Goal: Task Accomplishment & Management: Complete application form

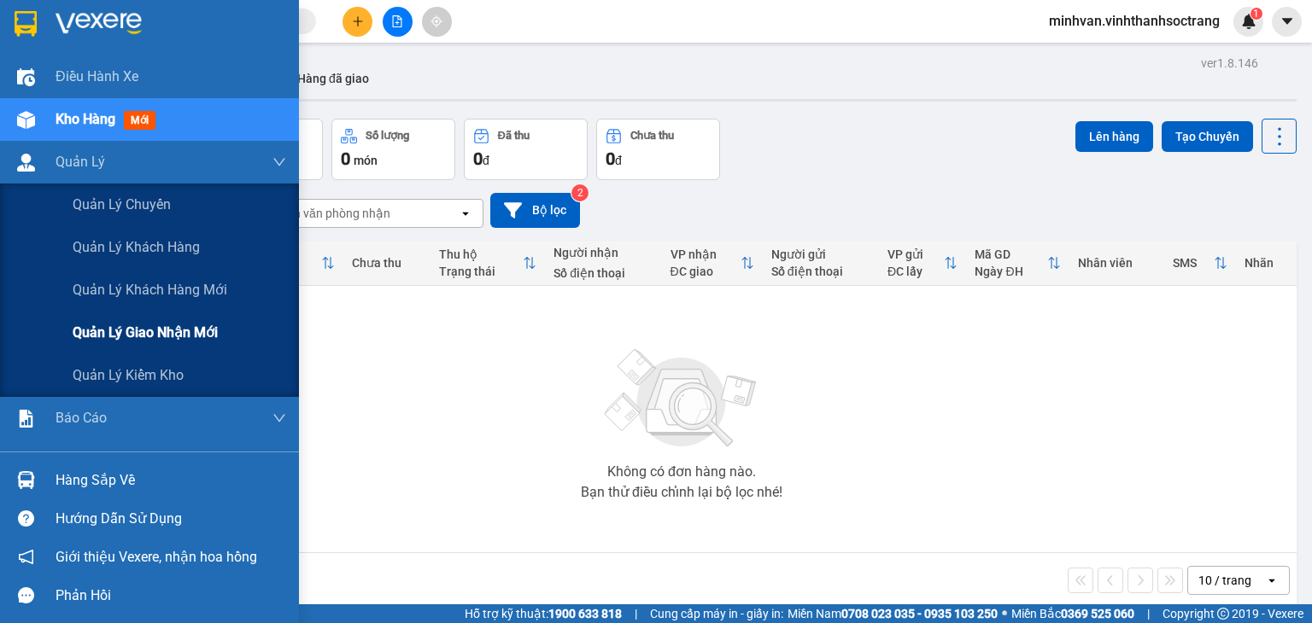
click at [109, 334] on span "Quản lý giao nhận mới" at bounding box center [145, 332] width 145 height 21
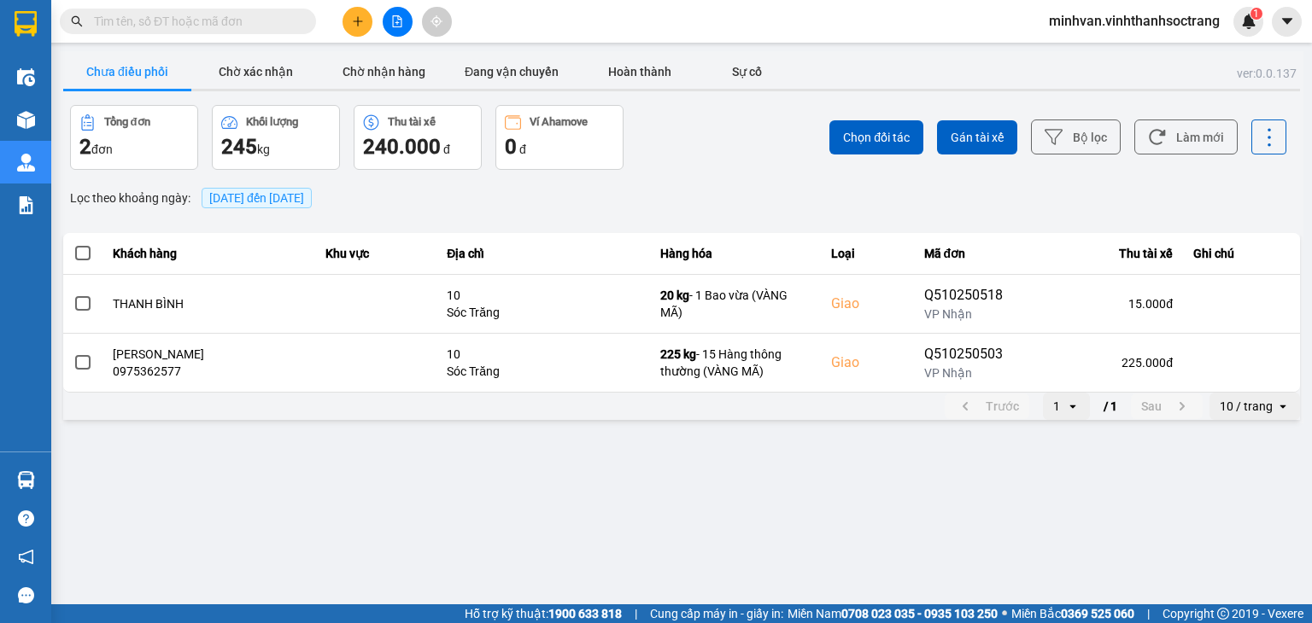
click at [261, 190] on span "11/10/2025 đến 11/10/2025" at bounding box center [257, 198] width 110 height 20
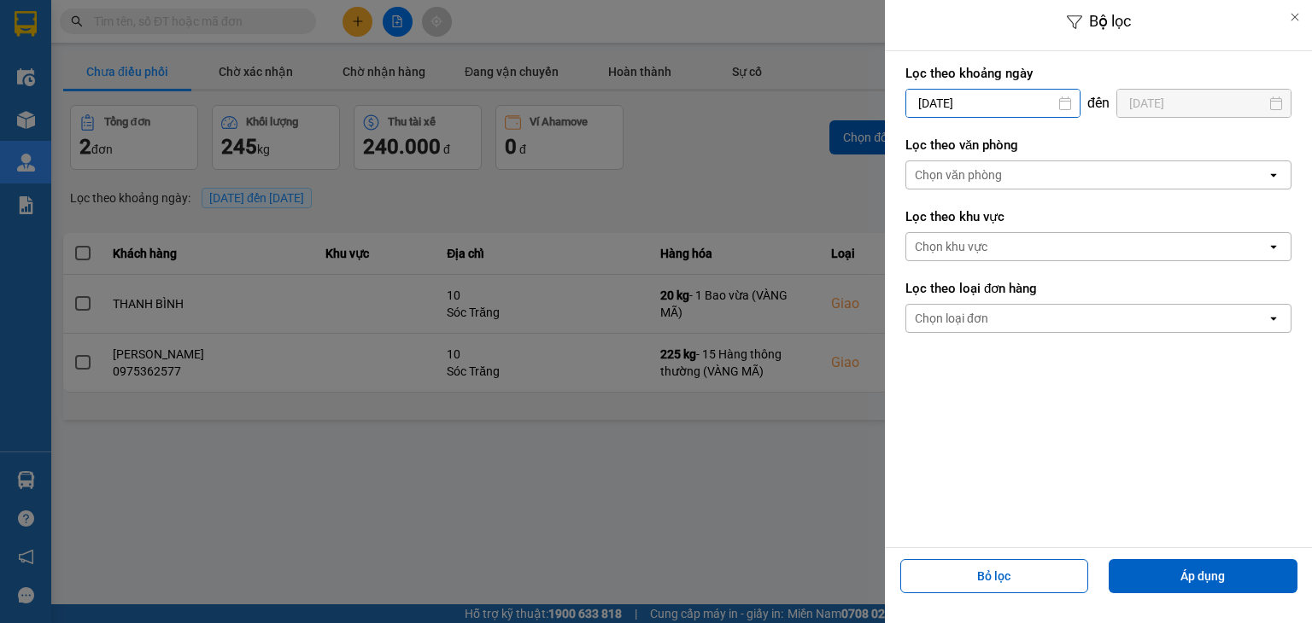
click at [1008, 108] on input "11/10/2025" at bounding box center [992, 103] width 173 height 27
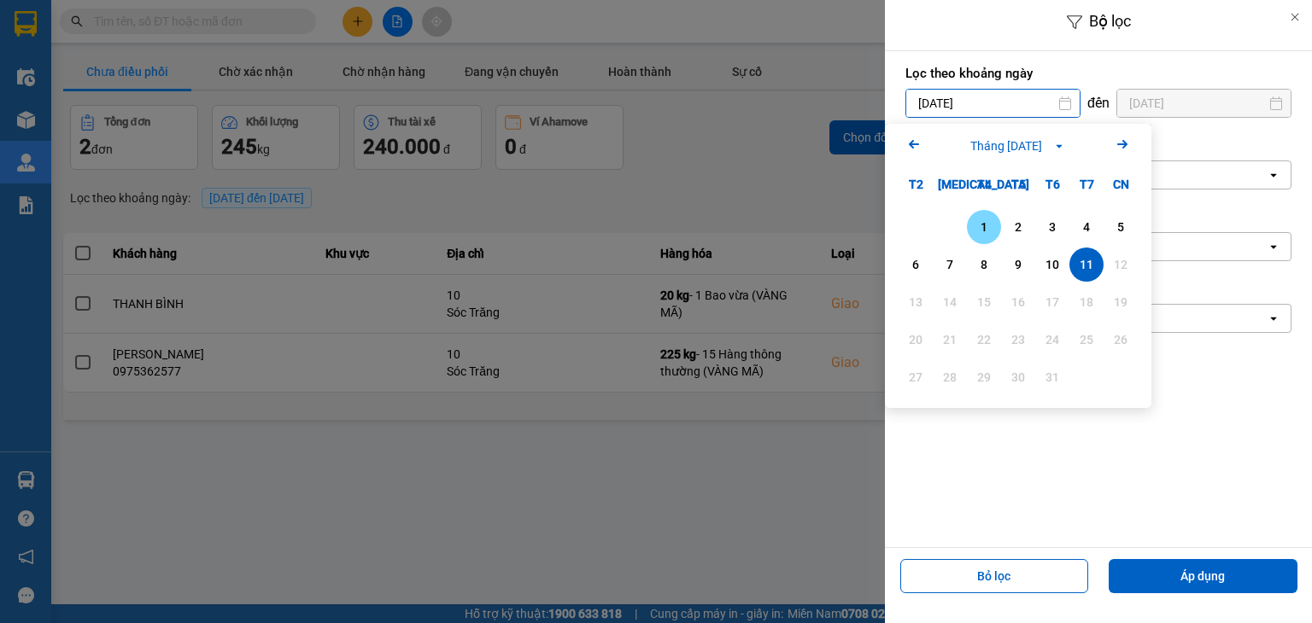
click at [977, 216] on div "1" at bounding box center [984, 227] width 34 height 34
type input "01/10/2025"
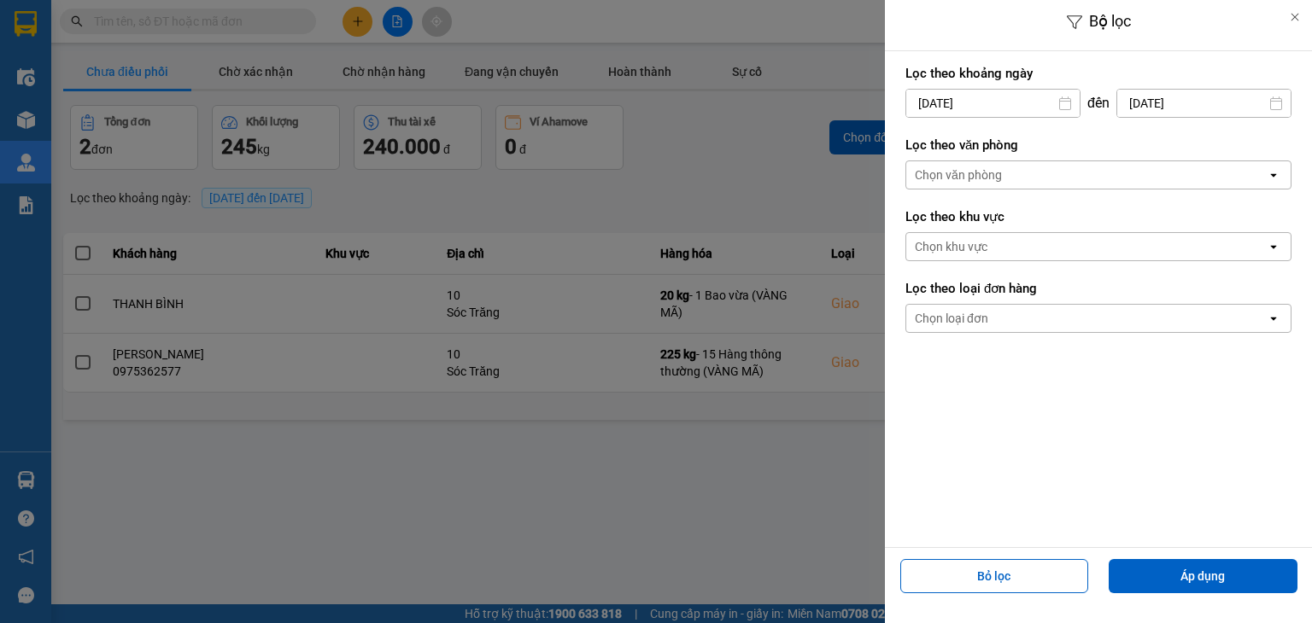
click at [1000, 176] on div "Chọn văn phòng" at bounding box center [958, 175] width 87 height 17
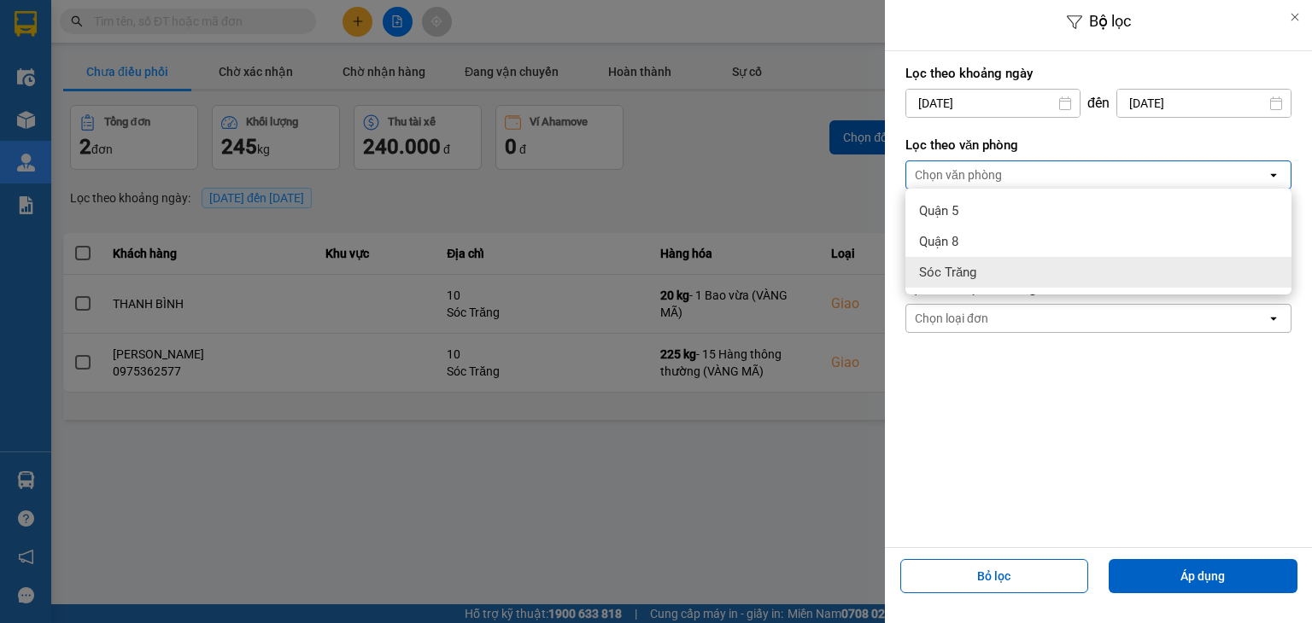
click at [985, 273] on div "Sóc Trăng" at bounding box center [1098, 272] width 386 height 31
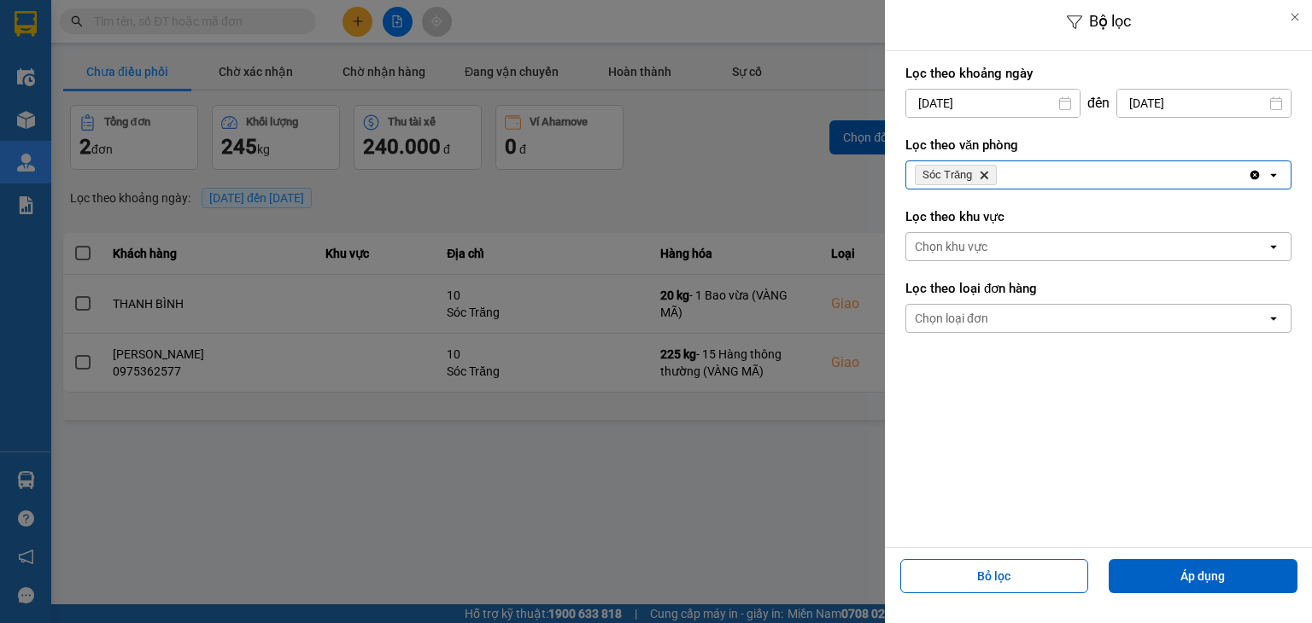
click at [975, 316] on div "Chọn loại đơn" at bounding box center [951, 318] width 73 height 17
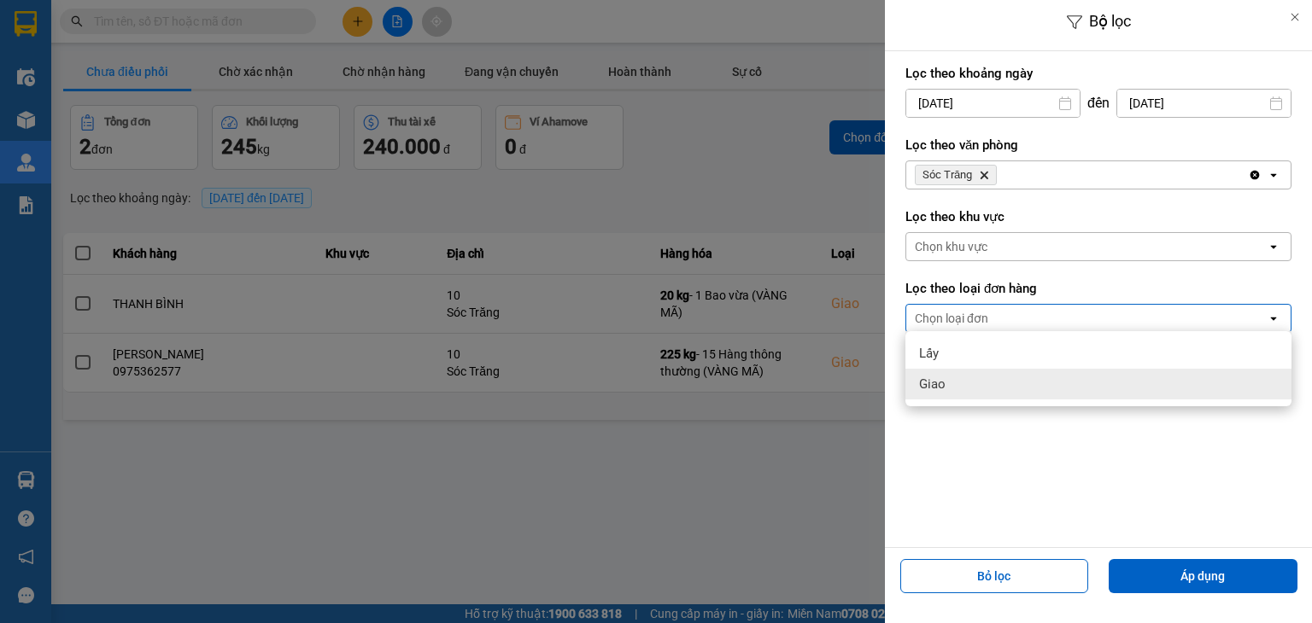
click at [963, 377] on div "Giao" at bounding box center [1098, 384] width 386 height 31
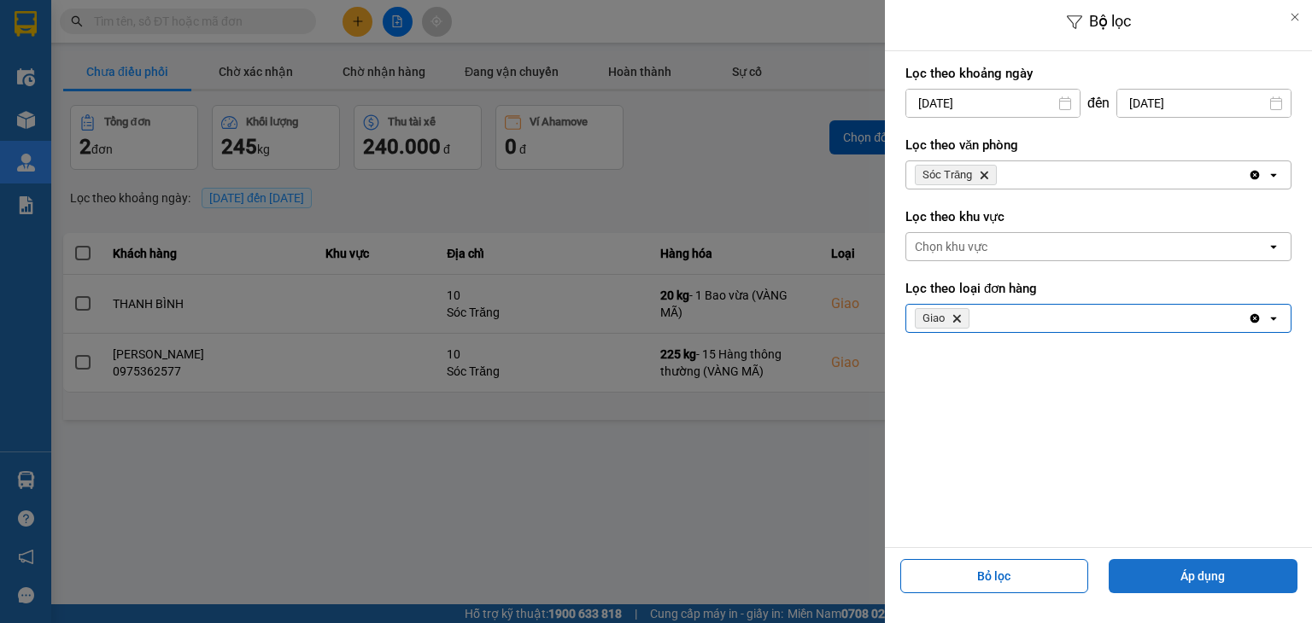
click at [1159, 576] on button "Áp dụng" at bounding box center [1202, 576] width 189 height 34
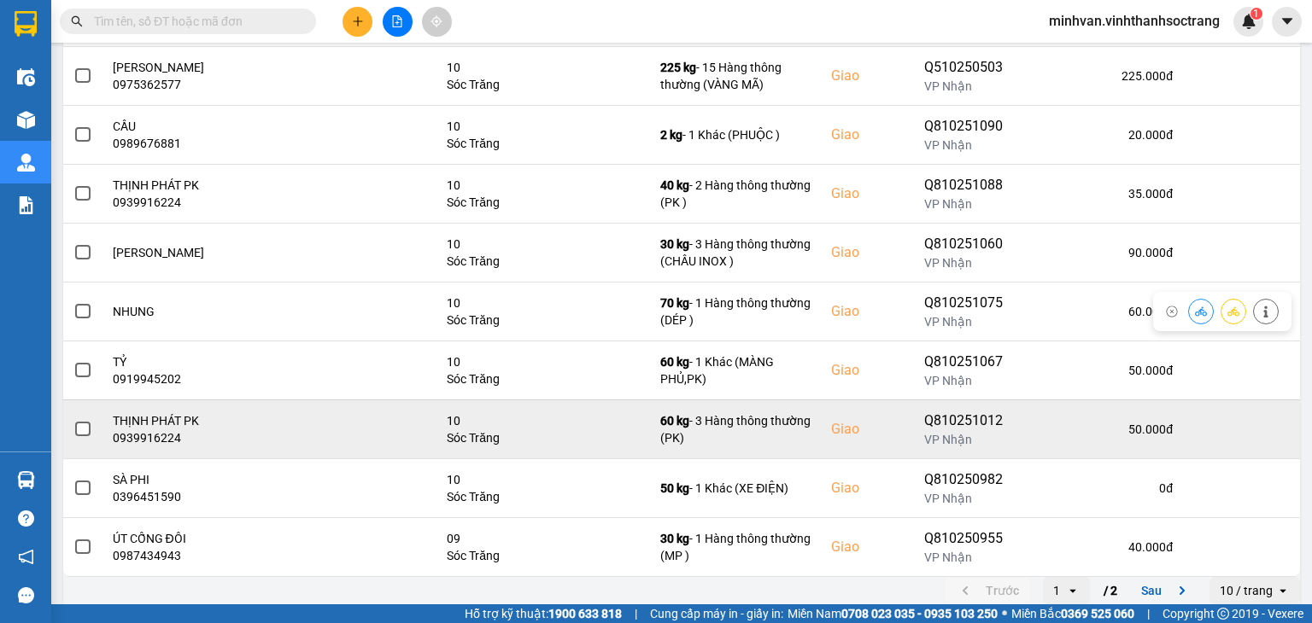
scroll to position [297, 0]
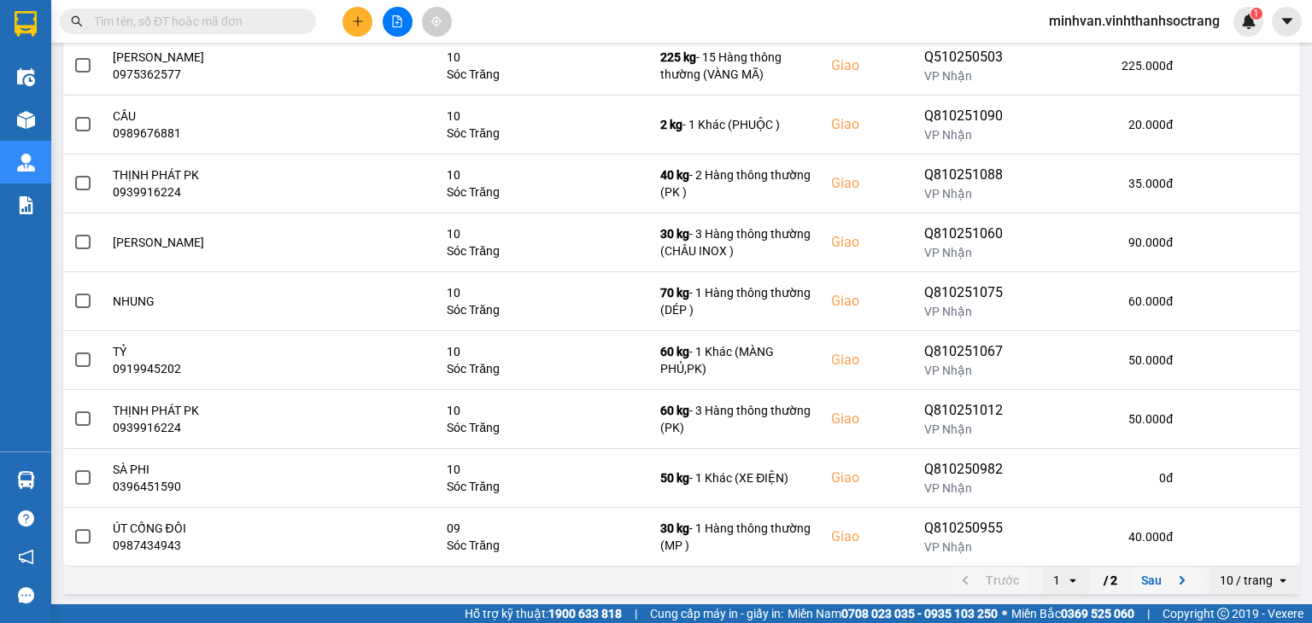
click at [1132, 573] on button "Sau" at bounding box center [1167, 581] width 72 height 26
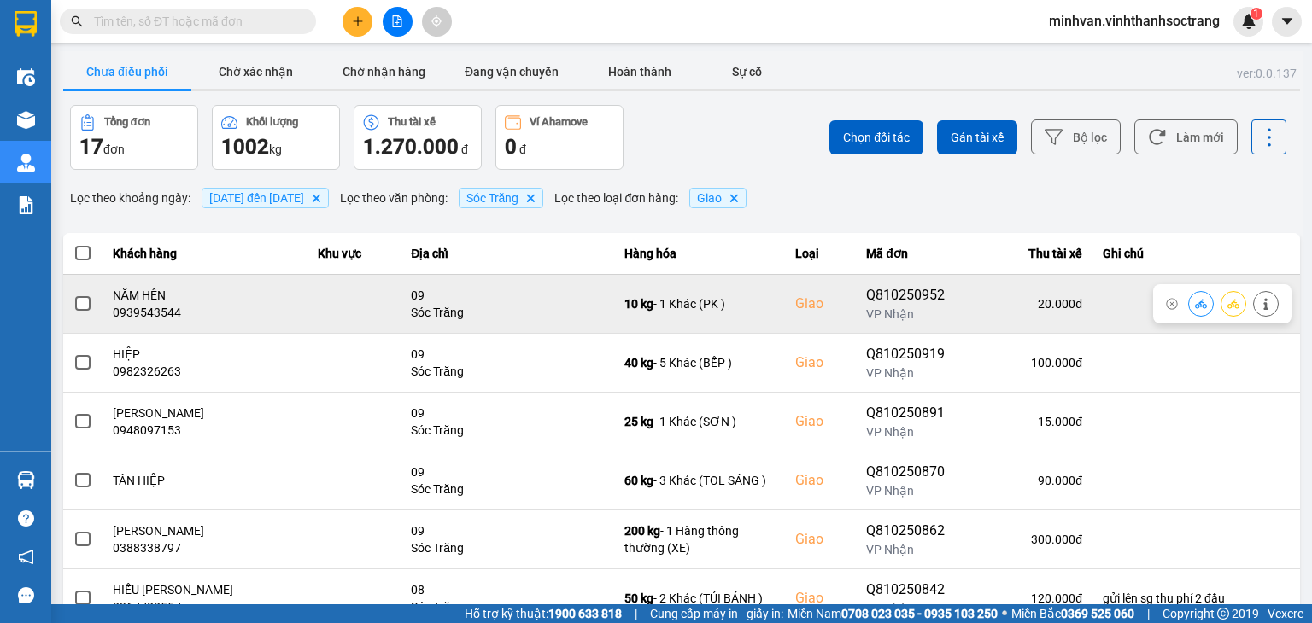
click at [85, 300] on span at bounding box center [82, 303] width 15 height 15
click at [73, 295] on input "checkbox" at bounding box center [73, 295] width 0 height 0
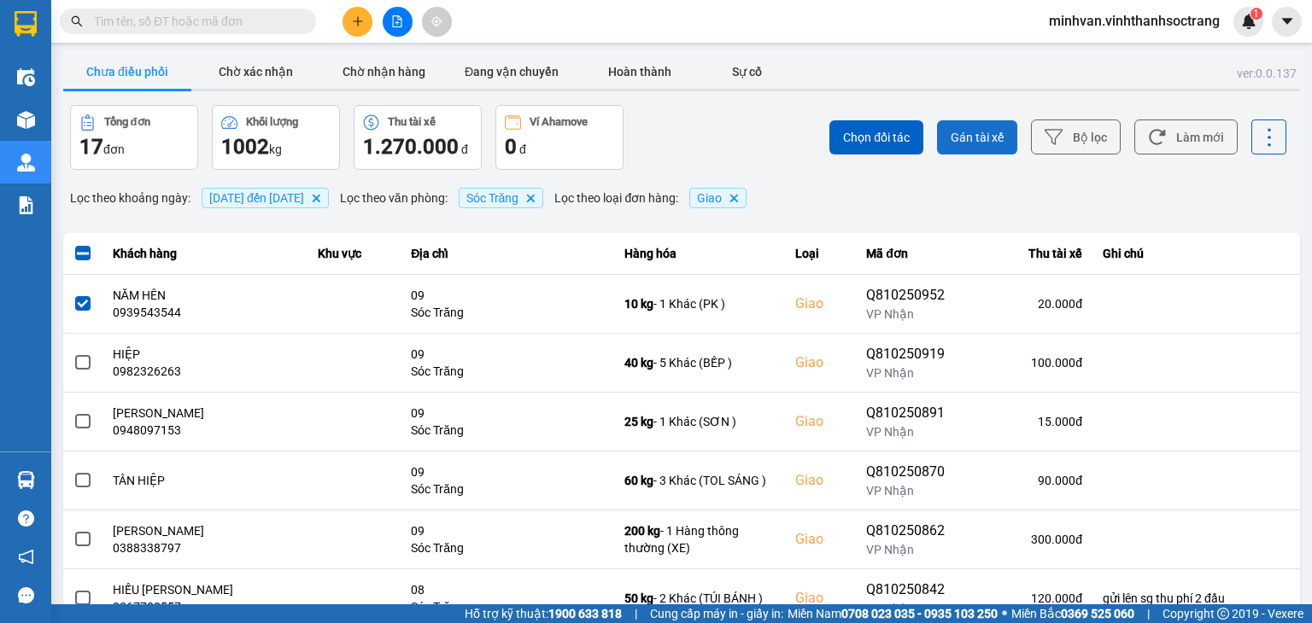
click at [965, 131] on span "Gán tài xế" at bounding box center [977, 137] width 53 height 17
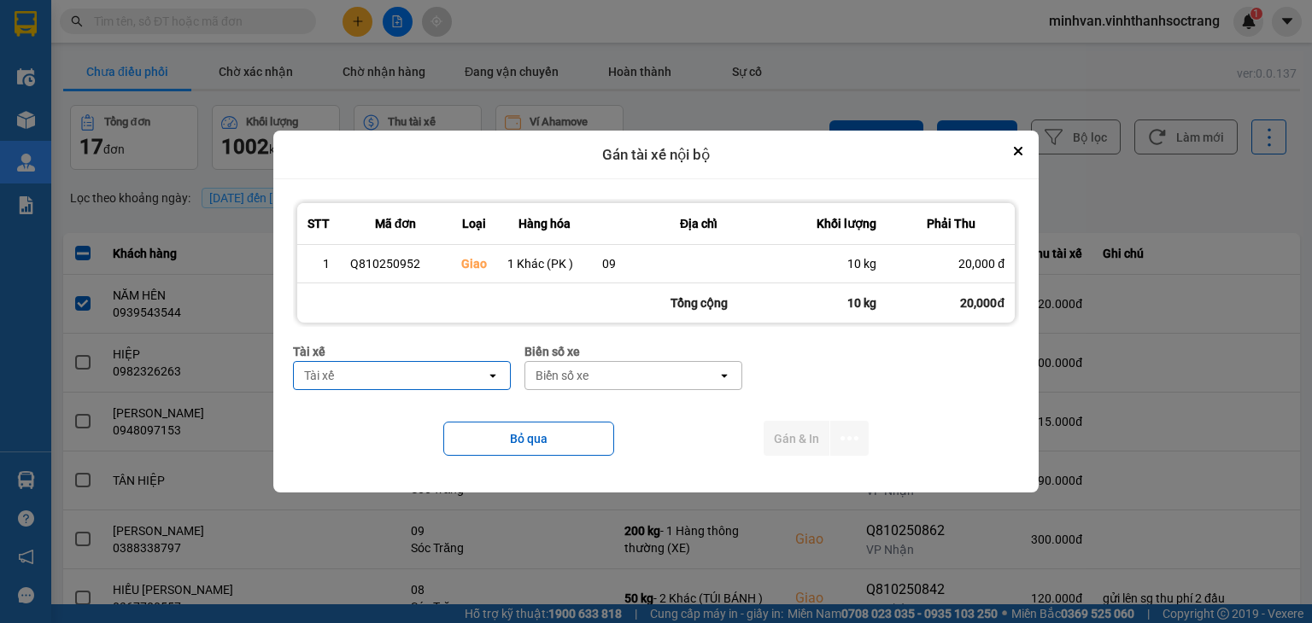
click at [352, 377] on div "Tài xế" at bounding box center [390, 375] width 192 height 27
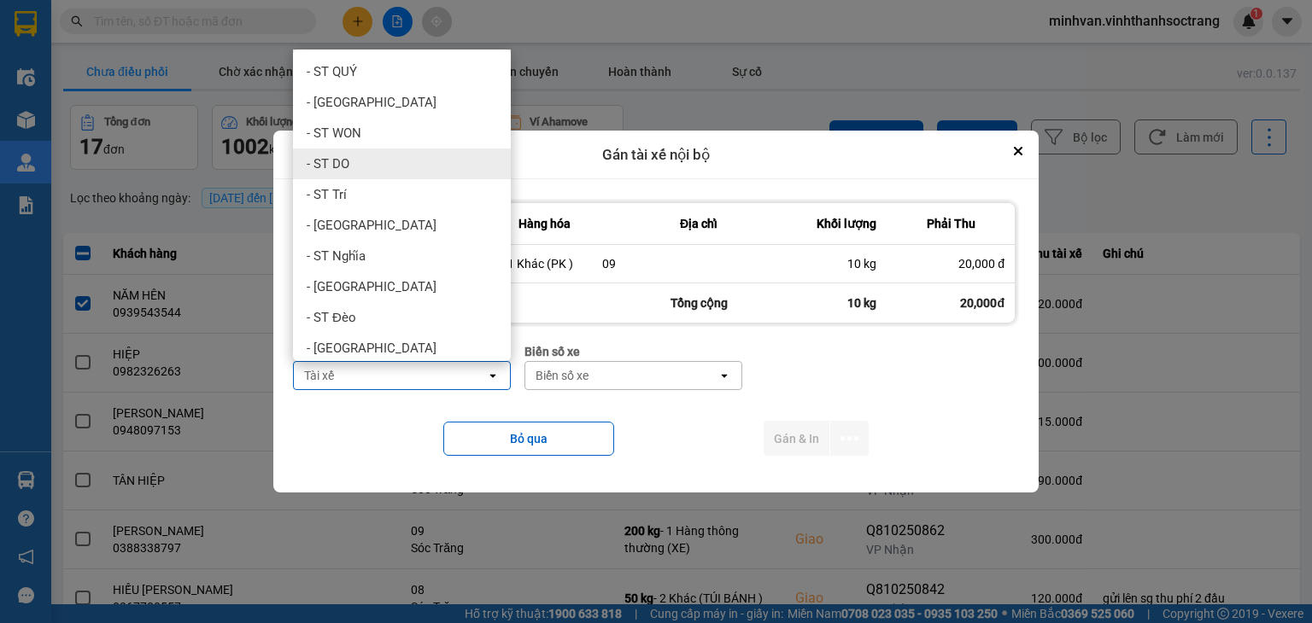
click at [369, 161] on div "- ST DO" at bounding box center [402, 164] width 218 height 31
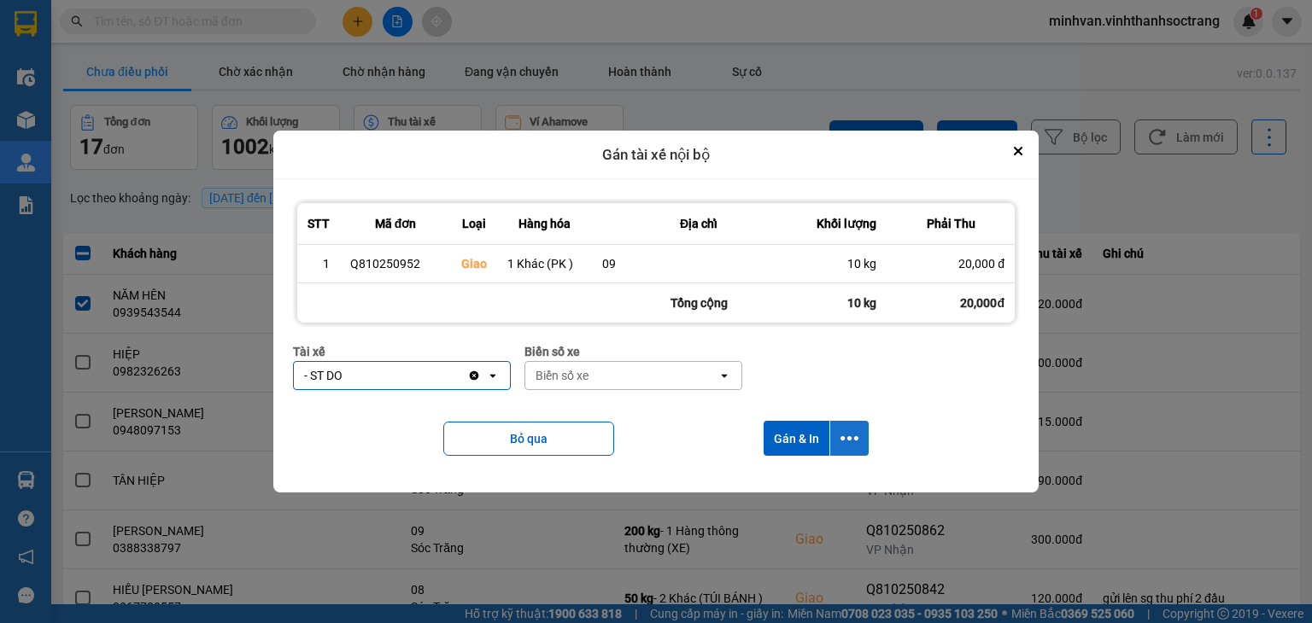
click at [836, 436] on button "dialog" at bounding box center [849, 438] width 38 height 35
click at [806, 483] on span "Chỉ gán tài" at bounding box center [782, 484] width 56 height 17
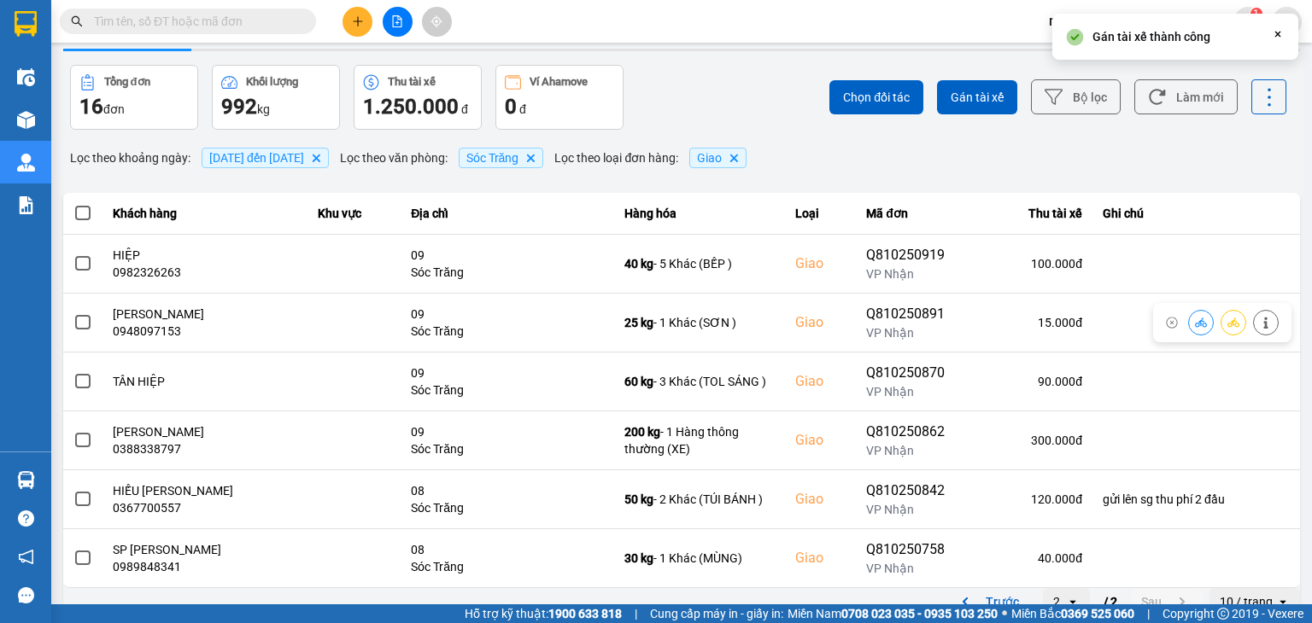
scroll to position [61, 0]
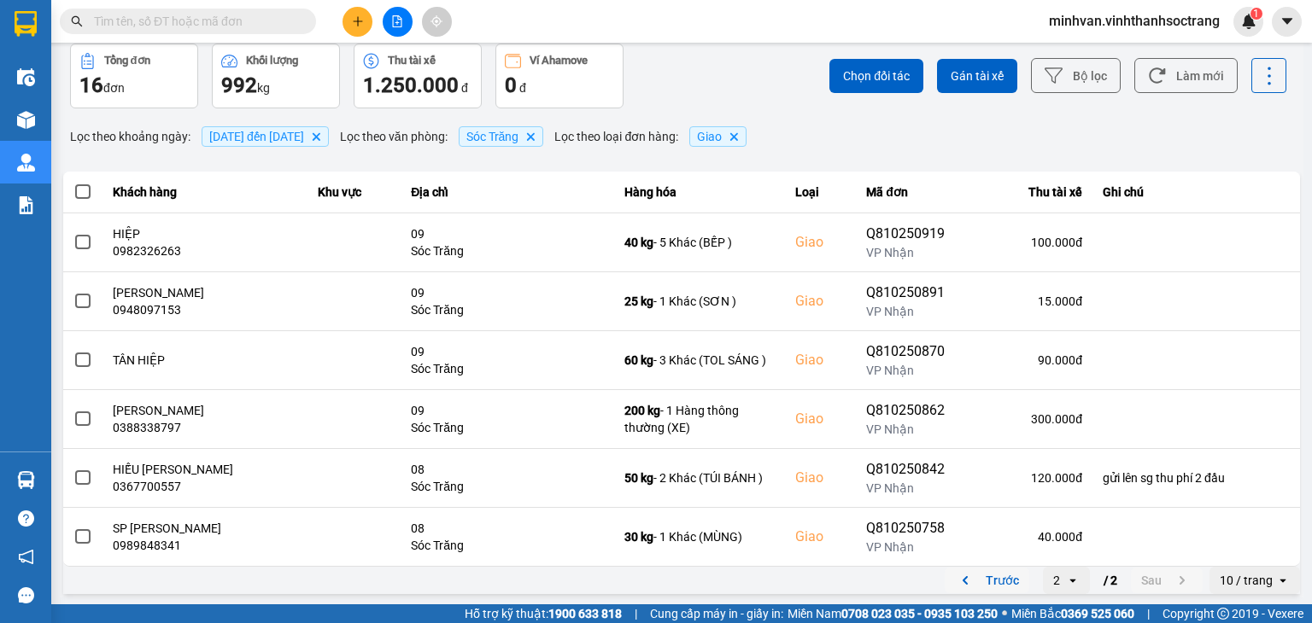
click at [991, 576] on button "Trước" at bounding box center [987, 581] width 85 height 26
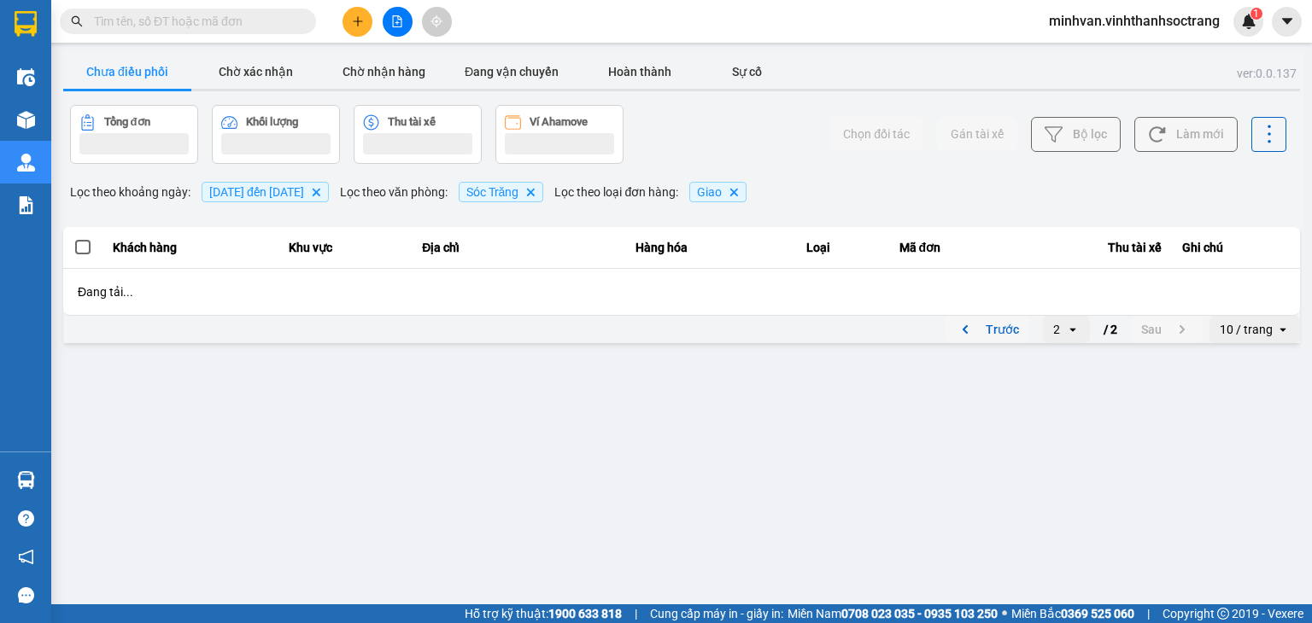
scroll to position [0, 0]
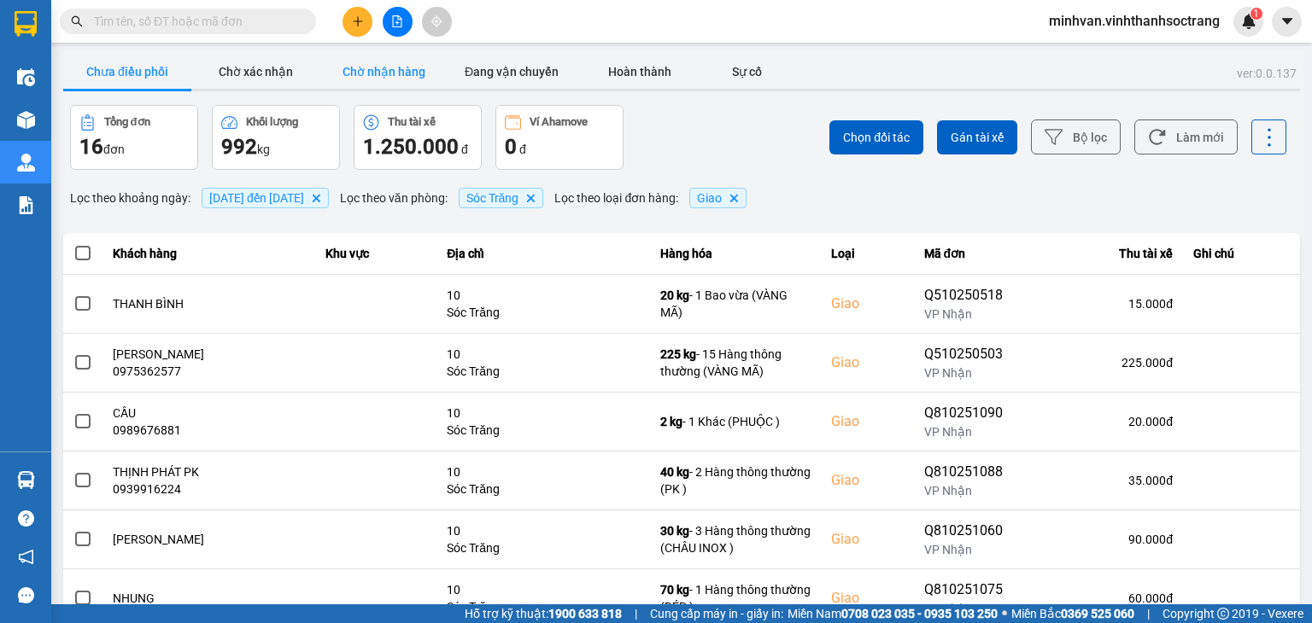
click at [376, 67] on button "Chờ nhận hàng" at bounding box center [383, 72] width 128 height 34
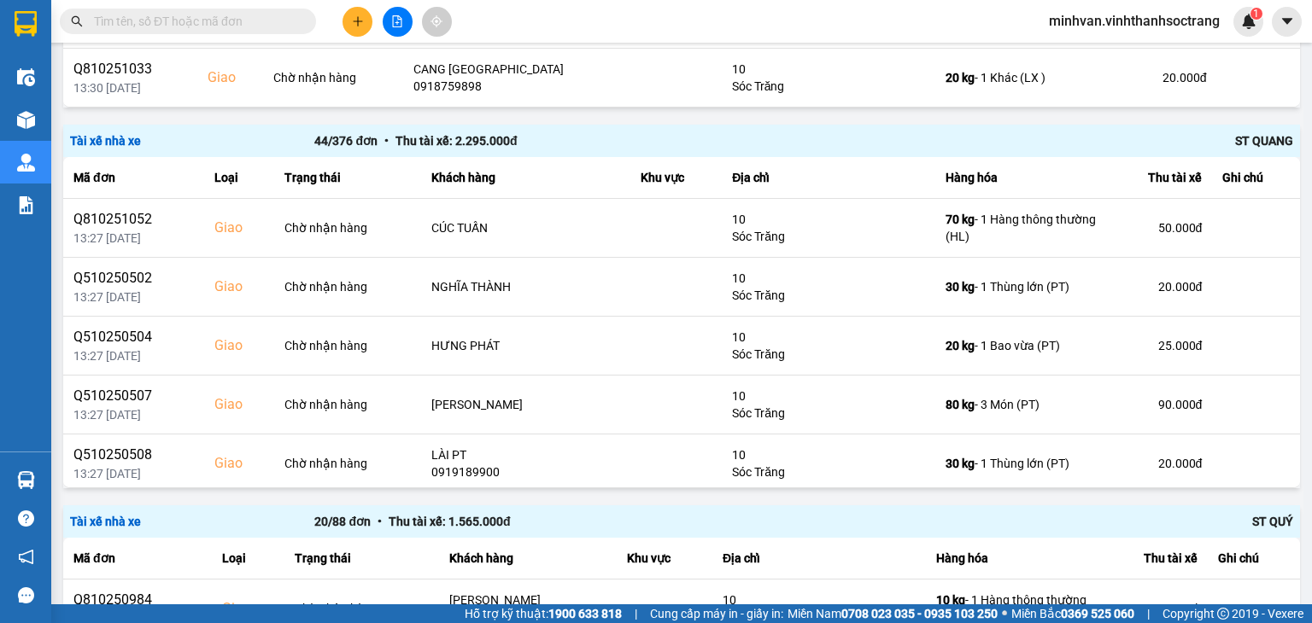
scroll to position [823, 0]
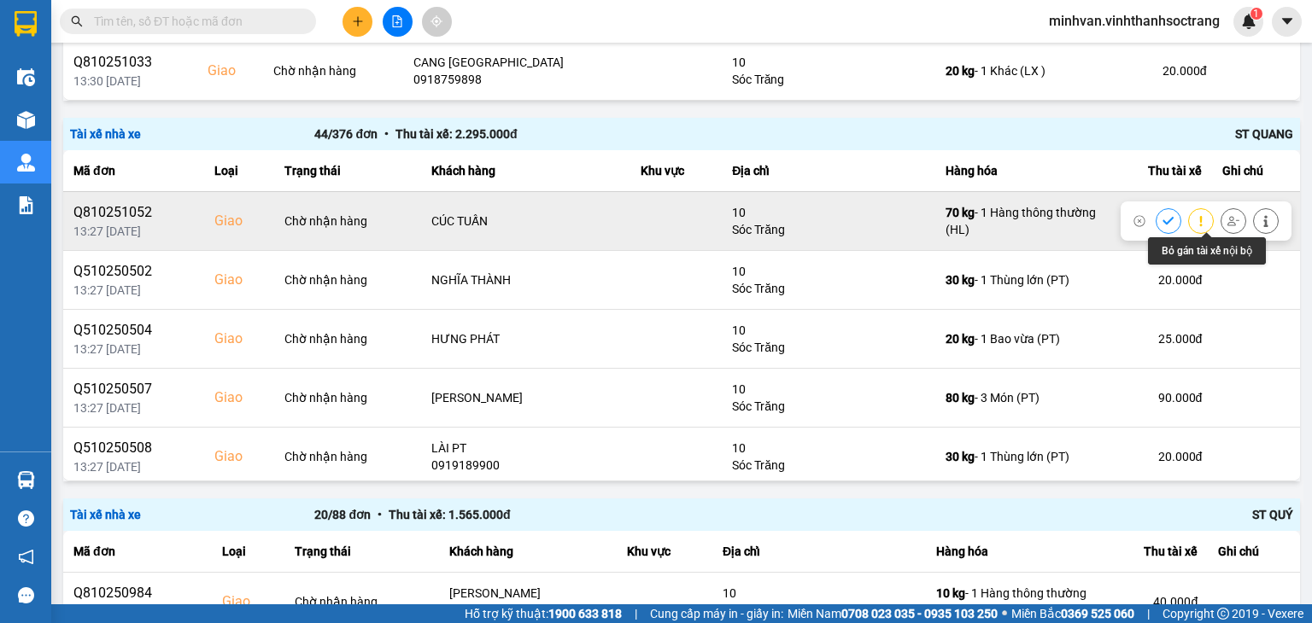
click at [1221, 223] on button at bounding box center [1233, 221] width 24 height 30
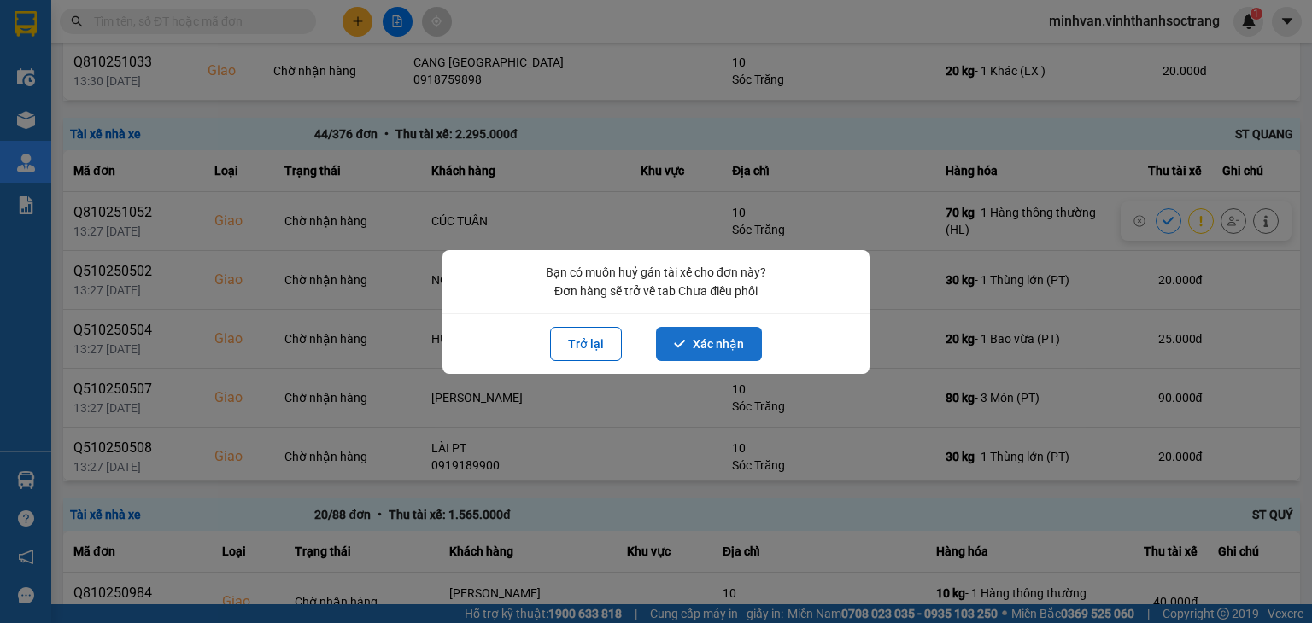
click at [697, 345] on button "Xác nhận" at bounding box center [709, 344] width 106 height 34
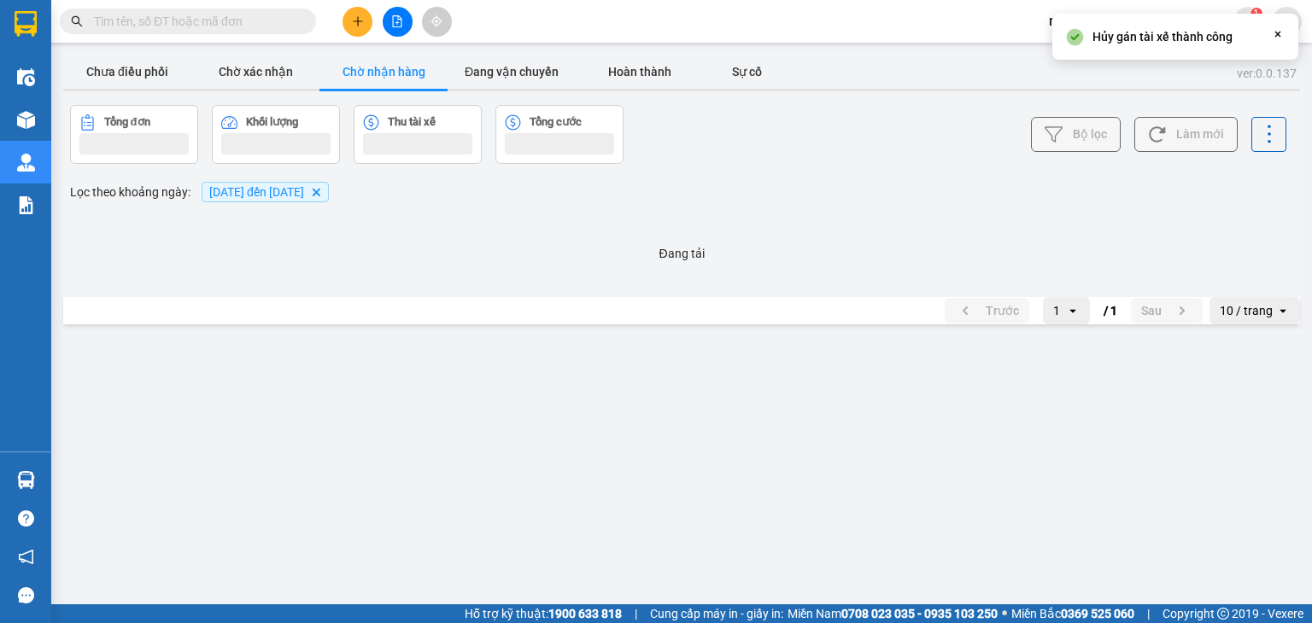
scroll to position [0, 0]
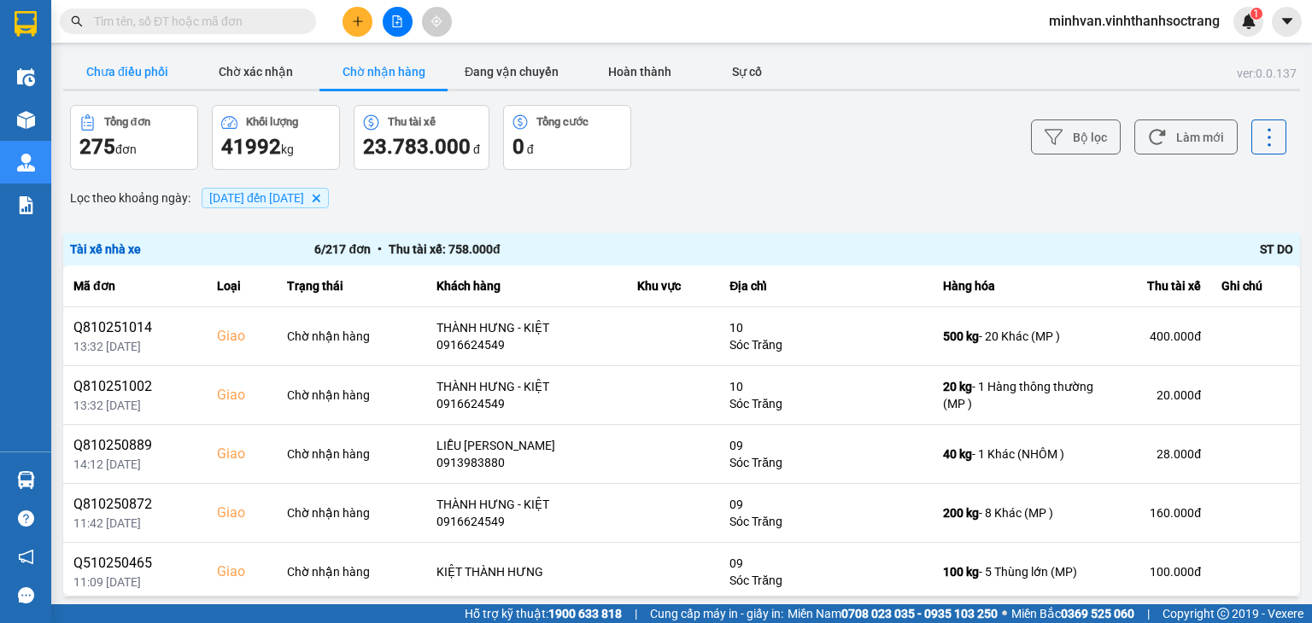
click at [103, 67] on button "Chưa điều phối" at bounding box center [127, 72] width 128 height 34
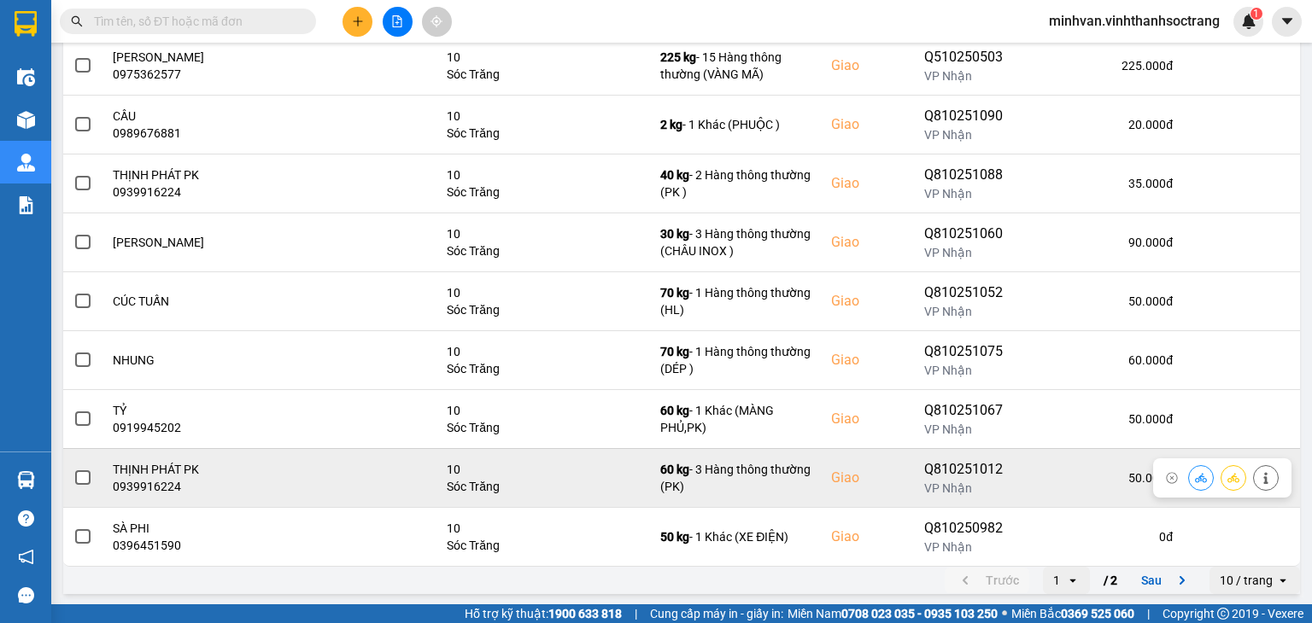
scroll to position [126, 0]
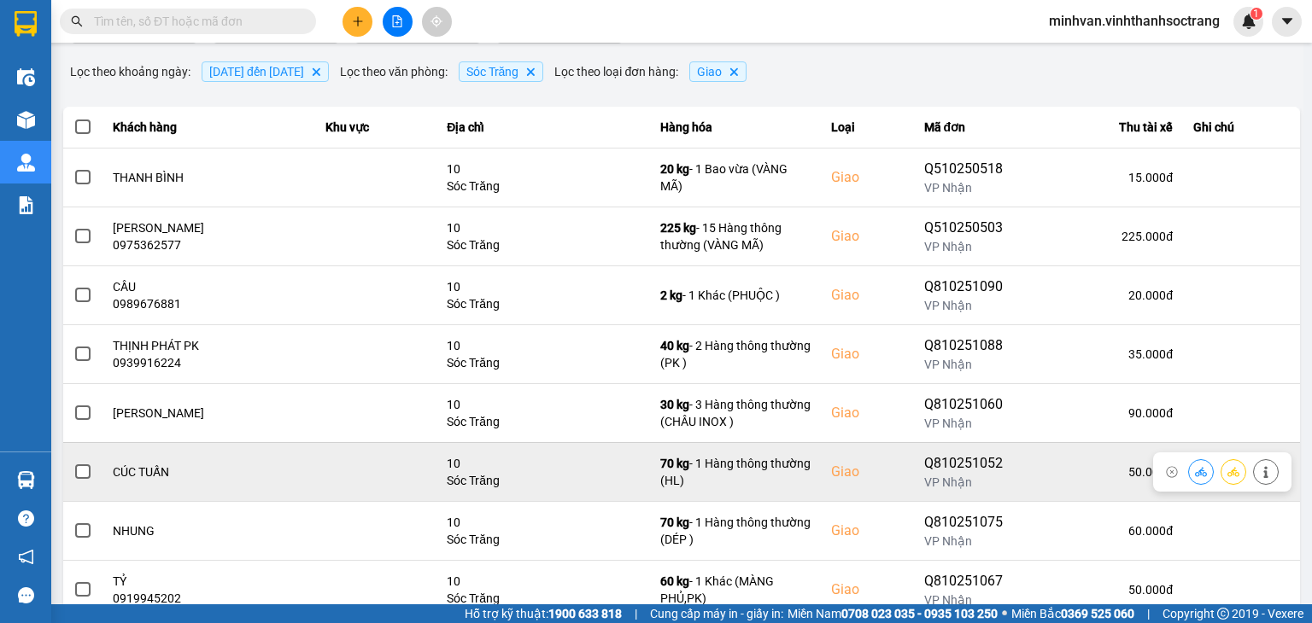
click at [80, 468] on span at bounding box center [82, 472] width 15 height 15
click at [73, 463] on input "checkbox" at bounding box center [73, 463] width 0 height 0
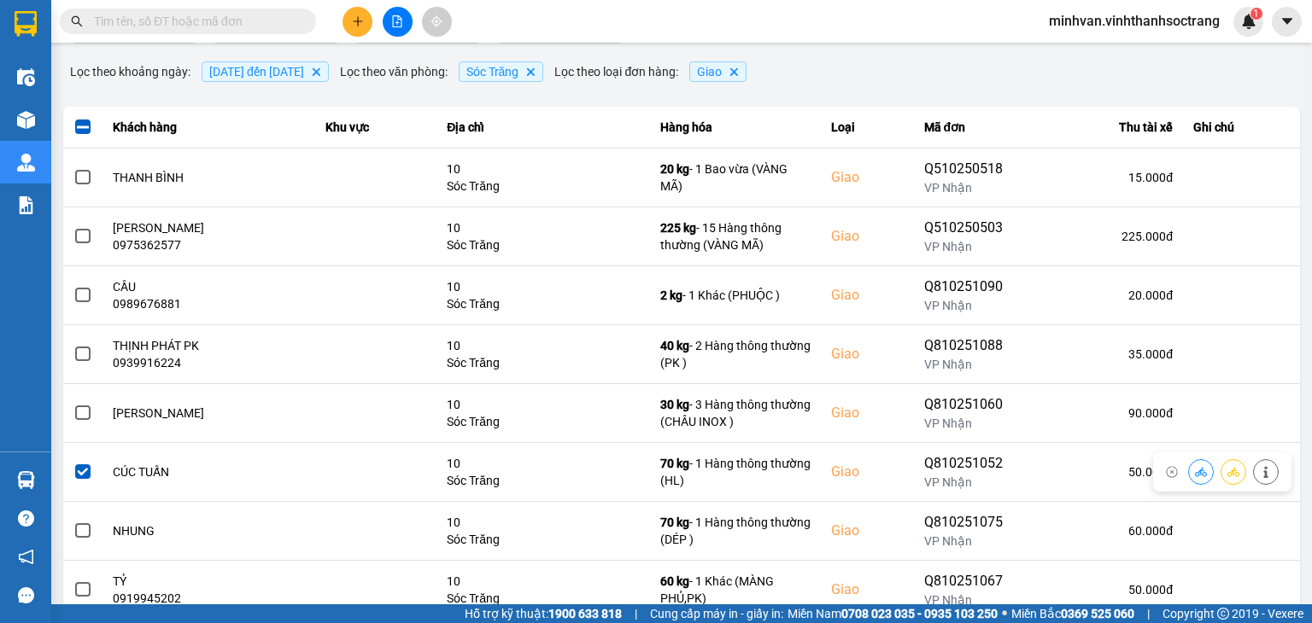
scroll to position [0, 0]
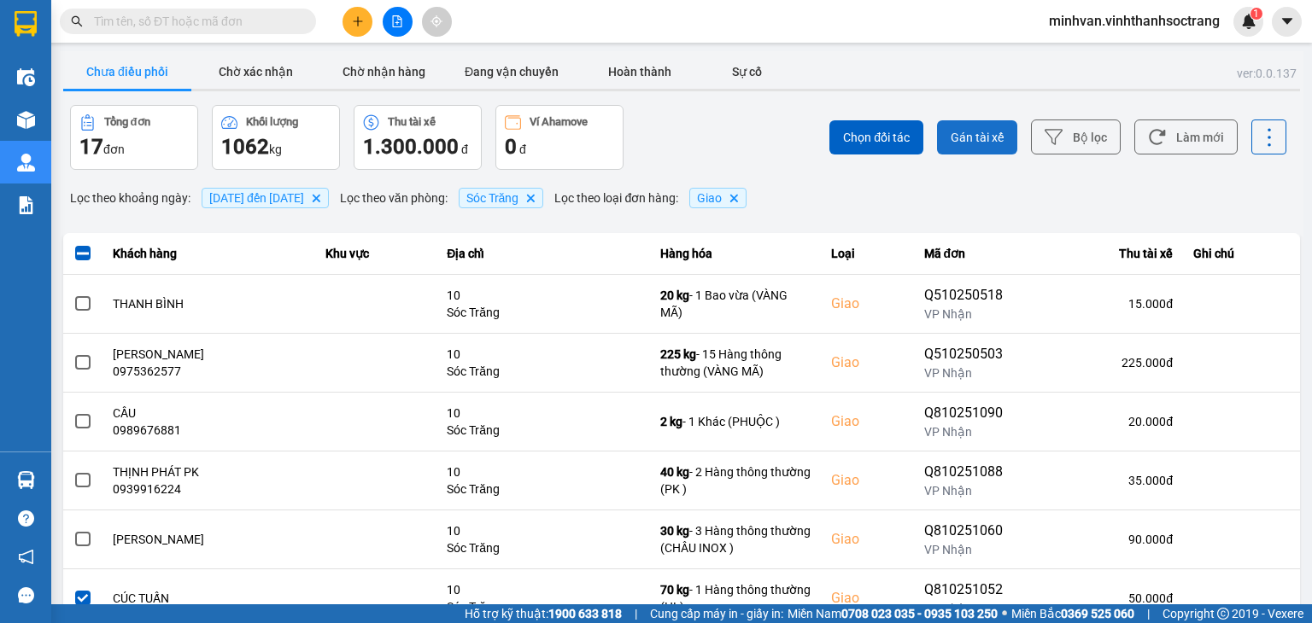
click at [971, 141] on span "Gán tài xế" at bounding box center [977, 137] width 53 height 17
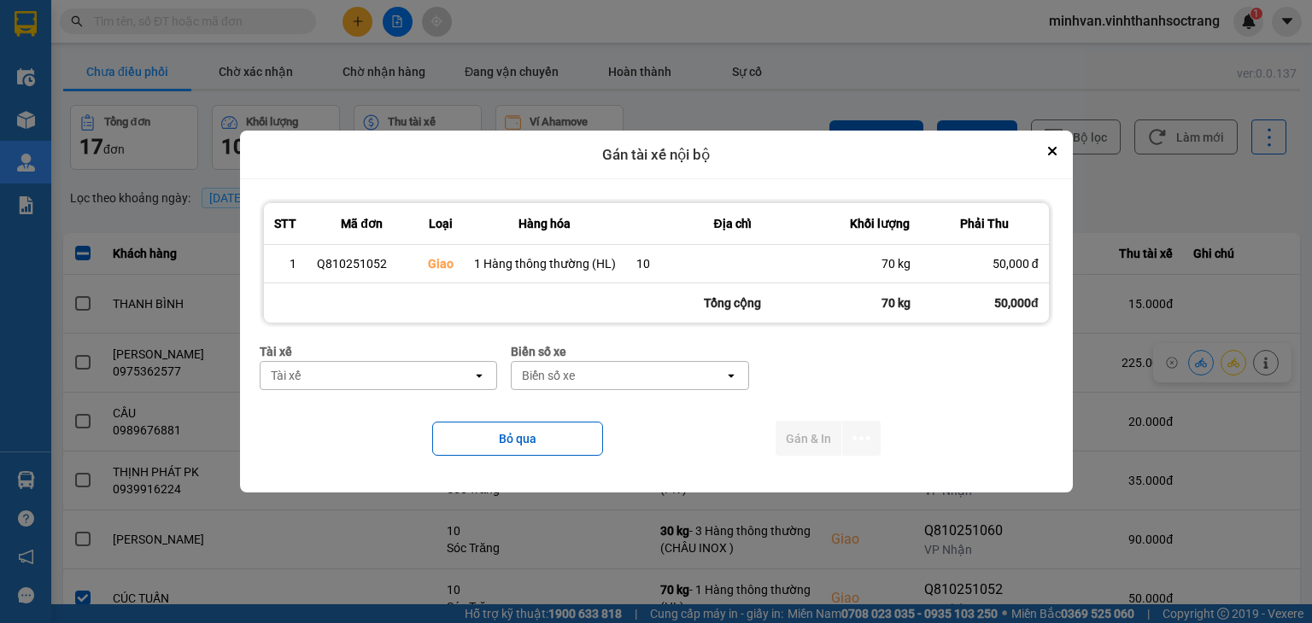
click at [421, 372] on div "Tài xế" at bounding box center [366, 375] width 213 height 27
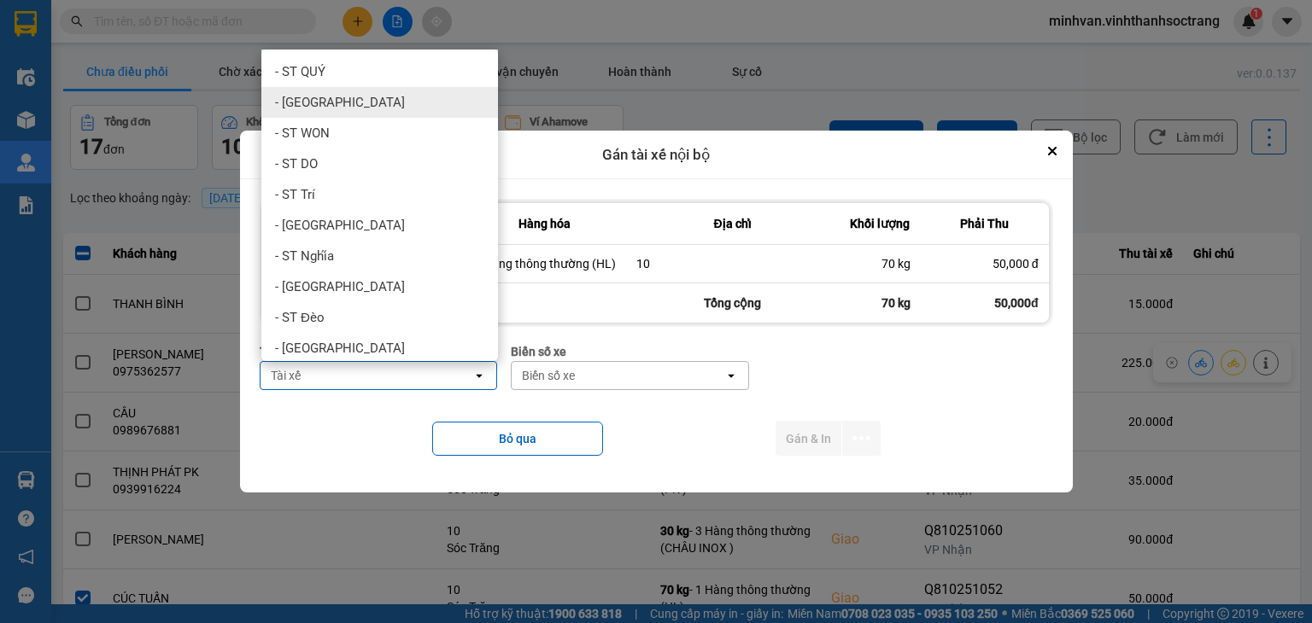
click at [357, 102] on div "- ST QUANG" at bounding box center [379, 102] width 237 height 31
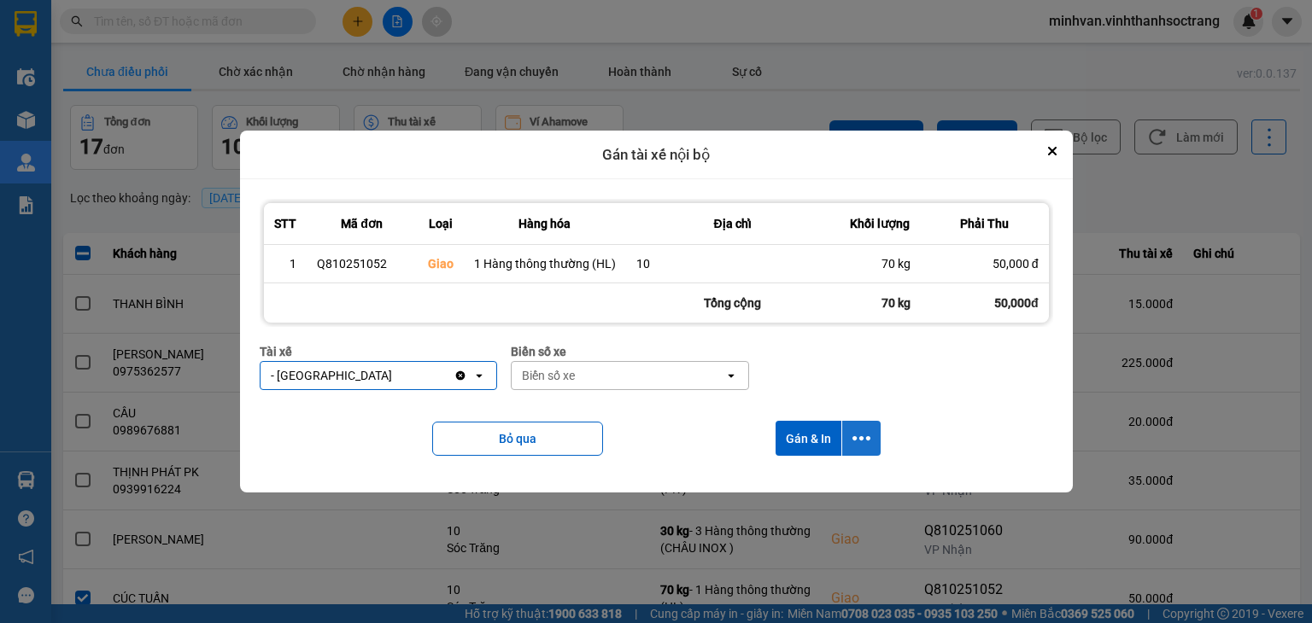
click at [851, 427] on button "dialog" at bounding box center [861, 438] width 38 height 35
click at [819, 489] on span "Chỉ gán tài" at bounding box center [792, 484] width 56 height 17
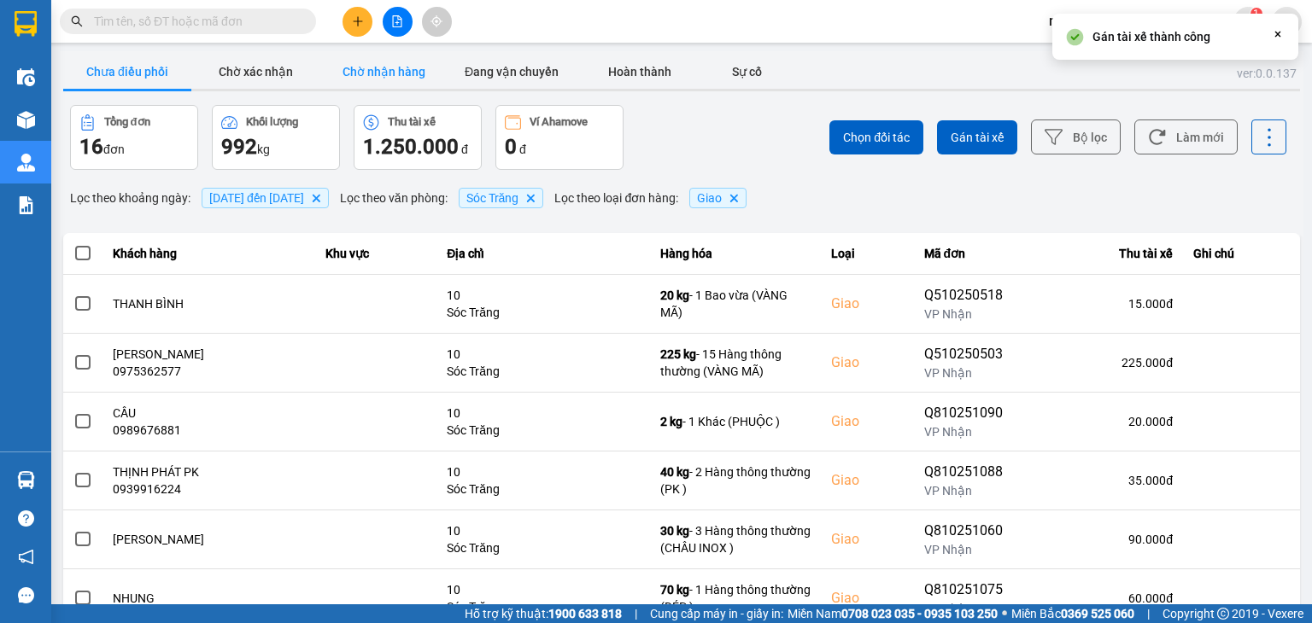
click at [396, 78] on button "Chờ nhận hàng" at bounding box center [383, 72] width 128 height 34
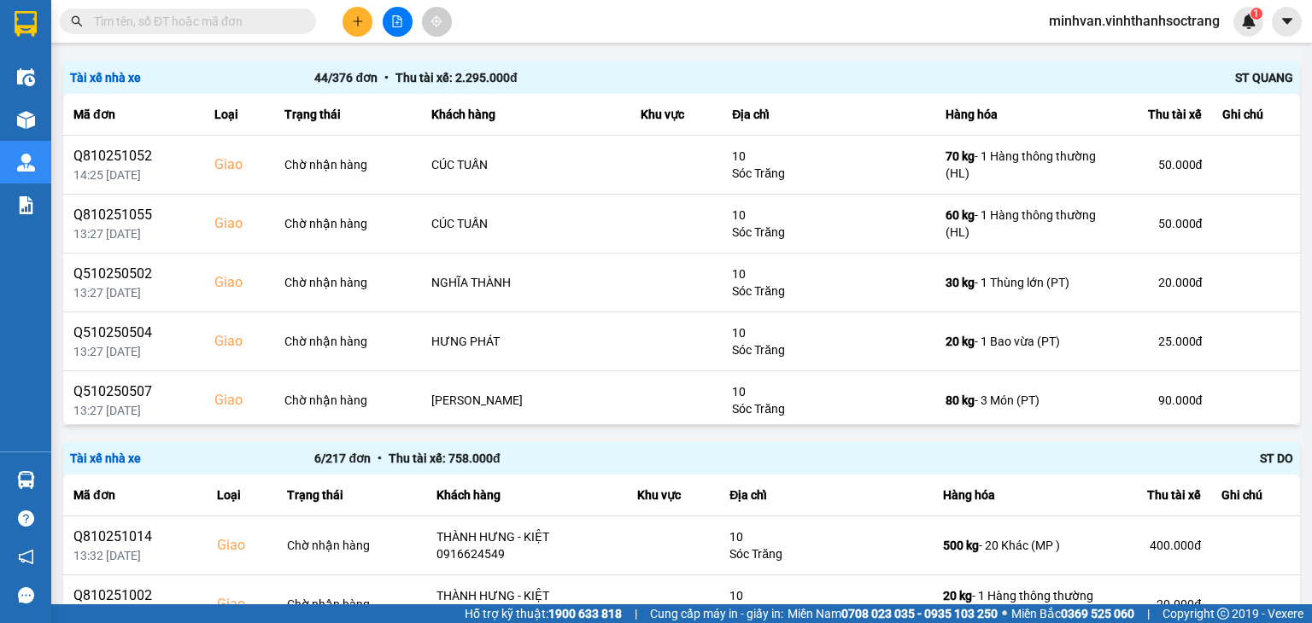
scroll to position [191, 0]
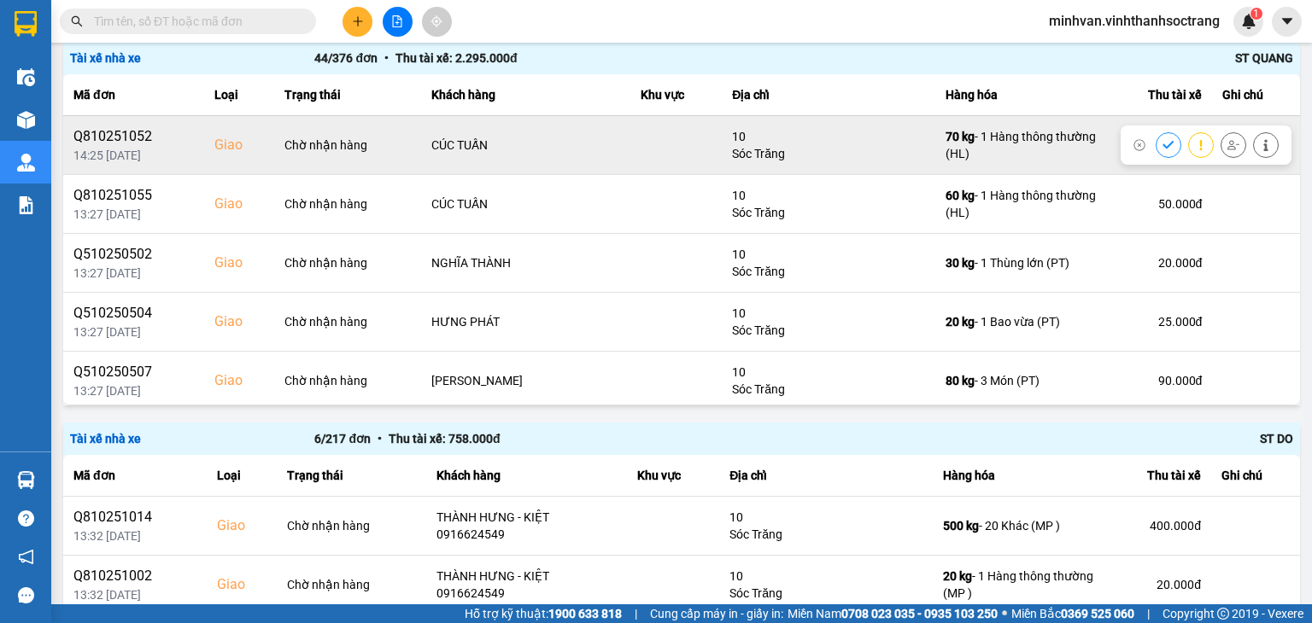
click at [1227, 143] on icon at bounding box center [1233, 144] width 12 height 9
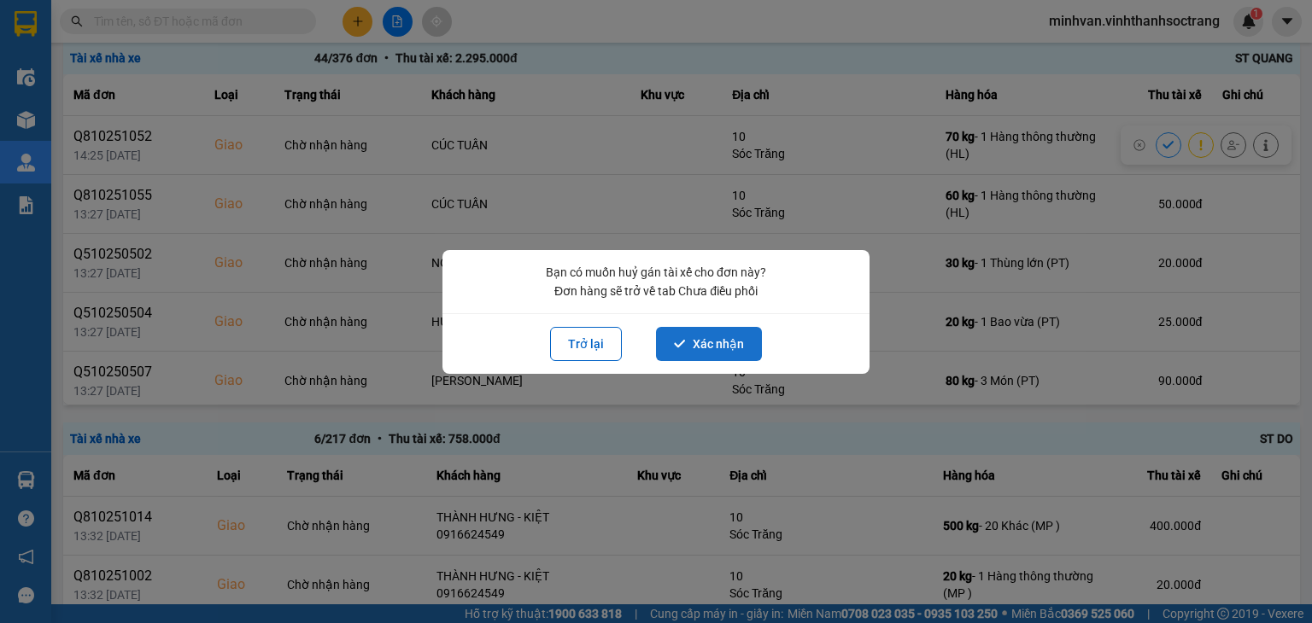
click at [696, 340] on button "Xác nhận" at bounding box center [709, 344] width 106 height 34
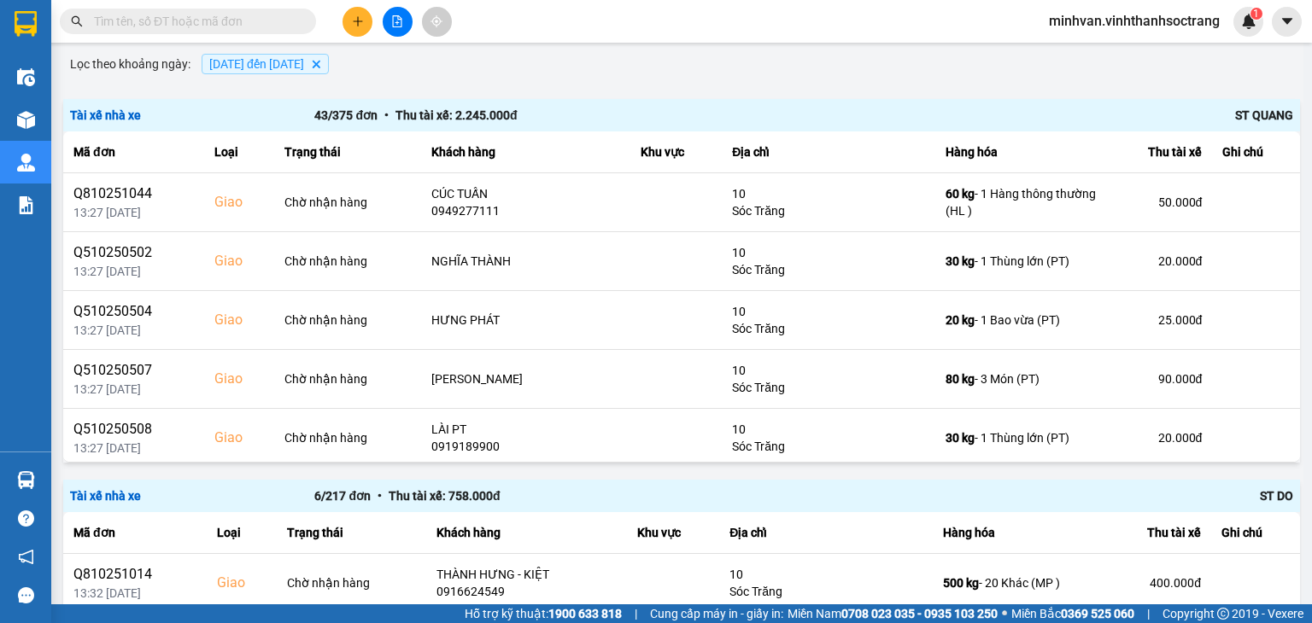
scroll to position [138, 0]
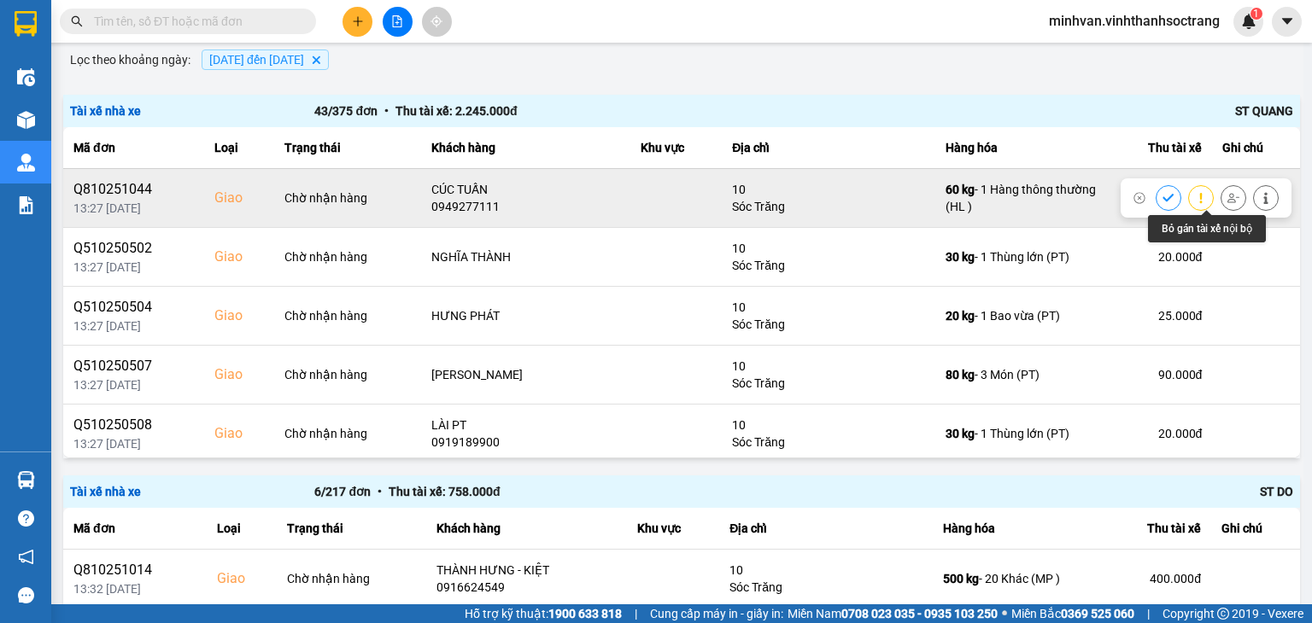
click at [1227, 201] on icon at bounding box center [1233, 198] width 12 height 12
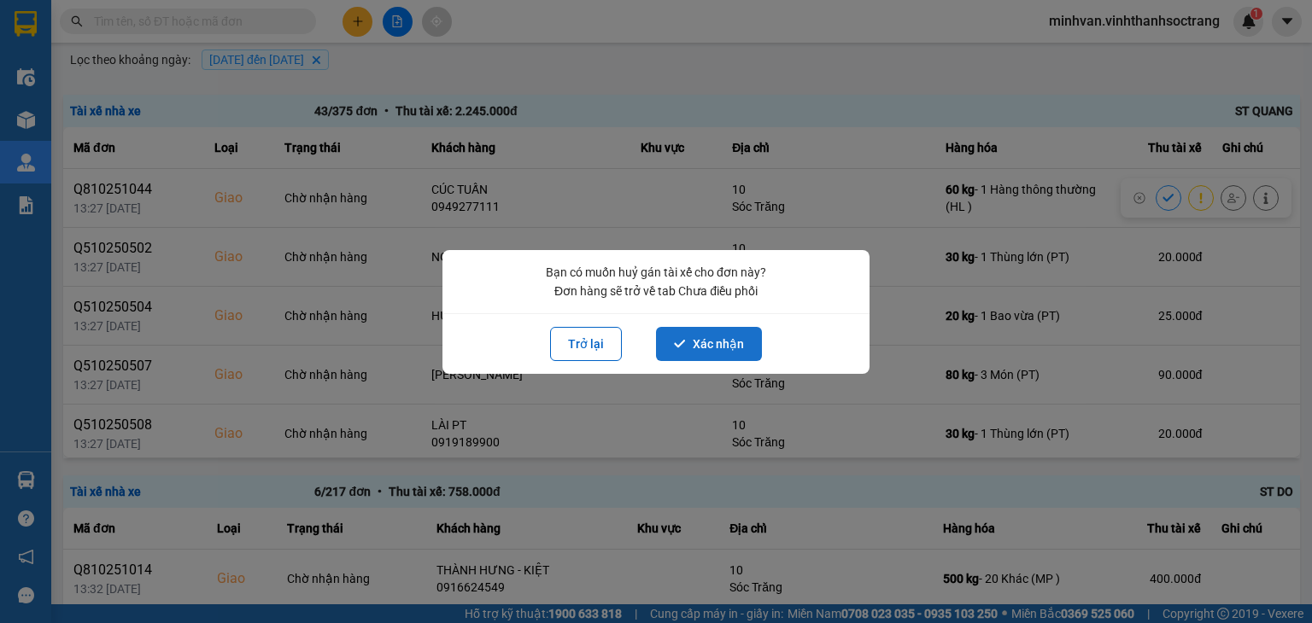
click at [717, 358] on button "Xác nhận" at bounding box center [709, 344] width 106 height 34
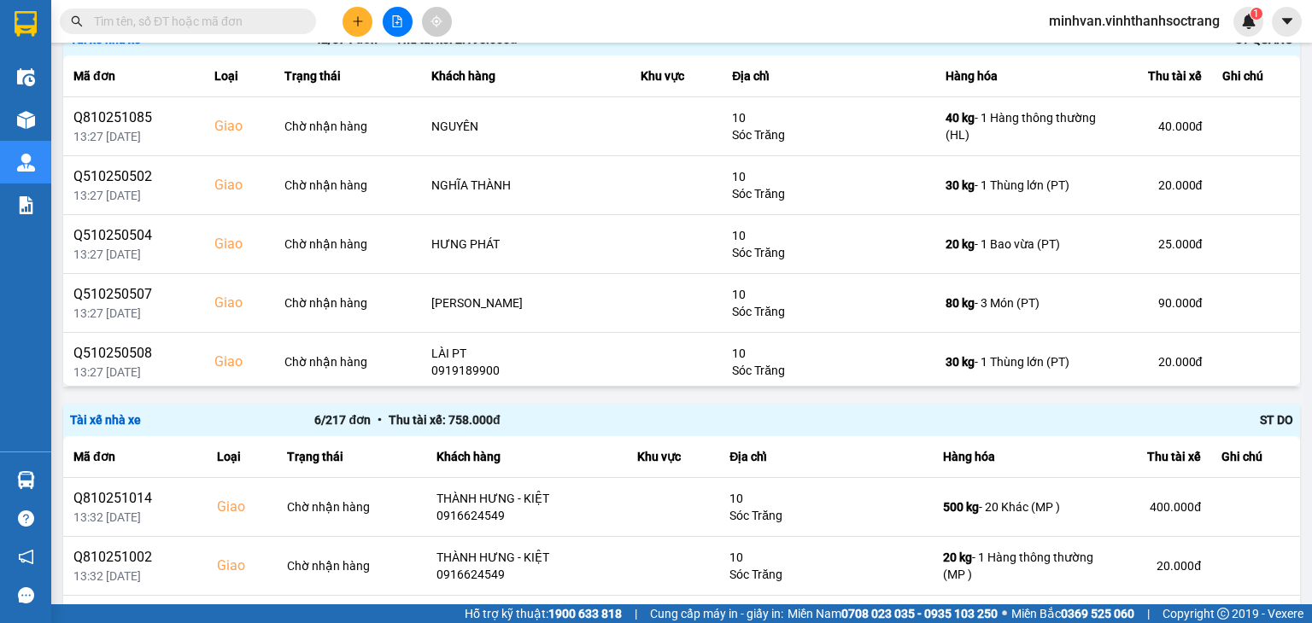
scroll to position [173, 0]
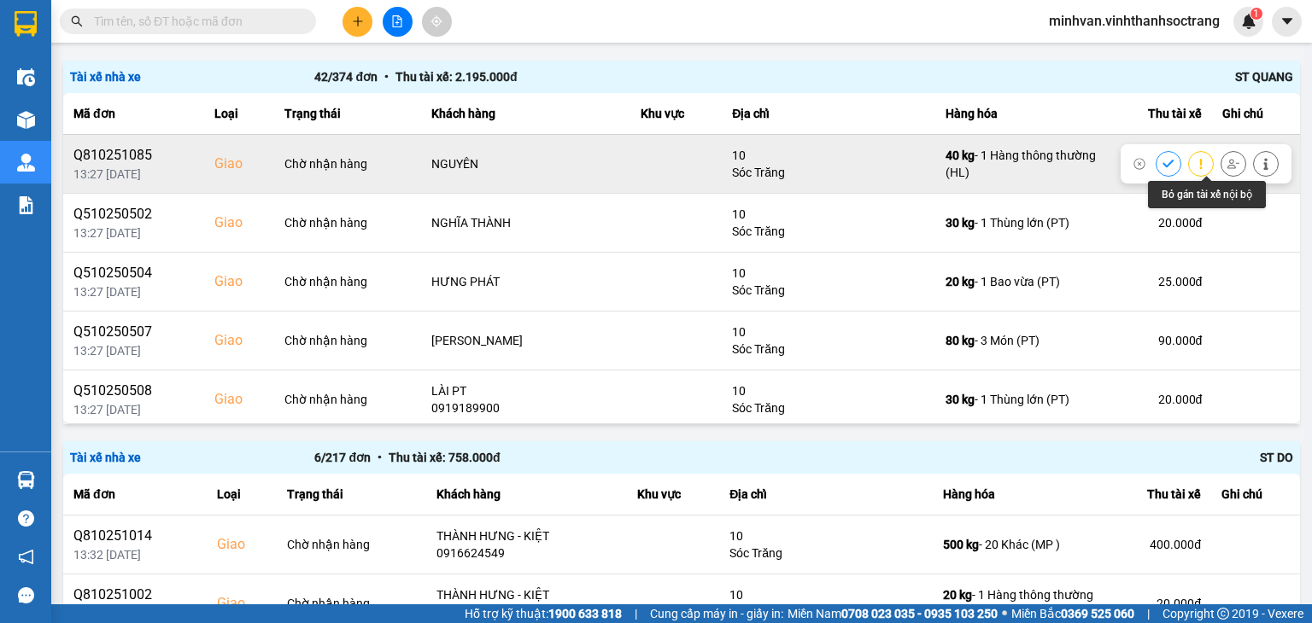
click at [1227, 165] on icon at bounding box center [1233, 164] width 12 height 12
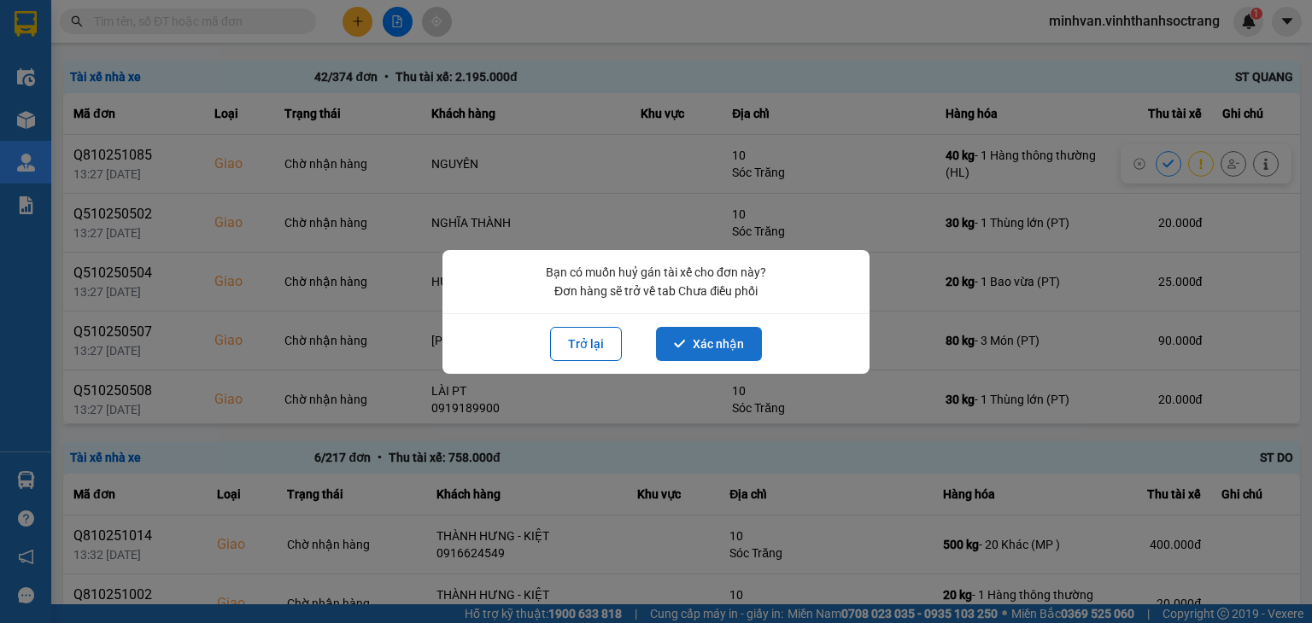
click at [718, 341] on button "Xác nhận" at bounding box center [709, 344] width 106 height 34
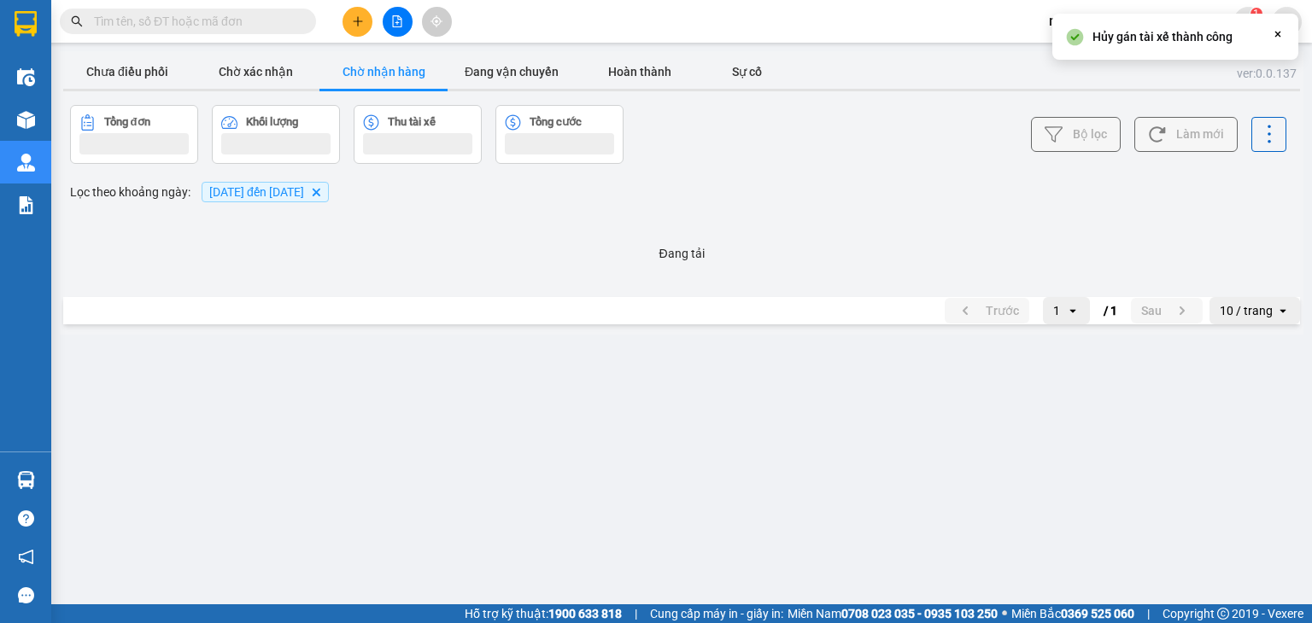
scroll to position [0, 0]
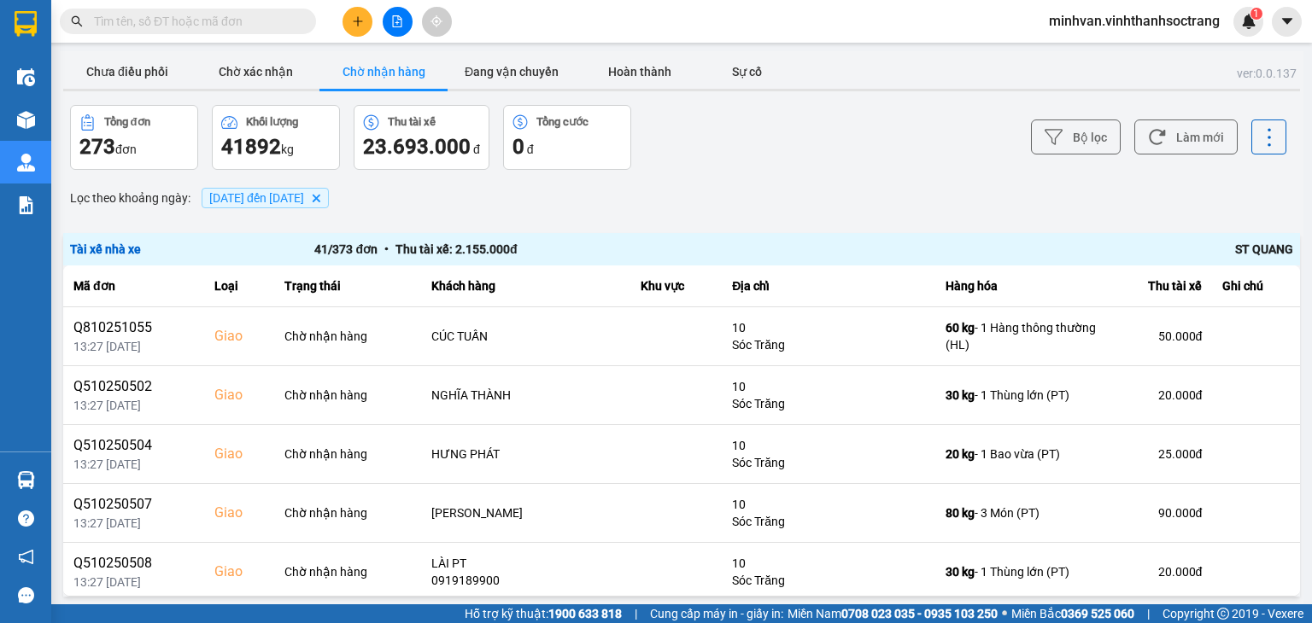
click at [201, 21] on input "text" at bounding box center [195, 21] width 202 height 19
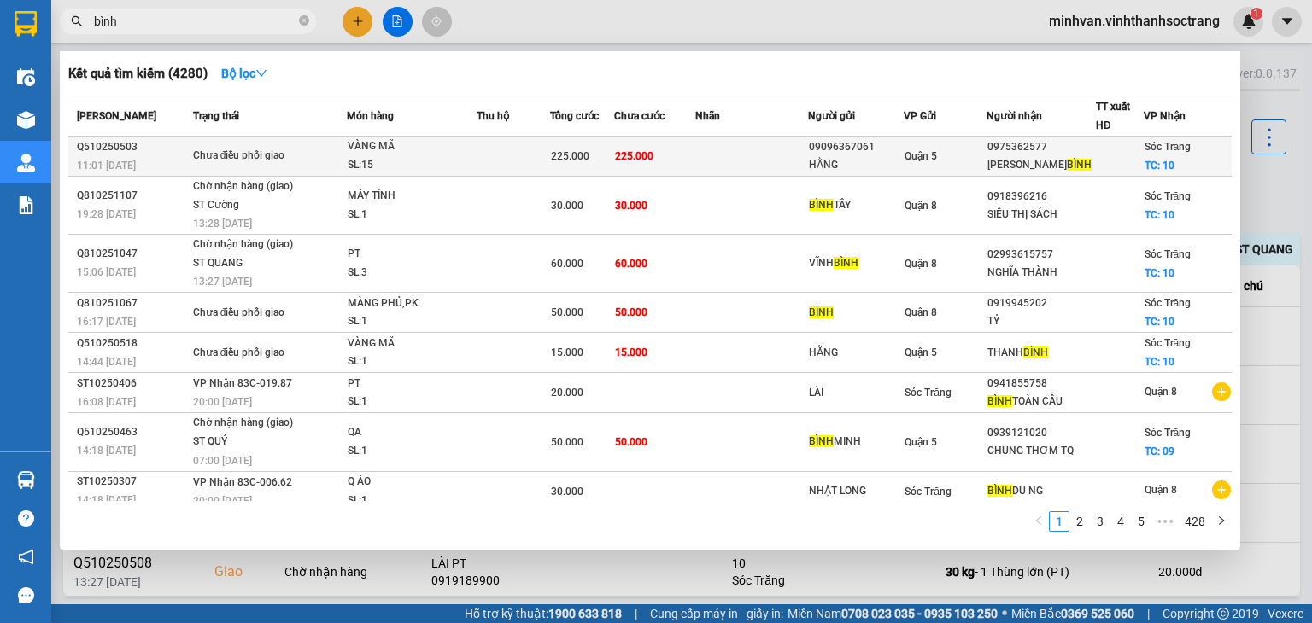
type input "bình"
click at [517, 165] on td at bounding box center [513, 157] width 73 height 40
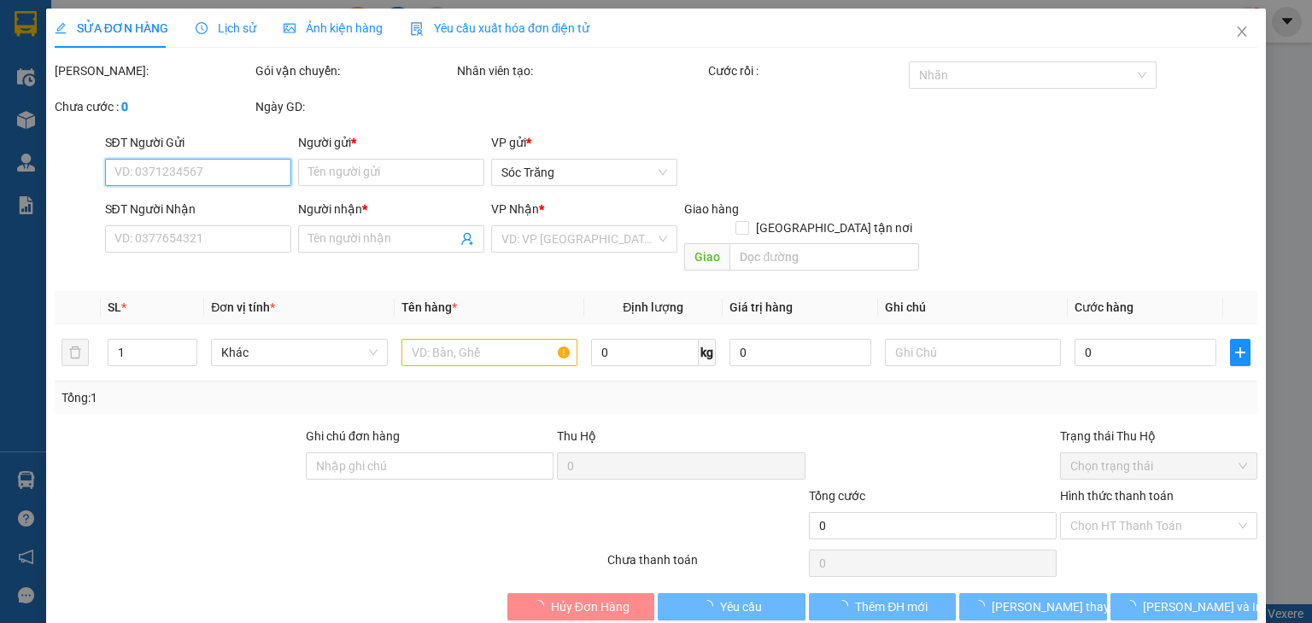
type input "09096367061"
type input "HẰNG"
type input "0975362577"
type input "HỒNG THANH BÌNH"
checkbox input "true"
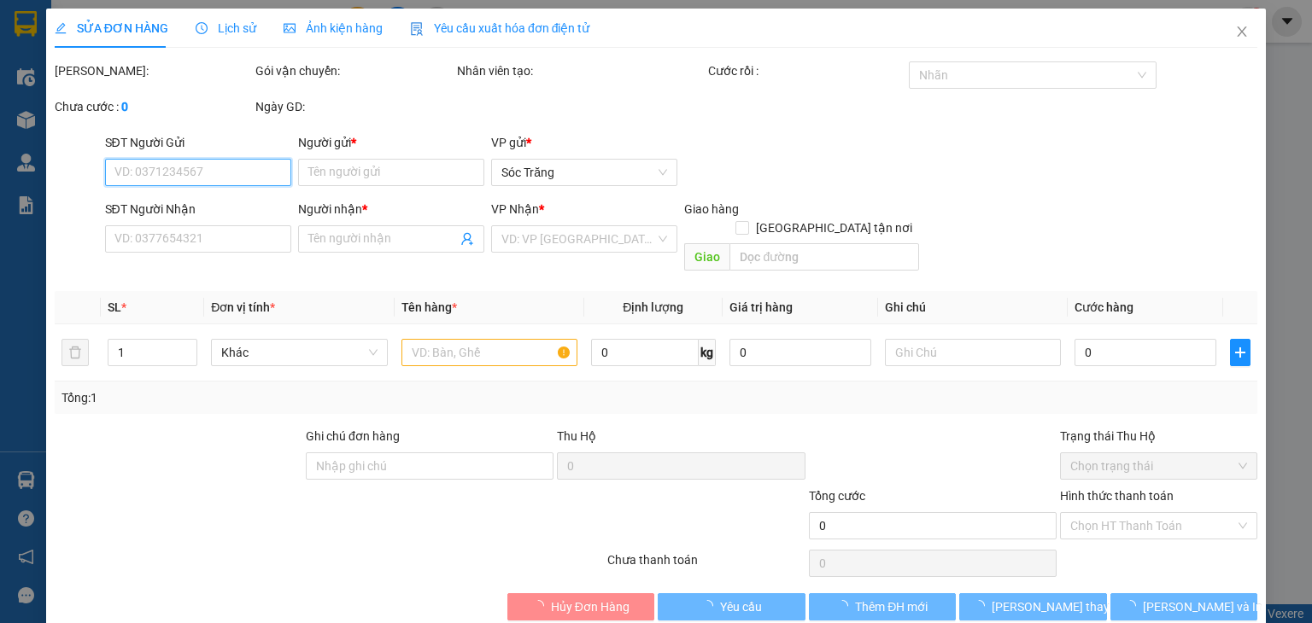
type input "10"
type input "225.000"
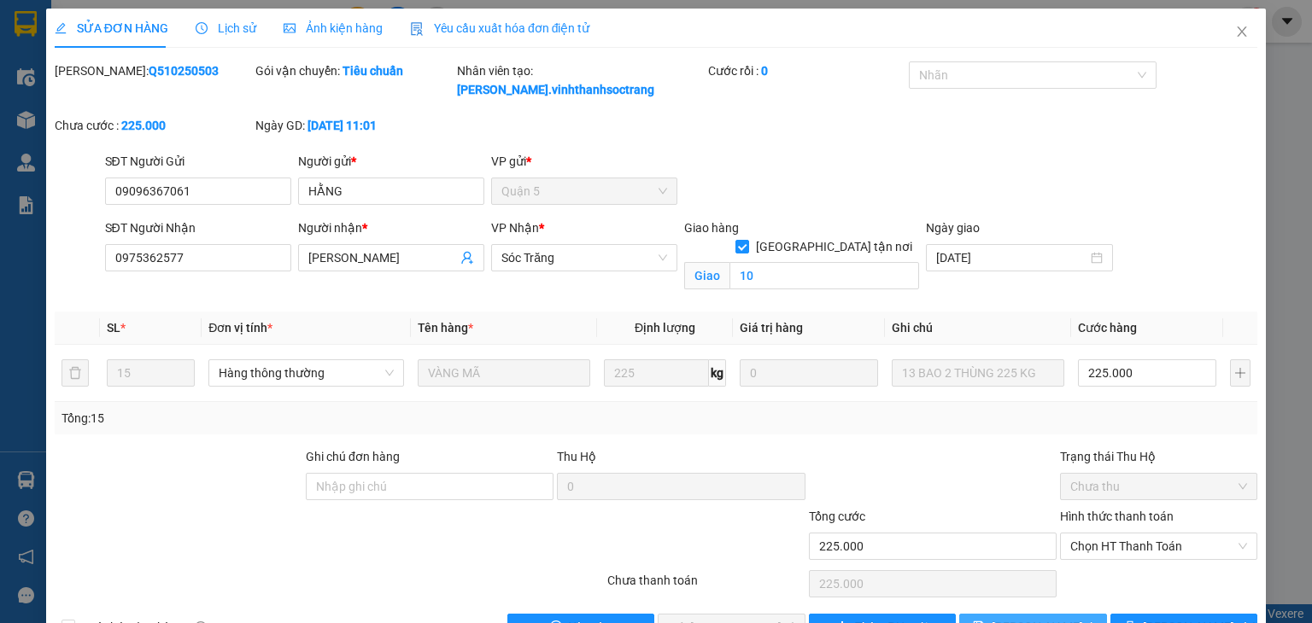
click at [985, 593] on icon "save" at bounding box center [979, 627] width 12 height 12
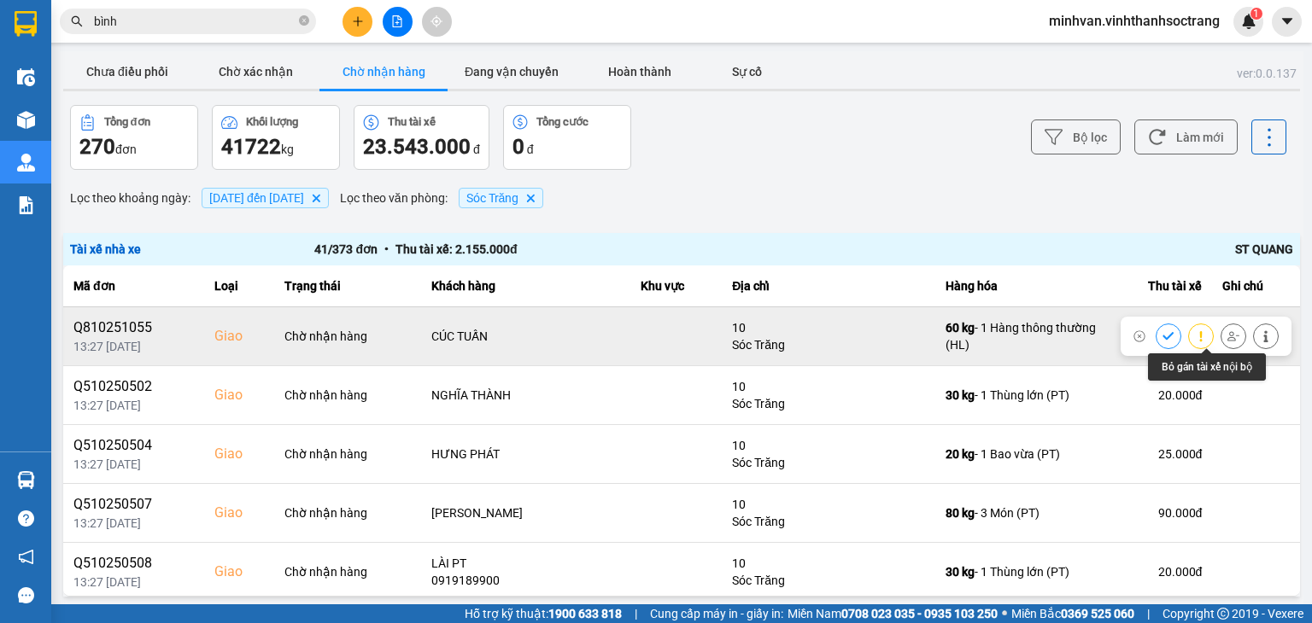
click at [1227, 334] on icon at bounding box center [1233, 336] width 12 height 12
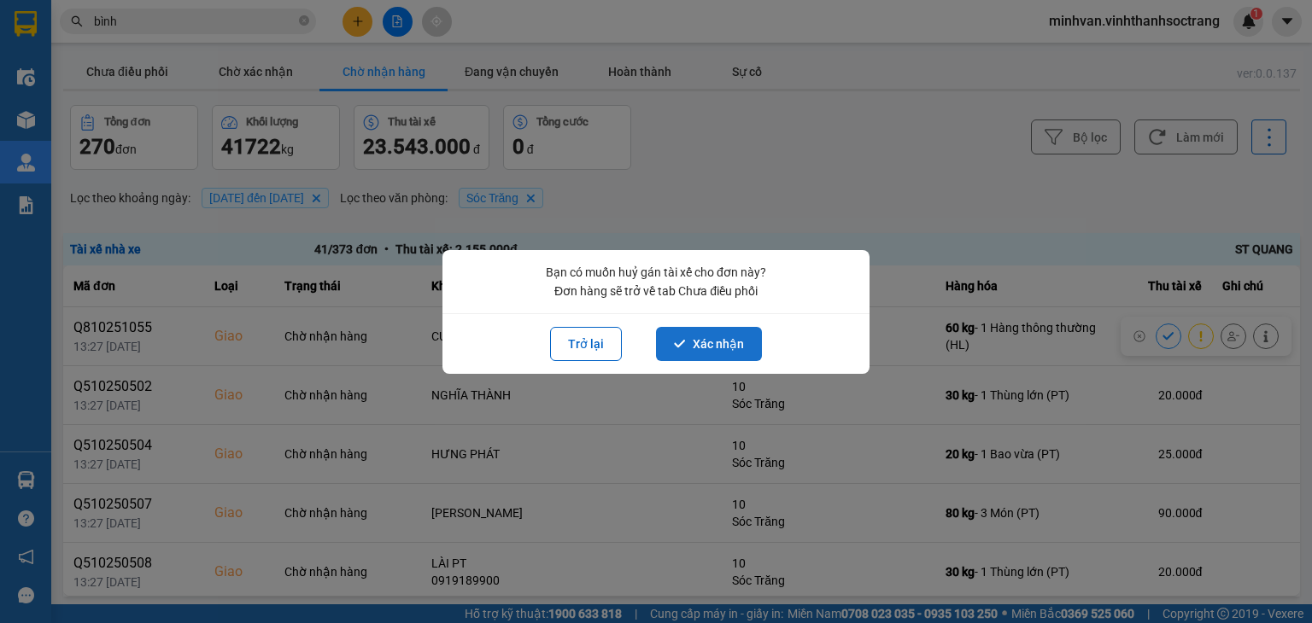
click at [731, 341] on button "Xác nhận" at bounding box center [709, 344] width 106 height 34
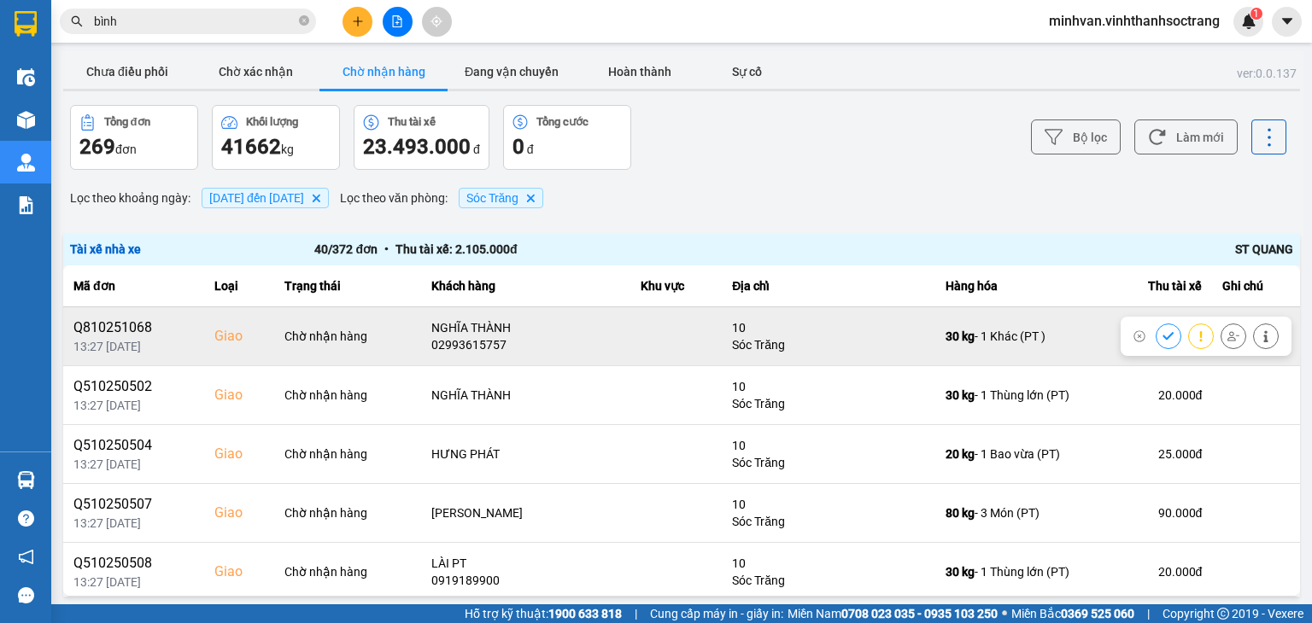
click at [1227, 338] on icon at bounding box center [1233, 336] width 12 height 12
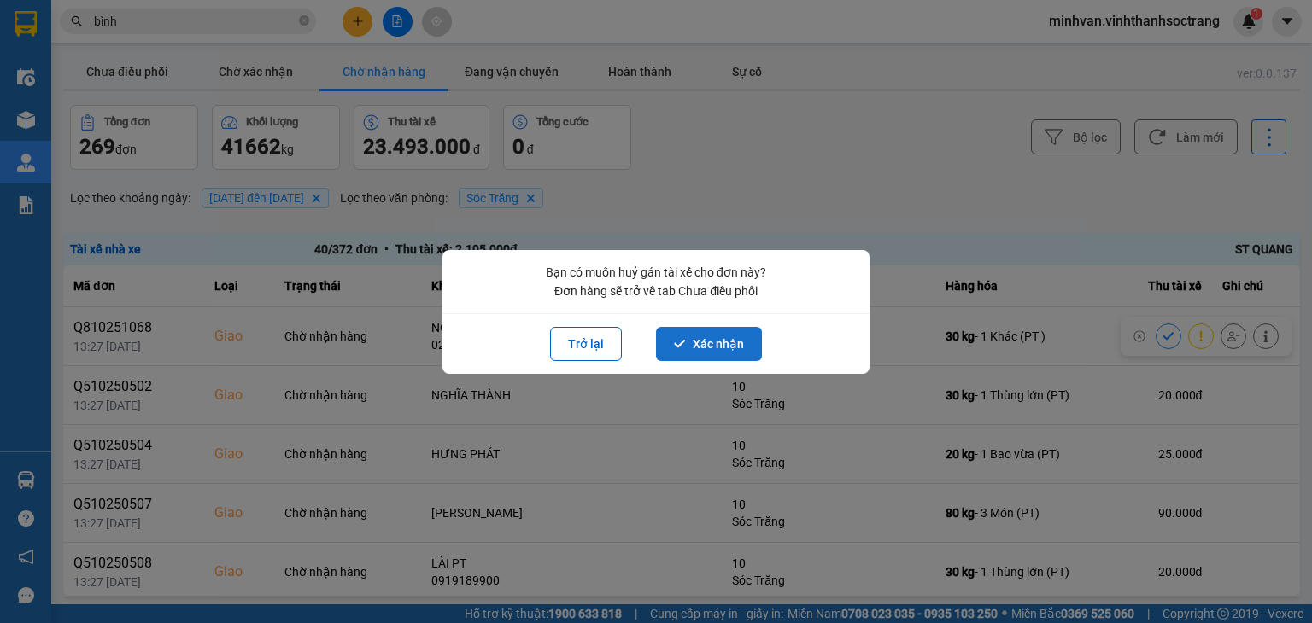
click at [711, 354] on button "Xác nhận" at bounding box center [709, 344] width 106 height 34
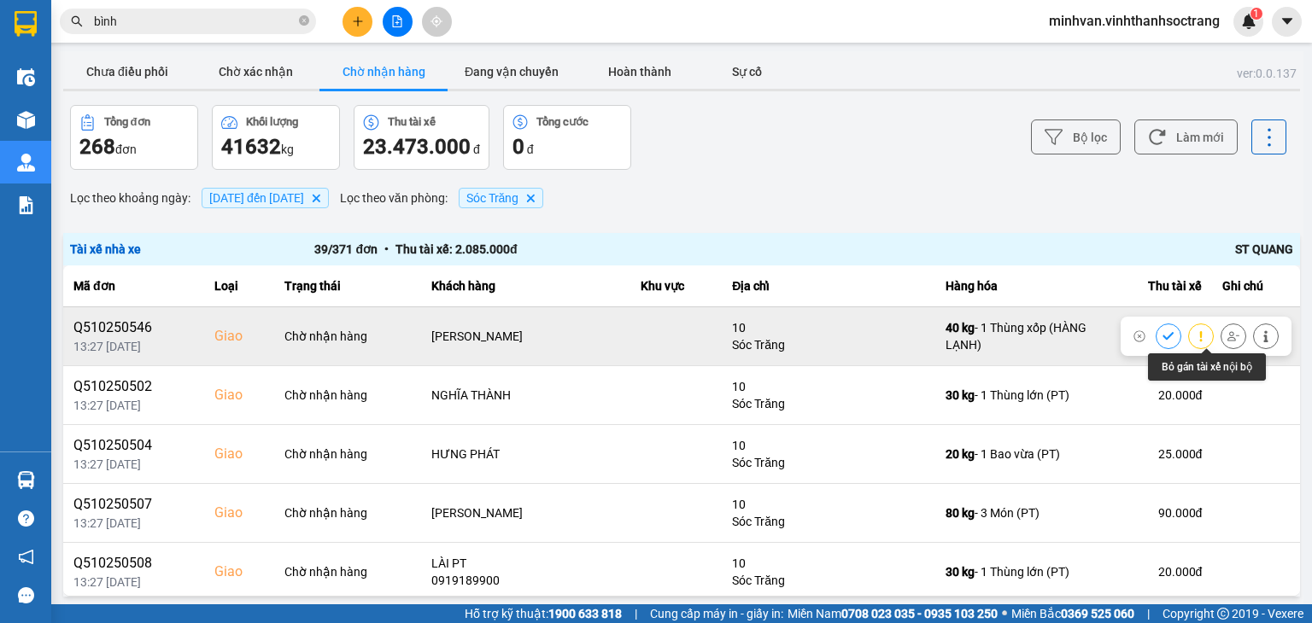
click at [1221, 342] on button at bounding box center [1233, 336] width 24 height 30
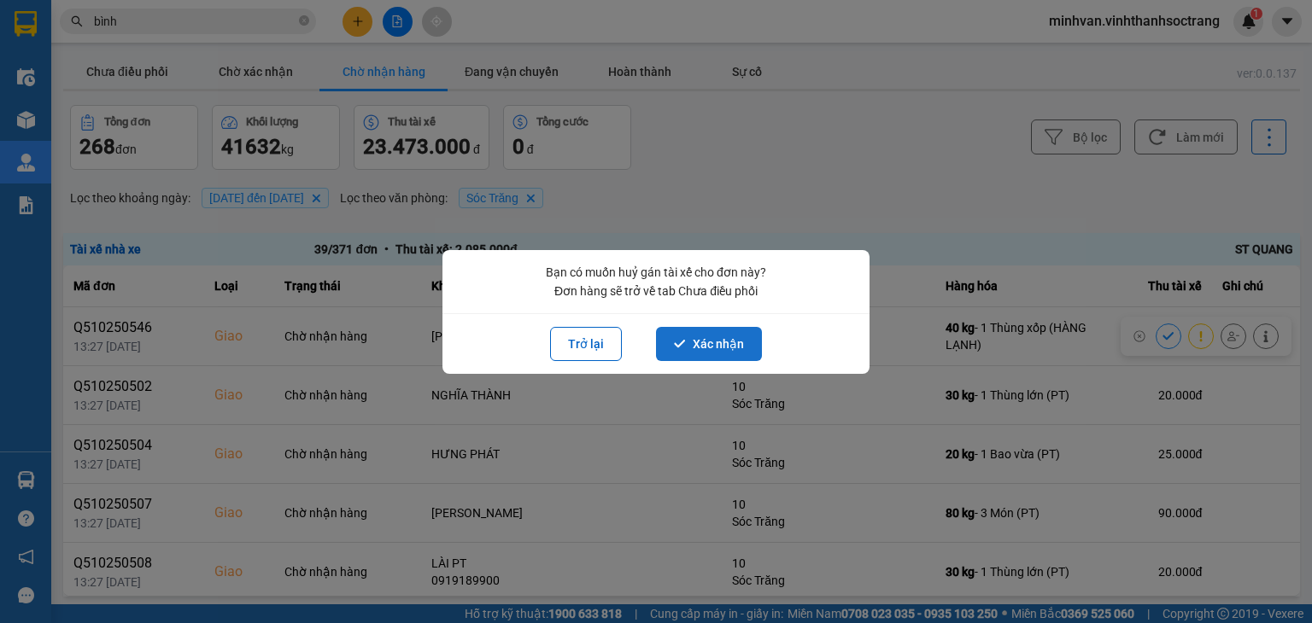
click at [694, 350] on button "Xác nhận" at bounding box center [709, 344] width 106 height 34
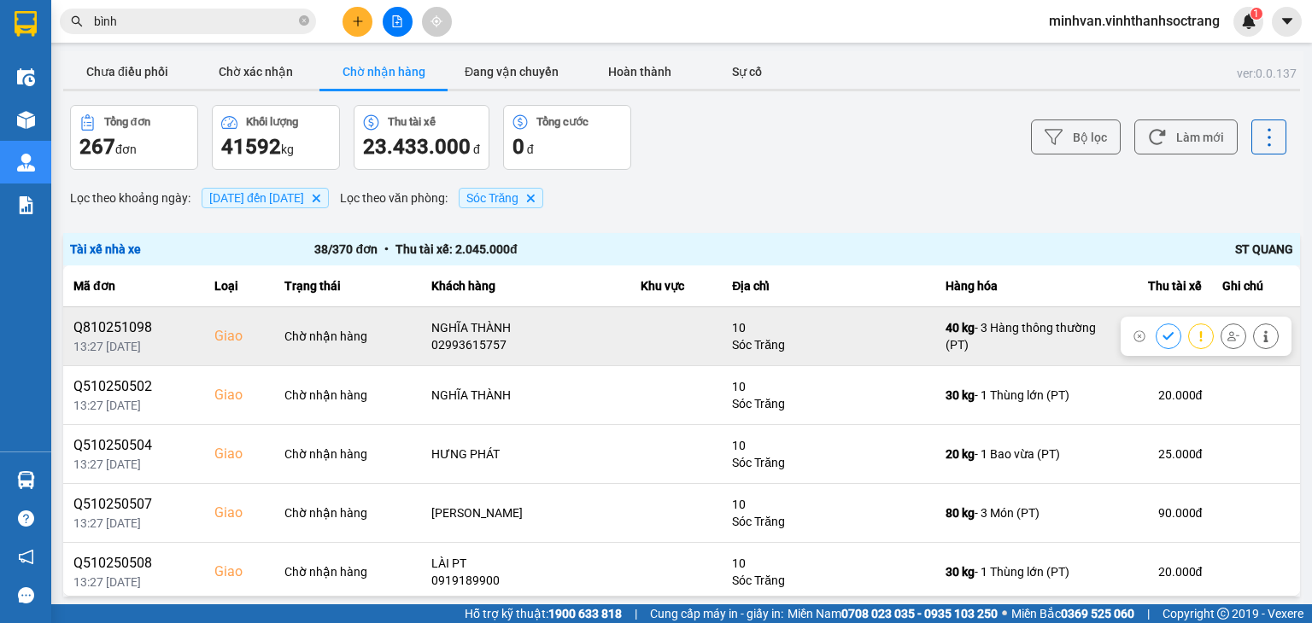
click at [1227, 339] on icon at bounding box center [1233, 336] width 12 height 12
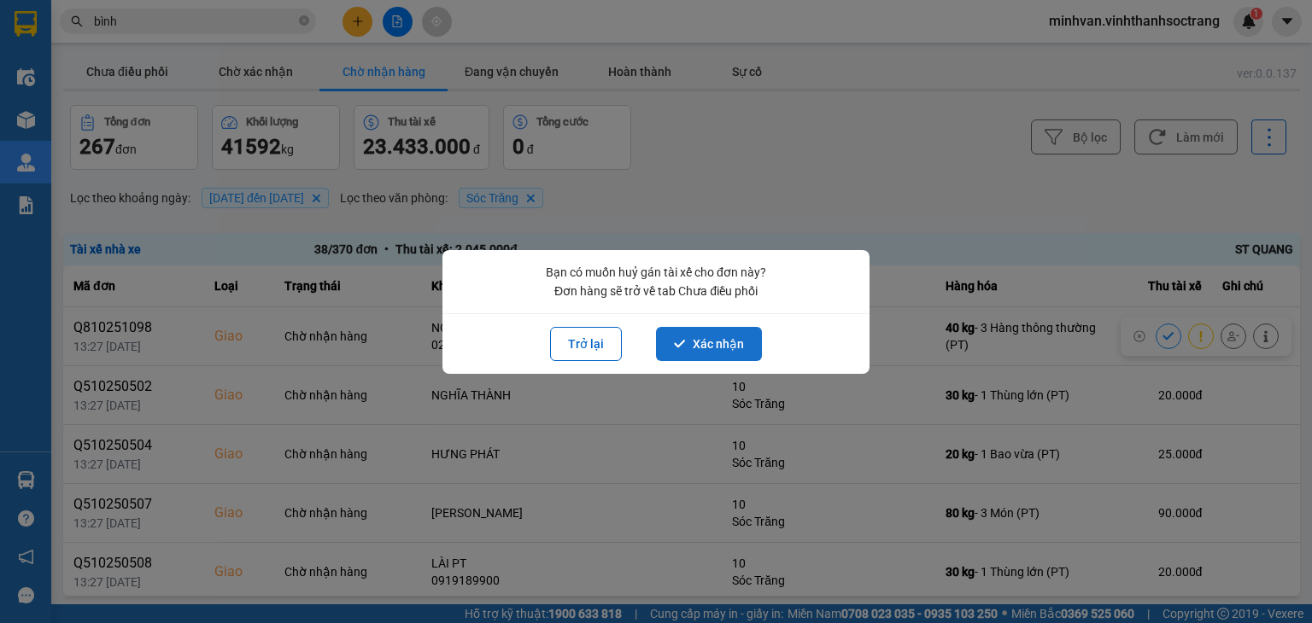
click at [734, 349] on button "Xác nhận" at bounding box center [709, 344] width 106 height 34
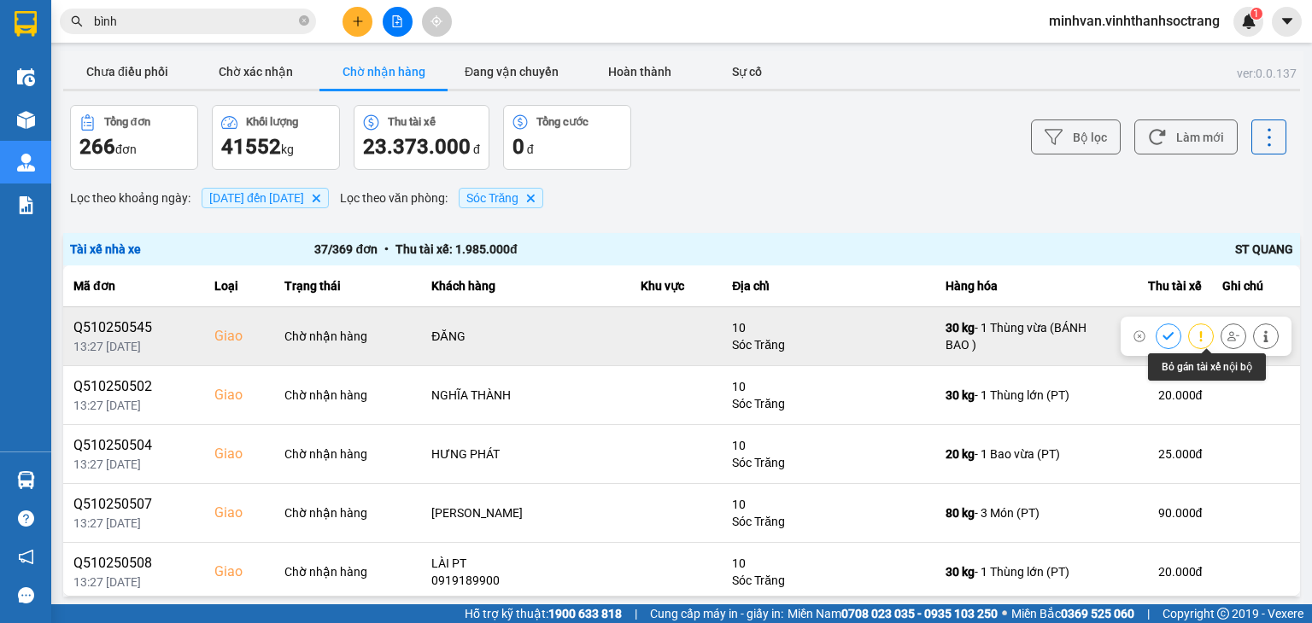
click at [1227, 332] on icon at bounding box center [1233, 335] width 12 height 9
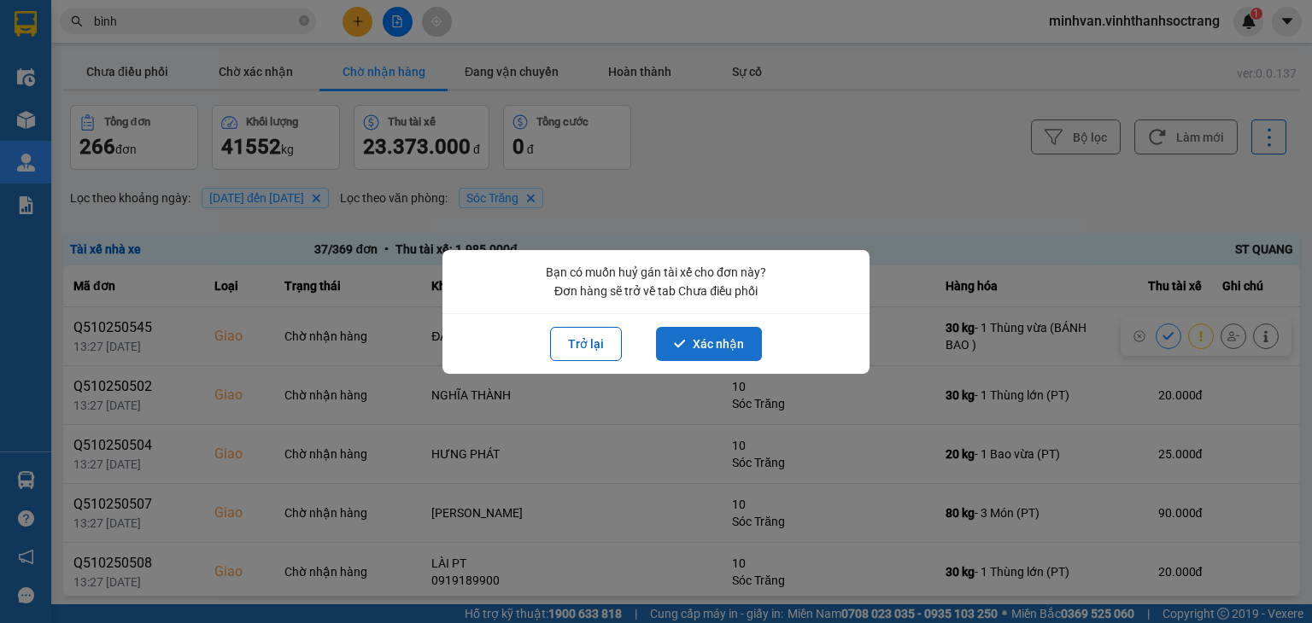
click at [724, 338] on button "Xác nhận" at bounding box center [709, 344] width 106 height 34
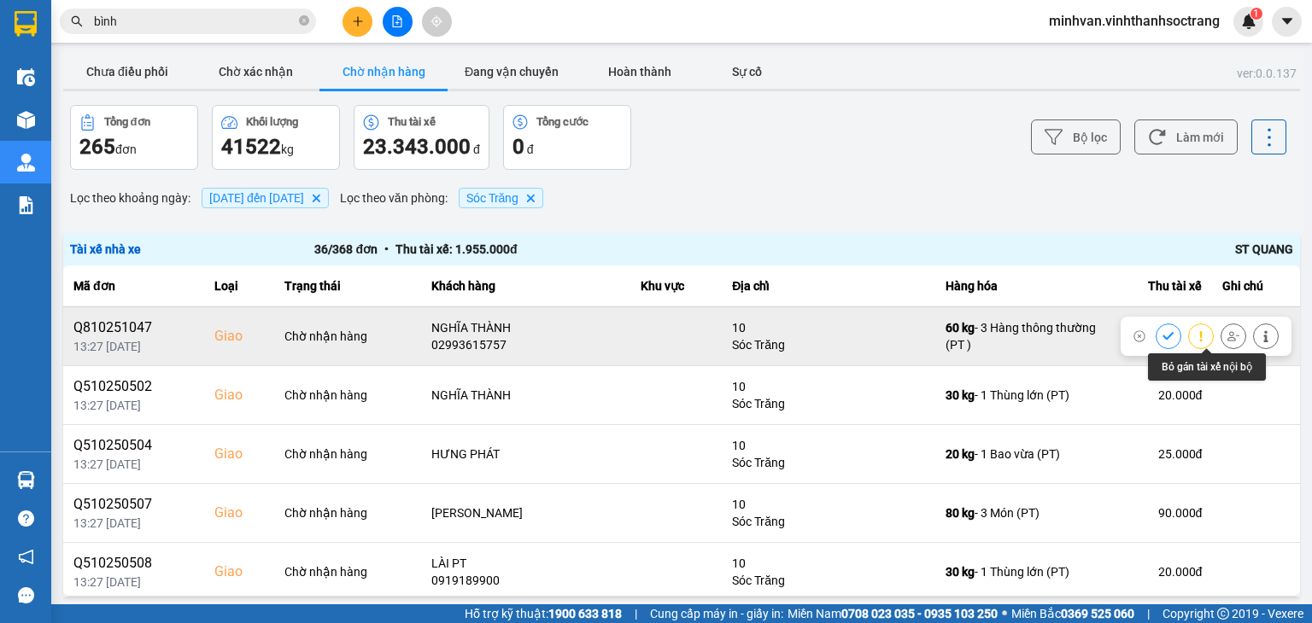
click at [1221, 343] on button at bounding box center [1233, 336] width 24 height 30
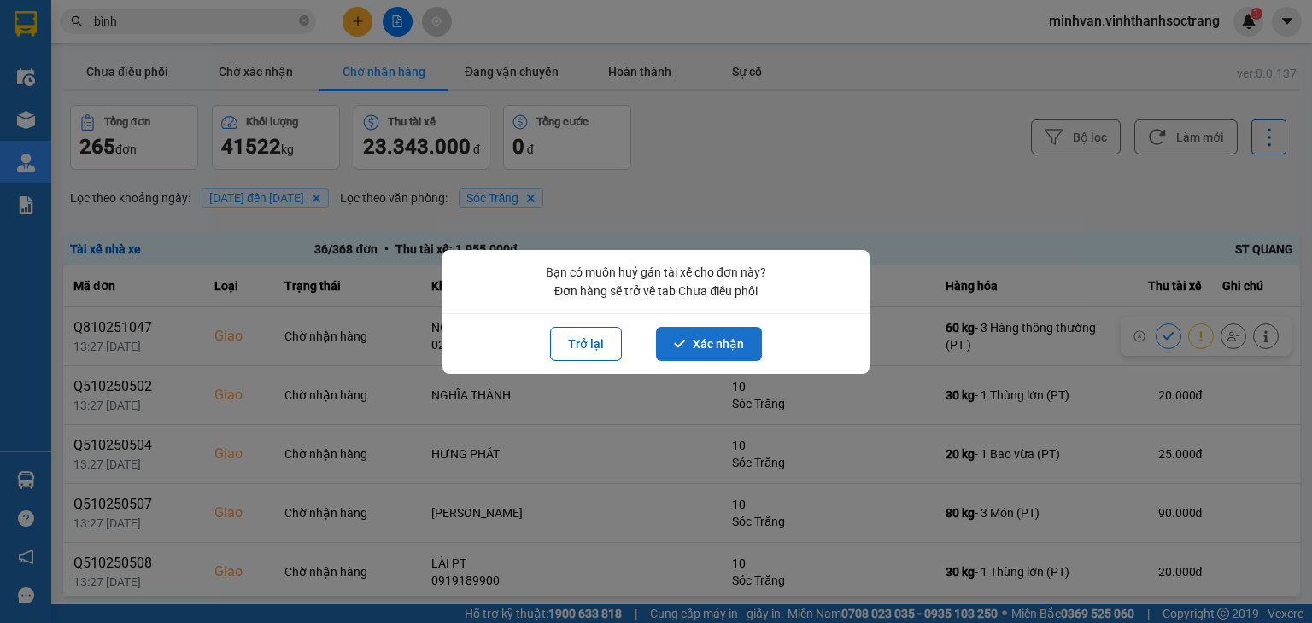
click at [732, 344] on button "Xác nhận" at bounding box center [709, 344] width 106 height 34
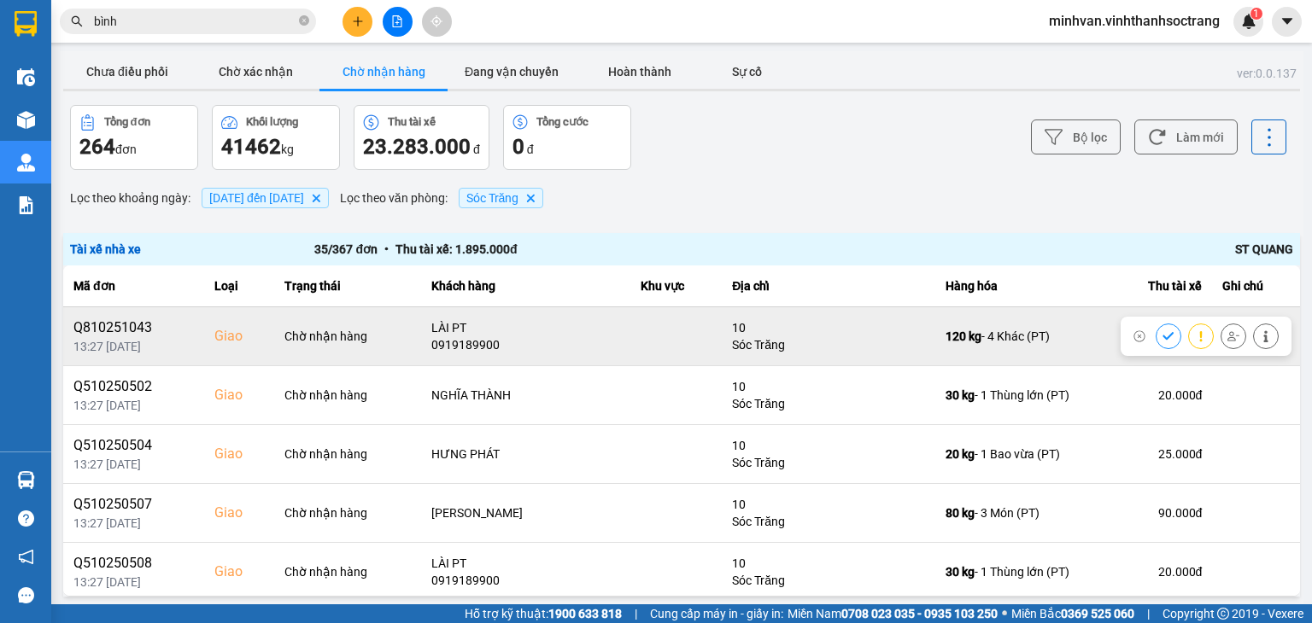
click at [1227, 339] on icon at bounding box center [1233, 336] width 12 height 12
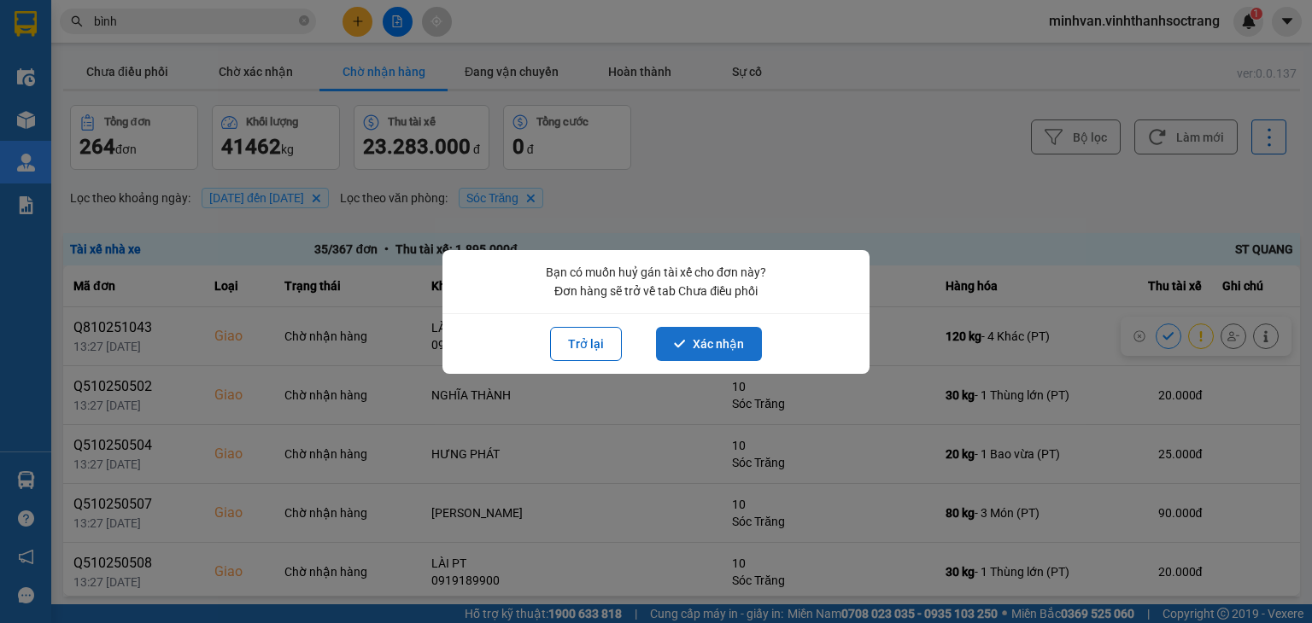
click at [725, 351] on button "Xác nhận" at bounding box center [709, 344] width 106 height 34
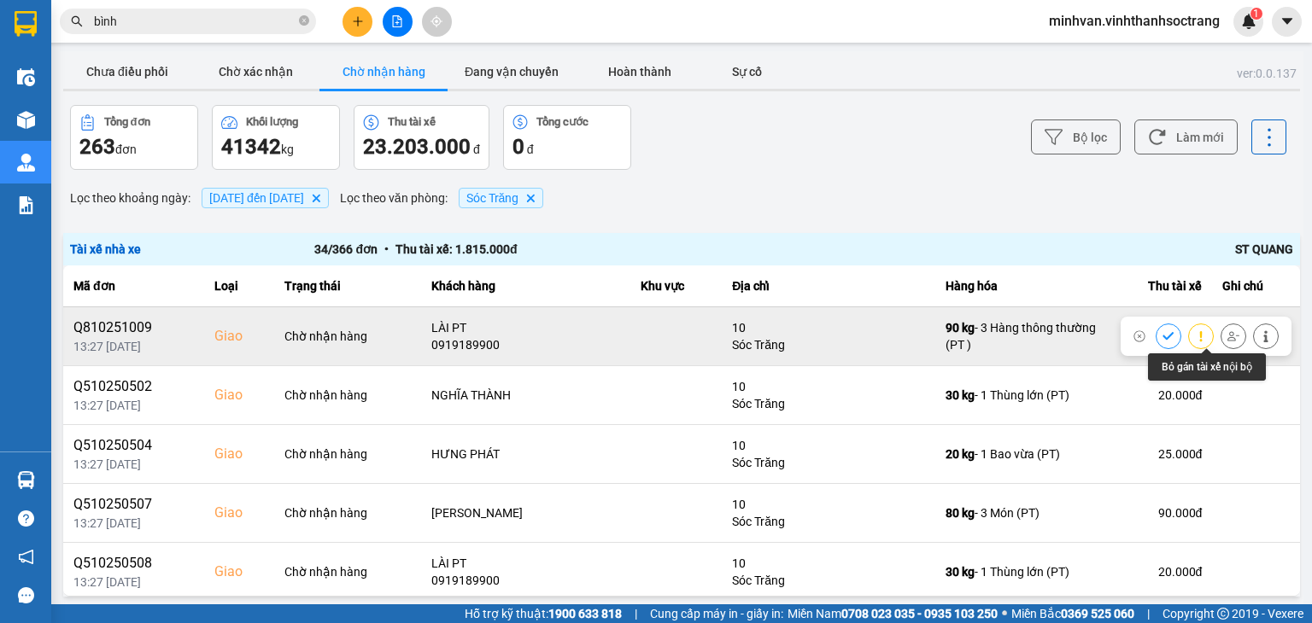
click at [1227, 342] on icon at bounding box center [1233, 336] width 12 height 12
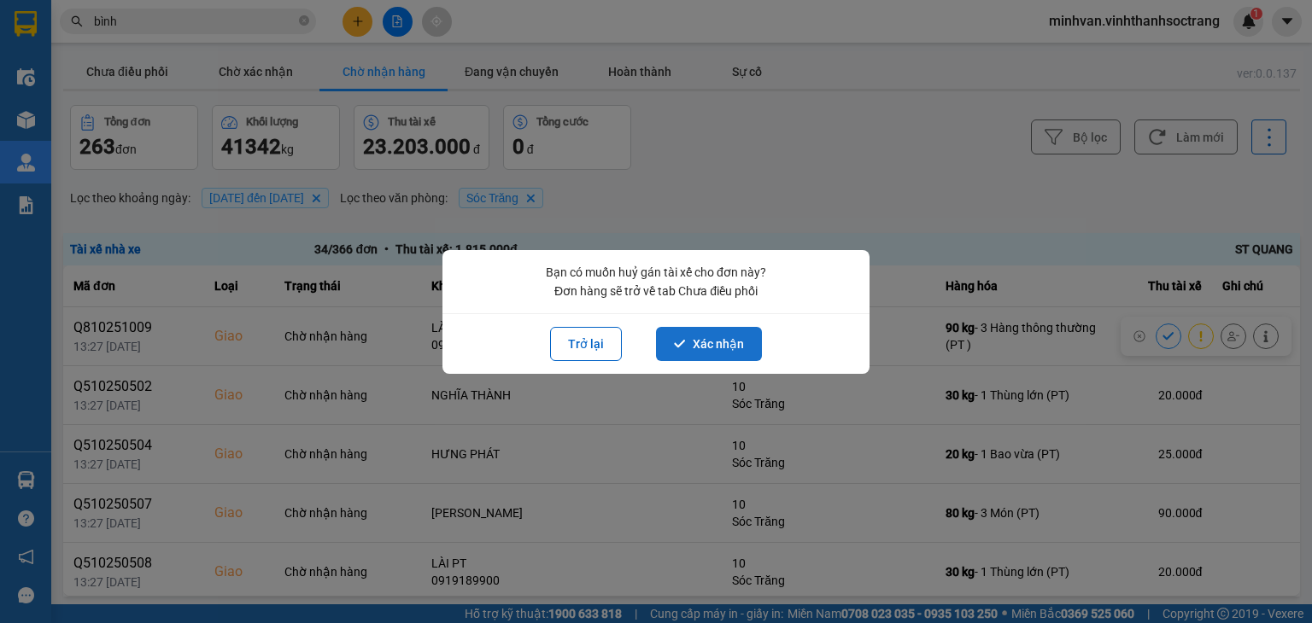
click at [741, 336] on button "Xác nhận" at bounding box center [709, 344] width 106 height 34
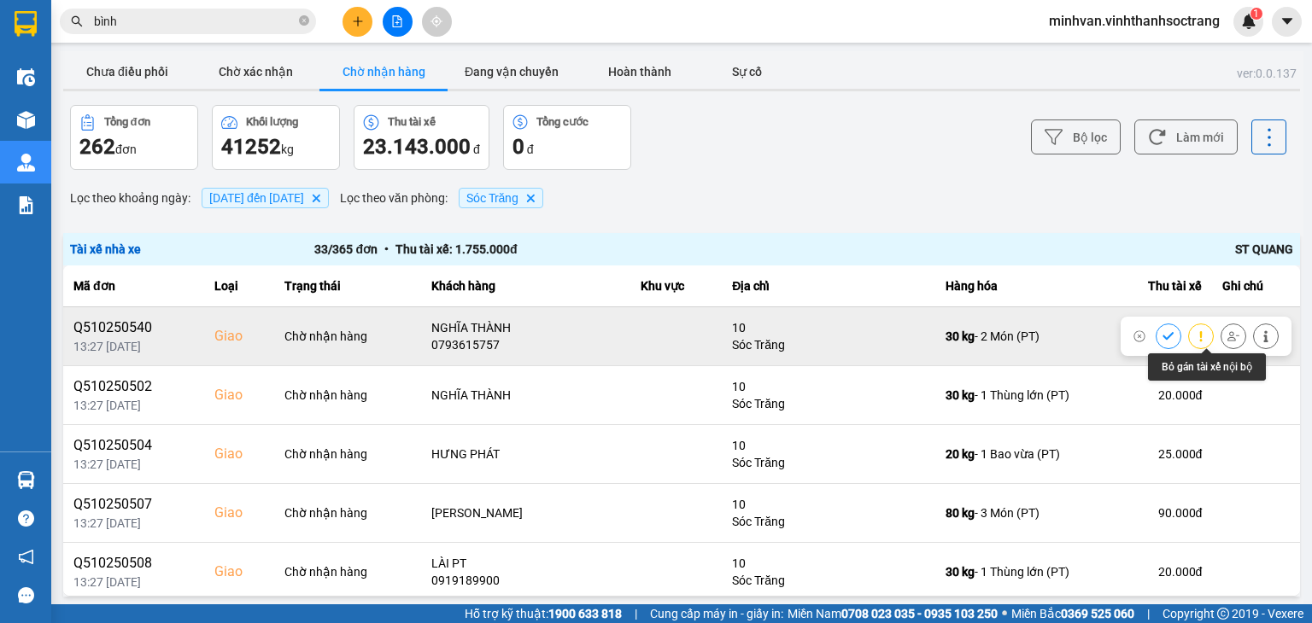
click at [1227, 335] on icon at bounding box center [1233, 336] width 12 height 12
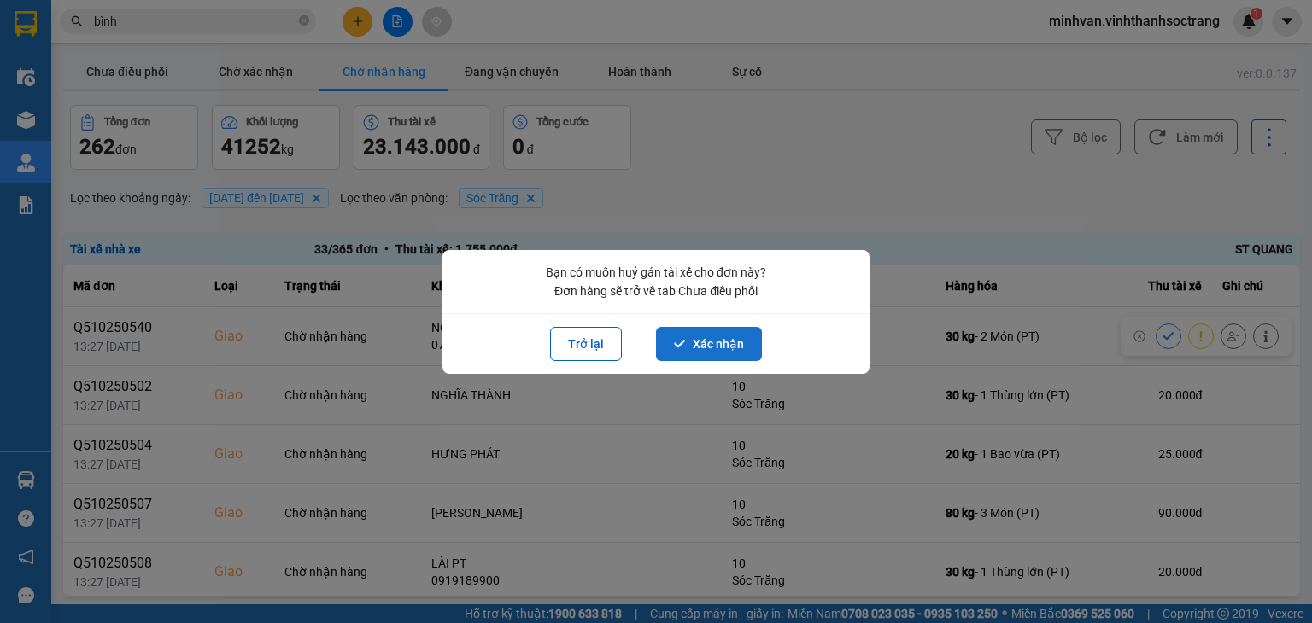
click at [742, 342] on button "Xác nhận" at bounding box center [709, 344] width 106 height 34
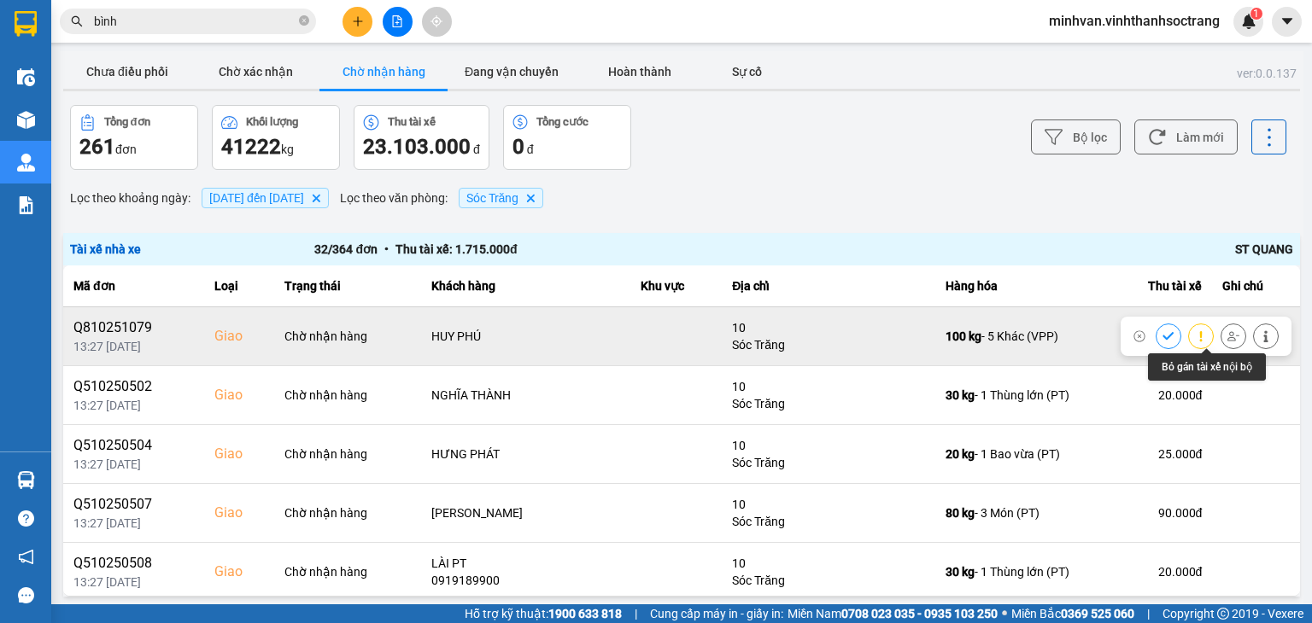
click at [1227, 335] on icon at bounding box center [1233, 336] width 12 height 12
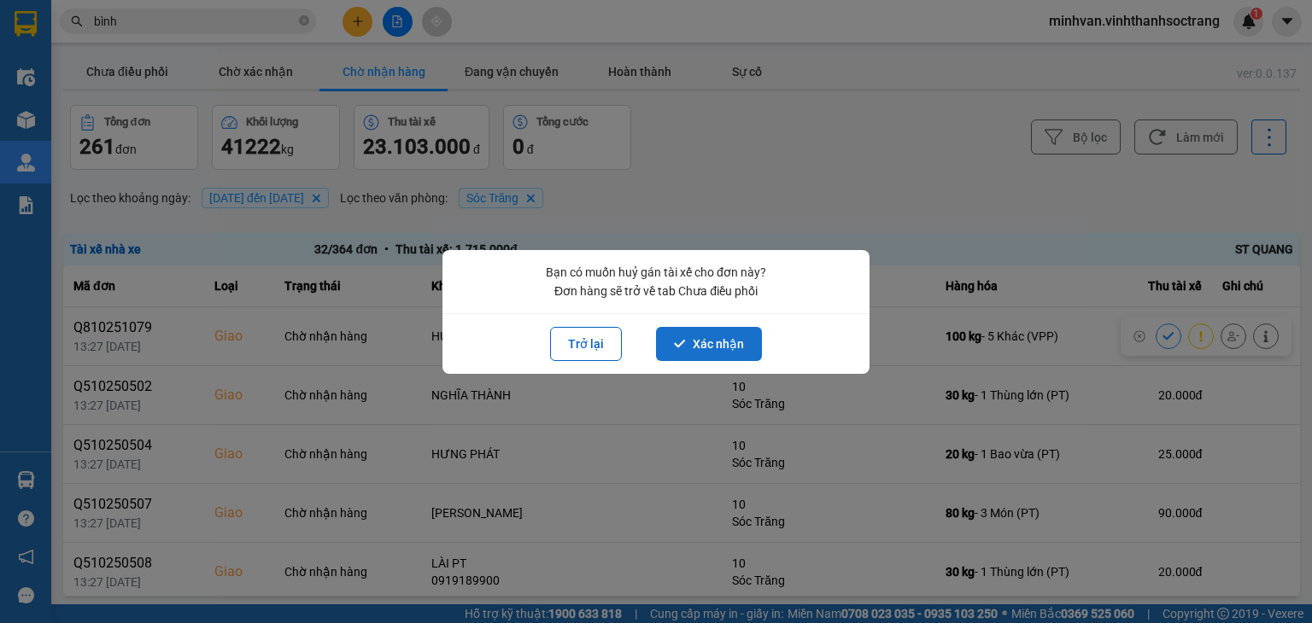
click at [679, 346] on icon "dialog" at bounding box center [679, 344] width 11 height 8
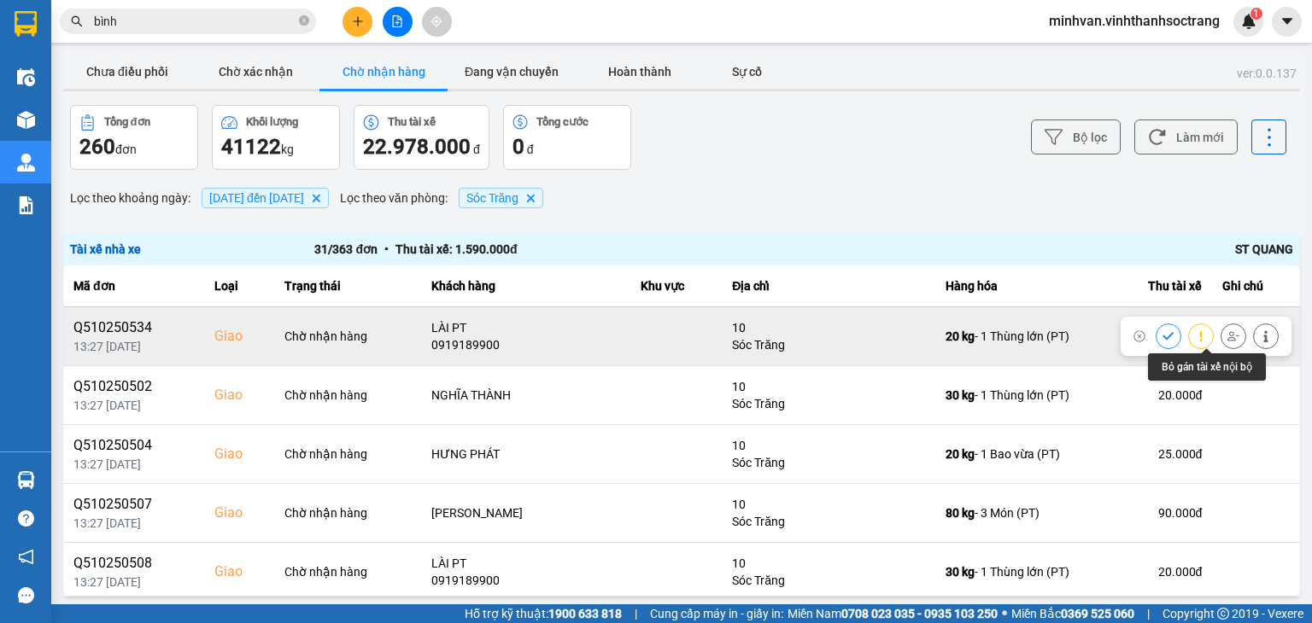
click at [1227, 339] on icon at bounding box center [1233, 335] width 12 height 9
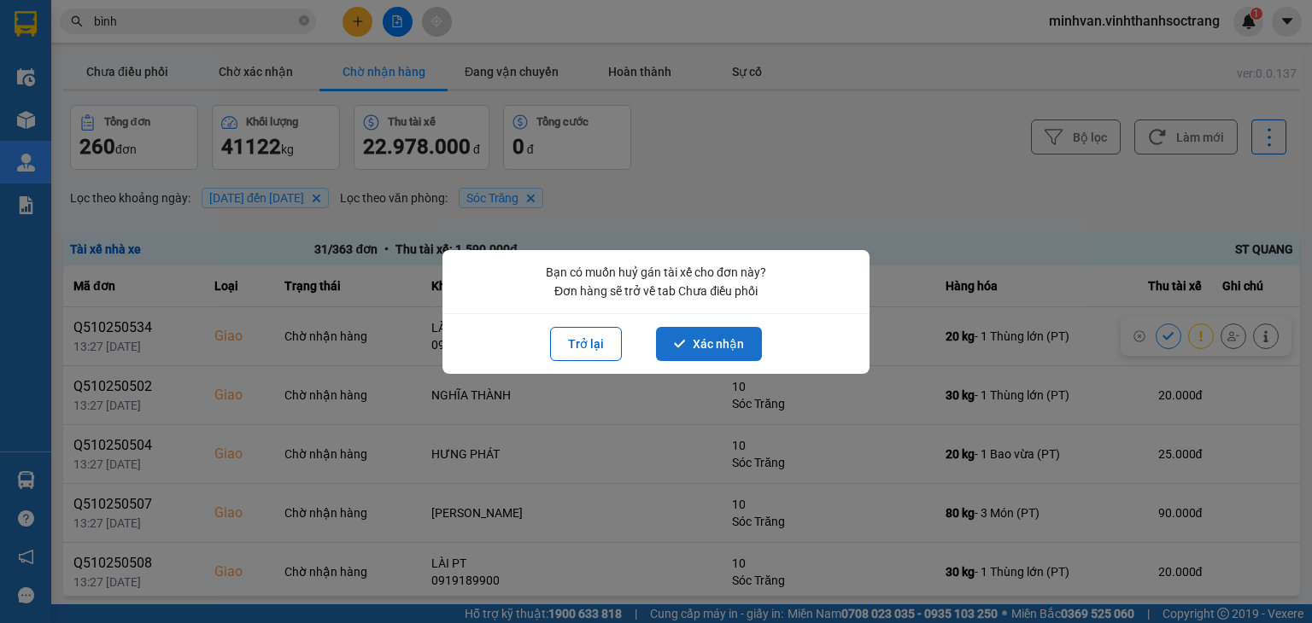
click at [743, 348] on button "Xác nhận" at bounding box center [709, 344] width 106 height 34
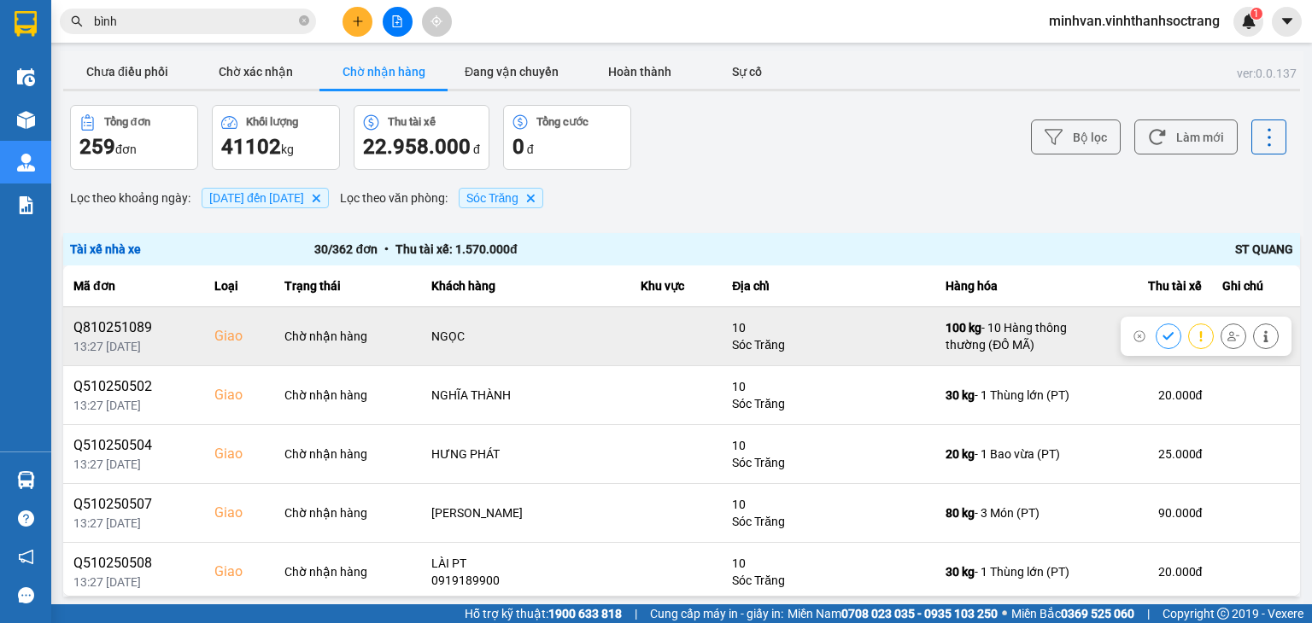
click at [1227, 336] on icon at bounding box center [1233, 336] width 12 height 12
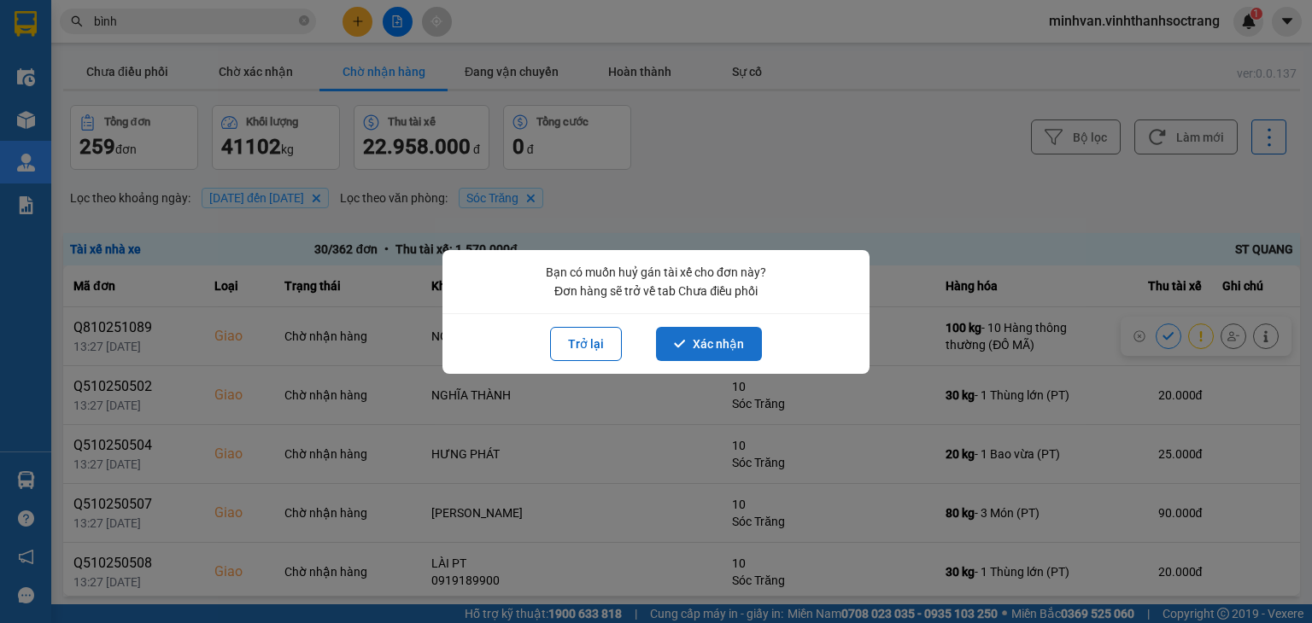
click at [737, 339] on button "Xác nhận" at bounding box center [709, 344] width 106 height 34
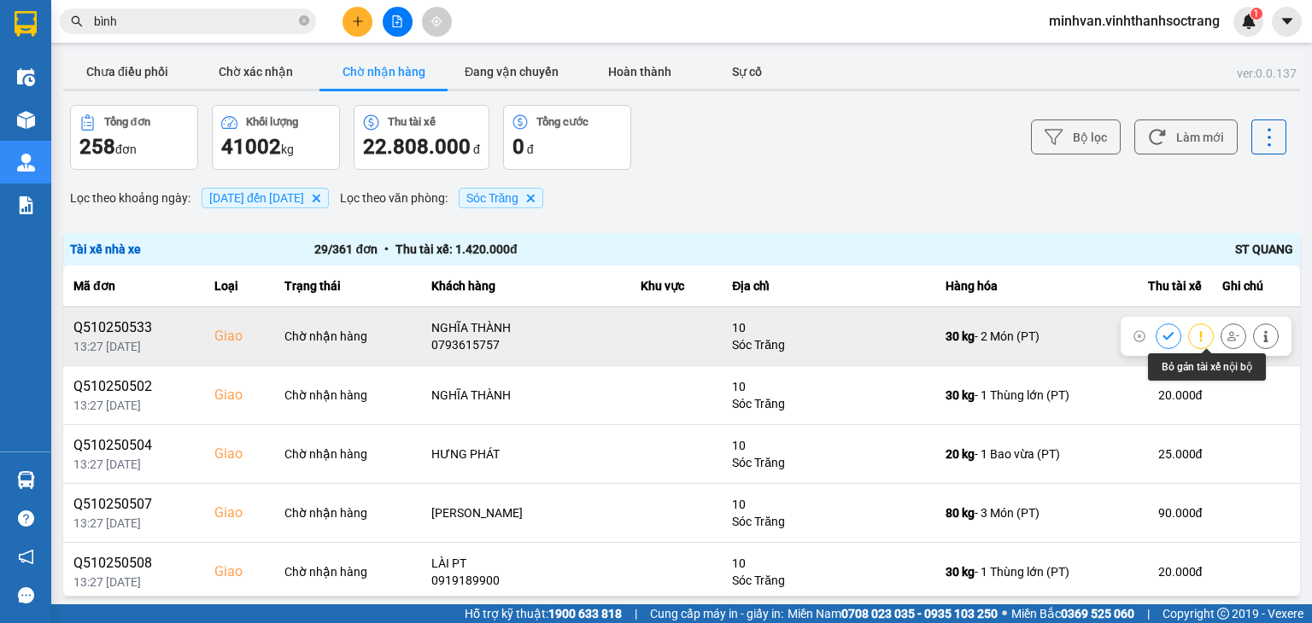
click at [1227, 333] on icon at bounding box center [1233, 335] width 12 height 9
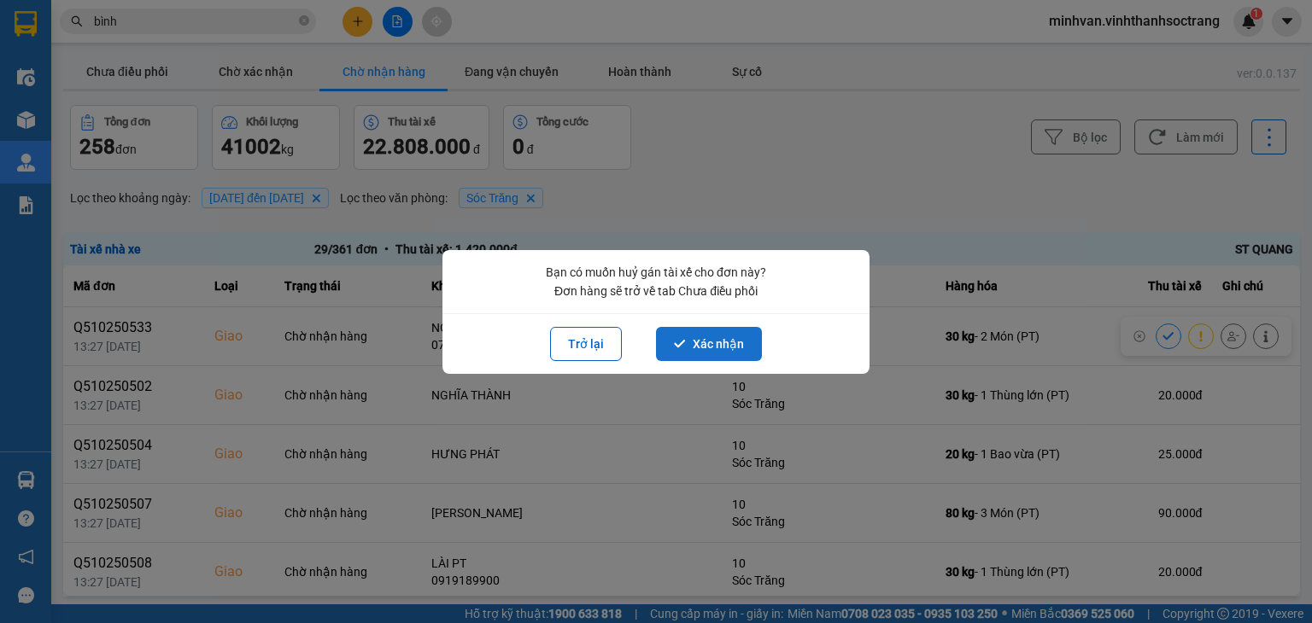
click at [711, 343] on button "Xác nhận" at bounding box center [709, 344] width 106 height 34
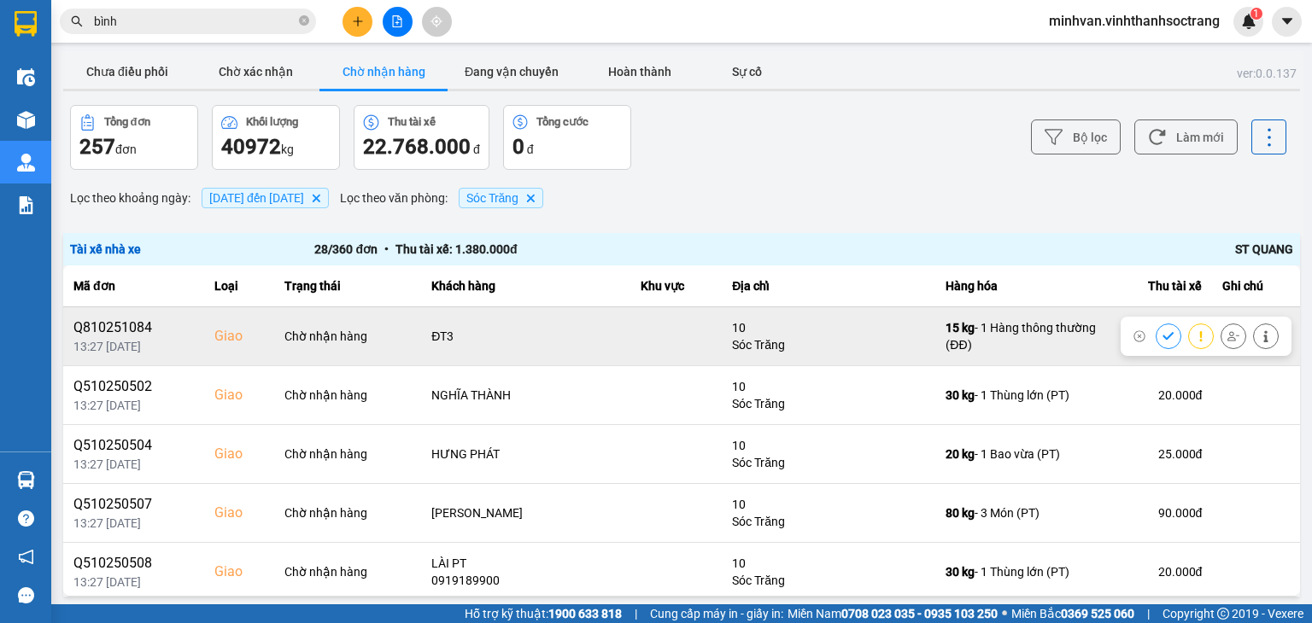
click at [1227, 334] on icon at bounding box center [1233, 335] width 12 height 9
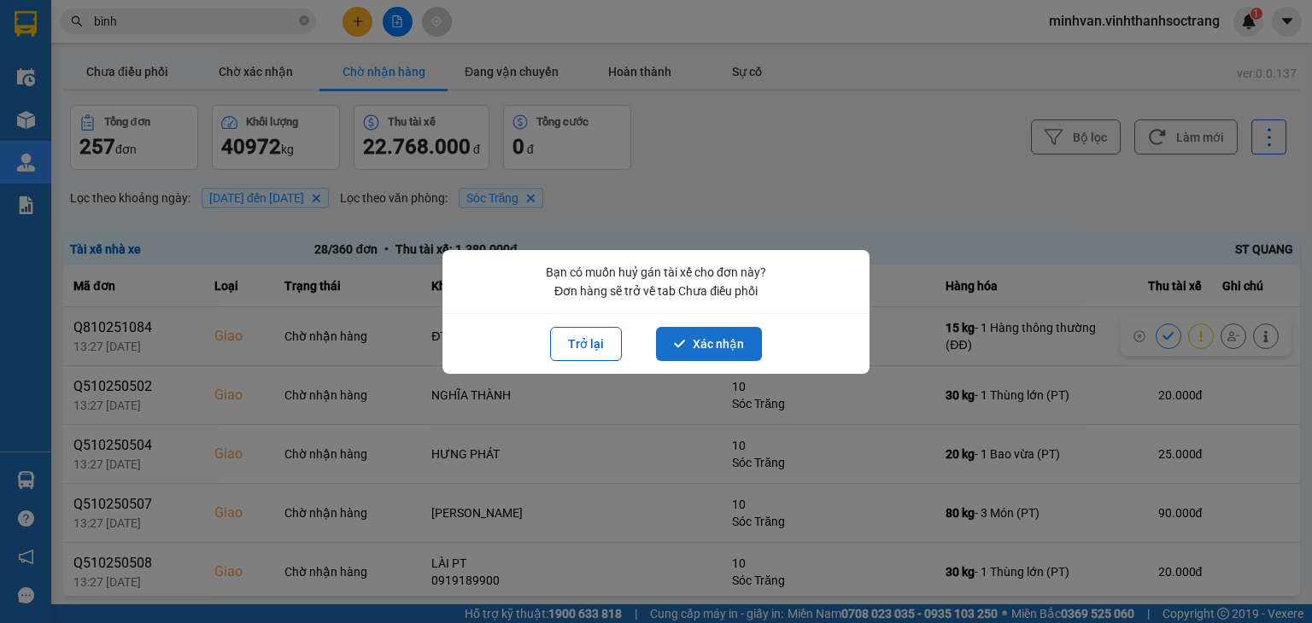
click at [746, 338] on button "Xác nhận" at bounding box center [709, 344] width 106 height 34
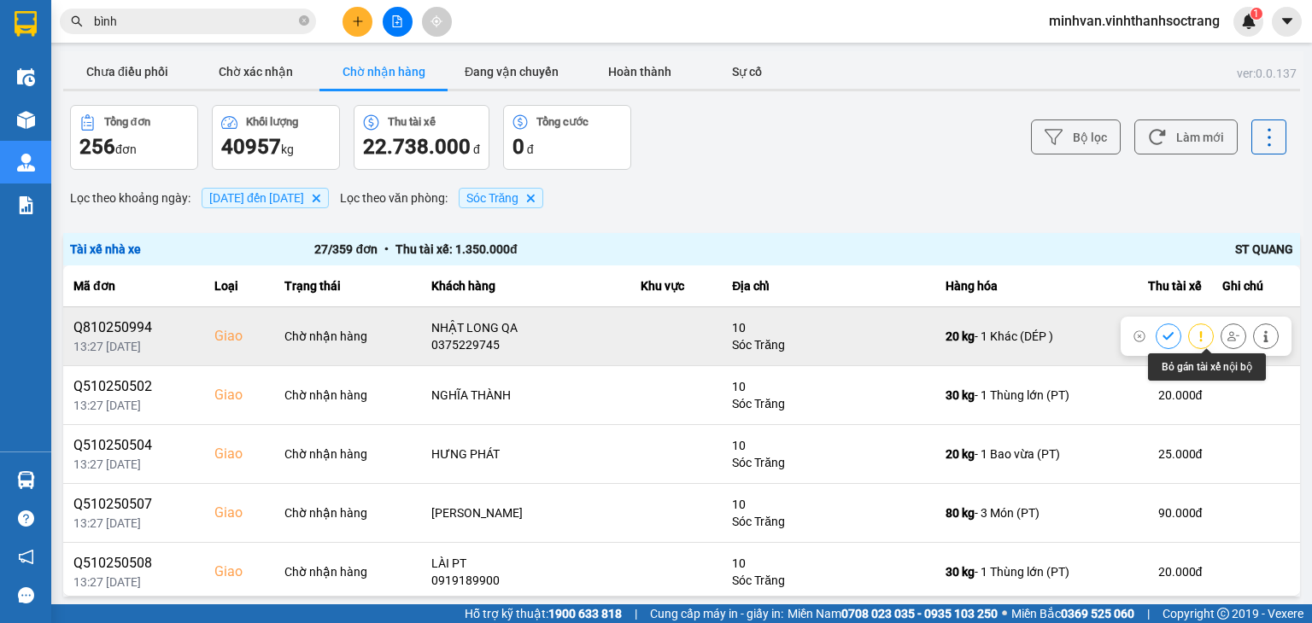
click at [1227, 337] on icon at bounding box center [1233, 335] width 12 height 9
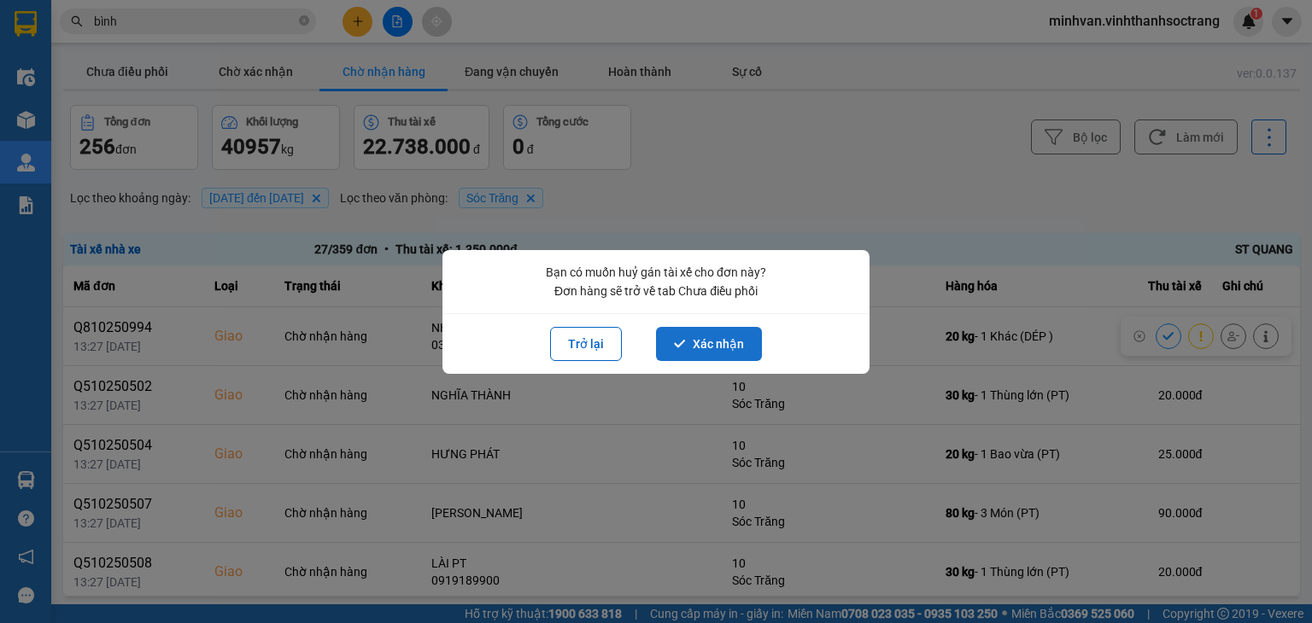
click at [705, 346] on button "Xác nhận" at bounding box center [709, 344] width 106 height 34
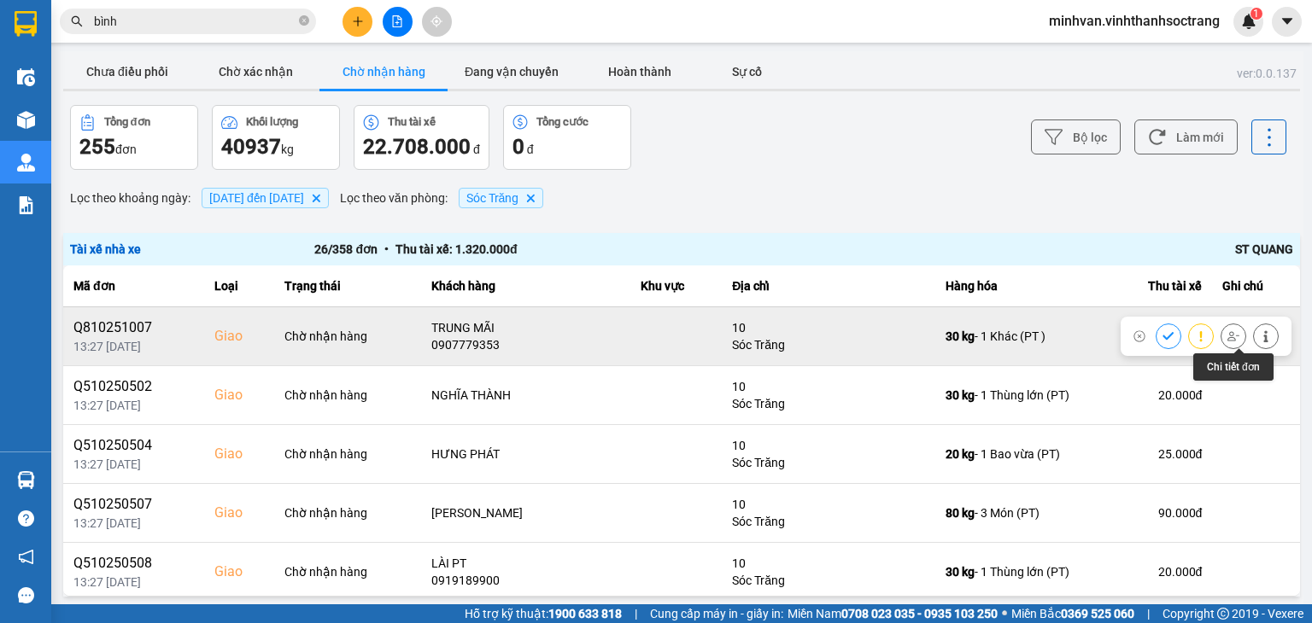
click at [1227, 340] on icon at bounding box center [1233, 336] width 12 height 12
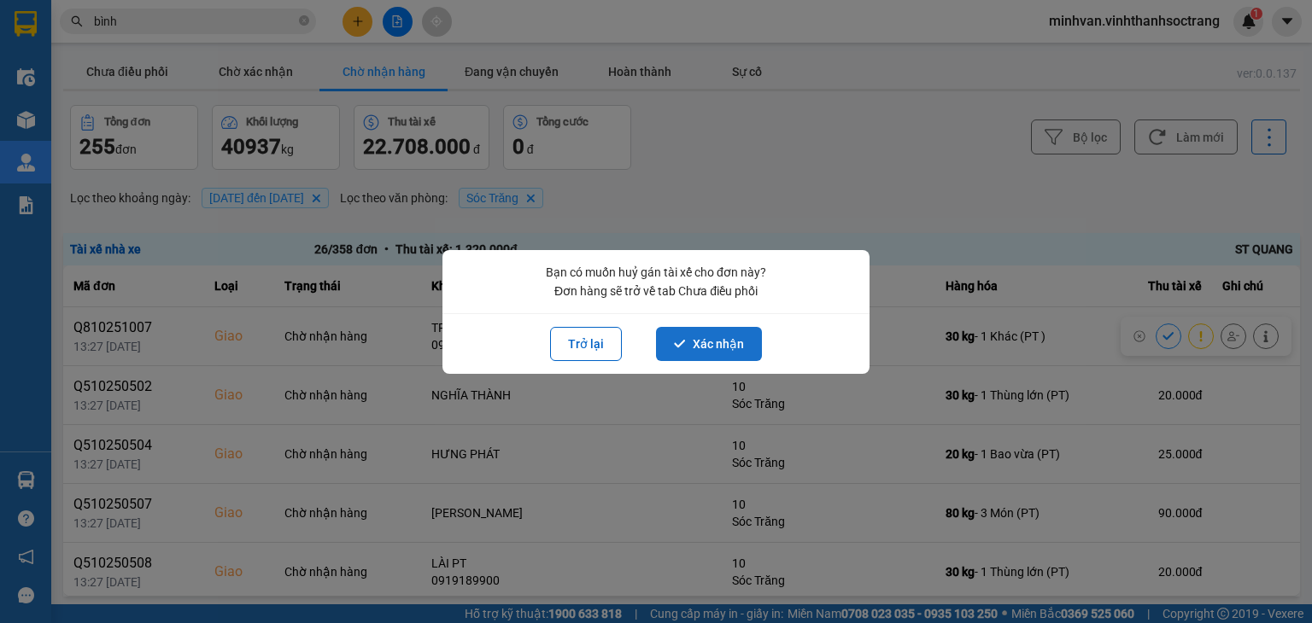
click at [721, 346] on button "Xác nhận" at bounding box center [709, 344] width 106 height 34
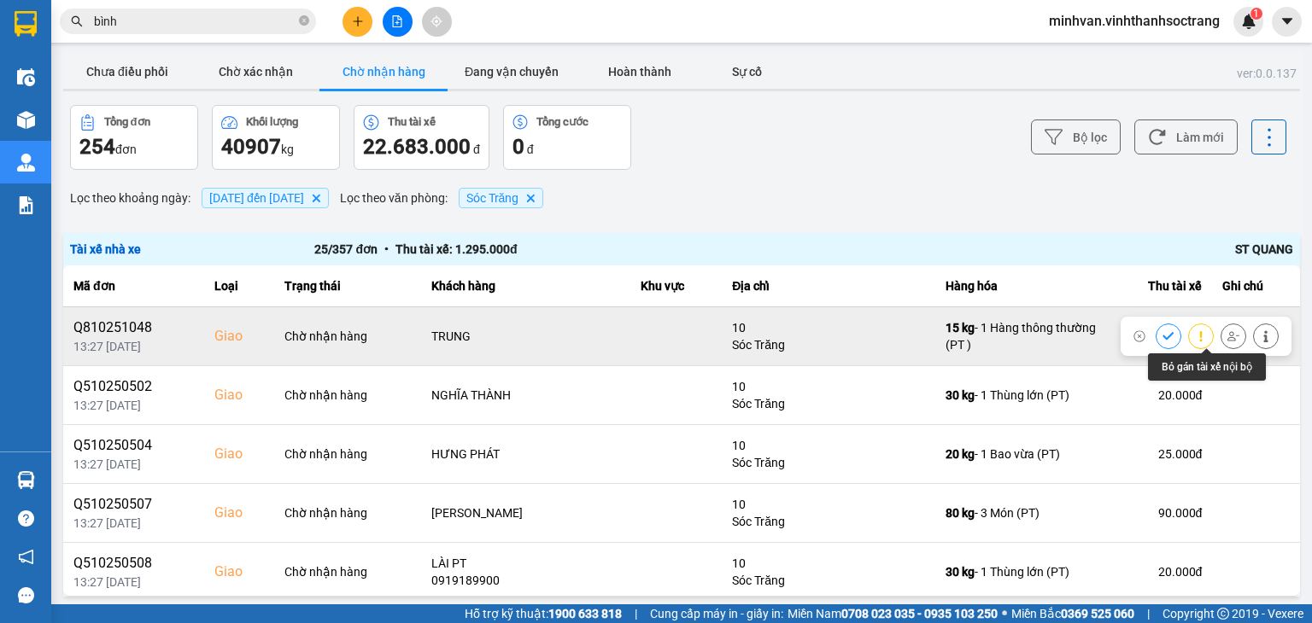
click at [1227, 334] on icon at bounding box center [1233, 336] width 12 height 12
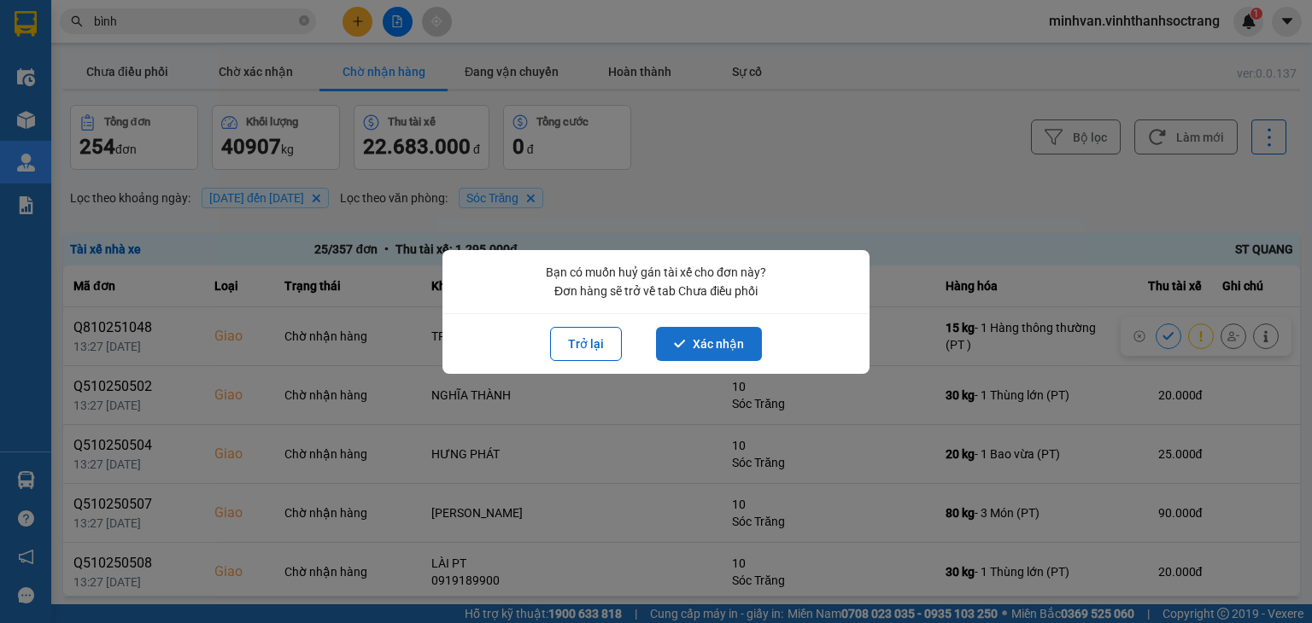
click at [714, 336] on button "Xác nhận" at bounding box center [709, 344] width 106 height 34
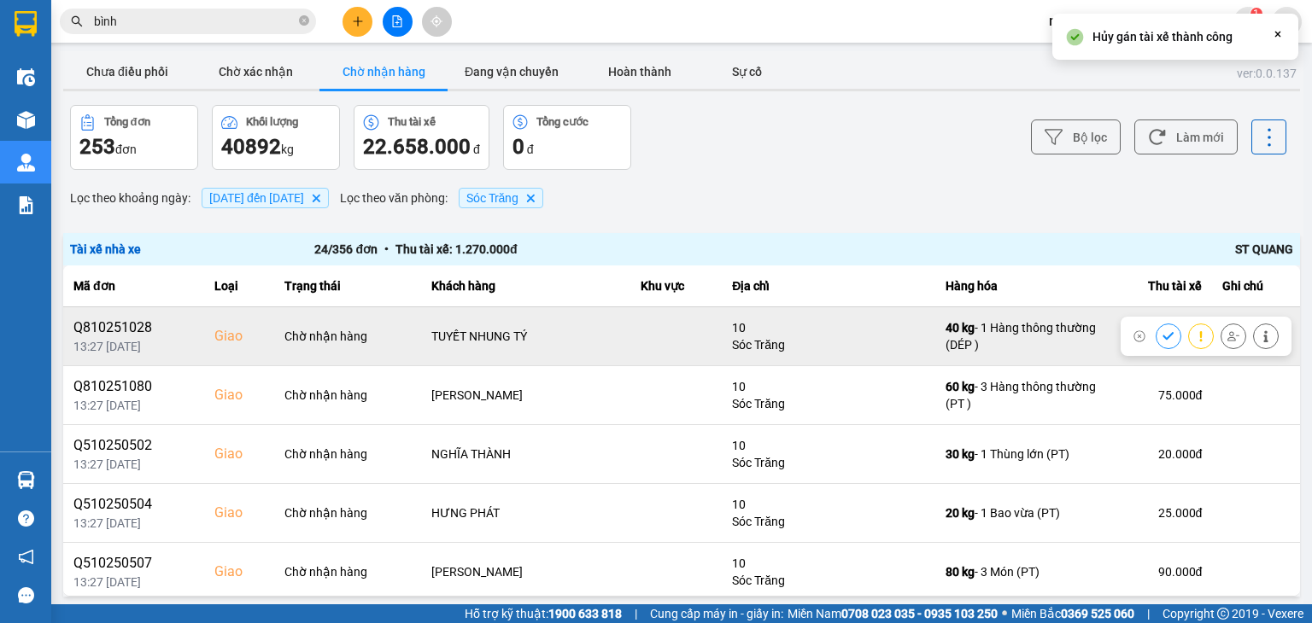
click at [1227, 336] on icon at bounding box center [1233, 336] width 12 height 12
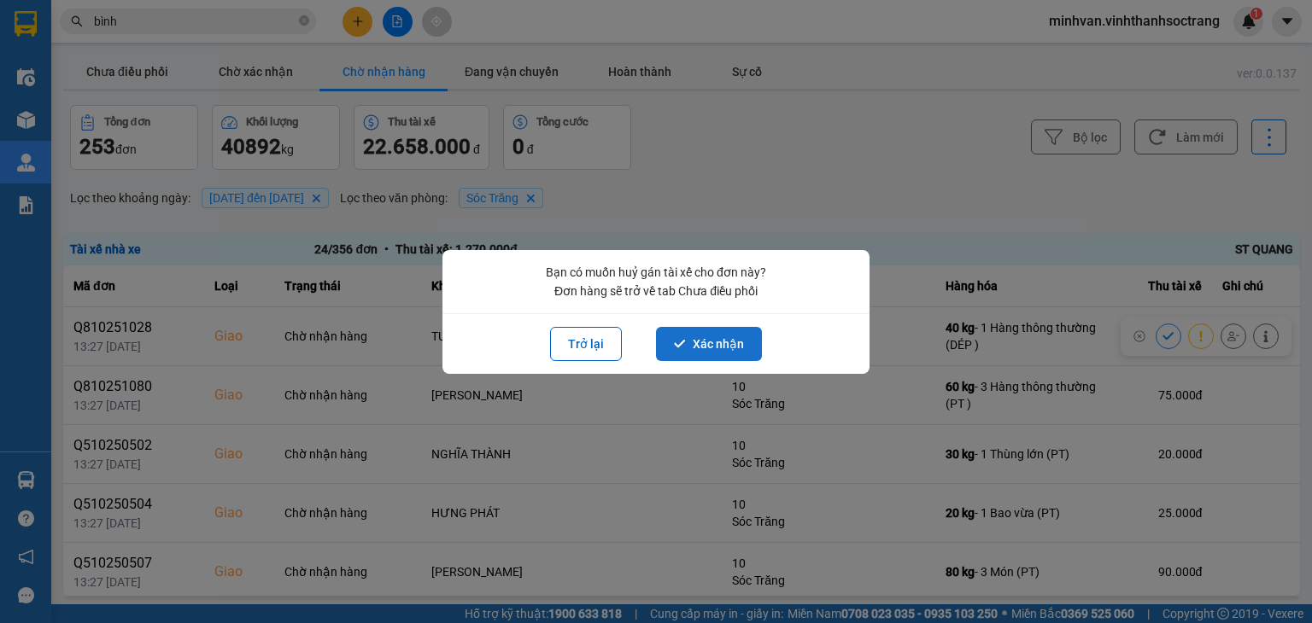
click at [715, 346] on button "Xác nhận" at bounding box center [709, 344] width 106 height 34
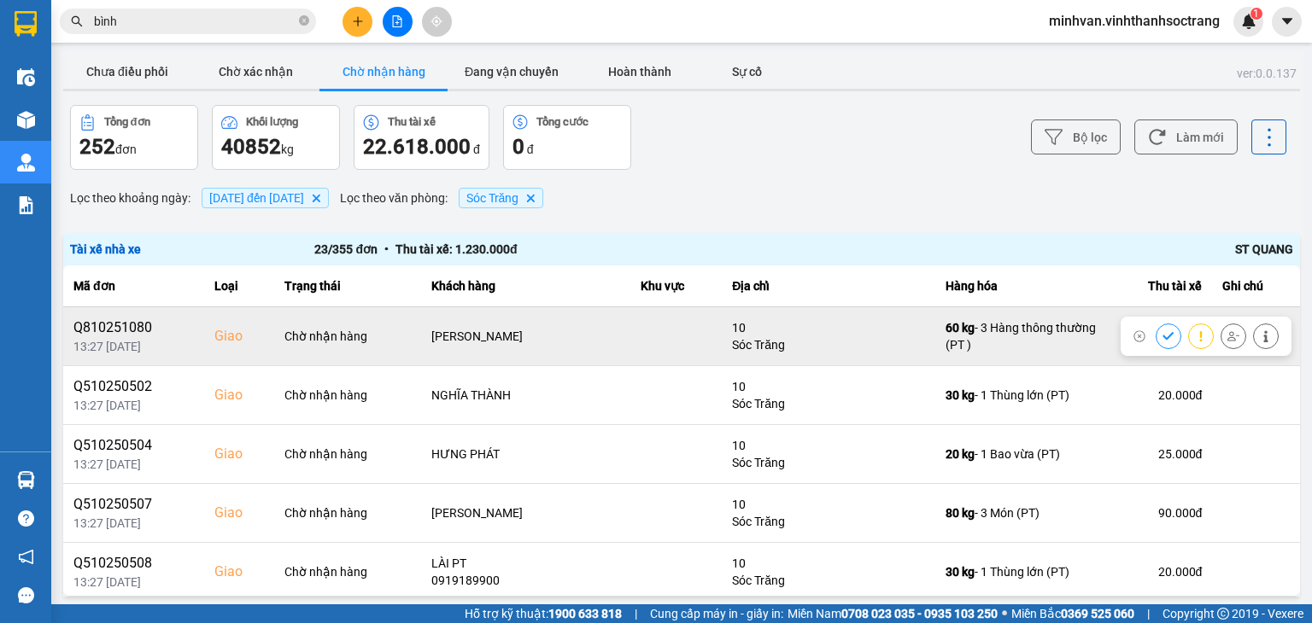
click at [1227, 336] on icon at bounding box center [1233, 335] width 12 height 9
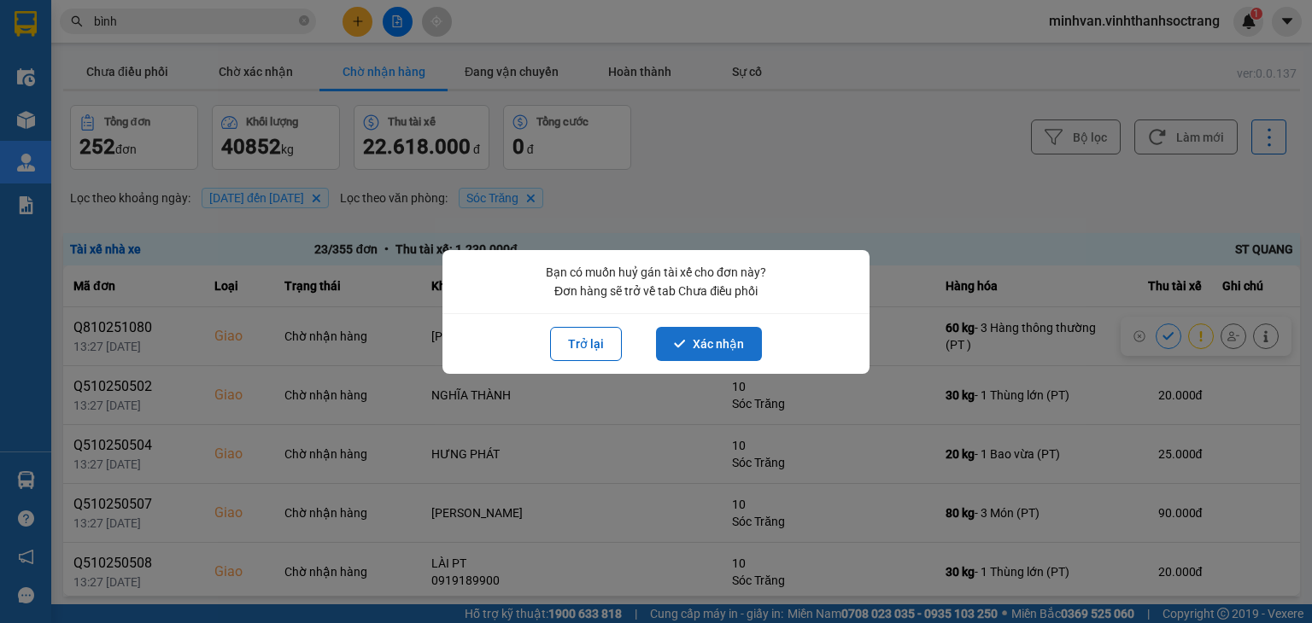
click at [724, 338] on button "Xác nhận" at bounding box center [709, 344] width 106 height 34
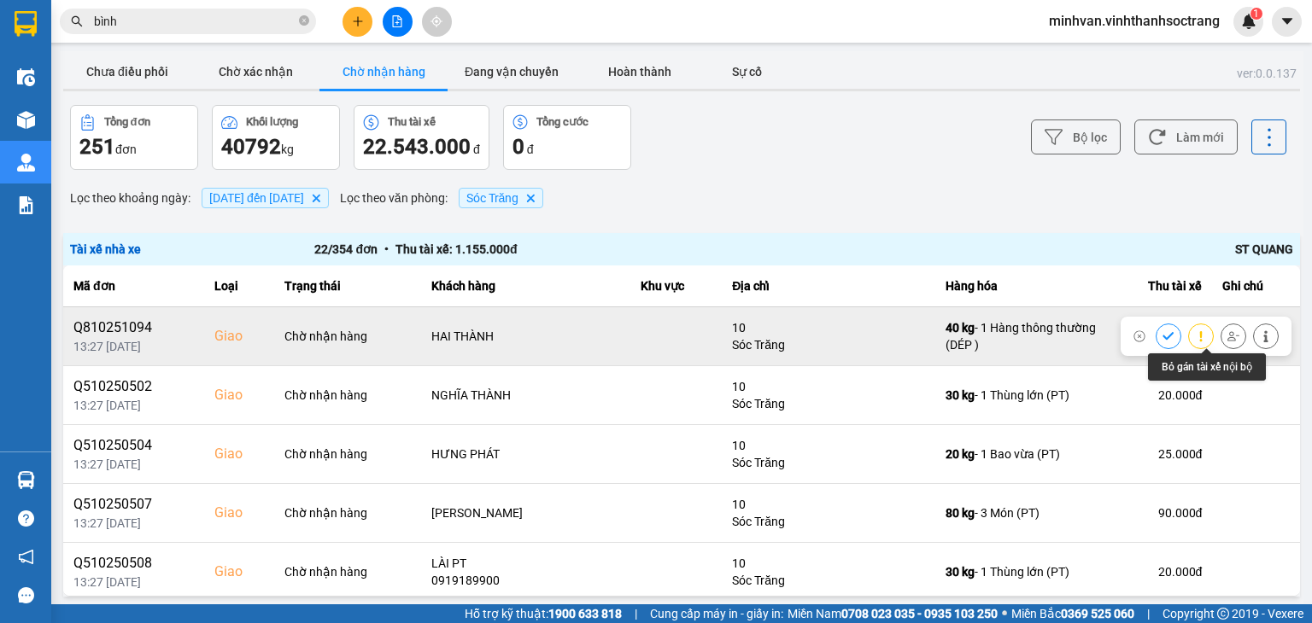
click at [1227, 339] on icon at bounding box center [1233, 336] width 12 height 12
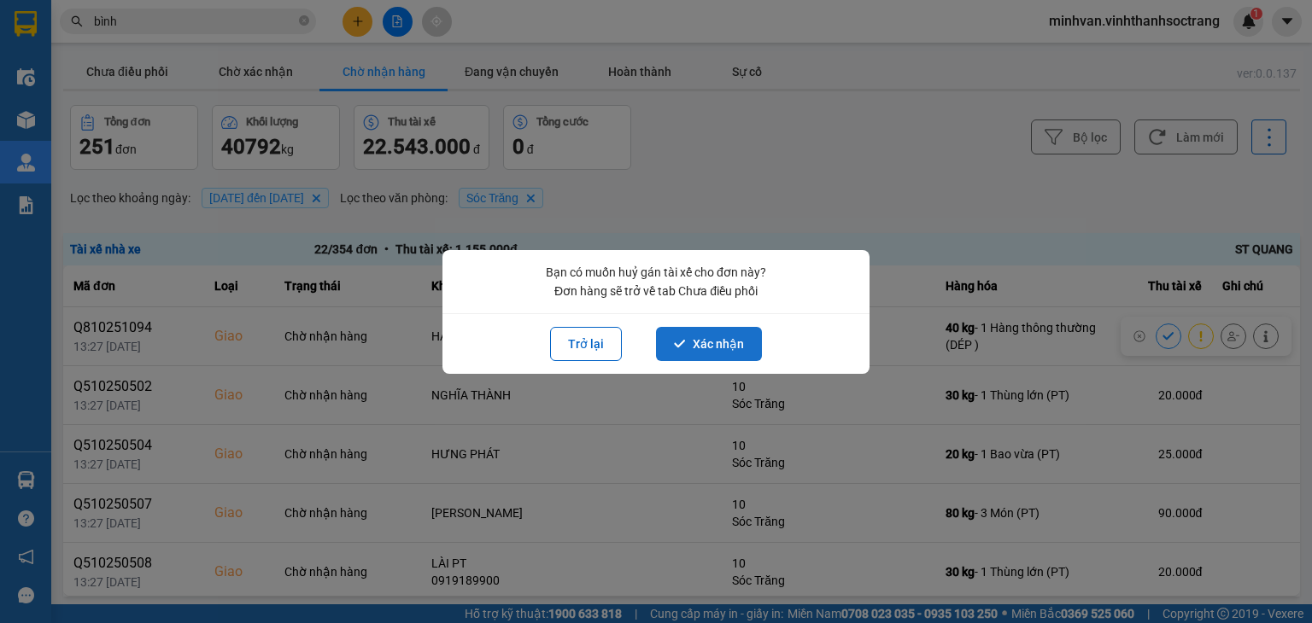
click at [725, 350] on button "Xác nhận" at bounding box center [709, 344] width 106 height 34
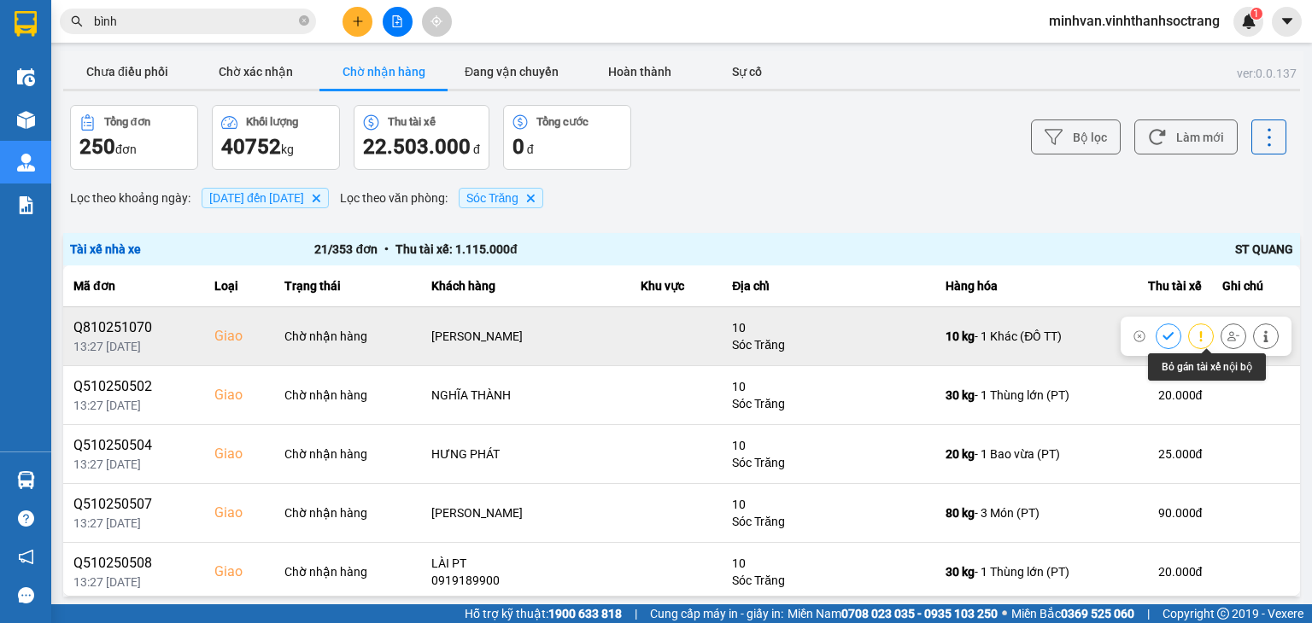
click at [1227, 332] on icon at bounding box center [1233, 336] width 12 height 12
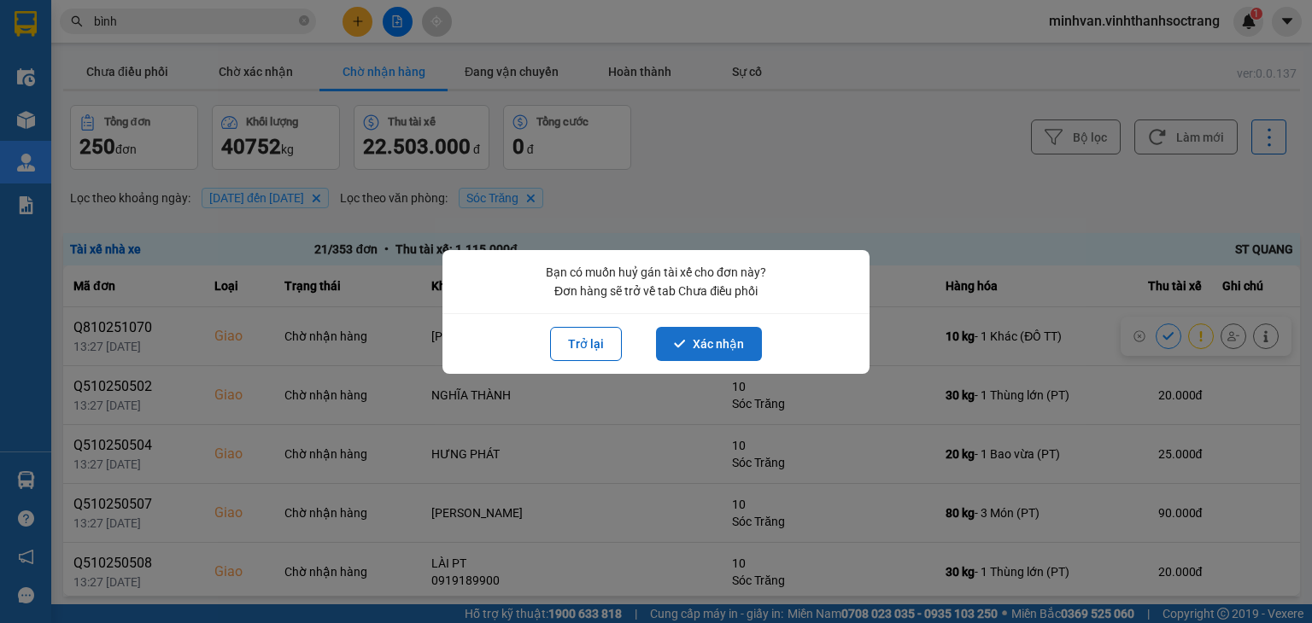
click at [701, 336] on button "Xác nhận" at bounding box center [709, 344] width 106 height 34
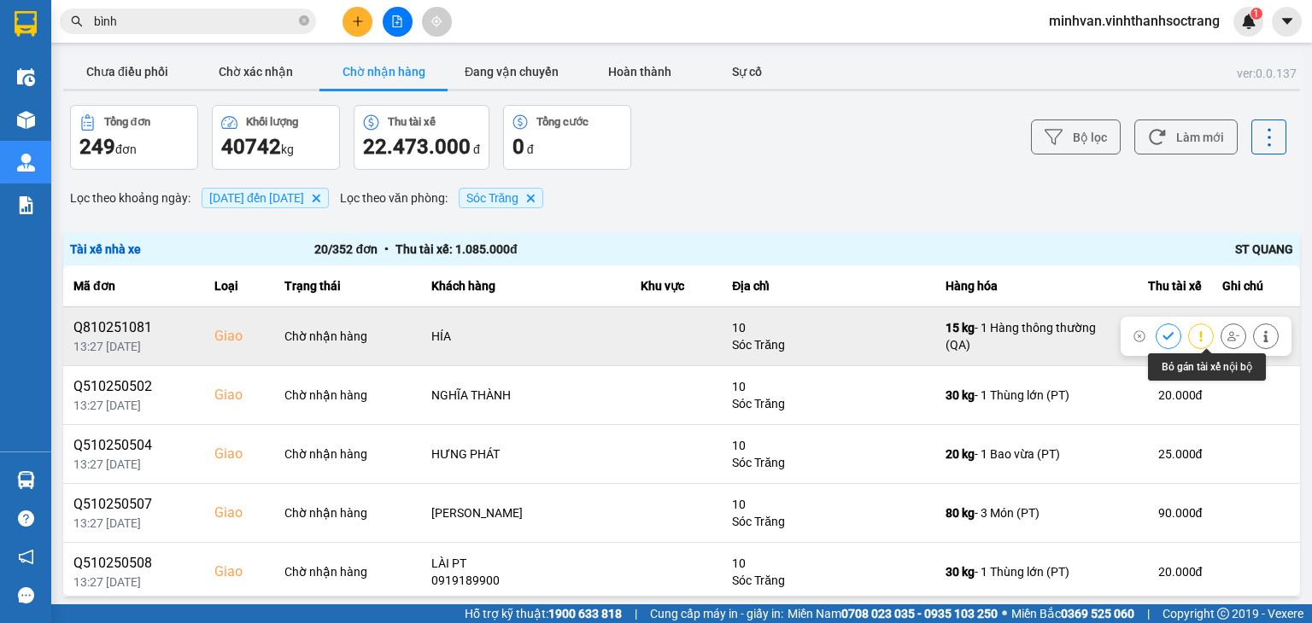
click at [1221, 338] on button at bounding box center [1233, 336] width 24 height 30
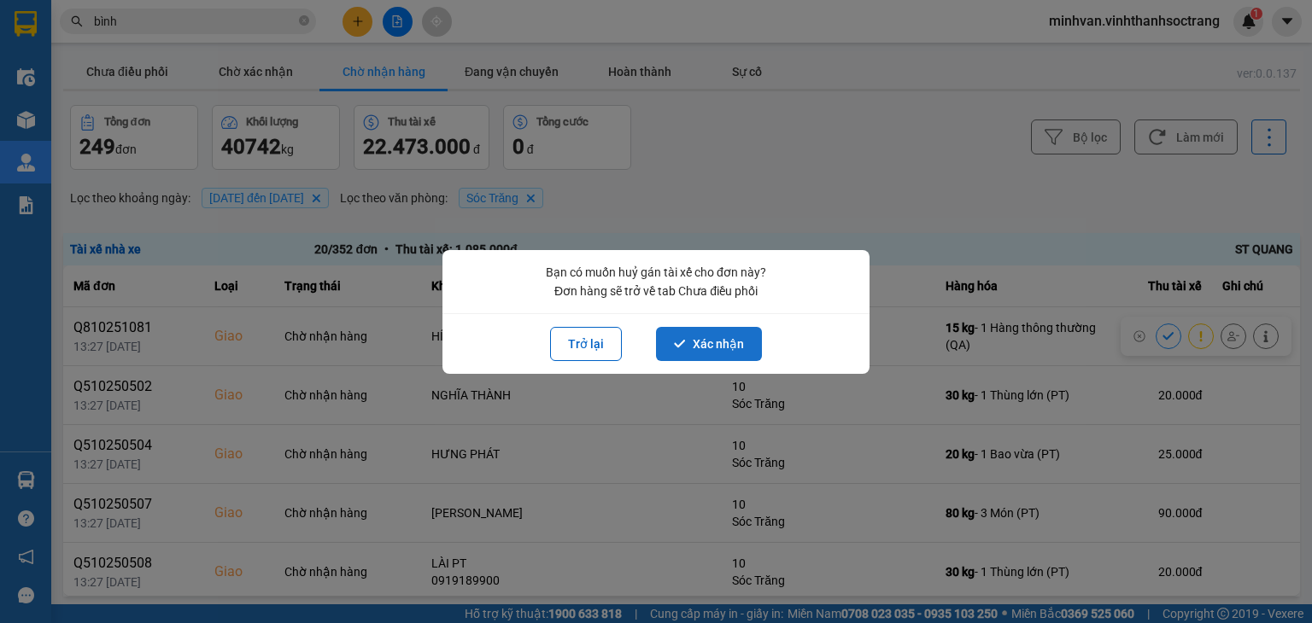
click at [688, 350] on button "Xác nhận" at bounding box center [709, 344] width 106 height 34
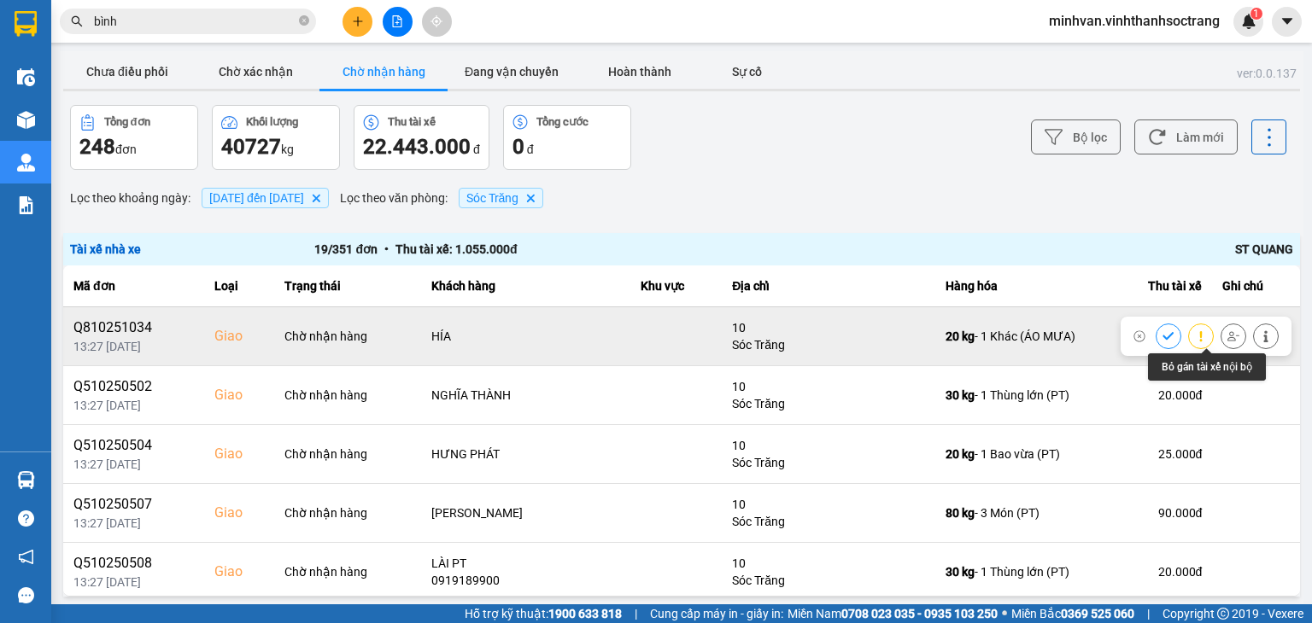
click at [1227, 335] on icon at bounding box center [1233, 336] width 12 height 12
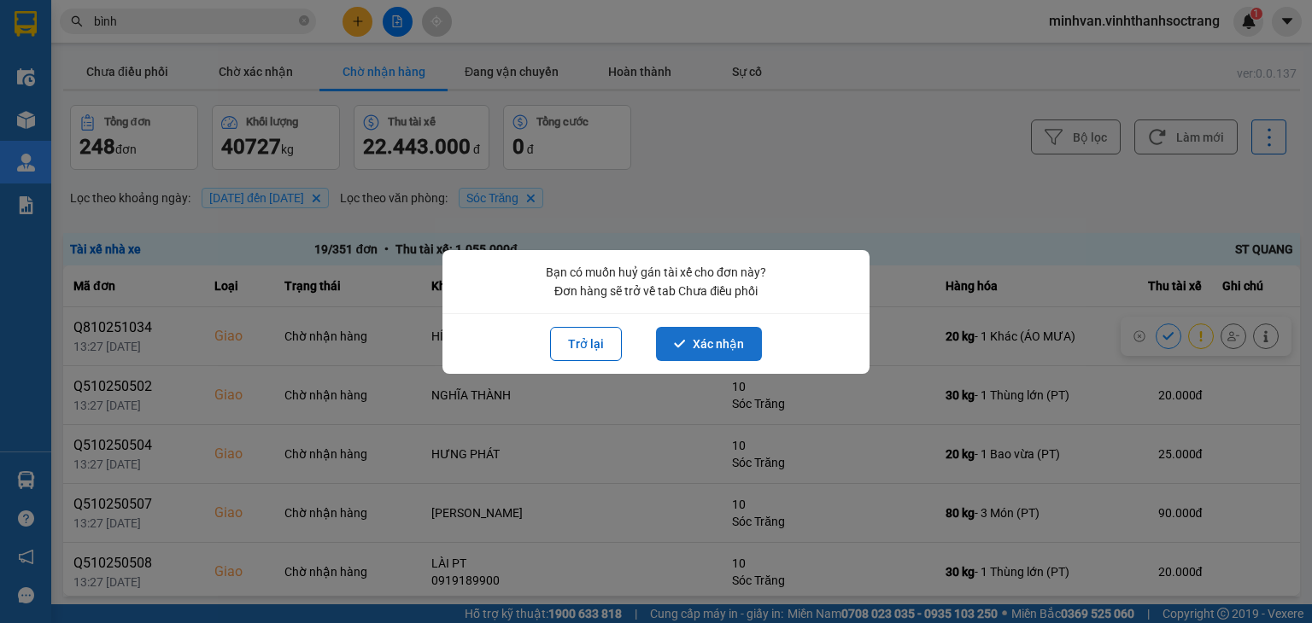
drag, startPoint x: 741, startPoint y: 339, endPoint x: 1223, endPoint y: 366, distance: 482.4
click at [742, 339] on button "Xác nhận" at bounding box center [709, 344] width 106 height 34
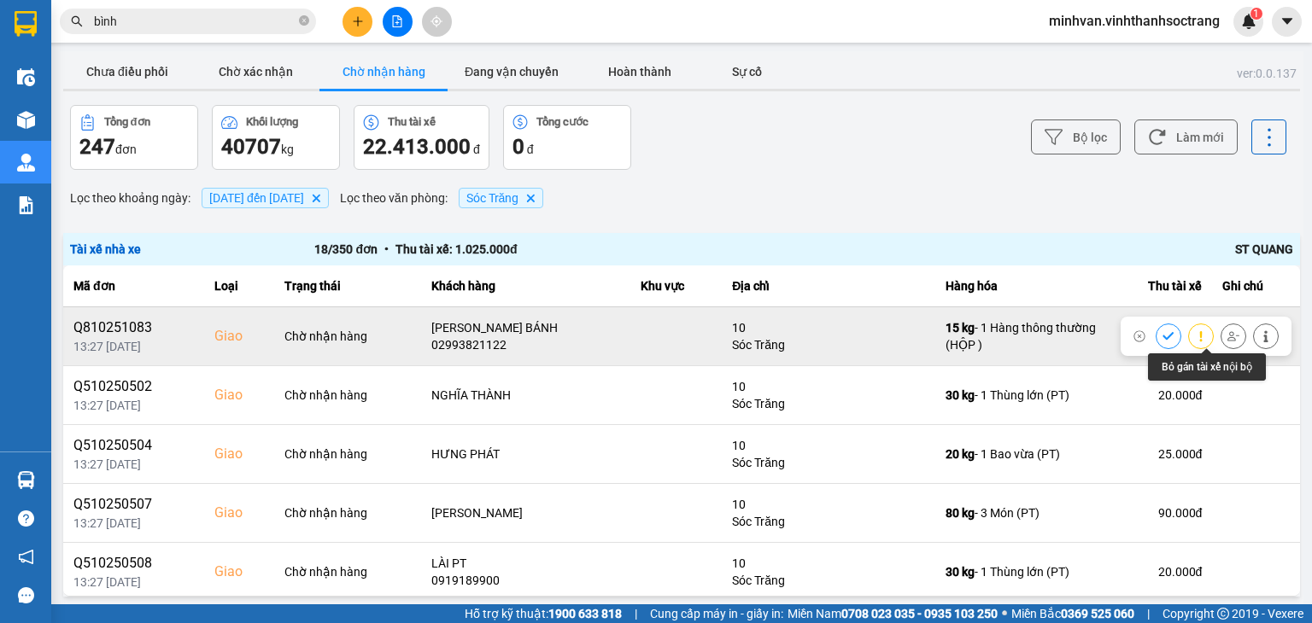
click at [1227, 332] on icon at bounding box center [1233, 336] width 12 height 12
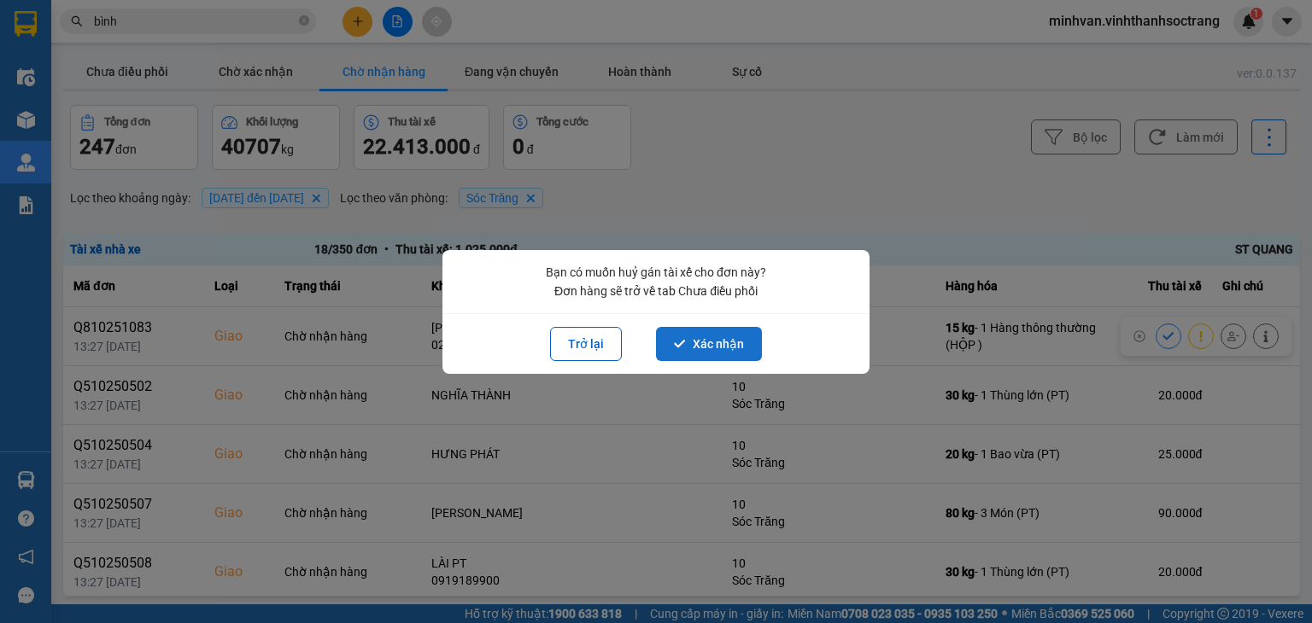
click at [717, 342] on button "Xác nhận" at bounding box center [709, 344] width 106 height 34
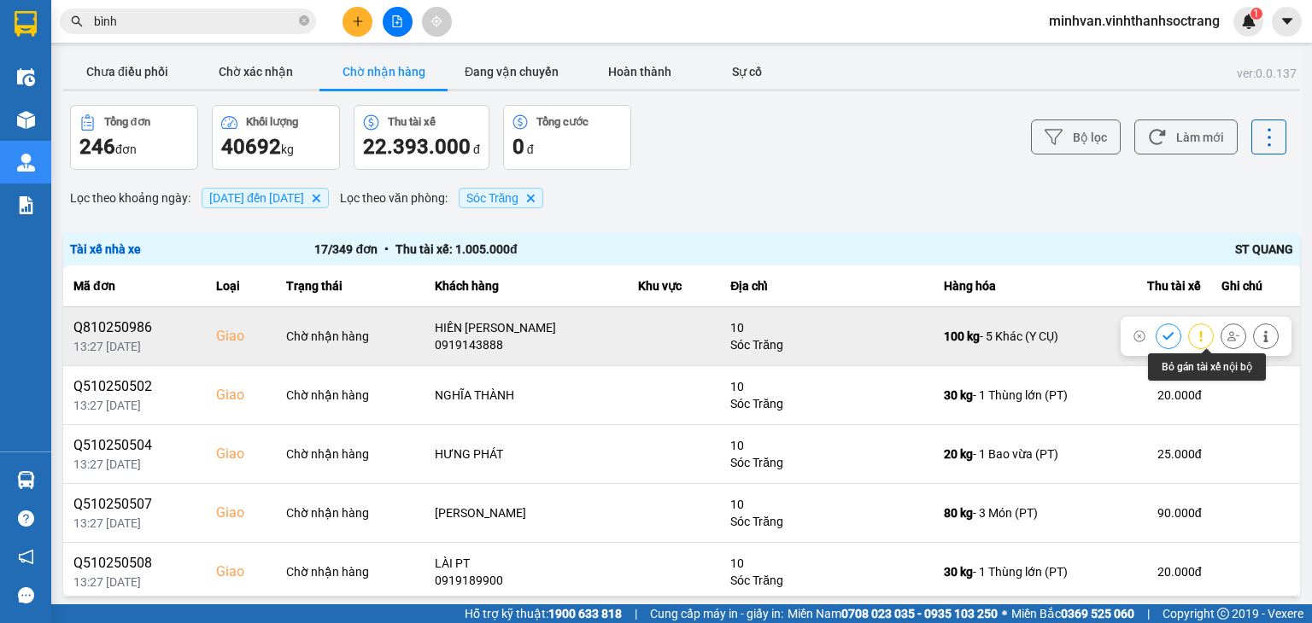
click at [1221, 341] on button at bounding box center [1233, 336] width 24 height 30
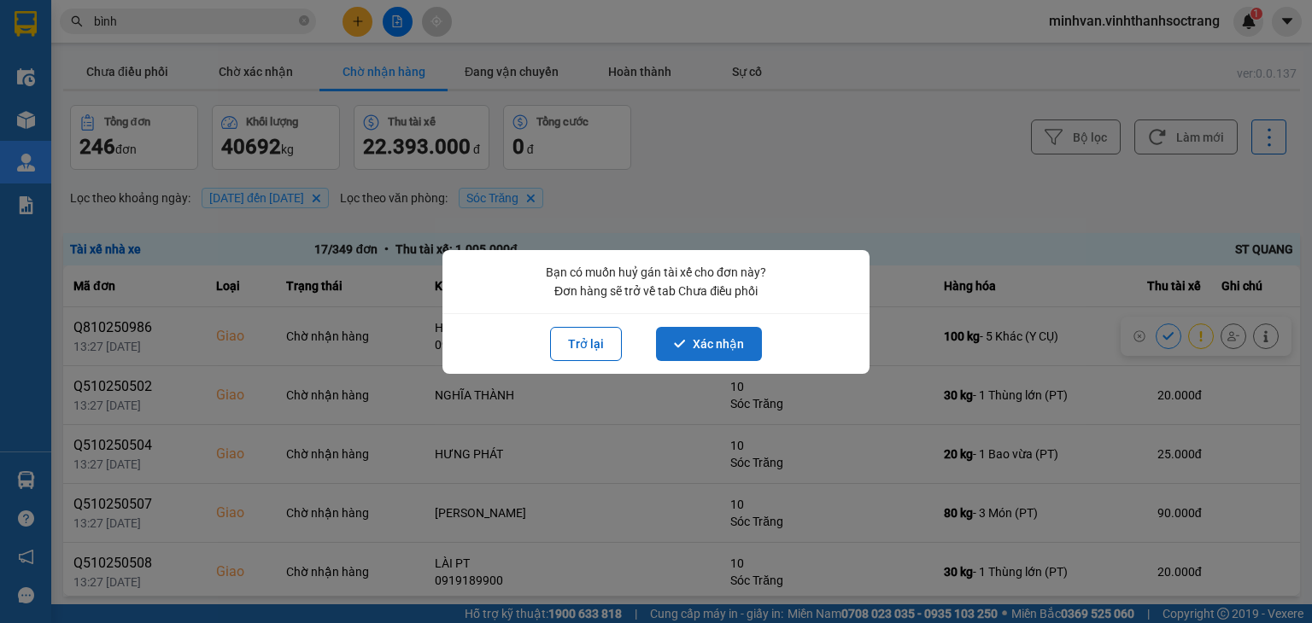
click at [693, 333] on button "Xác nhận" at bounding box center [709, 344] width 106 height 34
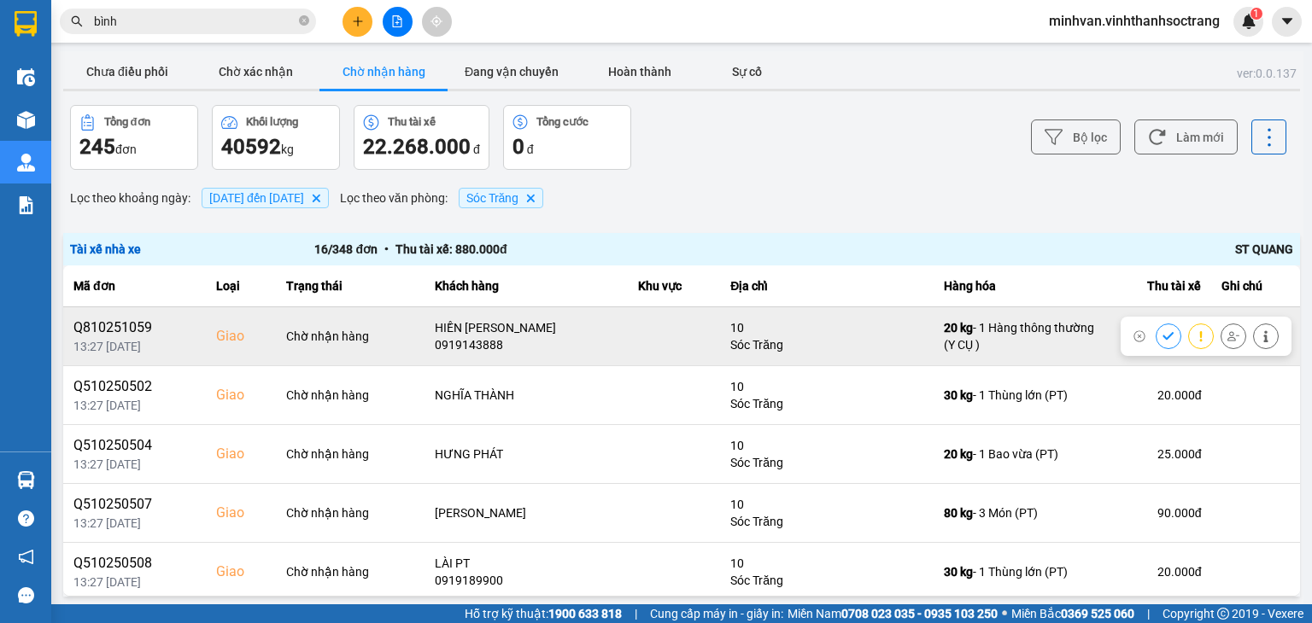
click at [1227, 333] on icon at bounding box center [1233, 336] width 12 height 12
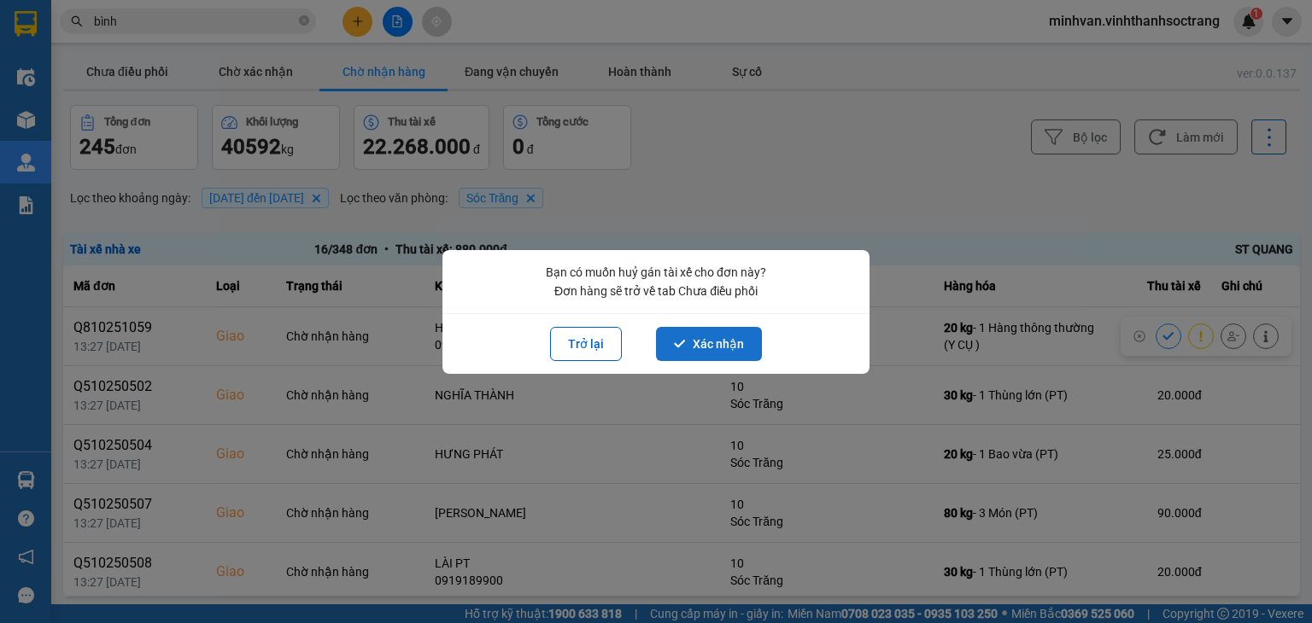
click at [717, 345] on button "Xác nhận" at bounding box center [709, 344] width 106 height 34
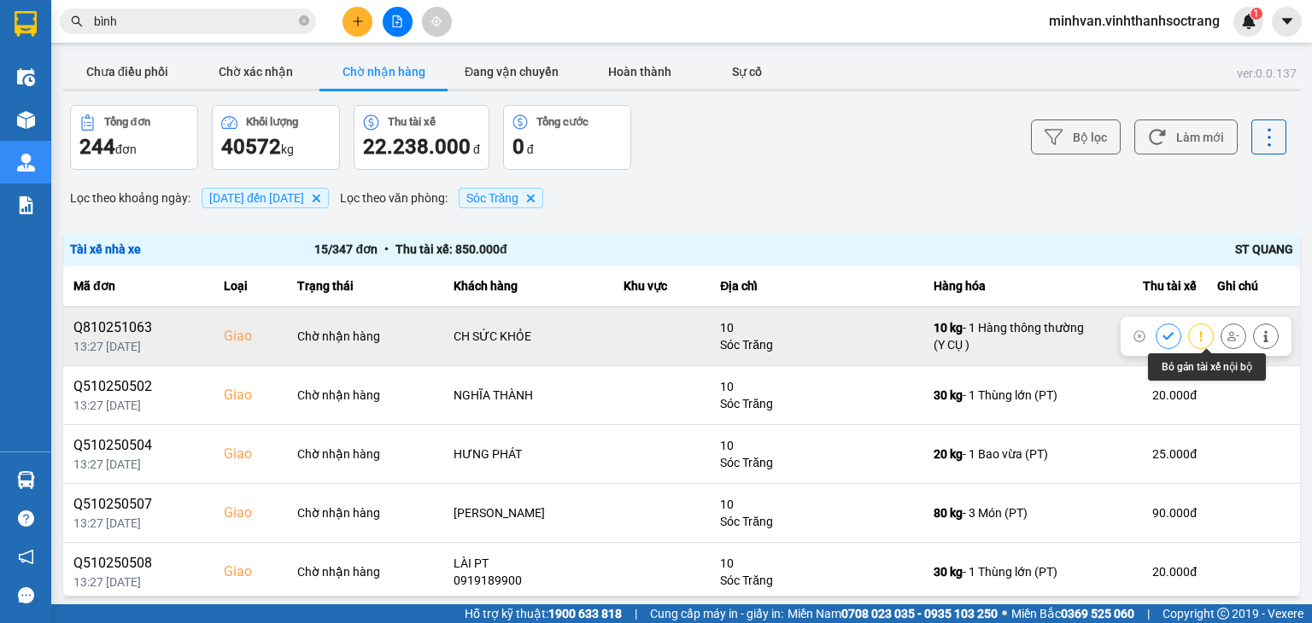
click at [1227, 332] on icon at bounding box center [1233, 336] width 12 height 12
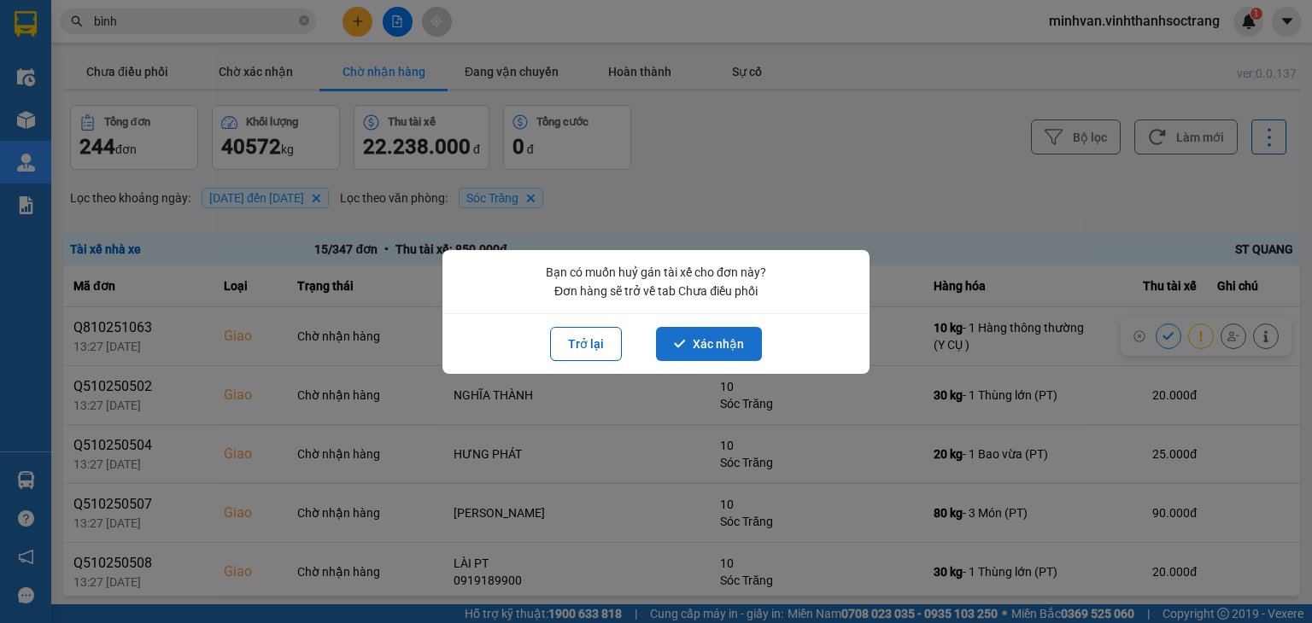
click at [721, 340] on button "Xác nhận" at bounding box center [709, 344] width 106 height 34
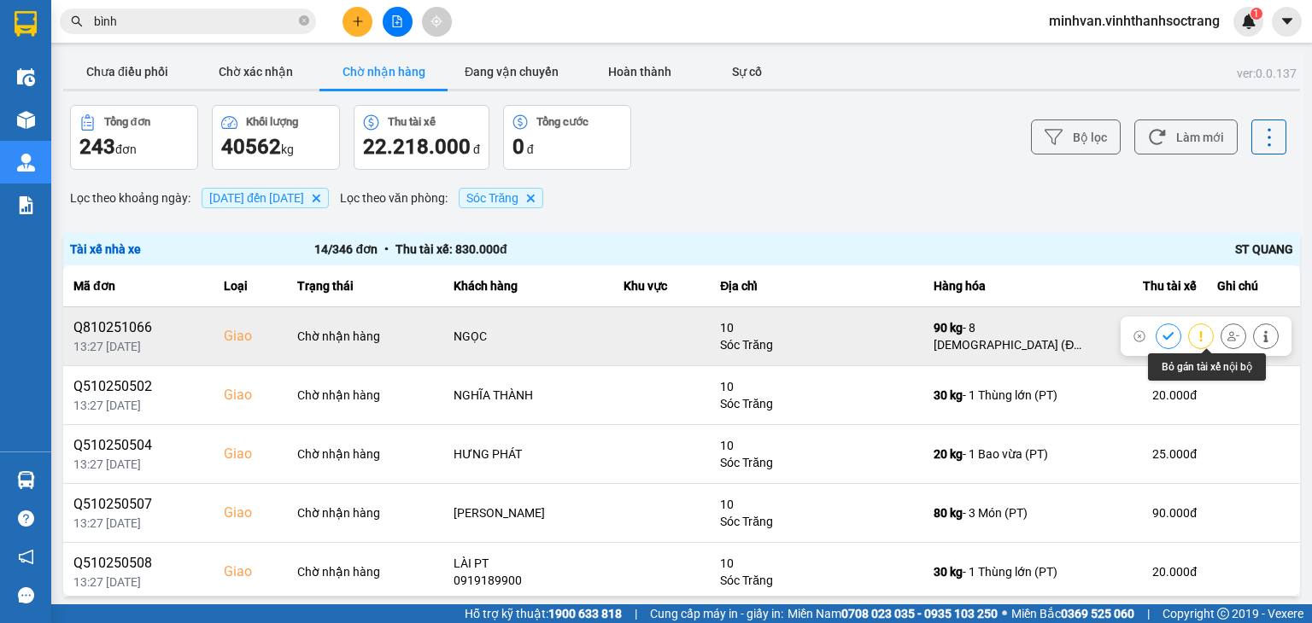
click at [1227, 332] on icon at bounding box center [1233, 336] width 12 height 12
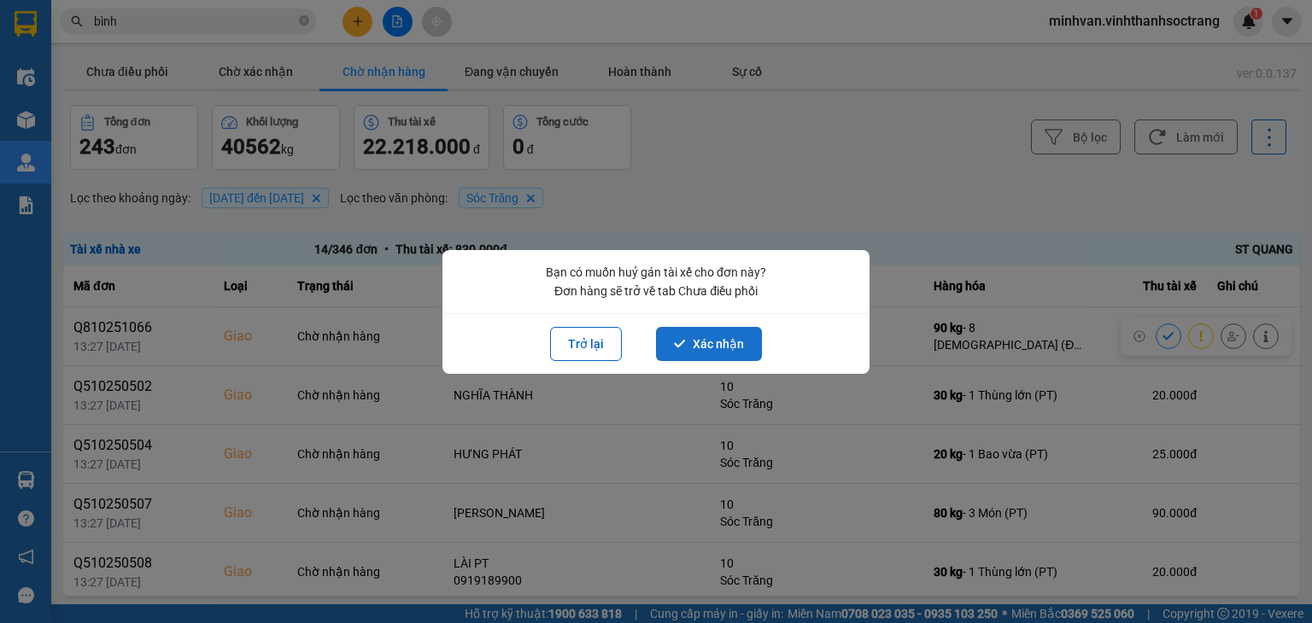
click at [678, 343] on icon "dialog" at bounding box center [680, 344] width 12 height 12
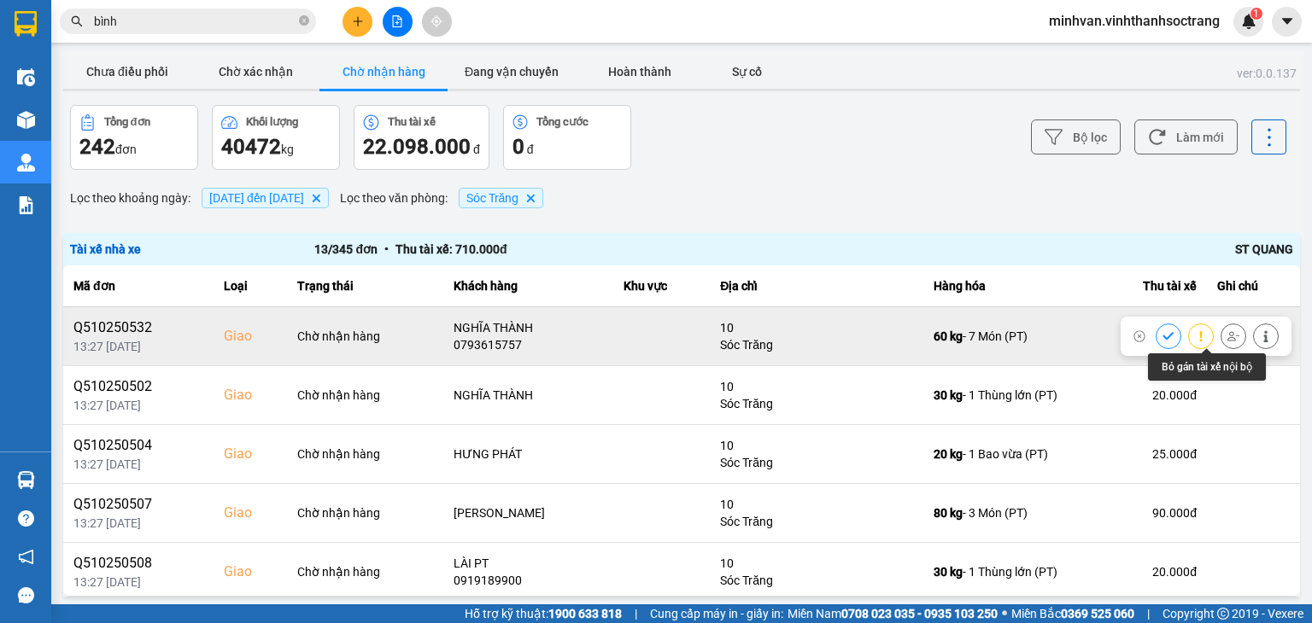
click at [1227, 334] on icon at bounding box center [1233, 336] width 12 height 12
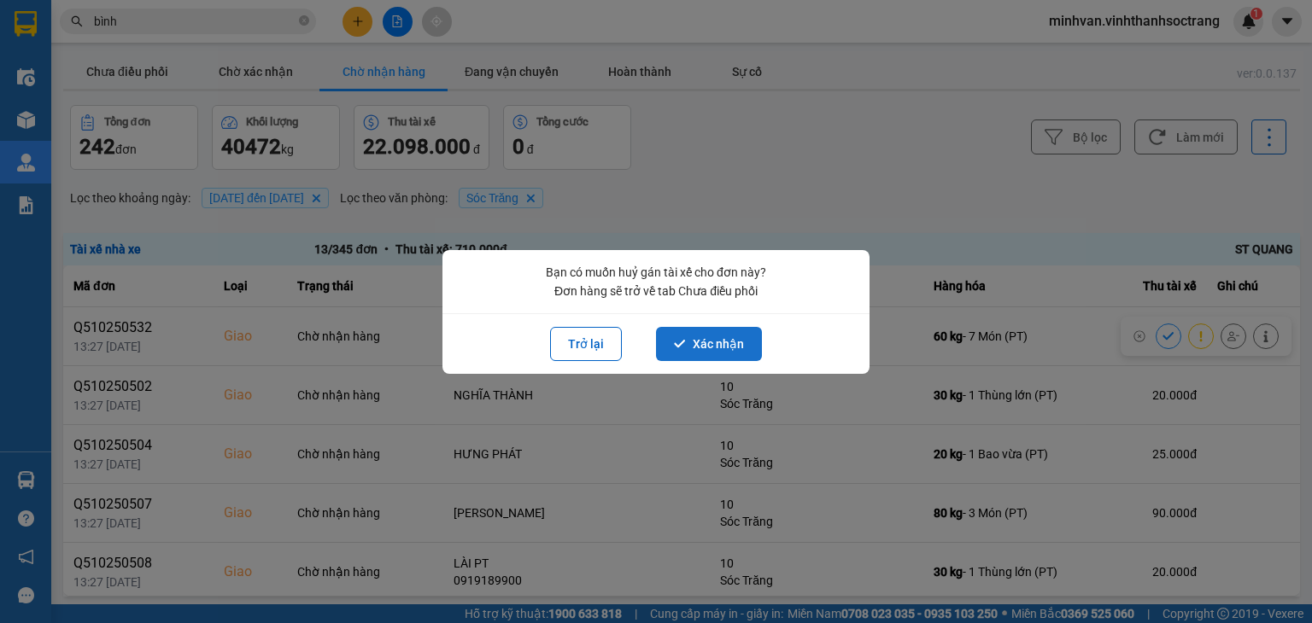
click at [714, 336] on button "Xác nhận" at bounding box center [709, 344] width 106 height 34
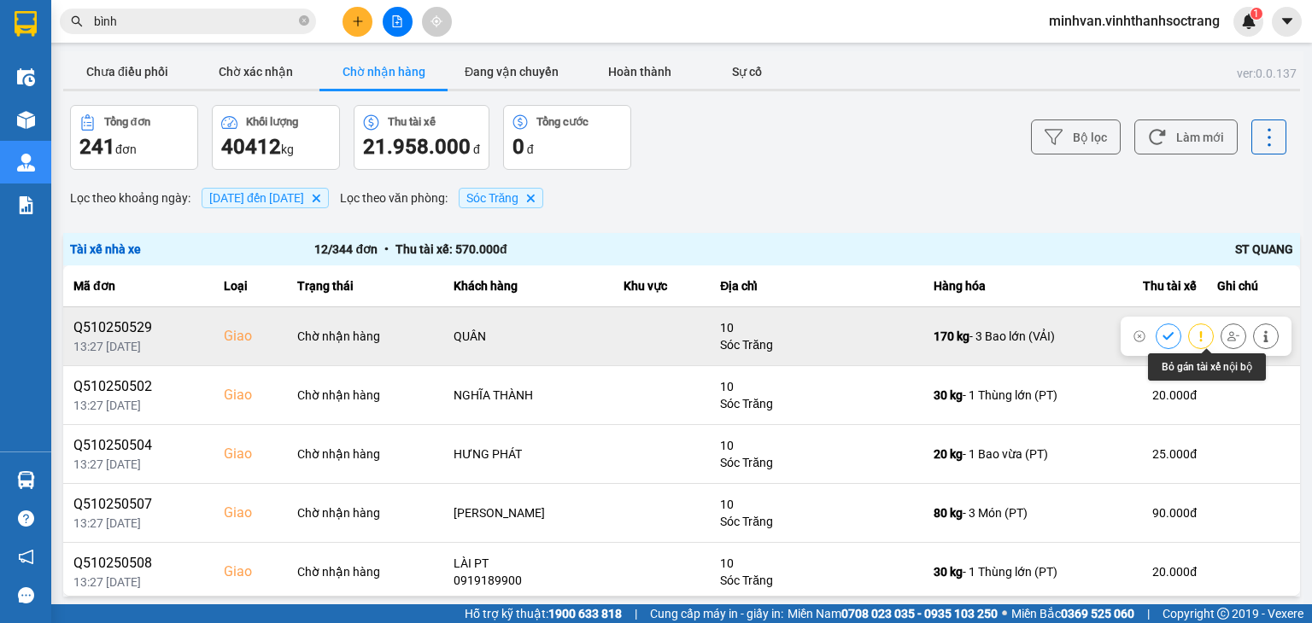
click at [1227, 334] on icon at bounding box center [1233, 336] width 12 height 12
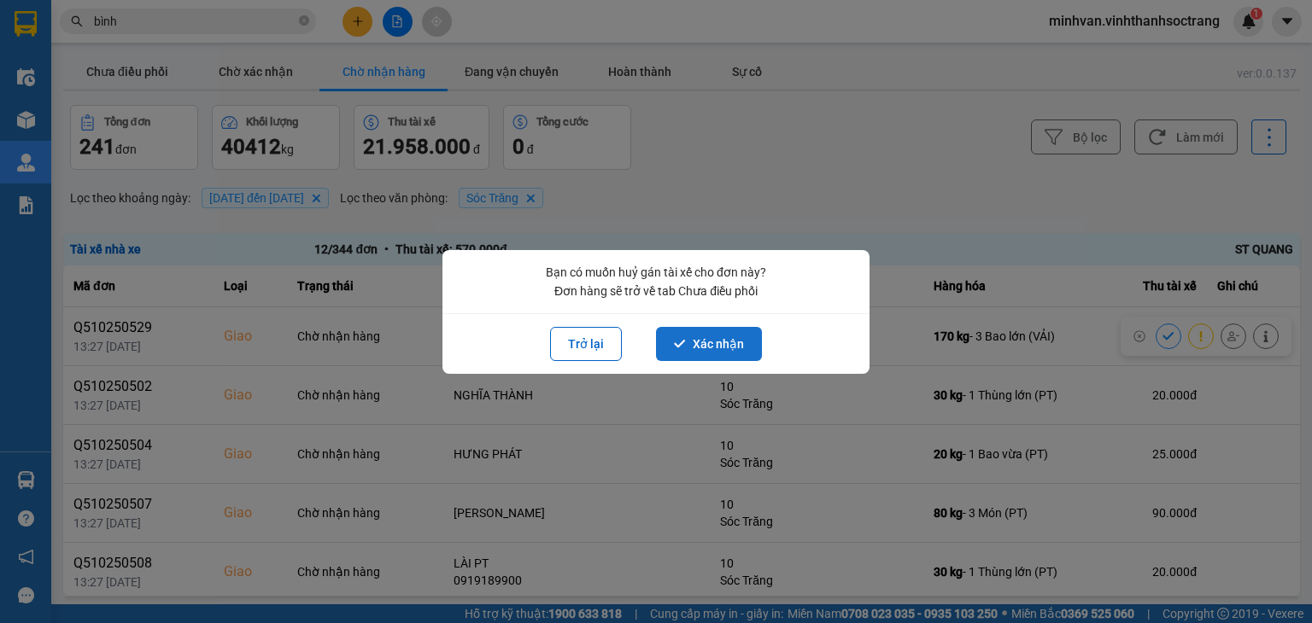
click at [746, 348] on button "Xác nhận" at bounding box center [709, 344] width 106 height 34
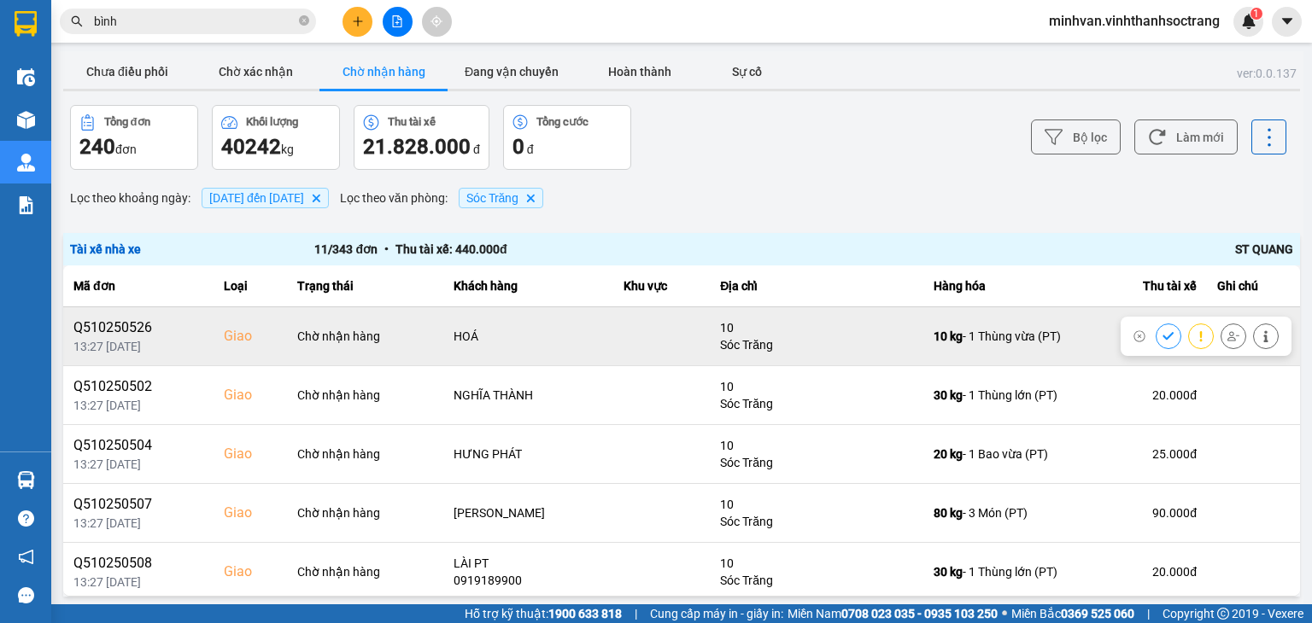
click at [1227, 336] on icon at bounding box center [1233, 335] width 12 height 9
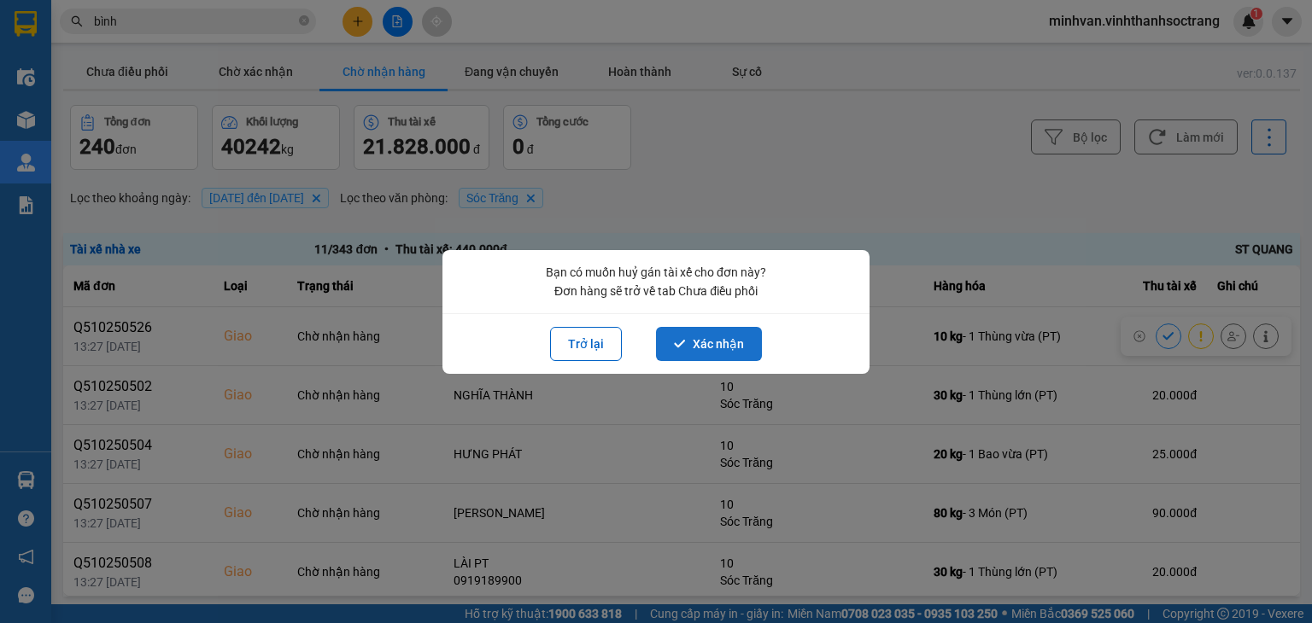
click at [731, 336] on button "Xác nhận" at bounding box center [709, 344] width 106 height 34
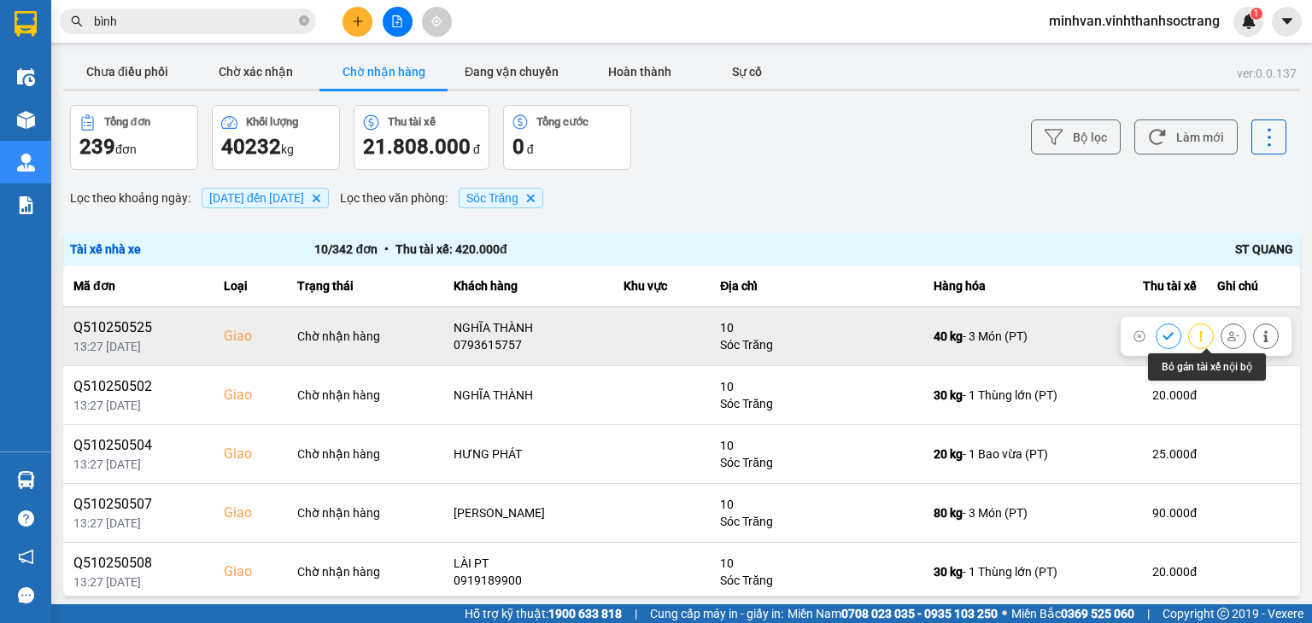
click at [1227, 339] on icon at bounding box center [1233, 336] width 12 height 12
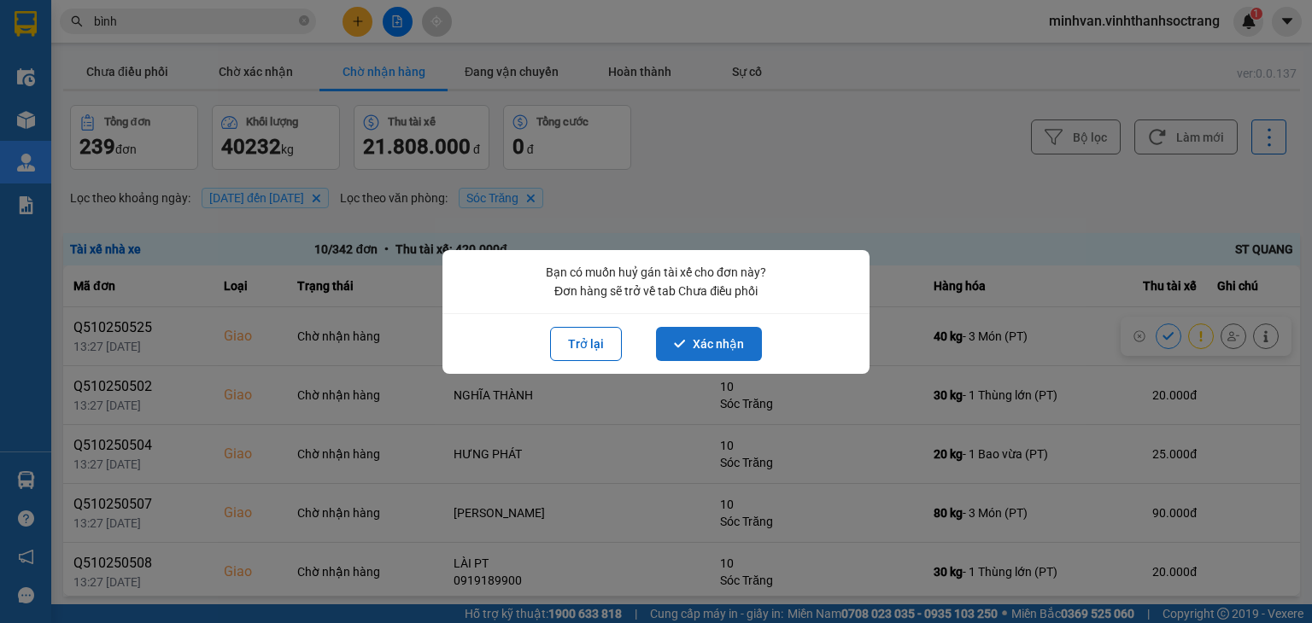
click at [714, 346] on button "Xác nhận" at bounding box center [709, 344] width 106 height 34
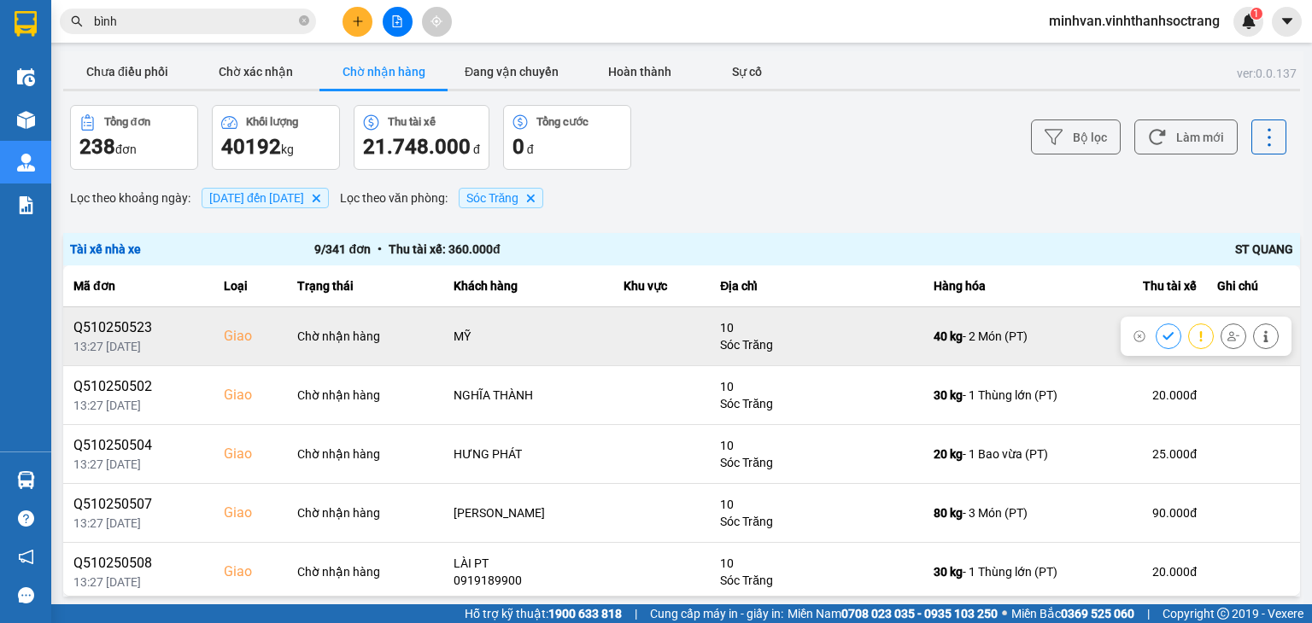
click at [1227, 338] on icon at bounding box center [1233, 336] width 12 height 12
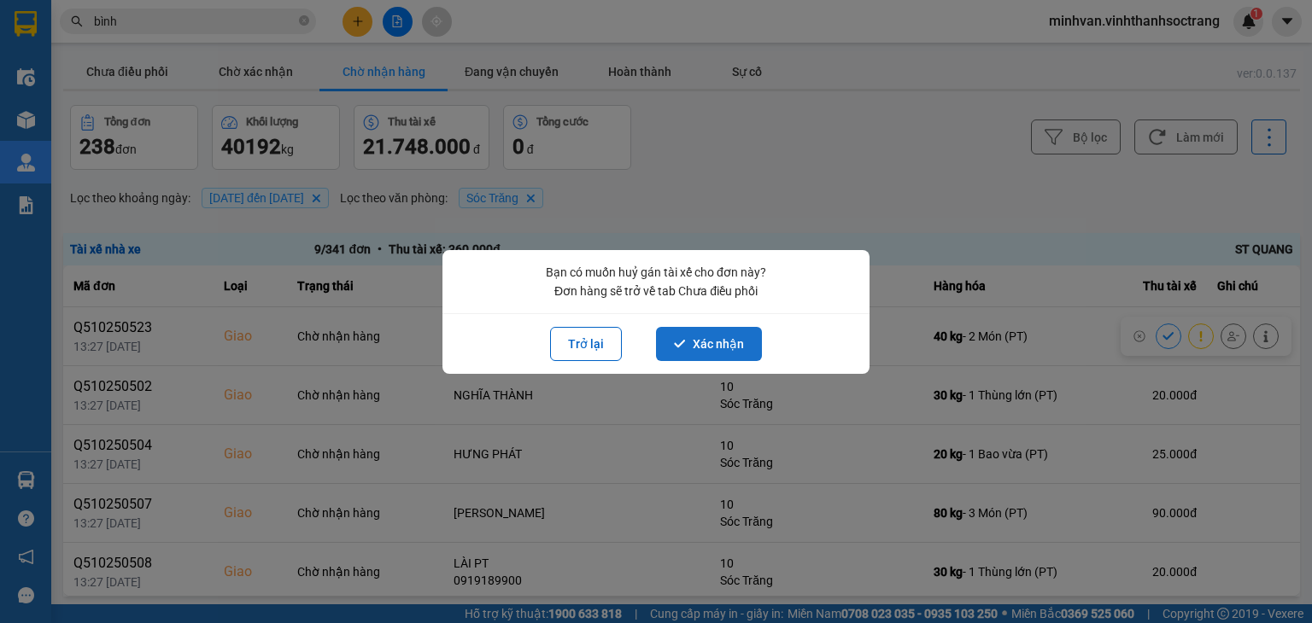
click at [690, 344] on button "Xác nhận" at bounding box center [709, 344] width 106 height 34
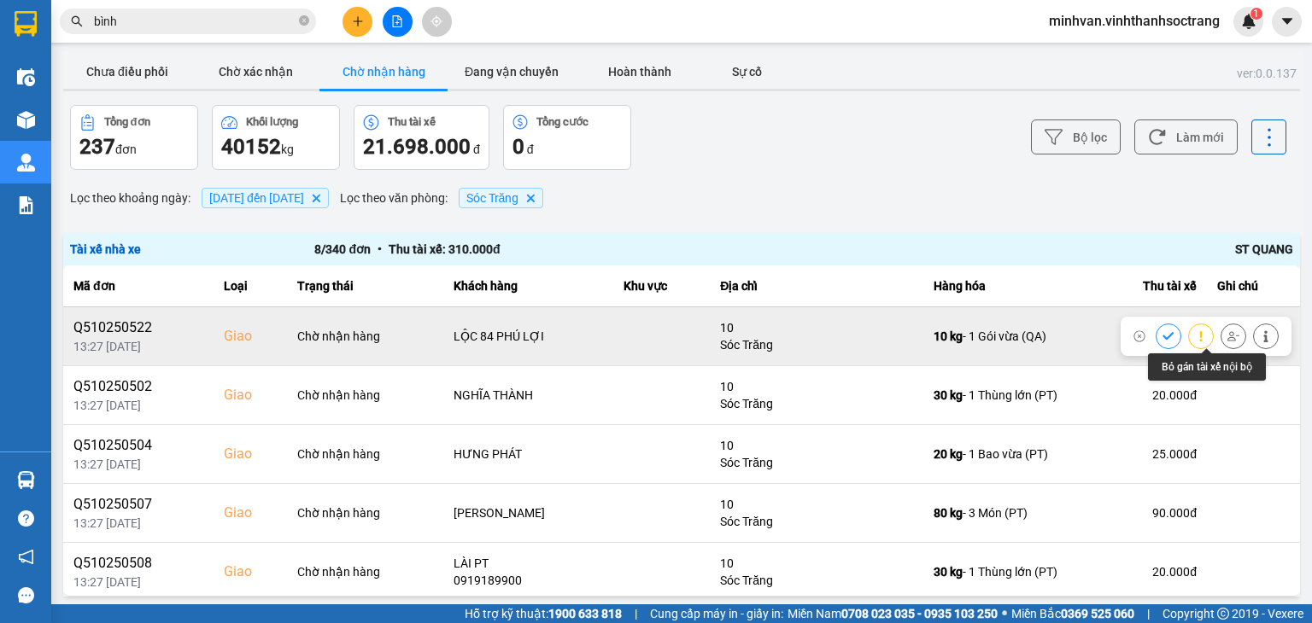
click at [1227, 335] on icon at bounding box center [1233, 336] width 12 height 12
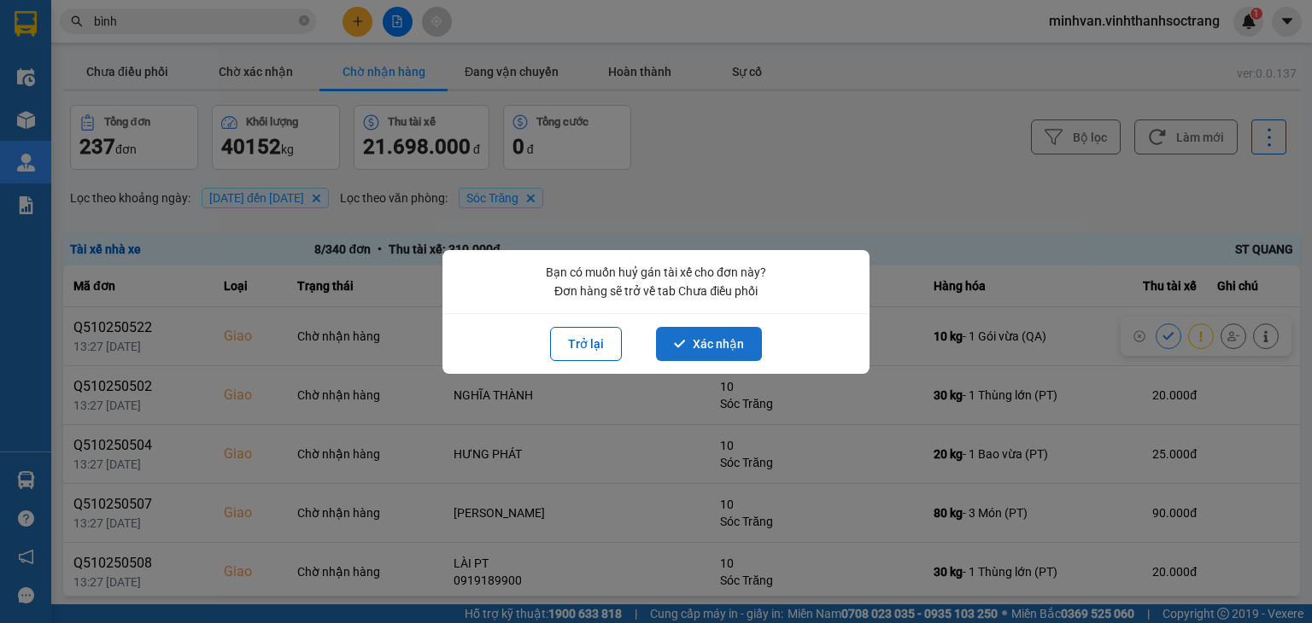
click at [739, 349] on button "Xác nhận" at bounding box center [709, 344] width 106 height 34
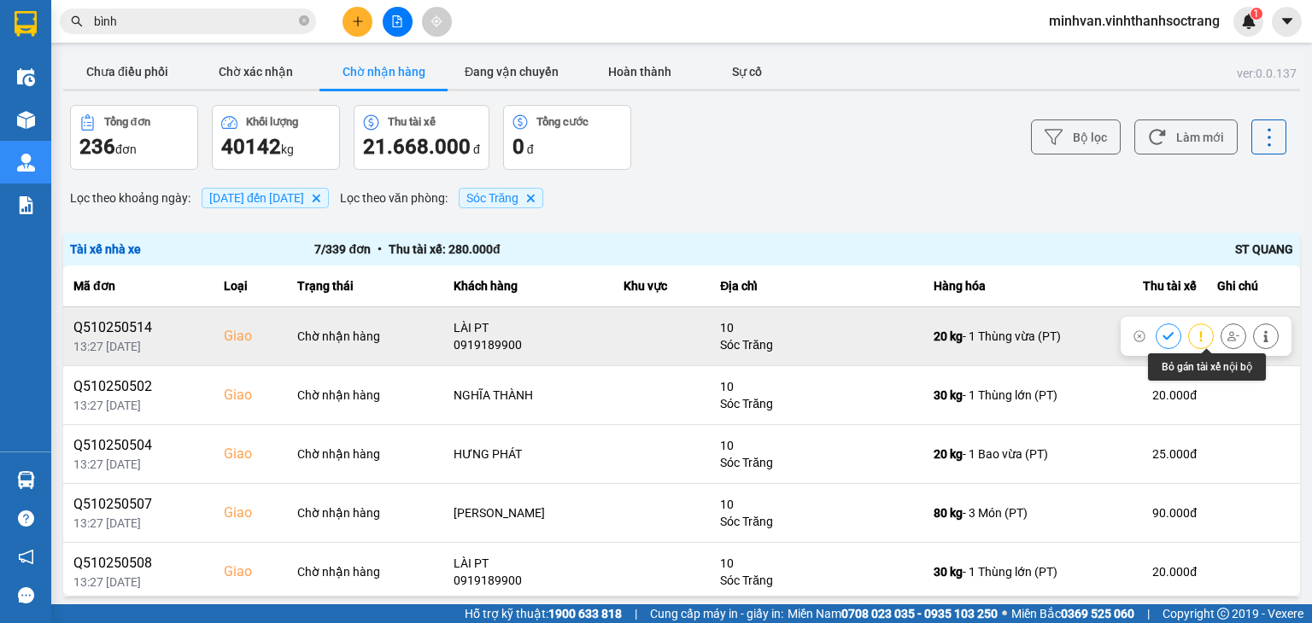
click at [1227, 330] on icon at bounding box center [1233, 336] width 12 height 12
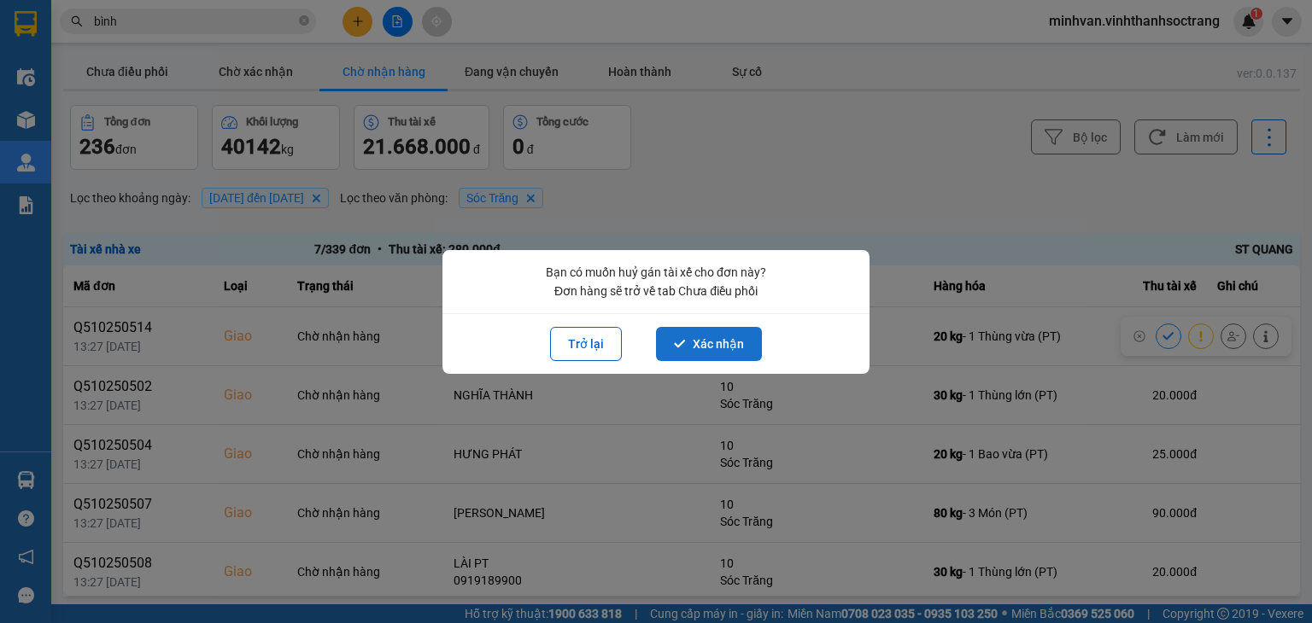
click at [734, 353] on button "Xác nhận" at bounding box center [709, 344] width 106 height 34
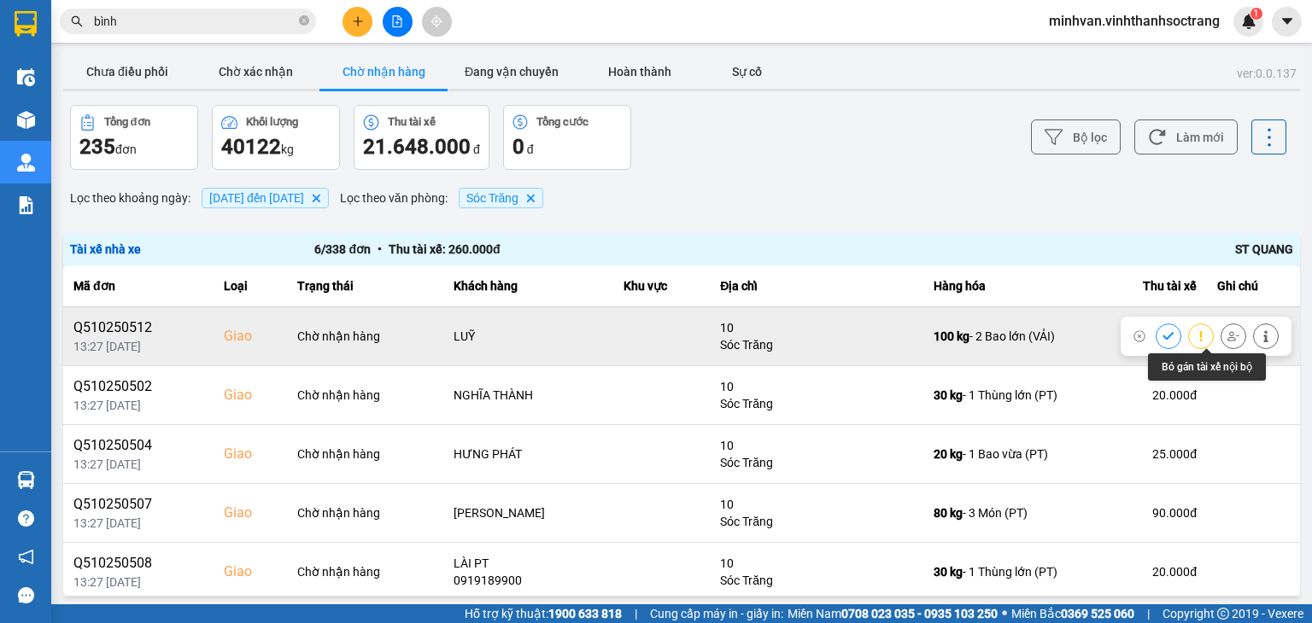
click at [1227, 339] on icon at bounding box center [1233, 335] width 12 height 9
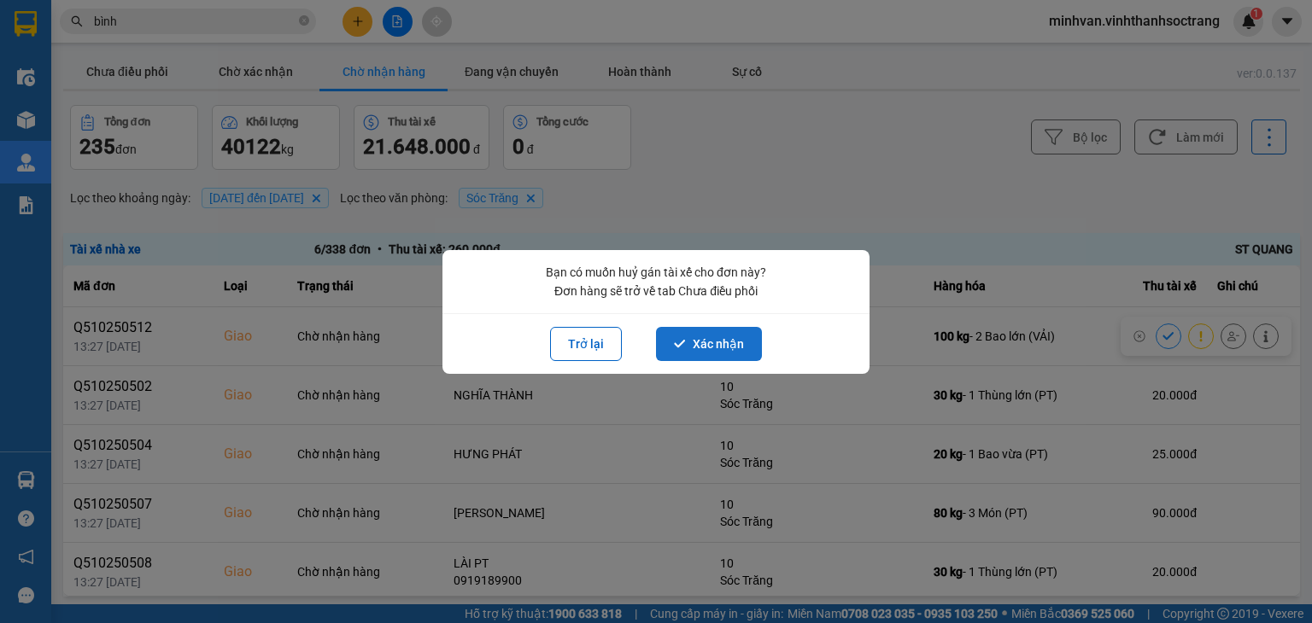
click at [735, 338] on button "Xác nhận" at bounding box center [709, 344] width 106 height 34
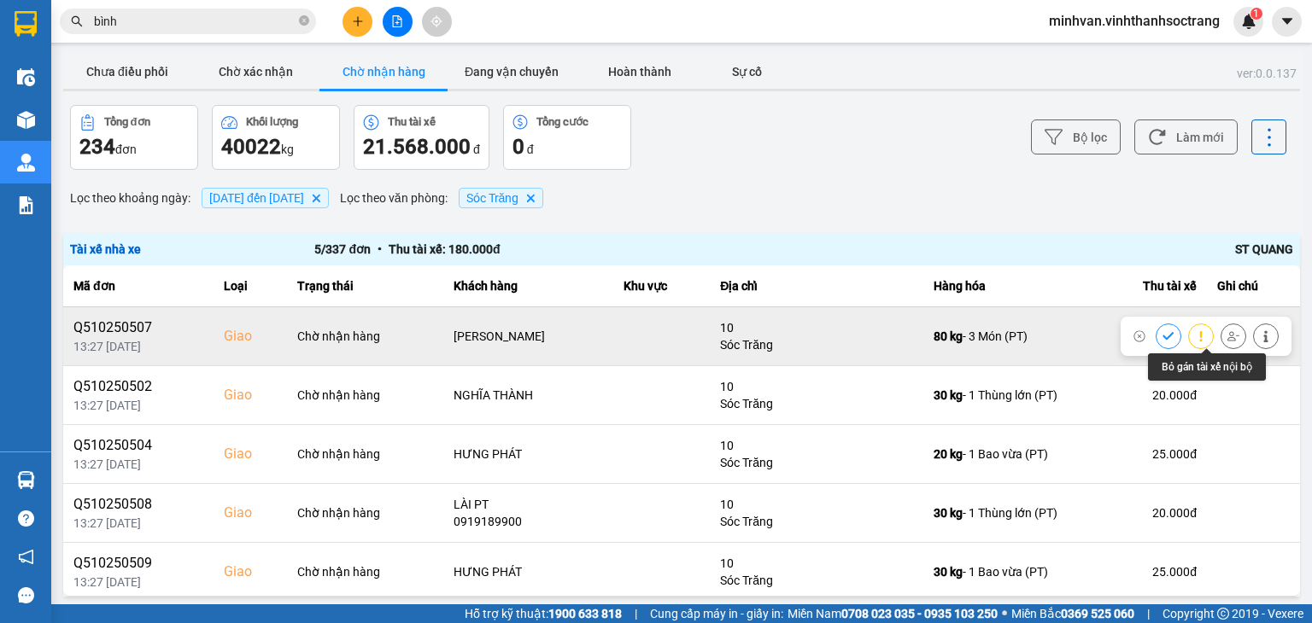
click at [1227, 336] on icon at bounding box center [1233, 336] width 12 height 12
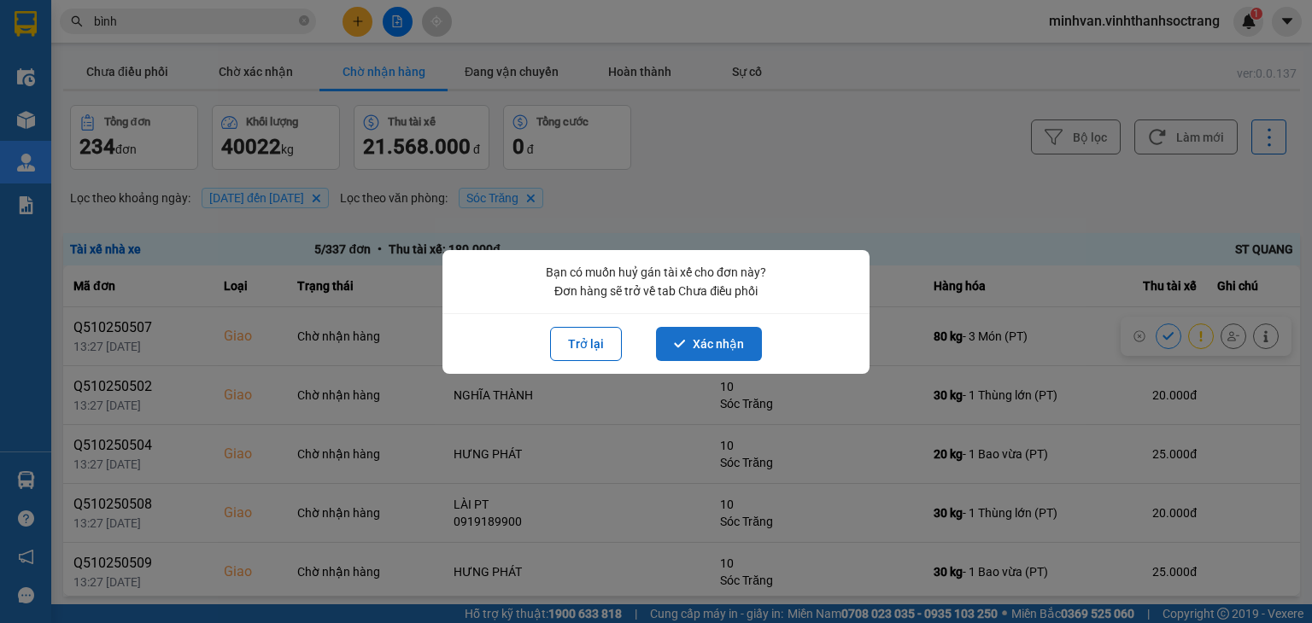
click at [705, 347] on button "Xác nhận" at bounding box center [709, 344] width 106 height 34
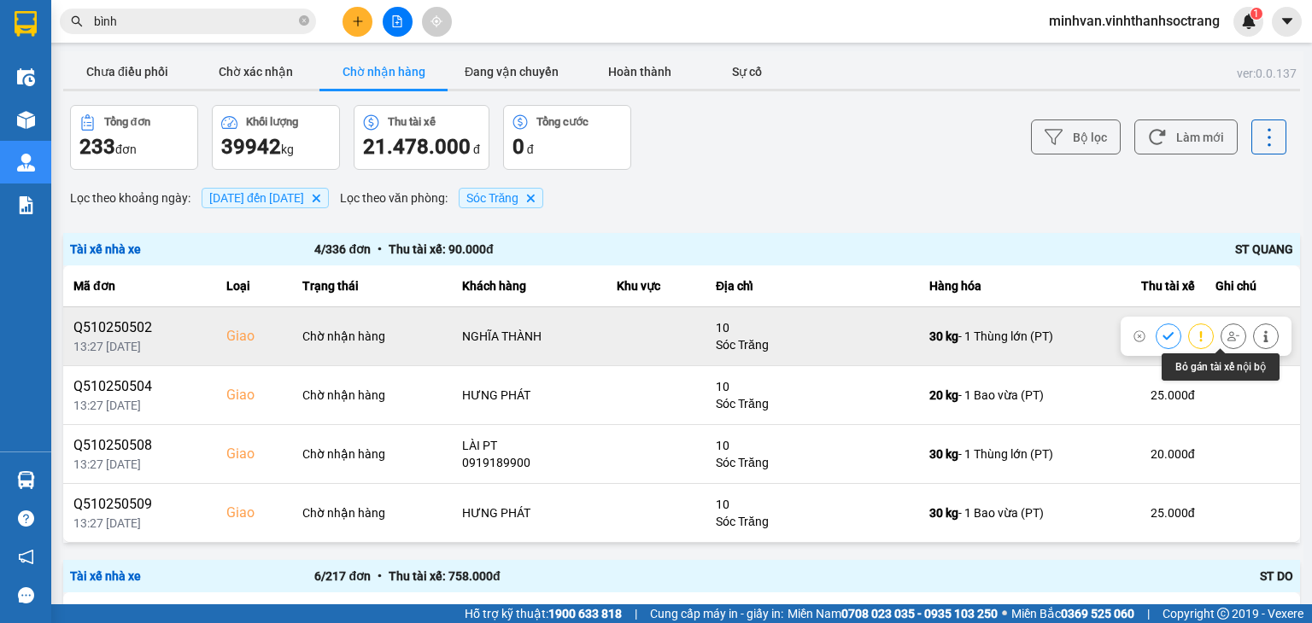
click at [1227, 339] on icon at bounding box center [1233, 336] width 12 height 12
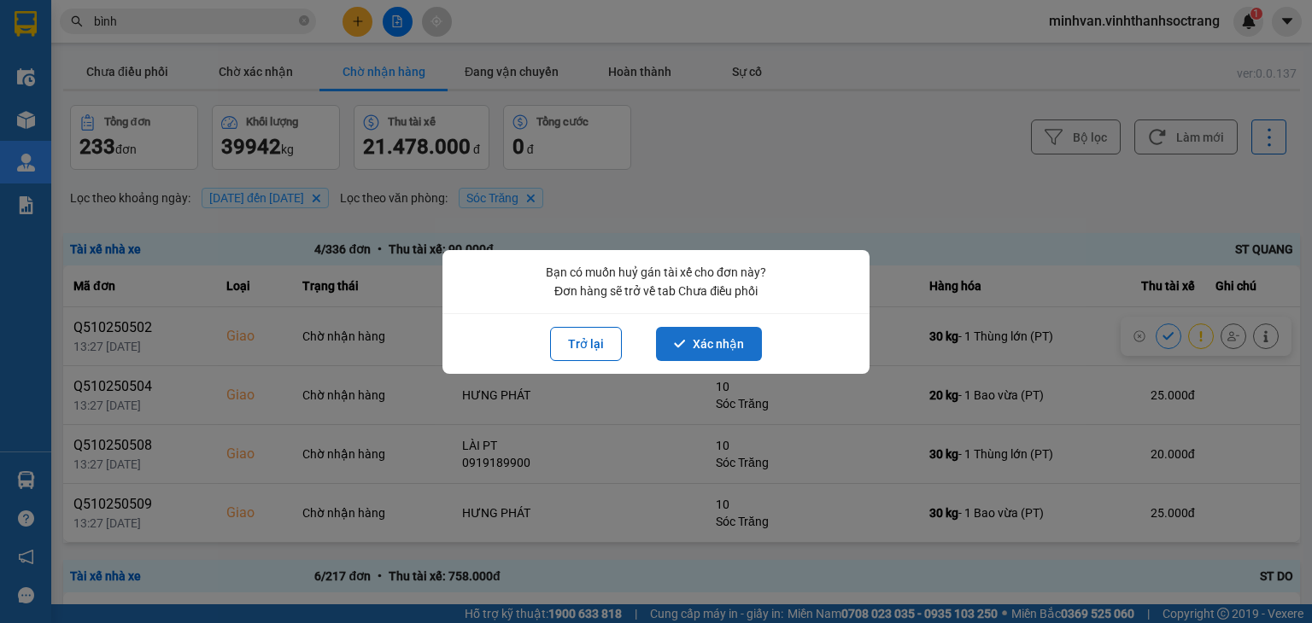
click at [729, 344] on button "Xác nhận" at bounding box center [709, 344] width 106 height 34
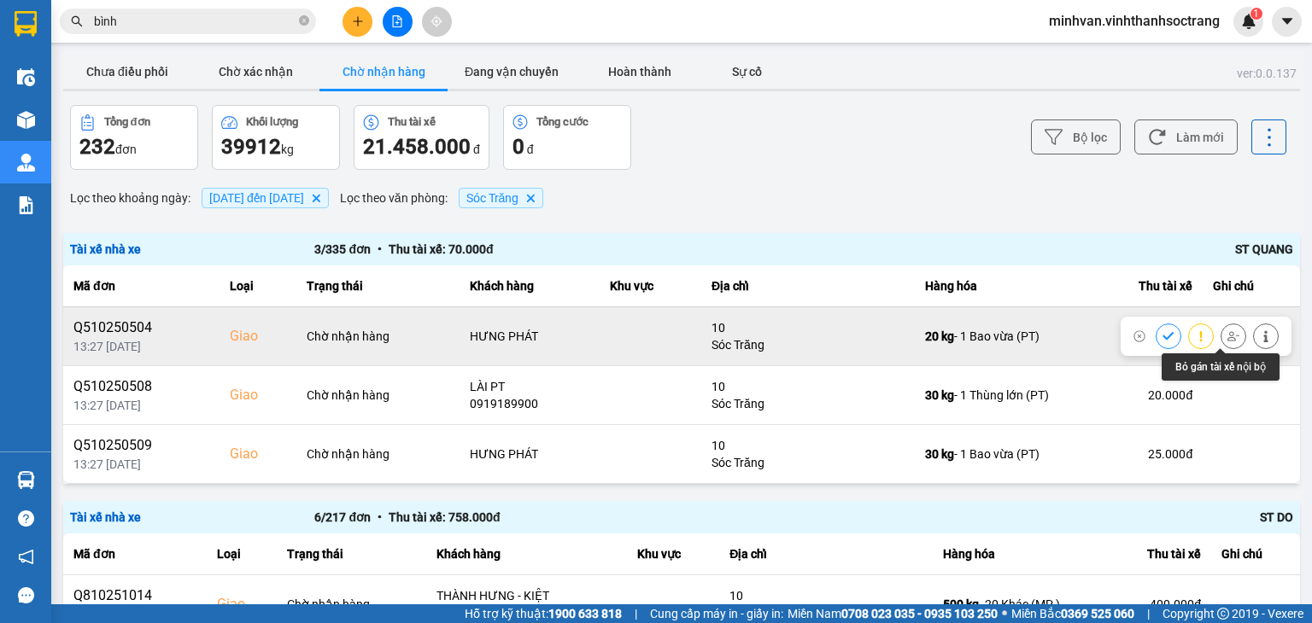
click at [1227, 333] on icon at bounding box center [1233, 336] width 12 height 12
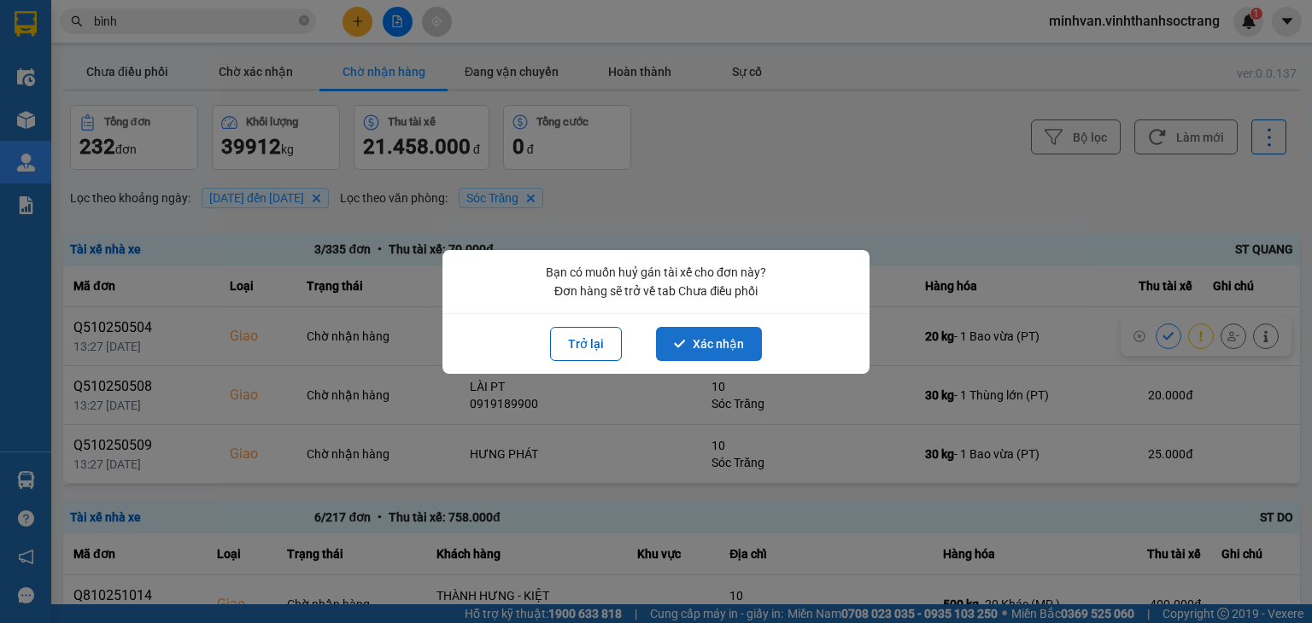
click at [713, 336] on button "Xác nhận" at bounding box center [709, 344] width 106 height 34
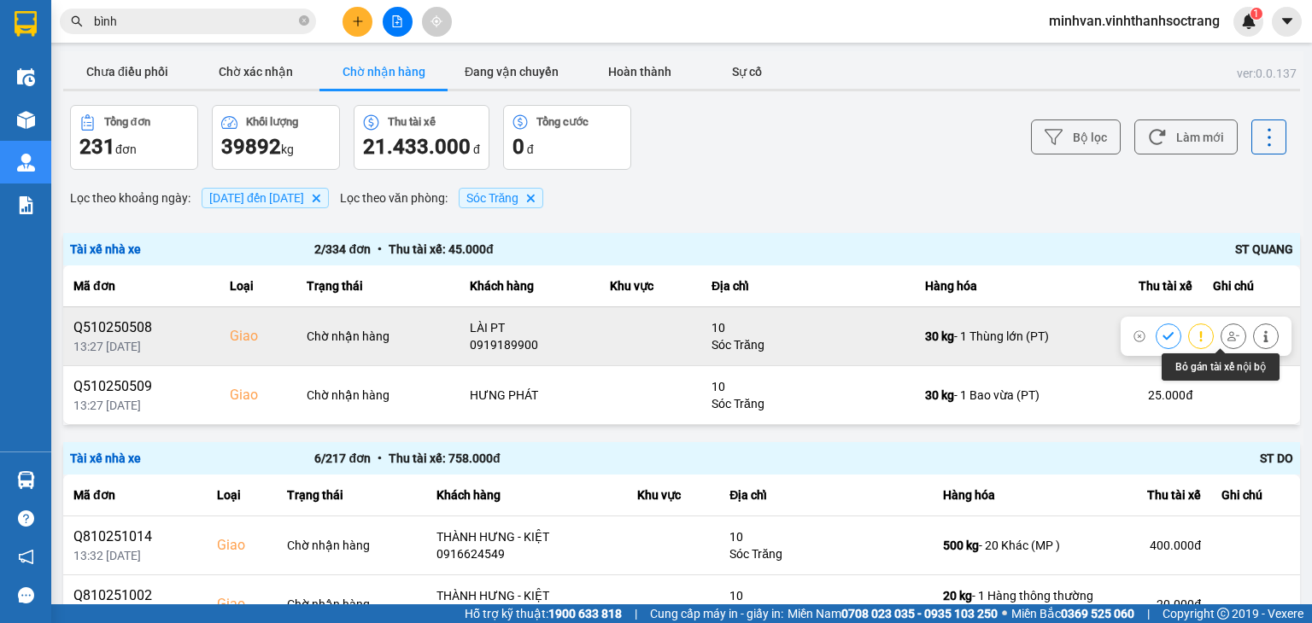
click at [1227, 331] on icon at bounding box center [1233, 336] width 12 height 12
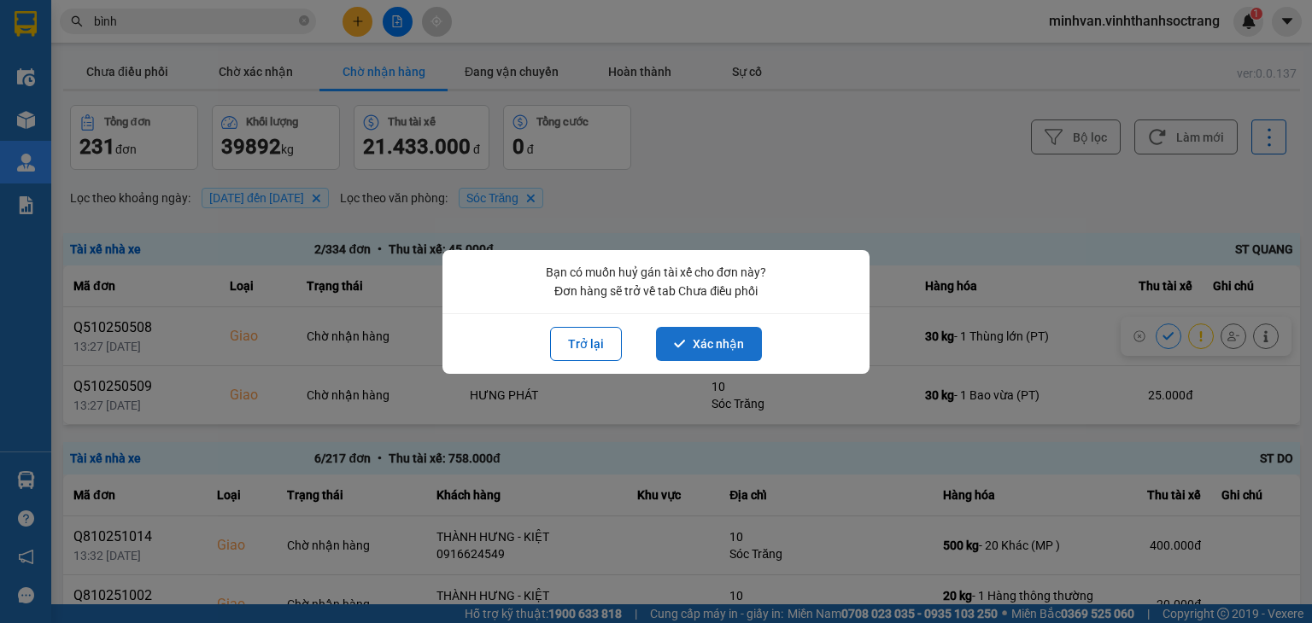
click at [684, 341] on icon "dialog" at bounding box center [680, 344] width 12 height 12
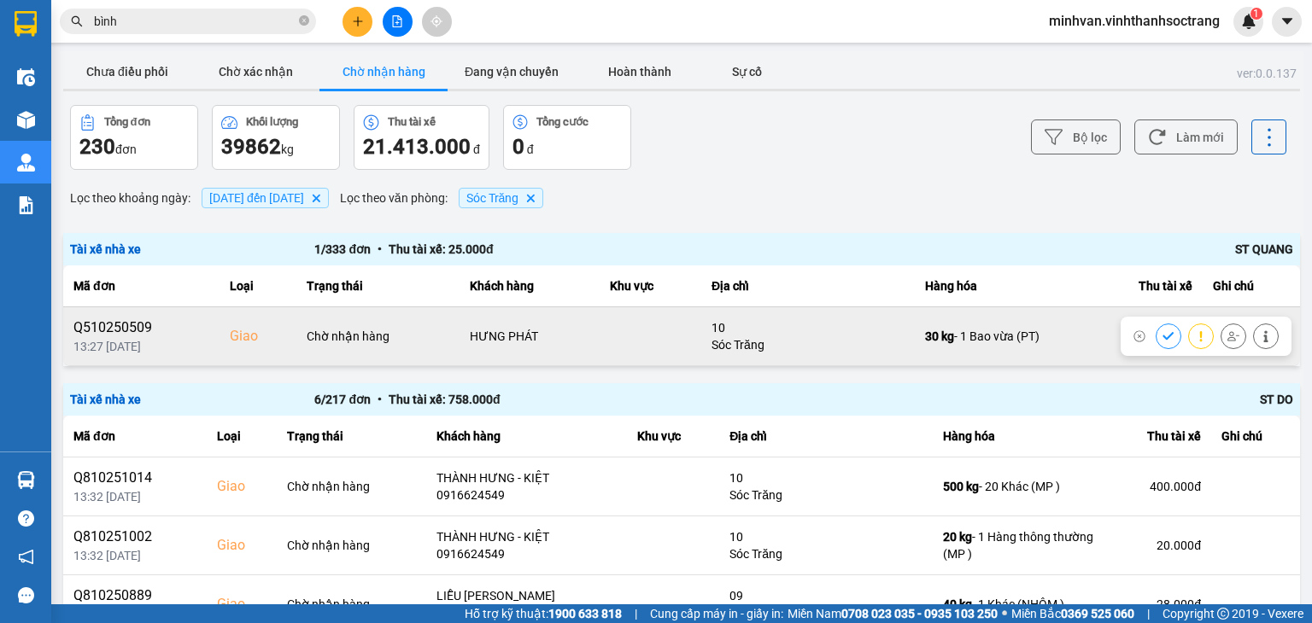
click at [1221, 327] on button at bounding box center [1233, 336] width 24 height 30
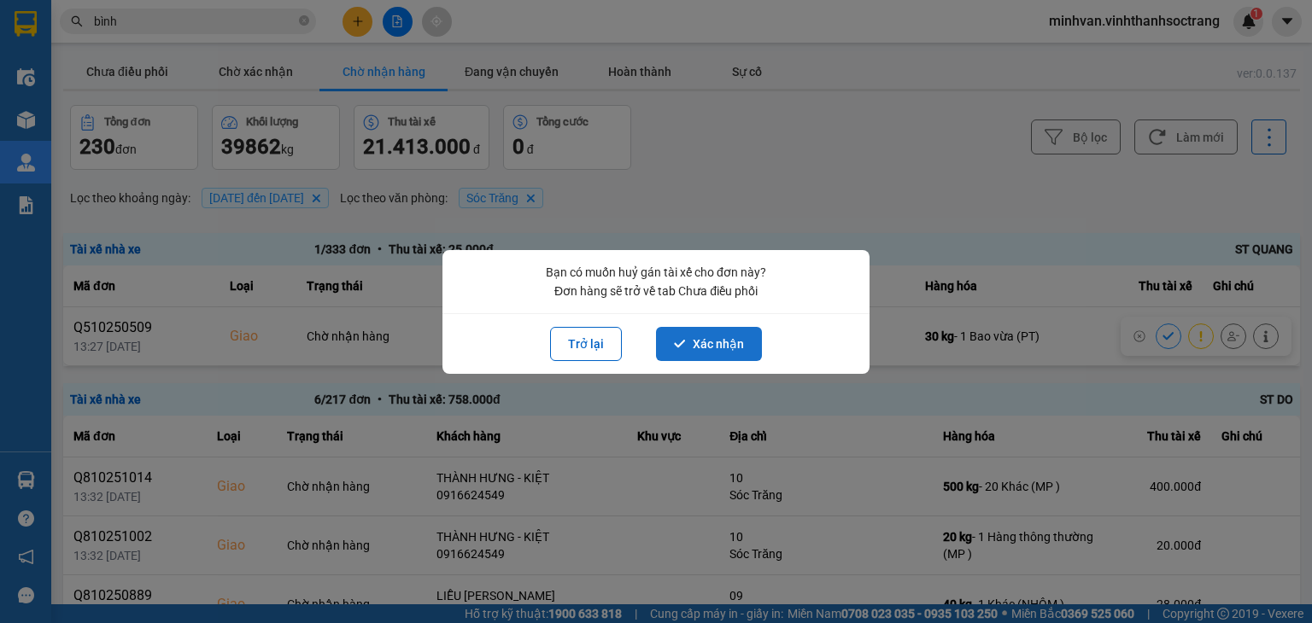
click at [676, 338] on icon "dialog" at bounding box center [680, 344] width 12 height 12
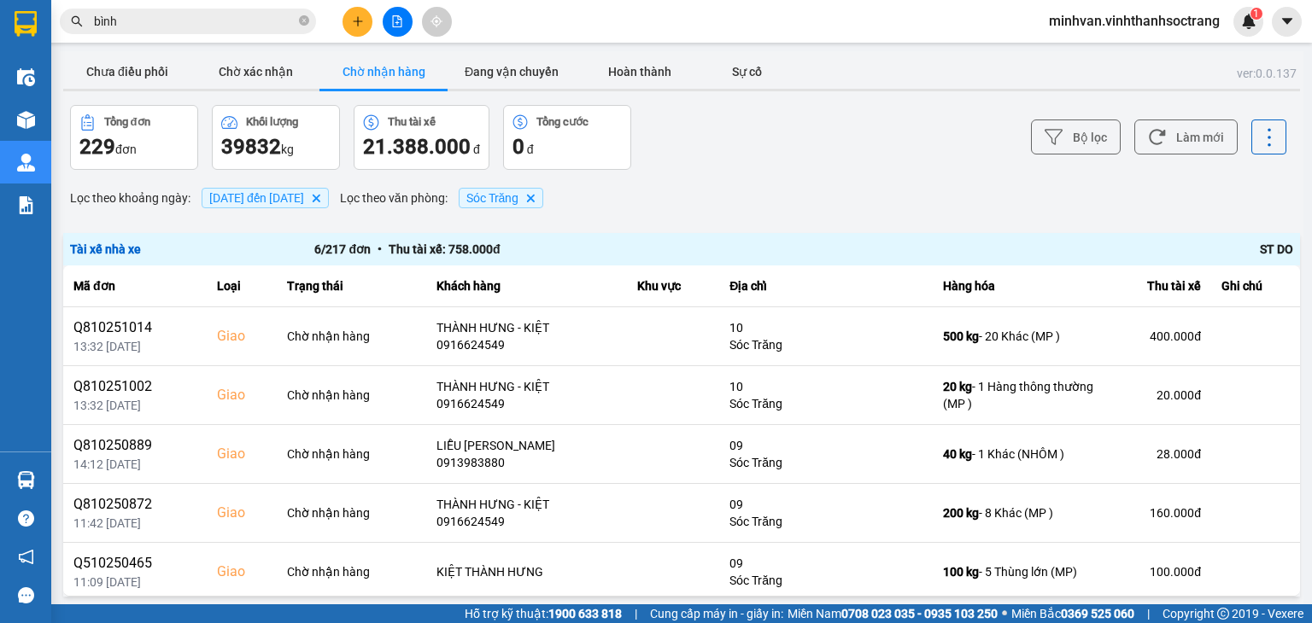
scroll to position [62, 0]
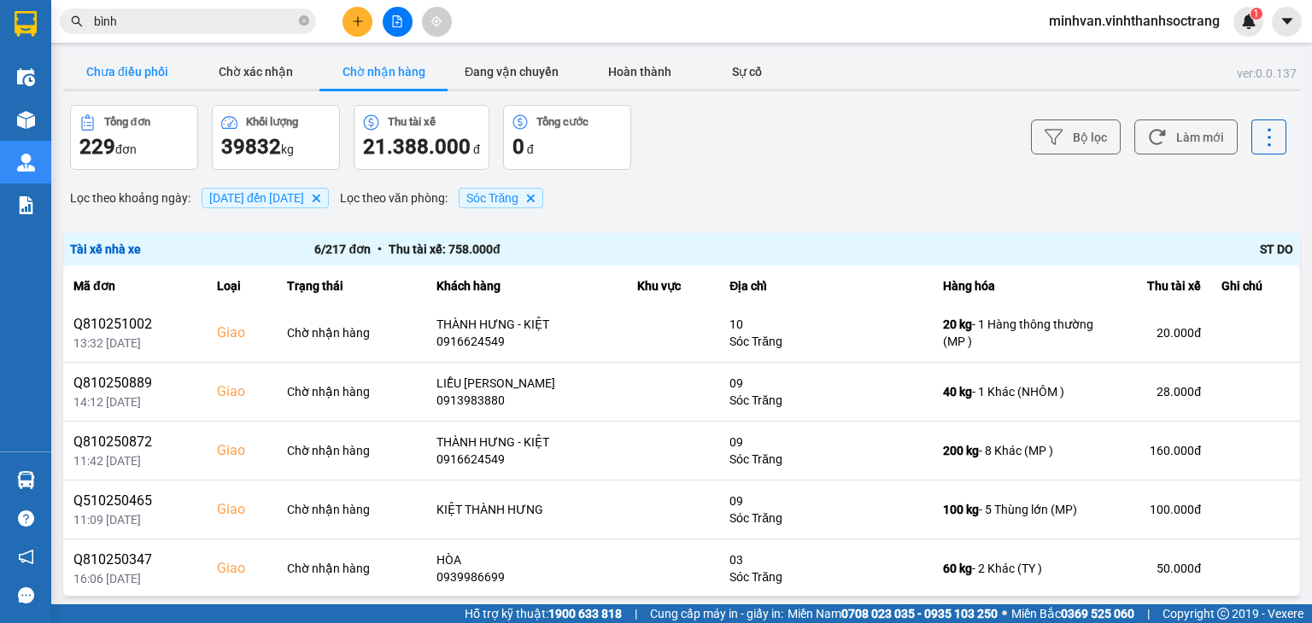
click at [143, 58] on button "Chưa điều phối" at bounding box center [127, 72] width 128 height 34
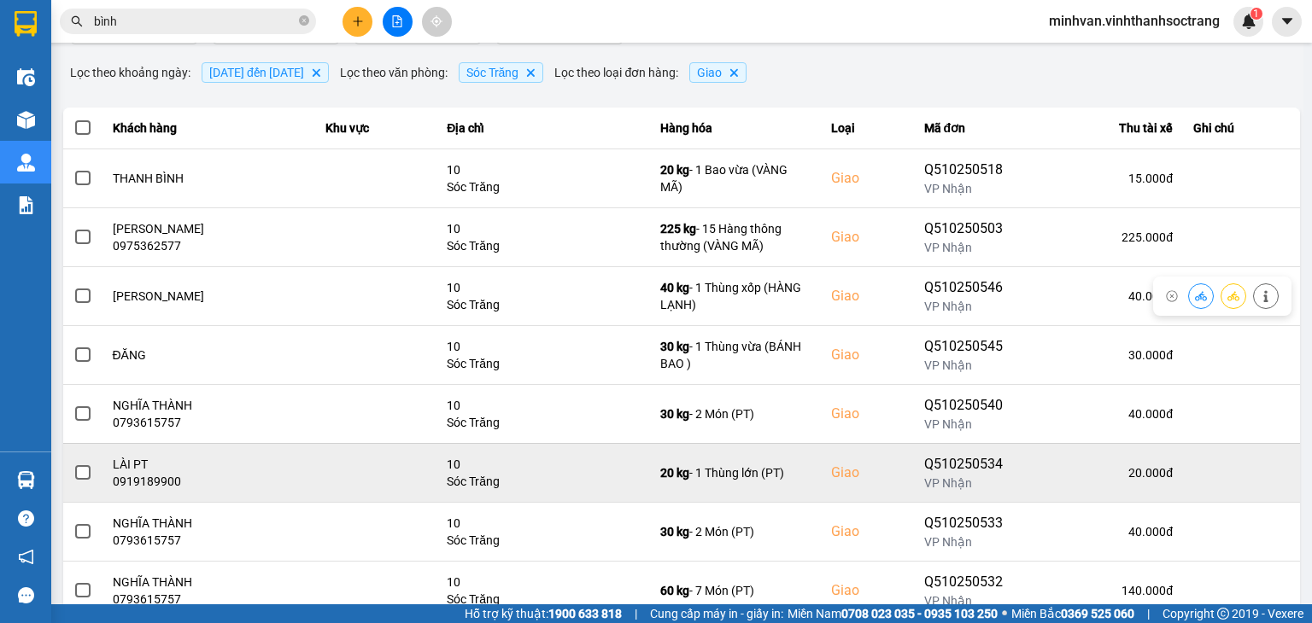
scroll to position [171, 0]
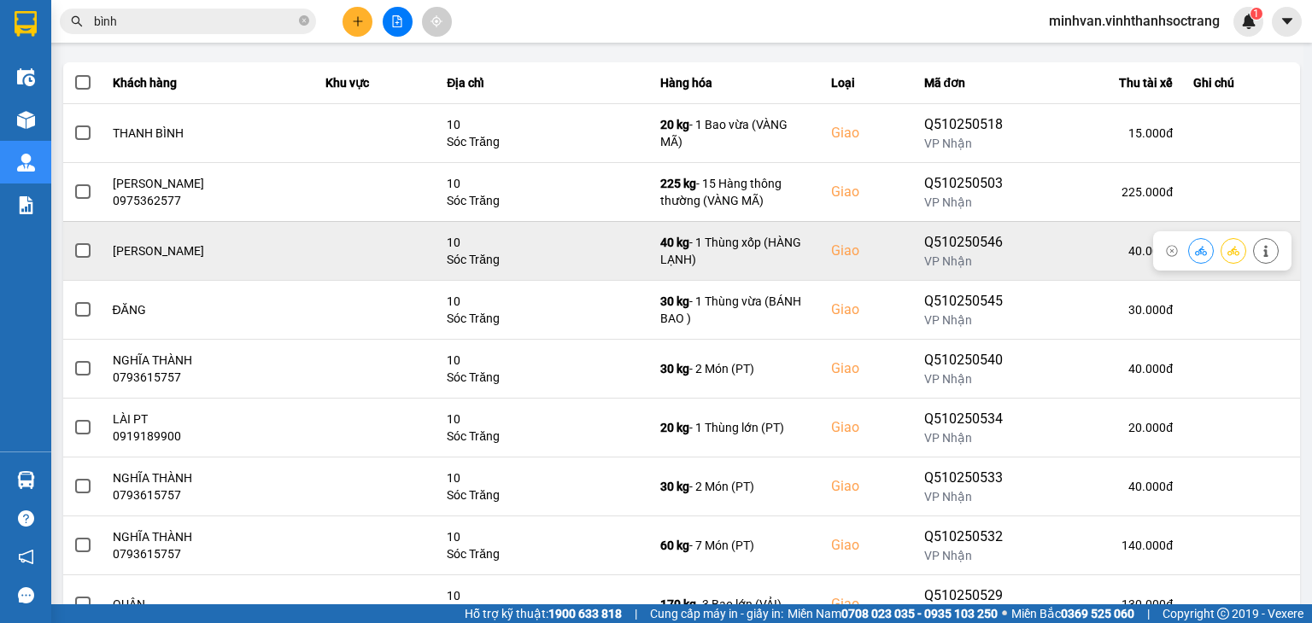
click at [79, 243] on span at bounding box center [82, 250] width 15 height 15
click at [73, 242] on input "checkbox" at bounding box center [73, 242] width 0 height 0
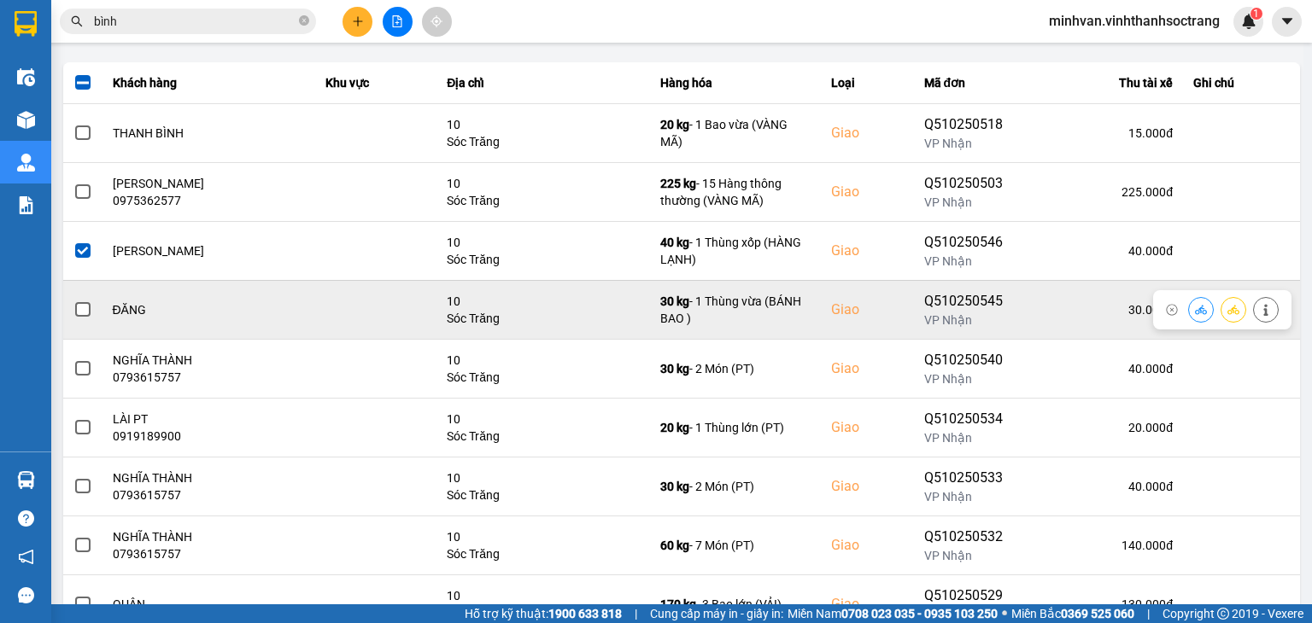
click at [79, 308] on span at bounding box center [82, 309] width 15 height 15
click at [73, 301] on input "checkbox" at bounding box center [73, 301] width 0 height 0
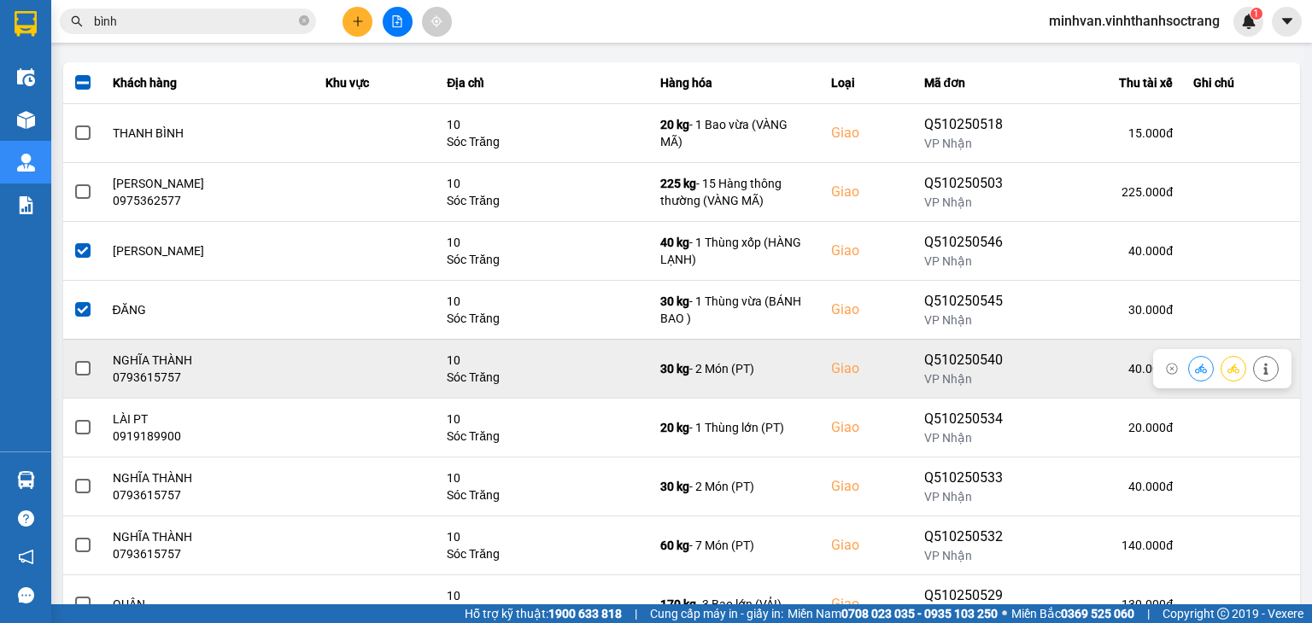
click at [74, 363] on label at bounding box center [82, 369] width 19 height 19
click at [73, 360] on input "checkbox" at bounding box center [73, 360] width 0 height 0
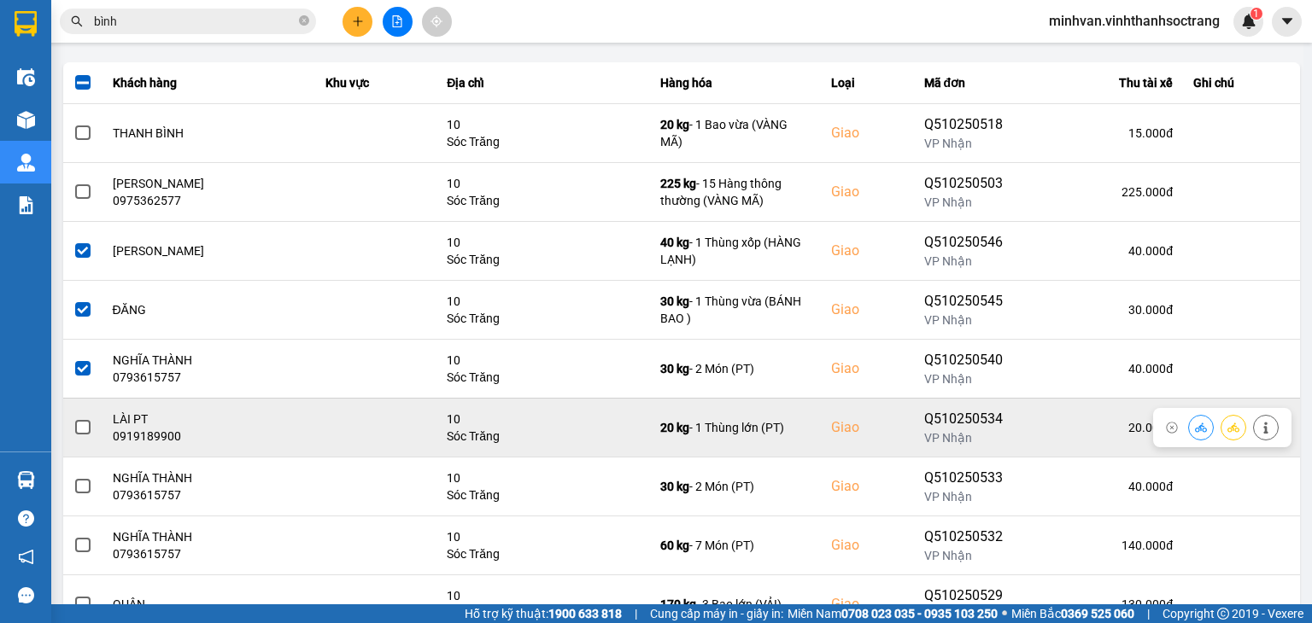
click at [82, 428] on span at bounding box center [82, 427] width 15 height 15
click at [73, 418] on input "checkbox" at bounding box center [73, 418] width 0 height 0
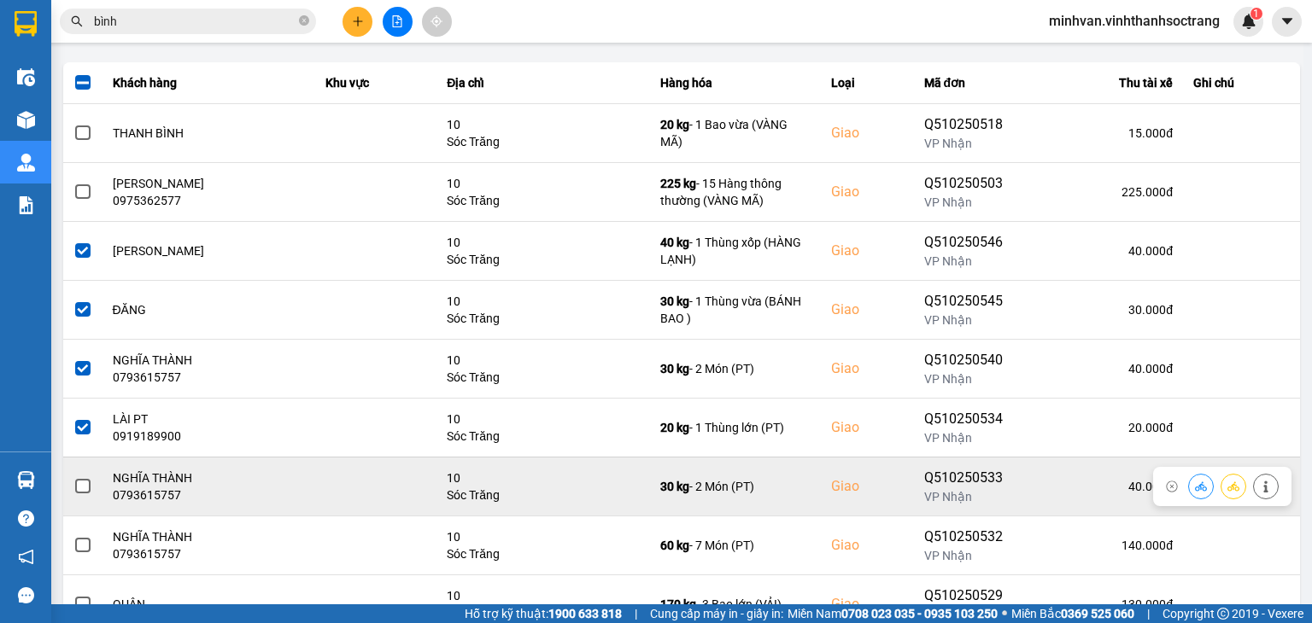
click at [79, 490] on span at bounding box center [82, 486] width 15 height 15
click at [73, 477] on input "checkbox" at bounding box center [73, 477] width 0 height 0
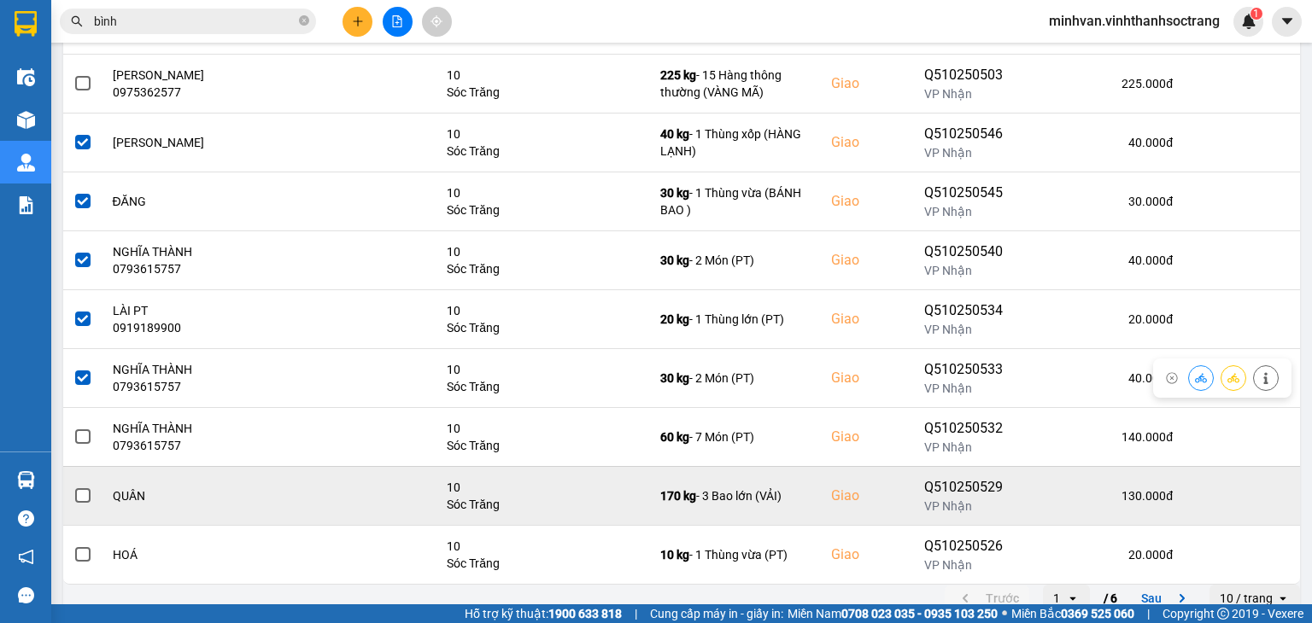
scroll to position [297, 0]
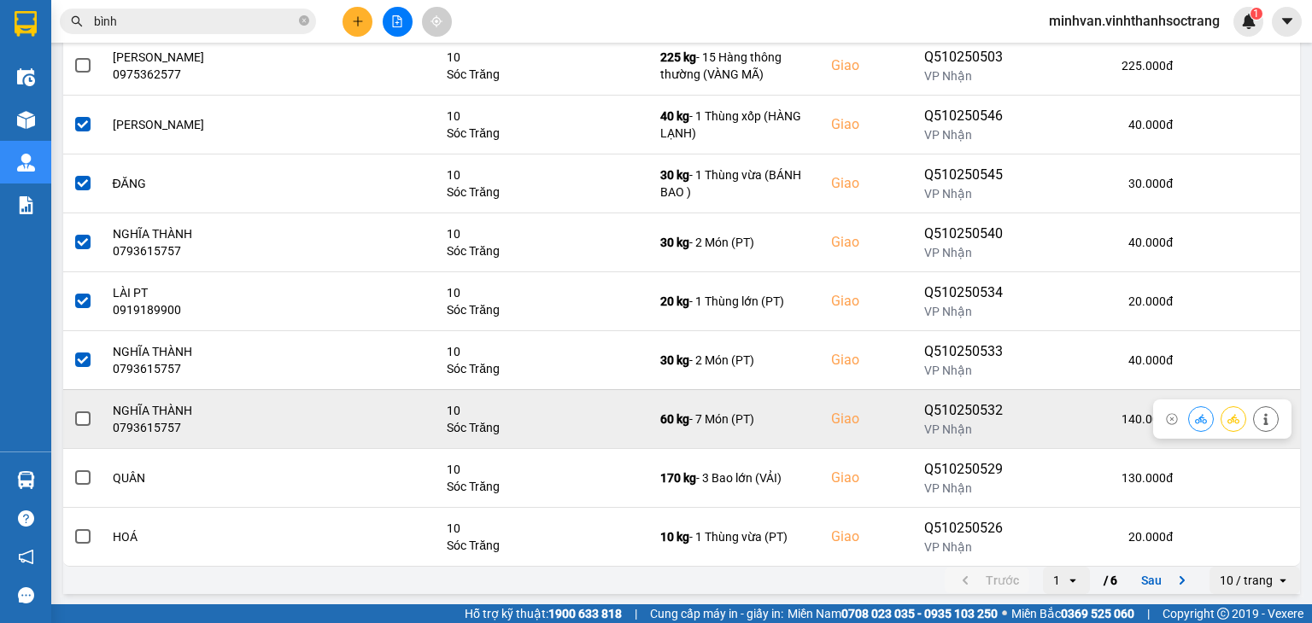
click at [86, 407] on div at bounding box center [82, 420] width 19 height 26
click at [85, 414] on span at bounding box center [82, 419] width 15 height 15
click at [73, 410] on input "checkbox" at bounding box center [73, 410] width 0 height 0
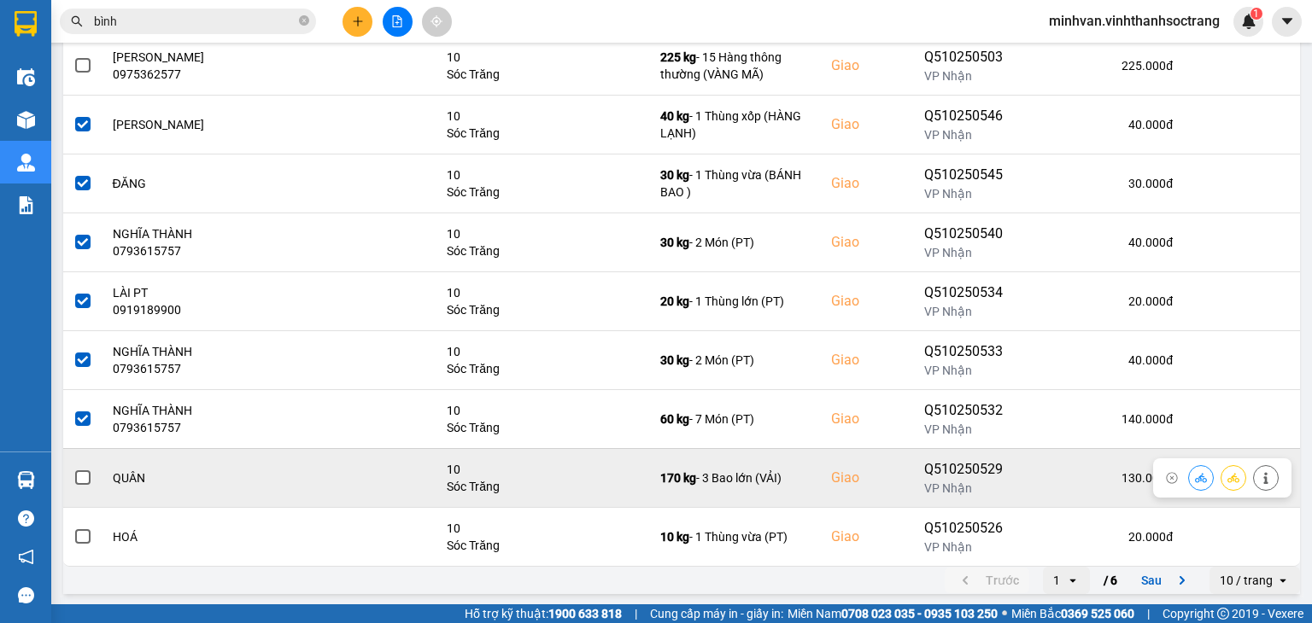
click at [79, 474] on span at bounding box center [82, 478] width 15 height 15
click at [73, 469] on input "checkbox" at bounding box center [73, 469] width 0 height 0
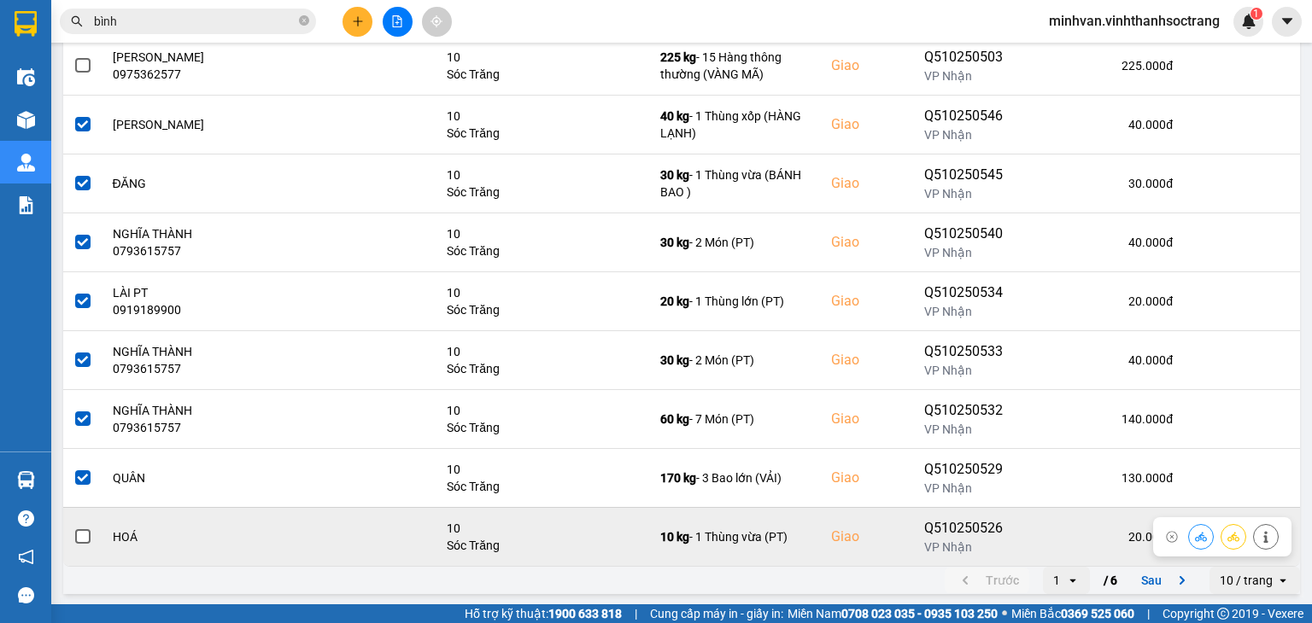
click at [73, 533] on label at bounding box center [82, 537] width 19 height 19
click at [73, 528] on input "checkbox" at bounding box center [73, 528] width 0 height 0
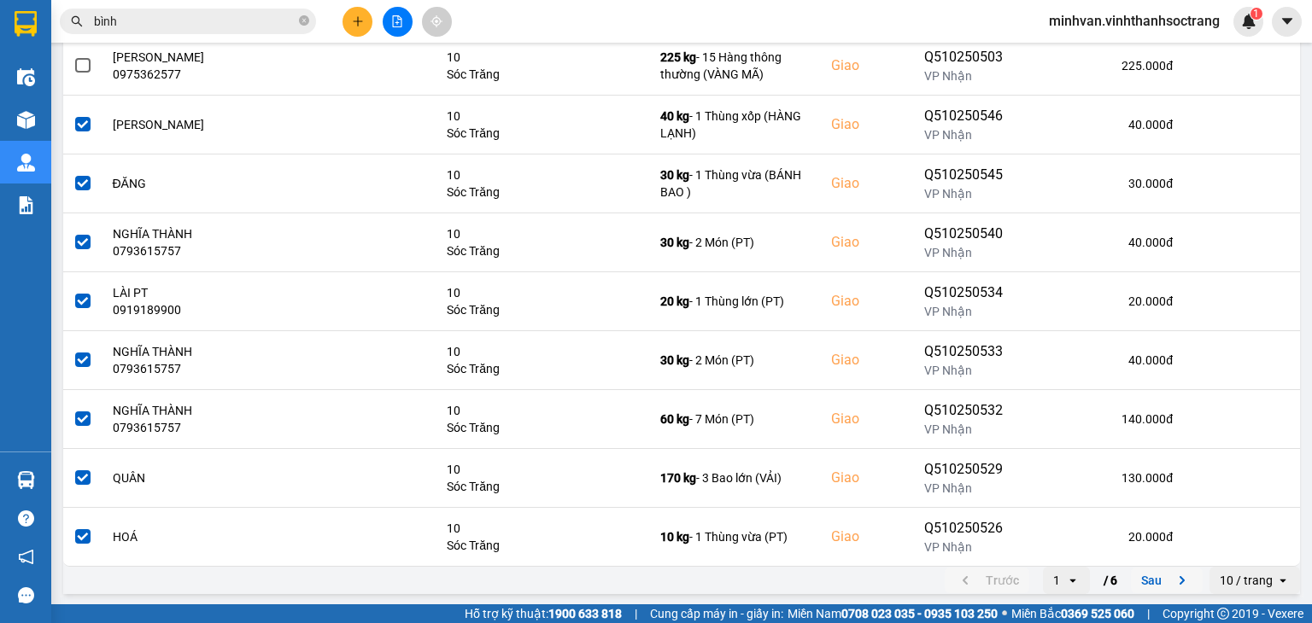
click at [1134, 578] on button "Sau" at bounding box center [1167, 581] width 72 height 26
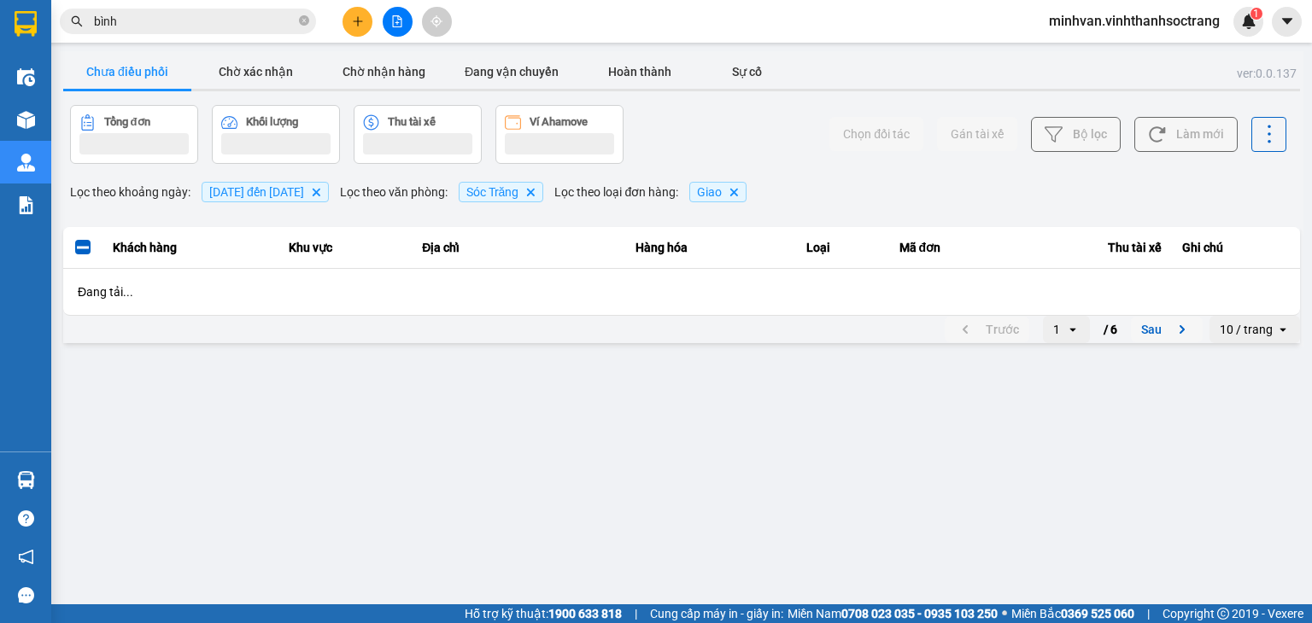
scroll to position [0, 0]
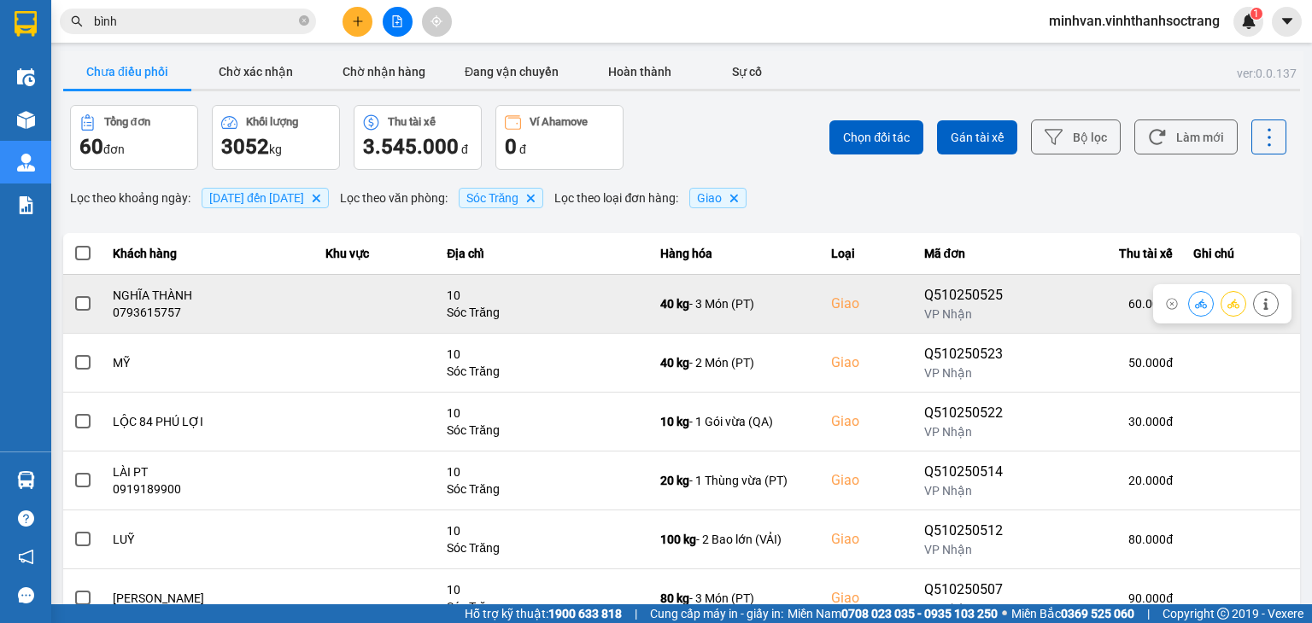
click at [85, 298] on span at bounding box center [82, 303] width 15 height 15
click at [73, 295] on input "checkbox" at bounding box center [73, 295] width 0 height 0
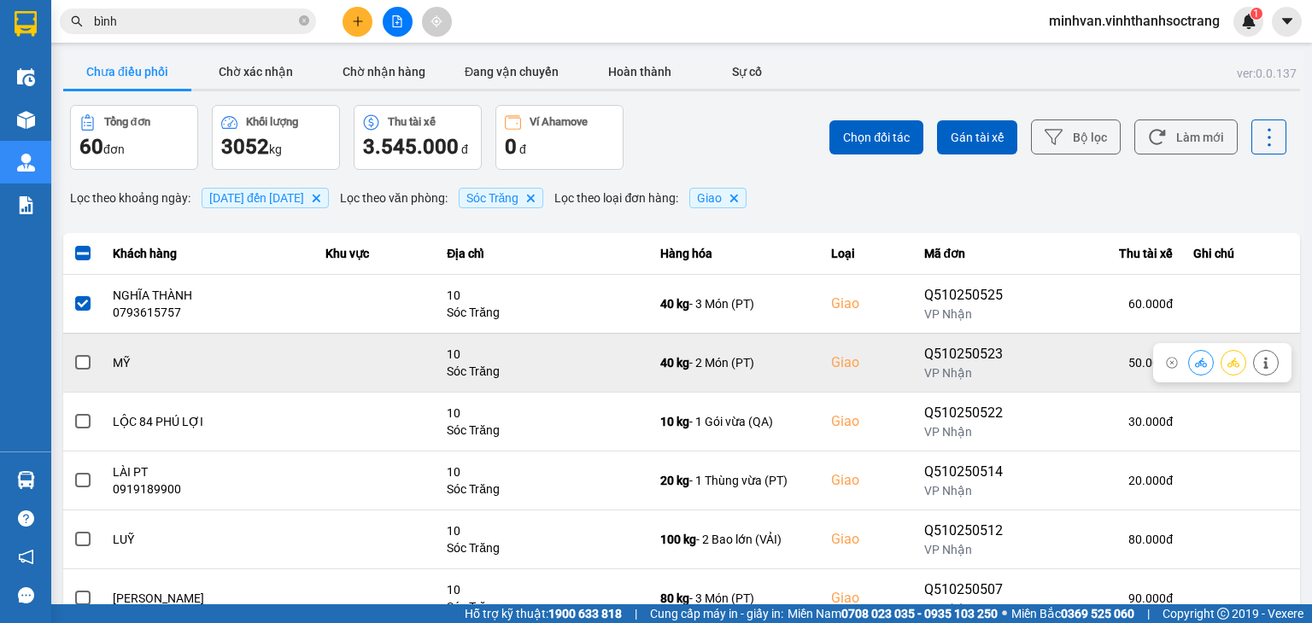
click at [73, 360] on label at bounding box center [82, 363] width 19 height 19
click at [73, 354] on input "checkbox" at bounding box center [73, 354] width 0 height 0
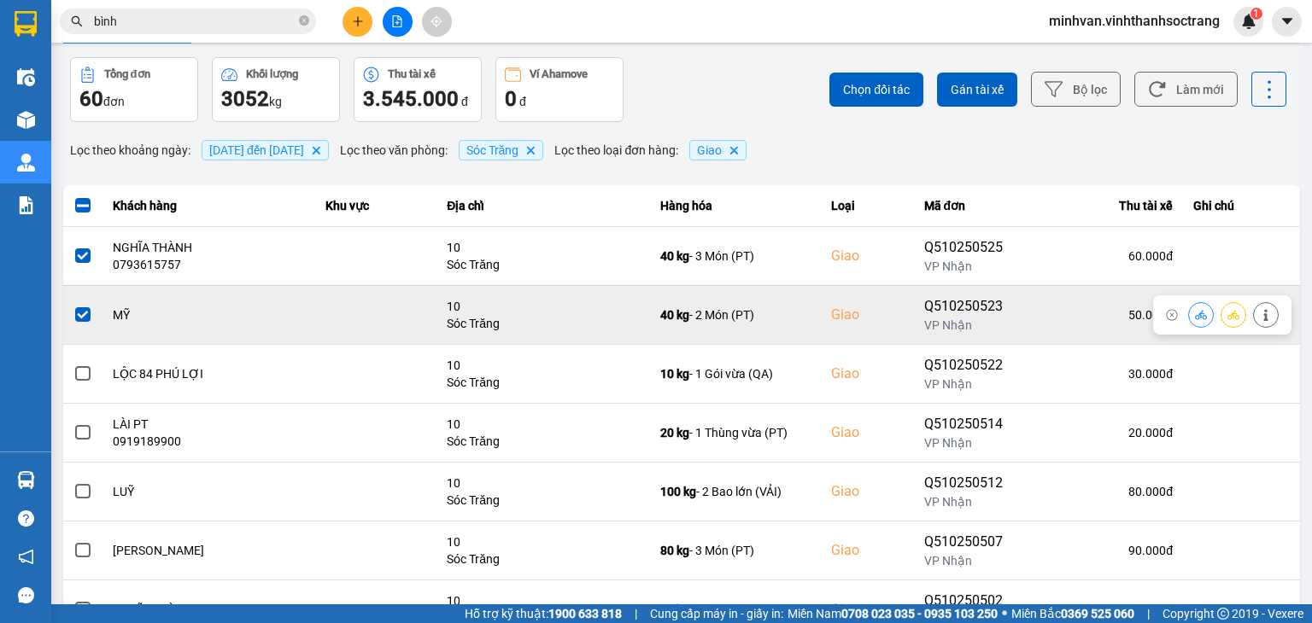
scroll to position [85, 0]
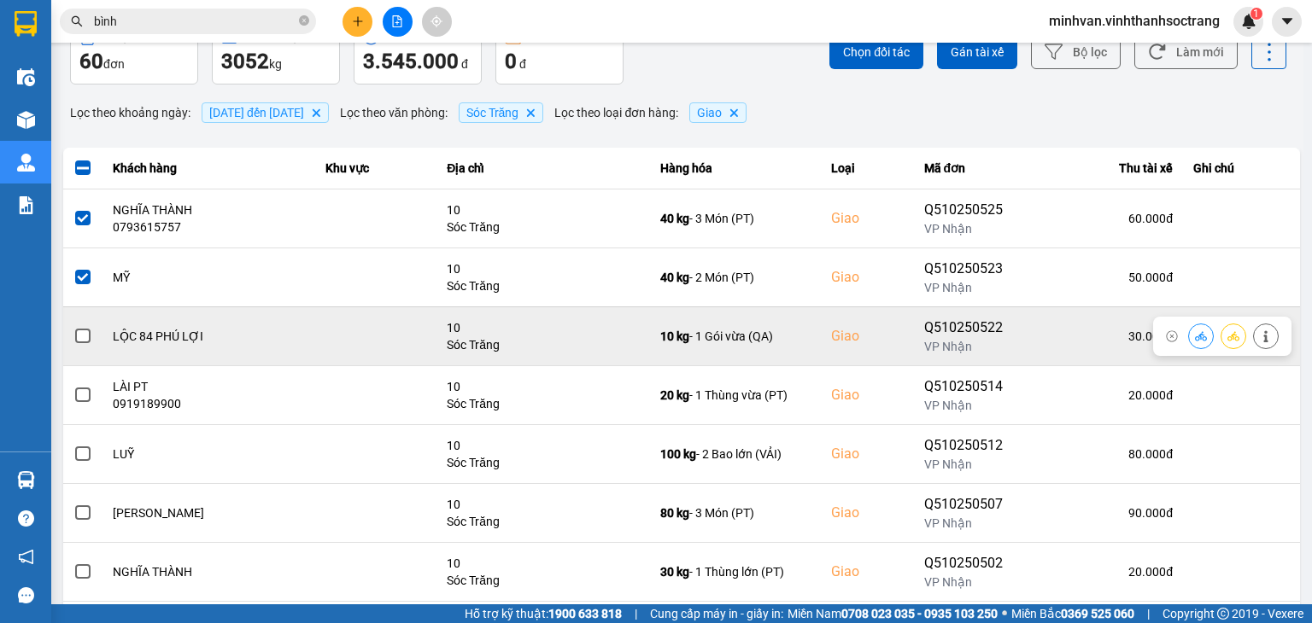
click at [83, 336] on span at bounding box center [82, 336] width 15 height 15
click at [73, 327] on input "checkbox" at bounding box center [73, 327] width 0 height 0
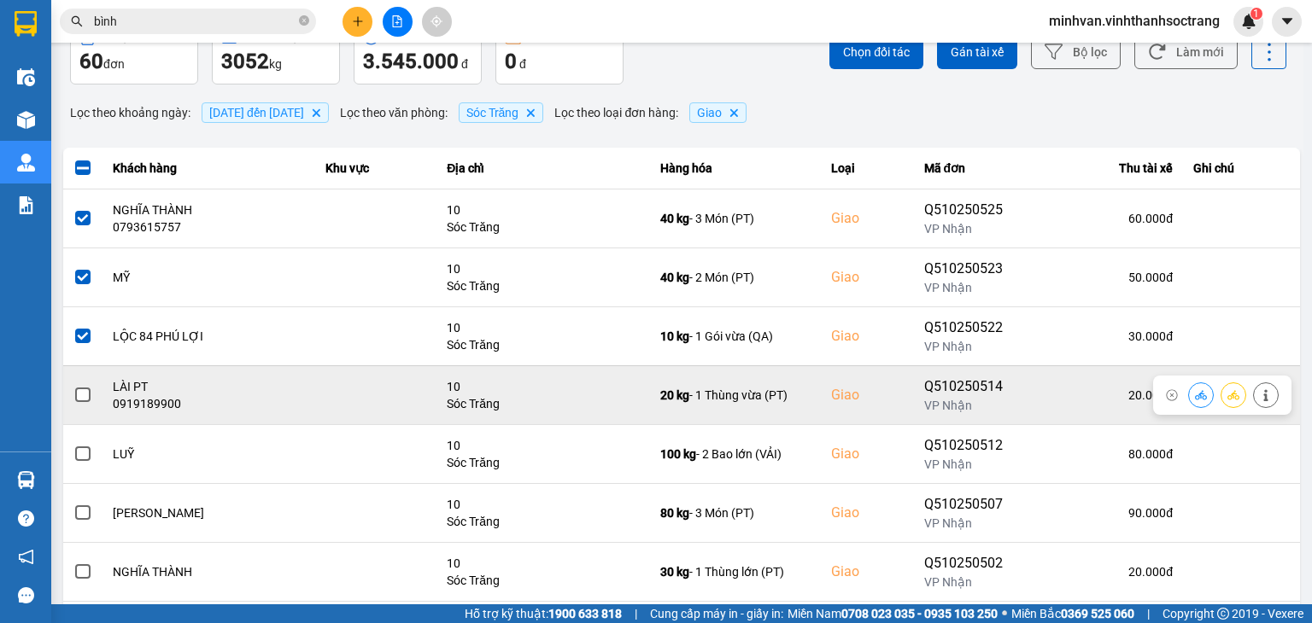
click at [81, 388] on span at bounding box center [82, 395] width 15 height 15
click at [73, 386] on input "checkbox" at bounding box center [73, 386] width 0 height 0
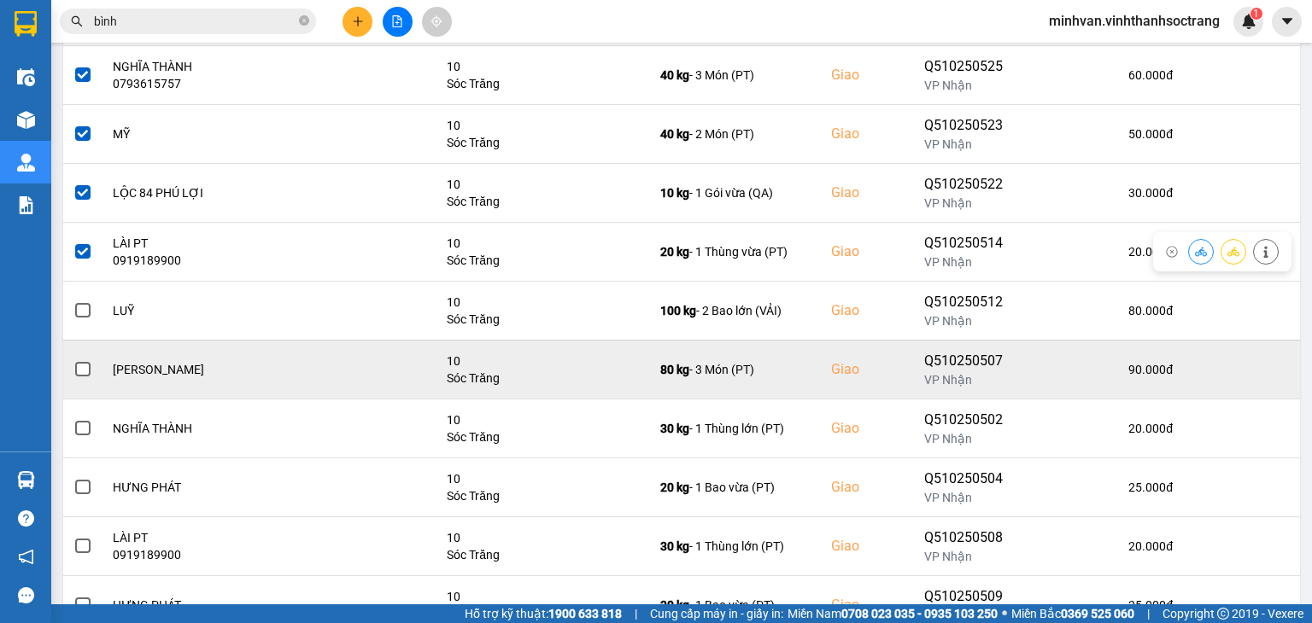
scroll to position [256, 0]
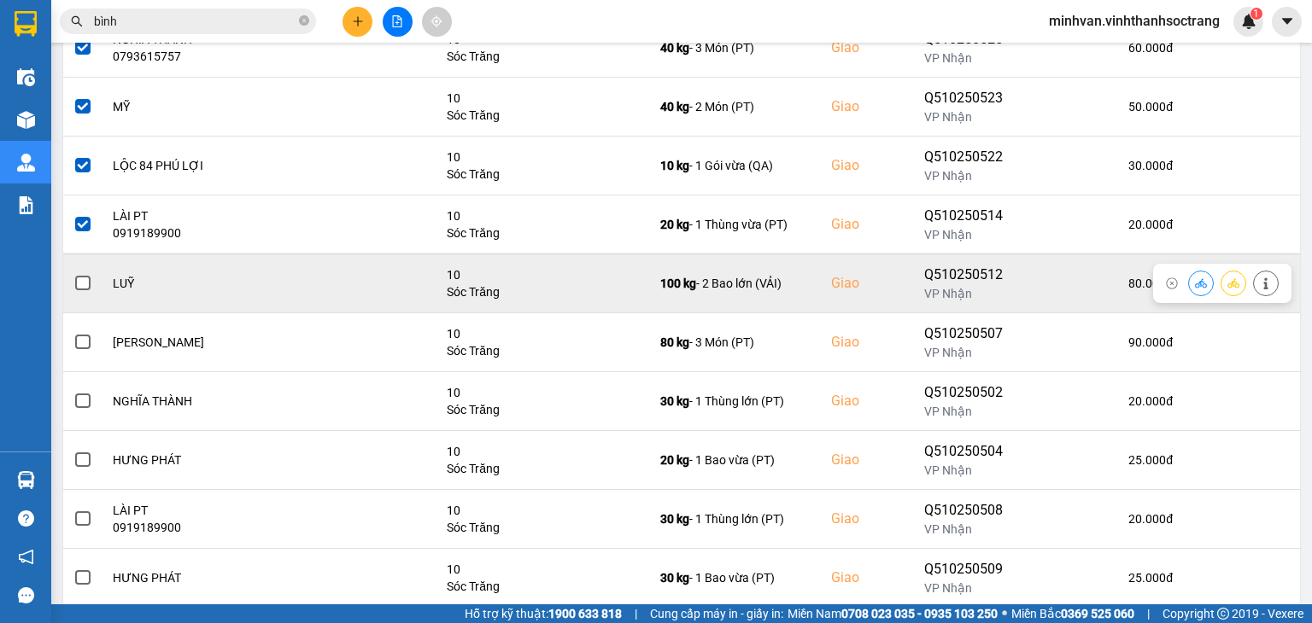
click at [82, 272] on div at bounding box center [82, 284] width 19 height 26
click at [86, 290] on label at bounding box center [82, 283] width 19 height 19
click at [73, 274] on input "checkbox" at bounding box center [73, 274] width 0 height 0
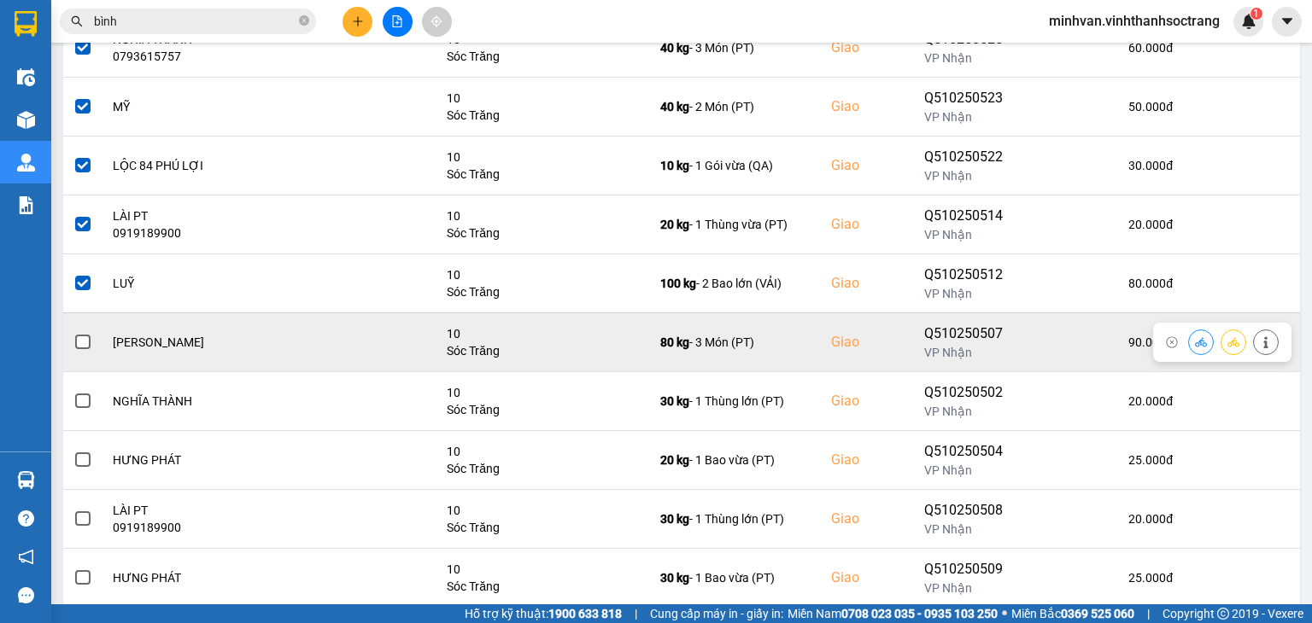
click at [89, 343] on span at bounding box center [82, 342] width 15 height 15
click at [73, 333] on input "checkbox" at bounding box center [73, 333] width 0 height 0
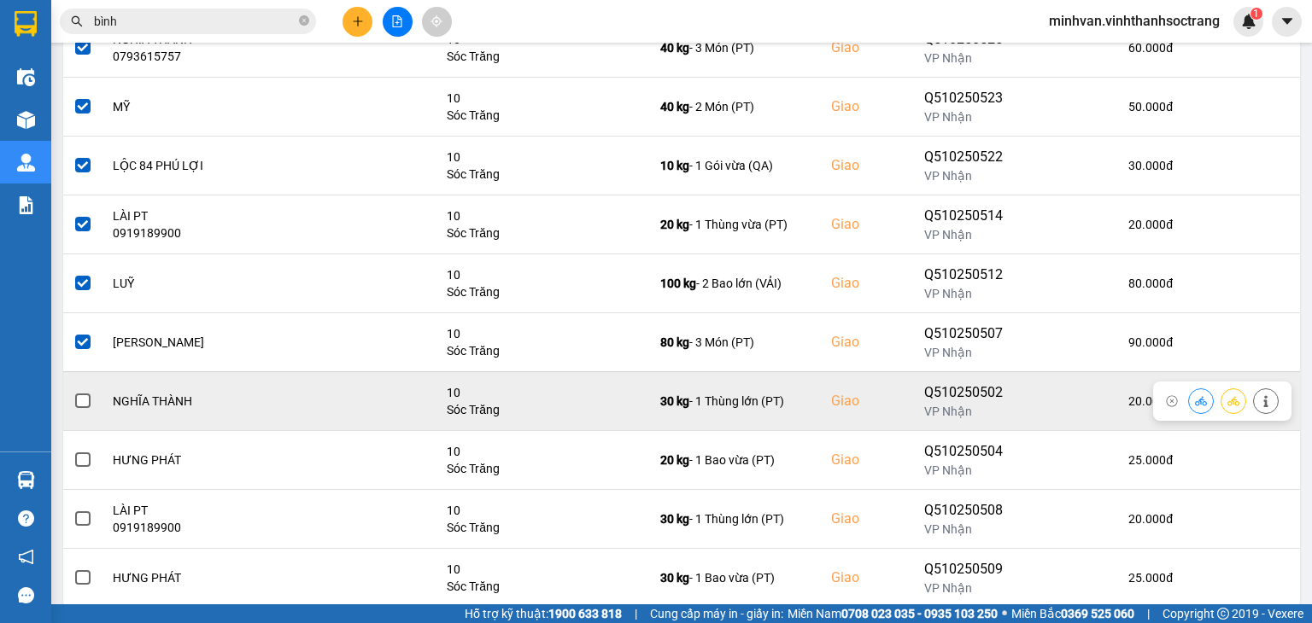
click at [84, 405] on span at bounding box center [82, 401] width 15 height 15
click at [73, 392] on input "checkbox" at bounding box center [73, 392] width 0 height 0
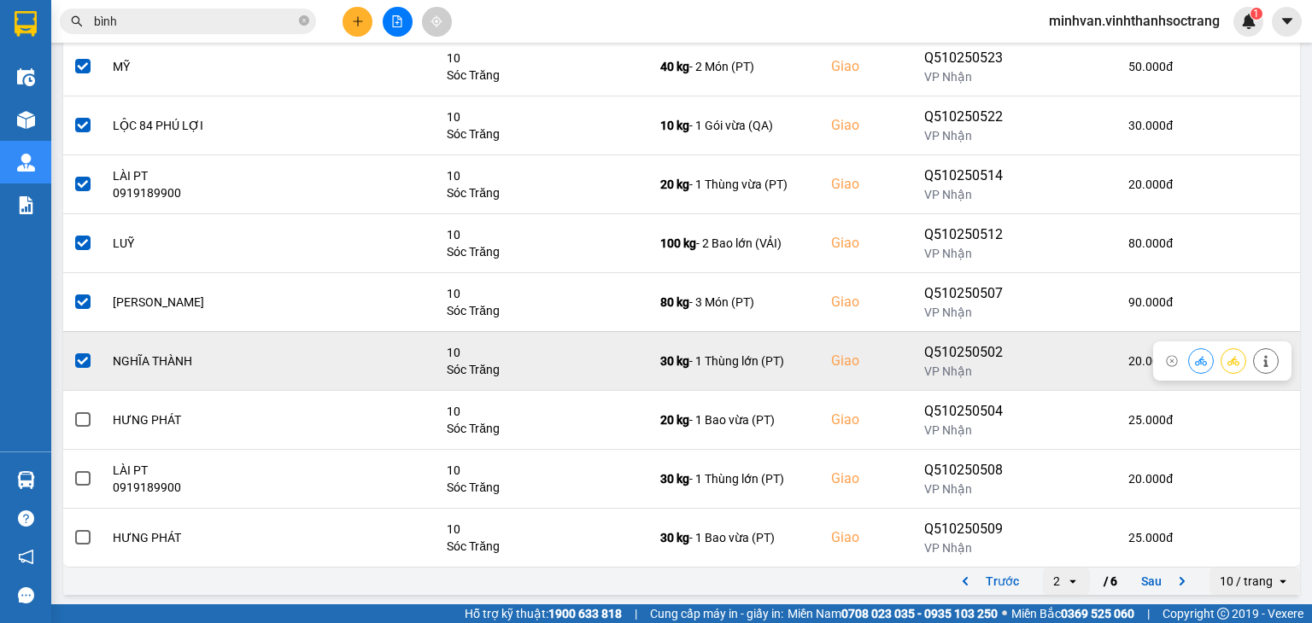
scroll to position [297, 0]
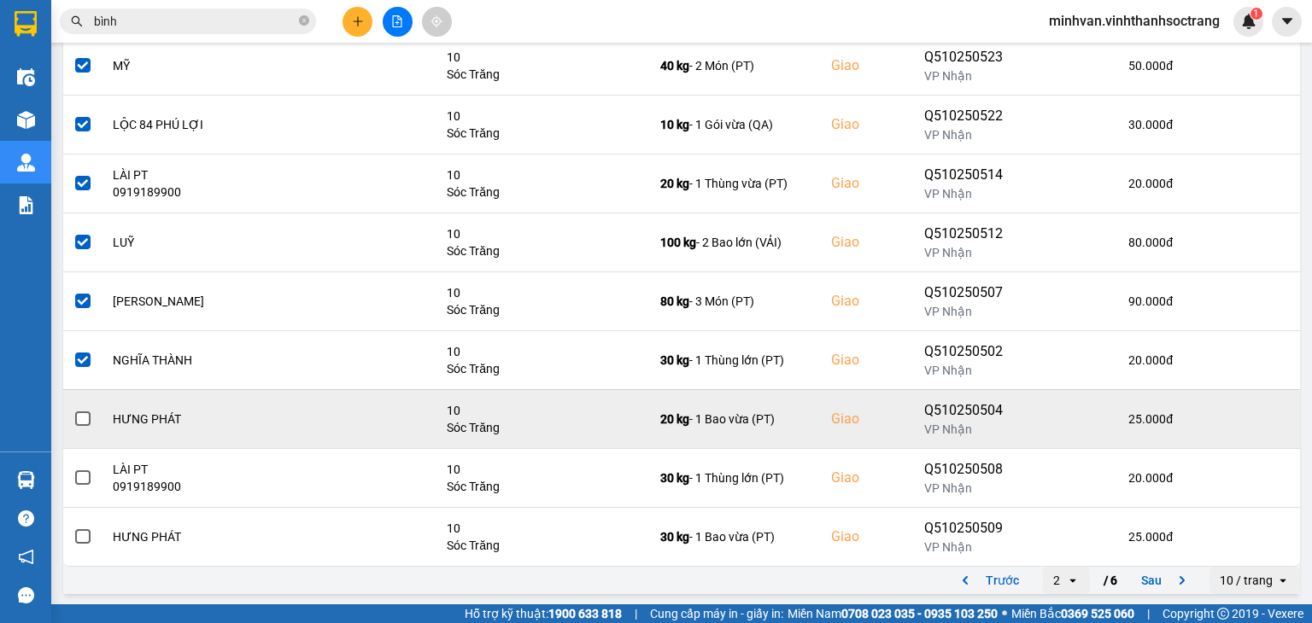
click at [78, 418] on span at bounding box center [82, 419] width 15 height 15
click at [73, 410] on input "checkbox" at bounding box center [73, 410] width 0 height 0
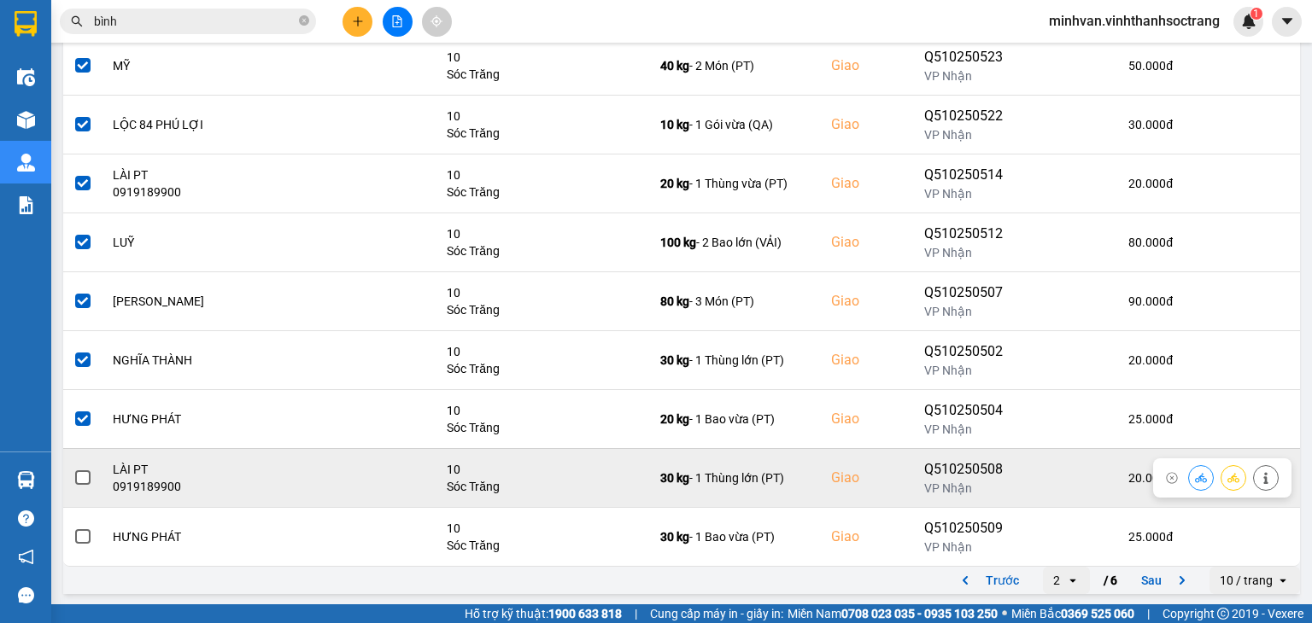
click at [81, 475] on span at bounding box center [82, 478] width 15 height 15
click at [73, 469] on input "checkbox" at bounding box center [73, 469] width 0 height 0
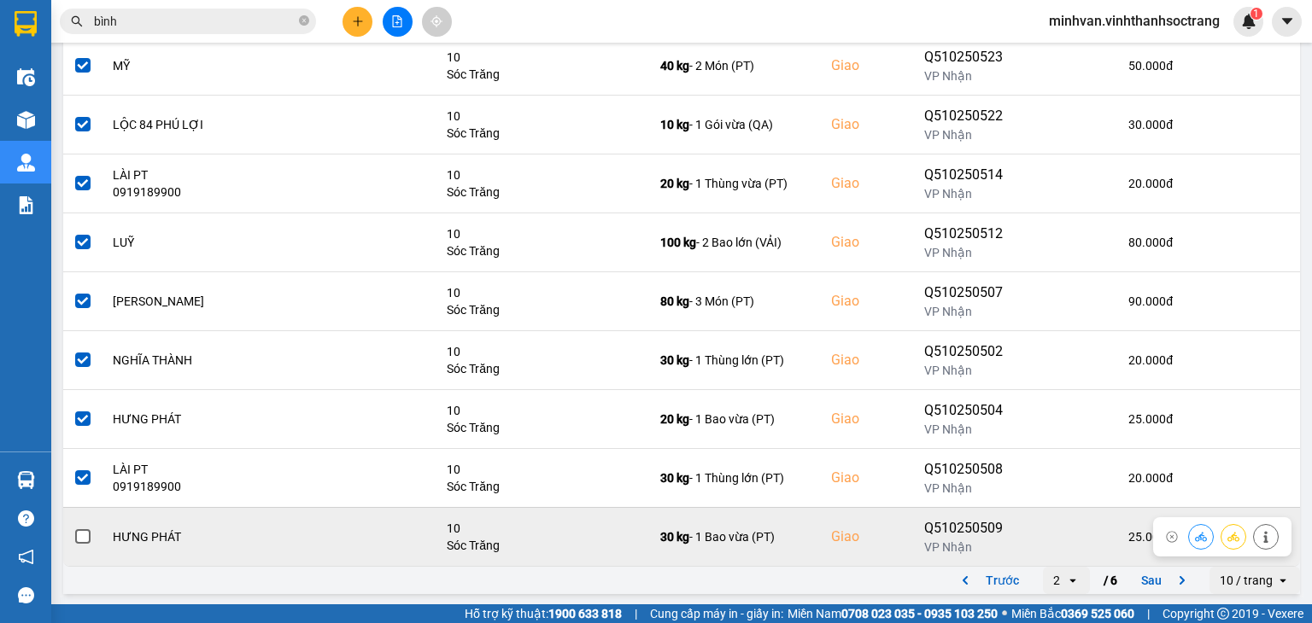
click at [87, 538] on span at bounding box center [82, 536] width 15 height 15
click at [73, 528] on input "checkbox" at bounding box center [73, 528] width 0 height 0
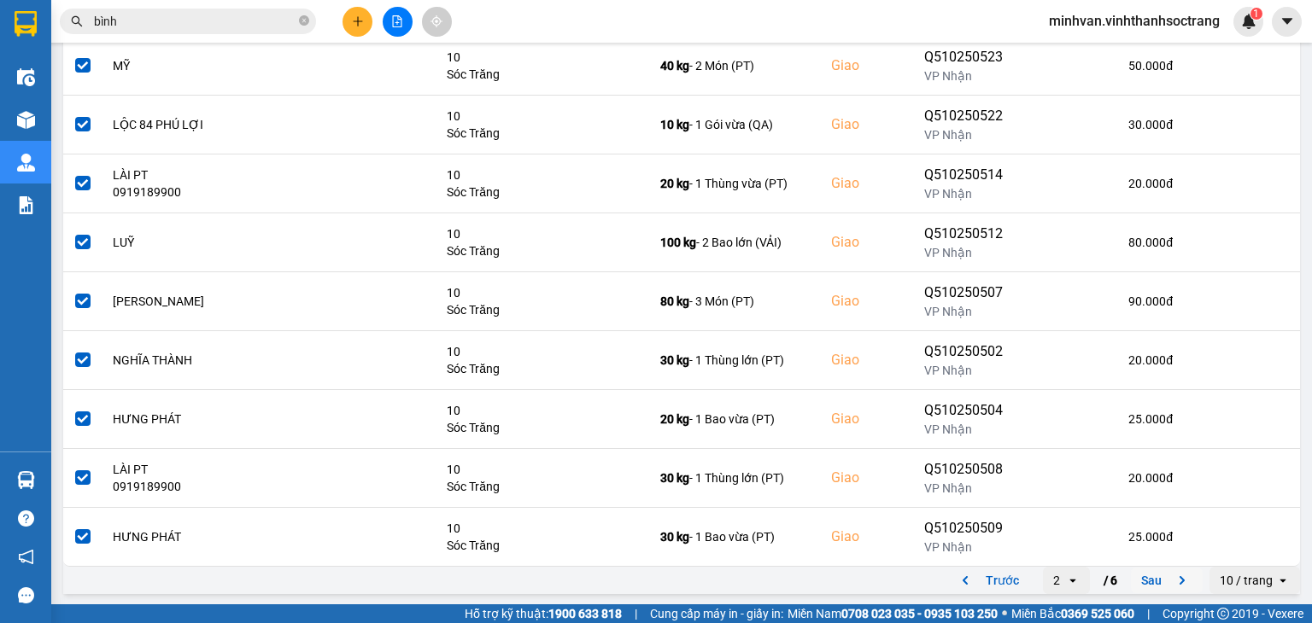
click at [1131, 578] on button "Sau" at bounding box center [1167, 581] width 72 height 26
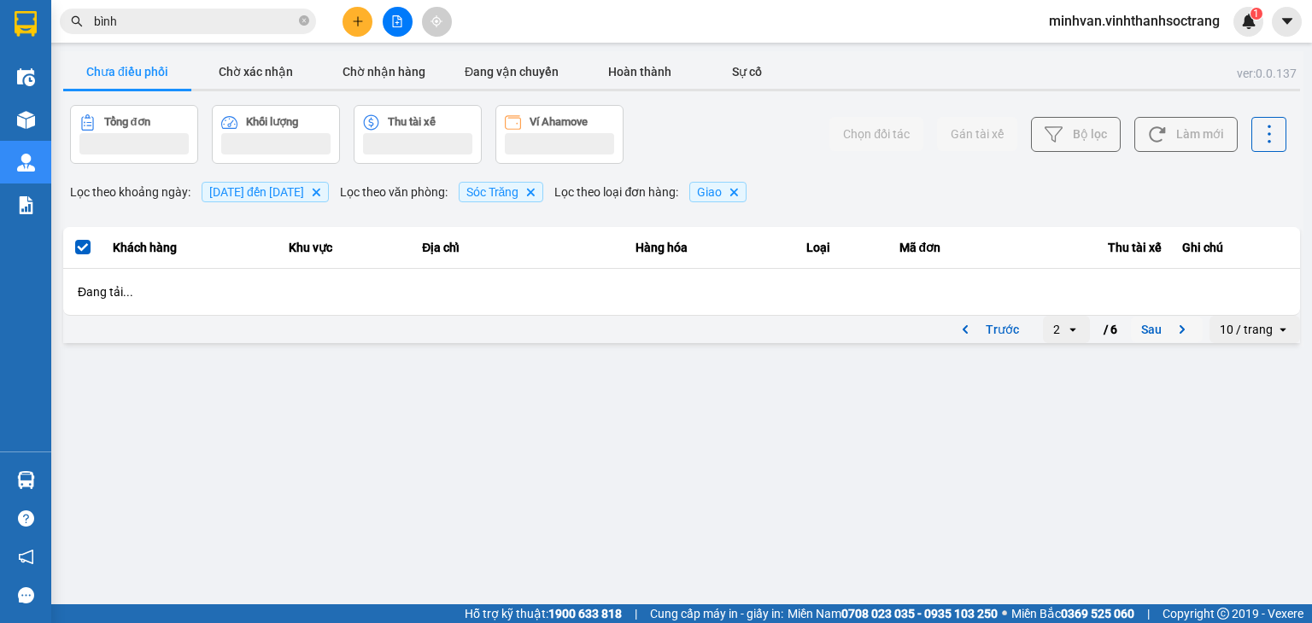
scroll to position [0, 0]
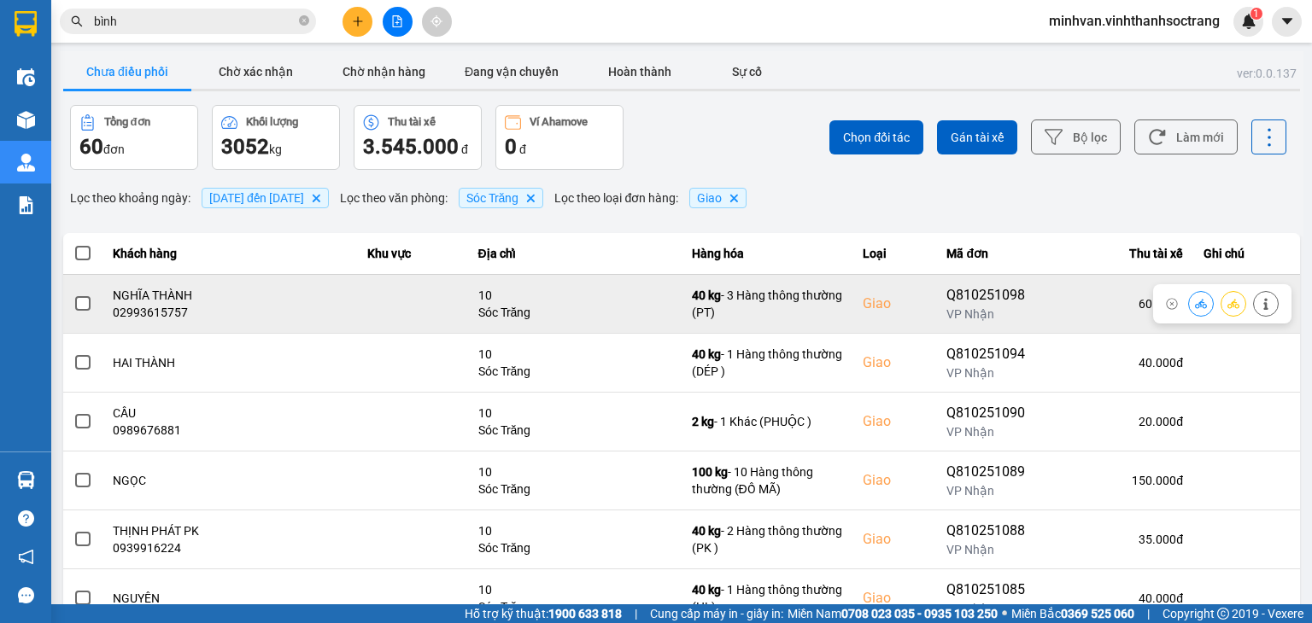
click at [100, 301] on td at bounding box center [82, 303] width 39 height 59
click at [83, 306] on span at bounding box center [82, 303] width 15 height 15
click at [73, 295] on input "checkbox" at bounding box center [73, 295] width 0 height 0
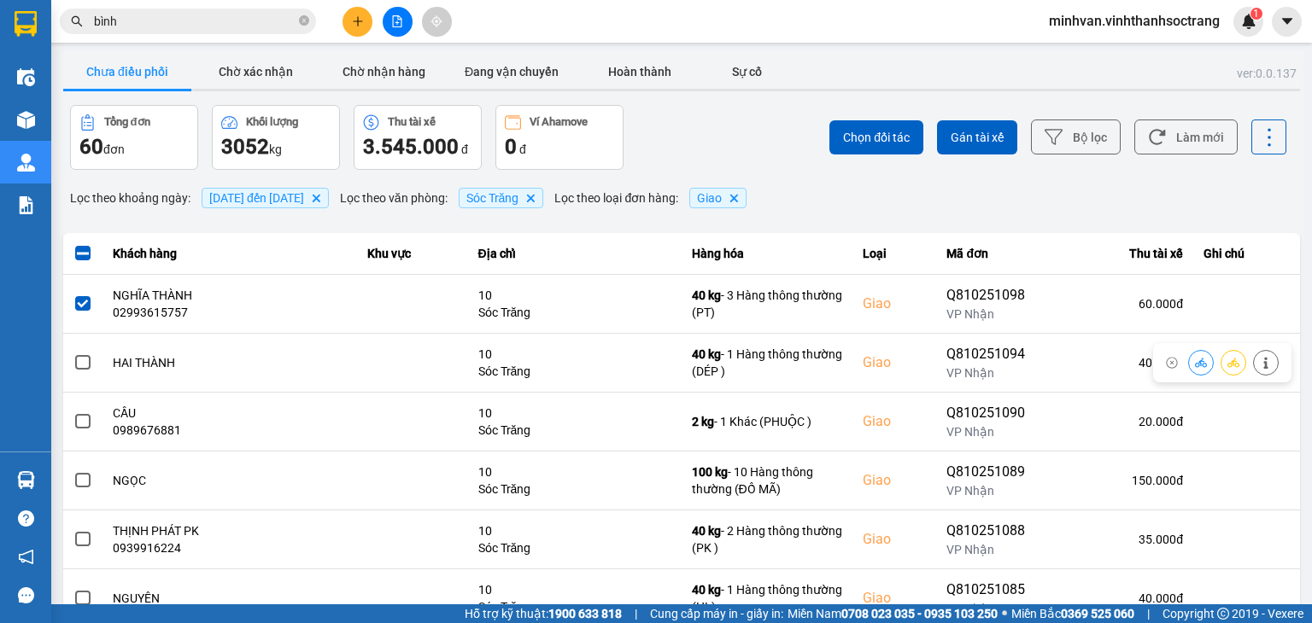
click at [83, 369] on span at bounding box center [82, 362] width 15 height 15
click at [73, 354] on input "checkbox" at bounding box center [73, 354] width 0 height 0
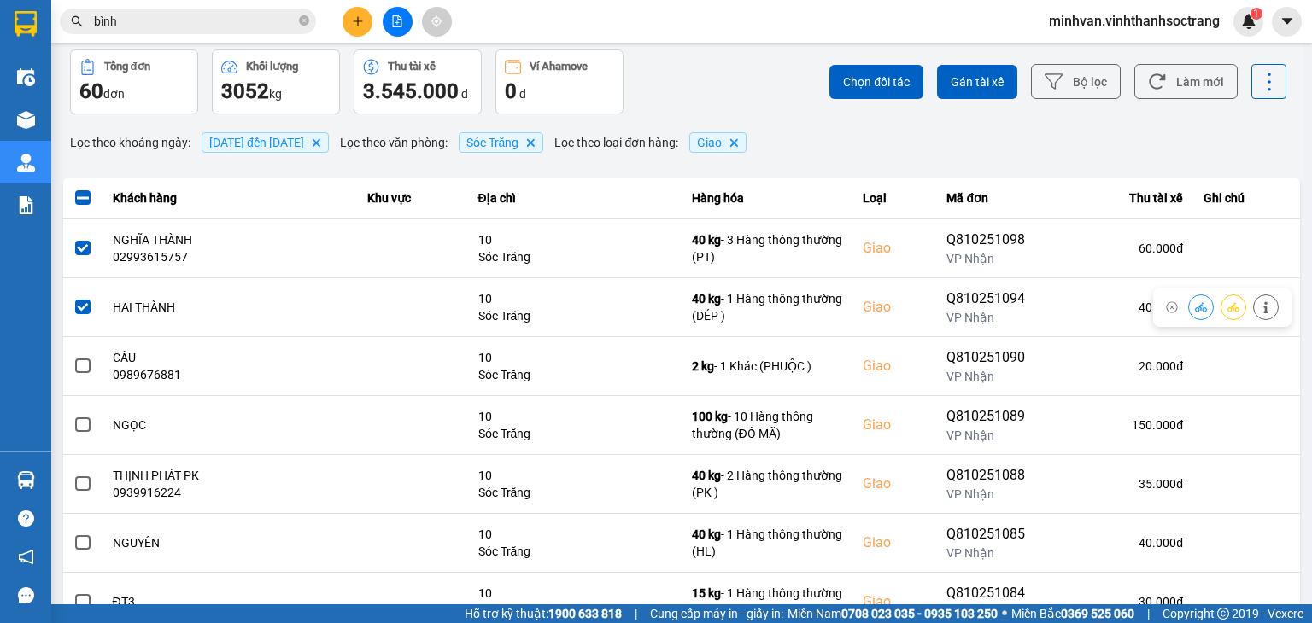
scroll to position [85, 0]
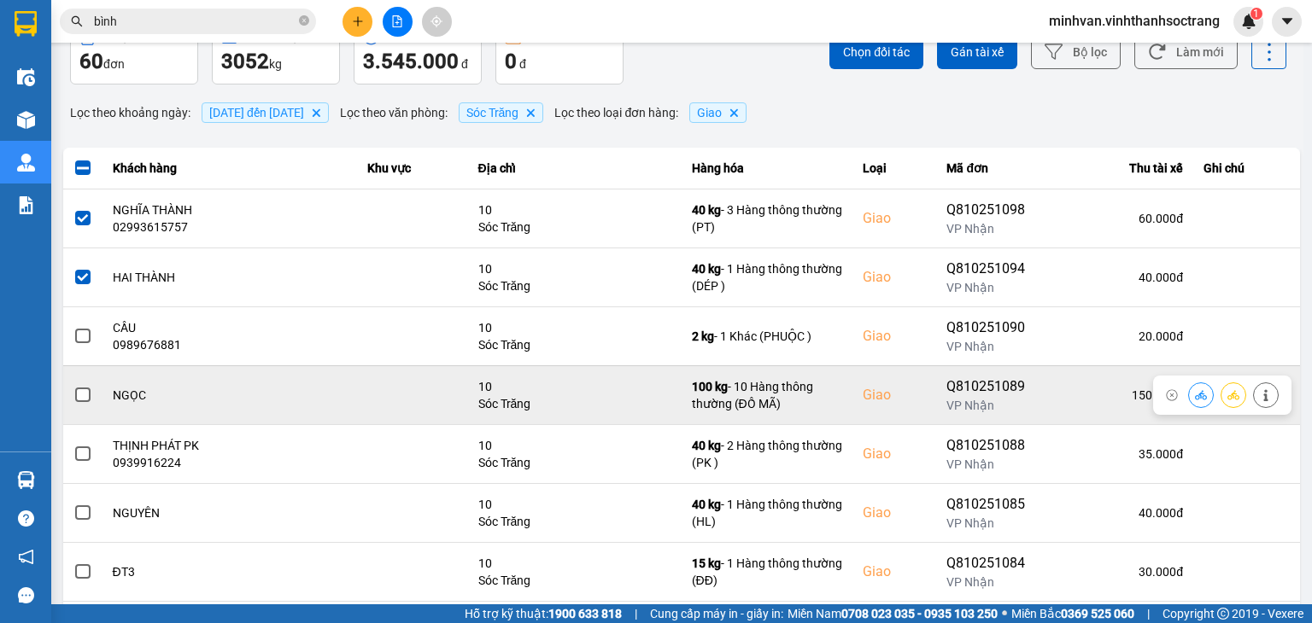
click at [80, 389] on span at bounding box center [82, 395] width 15 height 15
click at [73, 386] on input "checkbox" at bounding box center [73, 386] width 0 height 0
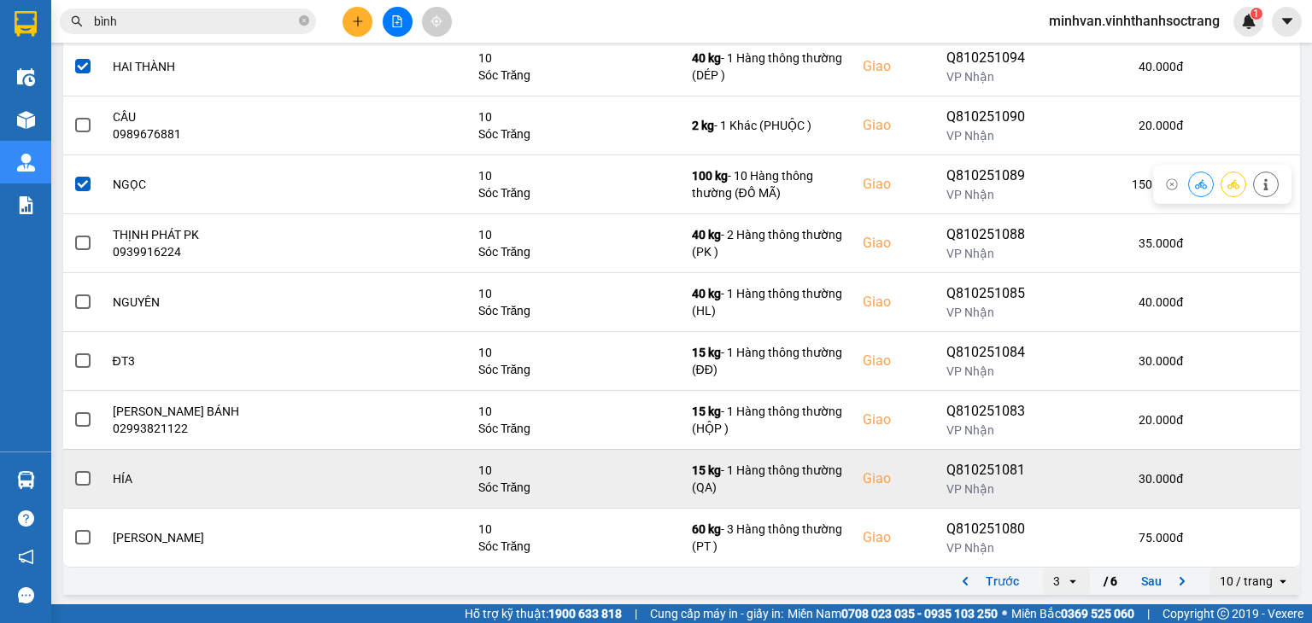
scroll to position [297, 0]
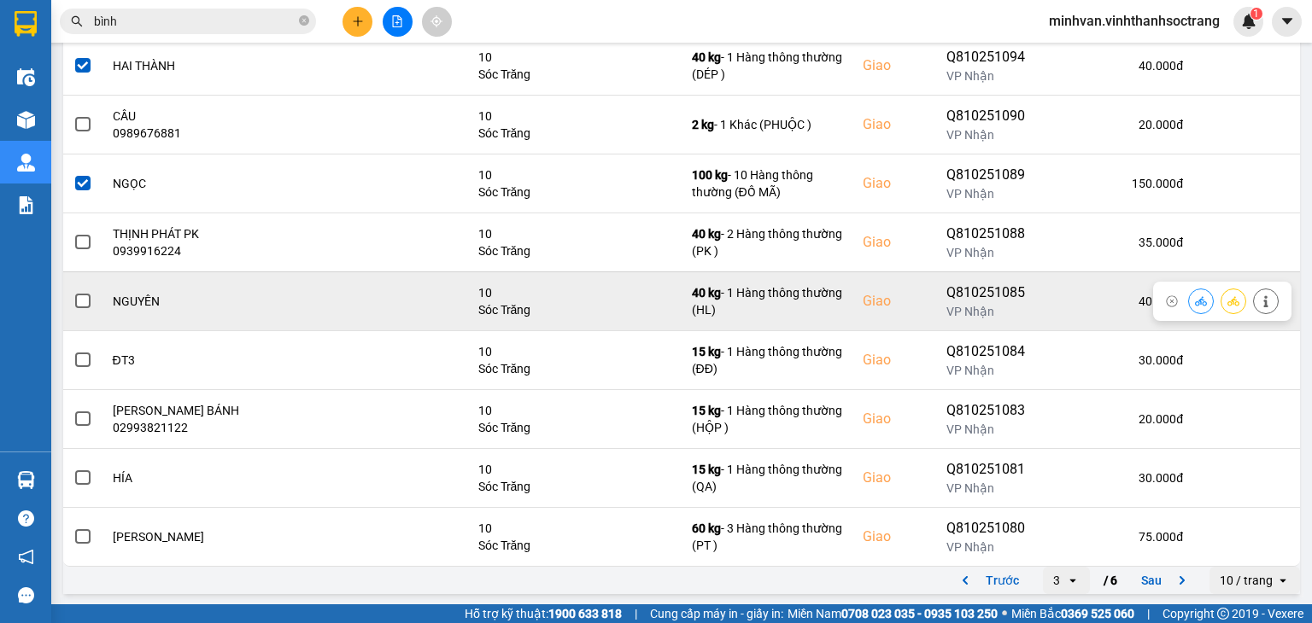
click at [83, 301] on span at bounding box center [82, 301] width 15 height 15
click at [73, 292] on input "checkbox" at bounding box center [73, 292] width 0 height 0
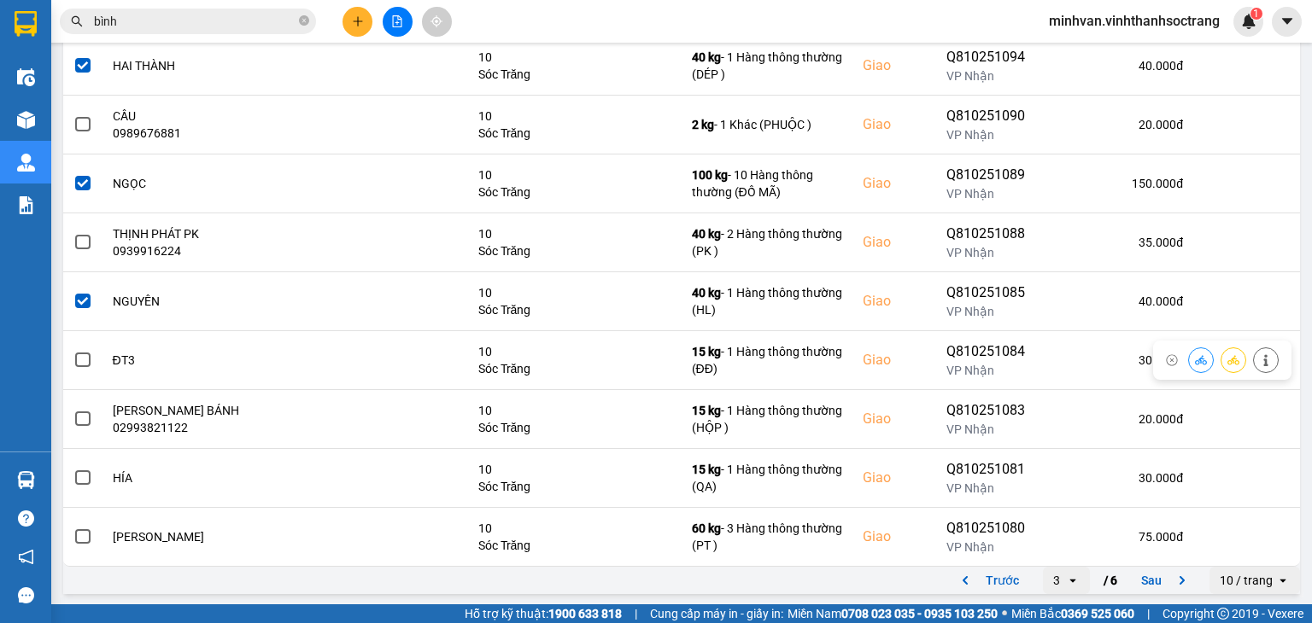
click at [93, 360] on td at bounding box center [82, 359] width 39 height 59
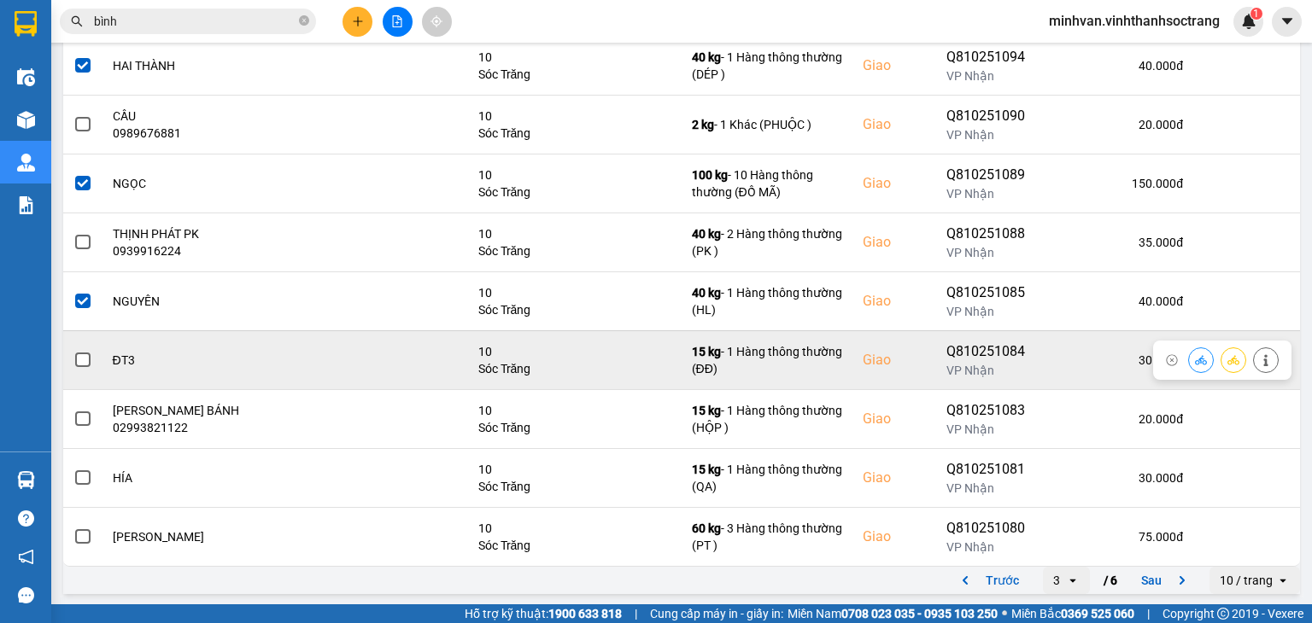
click at [85, 365] on span at bounding box center [82, 360] width 15 height 15
click at [73, 351] on input "checkbox" at bounding box center [73, 351] width 0 height 0
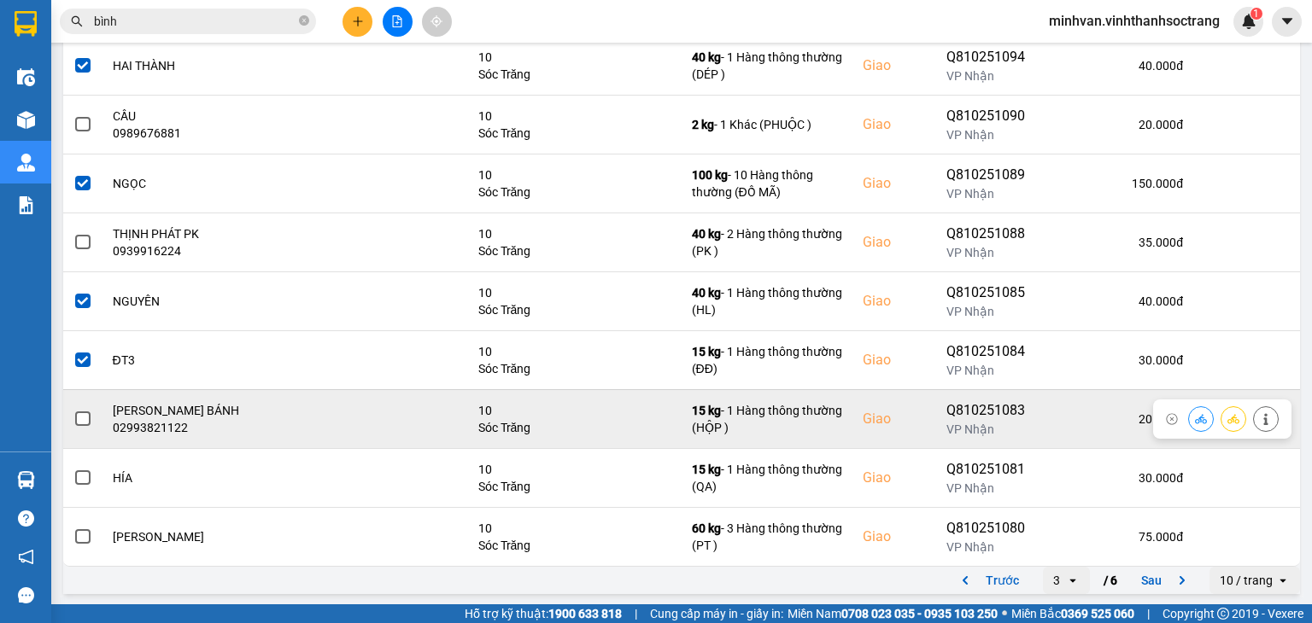
click at [80, 414] on span at bounding box center [82, 419] width 15 height 15
click at [73, 410] on input "checkbox" at bounding box center [73, 410] width 0 height 0
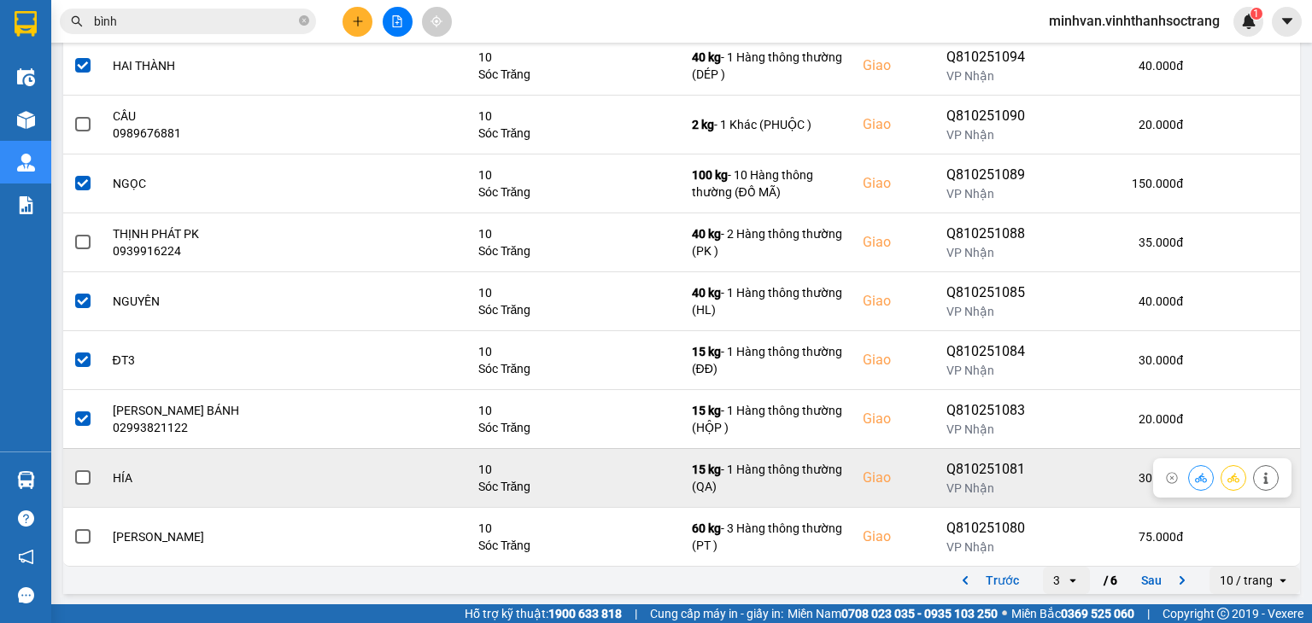
click at [75, 472] on label at bounding box center [82, 478] width 19 height 19
click at [73, 469] on input "checkbox" at bounding box center [73, 469] width 0 height 0
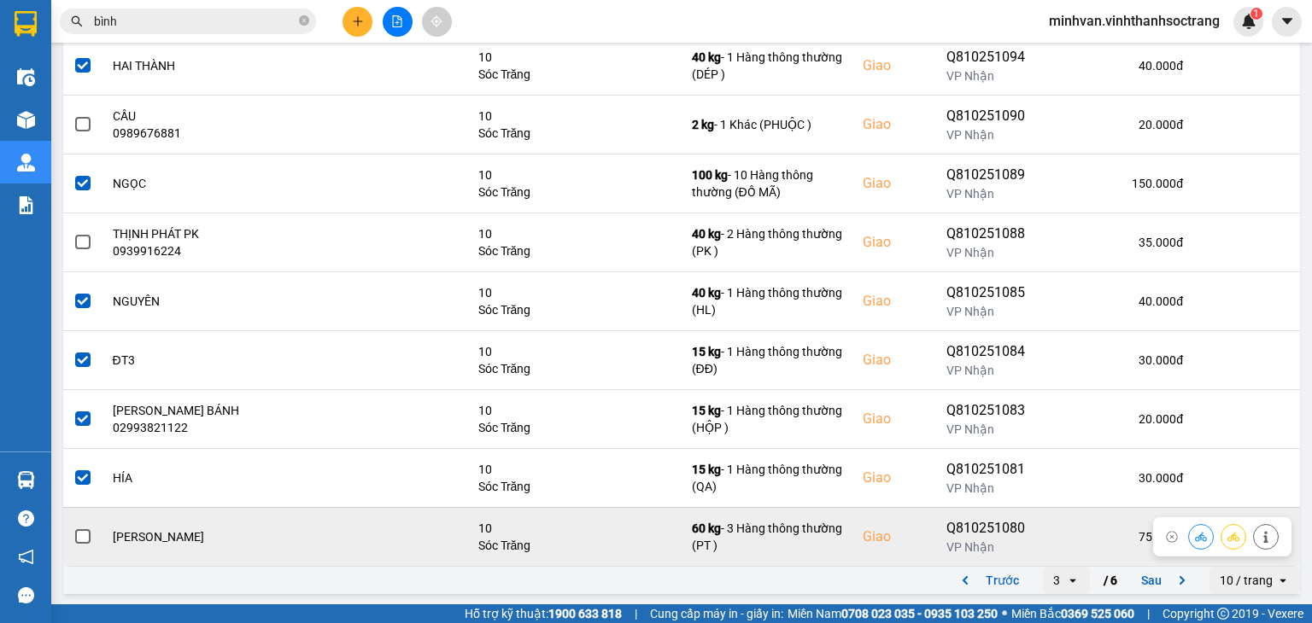
click at [75, 538] on span at bounding box center [82, 536] width 15 height 15
click at [73, 528] on input "checkbox" at bounding box center [73, 528] width 0 height 0
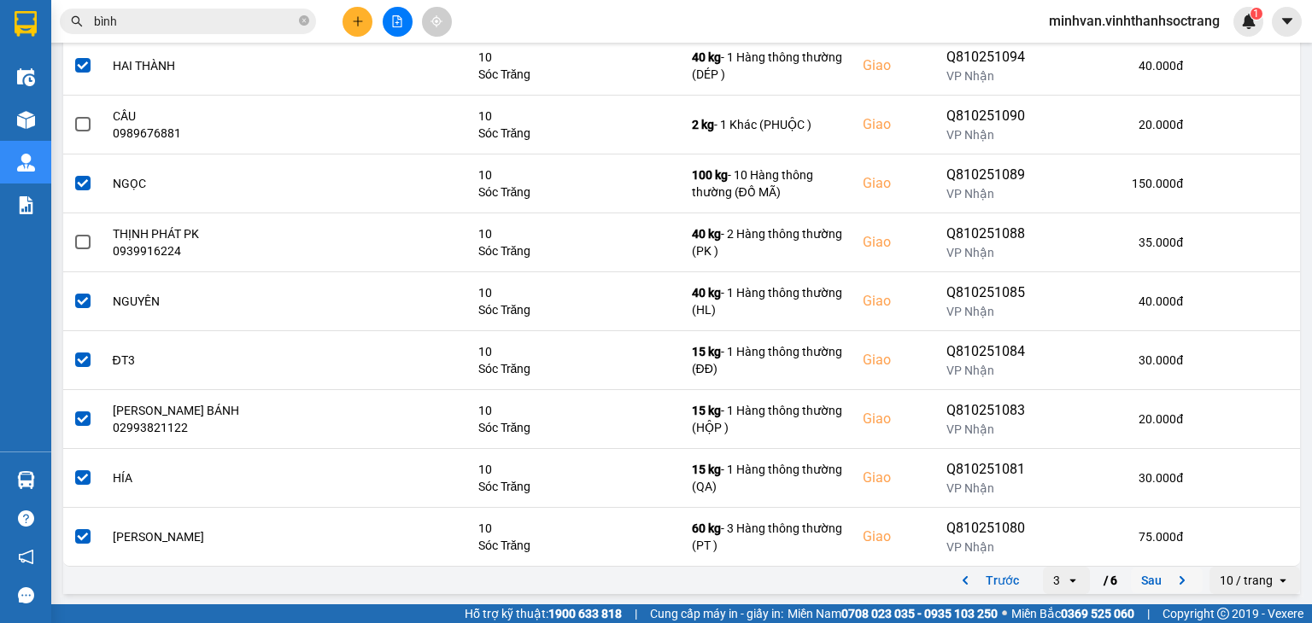
click at [1143, 577] on button "Sau" at bounding box center [1167, 581] width 72 height 26
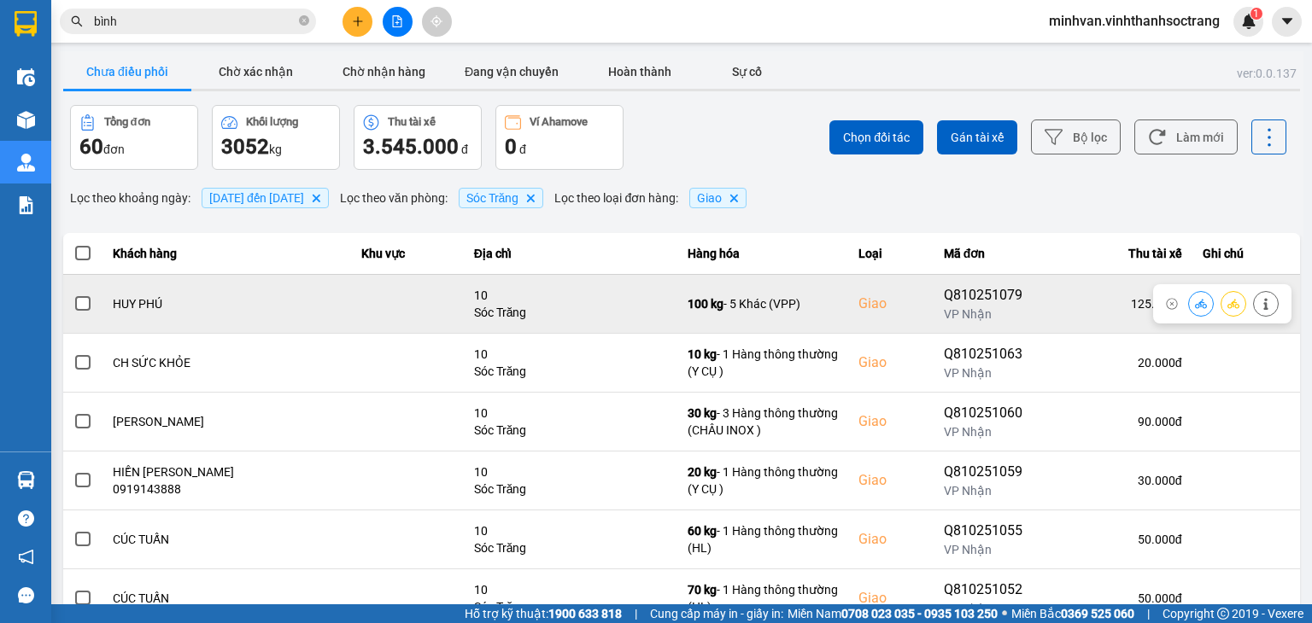
click at [85, 305] on span at bounding box center [82, 303] width 15 height 15
click at [73, 295] on input "checkbox" at bounding box center [73, 295] width 0 height 0
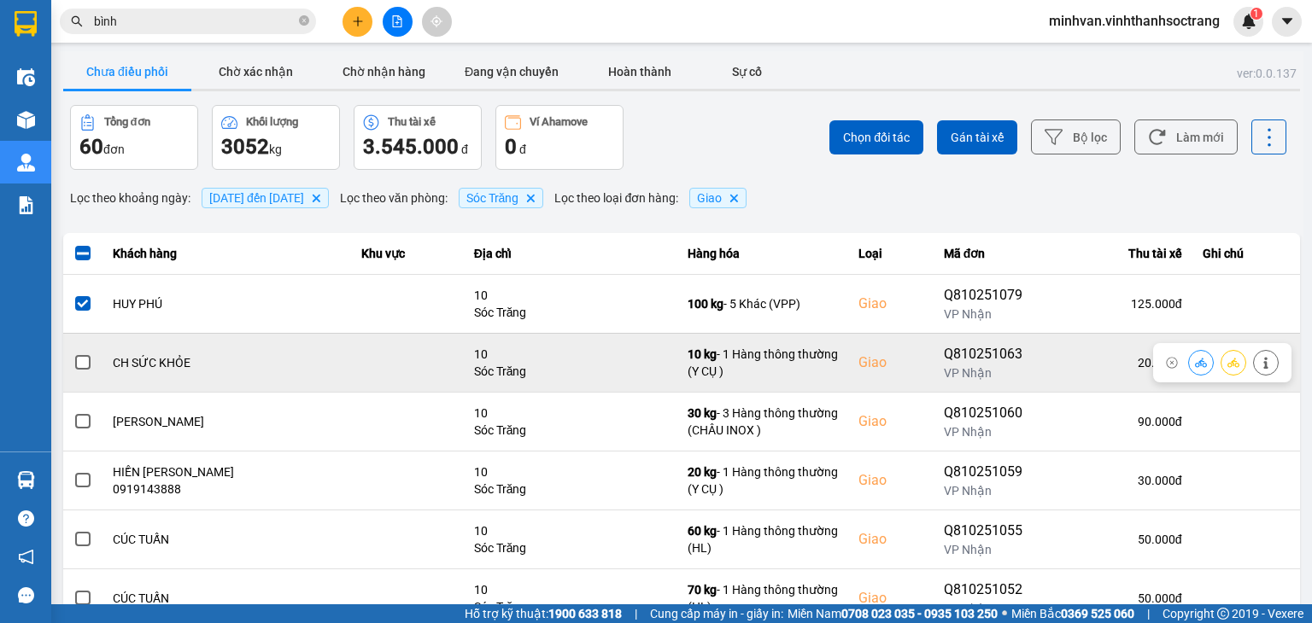
click at [83, 360] on span at bounding box center [82, 362] width 15 height 15
click at [73, 354] on input "checkbox" at bounding box center [73, 354] width 0 height 0
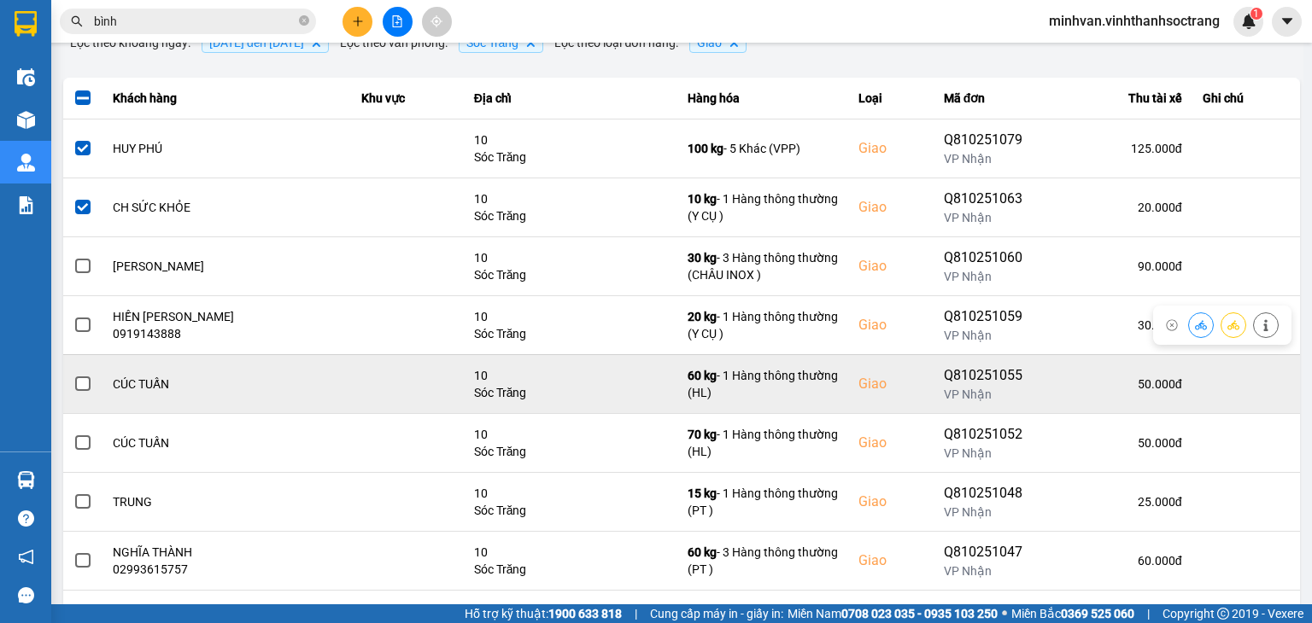
scroll to position [171, 0]
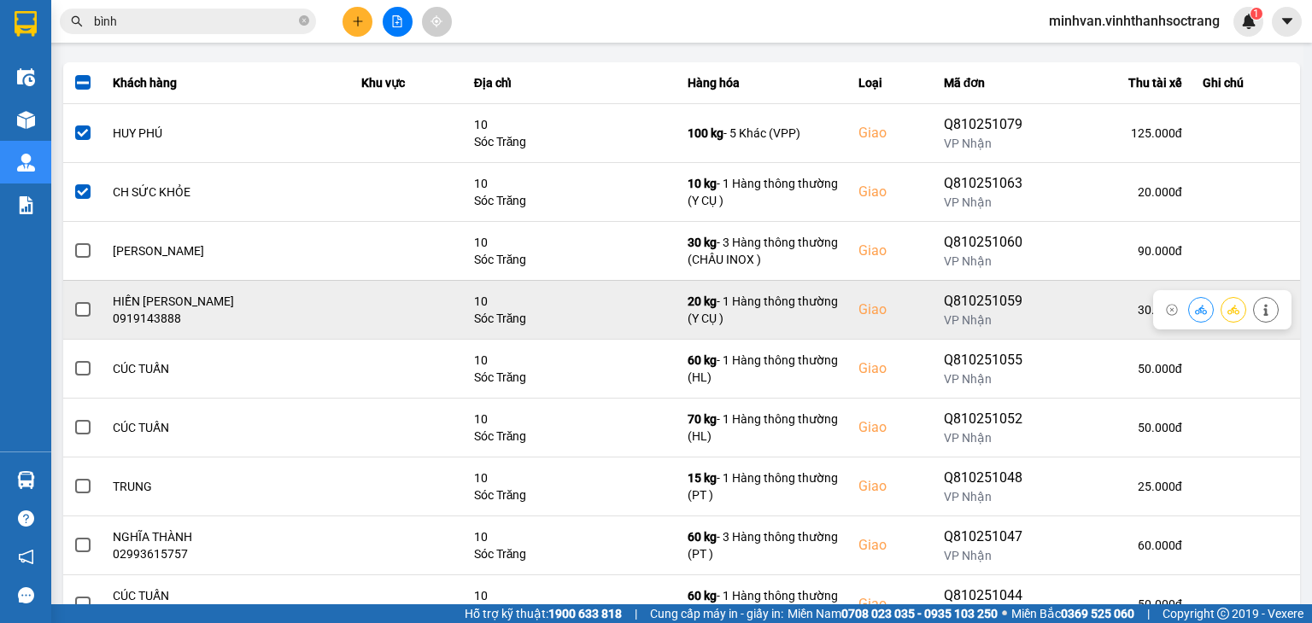
click at [86, 308] on span at bounding box center [82, 309] width 15 height 15
click at [73, 301] on input "checkbox" at bounding box center [73, 301] width 0 height 0
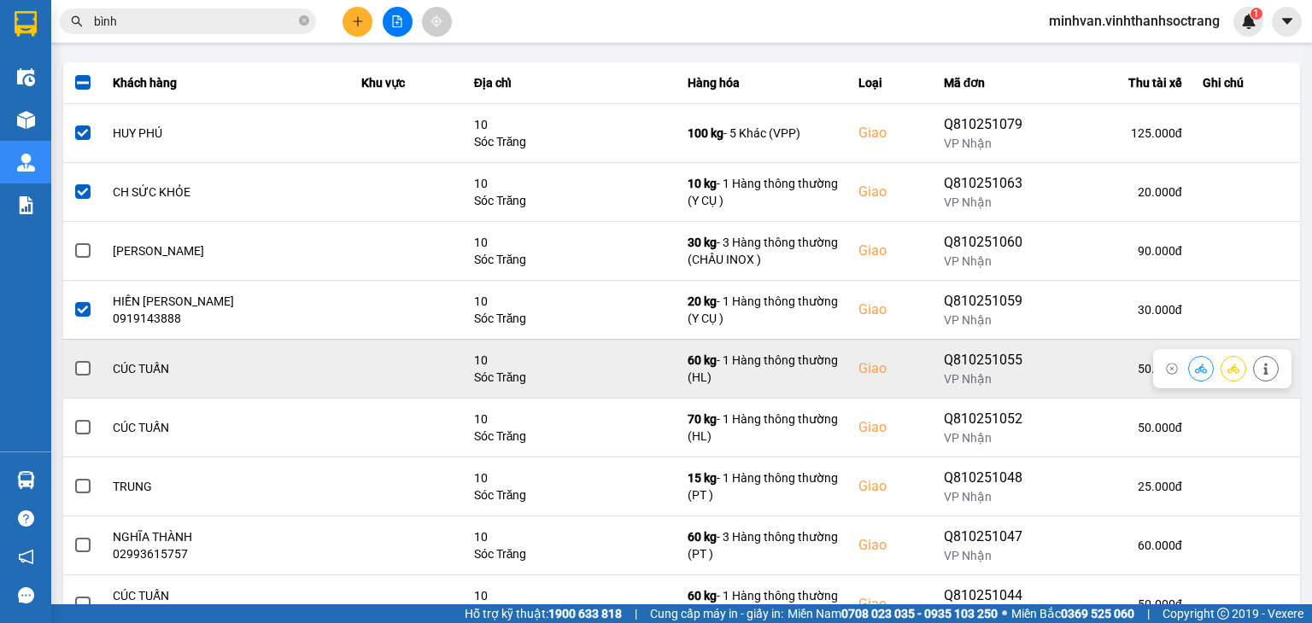
click at [90, 370] on label at bounding box center [82, 369] width 19 height 19
click at [73, 360] on input "checkbox" at bounding box center [73, 360] width 0 height 0
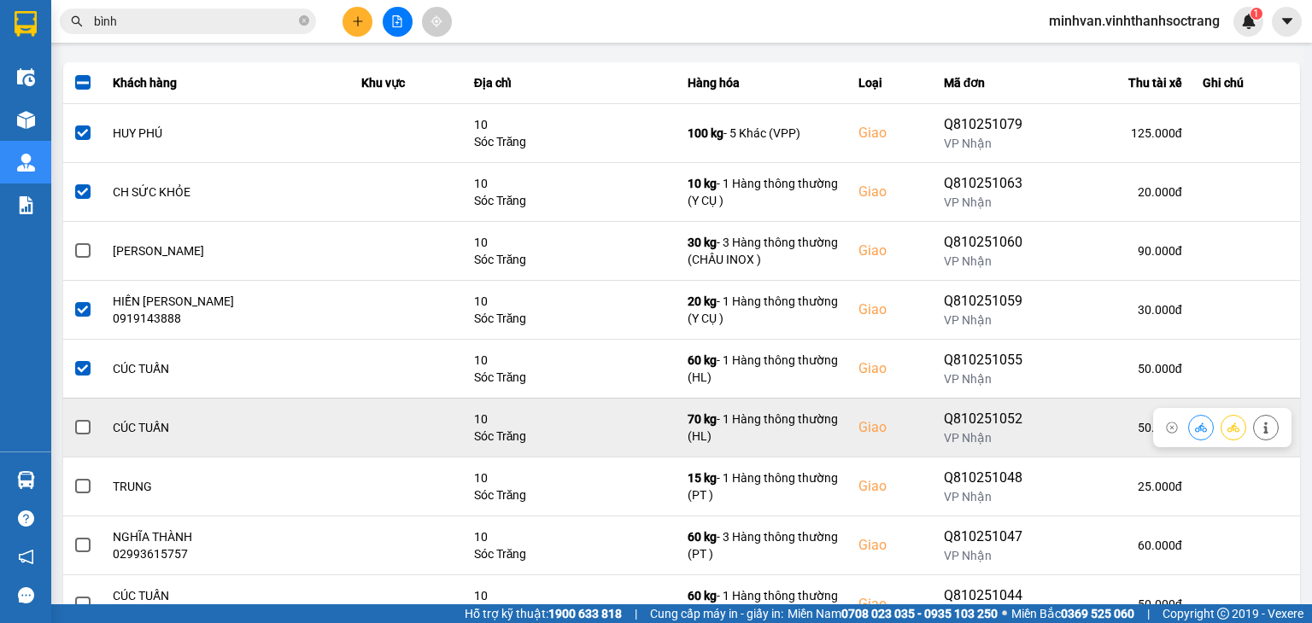
click at [79, 428] on span at bounding box center [82, 427] width 15 height 15
click at [73, 418] on input "checkbox" at bounding box center [73, 418] width 0 height 0
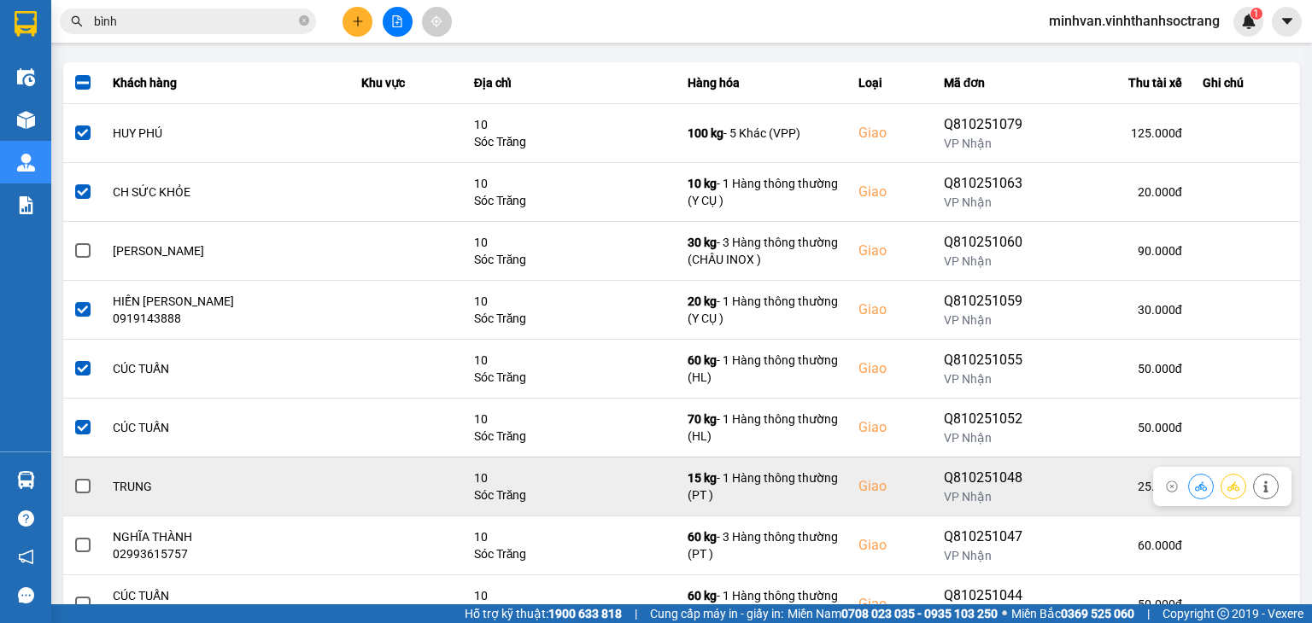
click at [79, 486] on span at bounding box center [82, 486] width 15 height 15
click at [73, 477] on input "checkbox" at bounding box center [73, 477] width 0 height 0
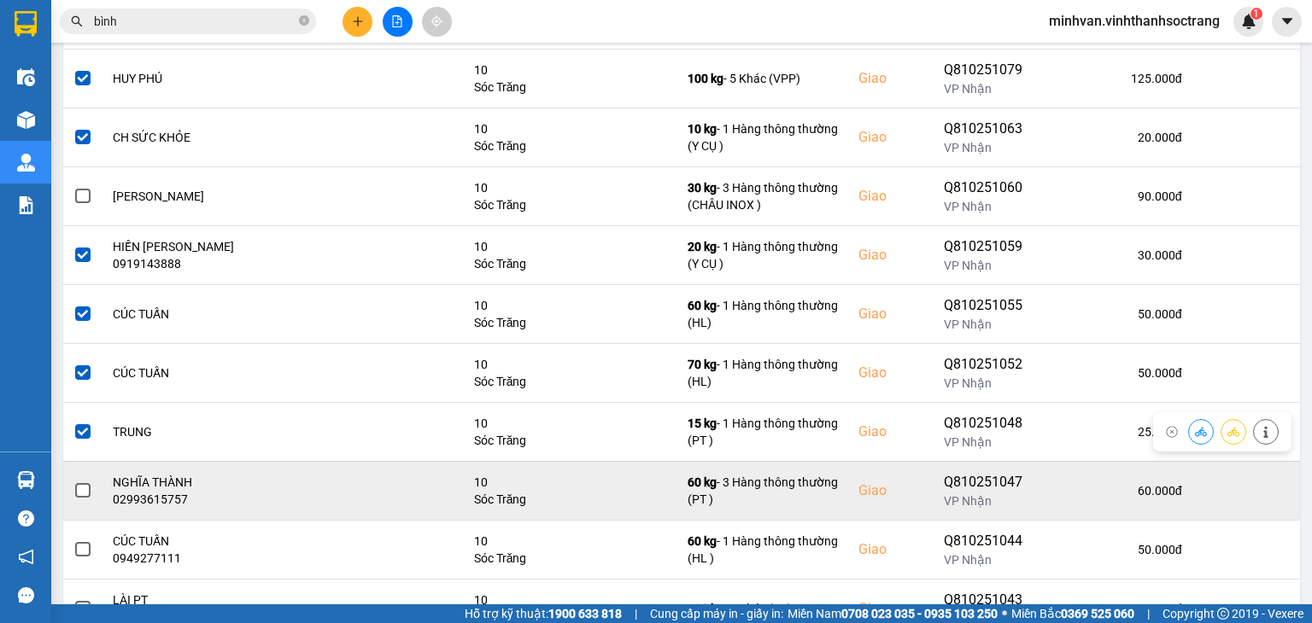
scroll to position [256, 0]
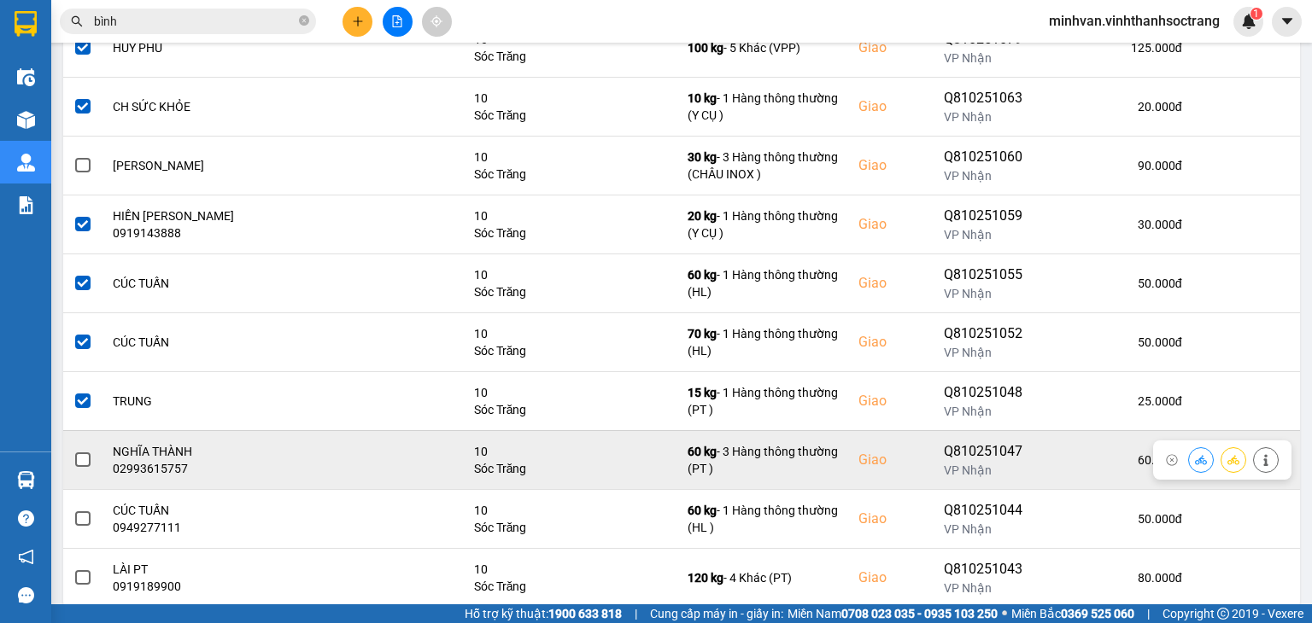
click at [80, 465] on span at bounding box center [82, 460] width 15 height 15
click at [73, 451] on input "checkbox" at bounding box center [73, 451] width 0 height 0
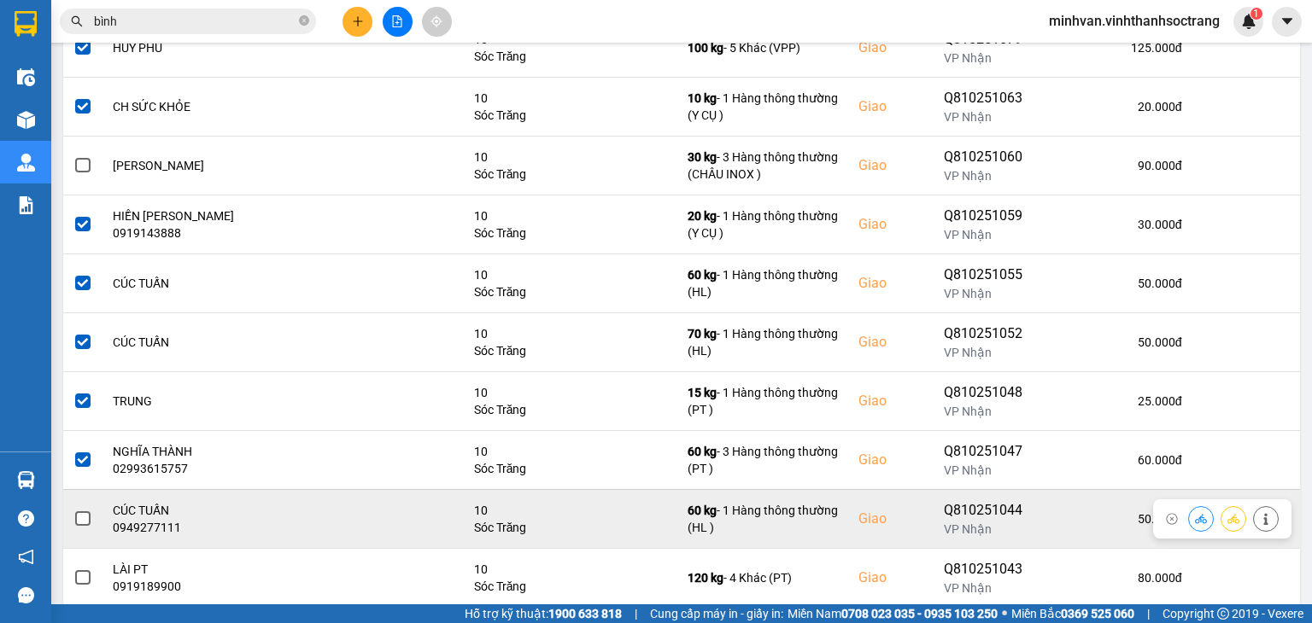
click at [92, 519] on td at bounding box center [82, 518] width 39 height 59
click at [92, 520] on td at bounding box center [82, 518] width 39 height 59
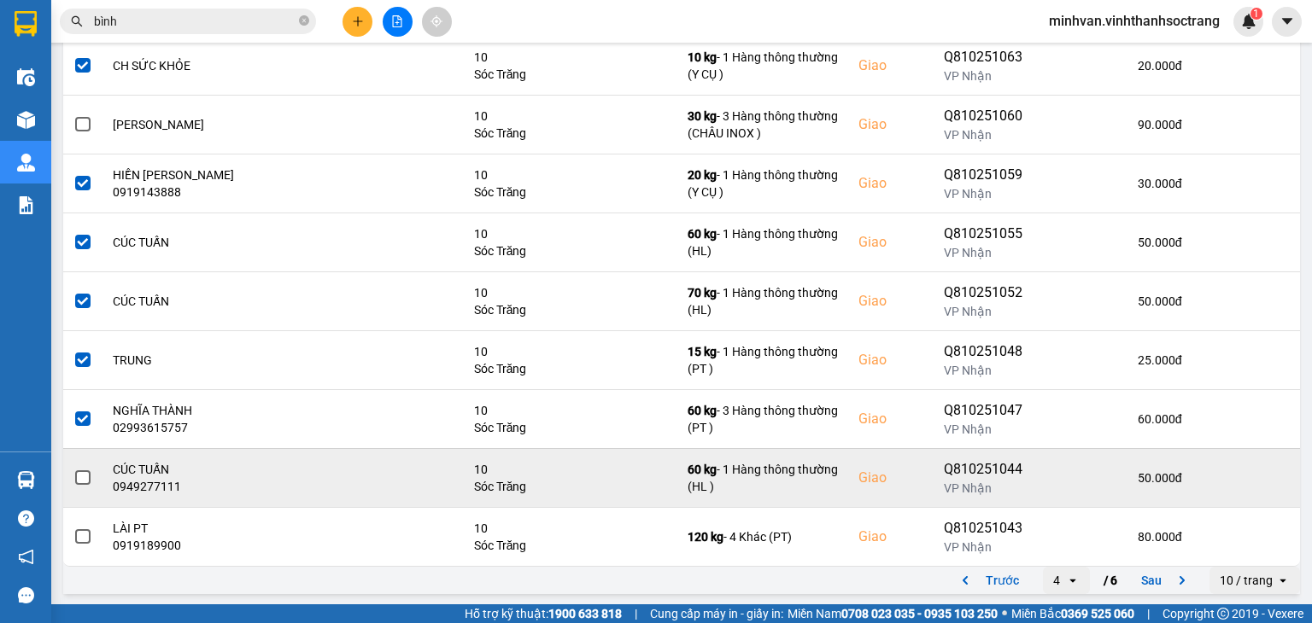
click at [79, 471] on span at bounding box center [82, 478] width 15 height 15
click at [73, 469] on input "checkbox" at bounding box center [73, 469] width 0 height 0
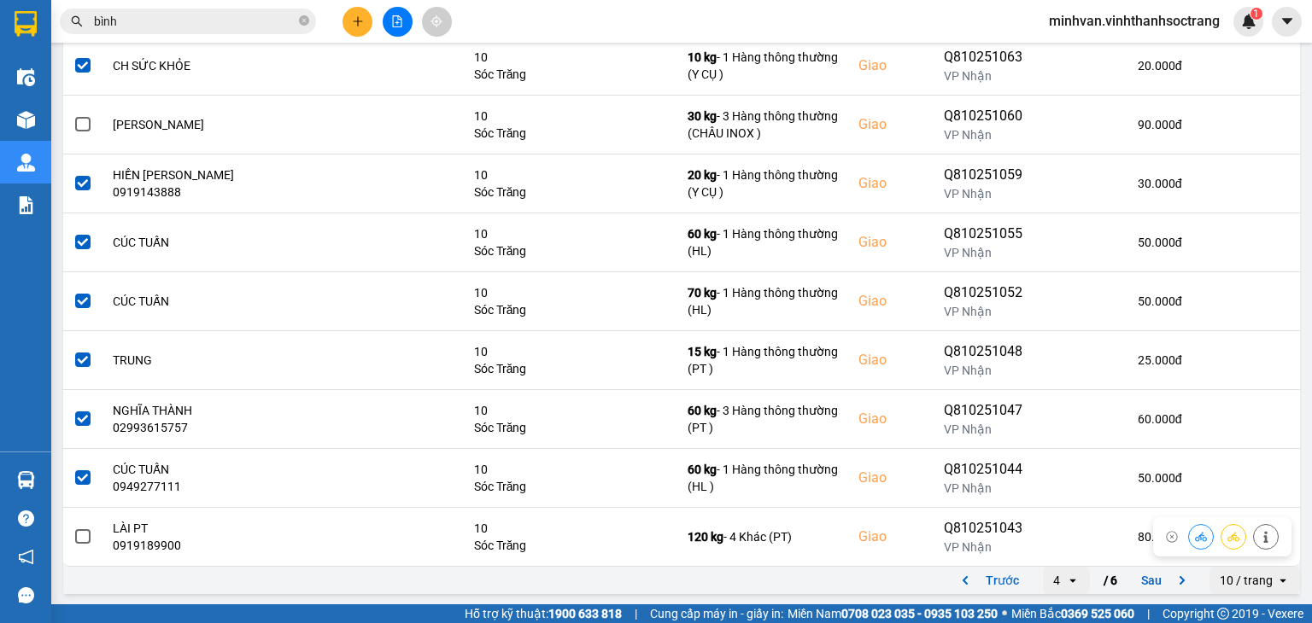
click at [82, 530] on span at bounding box center [82, 536] width 15 height 15
click at [73, 528] on input "checkbox" at bounding box center [73, 528] width 0 height 0
click at [1138, 575] on button "Sau" at bounding box center [1167, 581] width 72 height 26
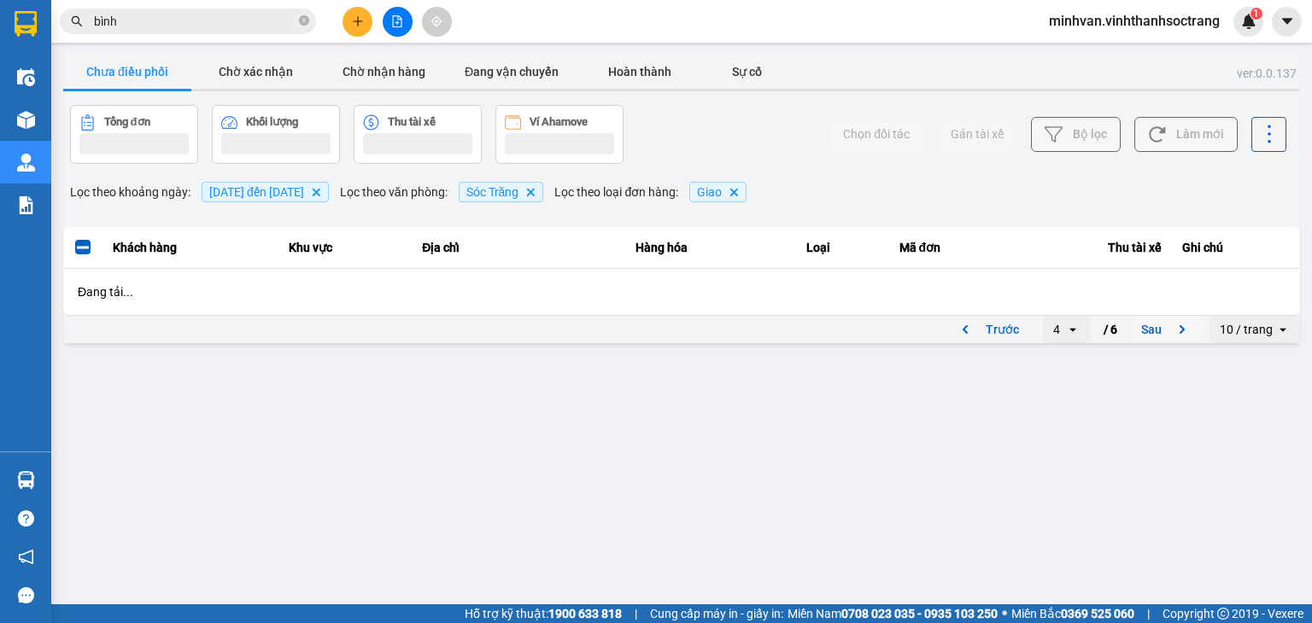
scroll to position [0, 0]
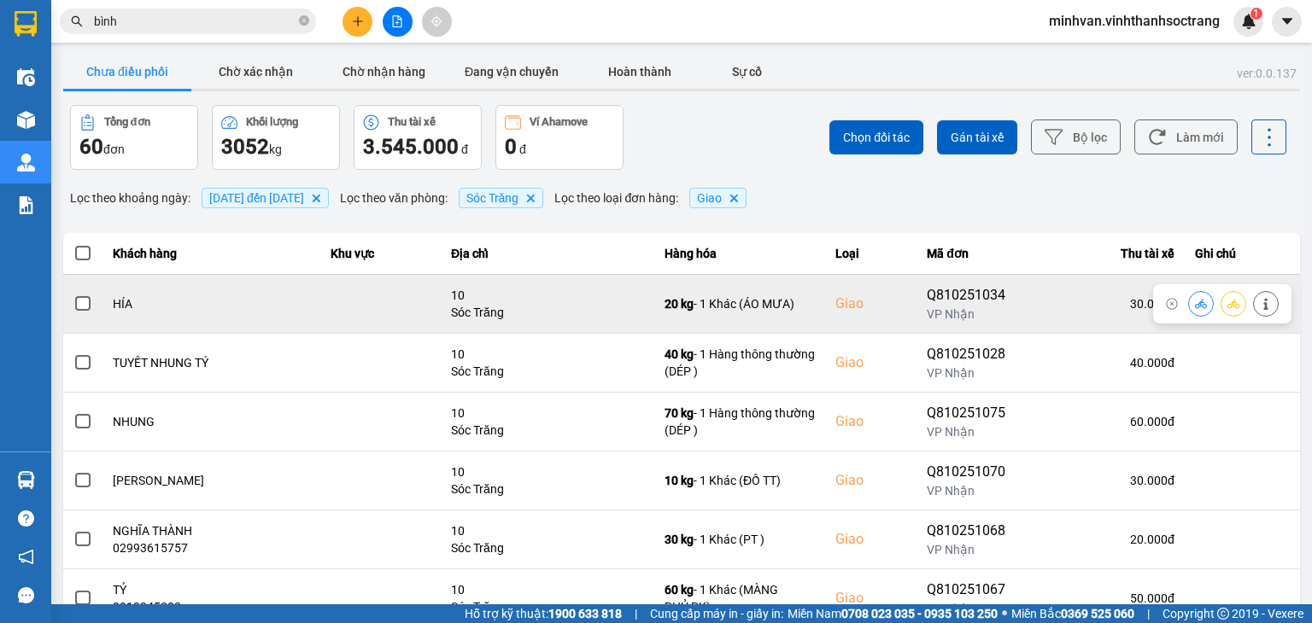
click at [79, 305] on span at bounding box center [82, 303] width 15 height 15
click at [73, 295] on input "checkbox" at bounding box center [73, 295] width 0 height 0
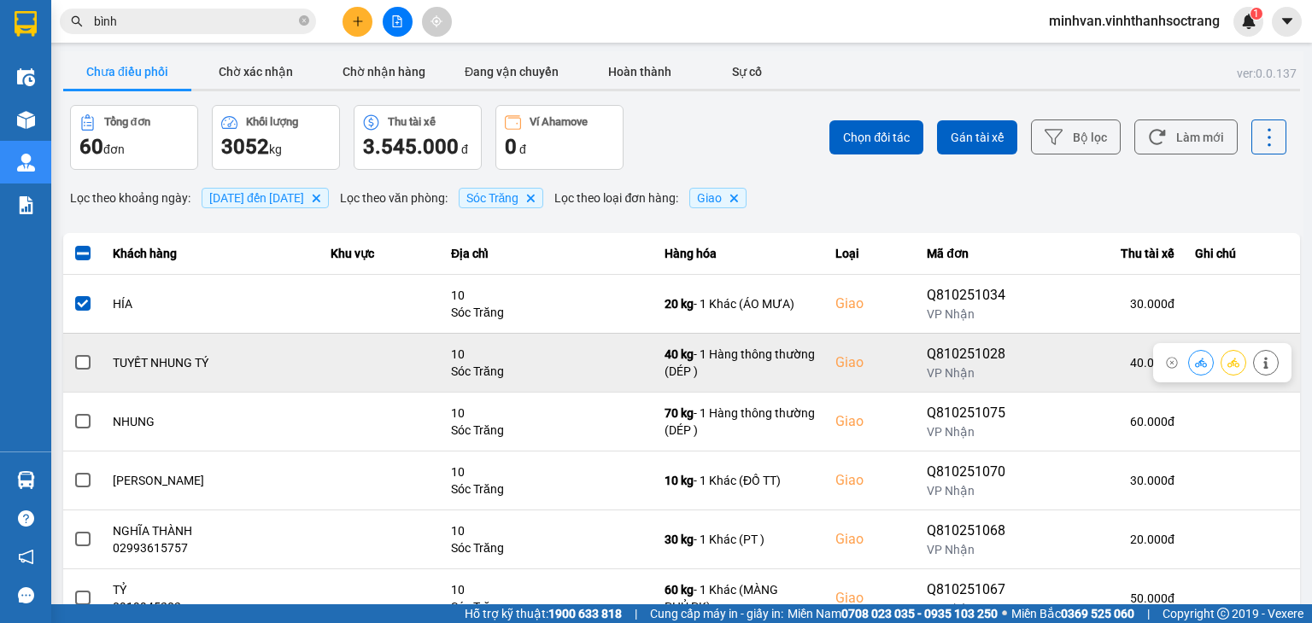
click at [78, 360] on span at bounding box center [82, 362] width 15 height 15
click at [73, 354] on input "checkbox" at bounding box center [73, 354] width 0 height 0
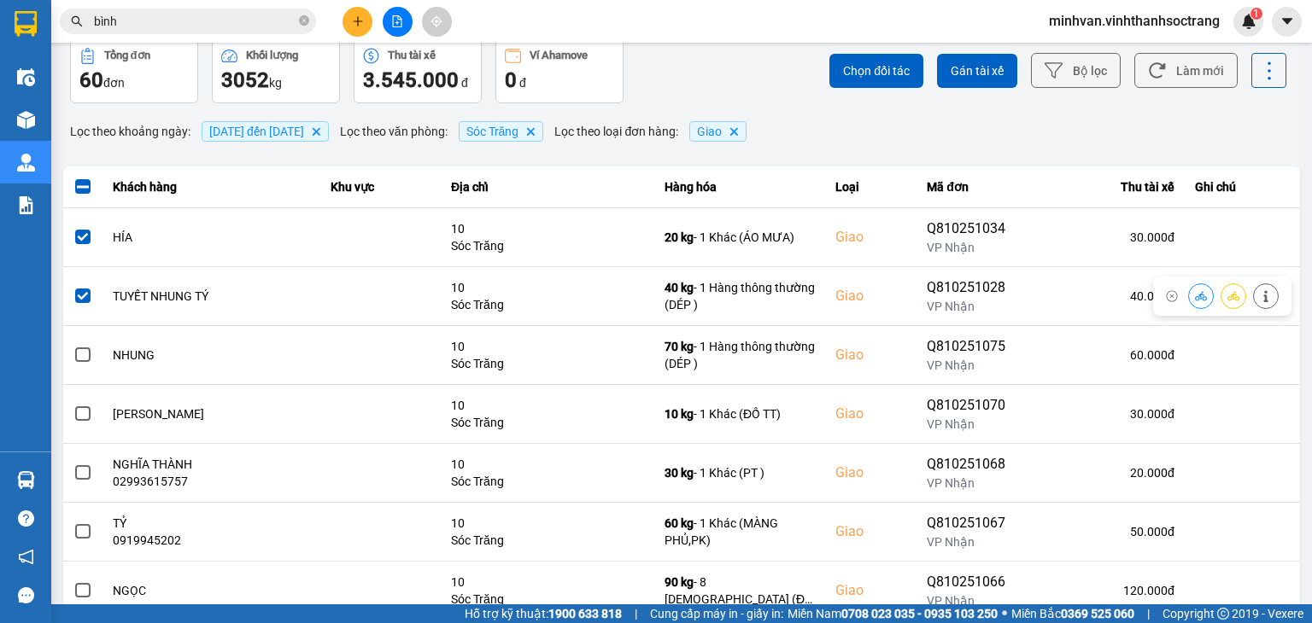
scroll to position [85, 0]
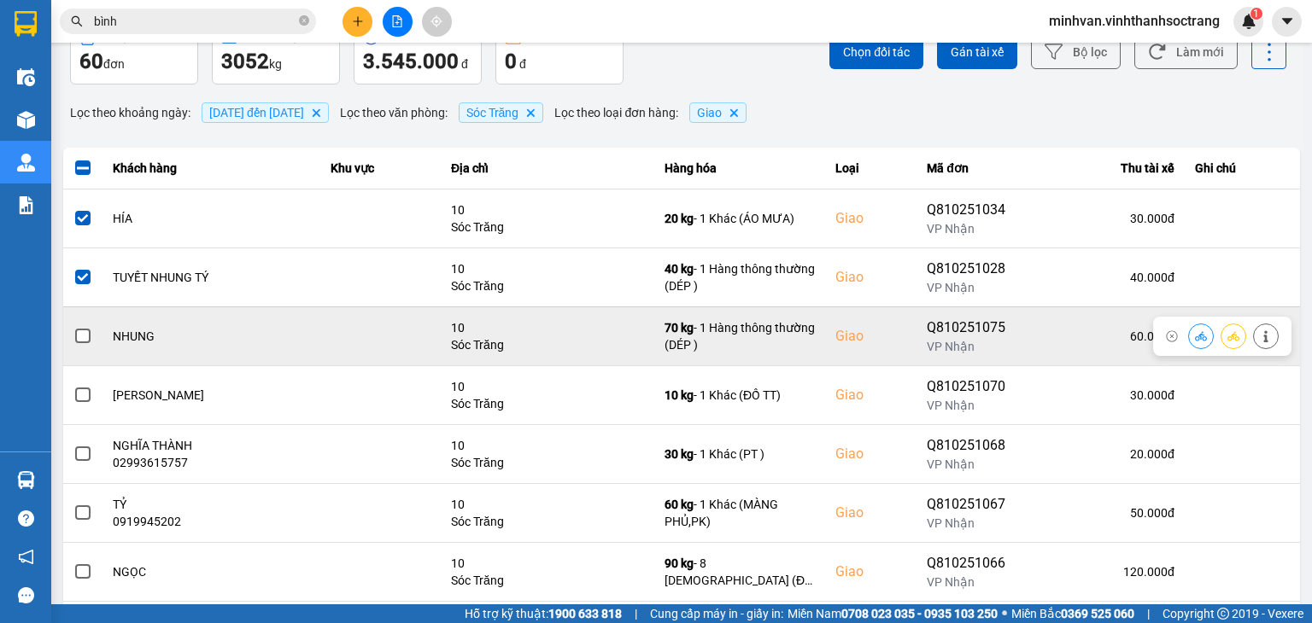
click at [75, 336] on span at bounding box center [82, 336] width 15 height 15
click at [73, 327] on input "checkbox" at bounding box center [73, 327] width 0 height 0
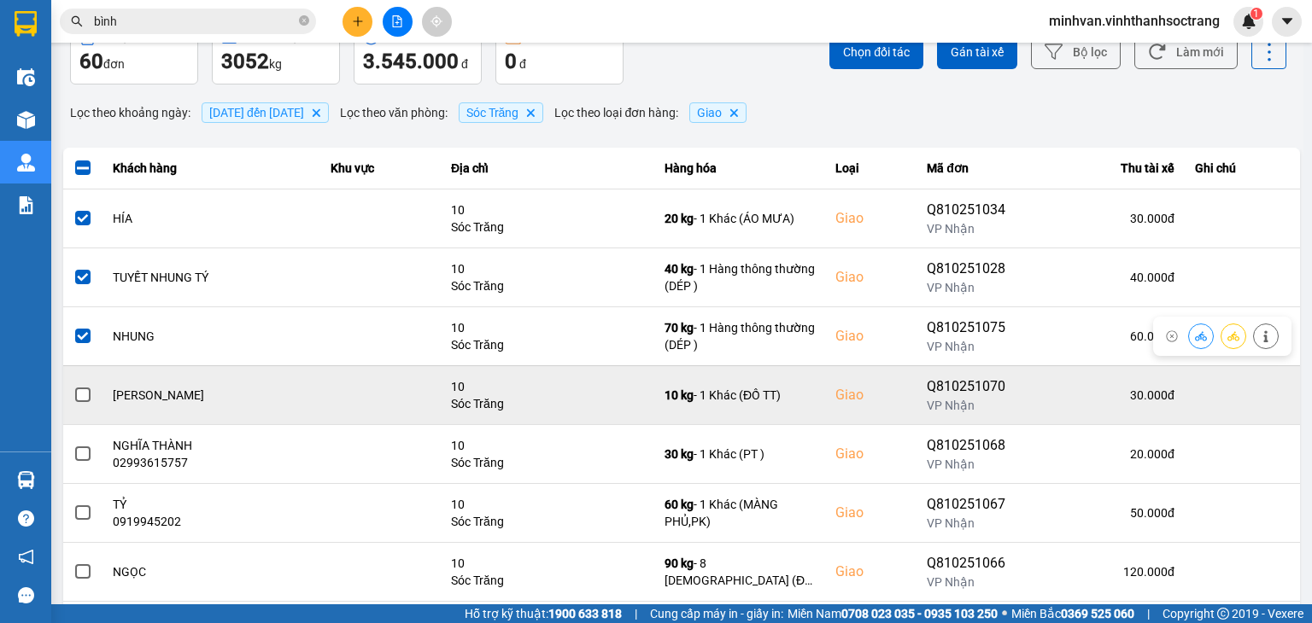
click at [78, 389] on span at bounding box center [82, 395] width 15 height 15
click at [73, 386] on input "checkbox" at bounding box center [73, 386] width 0 height 0
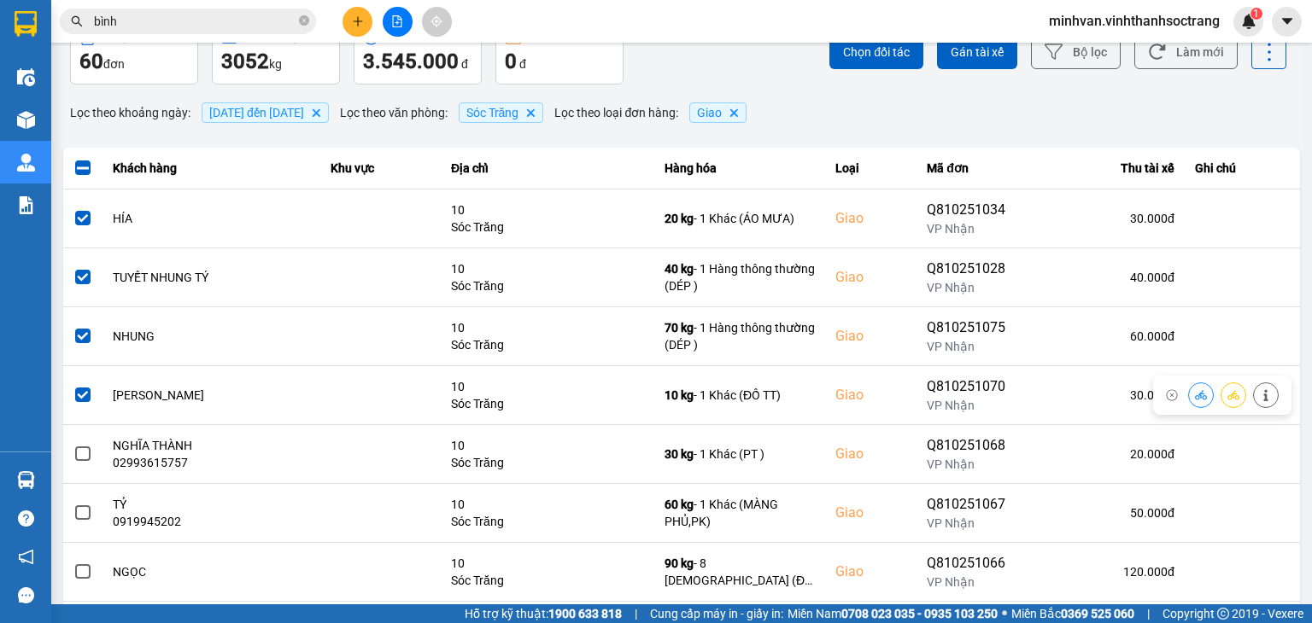
scroll to position [171, 0]
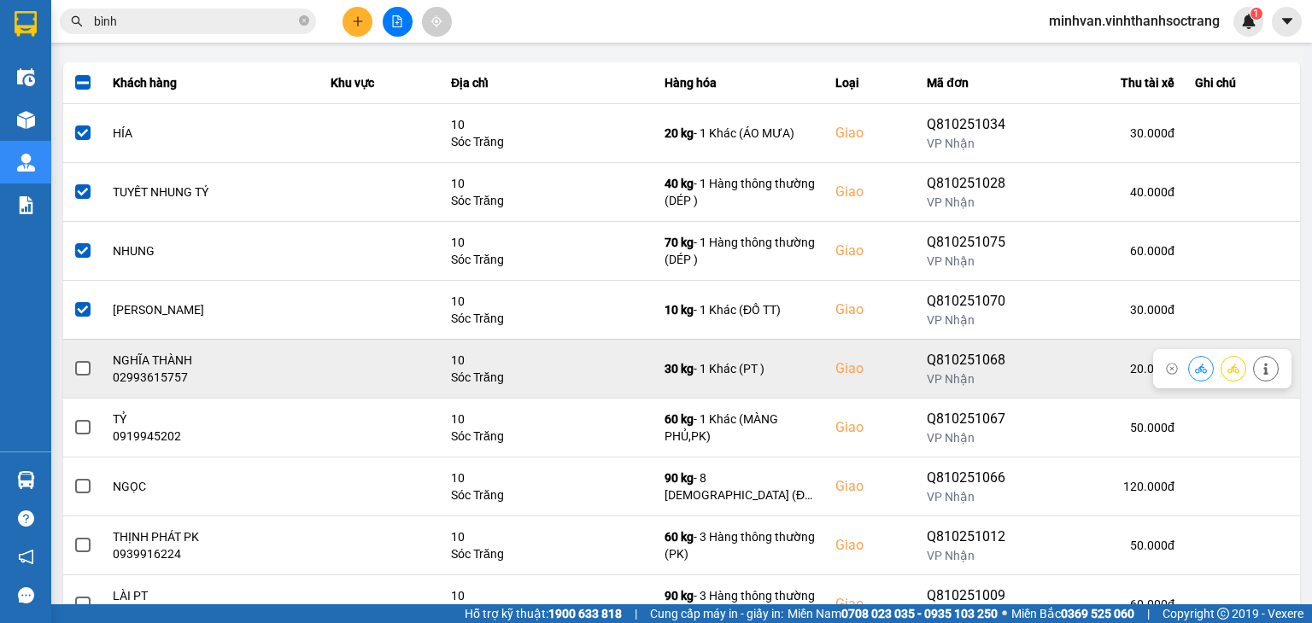
click at [79, 371] on span at bounding box center [82, 368] width 15 height 15
click at [73, 360] on input "checkbox" at bounding box center [73, 360] width 0 height 0
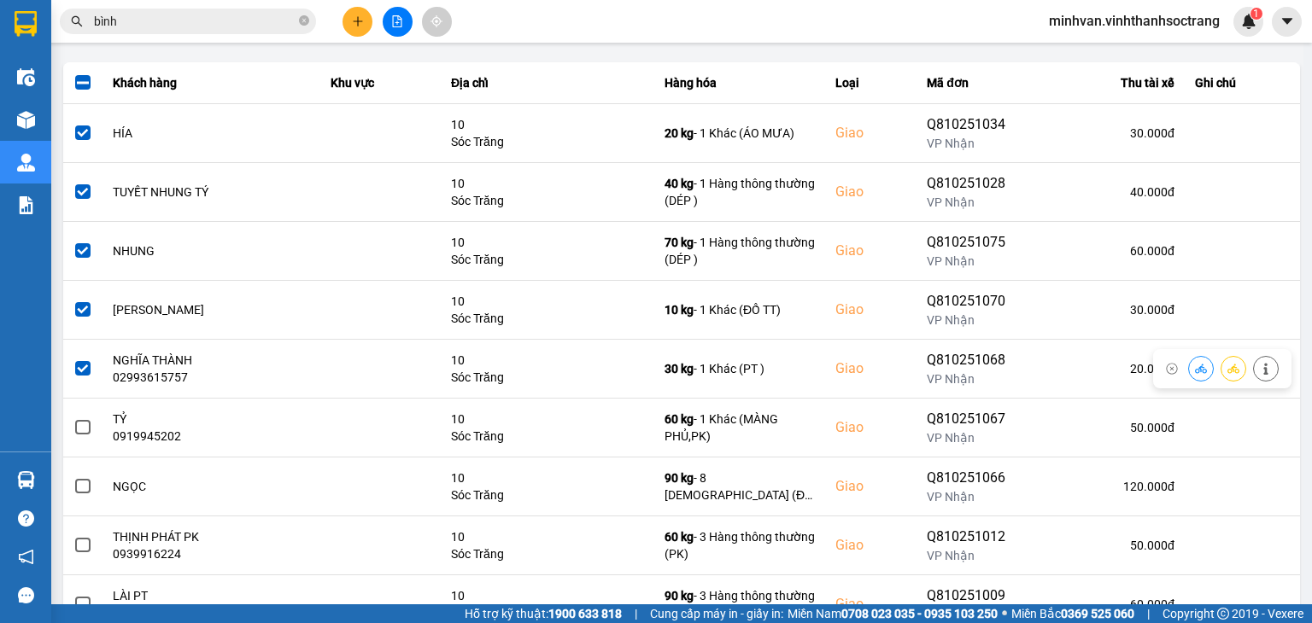
scroll to position [256, 0]
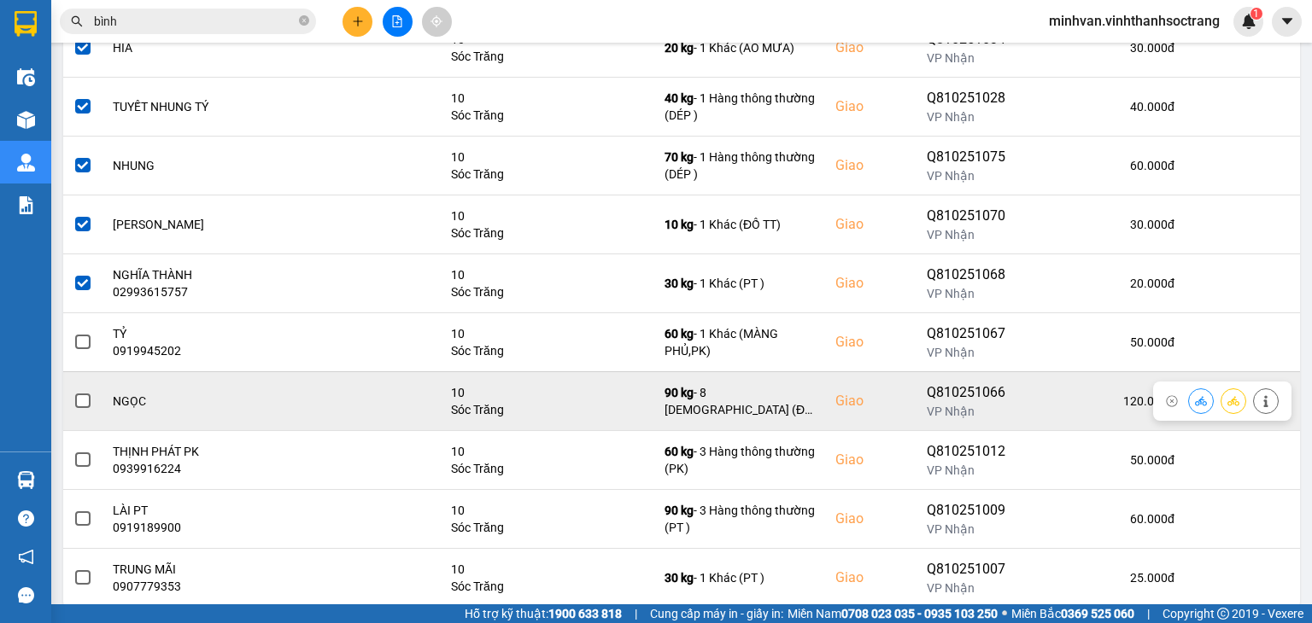
click at [88, 402] on span at bounding box center [82, 401] width 15 height 15
click at [73, 392] on input "checkbox" at bounding box center [73, 392] width 0 height 0
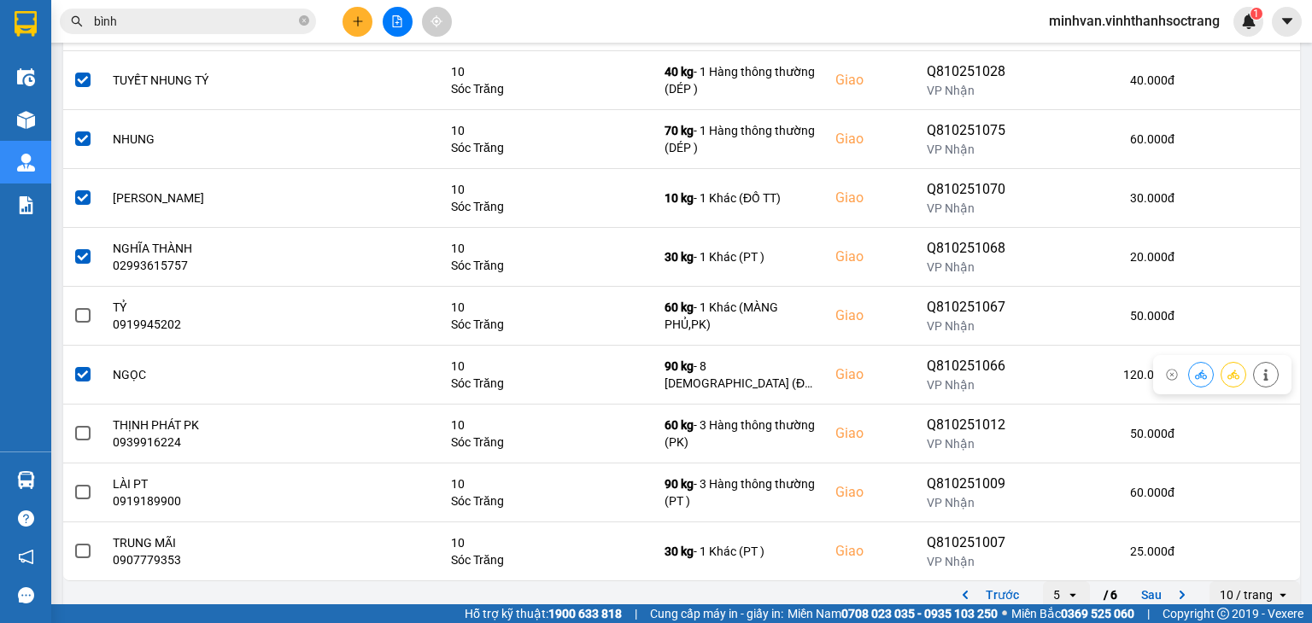
scroll to position [297, 0]
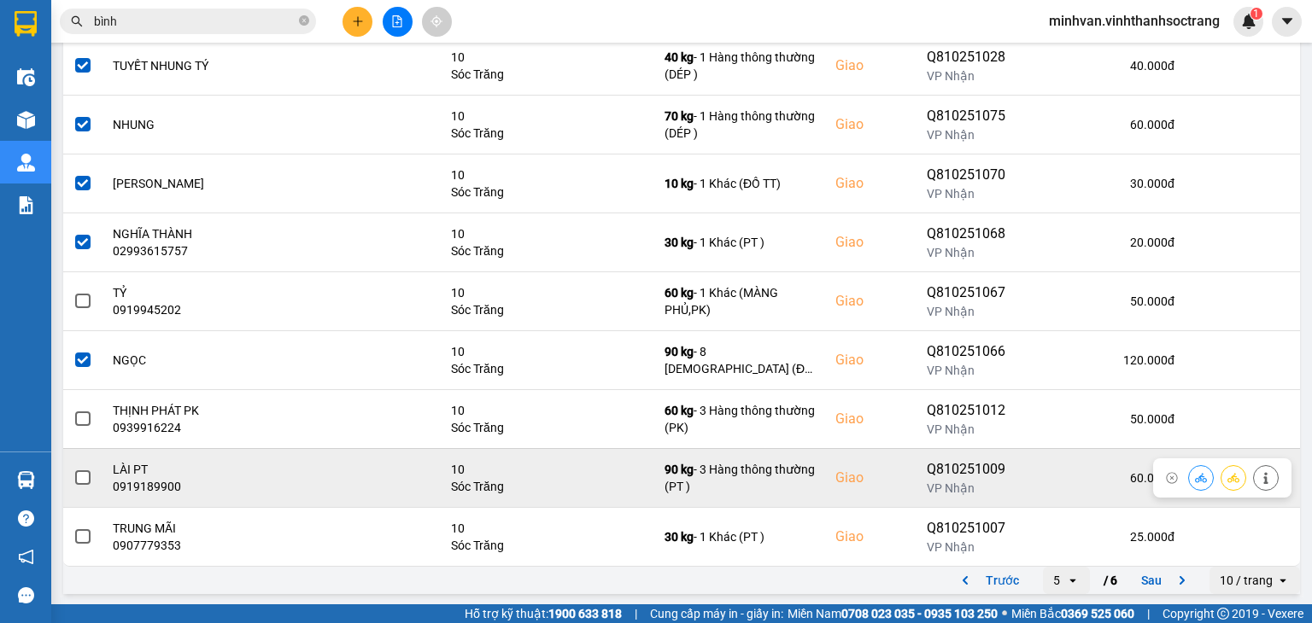
click at [87, 471] on span at bounding box center [82, 478] width 15 height 15
click at [73, 469] on input "checkbox" at bounding box center [73, 469] width 0 height 0
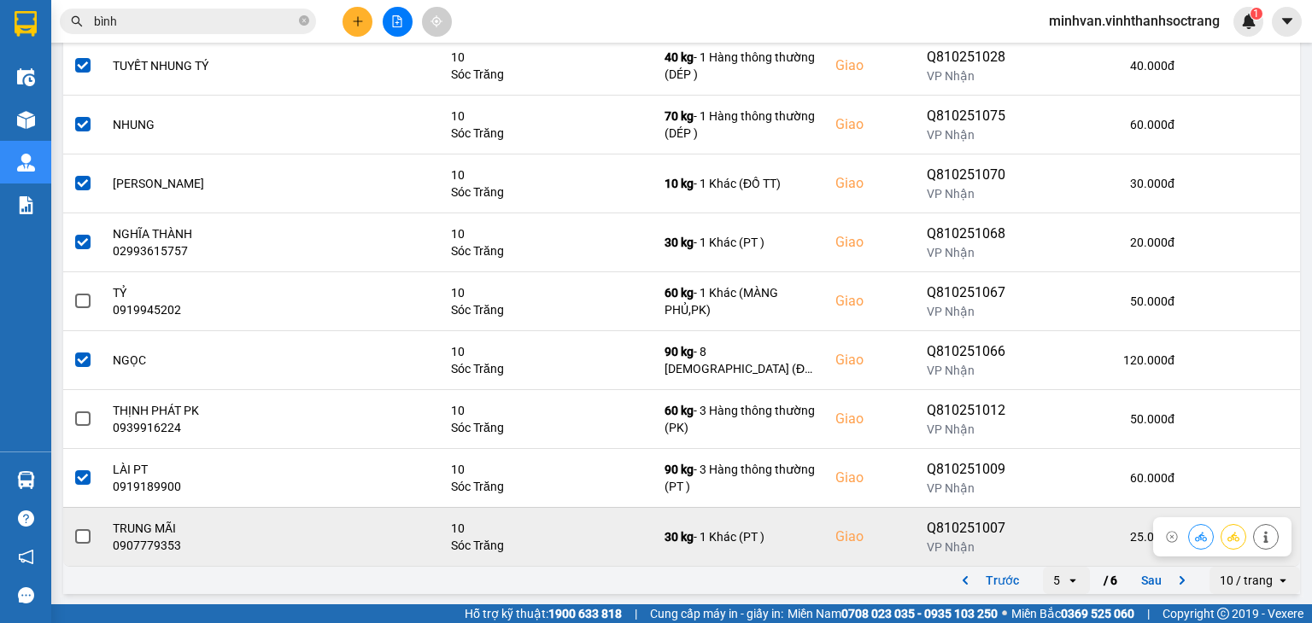
click at [89, 534] on span at bounding box center [82, 536] width 15 height 15
click at [73, 528] on input "checkbox" at bounding box center [73, 528] width 0 height 0
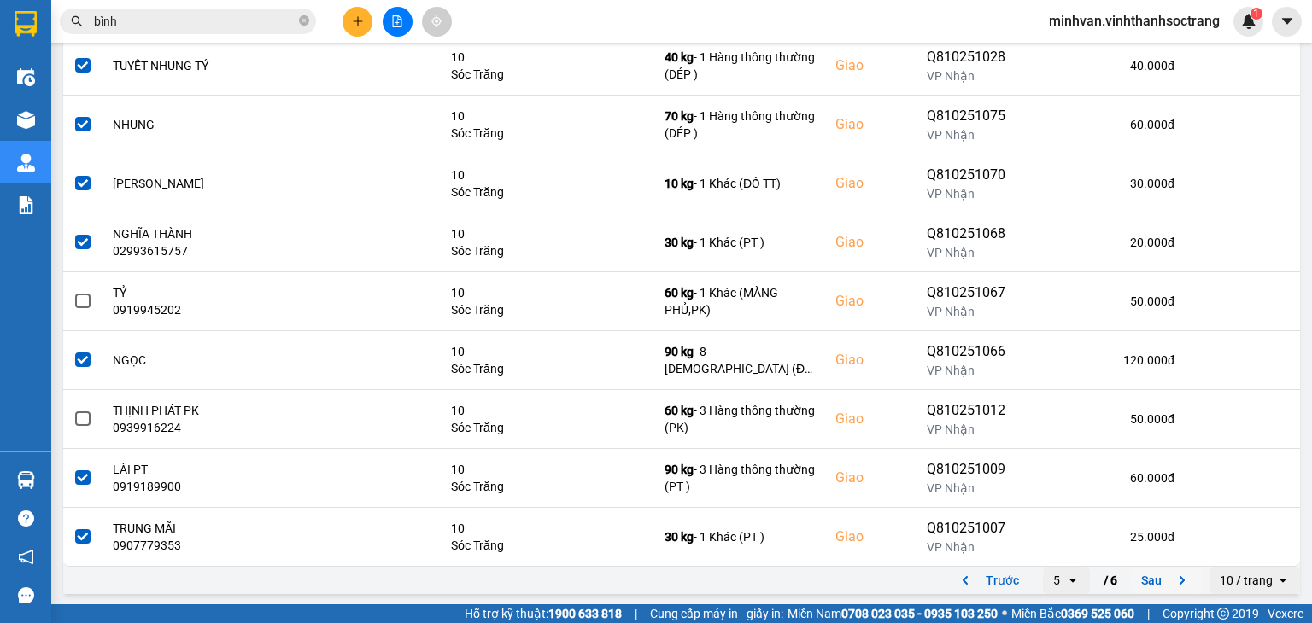
click at [1134, 575] on button "Sau" at bounding box center [1167, 581] width 72 height 26
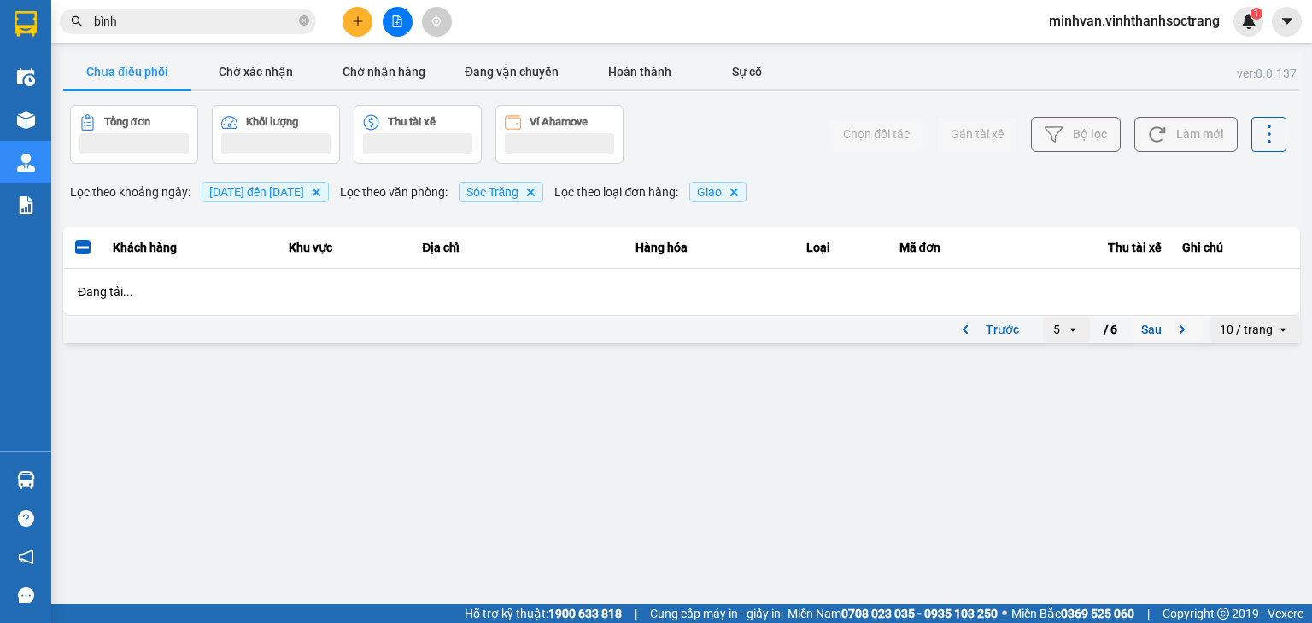
scroll to position [0, 0]
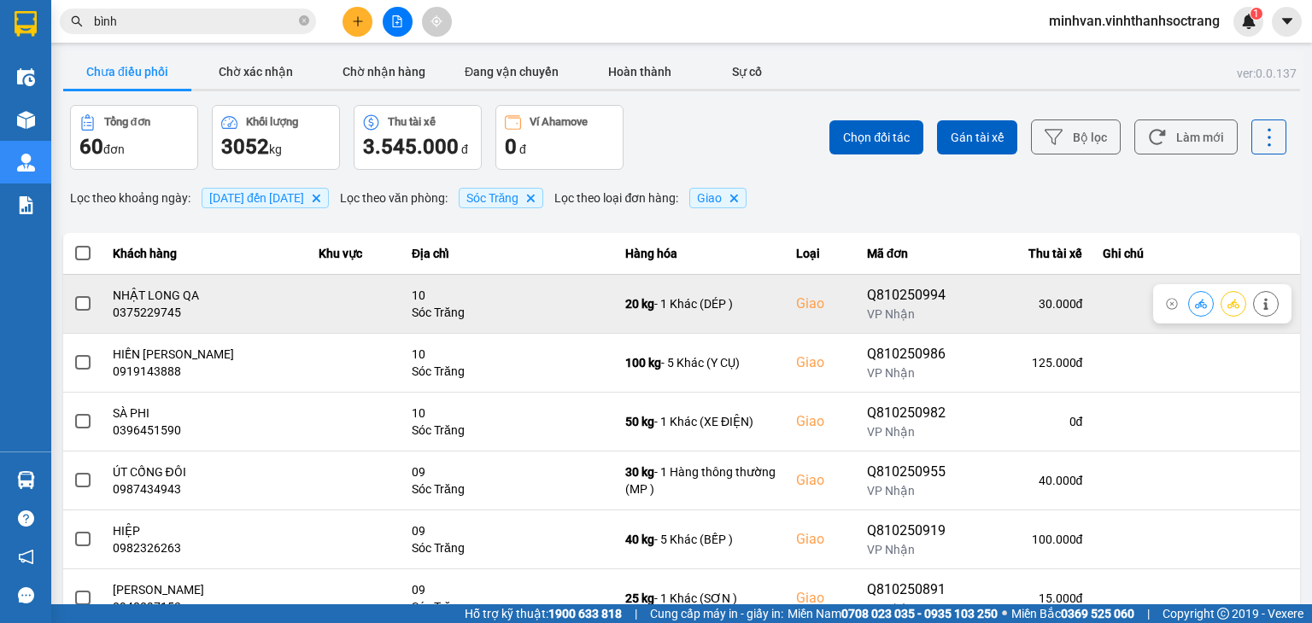
click at [85, 305] on span at bounding box center [82, 303] width 15 height 15
click at [73, 295] on input "checkbox" at bounding box center [73, 295] width 0 height 0
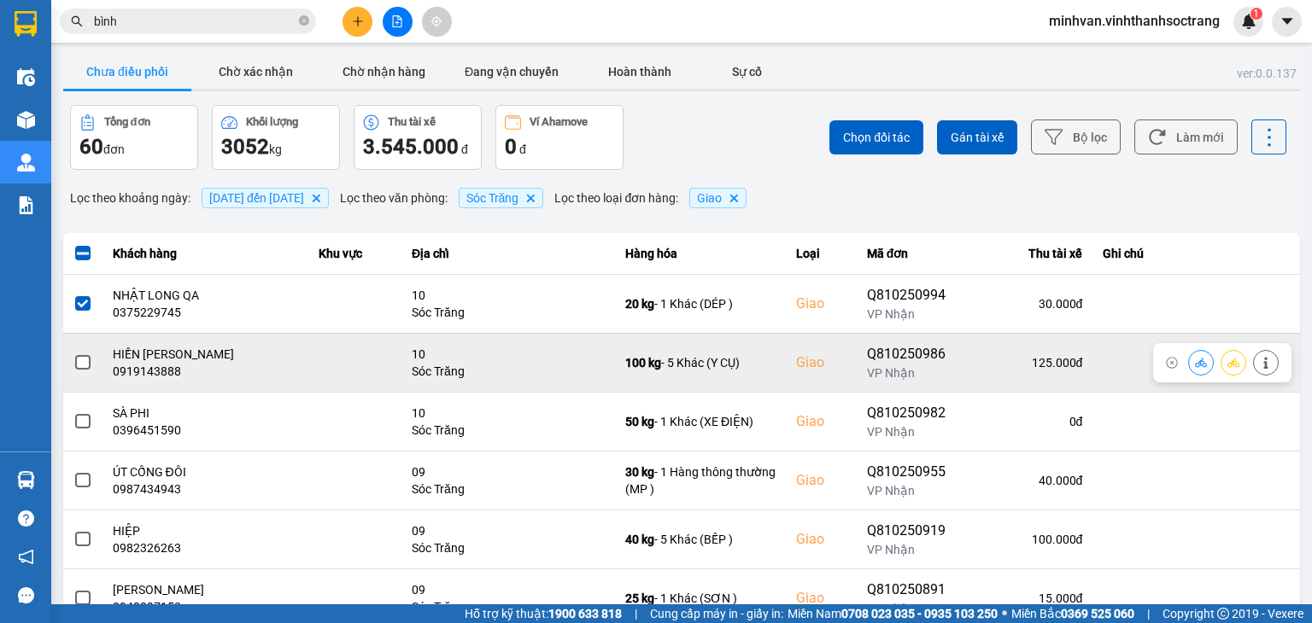
click at [87, 366] on span at bounding box center [82, 362] width 15 height 15
click at [73, 354] on input "checkbox" at bounding box center [73, 354] width 0 height 0
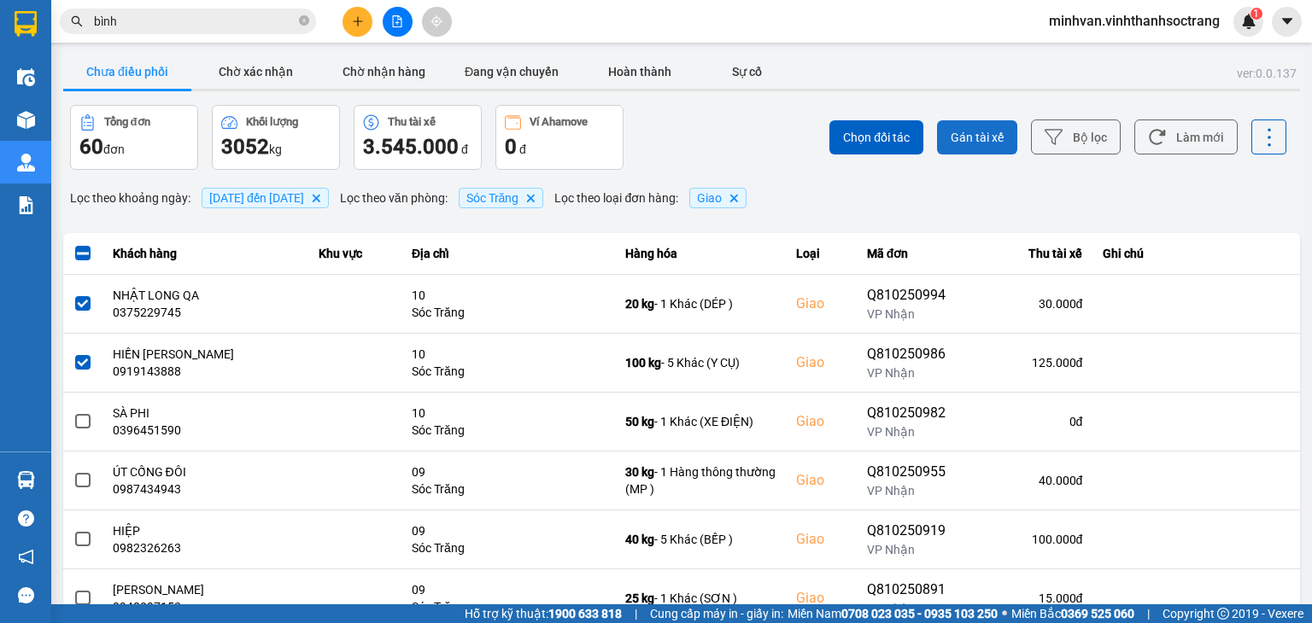
click at [983, 135] on span "Gán tài xế" at bounding box center [977, 137] width 53 height 17
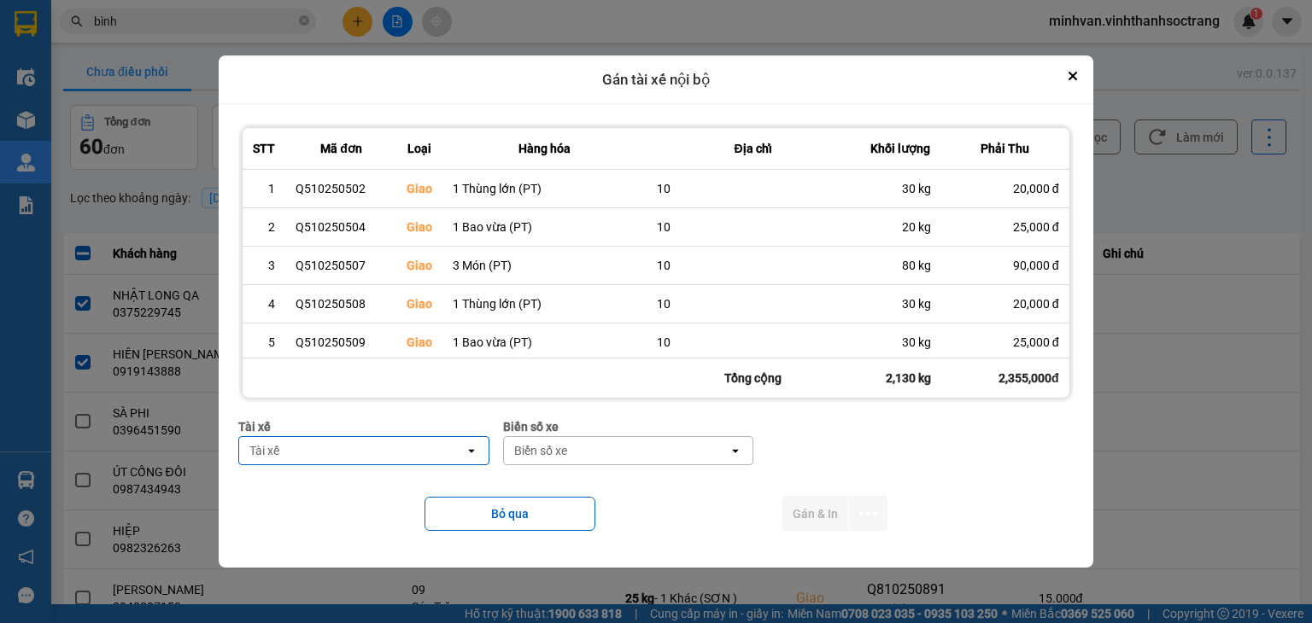
click at [353, 452] on div "Tài xế" at bounding box center [351, 450] width 225 height 27
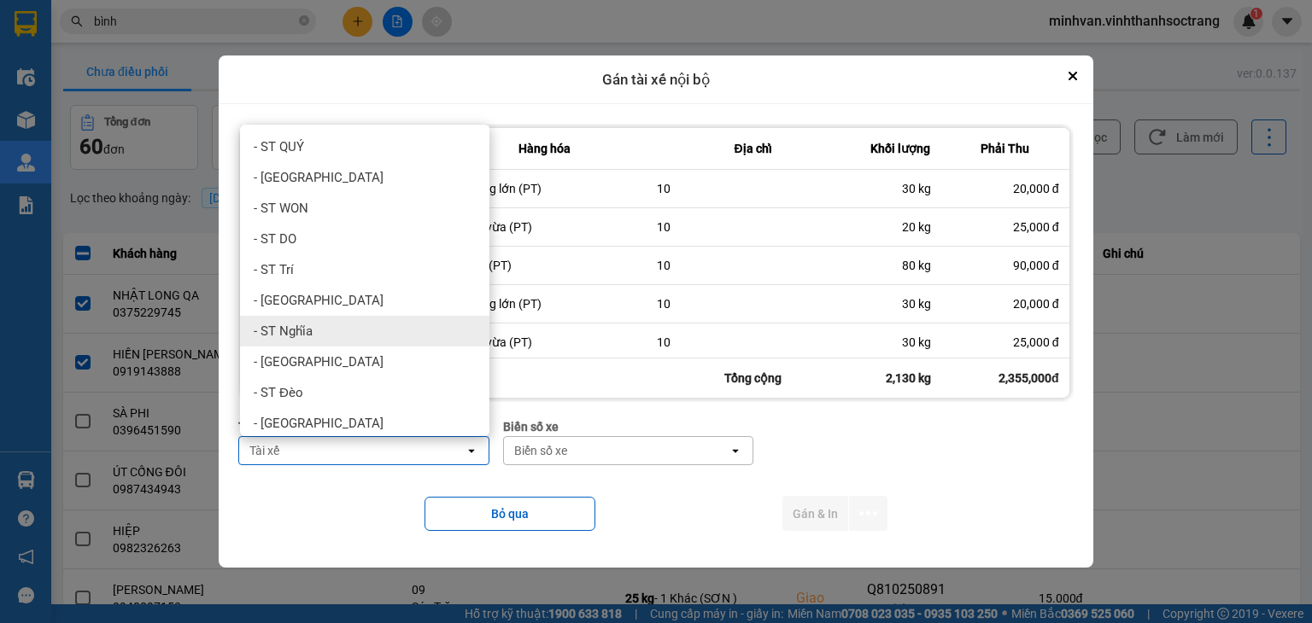
click at [304, 325] on span "- ST Nghĩa" at bounding box center [283, 331] width 59 height 17
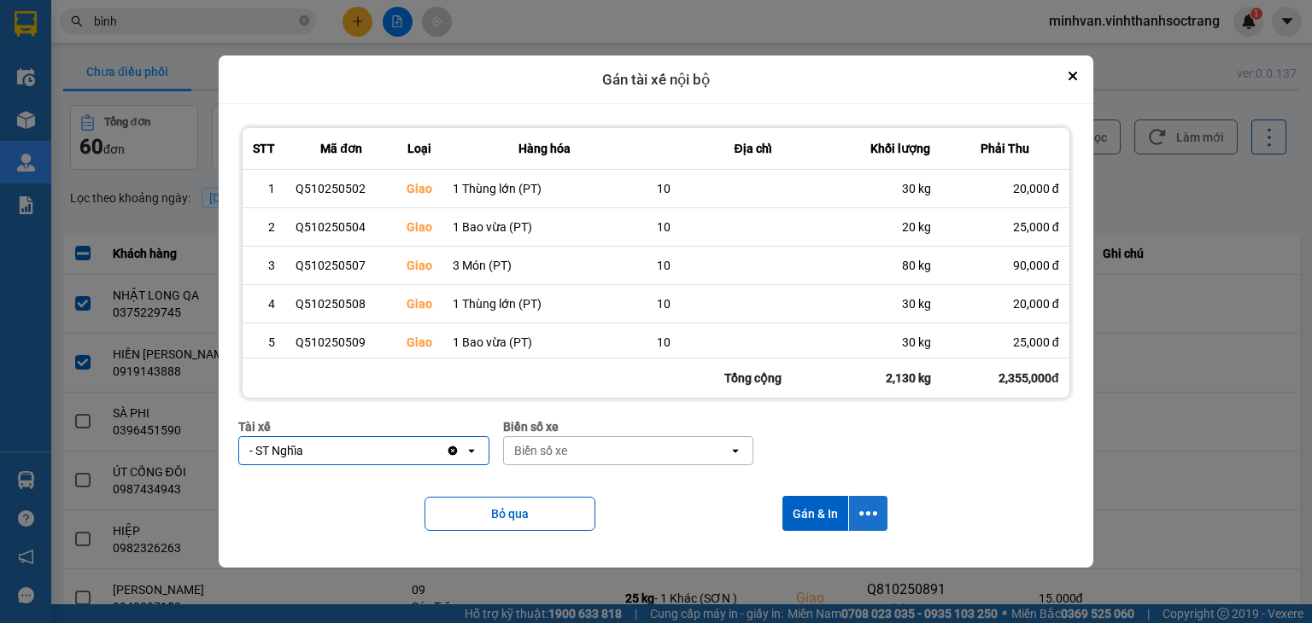
click at [868, 499] on button "dialog" at bounding box center [868, 513] width 38 height 35
click at [837, 553] on div "Chỉ gán tài" at bounding box center [821, 559] width 101 height 17
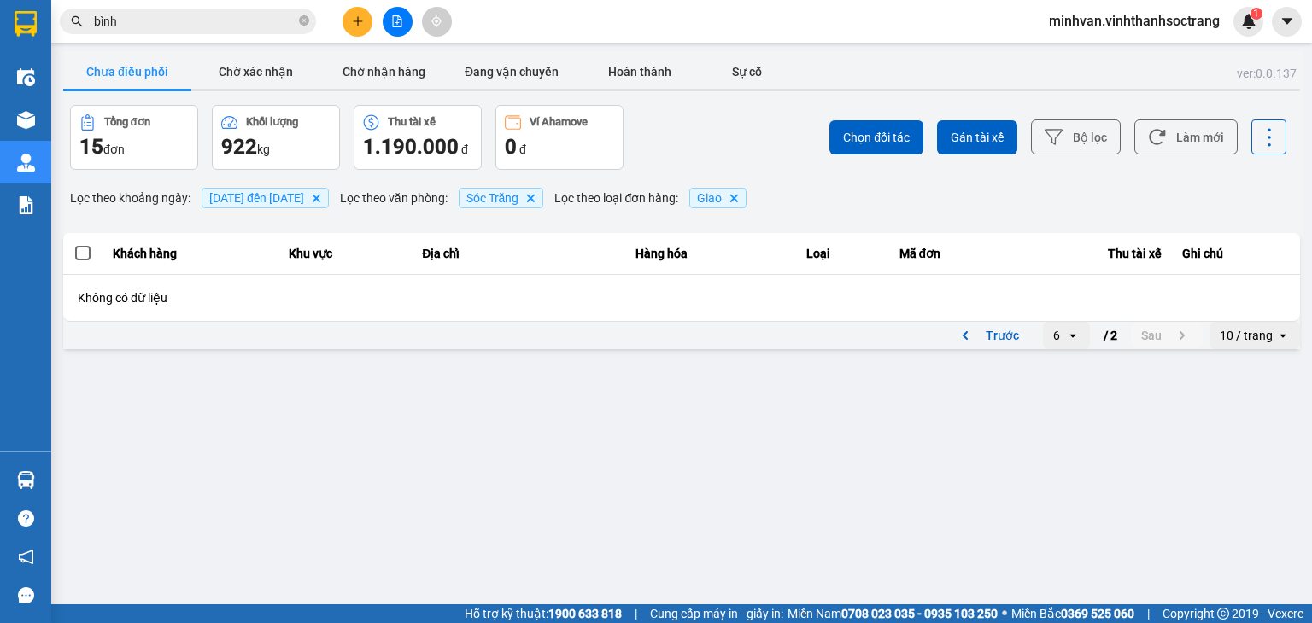
click at [1068, 334] on icon "open" at bounding box center [1073, 336] width 14 height 14
click at [1068, 366] on div "1" at bounding box center [1066, 370] width 20 height 17
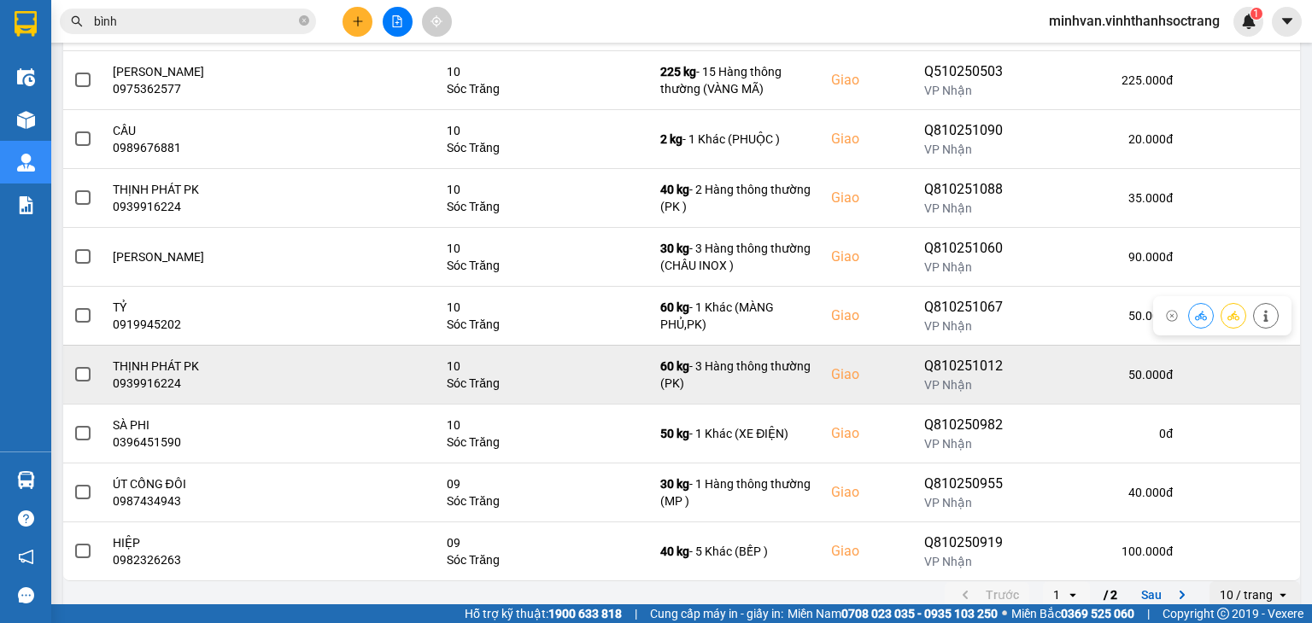
scroll to position [297, 0]
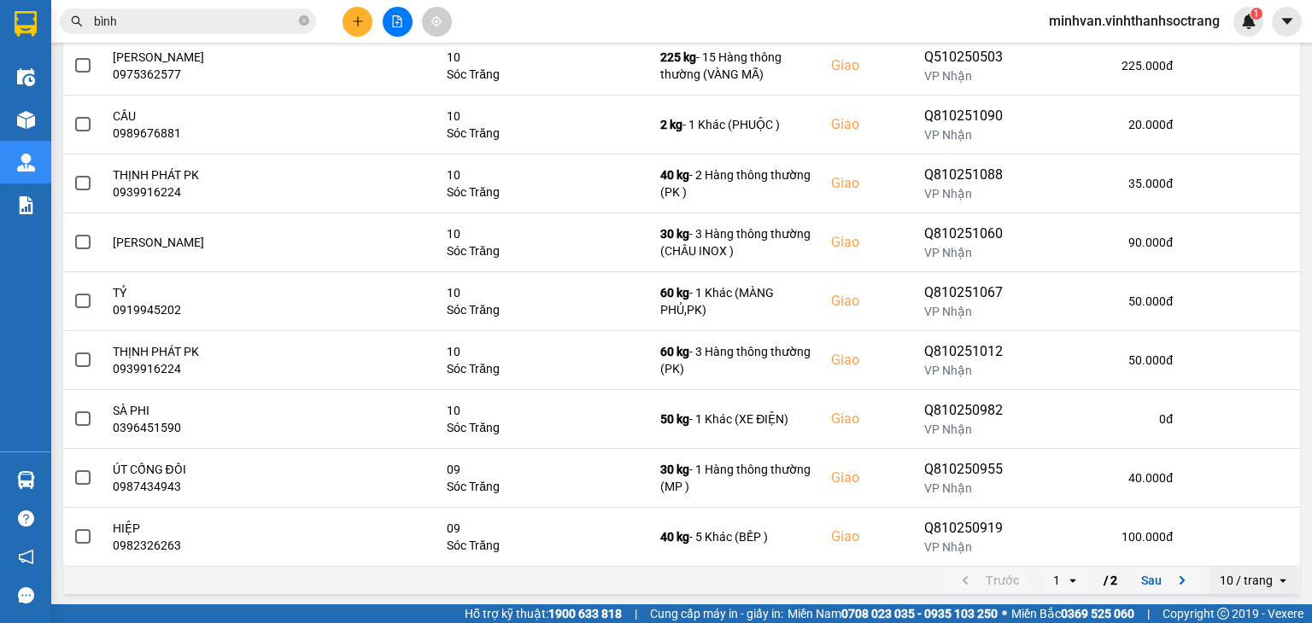
click at [1136, 581] on button "Sau" at bounding box center [1167, 581] width 72 height 26
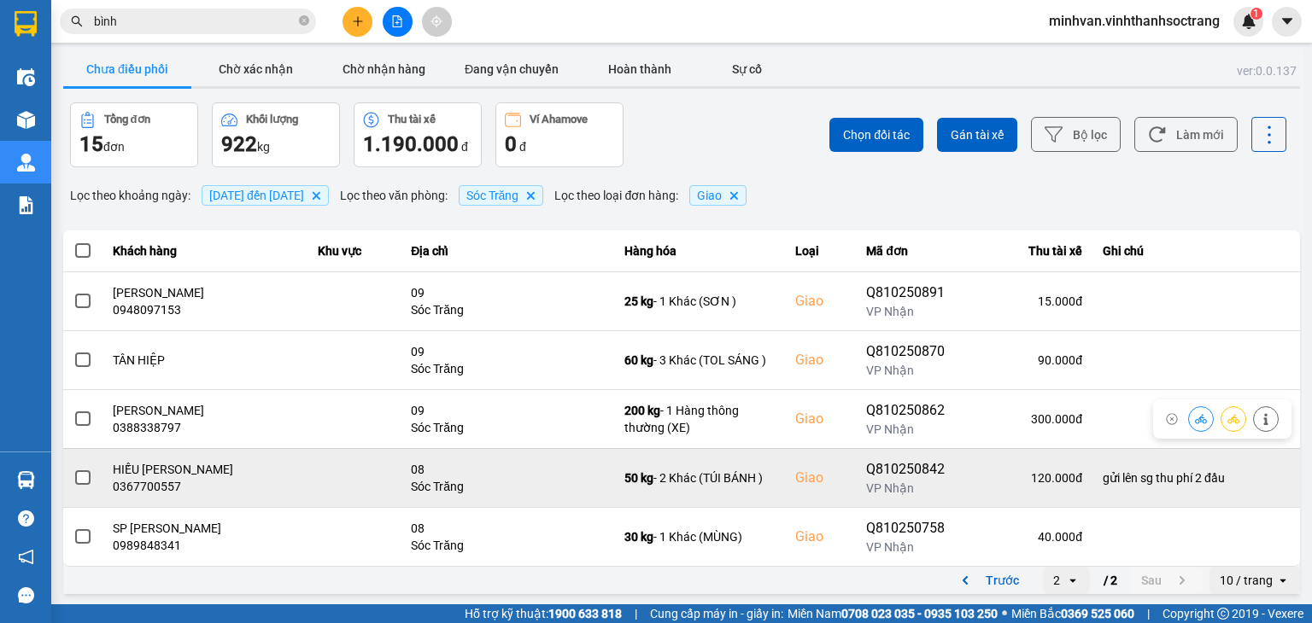
scroll to position [3, 0]
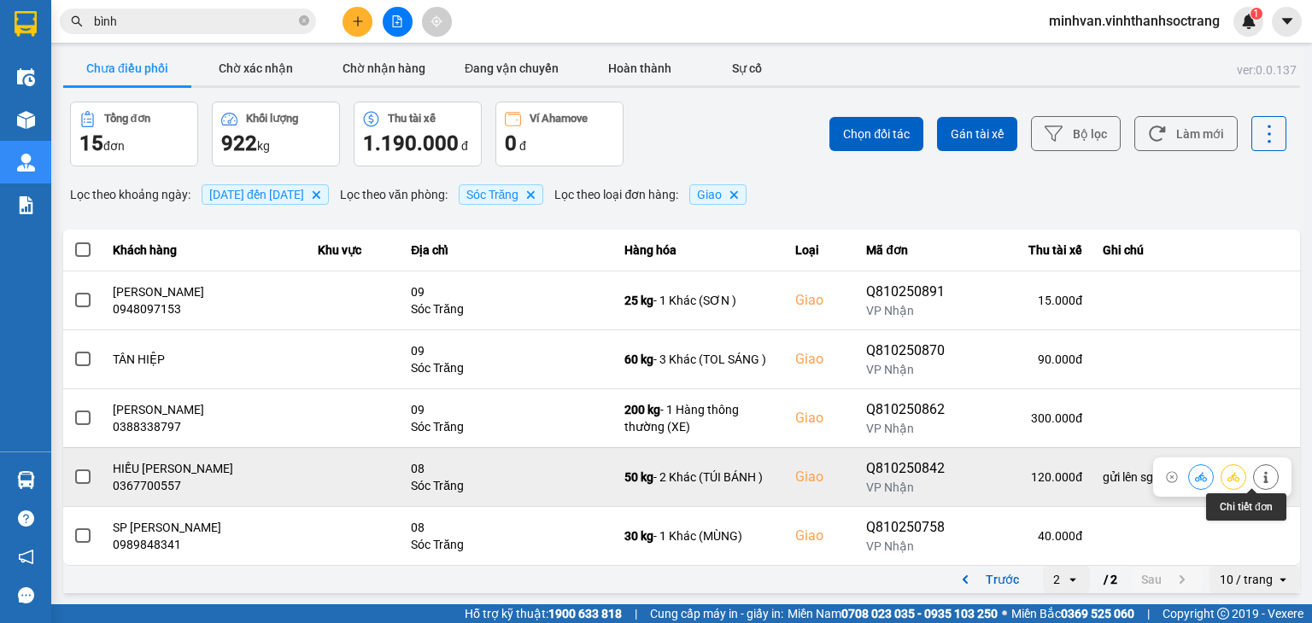
click at [1256, 483] on button at bounding box center [1266, 477] width 24 height 30
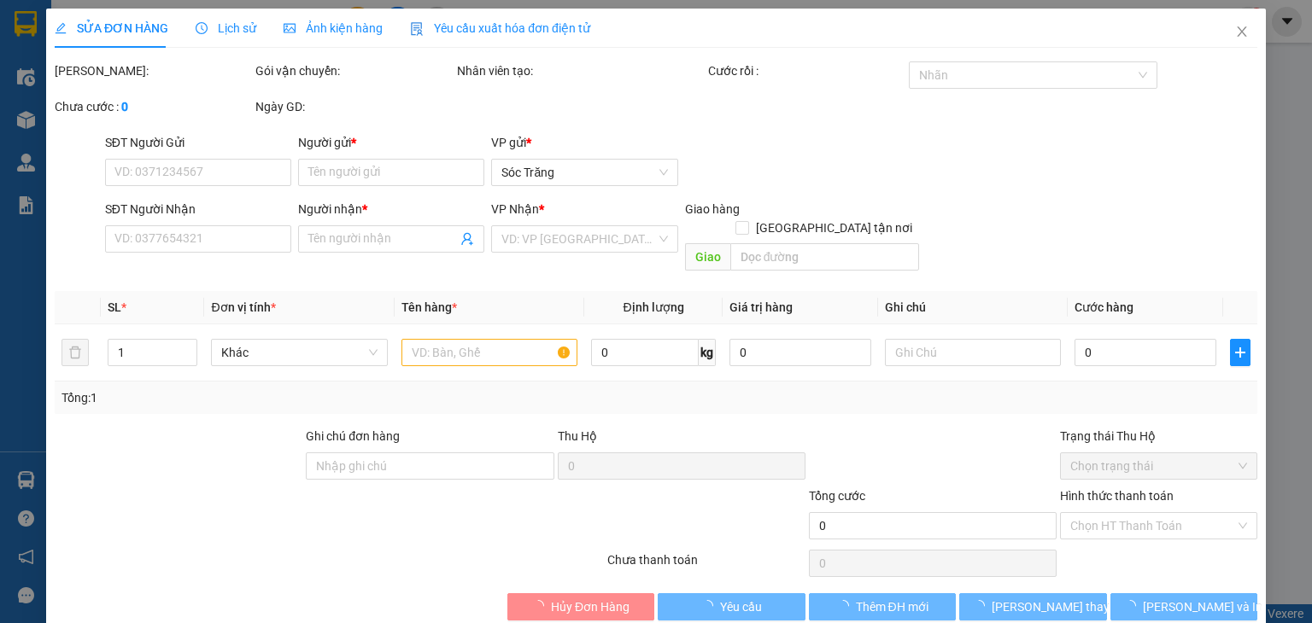
type input "0354273546"
type input "TƯỜNG KHANG"
type input "0367700557"
type input "HIẾU NGUYỄN MT"
checkbox input "true"
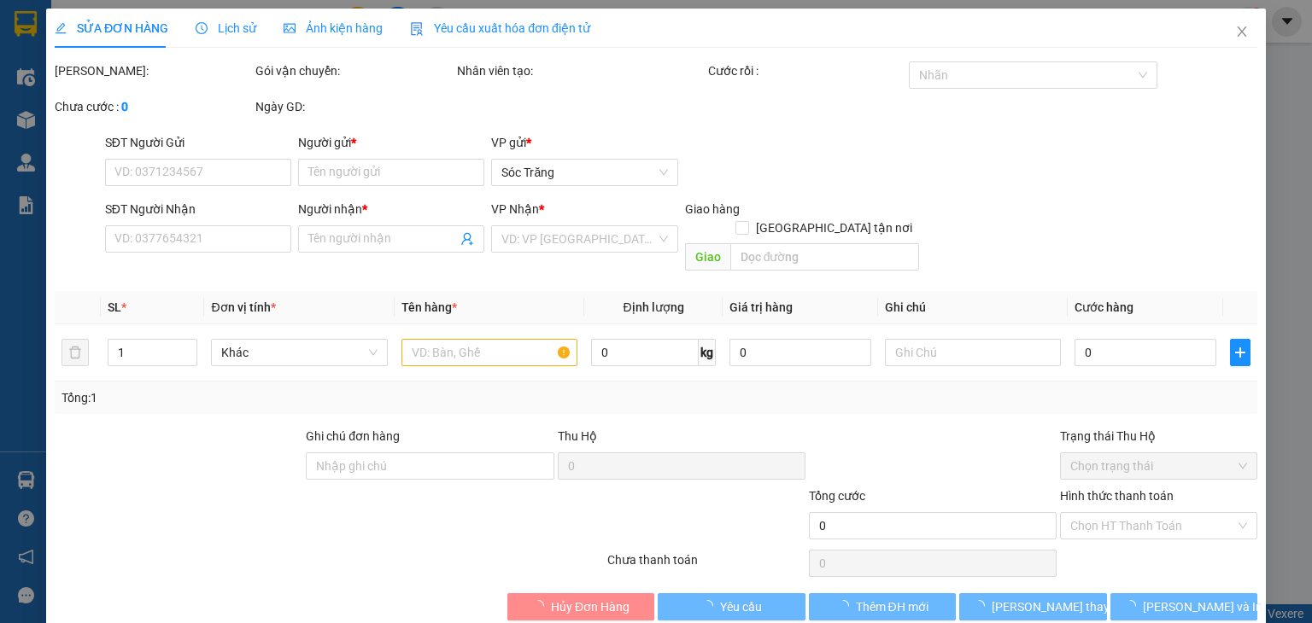
type input "08"
type input "gửi lên sg thu phí 2 đầu"
type input "120.000"
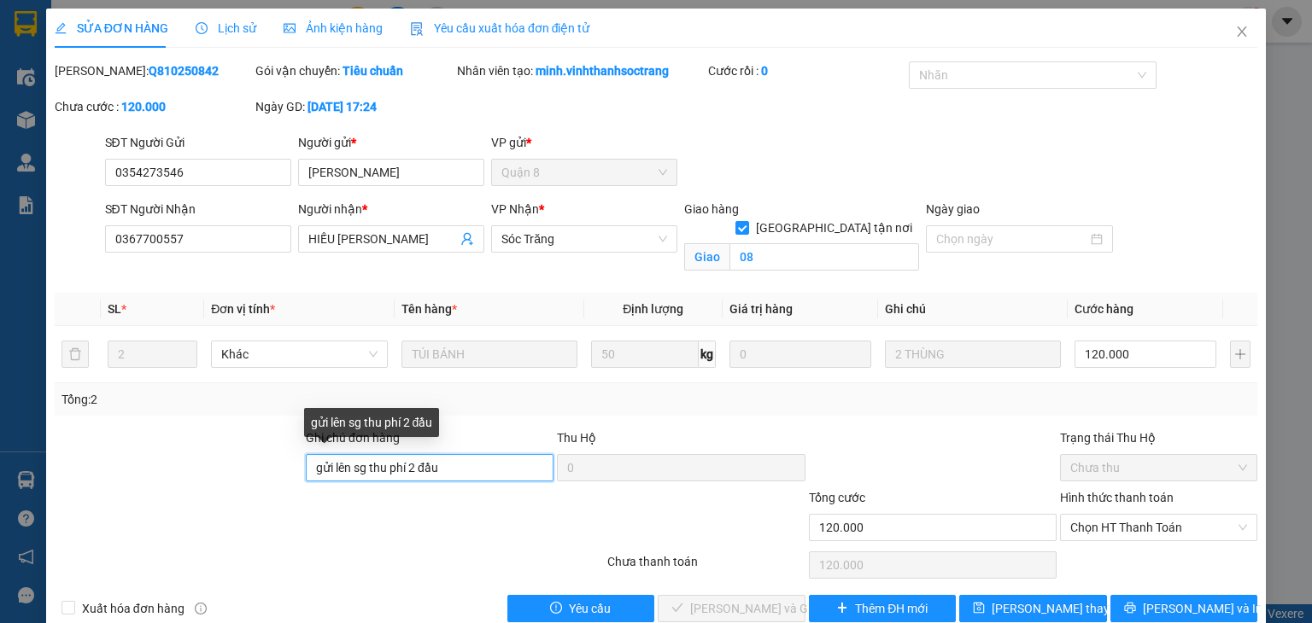
click at [485, 470] on input "gửi lên sg thu phí 2 đầu" at bounding box center [430, 467] width 248 height 27
type input "g"
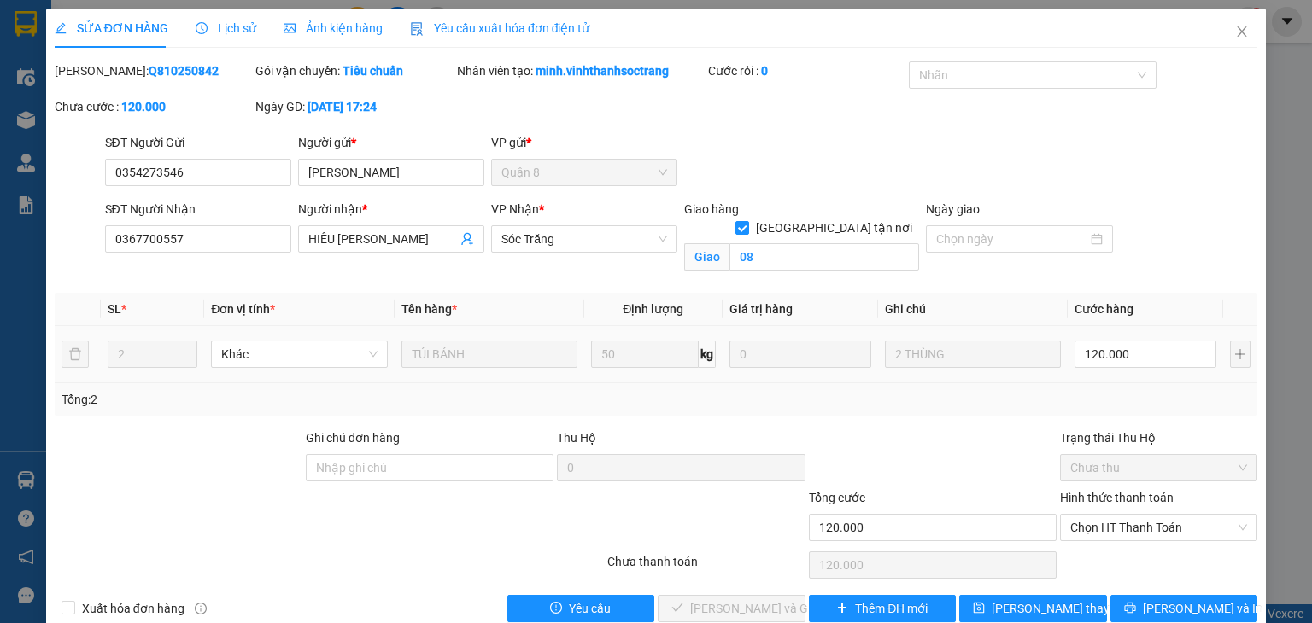
click at [1175, 339] on div "120.000" at bounding box center [1145, 354] width 142 height 34
click at [1161, 364] on input "120.000" at bounding box center [1145, 354] width 142 height 27
type input "6"
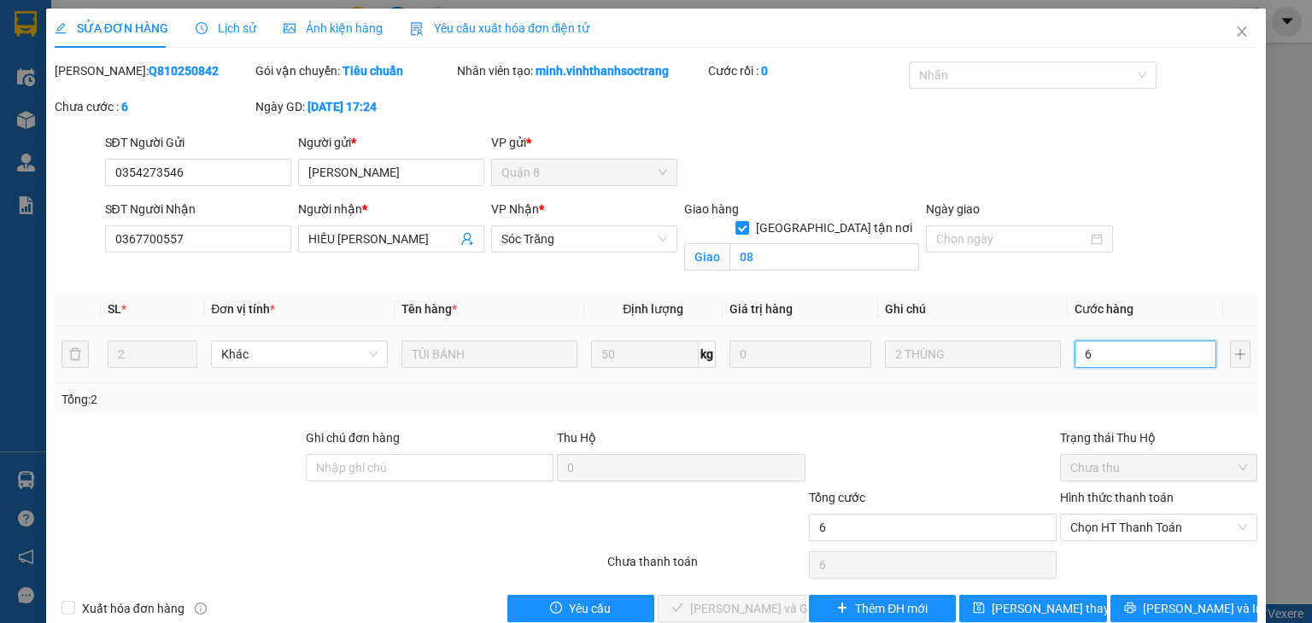
type input "60"
type input "600"
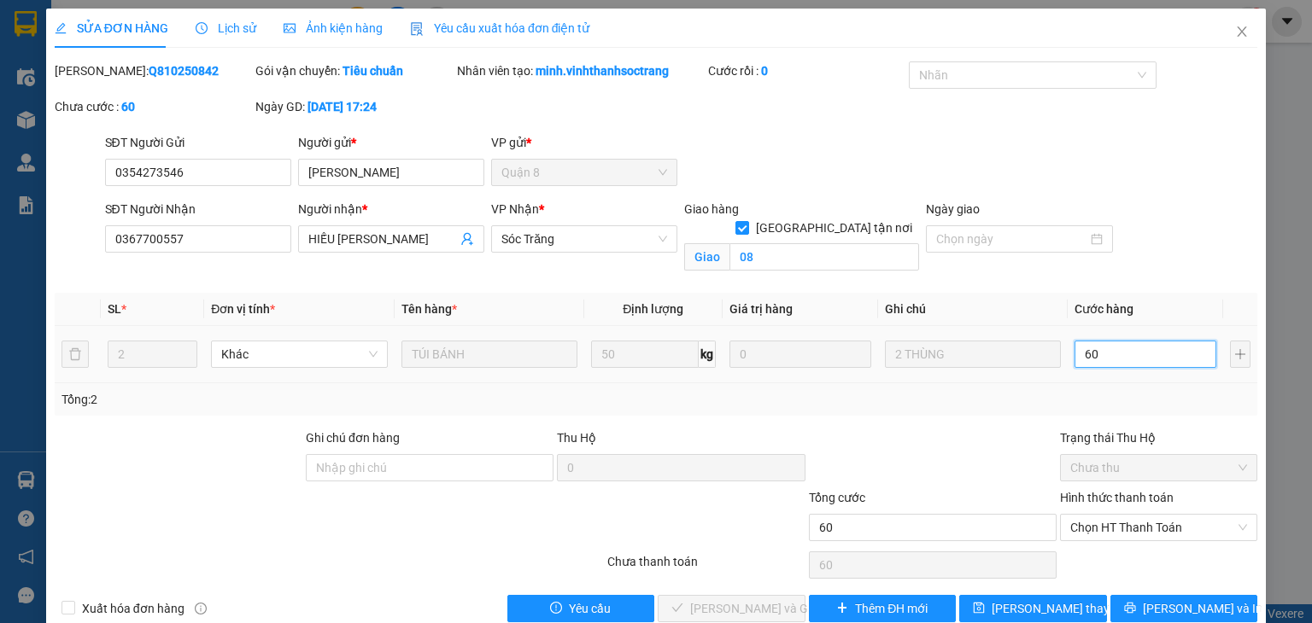
type input "600"
type input "6.000"
type input "60.000"
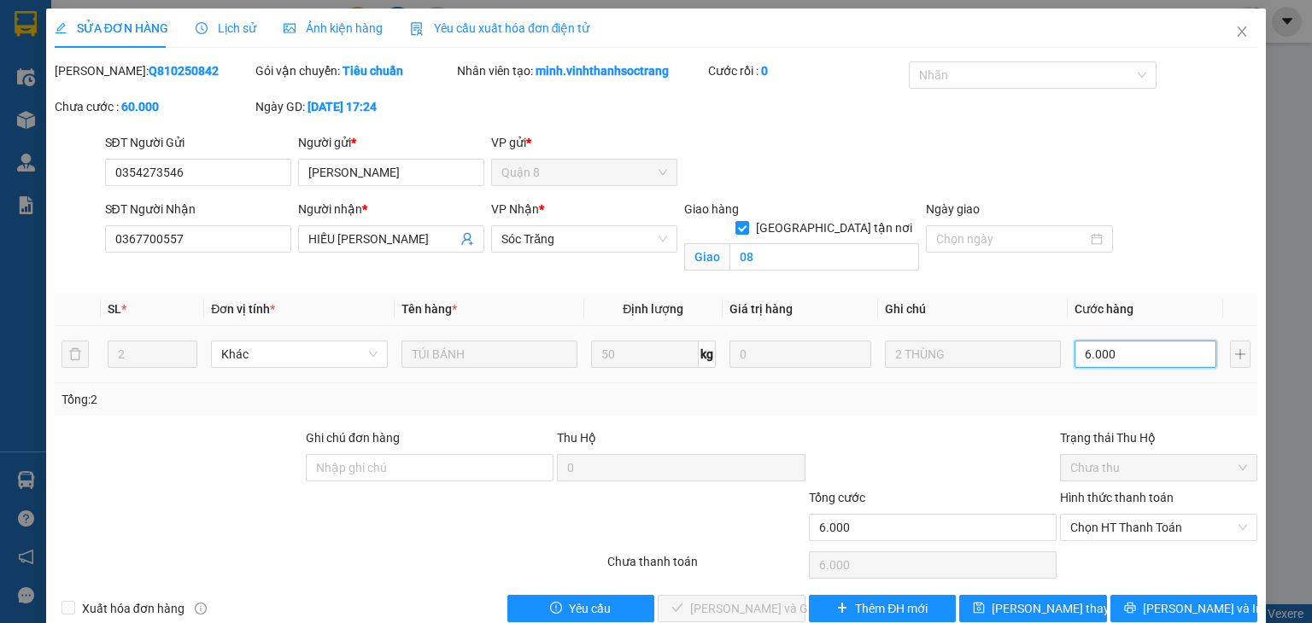
type input "60.000"
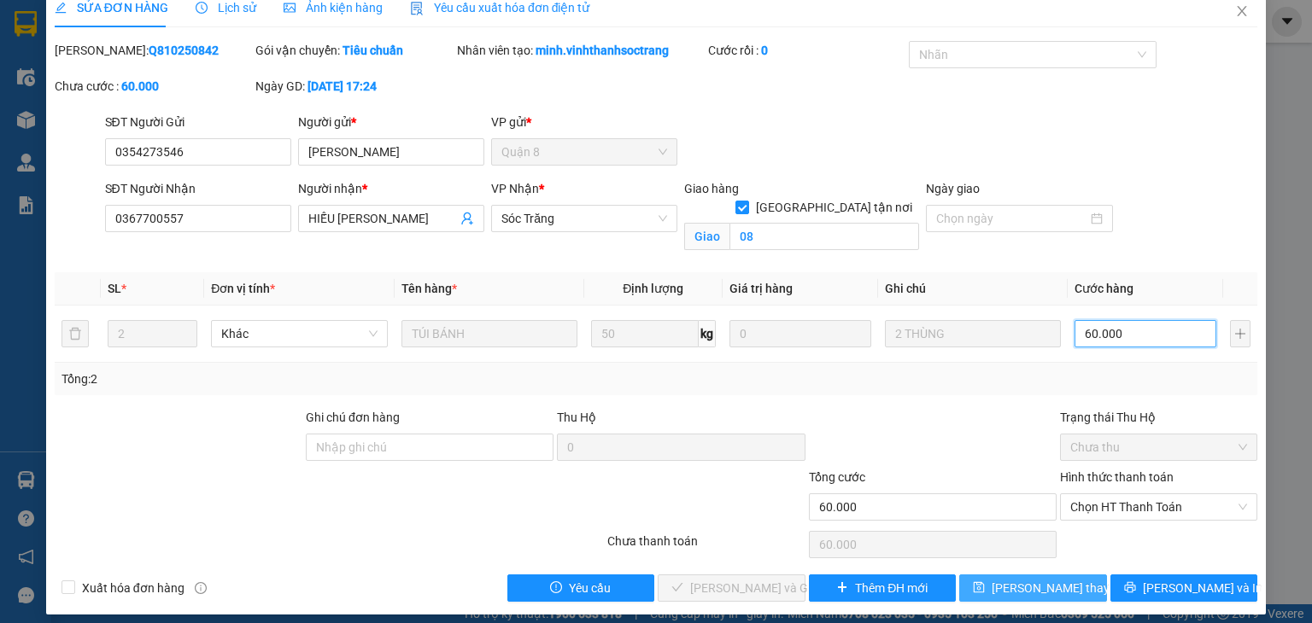
scroll to position [31, 0]
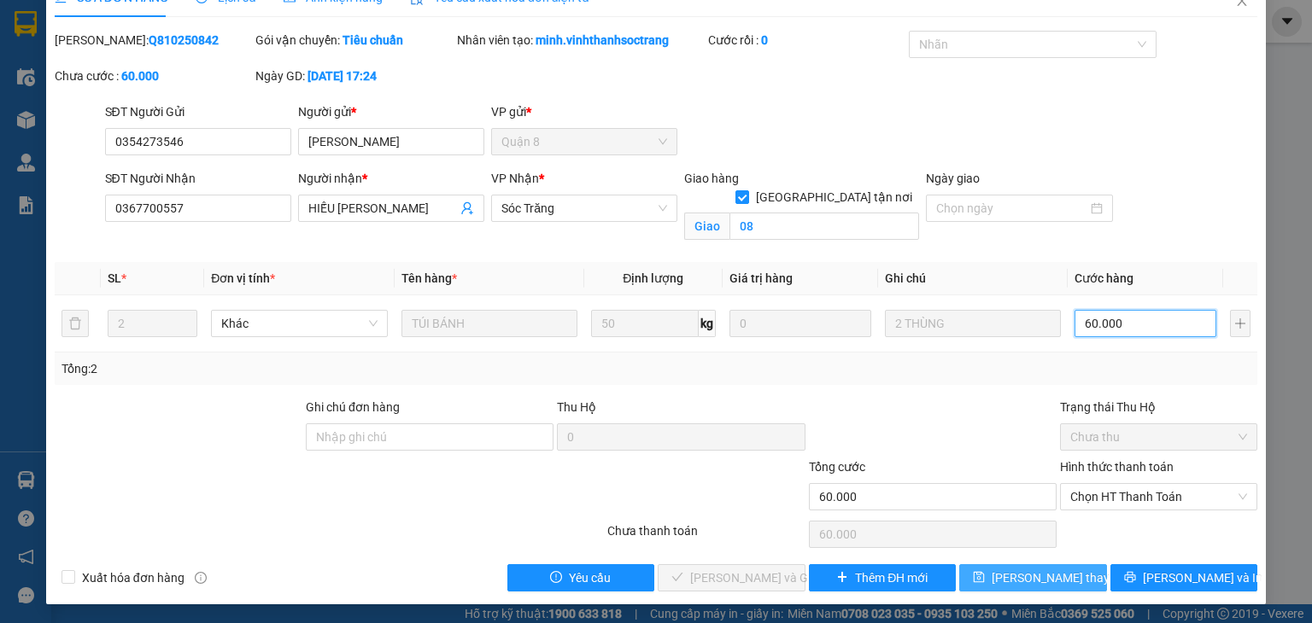
type input "60.000"
click at [1085, 581] on button "Lưu thay đổi" at bounding box center [1033, 577] width 148 height 27
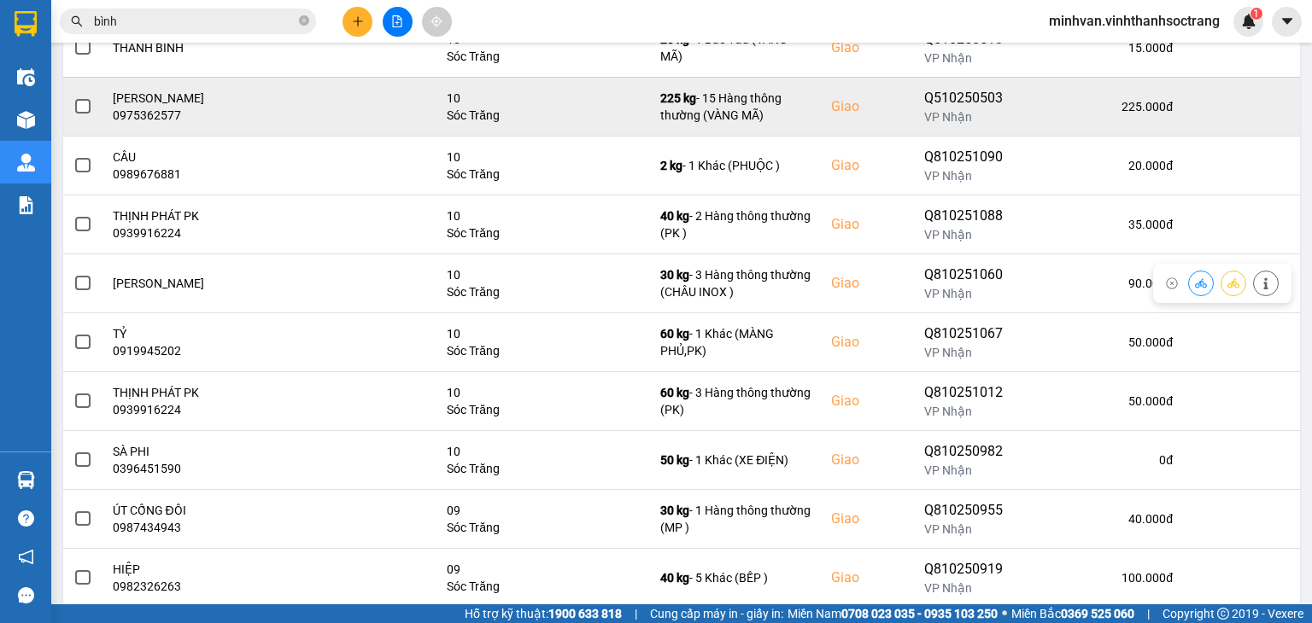
scroll to position [297, 0]
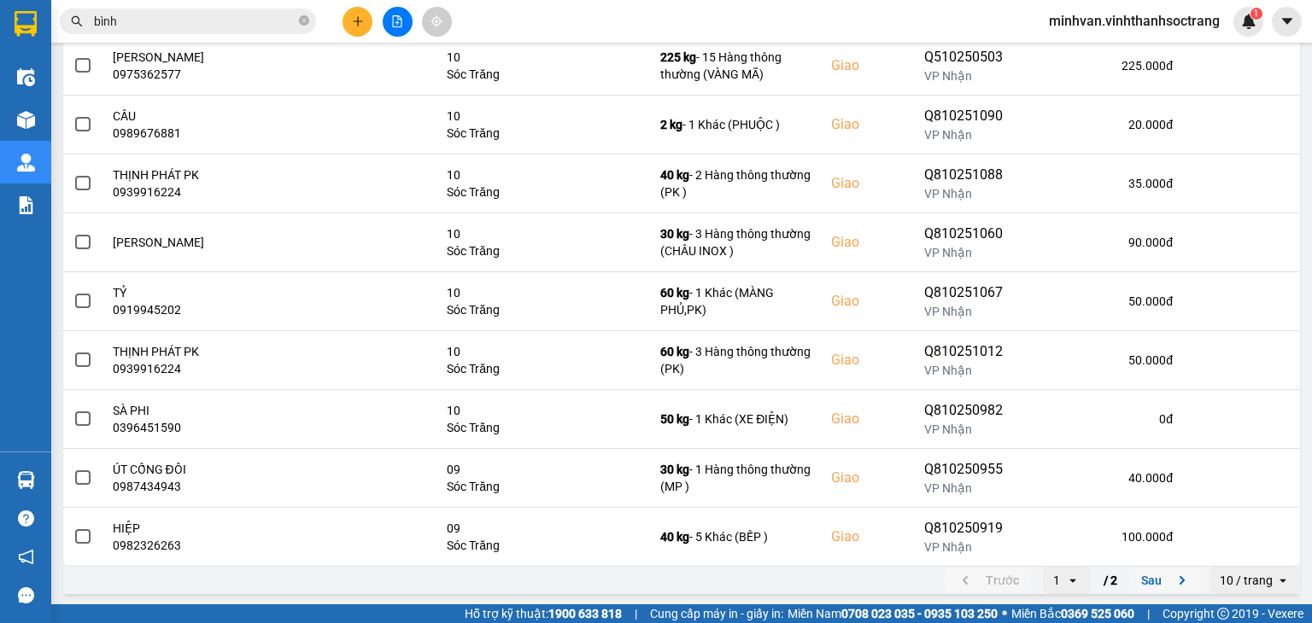
click at [1137, 576] on button "Sau" at bounding box center [1167, 581] width 72 height 26
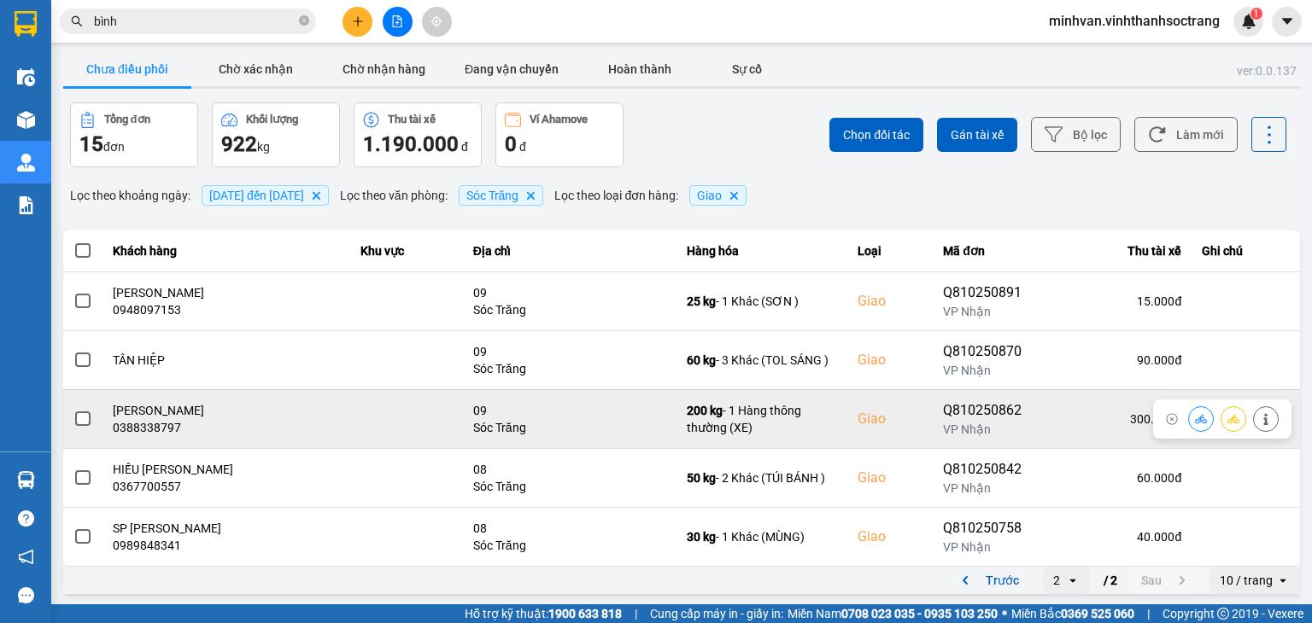
scroll to position [3, 0]
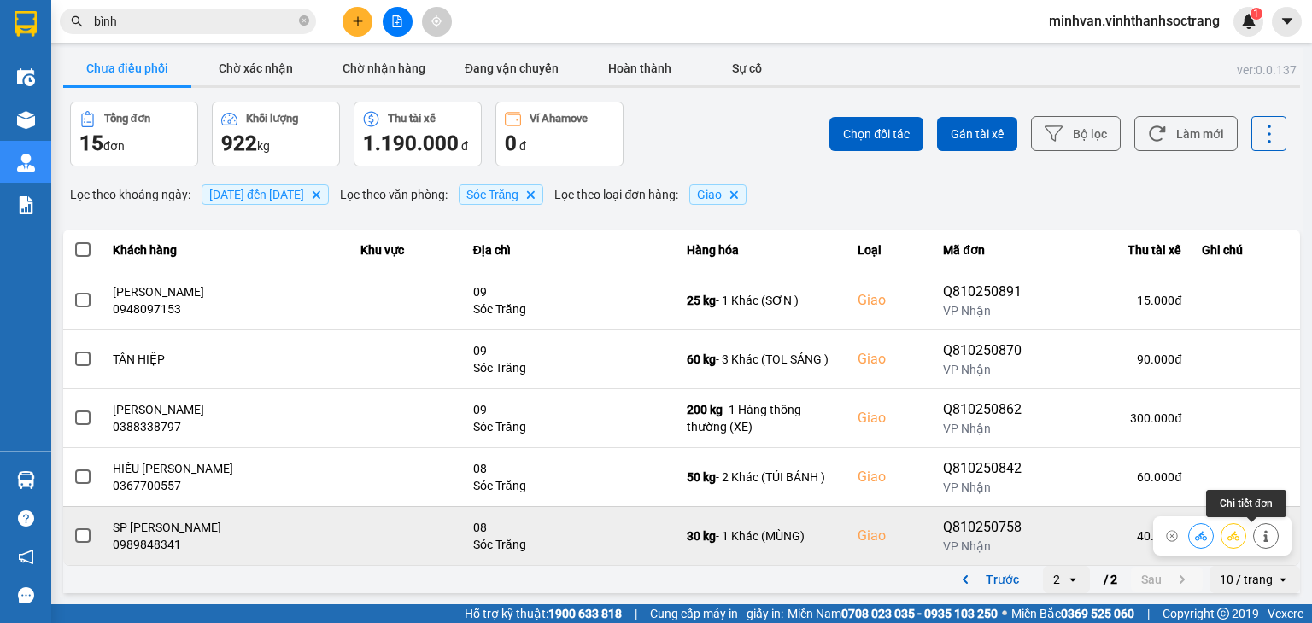
click at [1260, 540] on icon at bounding box center [1266, 536] width 12 height 12
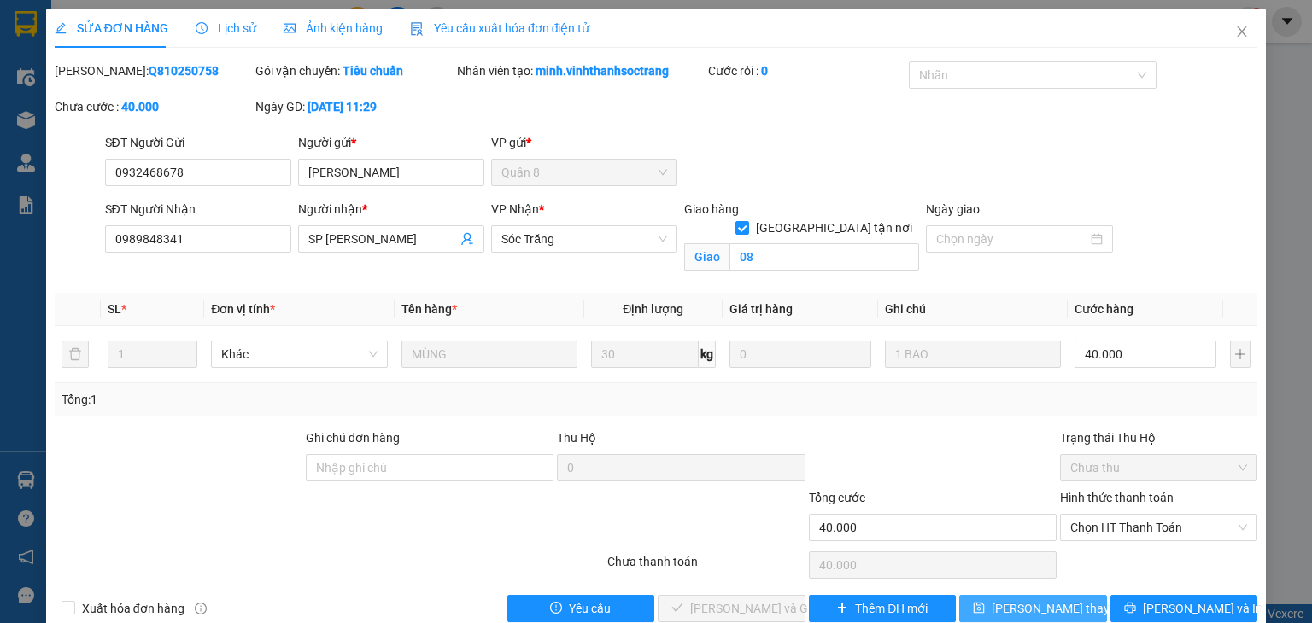
click at [1044, 593] on span "Lưu thay đổi" at bounding box center [1059, 609] width 137 height 19
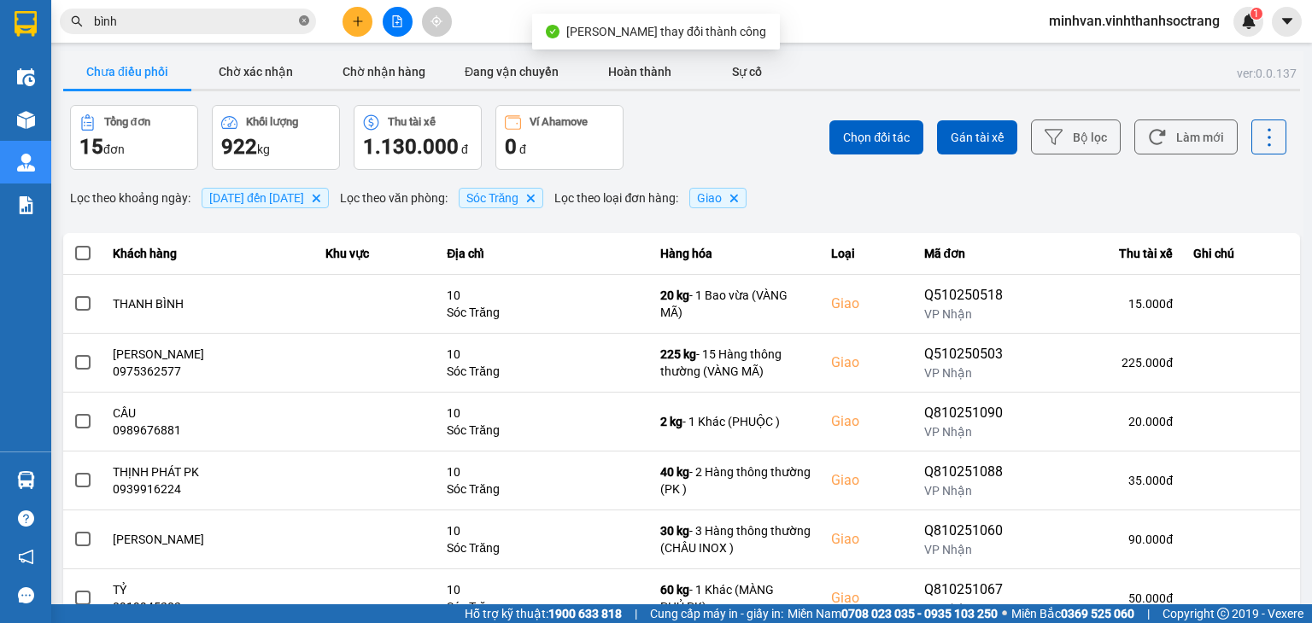
click at [301, 22] on icon "close-circle" at bounding box center [304, 20] width 10 height 10
click at [192, 21] on input "text" at bounding box center [195, 21] width 202 height 19
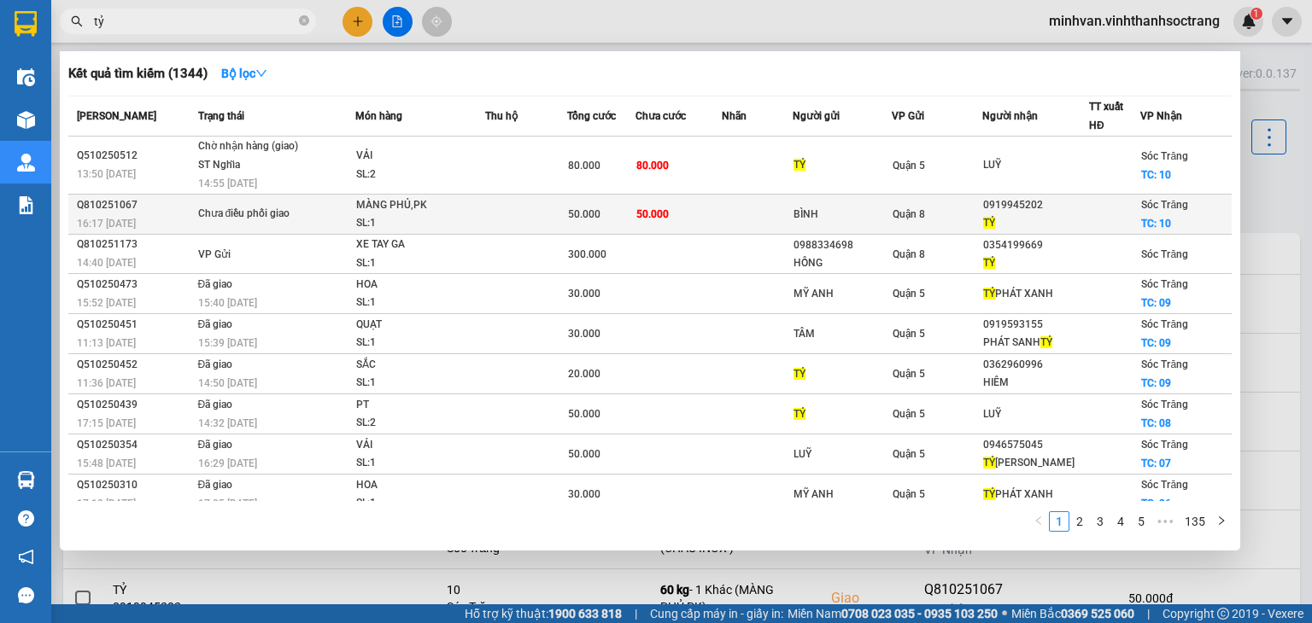
type input "tỷ"
click at [641, 212] on span "50.000" at bounding box center [652, 214] width 32 height 12
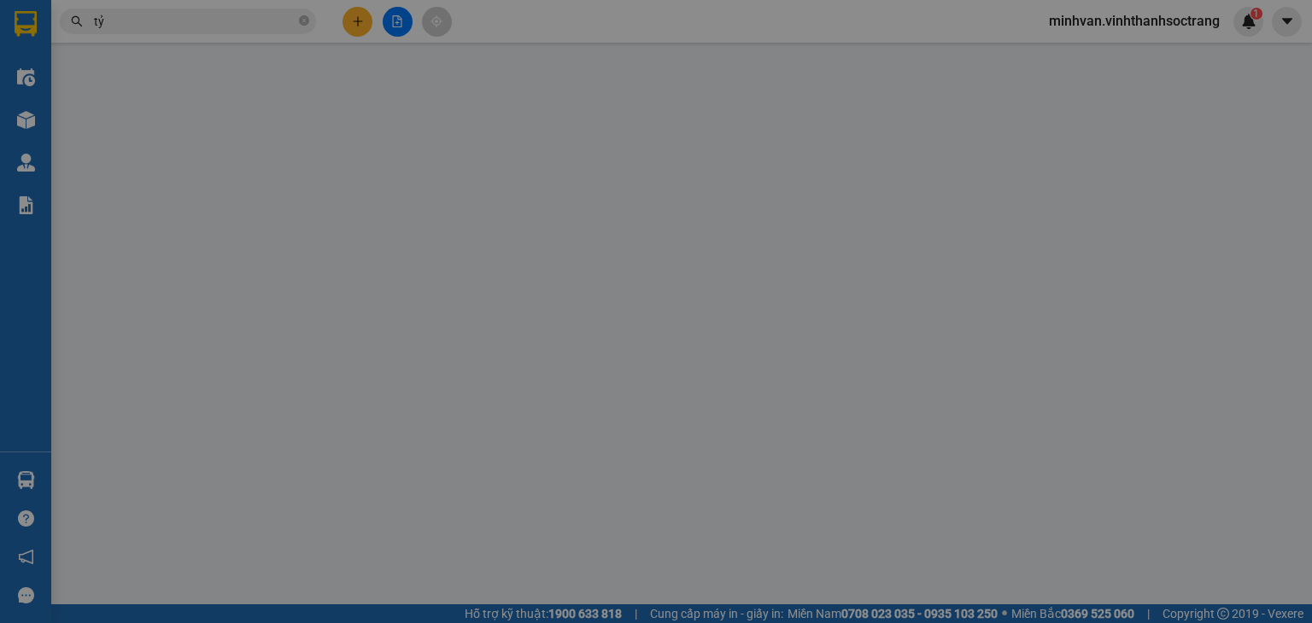
type input "BÌNH"
type input "0919945202"
type input "TỶ"
checkbox input "true"
type input "10"
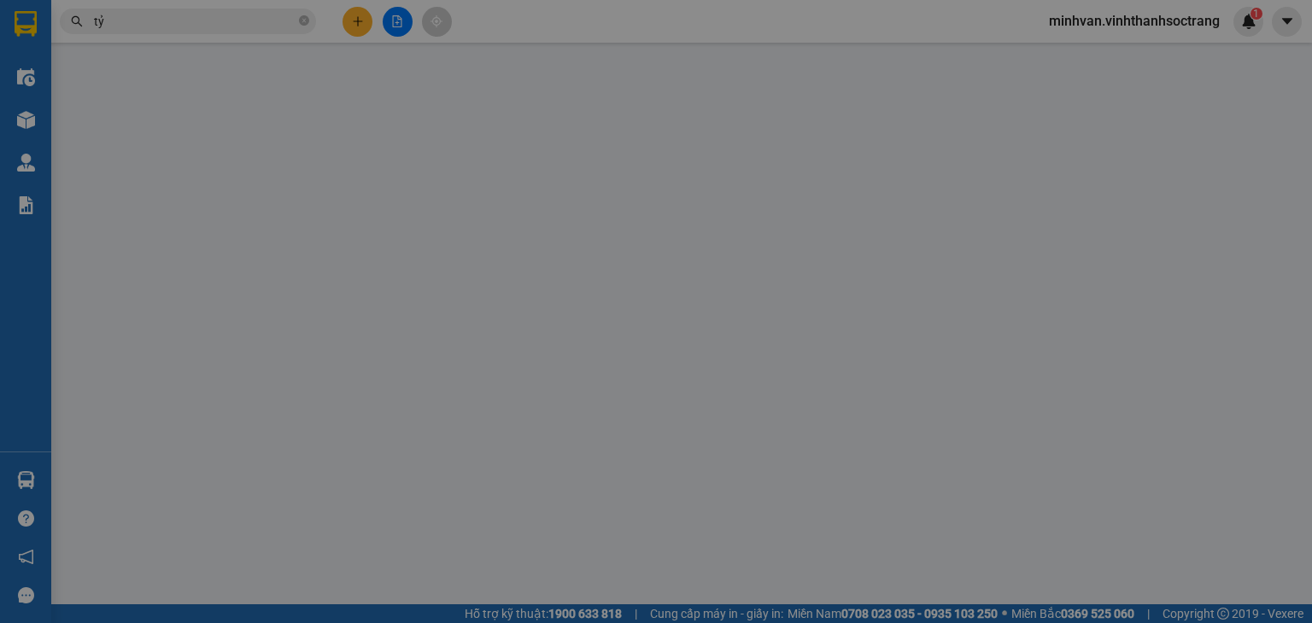
type input "50.000"
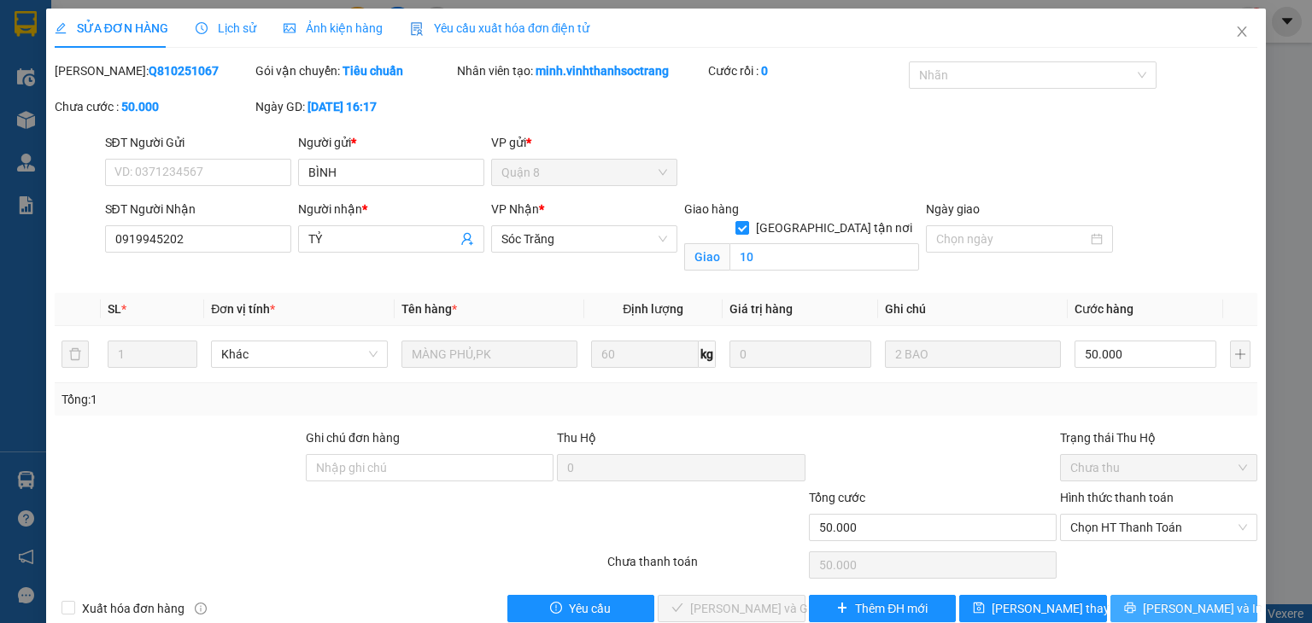
click at [1134, 593] on button "Lưu và In" at bounding box center [1184, 608] width 148 height 27
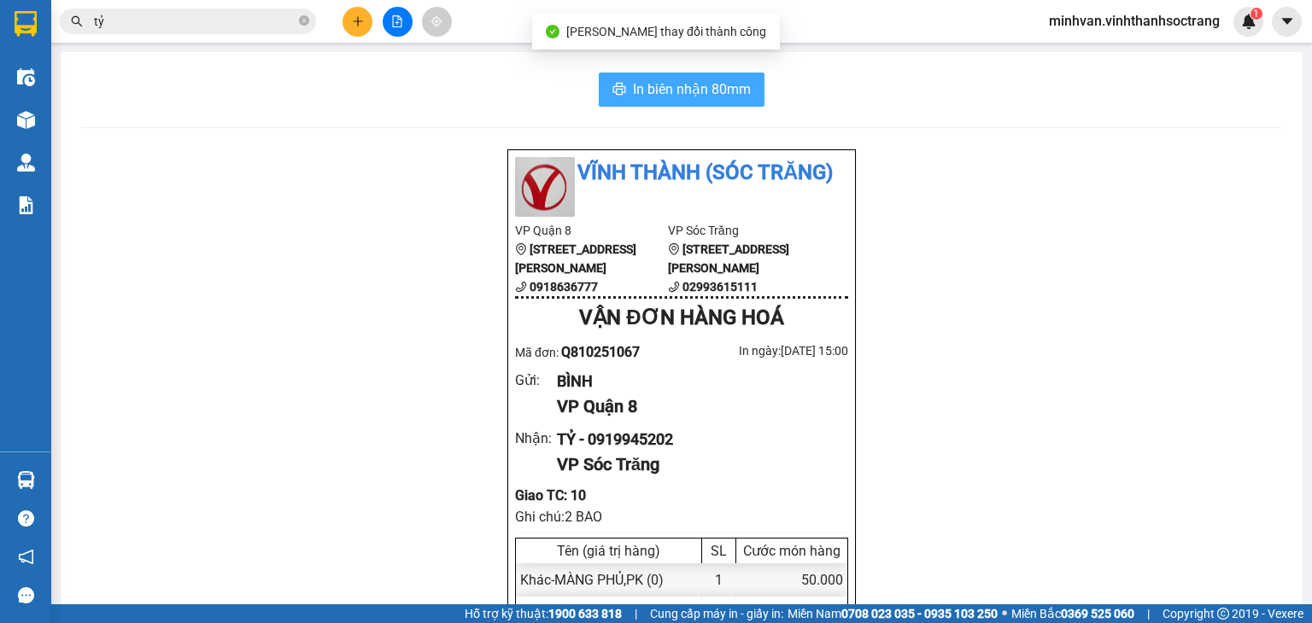
click at [719, 93] on span "In biên nhận 80mm" at bounding box center [692, 89] width 118 height 21
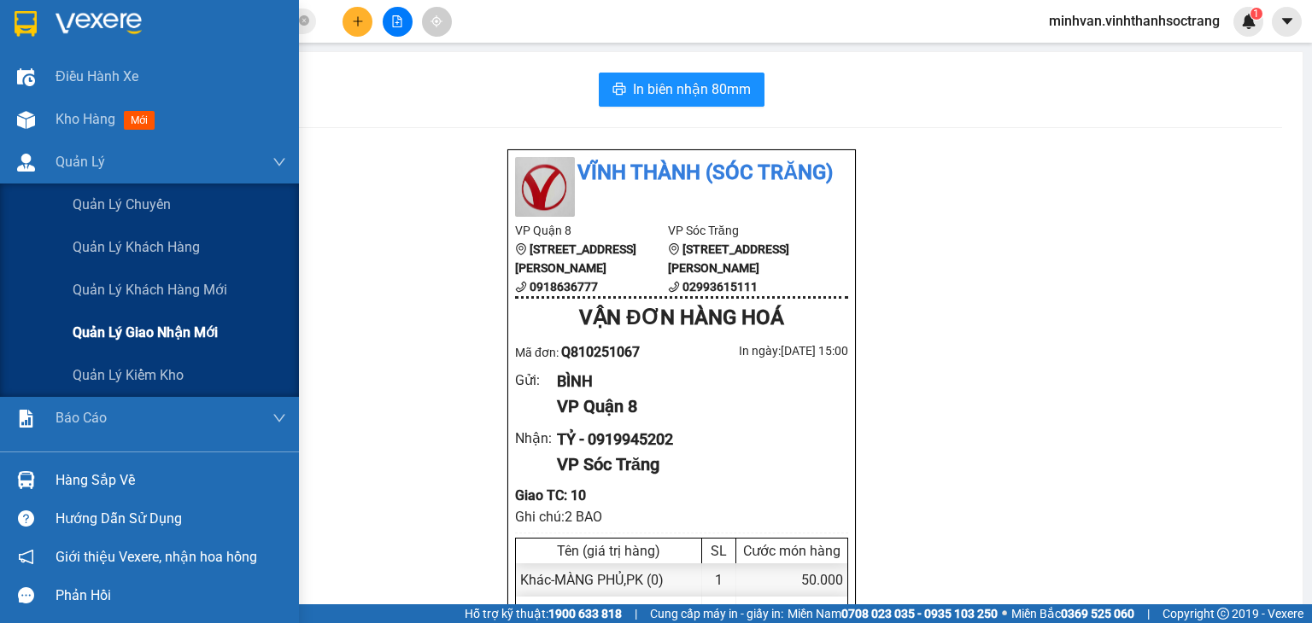
click at [145, 329] on span "Quản lý giao nhận mới" at bounding box center [145, 332] width 145 height 21
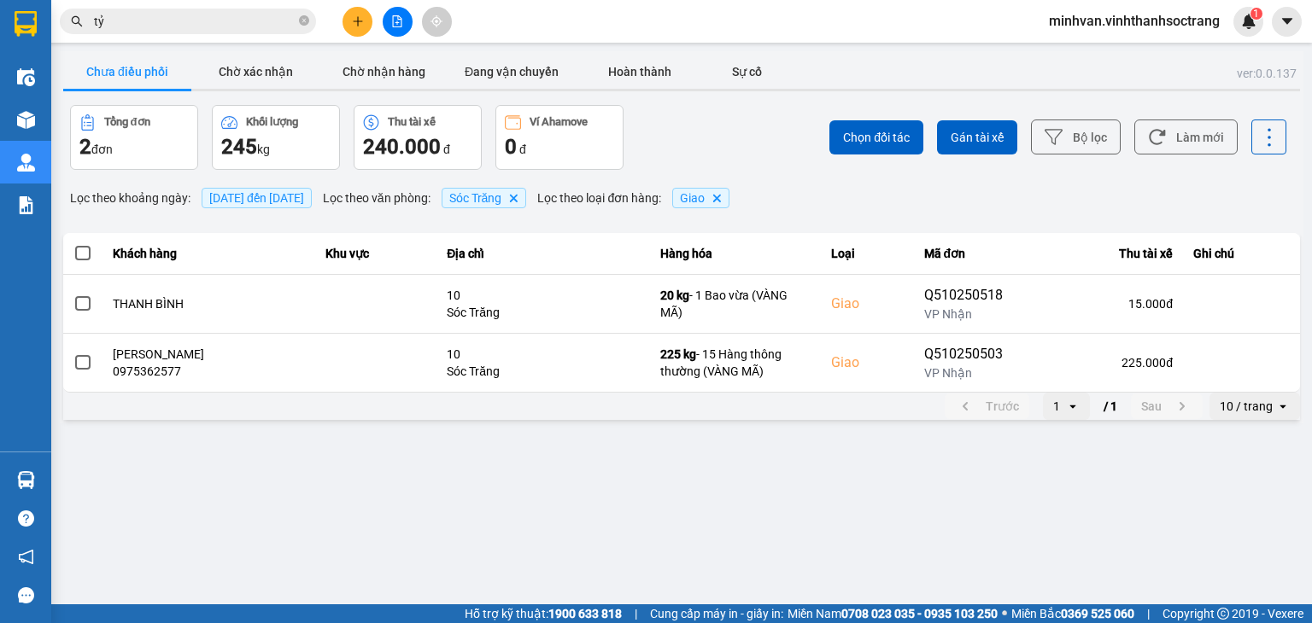
click at [266, 192] on span "11/10/2025 đến 11/10/2025" at bounding box center [256, 198] width 95 height 14
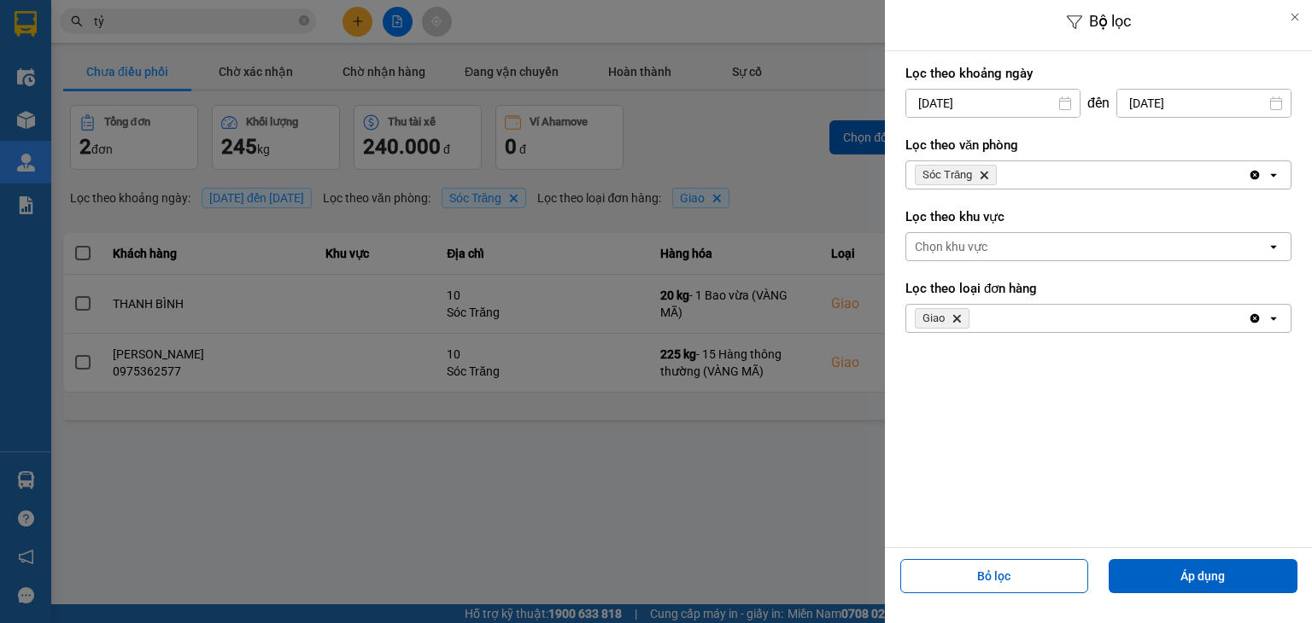
click at [1018, 117] on div "Lọc theo khoảng ngày 11/10/2025 Press the down arrow key to interact with the c…" at bounding box center [1098, 91] width 386 height 63
click at [1012, 102] on input "11/10/2025" at bounding box center [992, 103] width 173 height 27
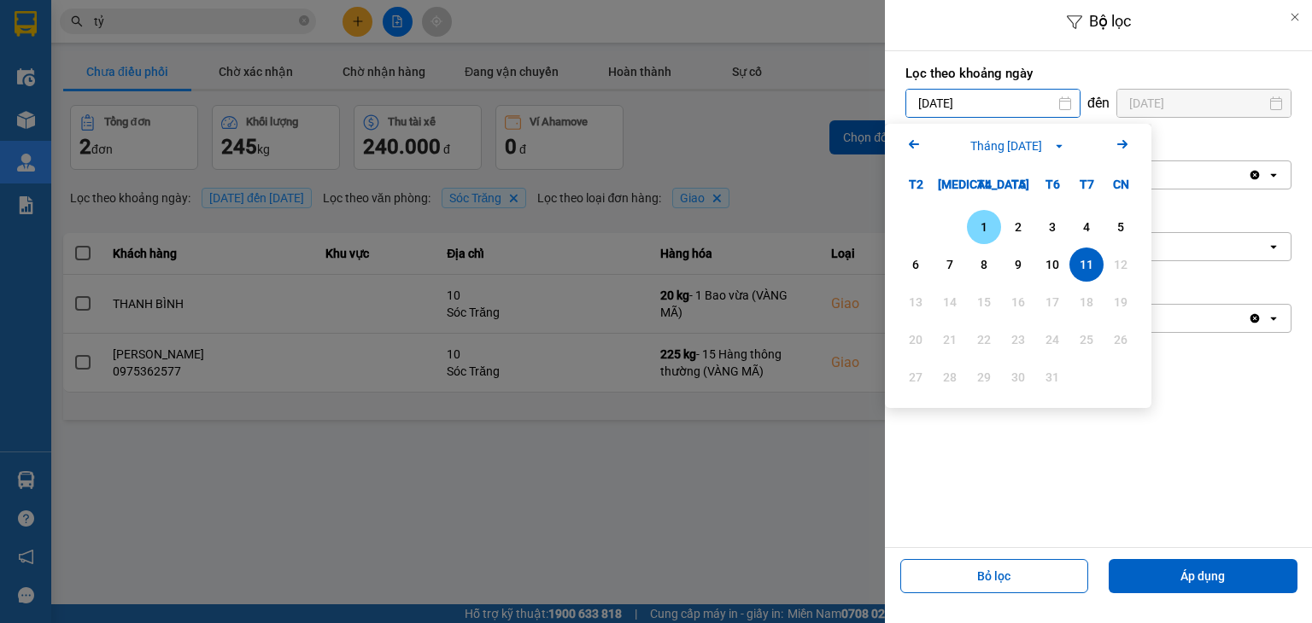
click at [988, 229] on div "1" at bounding box center [984, 227] width 24 height 20
type input "01/10/2025"
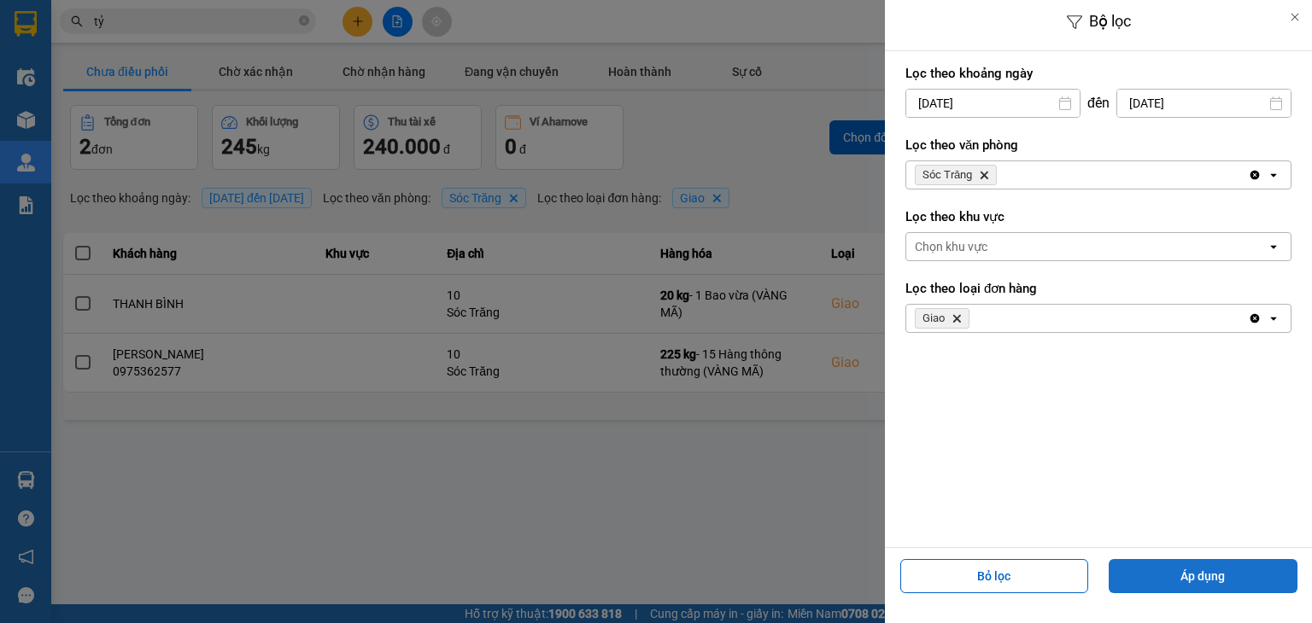
click at [1202, 577] on button "Áp dụng" at bounding box center [1202, 576] width 189 height 34
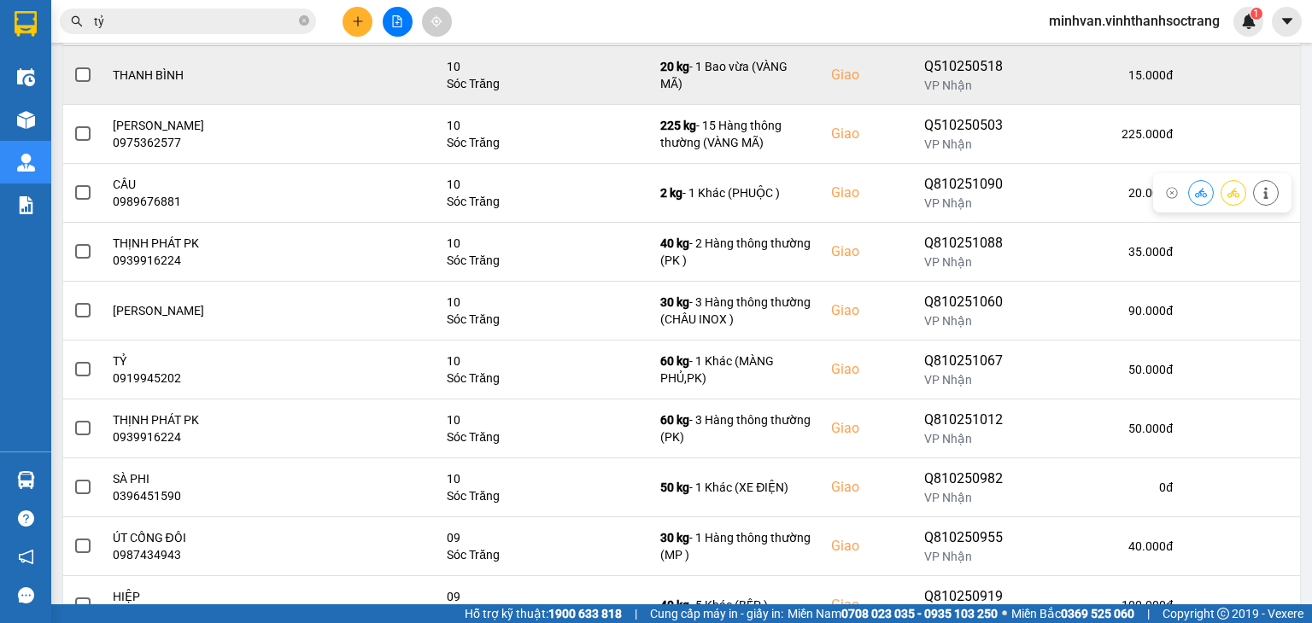
scroll to position [256, 0]
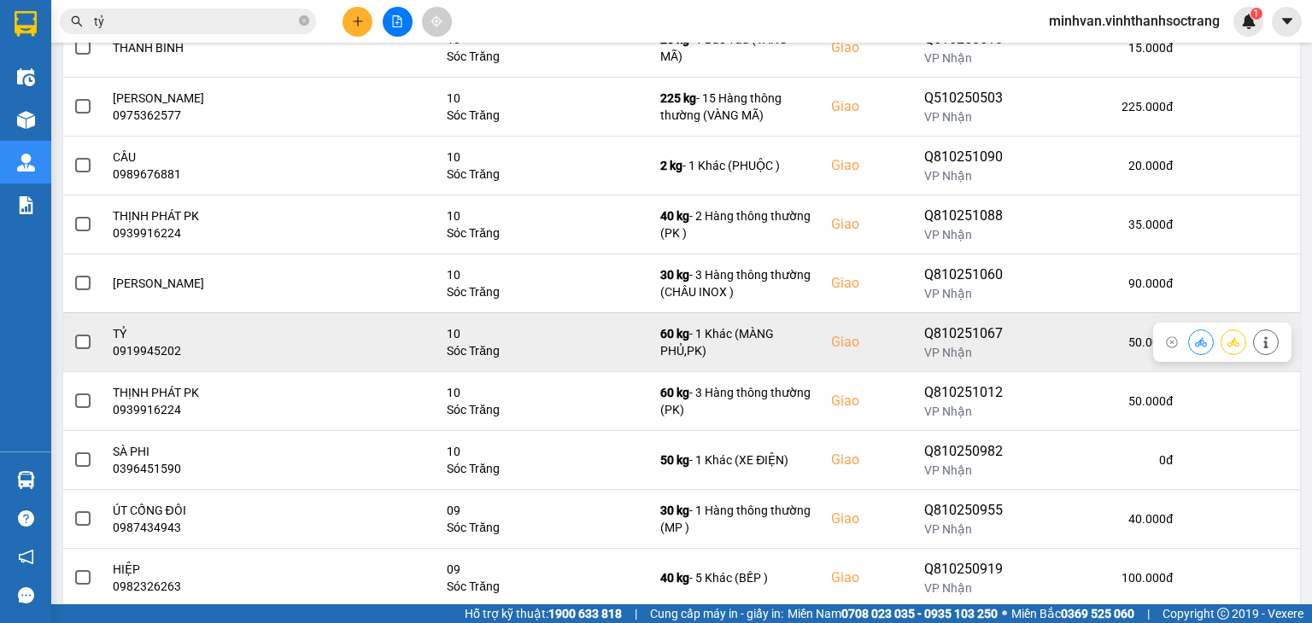
click at [85, 346] on span at bounding box center [82, 342] width 15 height 15
click at [73, 333] on input "checkbox" at bounding box center [73, 333] width 0 height 0
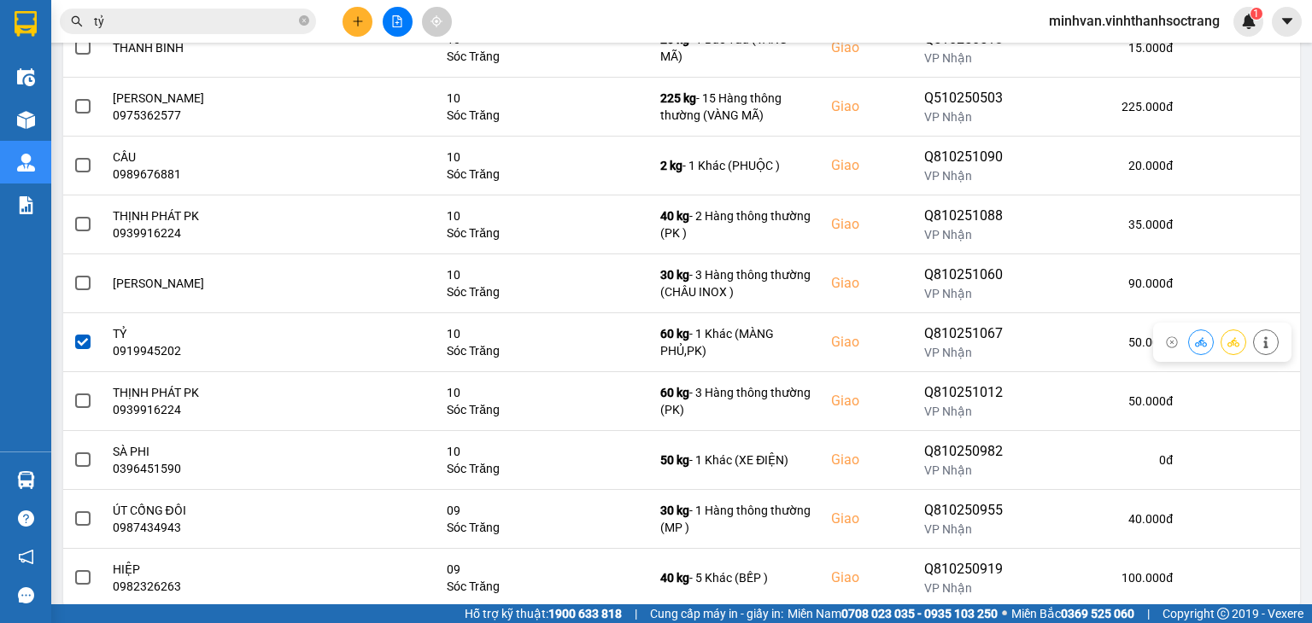
scroll to position [0, 0]
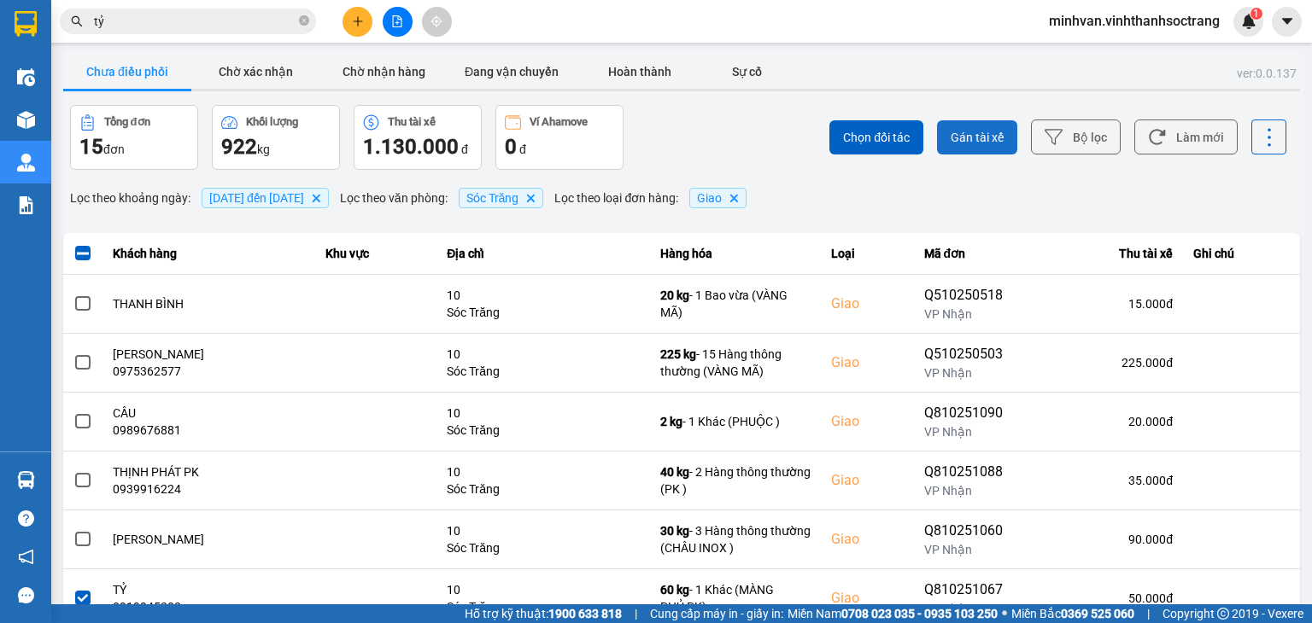
click at [951, 135] on span "Gán tài xế" at bounding box center [977, 137] width 53 height 17
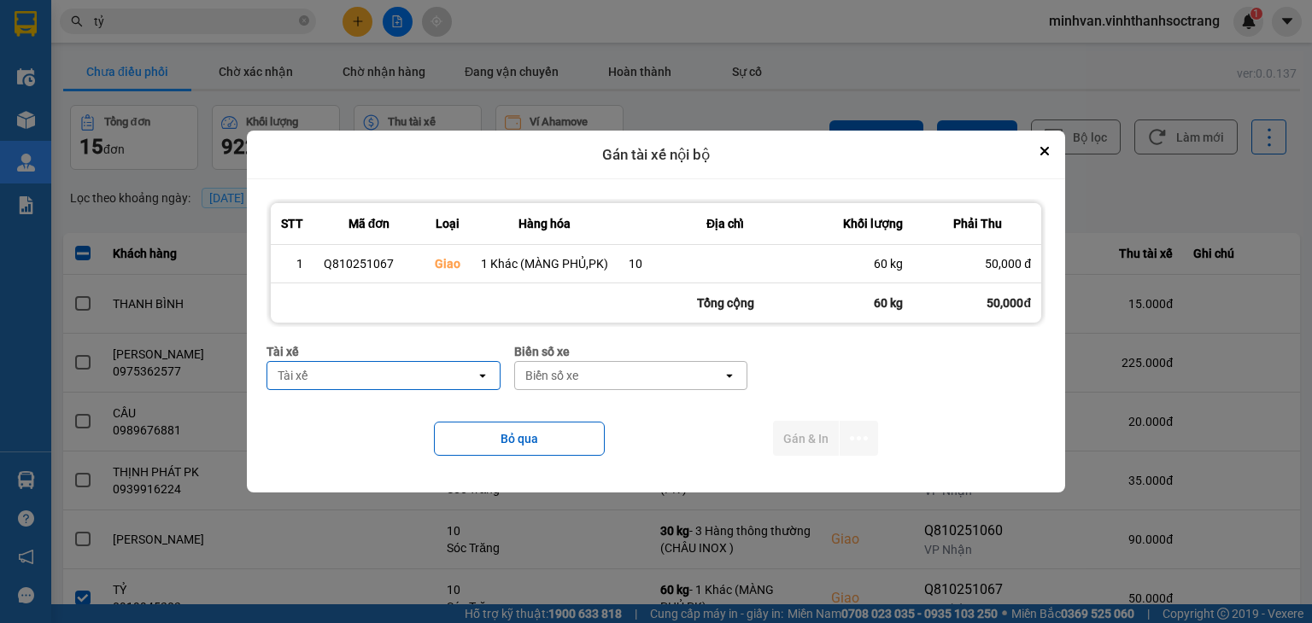
click at [342, 371] on div "Tài xế" at bounding box center [371, 375] width 208 height 27
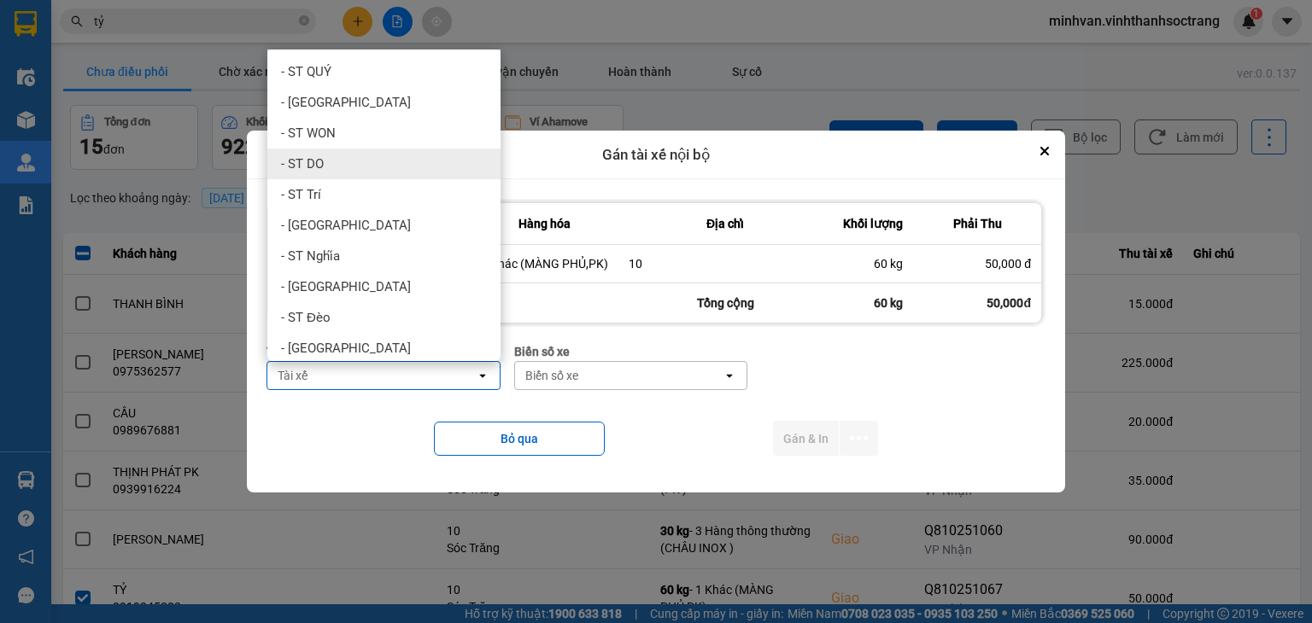
click at [335, 151] on div "- ST DO" at bounding box center [383, 164] width 233 height 31
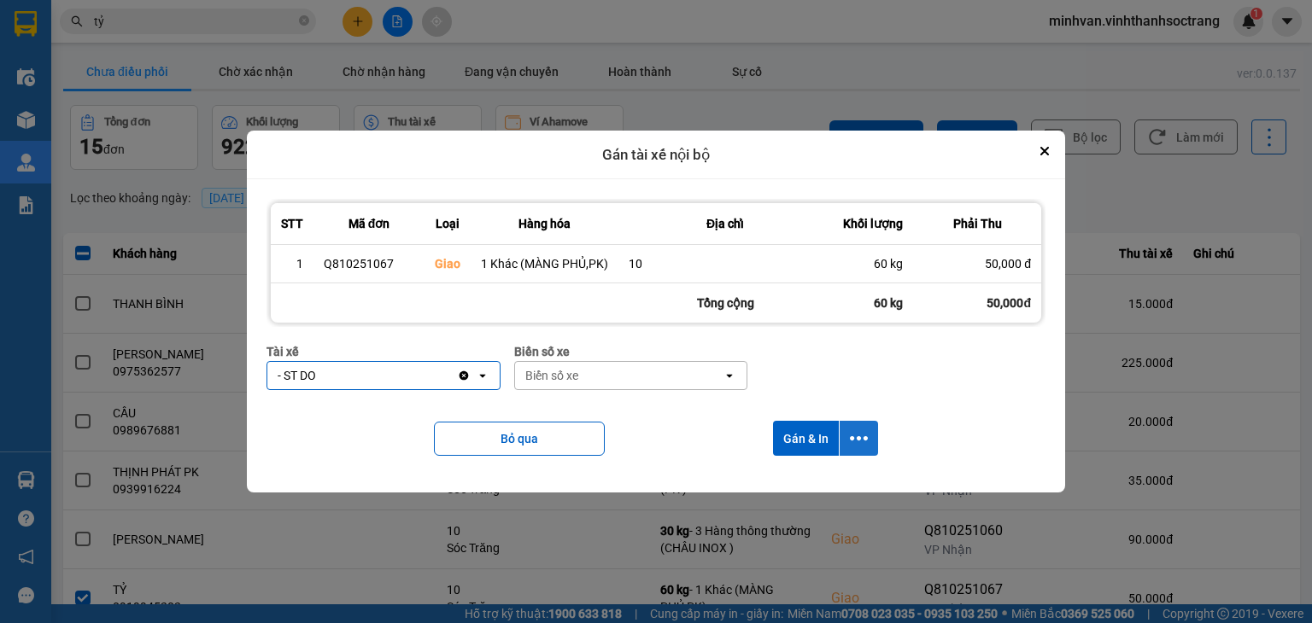
click at [859, 442] on icon "dialog" at bounding box center [859, 439] width 18 height 18
click at [806, 482] on span "Chỉ gán tài" at bounding box center [791, 484] width 56 height 17
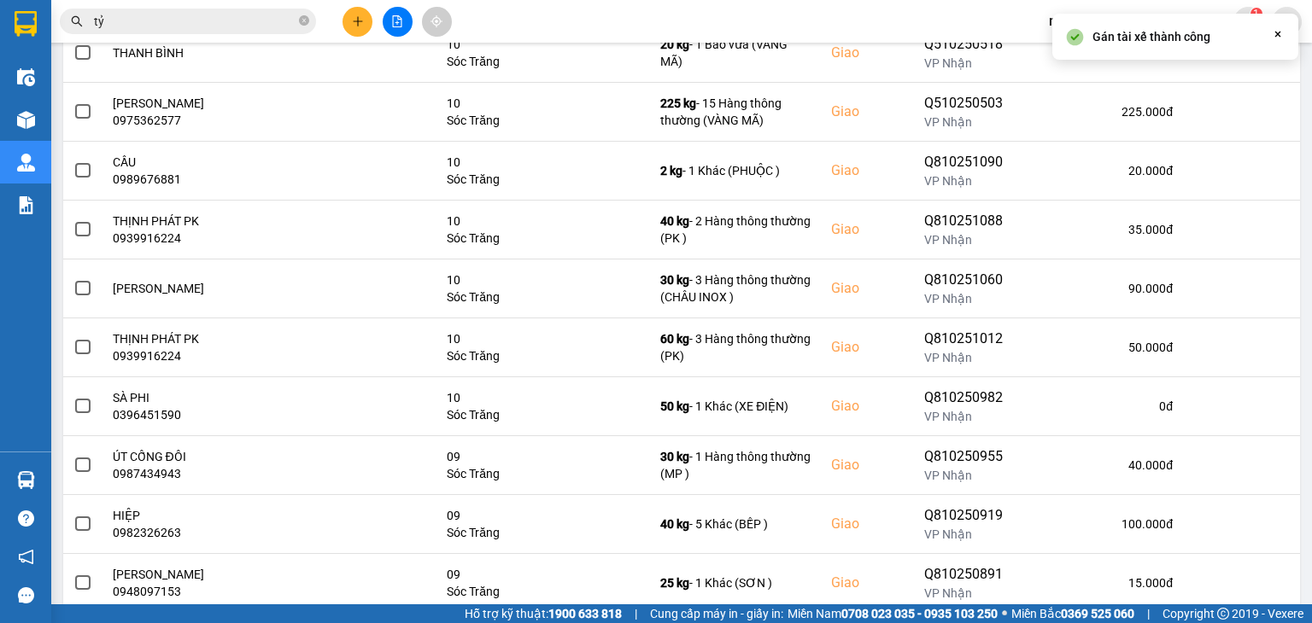
scroll to position [297, 0]
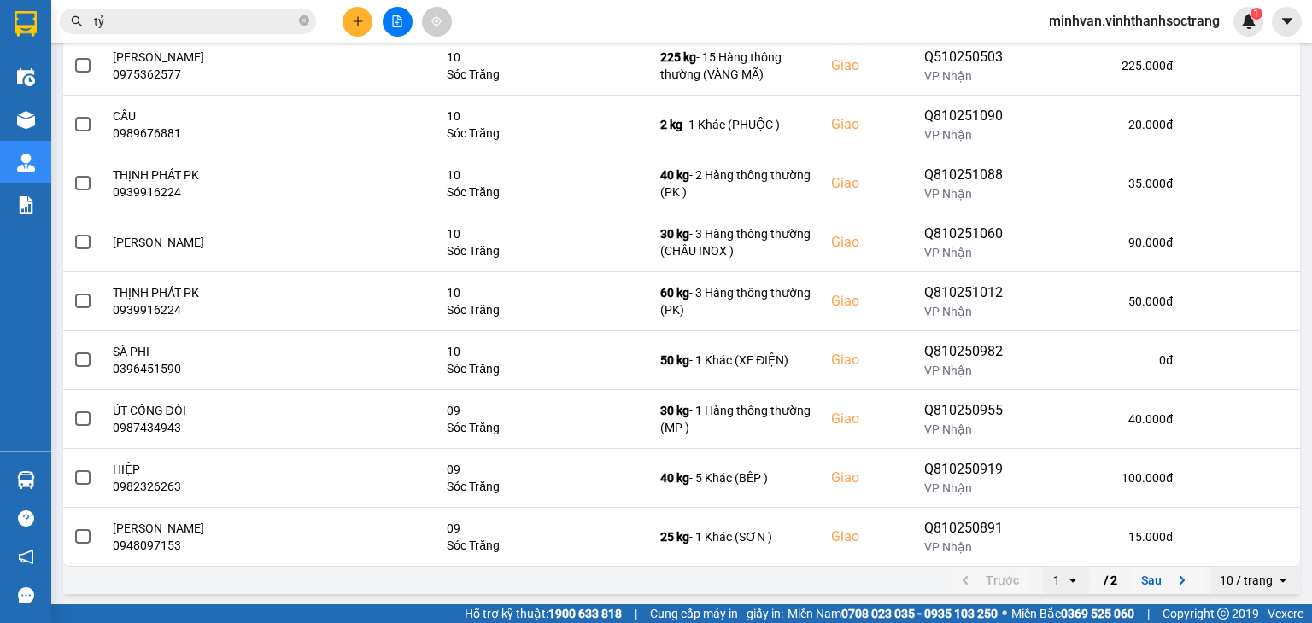
click at [1137, 572] on button "Sau" at bounding box center [1167, 581] width 72 height 26
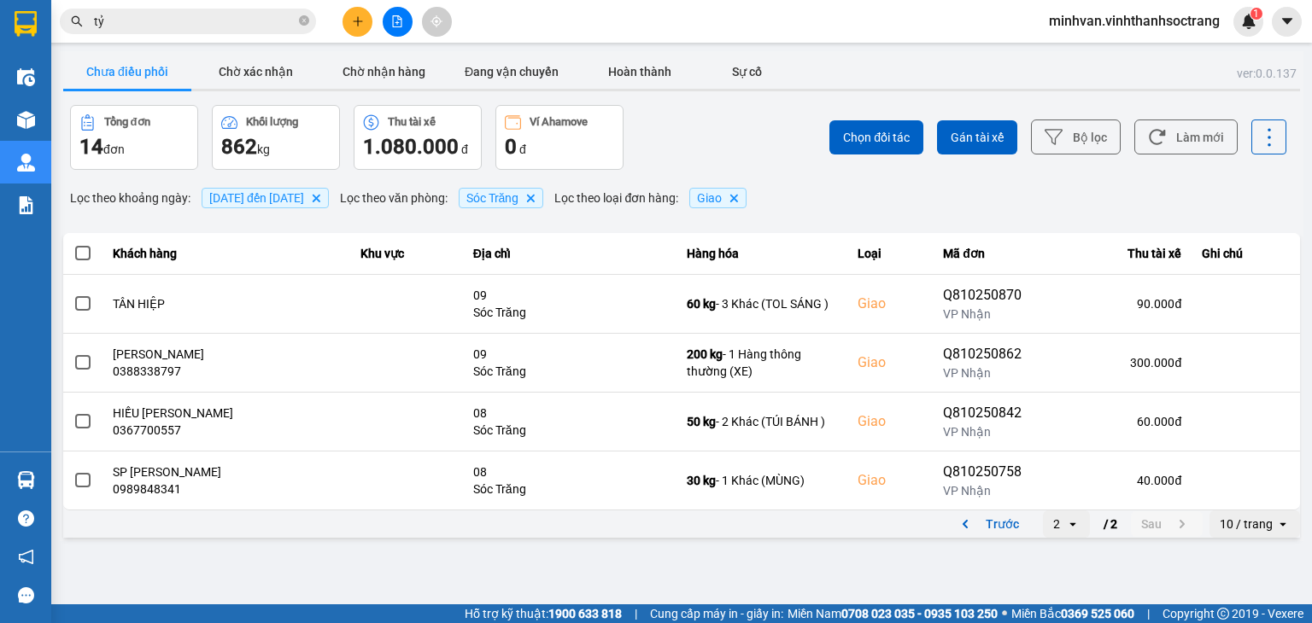
scroll to position [0, 0]
click at [243, 192] on span "01/10/2025 đến 11/10/2025" at bounding box center [256, 198] width 95 height 14
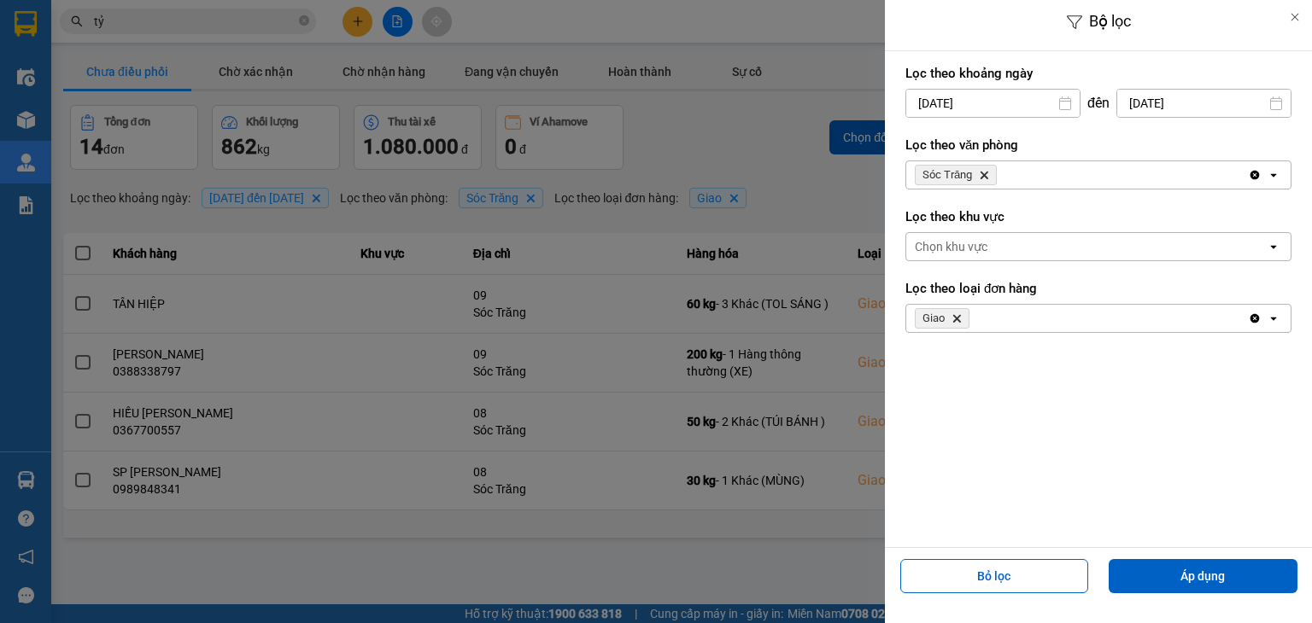
click at [1009, 95] on input "01/10/2025" at bounding box center [992, 103] width 173 height 27
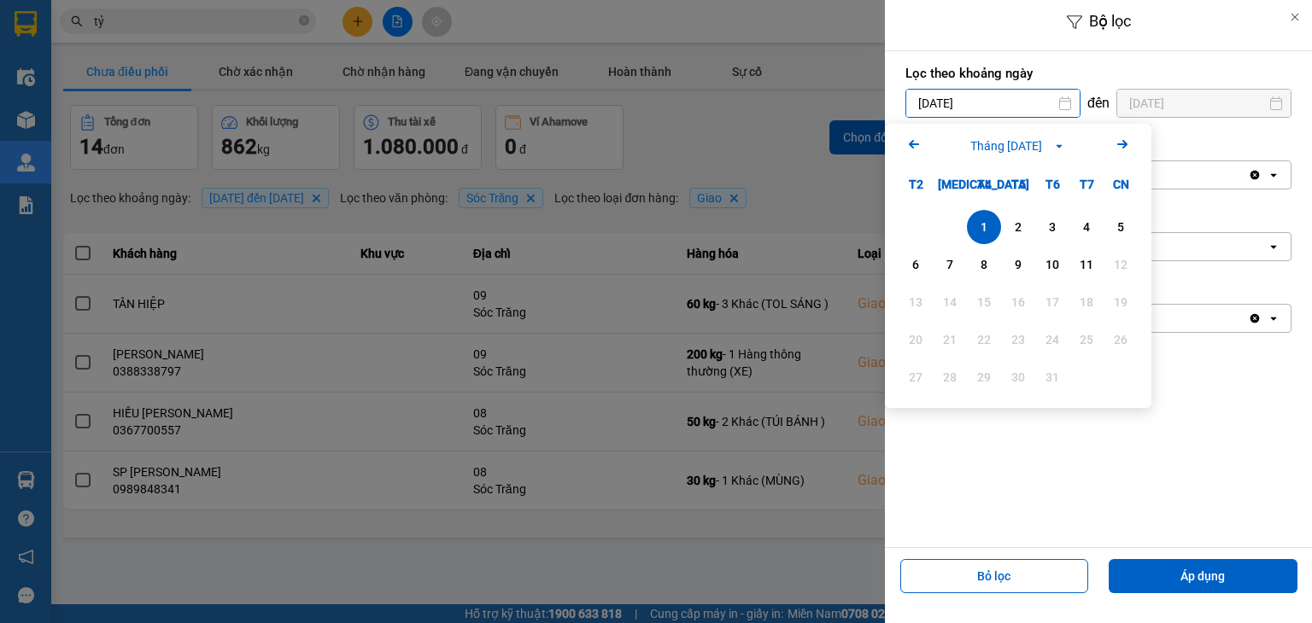
click at [986, 221] on div "1" at bounding box center [984, 227] width 24 height 20
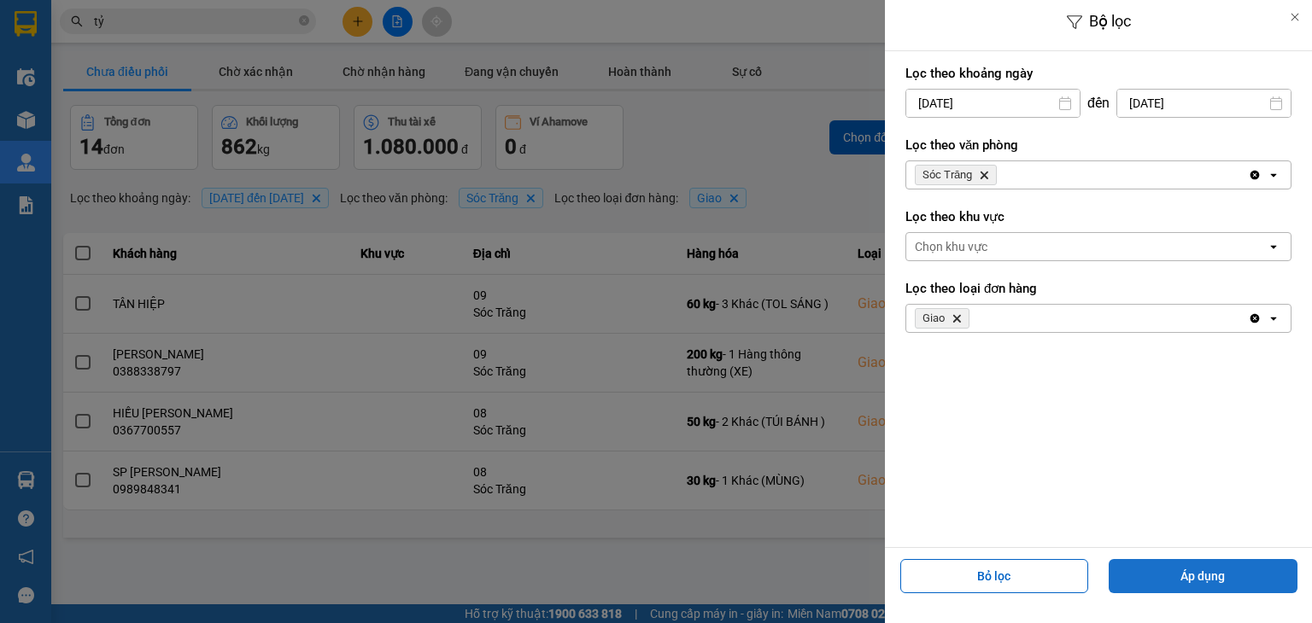
click at [1208, 580] on button "Áp dụng" at bounding box center [1202, 576] width 189 height 34
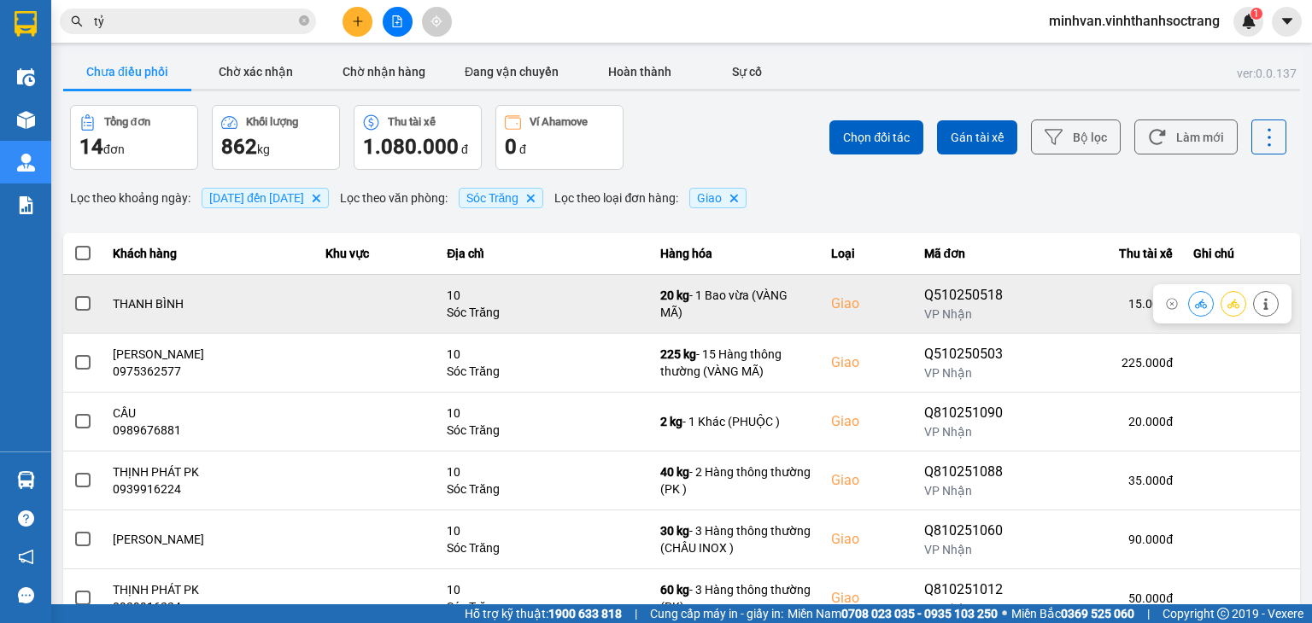
click at [1264, 301] on button at bounding box center [1266, 304] width 24 height 30
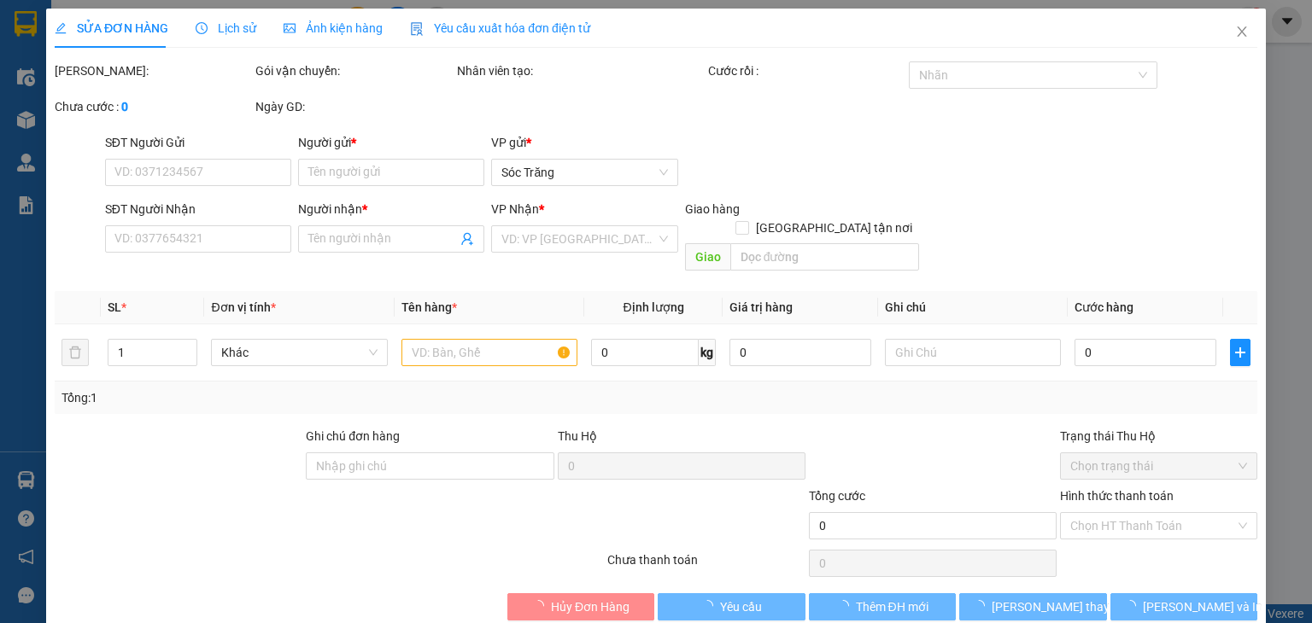
type input "HẰNG"
type input "THANH BÌNH"
checkbox input "true"
type input "10"
type input "15.000"
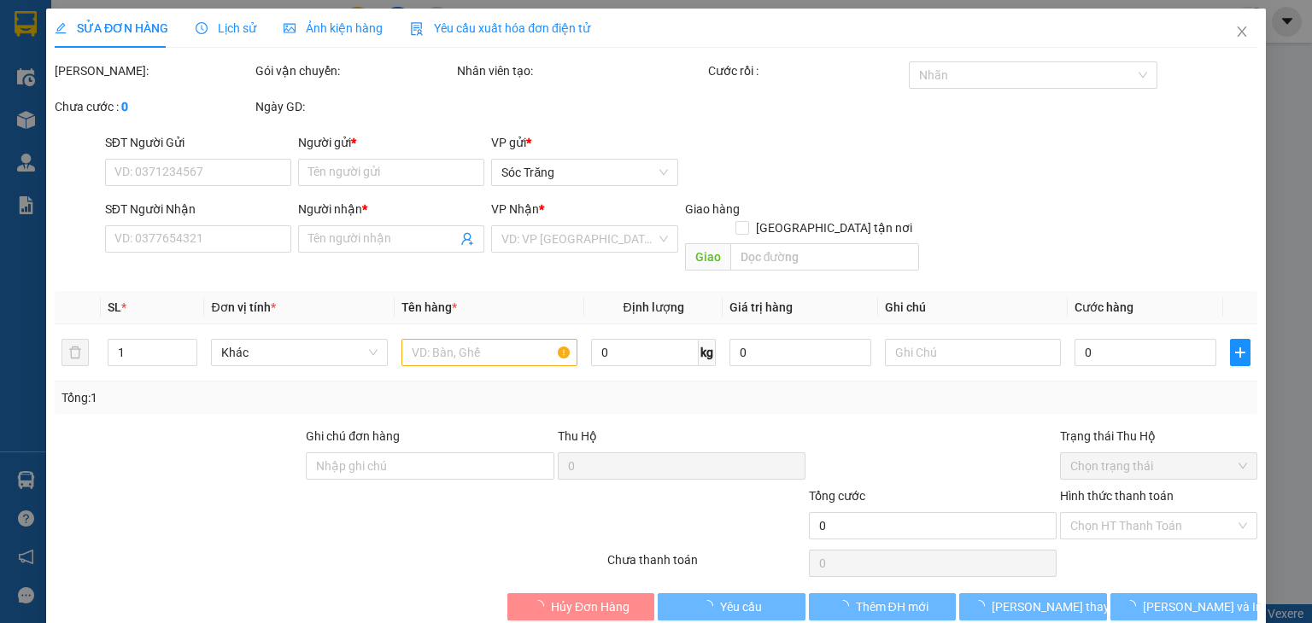
type input "15.000"
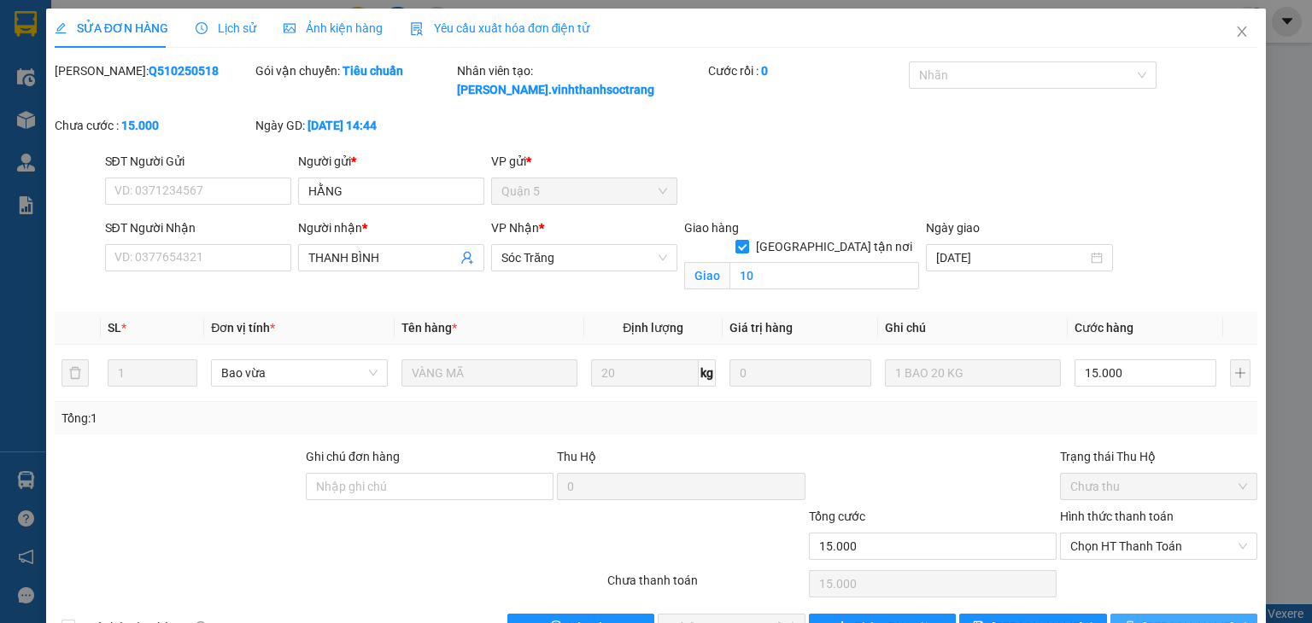
click at [1117, 593] on button "Lưu và In" at bounding box center [1184, 627] width 148 height 27
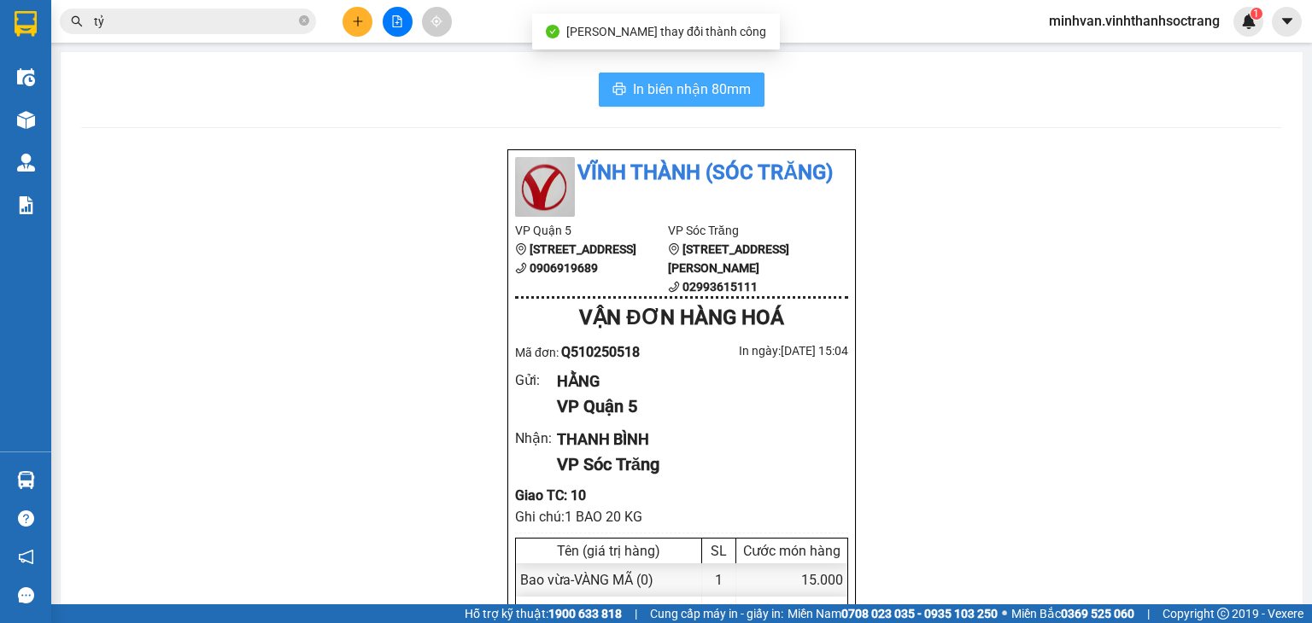
click at [718, 95] on span "In biên nhận 80mm" at bounding box center [692, 89] width 118 height 21
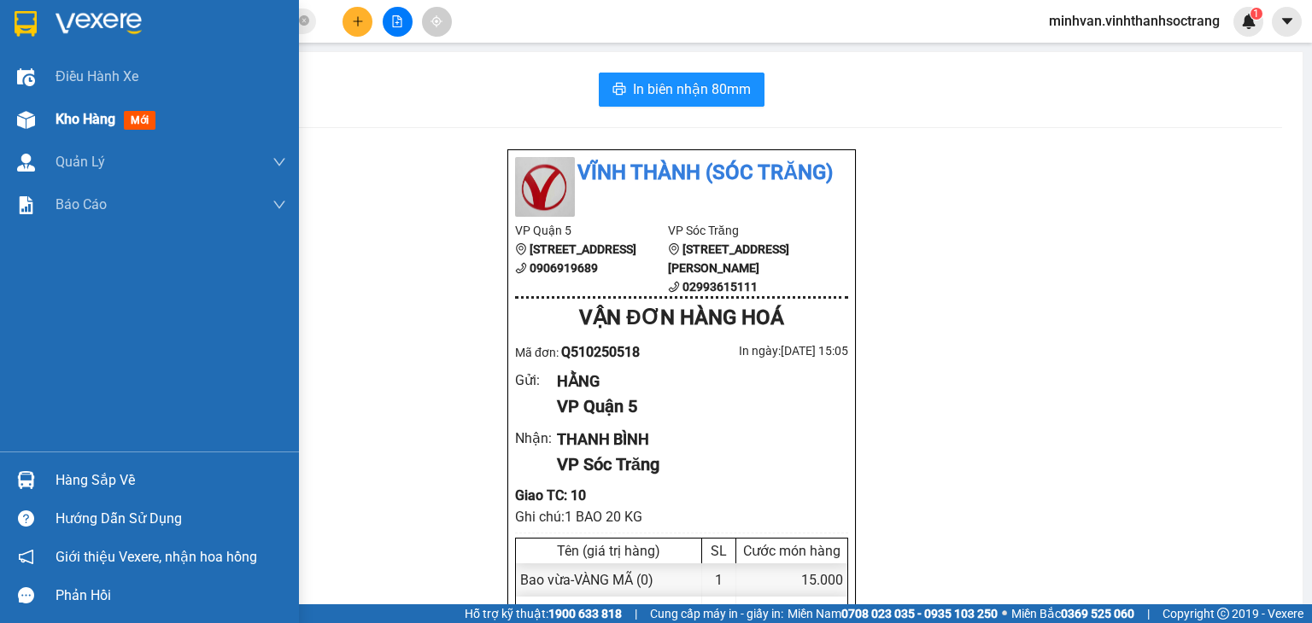
click at [103, 117] on span "Kho hàng" at bounding box center [86, 119] width 60 height 16
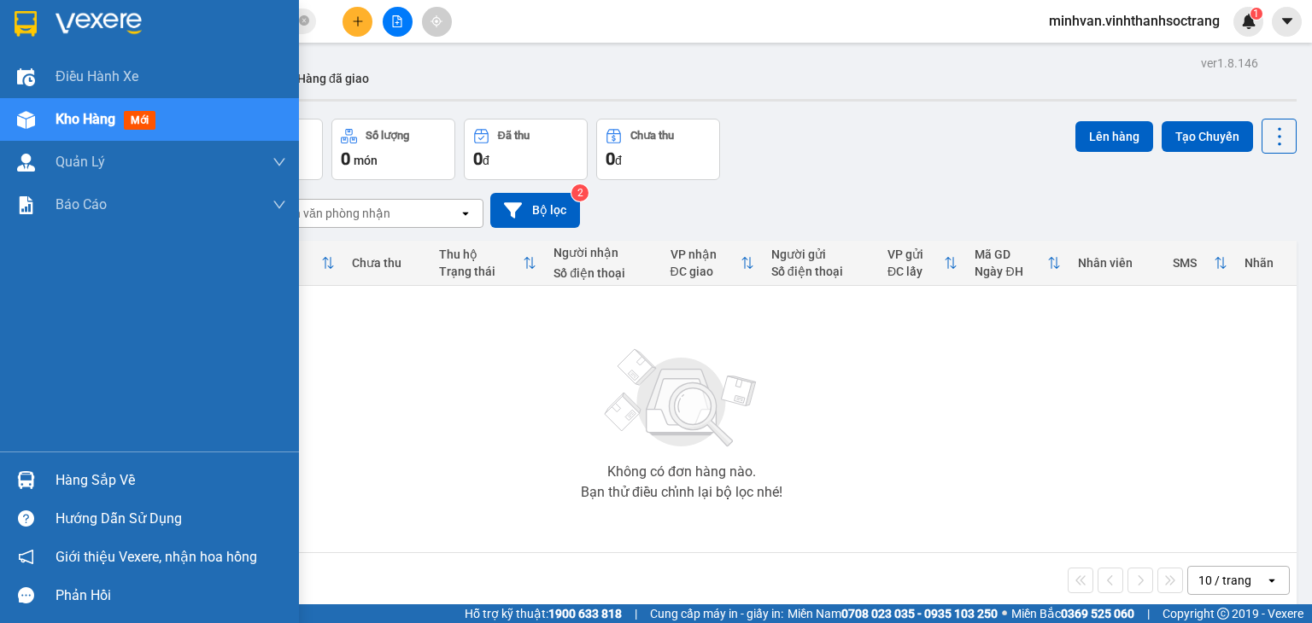
click at [103, 123] on span "Kho hàng" at bounding box center [86, 119] width 60 height 16
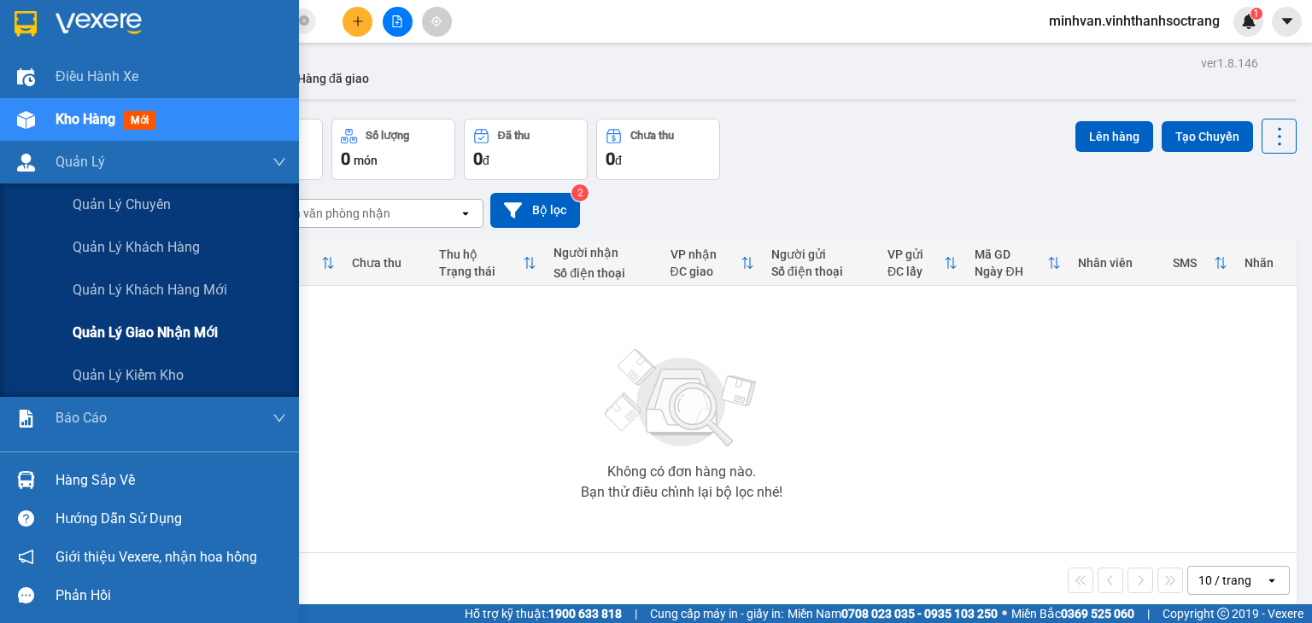
click at [146, 330] on span "Quản lý giao nhận mới" at bounding box center [145, 332] width 145 height 21
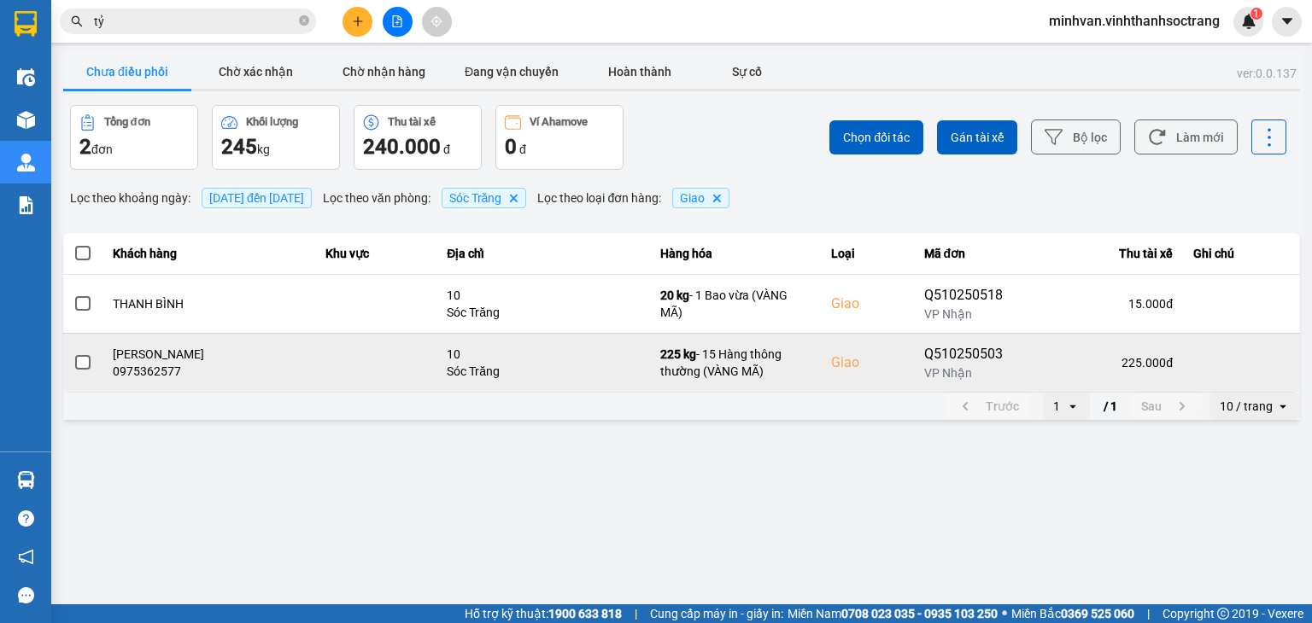
click at [599, 349] on div "10" at bounding box center [543, 354] width 193 height 17
click at [570, 359] on div "10" at bounding box center [543, 354] width 193 height 17
click at [933, 363] on td "Q510250503 VP Nhận" at bounding box center [978, 362] width 128 height 59
click at [1270, 357] on icon at bounding box center [1266, 363] width 12 height 12
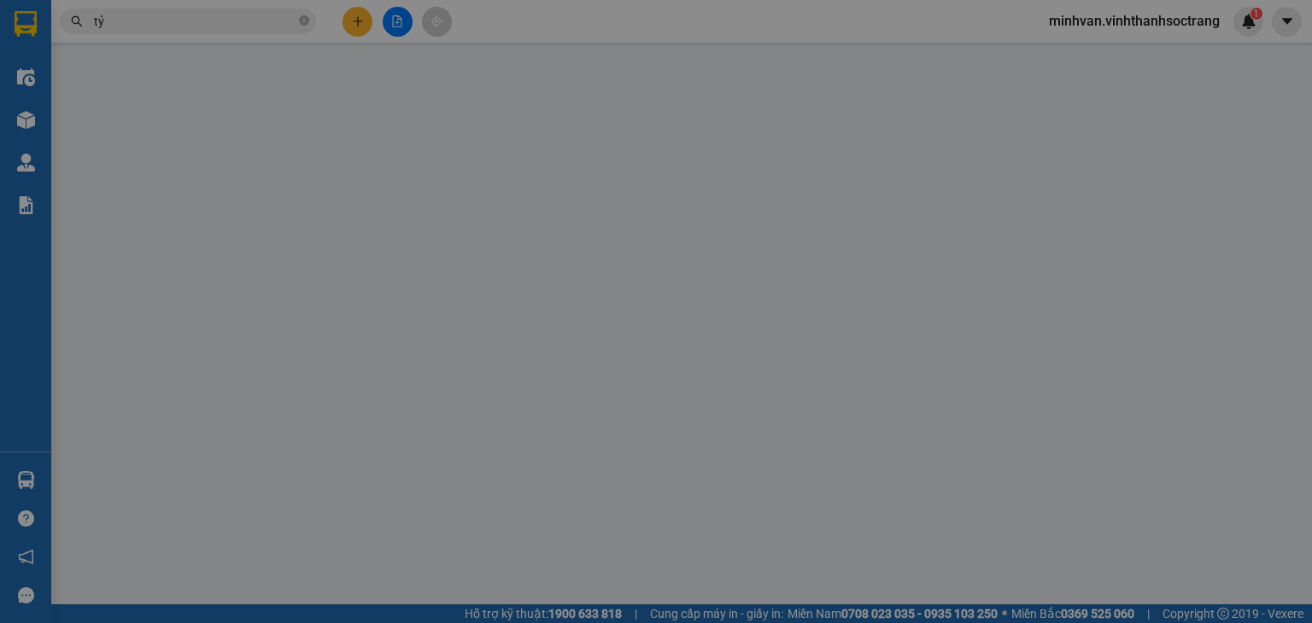
type input "09096367061"
type input "HẰNG"
type input "0975362577"
type input "HỒNG THANH BÌNH"
checkbox input "true"
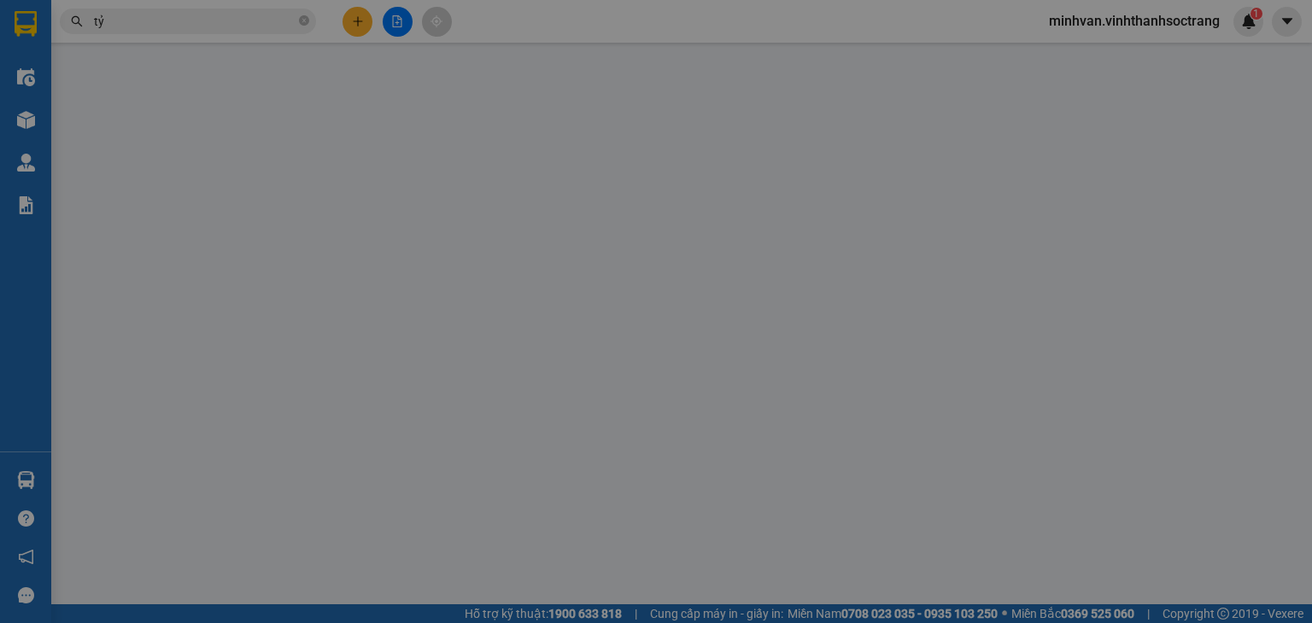
type input "10"
type input "225.000"
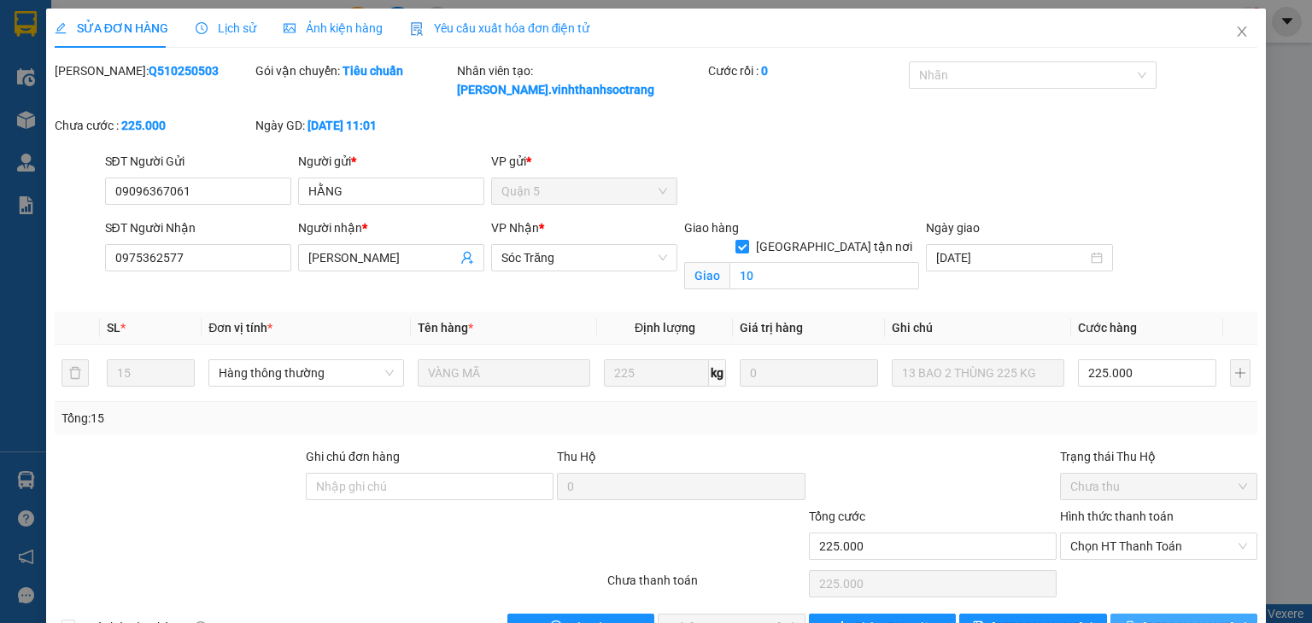
click at [1164, 593] on span "Lưu và In" at bounding box center [1203, 627] width 120 height 19
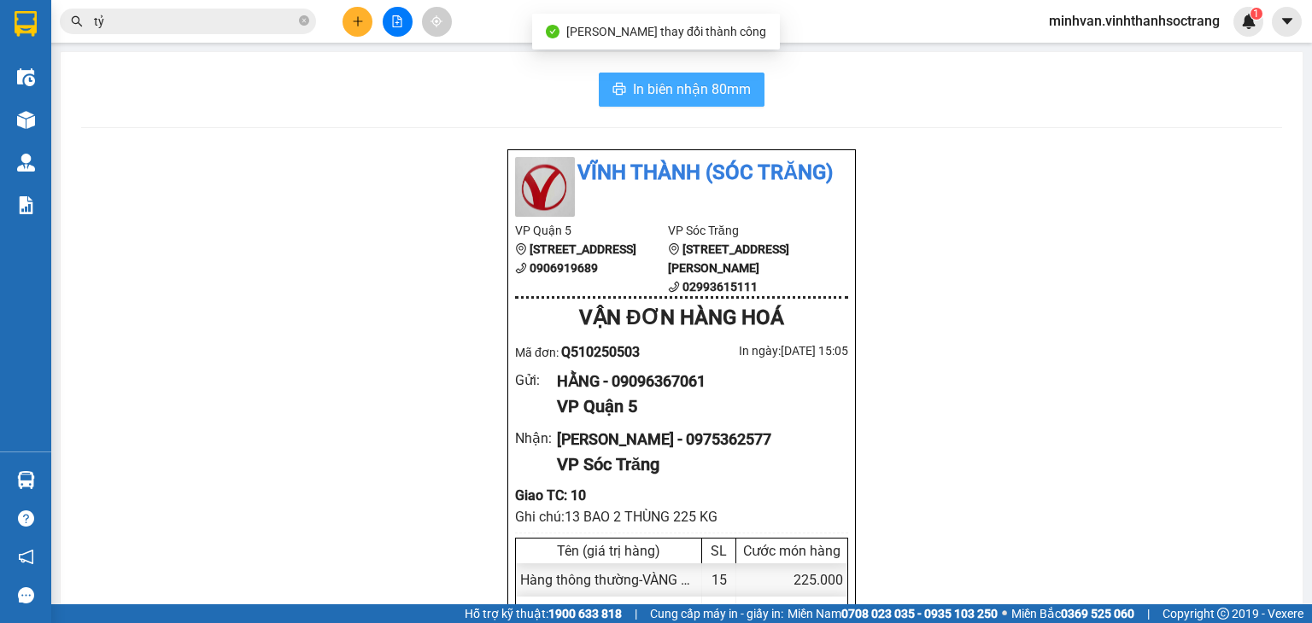
click at [673, 88] on span "In biên nhận 80mm" at bounding box center [692, 89] width 118 height 21
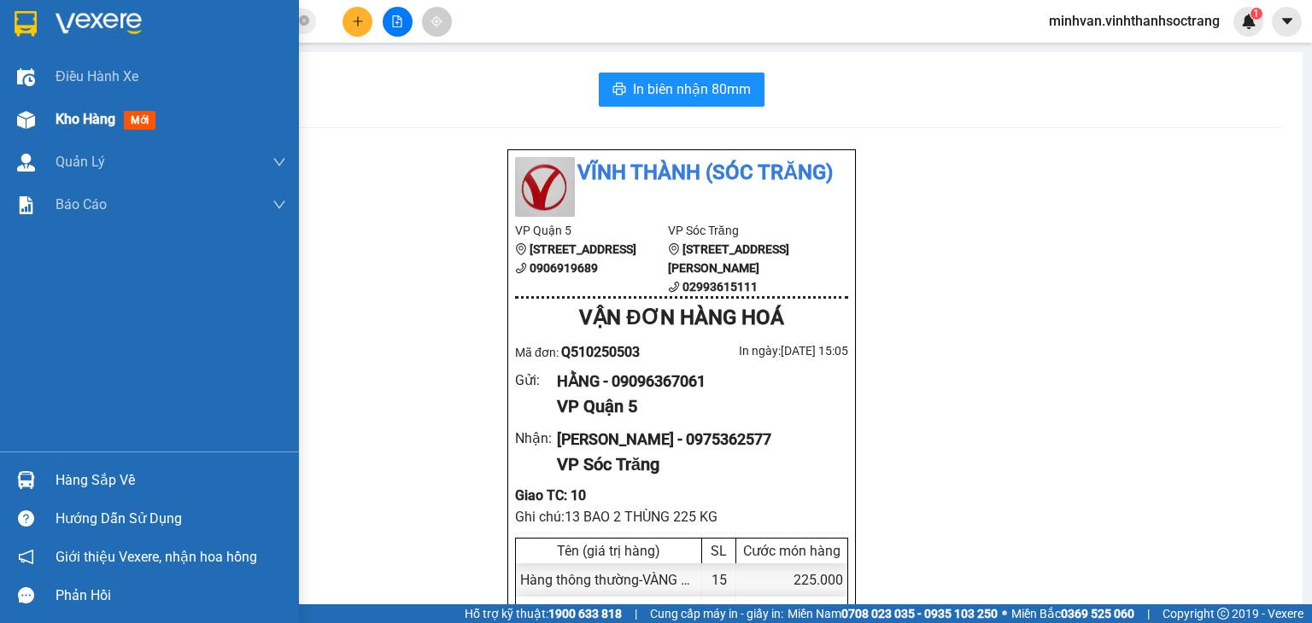
click at [74, 121] on span "Kho hàng" at bounding box center [86, 119] width 60 height 16
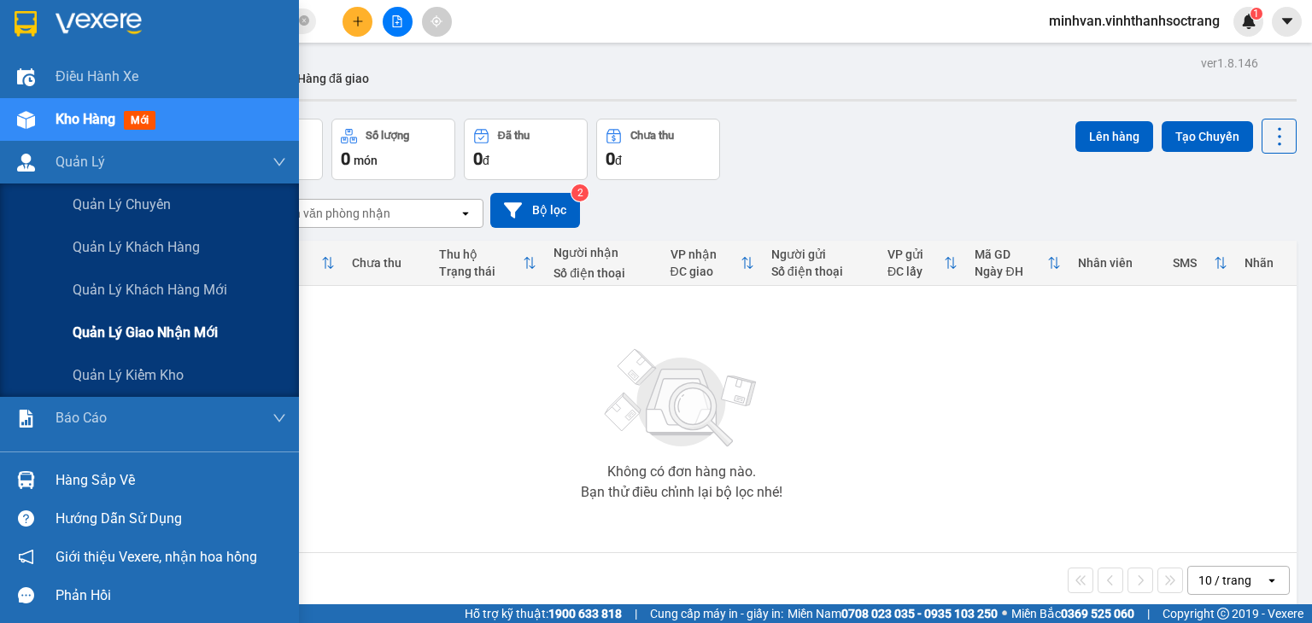
click at [218, 339] on span "Quản lý giao nhận mới" at bounding box center [145, 332] width 145 height 21
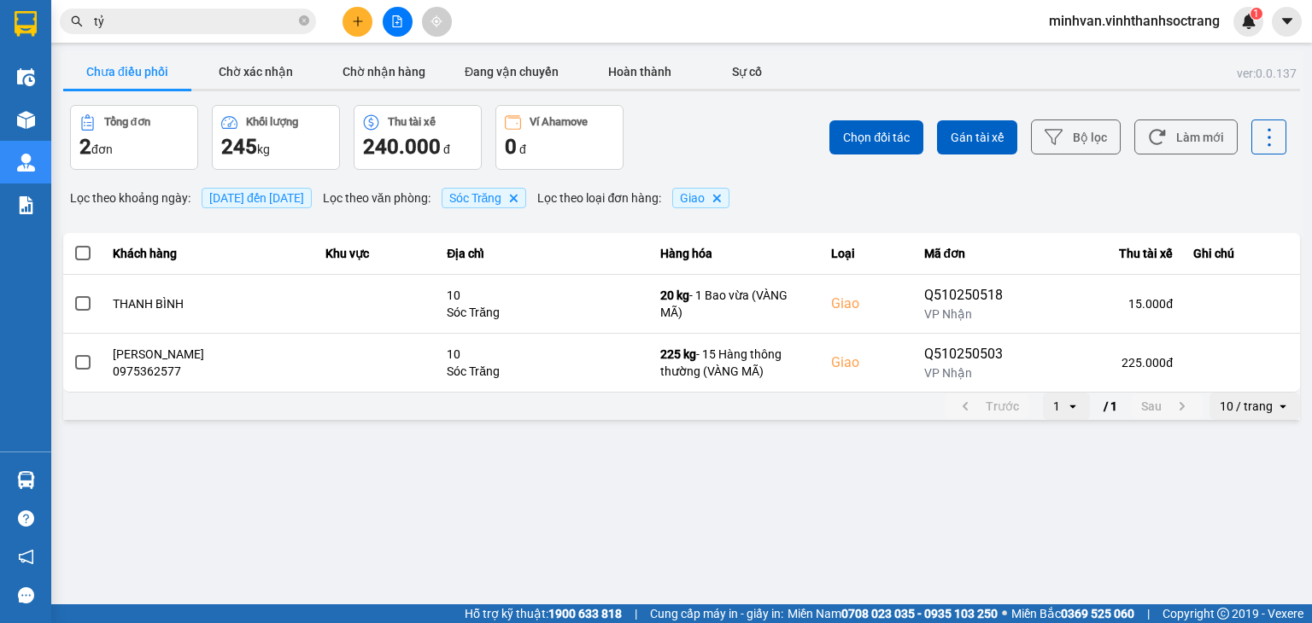
click at [304, 191] on span "11/10/2025 đến 11/10/2025" at bounding box center [256, 198] width 95 height 14
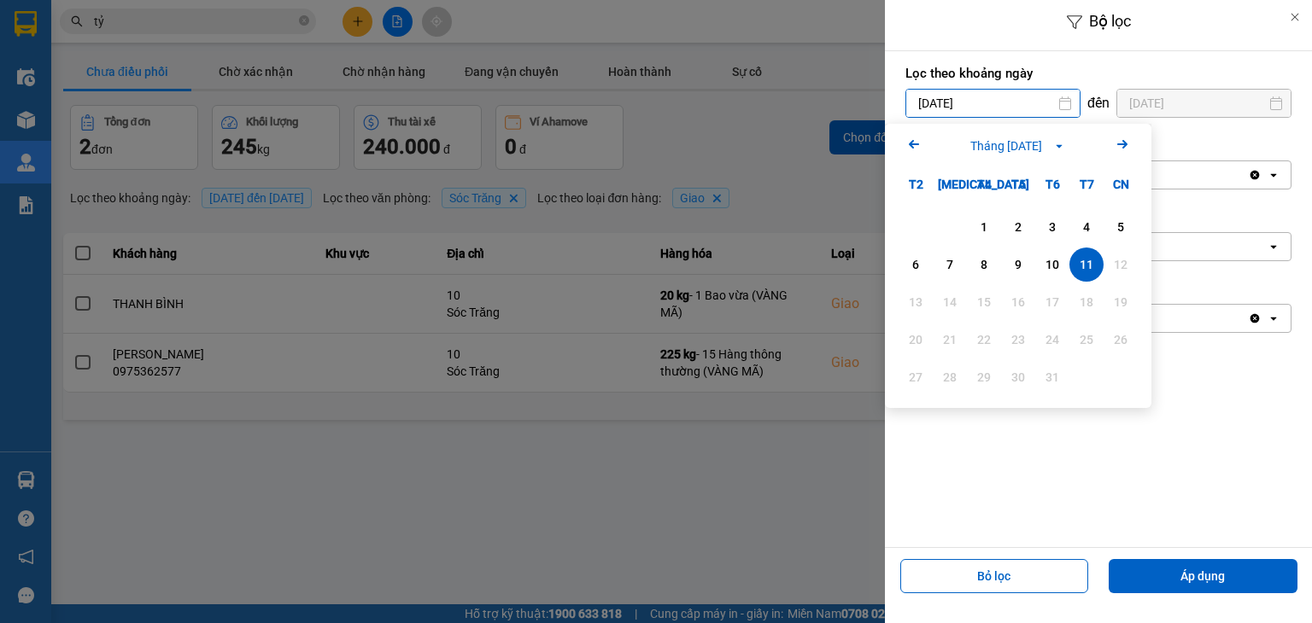
click at [1030, 103] on input "11/10/2025" at bounding box center [992, 103] width 173 height 27
click at [983, 217] on div "1" at bounding box center [984, 227] width 24 height 20
type input "01/10/2025"
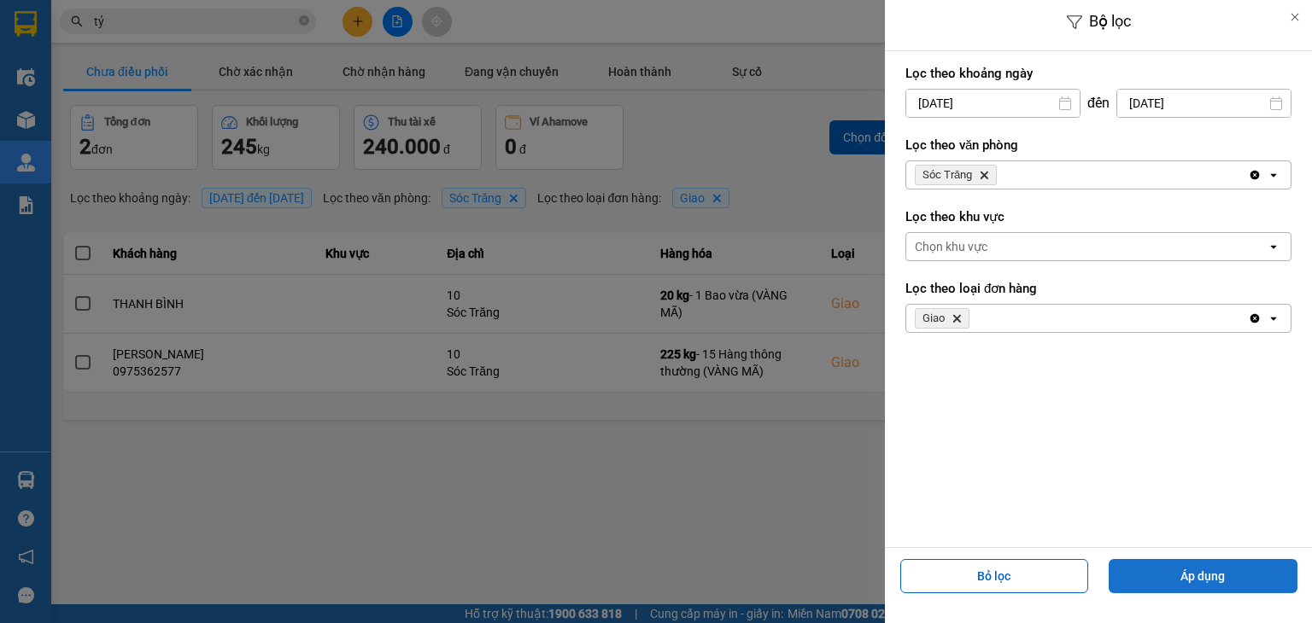
click at [1143, 572] on button "Áp dụng" at bounding box center [1202, 576] width 189 height 34
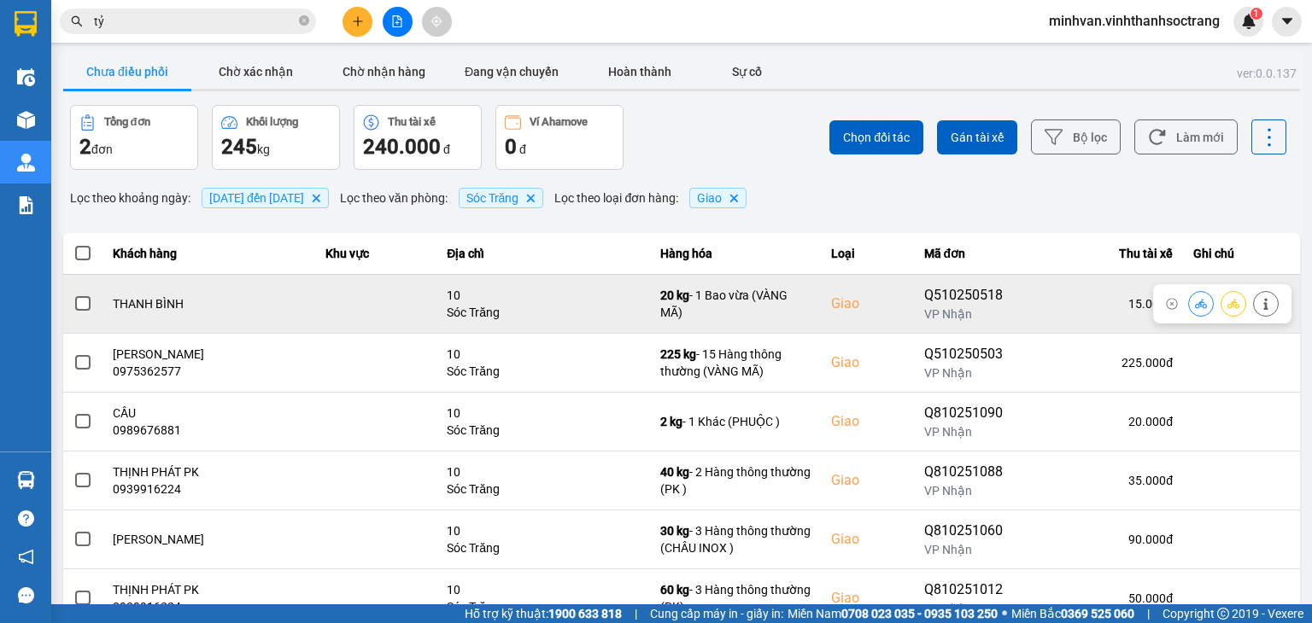
click at [85, 304] on span at bounding box center [82, 303] width 15 height 15
click at [73, 295] on input "checkbox" at bounding box center [73, 295] width 0 height 0
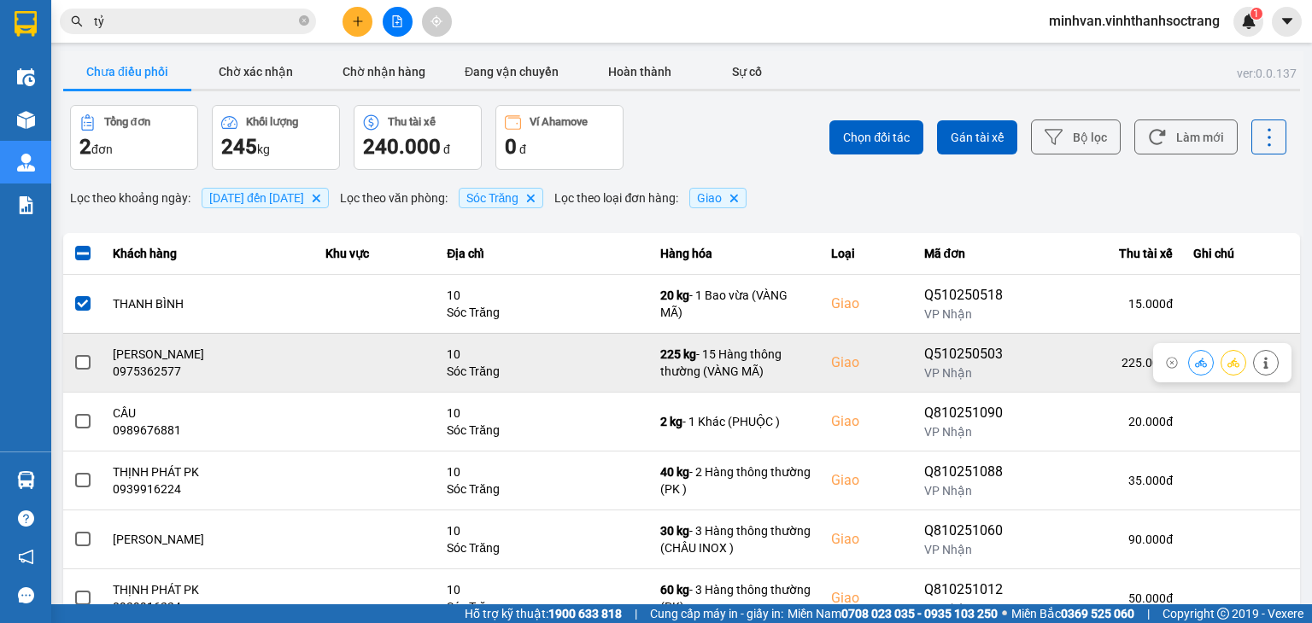
click at [74, 360] on label at bounding box center [82, 363] width 19 height 19
click at [73, 354] on input "checkbox" at bounding box center [73, 354] width 0 height 0
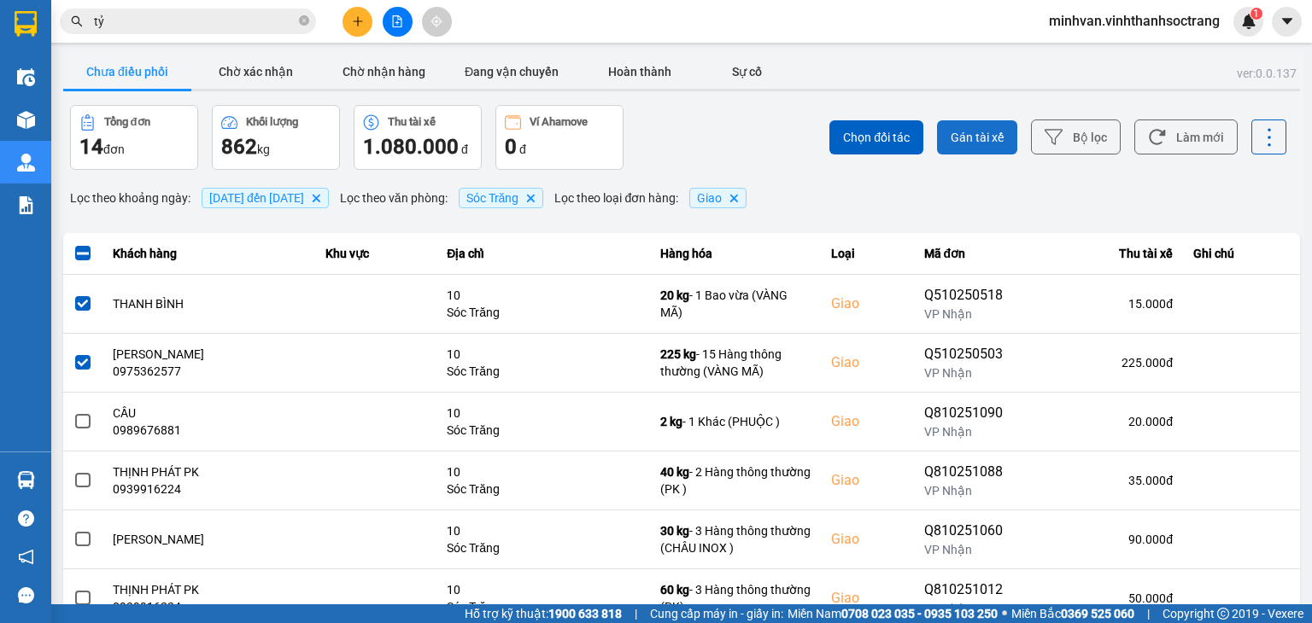
click at [951, 142] on span "Gán tài xế" at bounding box center [977, 137] width 53 height 17
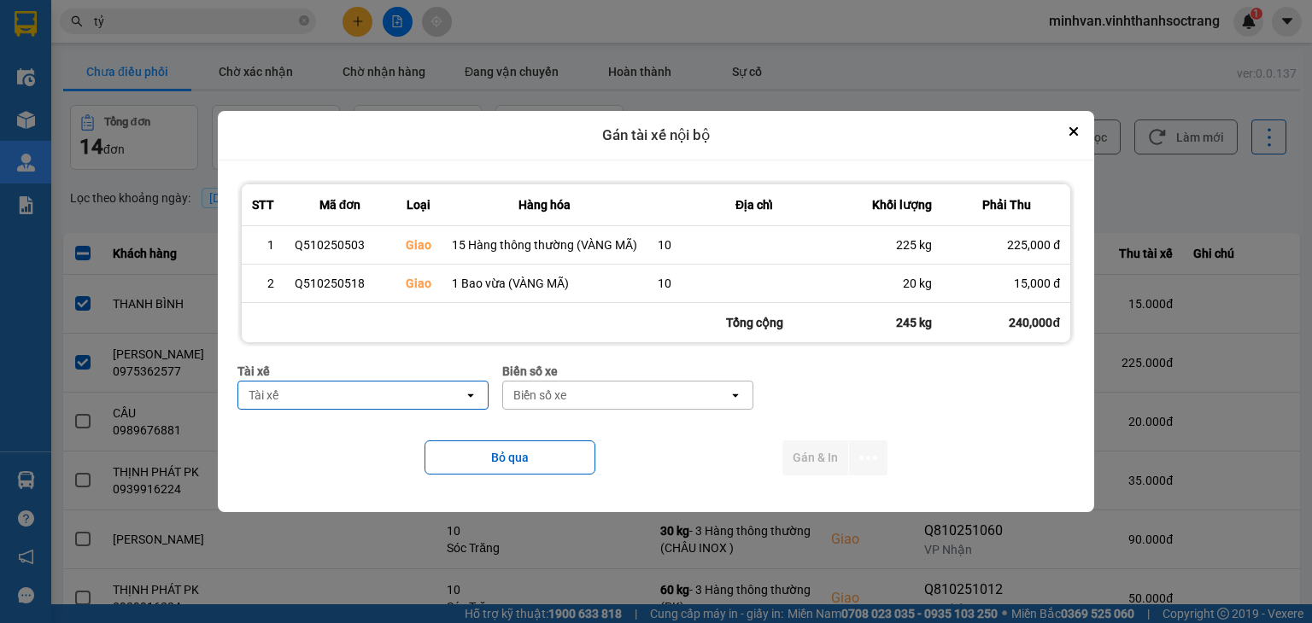
click at [364, 393] on div "Tài xế" at bounding box center [350, 395] width 225 height 27
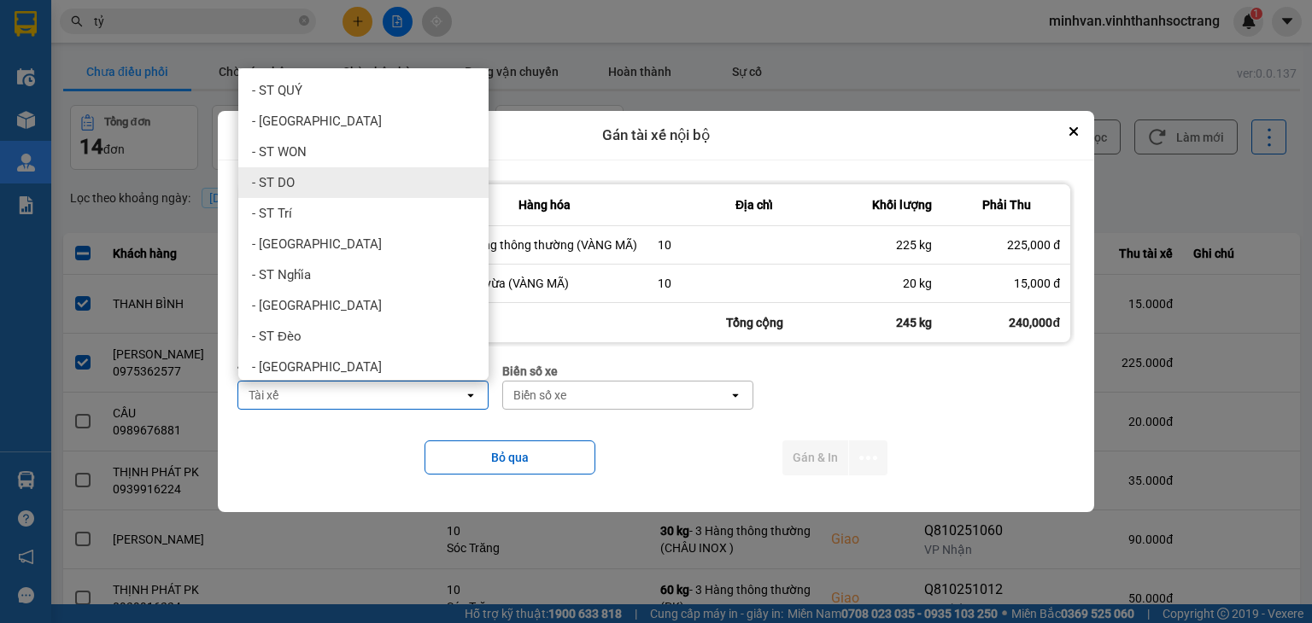
click at [280, 178] on span "- ST DO" at bounding box center [273, 182] width 43 height 17
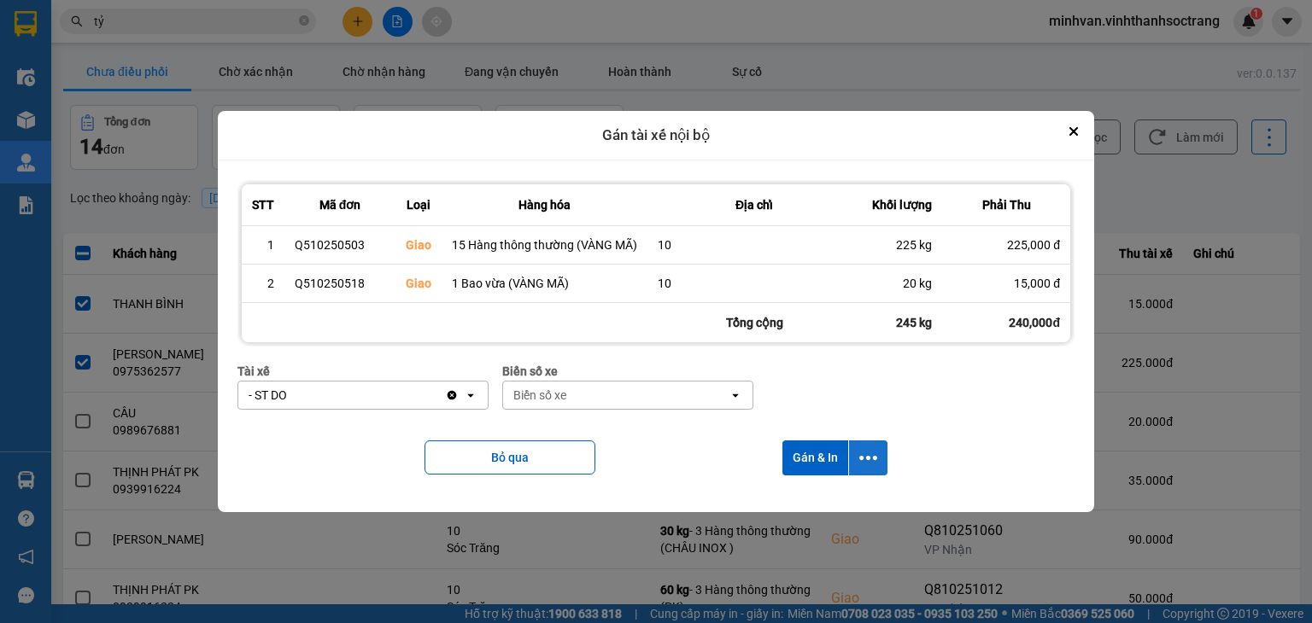
click at [863, 455] on icon "dialog" at bounding box center [868, 458] width 18 height 18
click at [831, 500] on div "Chỉ gán tài" at bounding box center [822, 503] width 101 height 17
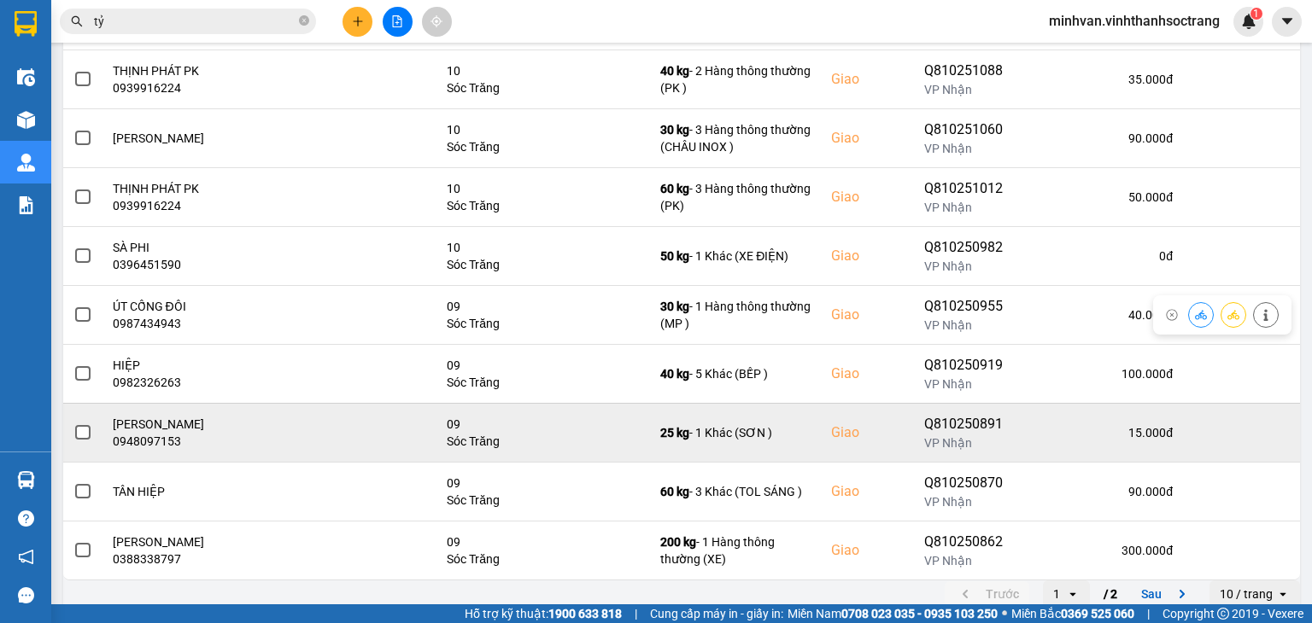
scroll to position [297, 0]
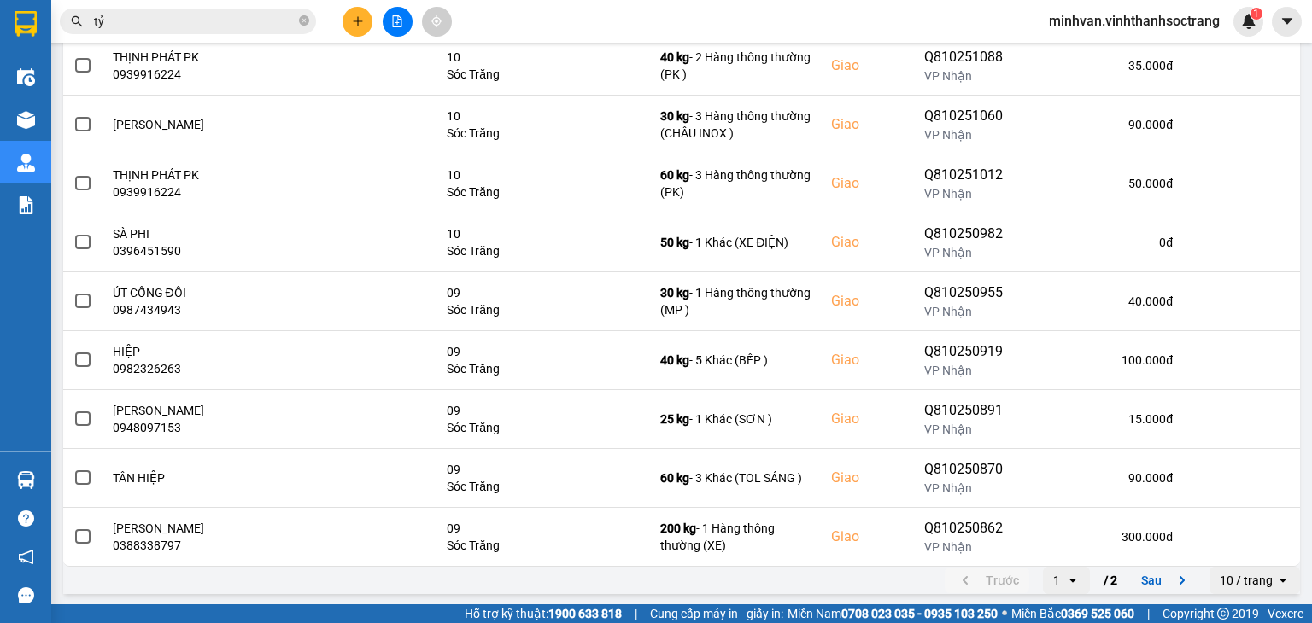
click at [1134, 575] on button "Sau" at bounding box center [1167, 581] width 72 height 26
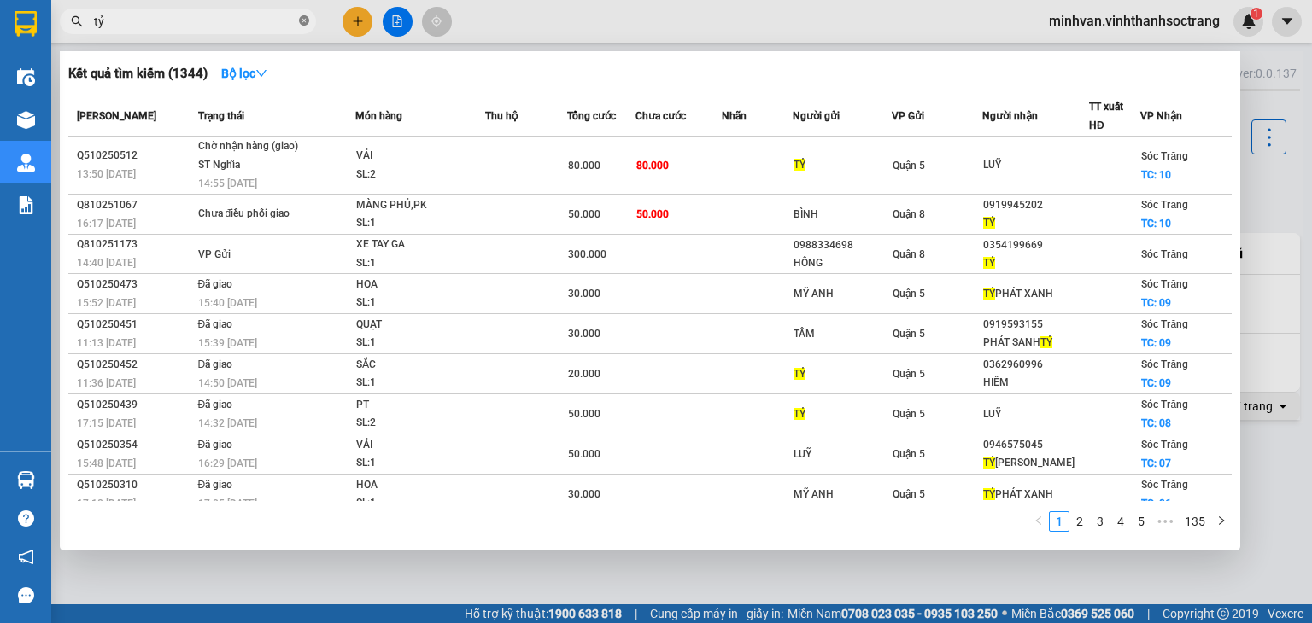
click at [303, 24] on icon "close-circle" at bounding box center [304, 20] width 10 height 10
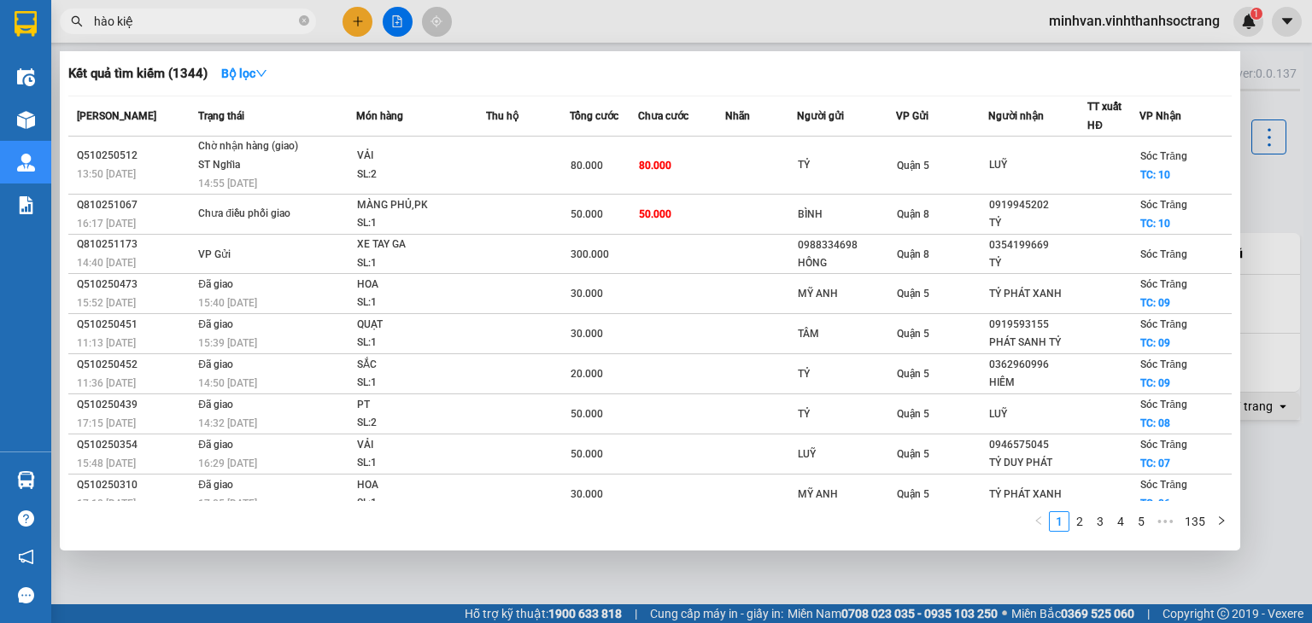
type input "hào kiệt"
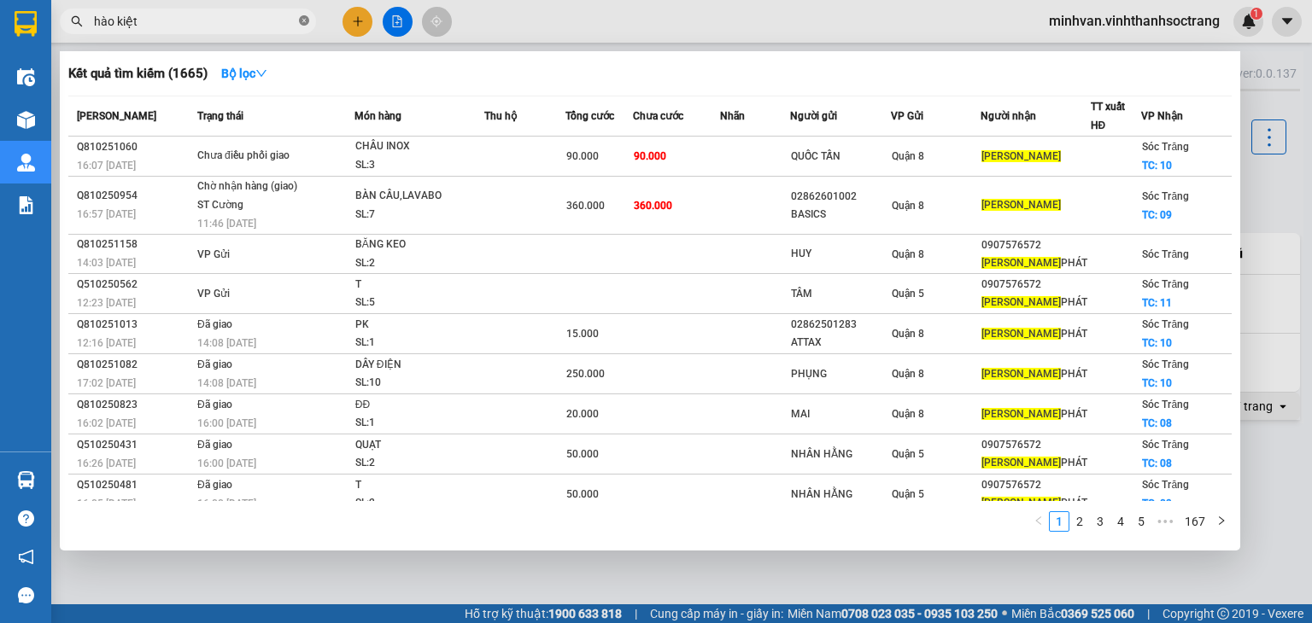
click at [301, 18] on icon "close-circle" at bounding box center [304, 20] width 10 height 10
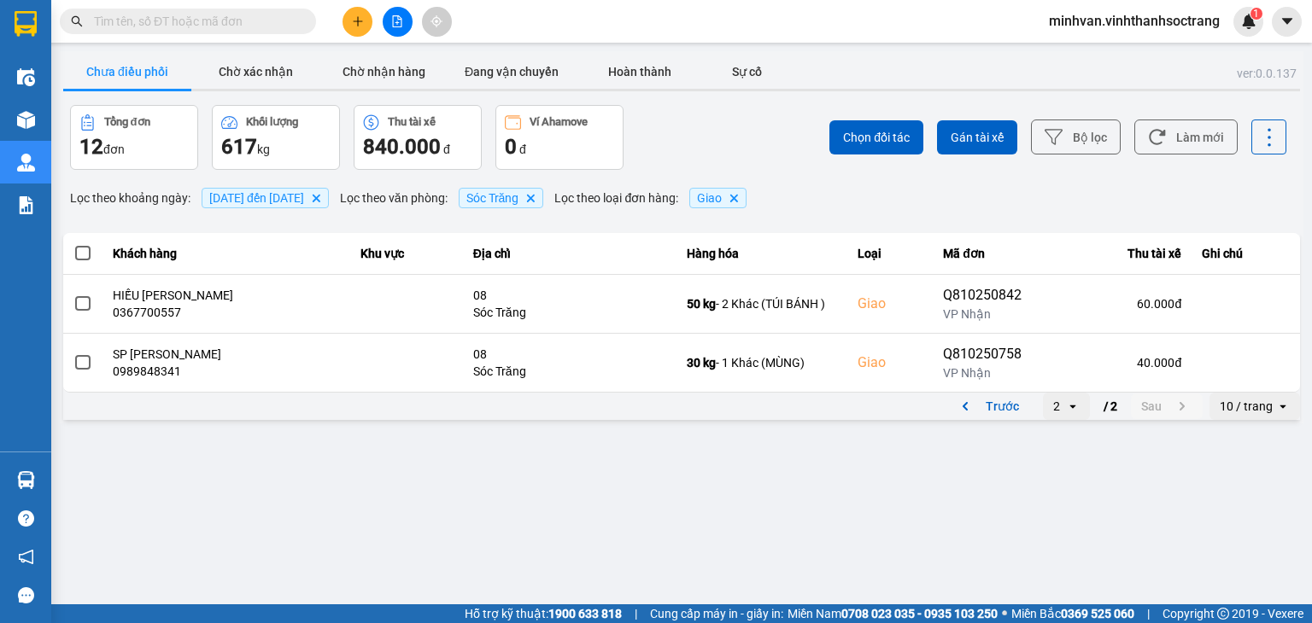
click at [108, 25] on input "text" at bounding box center [195, 21] width 202 height 19
click at [196, 26] on input "text" at bounding box center [195, 21] width 202 height 19
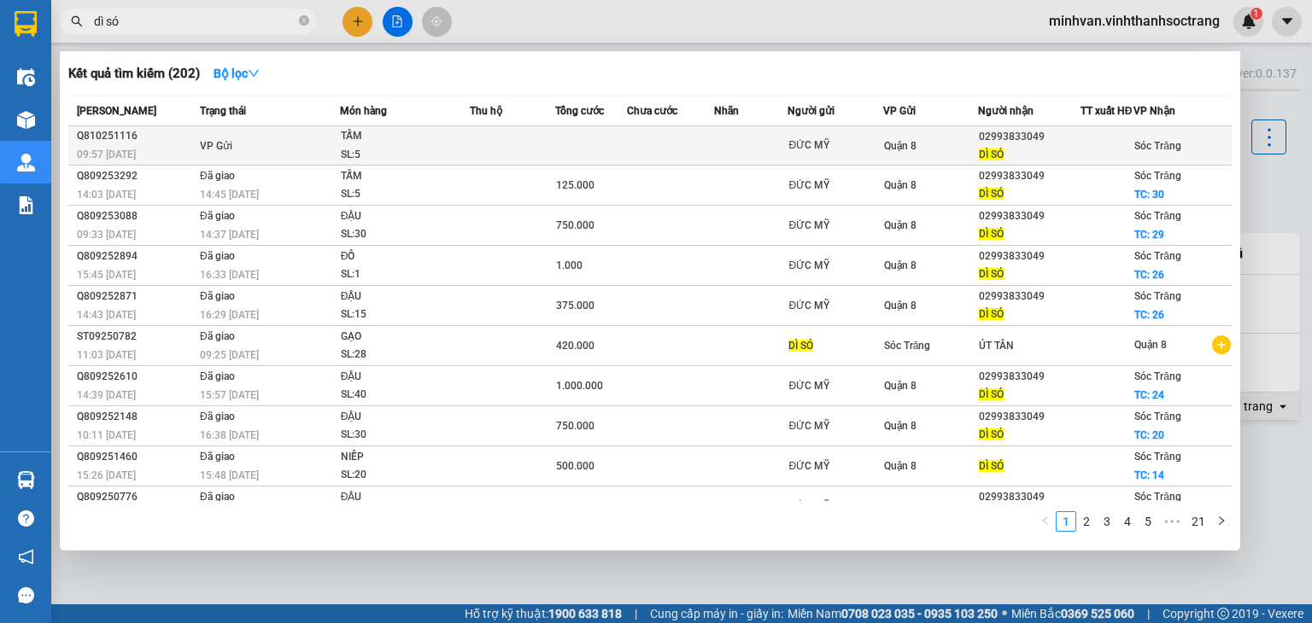
type input "dì só"
click at [455, 155] on div "SL: 5" at bounding box center [405, 155] width 128 height 19
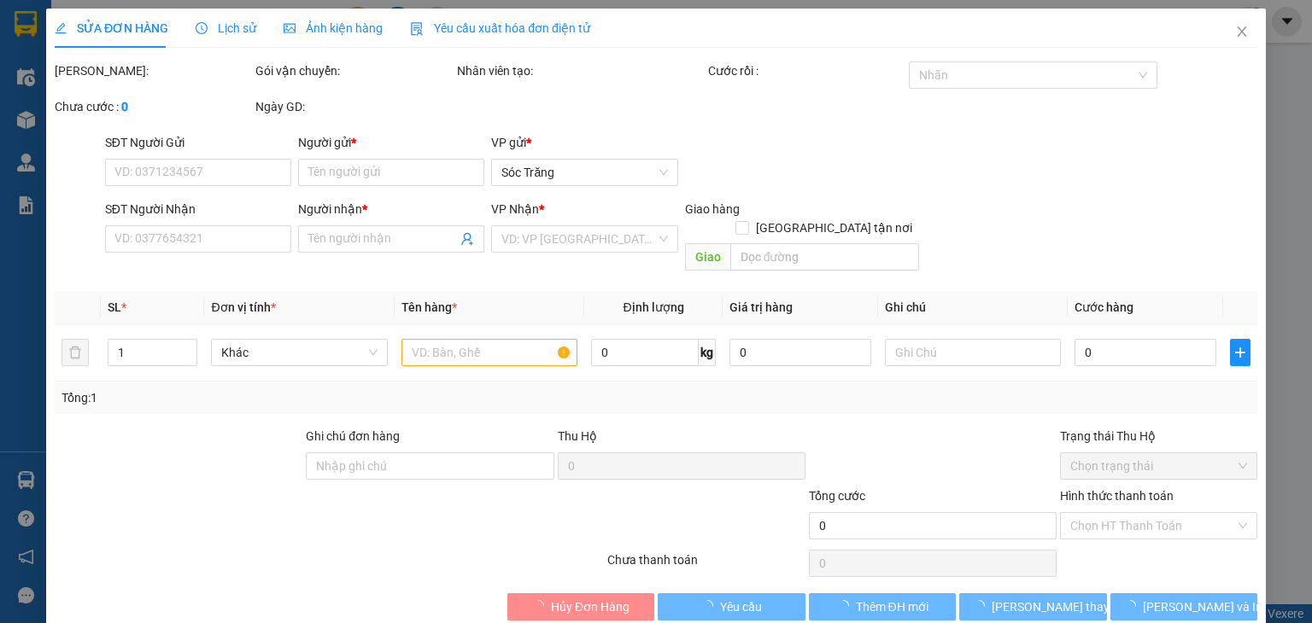
type input "ĐỨC MỸ"
type input "02993833049"
type input "DÌ SÓ"
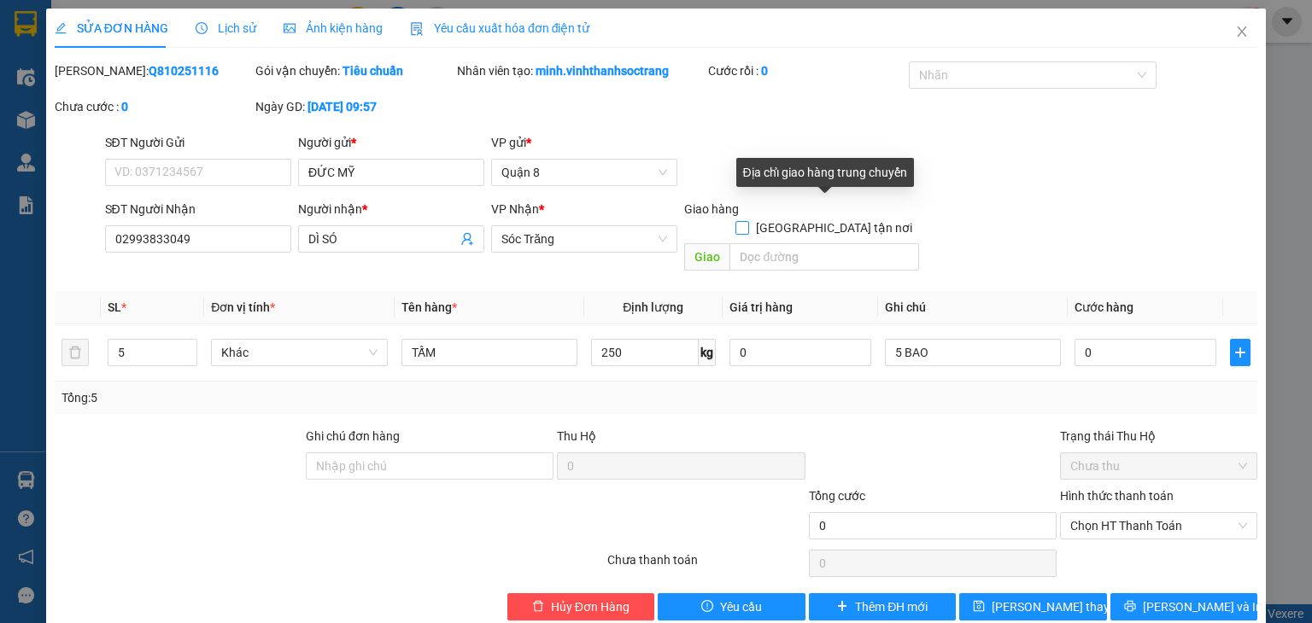
click at [749, 221] on span at bounding box center [742, 228] width 14 height 14
click at [747, 221] on input "Giao tận nơi" at bounding box center [741, 227] width 12 height 12
checkbox input "true"
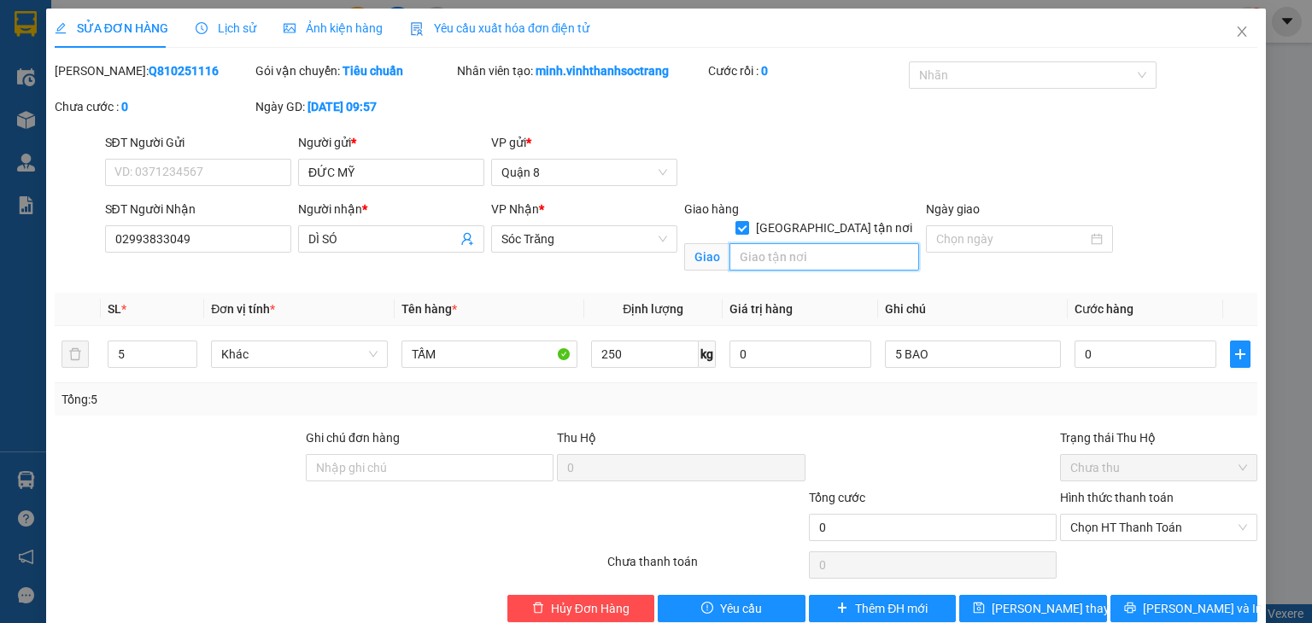
click at [763, 243] on input "text" at bounding box center [824, 256] width 190 height 27
type input "11"
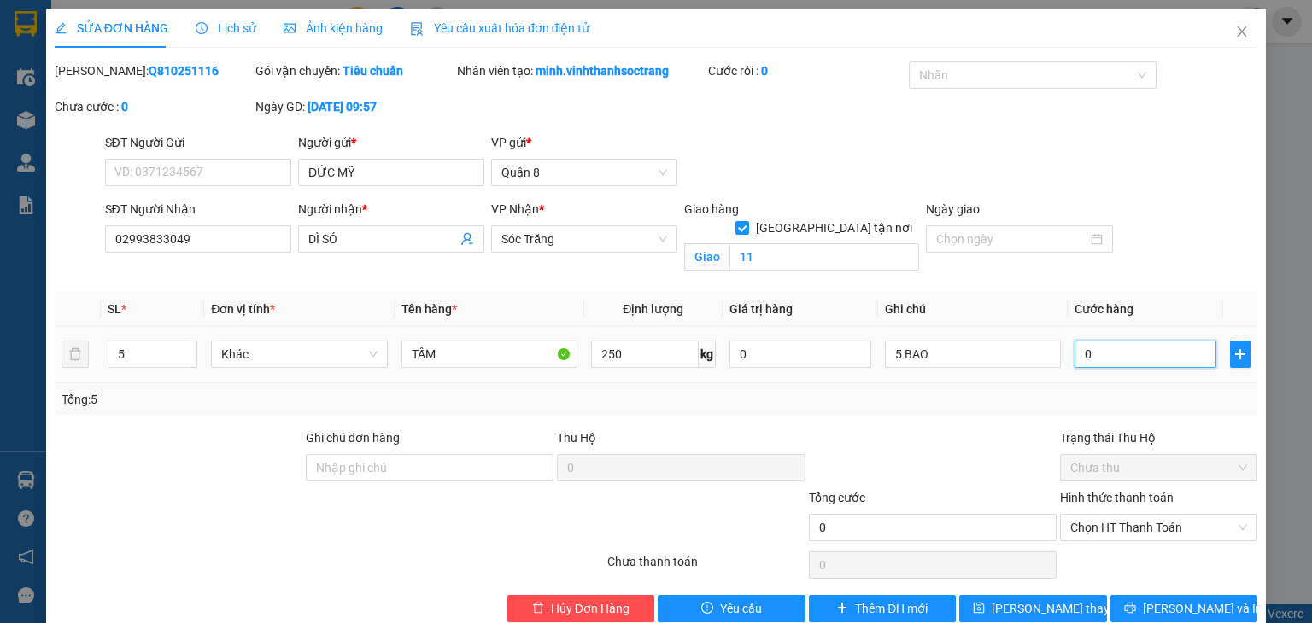
click at [1165, 366] on input "0" at bounding box center [1145, 354] width 142 height 27
type input "1"
type input "12"
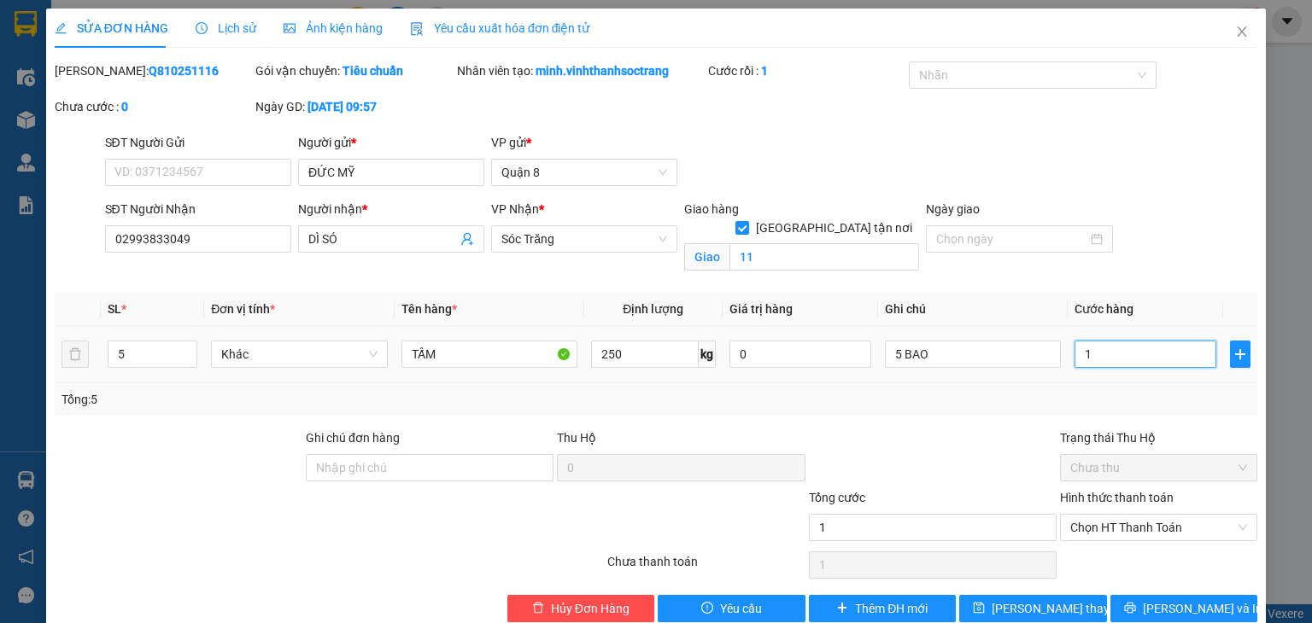
type input "12"
type input "125"
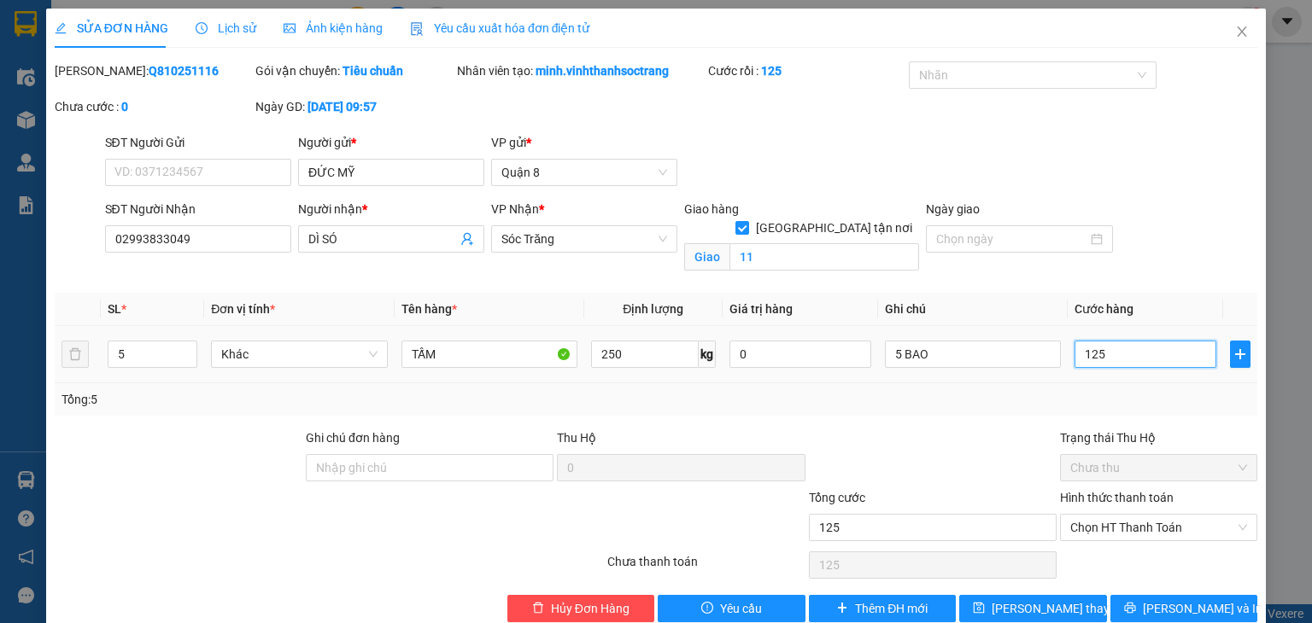
type input "1.250"
type input "12.500"
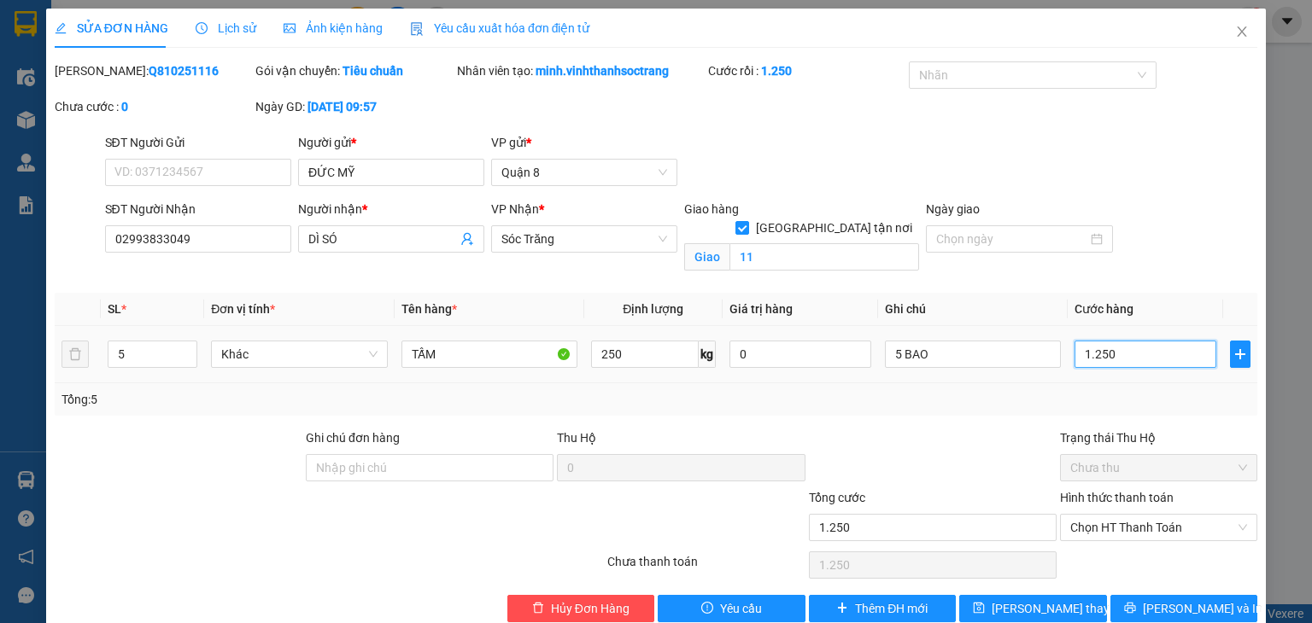
type input "12.500"
type input "125.000"
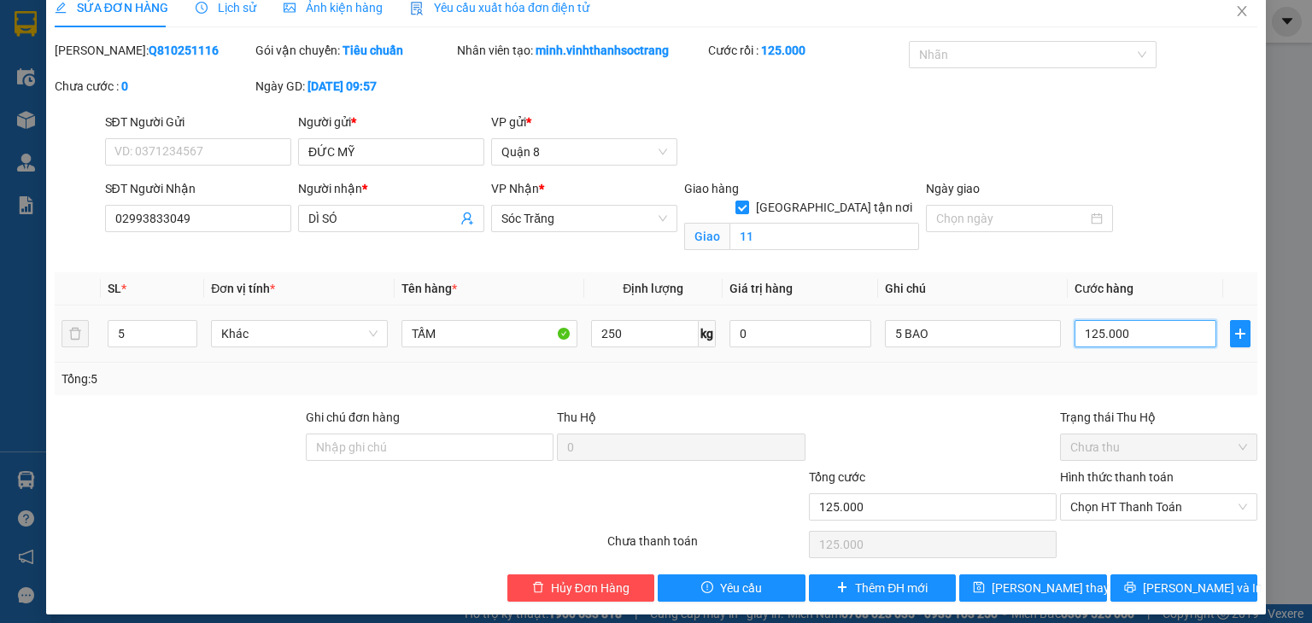
scroll to position [31, 0]
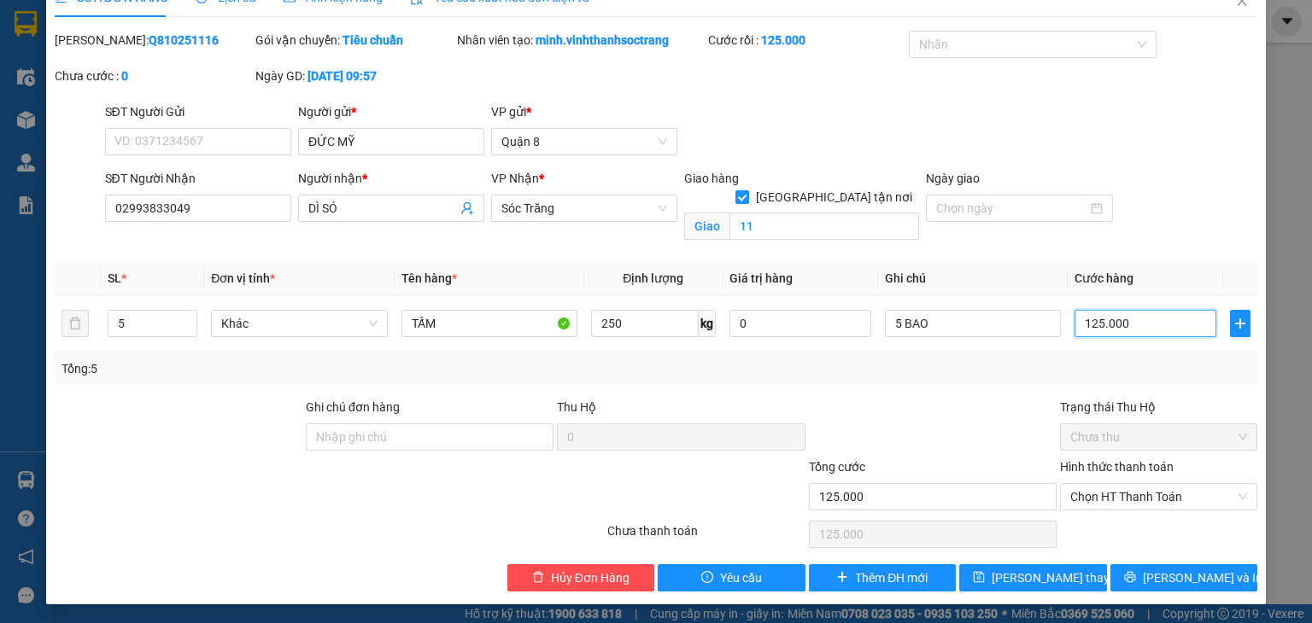
type input "125.000"
click at [1133, 593] on div "SỬA ĐƠN HÀNG Lịch sử Ảnh kiện hàng Yêu cầu xuất hóa đơn điện tử Total Paid Fee …" at bounding box center [656, 291] width 1220 height 627
click at [1132, 576] on button "Lưu và In" at bounding box center [1184, 577] width 148 height 27
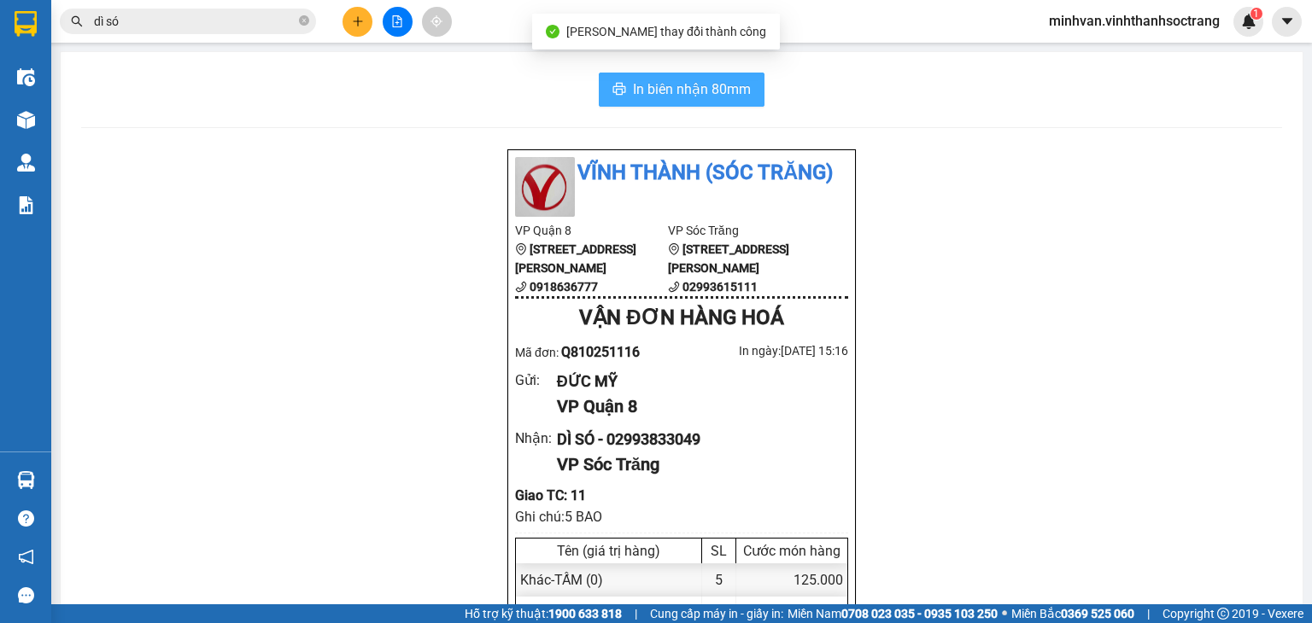
click at [708, 92] on span "In biên nhận 80mm" at bounding box center [692, 89] width 118 height 21
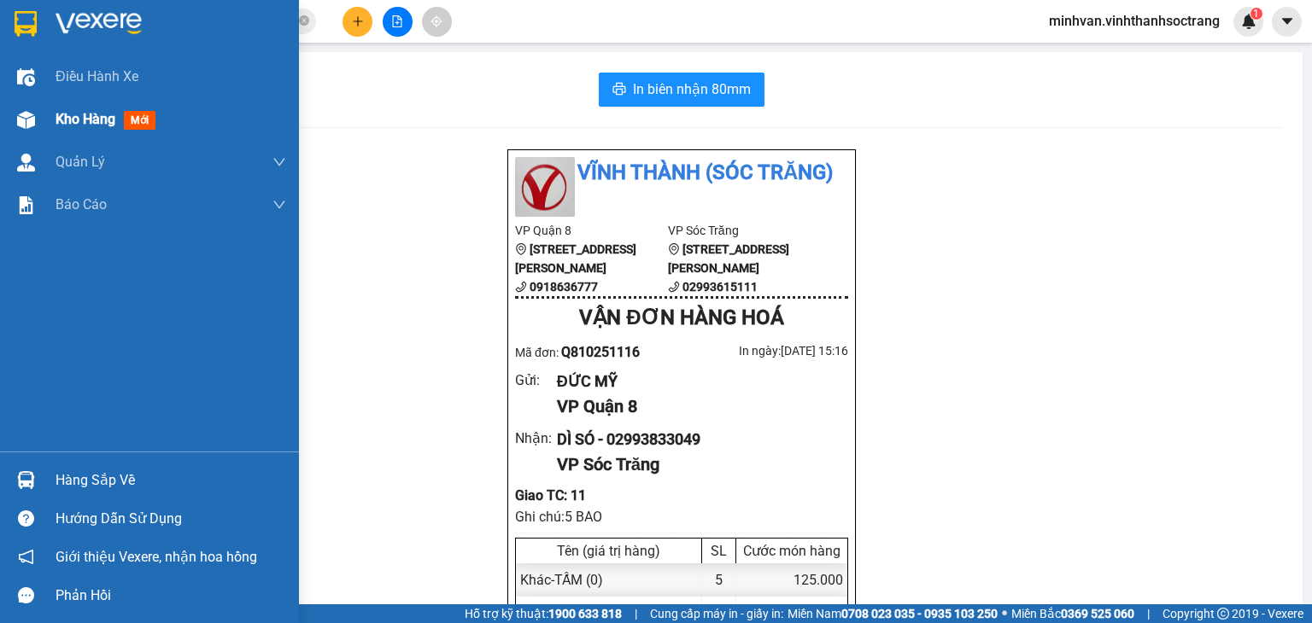
click at [85, 114] on span "Kho hàng" at bounding box center [86, 119] width 60 height 16
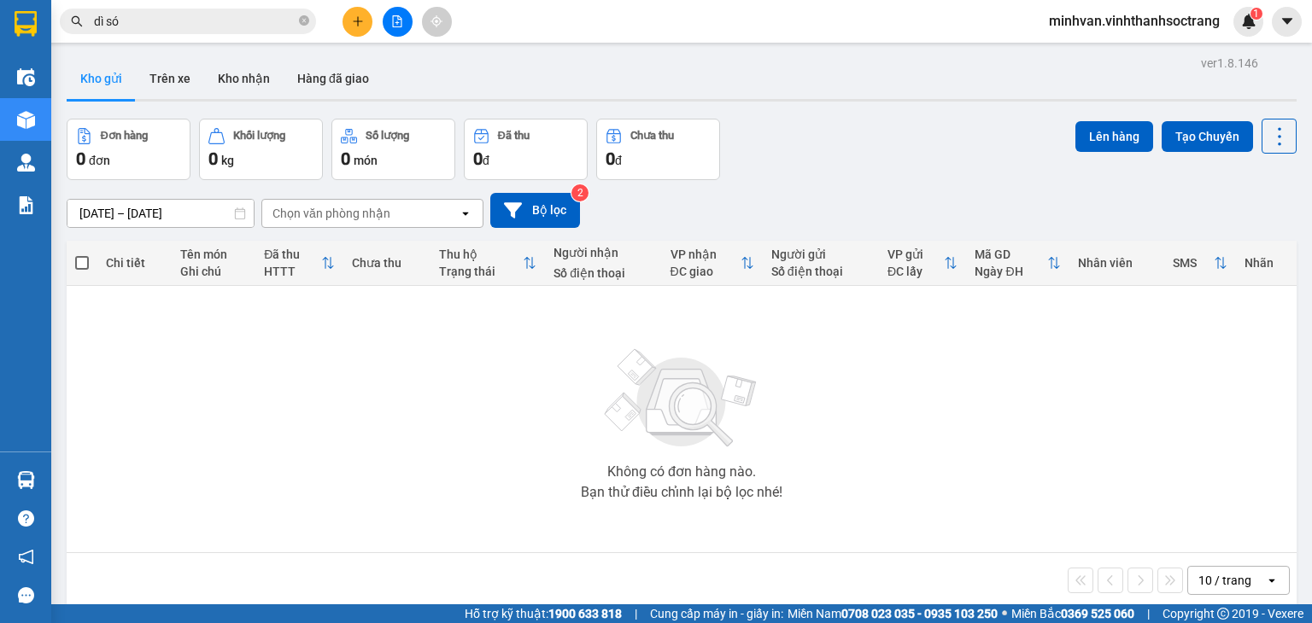
click at [1092, 26] on span "minhvan.vinhthanhsoctrang" at bounding box center [1134, 20] width 198 height 21
click at [1097, 52] on span "Đăng xuất" at bounding box center [1142, 53] width 162 height 19
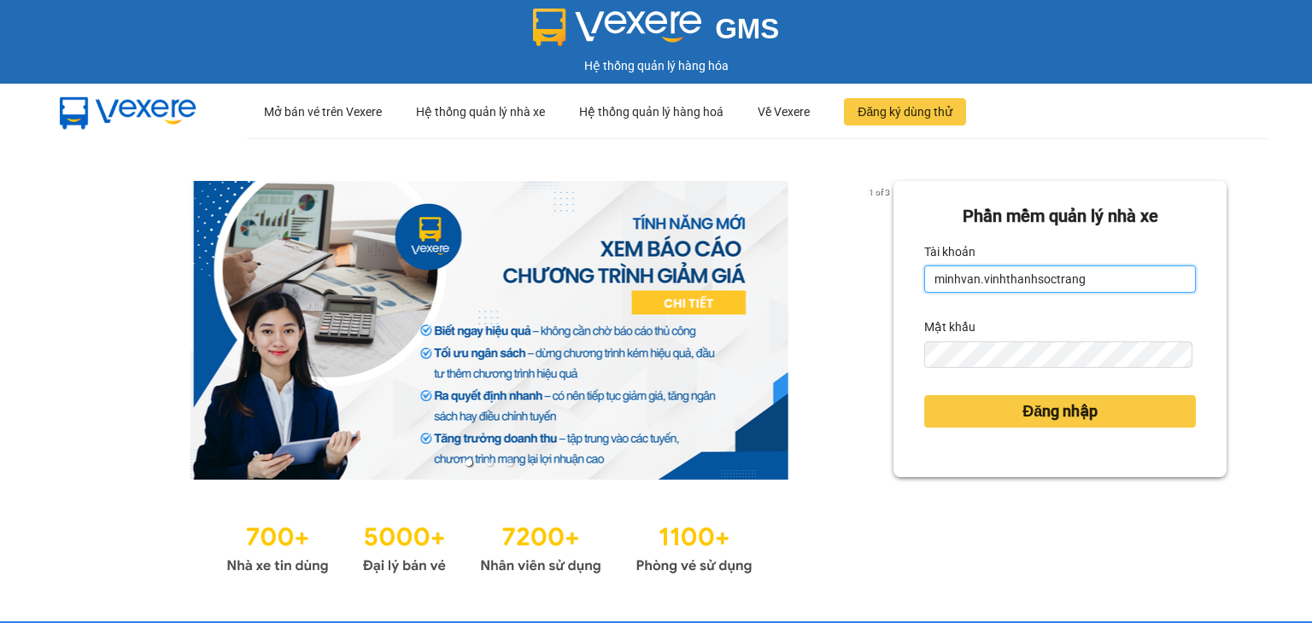
drag, startPoint x: 0, startPoint y: 0, endPoint x: 1105, endPoint y: 277, distance: 1139.2
click at [1105, 277] on input "minhvan.vinhthanhsoctrang" at bounding box center [1060, 279] width 272 height 27
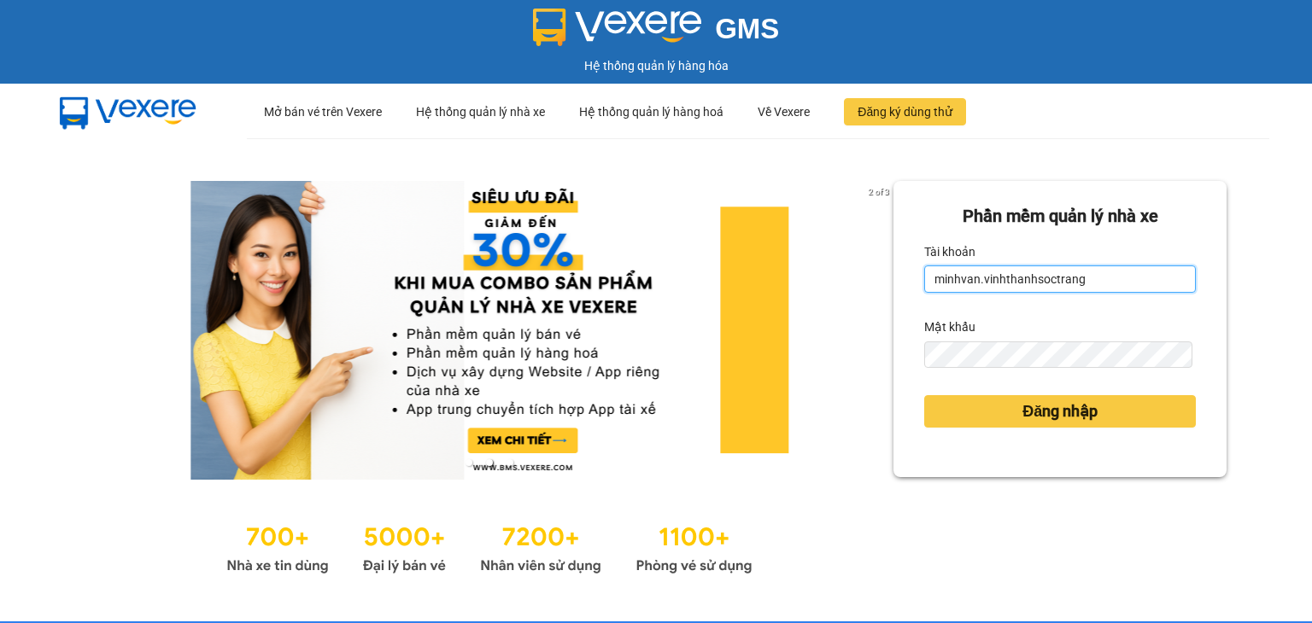
type input "minh.vinhthanhsoctrang"
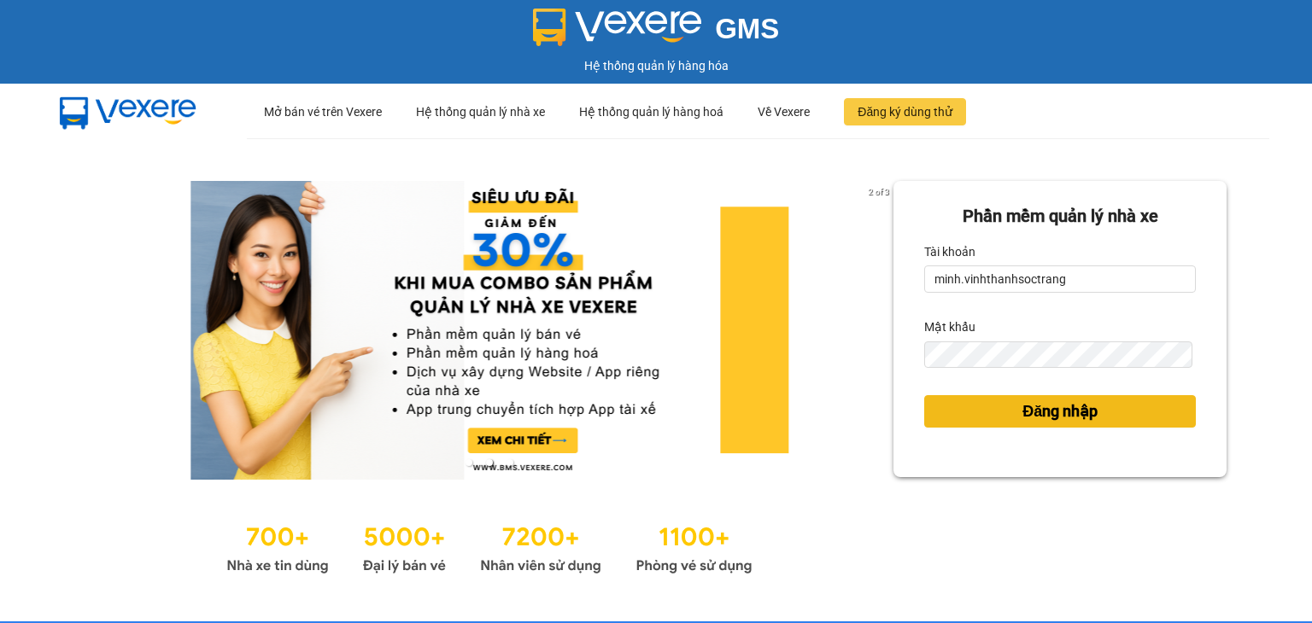
click at [965, 404] on button "Đăng nhập" at bounding box center [1060, 411] width 272 height 32
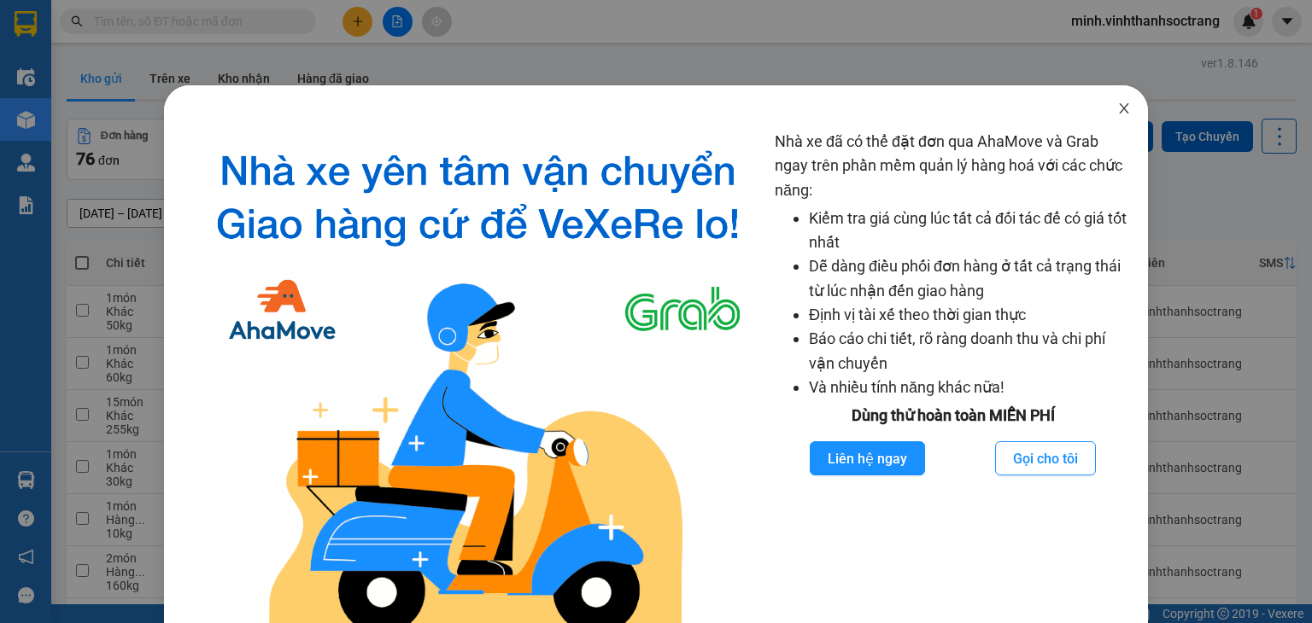
click at [1104, 114] on span "Close" at bounding box center [1124, 109] width 48 height 48
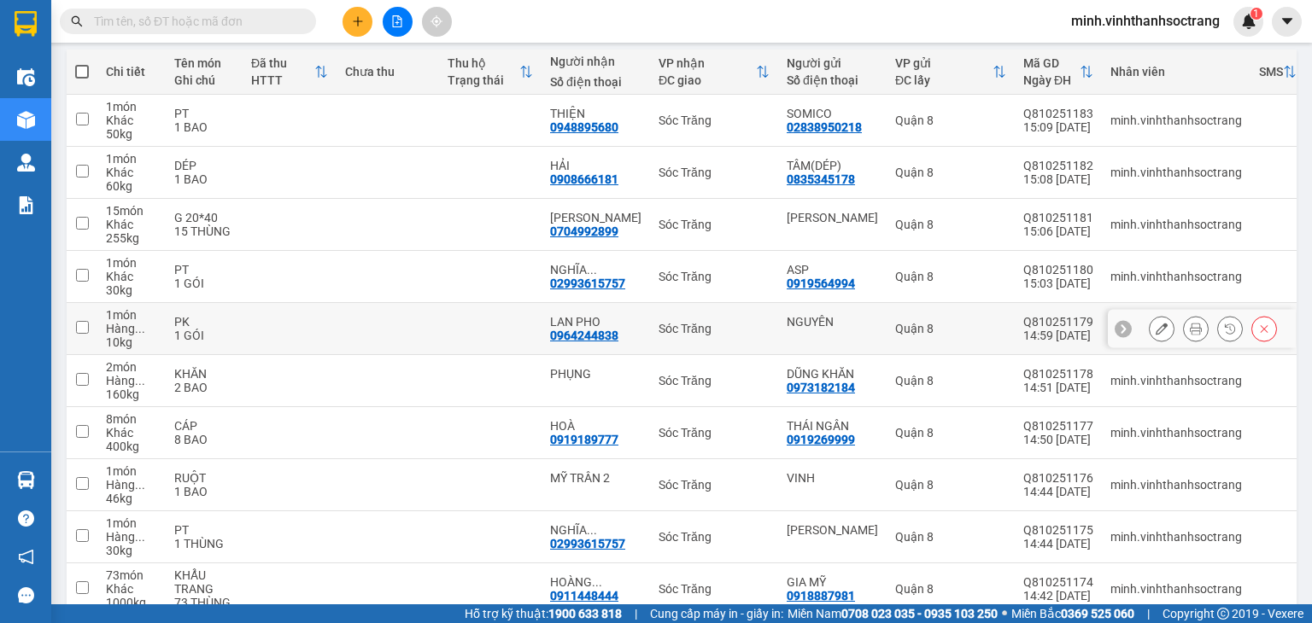
scroll to position [277, 0]
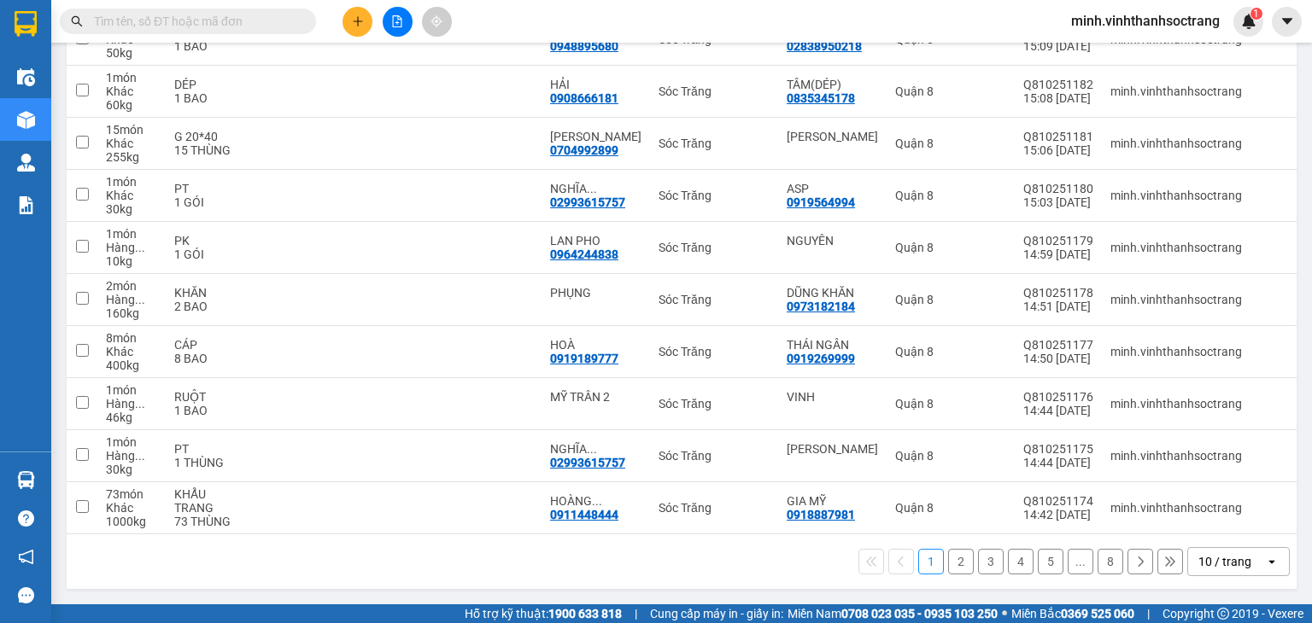
click at [1134, 564] on icon at bounding box center [1140, 562] width 12 height 12
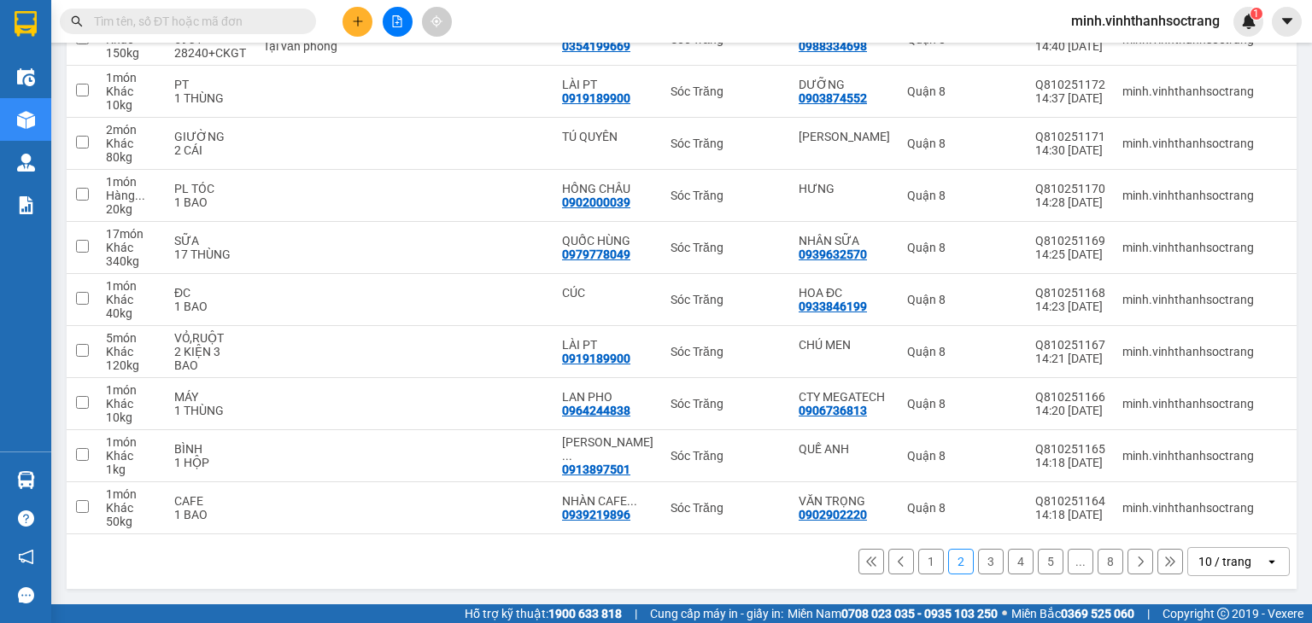
click at [1134, 563] on icon at bounding box center [1140, 562] width 12 height 12
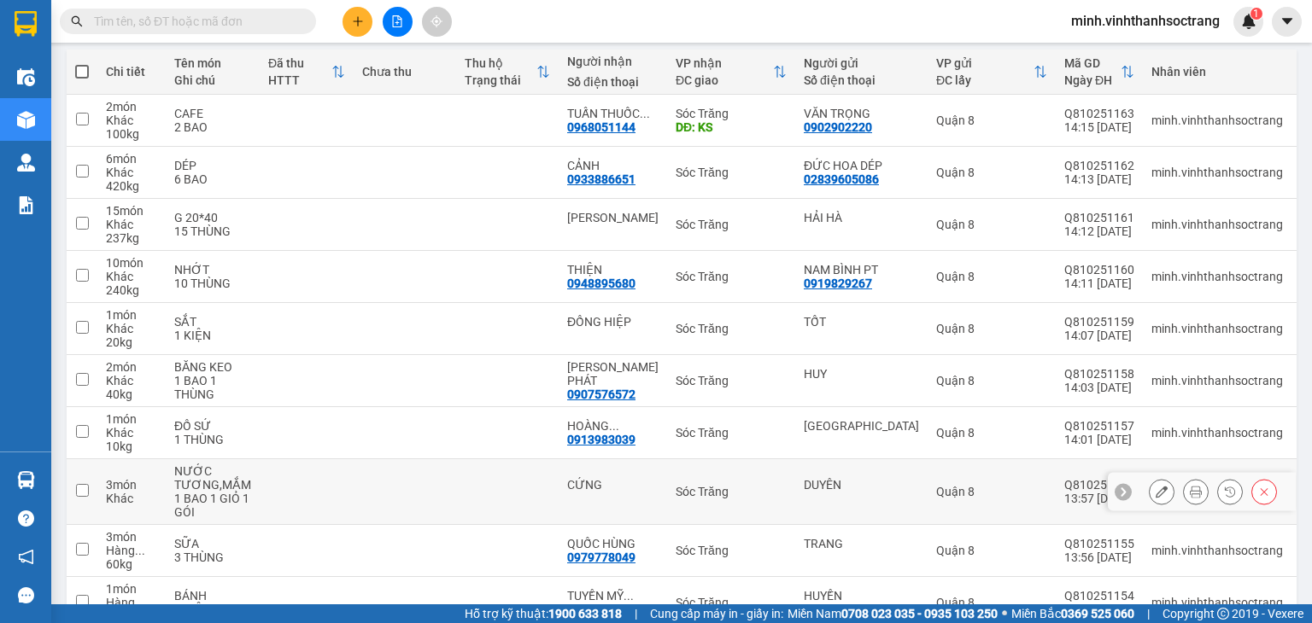
scroll to position [290, 0]
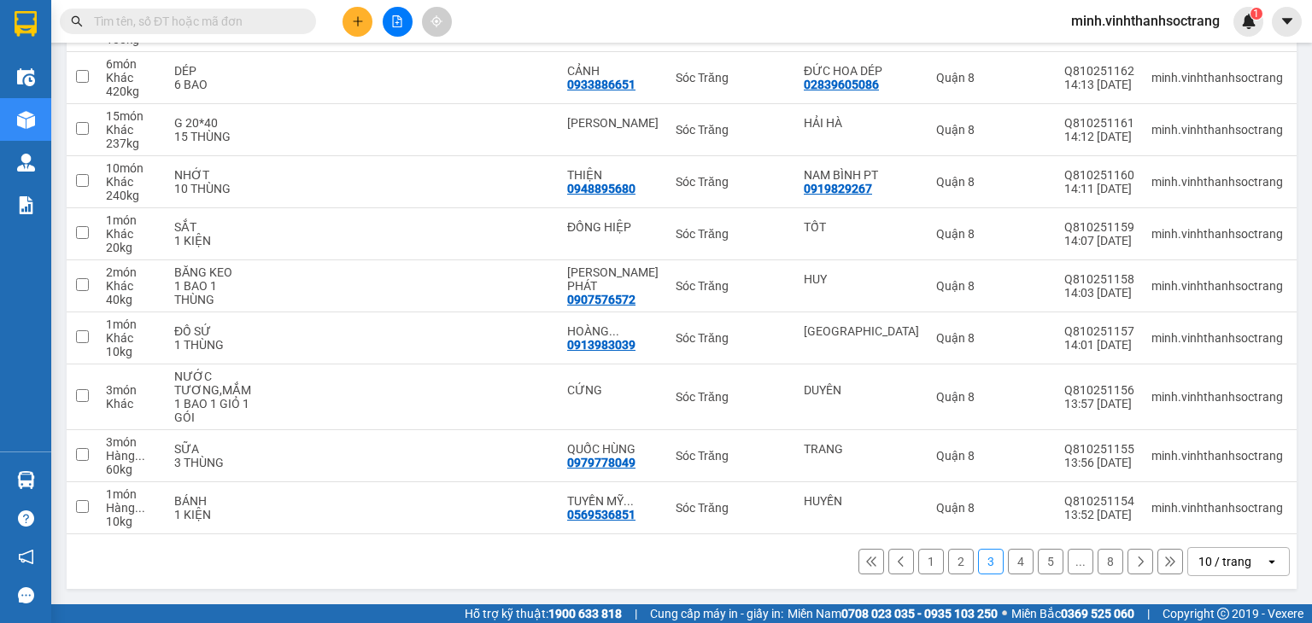
click at [1134, 563] on icon at bounding box center [1140, 562] width 12 height 12
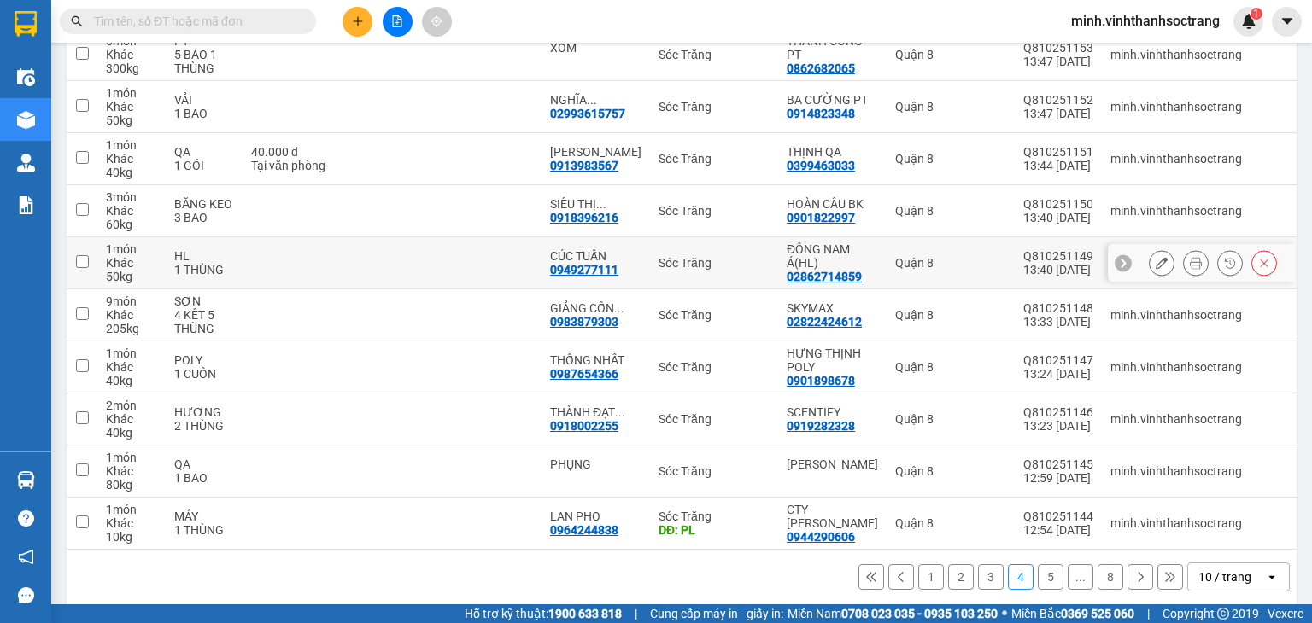
scroll to position [277, 0]
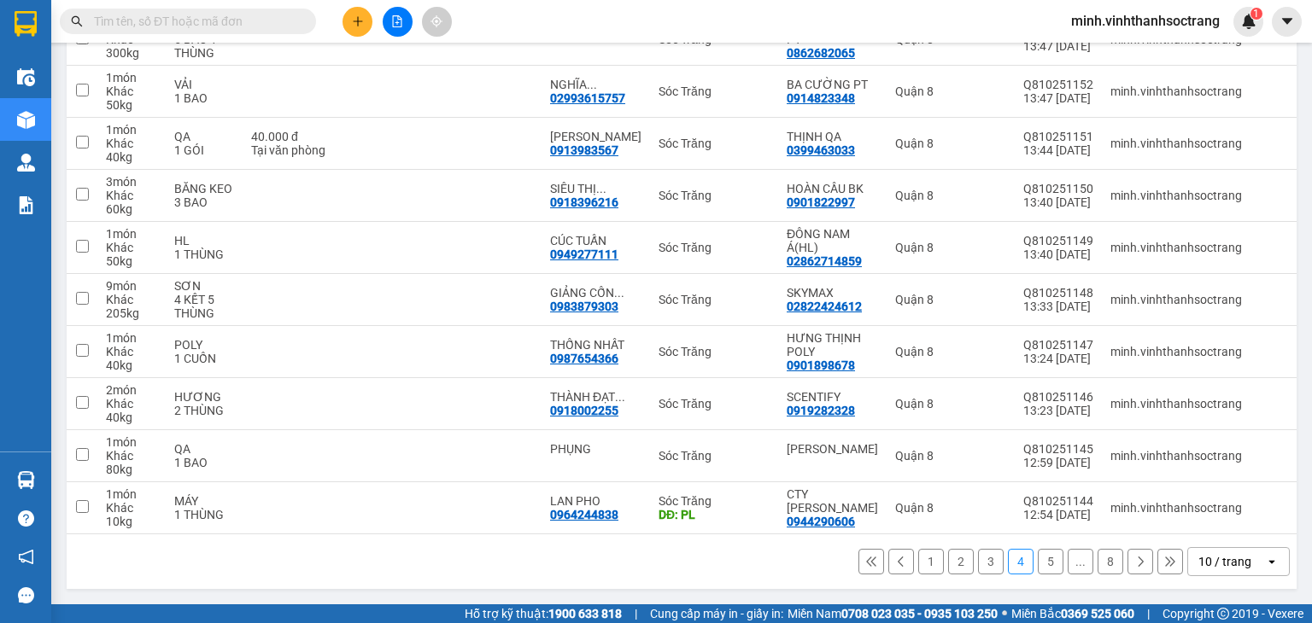
click at [1127, 569] on button at bounding box center [1140, 562] width 26 height 26
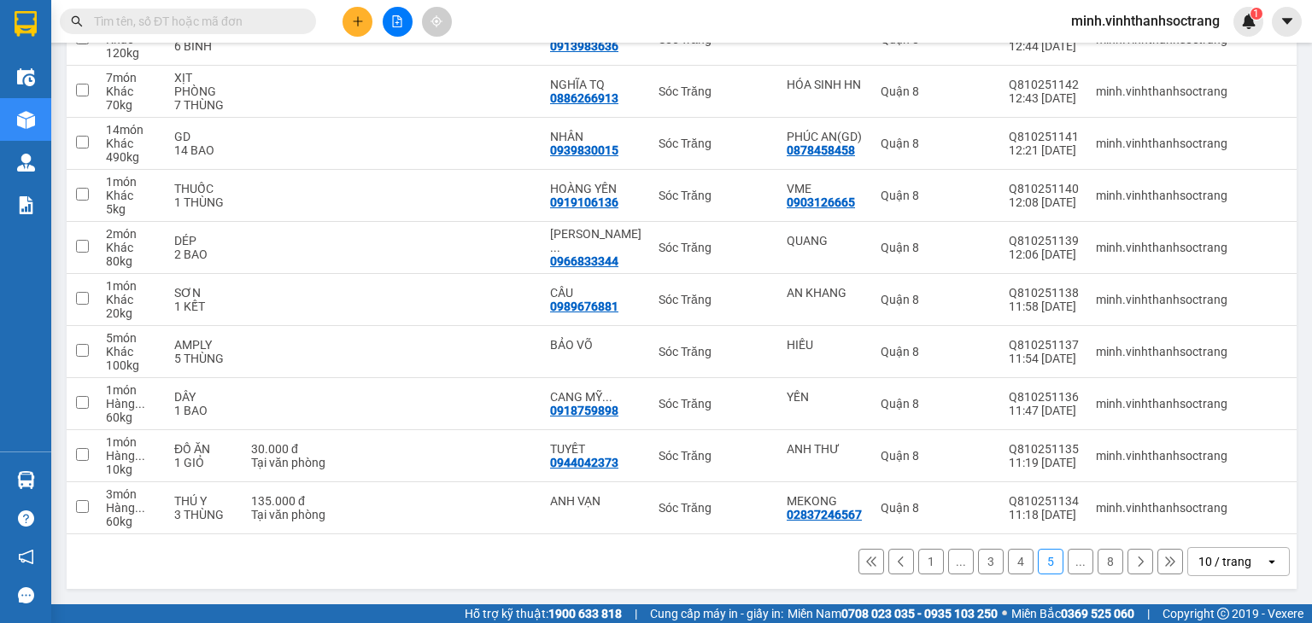
click at [1127, 558] on button at bounding box center [1140, 562] width 26 height 26
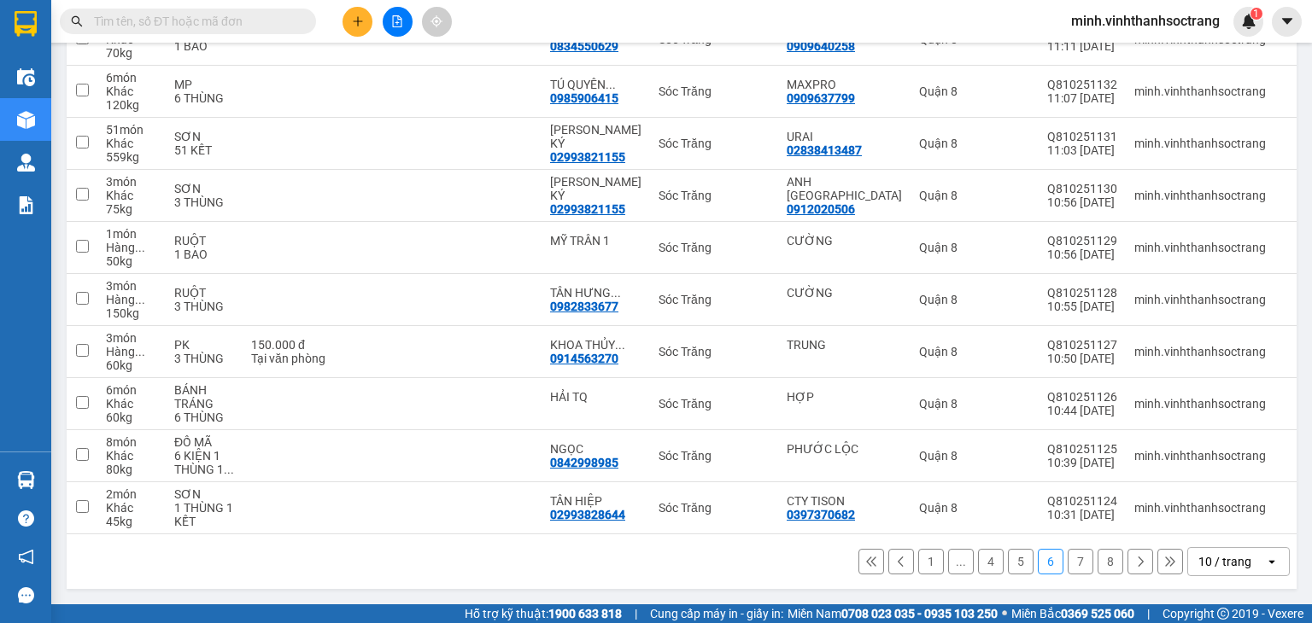
click at [1134, 557] on icon at bounding box center [1140, 562] width 12 height 12
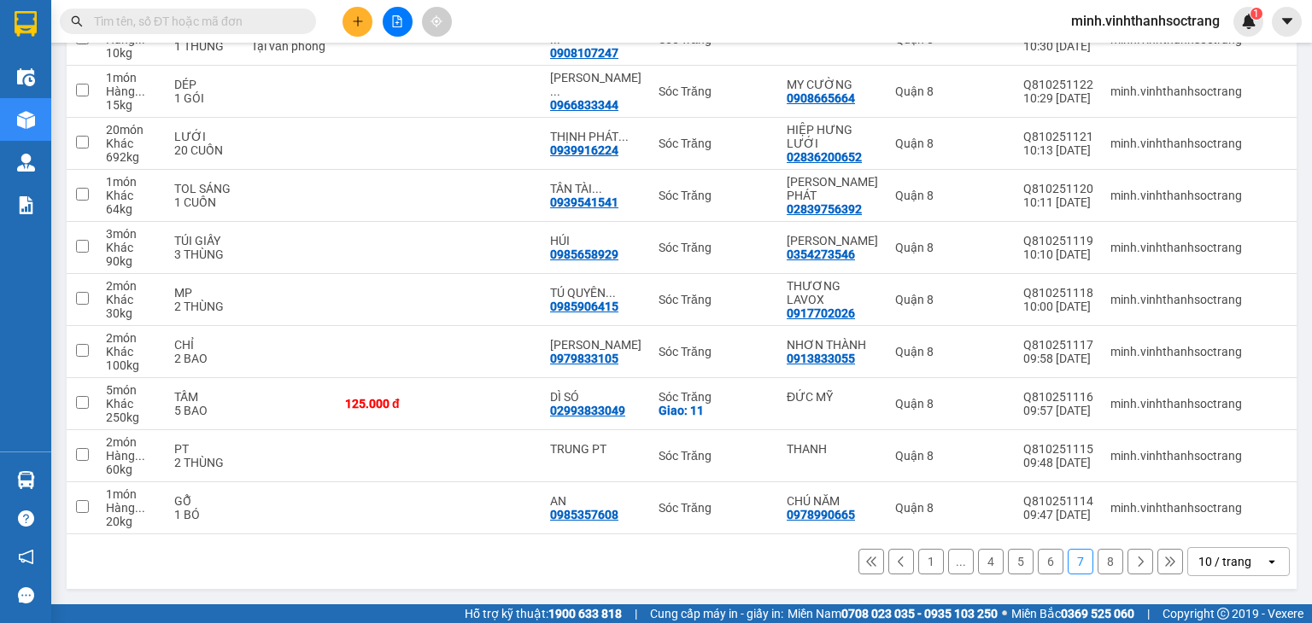
click at [1134, 559] on icon at bounding box center [1140, 562] width 12 height 12
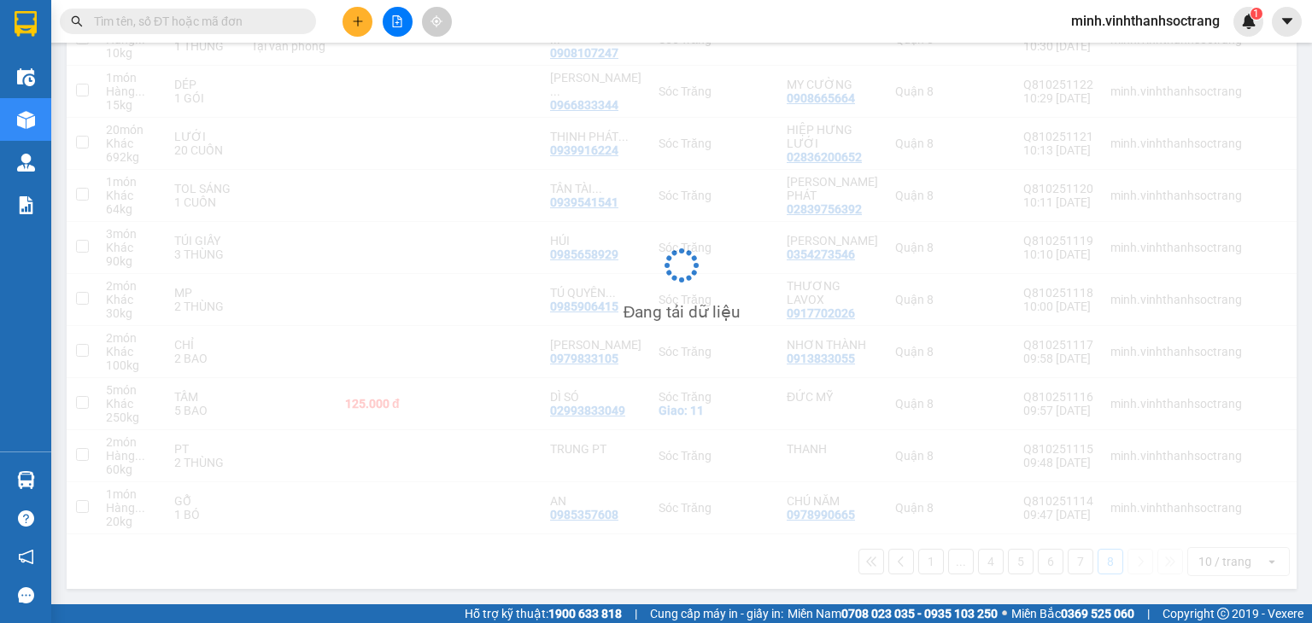
scroll to position [79, 0]
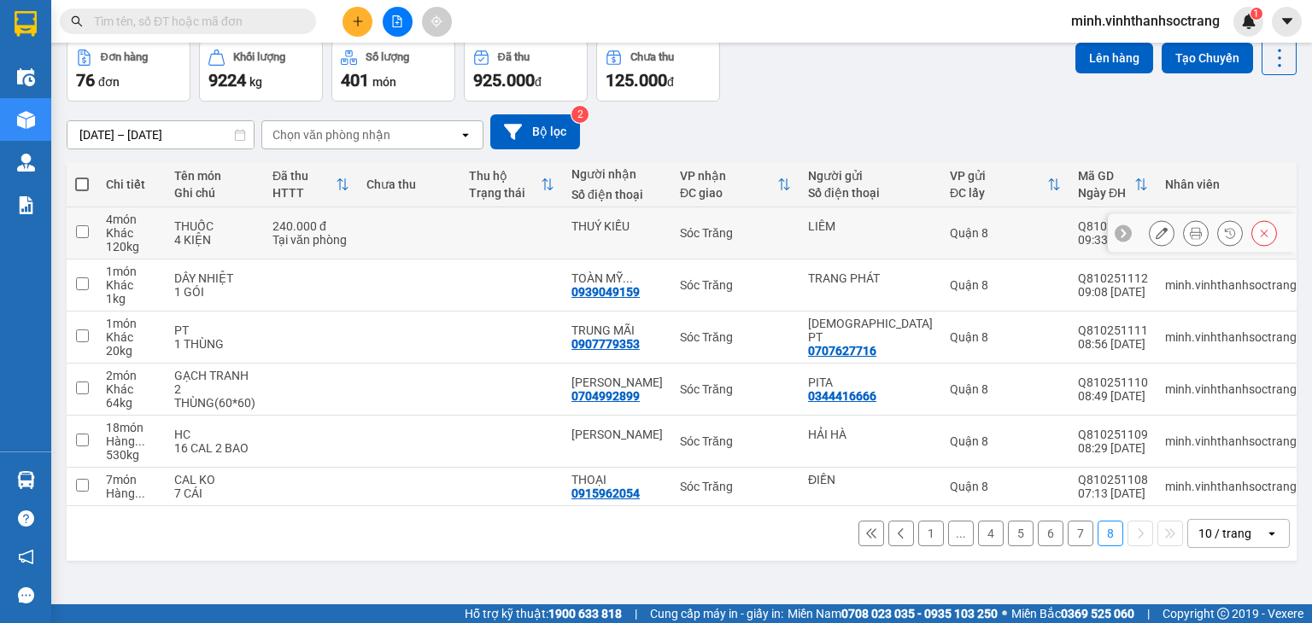
click at [1155, 233] on icon at bounding box center [1161, 233] width 12 height 12
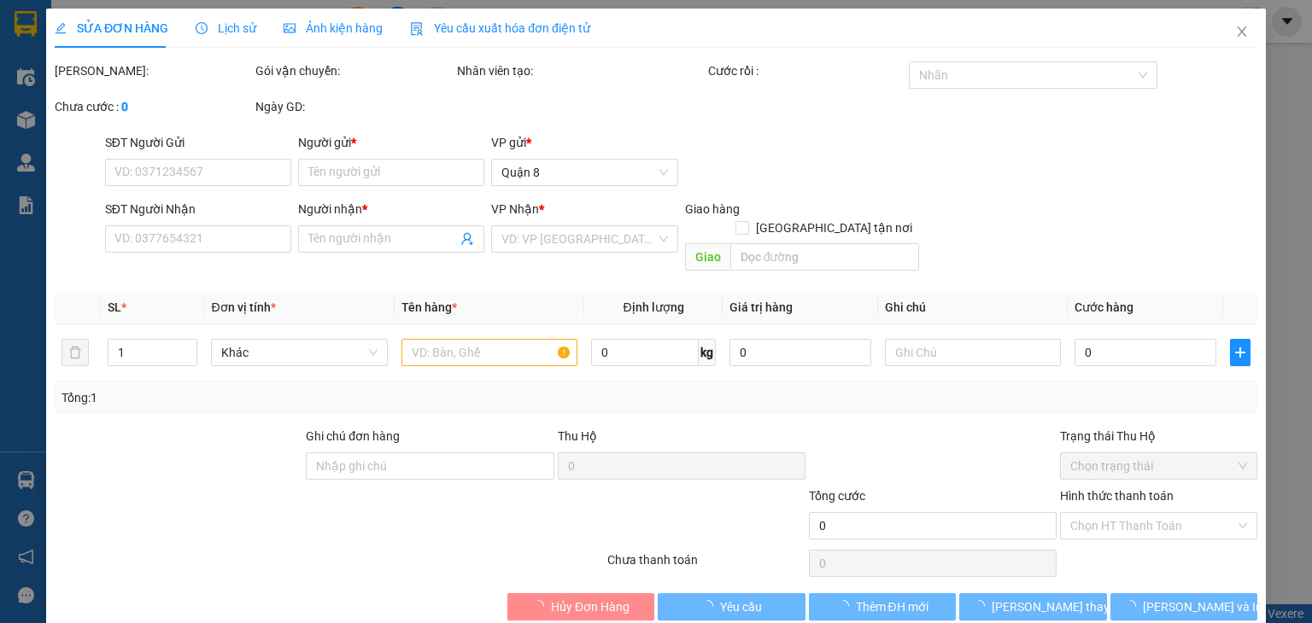
type input "LIÊM"
type input "THUÝ KIỀU"
type input "240.000"
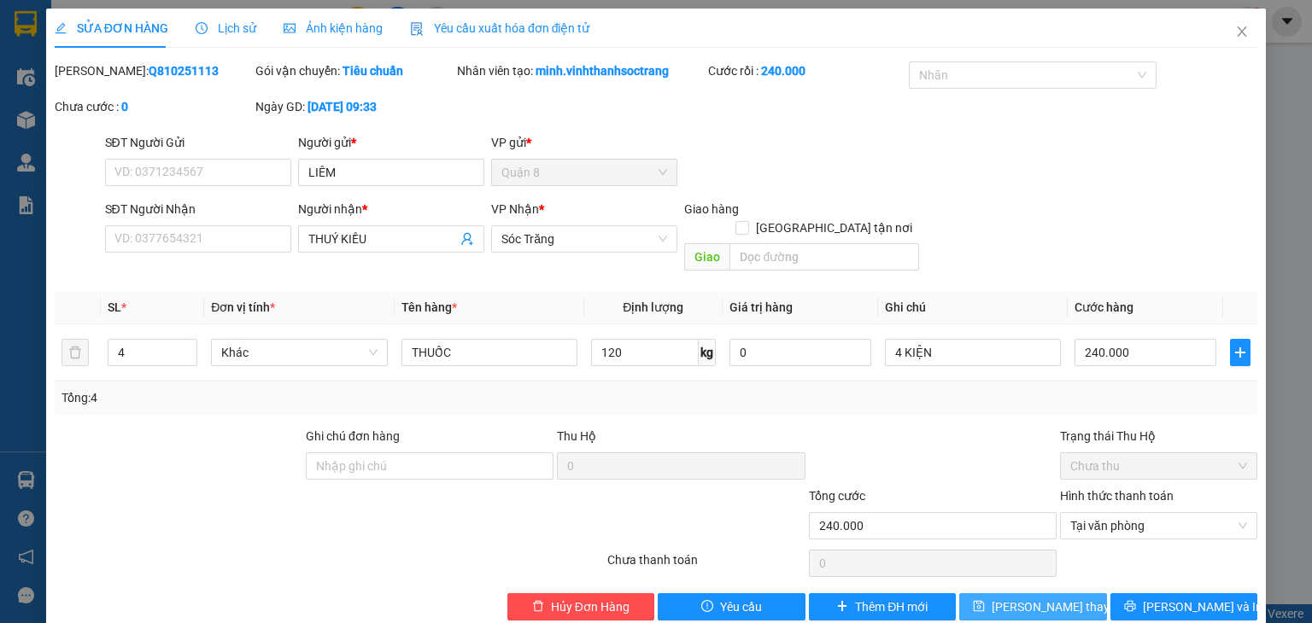
click at [1016, 598] on span "Lưu thay đổi" at bounding box center [1059, 607] width 137 height 19
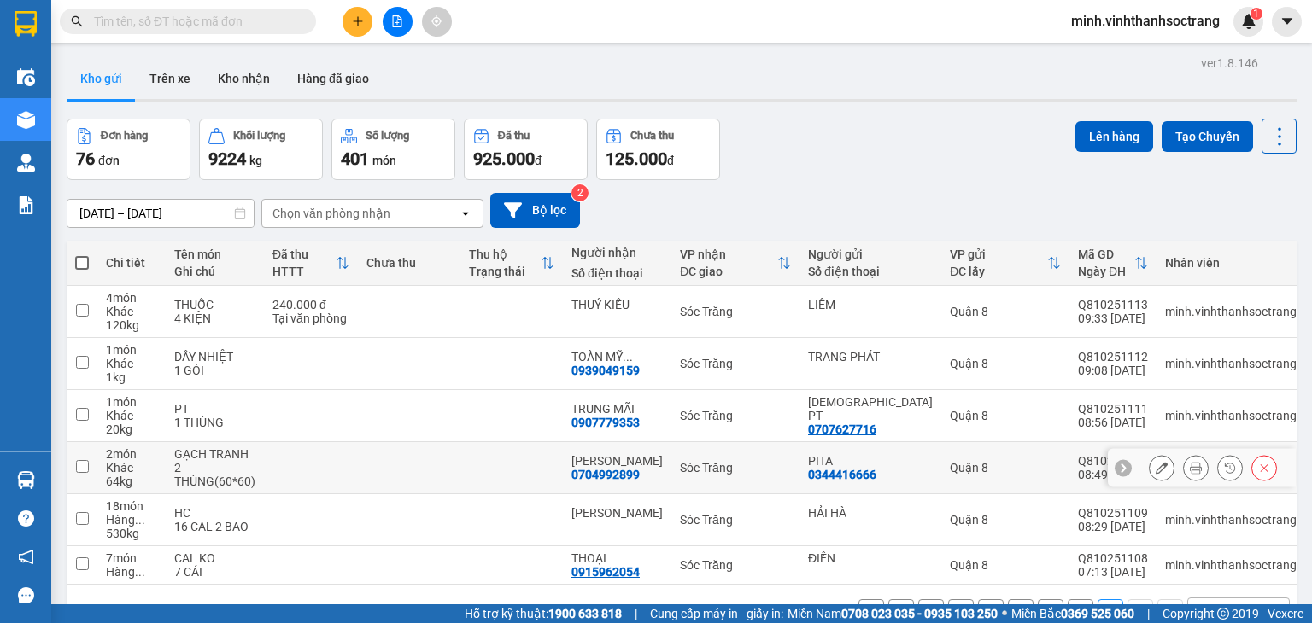
scroll to position [79, 0]
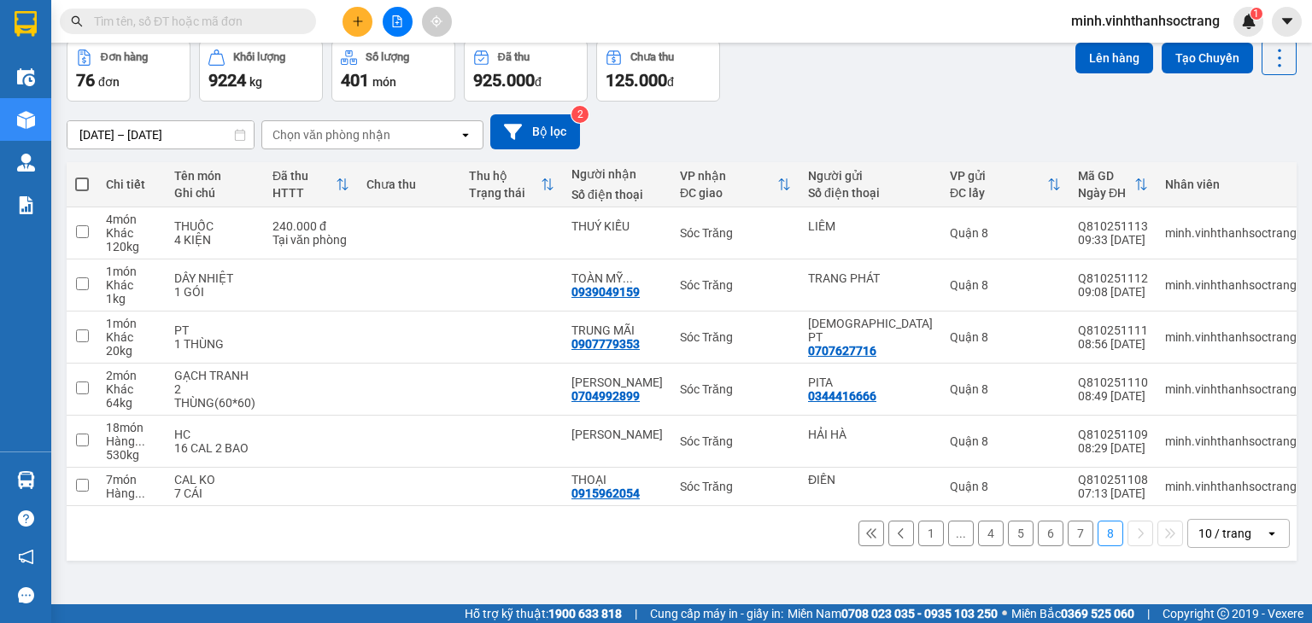
click at [918, 545] on button "1" at bounding box center [931, 534] width 26 height 26
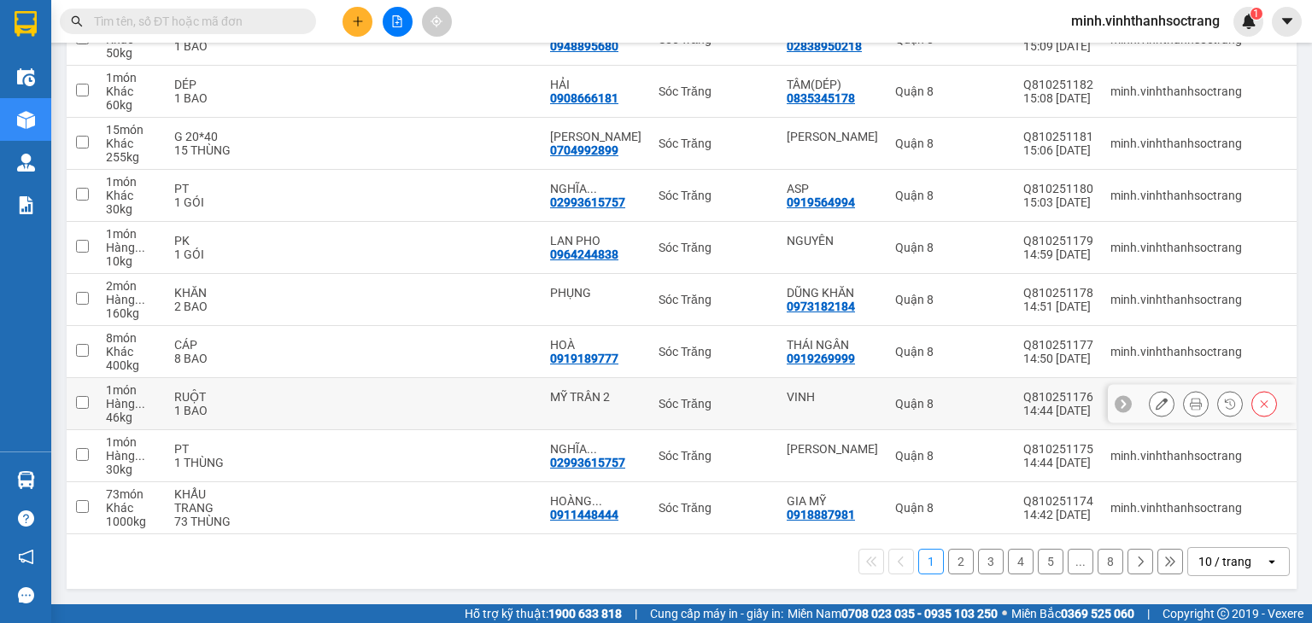
scroll to position [277, 0]
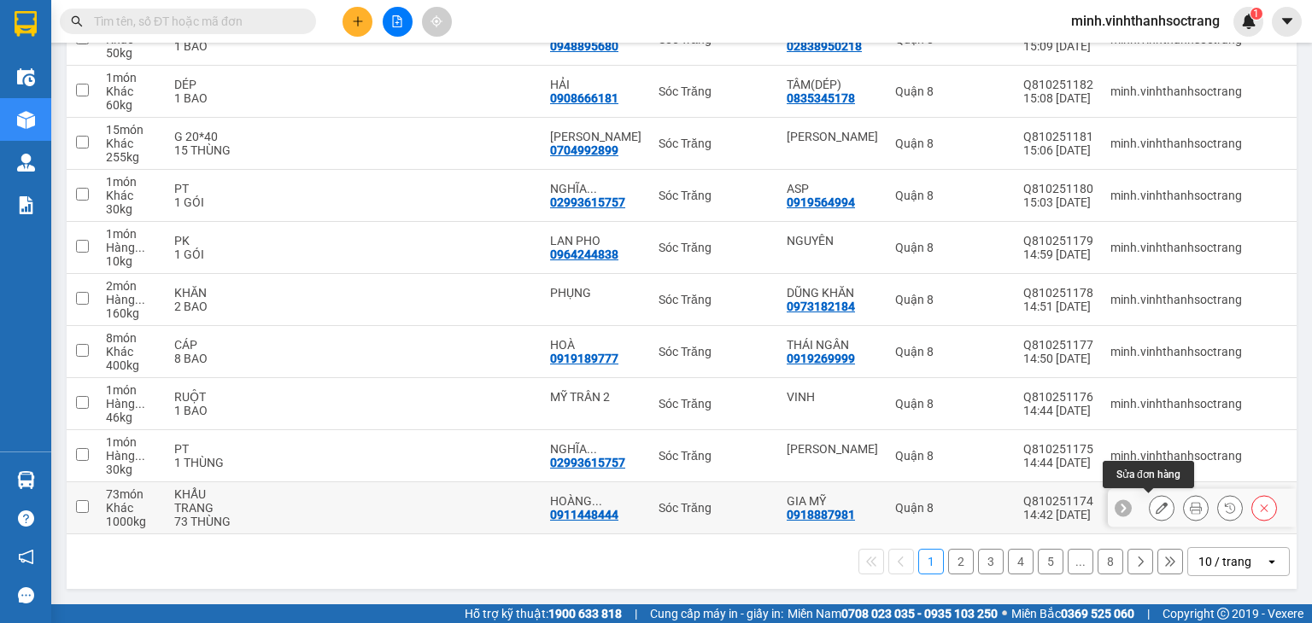
click at [1155, 502] on icon at bounding box center [1161, 508] width 12 height 12
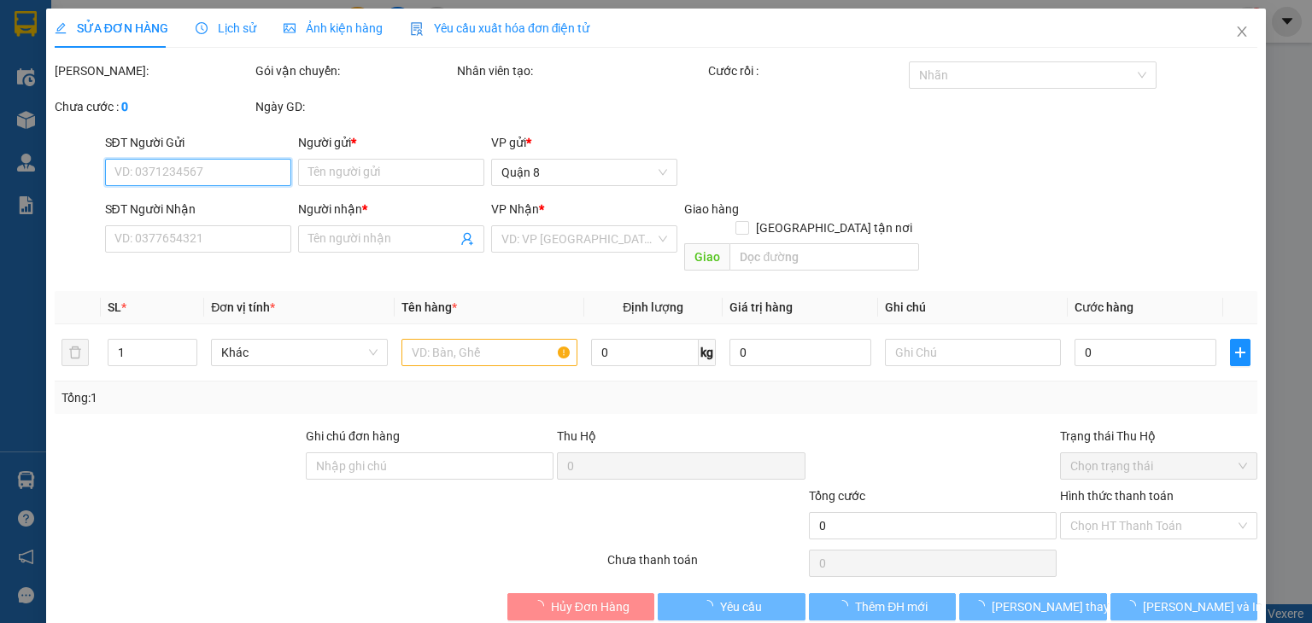
type input "0918887981"
type input "GIA MỸ"
type input "0911448444"
type input "HOÀNG VƯƠNG"
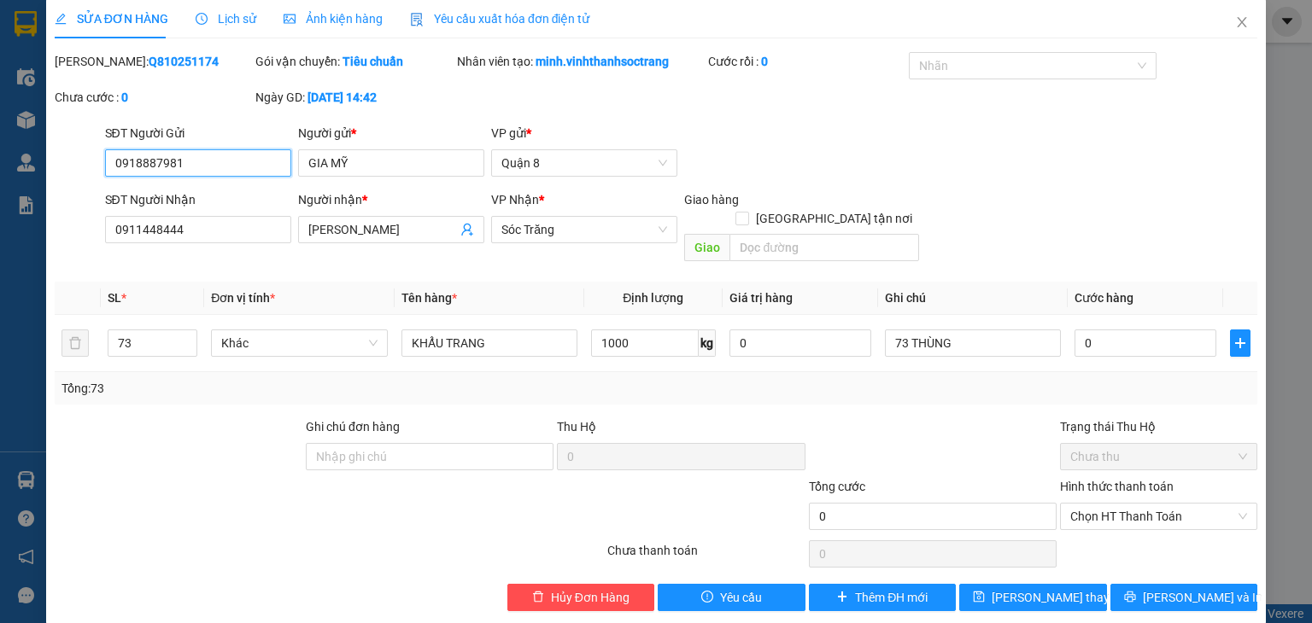
scroll to position [11, 0]
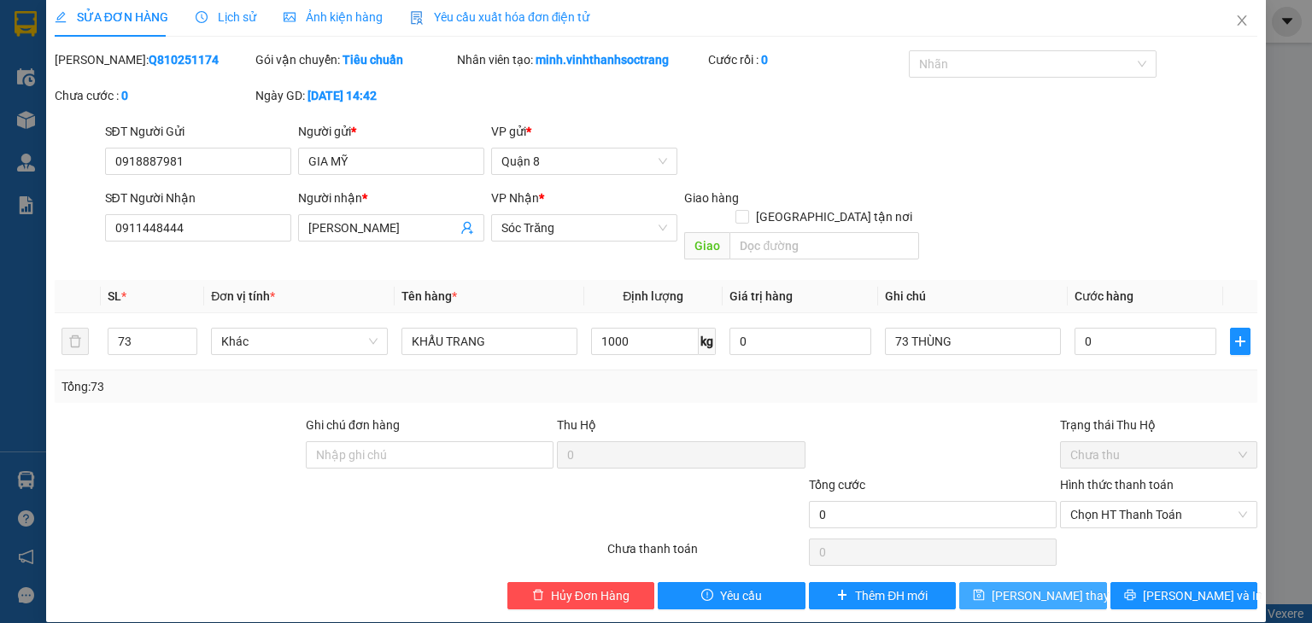
click at [1032, 587] on span "Lưu thay đổi" at bounding box center [1059, 596] width 137 height 19
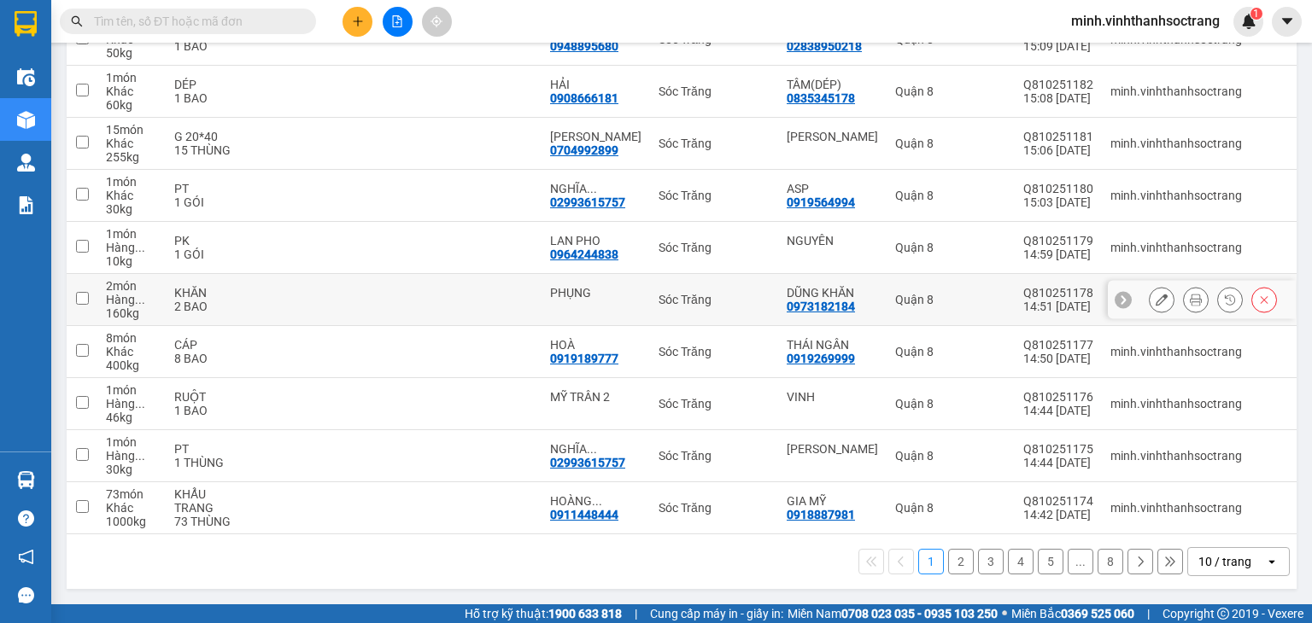
scroll to position [277, 0]
click at [1097, 18] on span "minh.vinhthanhsoctrang" at bounding box center [1145, 20] width 176 height 21
click at [1117, 57] on span "Đăng xuất" at bounding box center [1152, 53] width 141 height 19
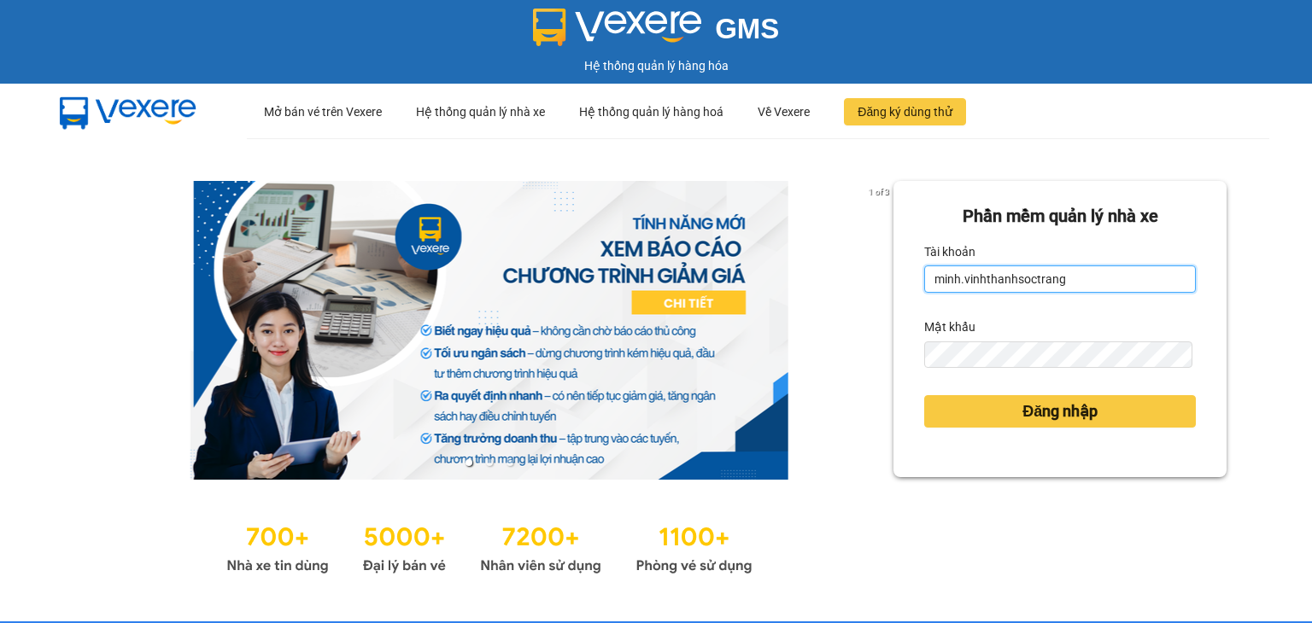
click at [1107, 269] on input "minh.vinhthanhsoctrang" at bounding box center [1060, 279] width 272 height 27
type input "minhvan.vinhthanhsoctrang"
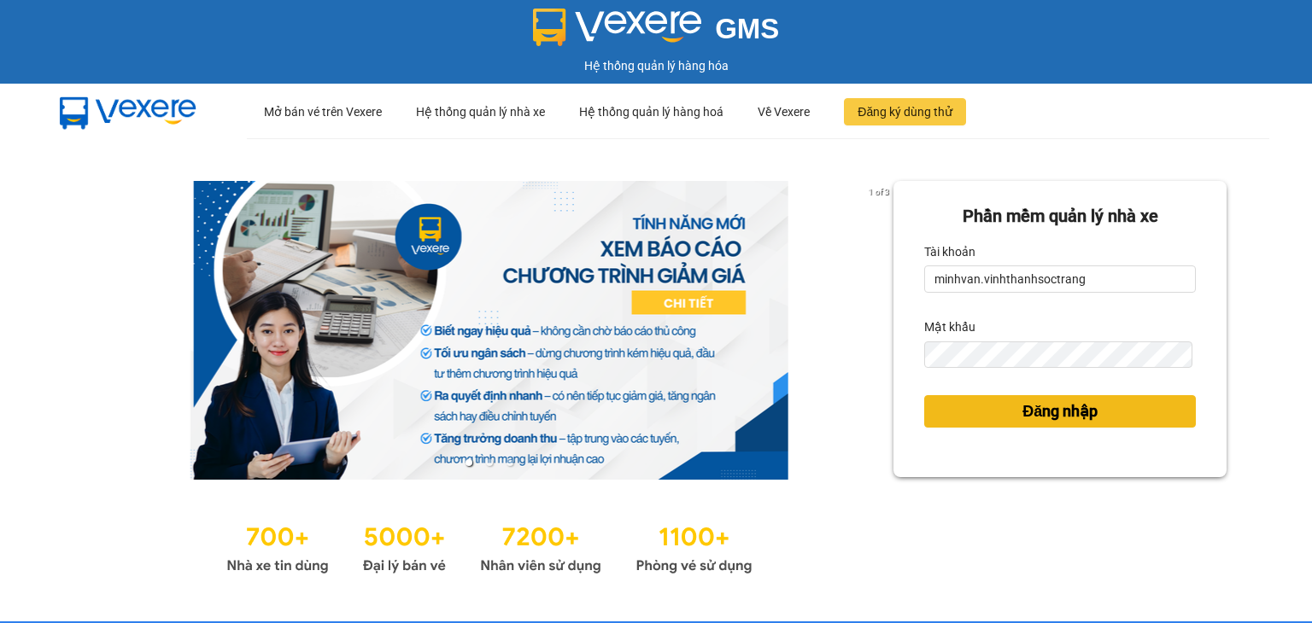
click at [1022, 410] on span "Đăng nhập" at bounding box center [1059, 412] width 75 height 24
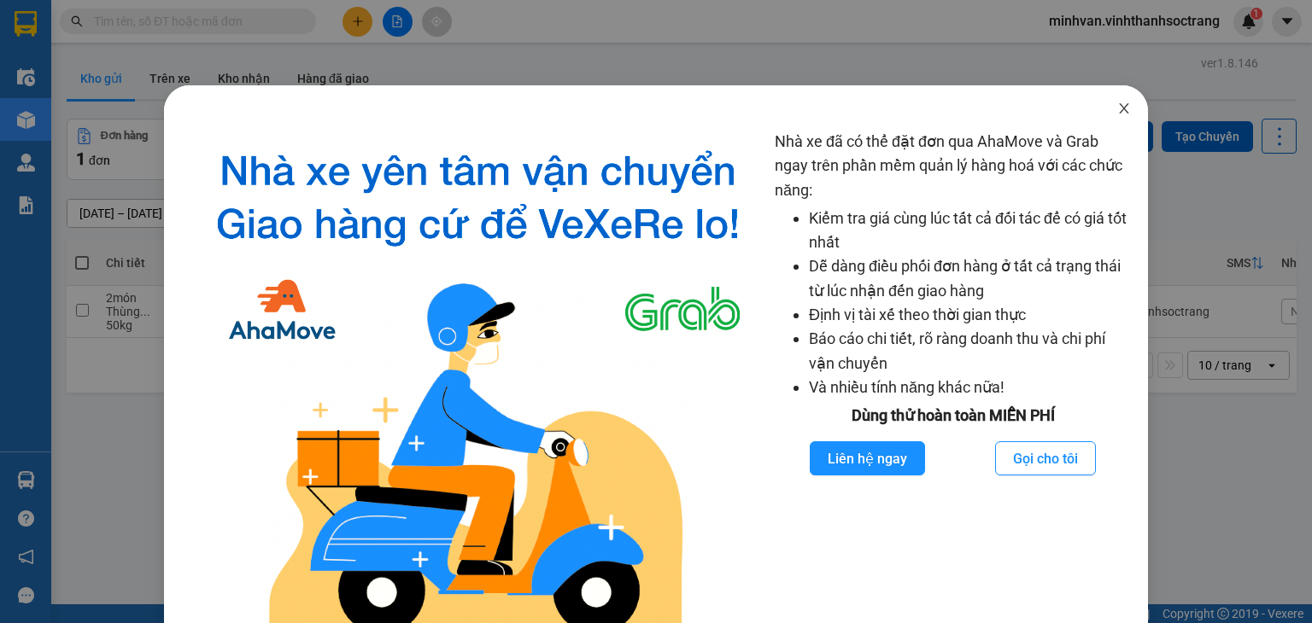
click at [1112, 102] on span "Close" at bounding box center [1124, 109] width 48 height 48
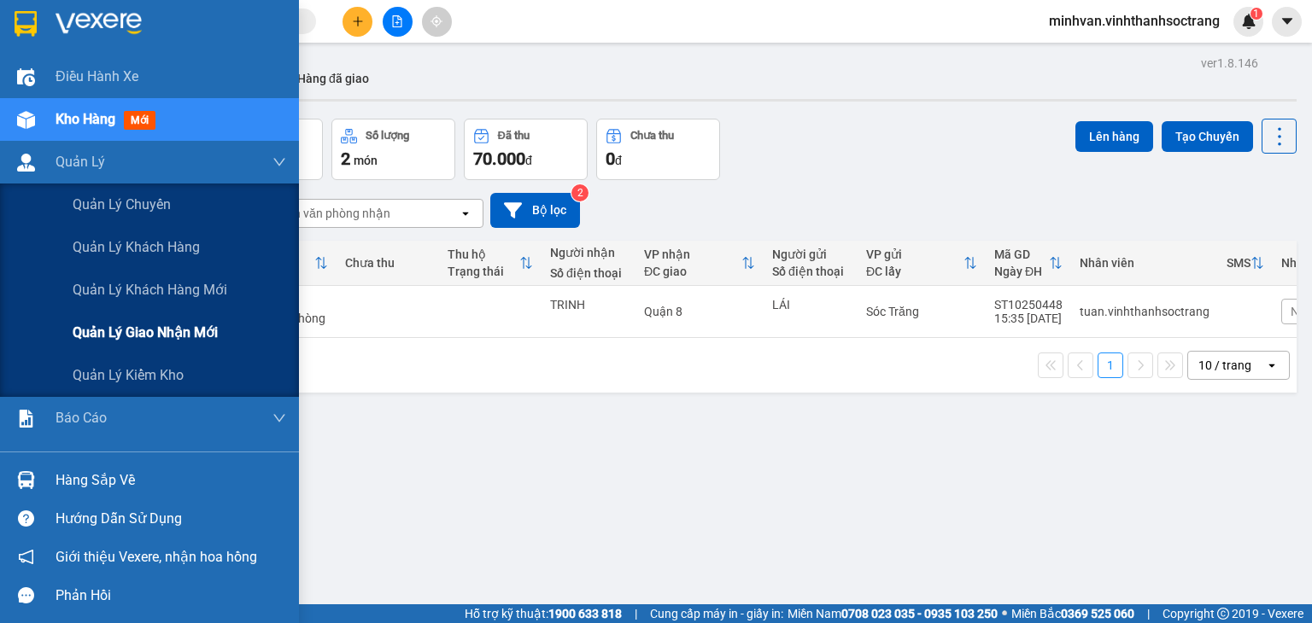
click at [157, 336] on span "Quản lý giao nhận mới" at bounding box center [145, 332] width 145 height 21
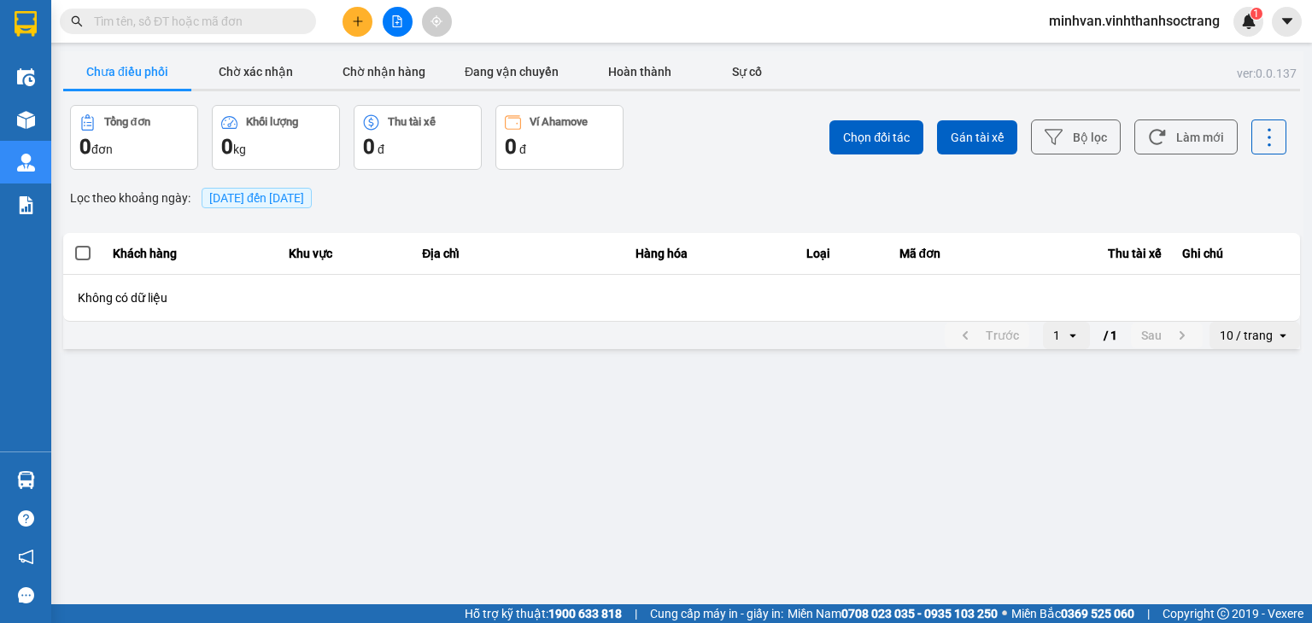
click at [284, 198] on span "11/10/2025 đến 11/10/2025" at bounding box center [256, 198] width 95 height 14
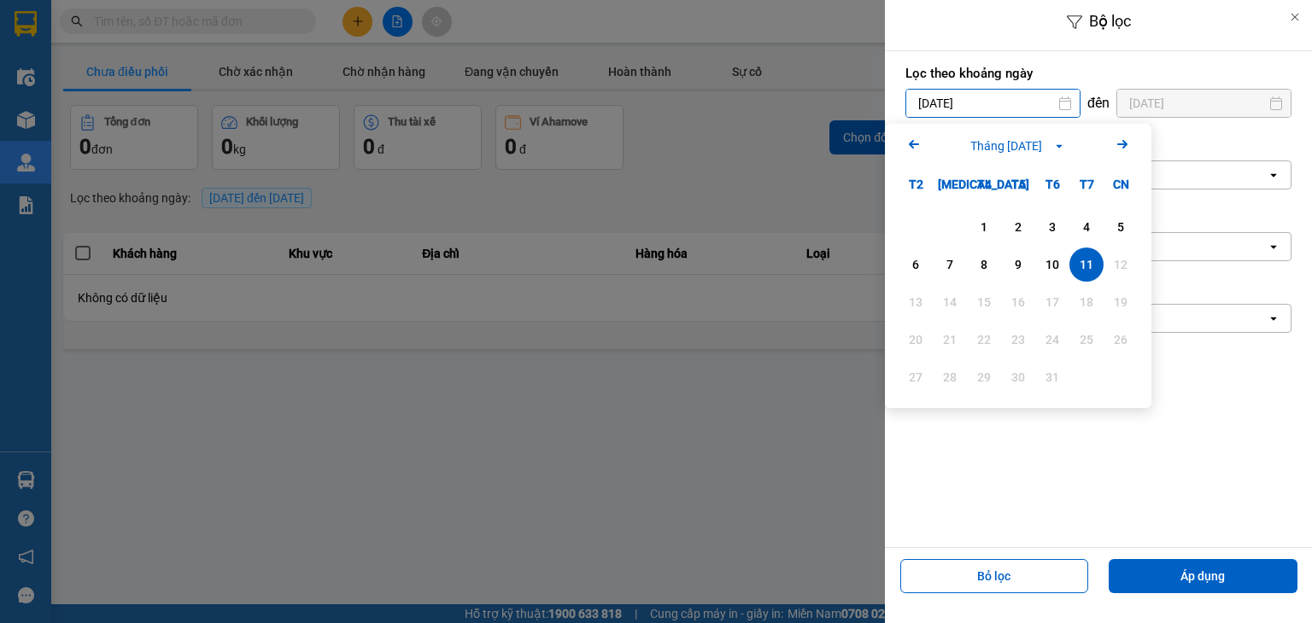
click at [1000, 90] on input "11/10/2025" at bounding box center [992, 103] width 173 height 27
click at [986, 223] on div "1" at bounding box center [984, 227] width 24 height 20
type input "01/10/2025"
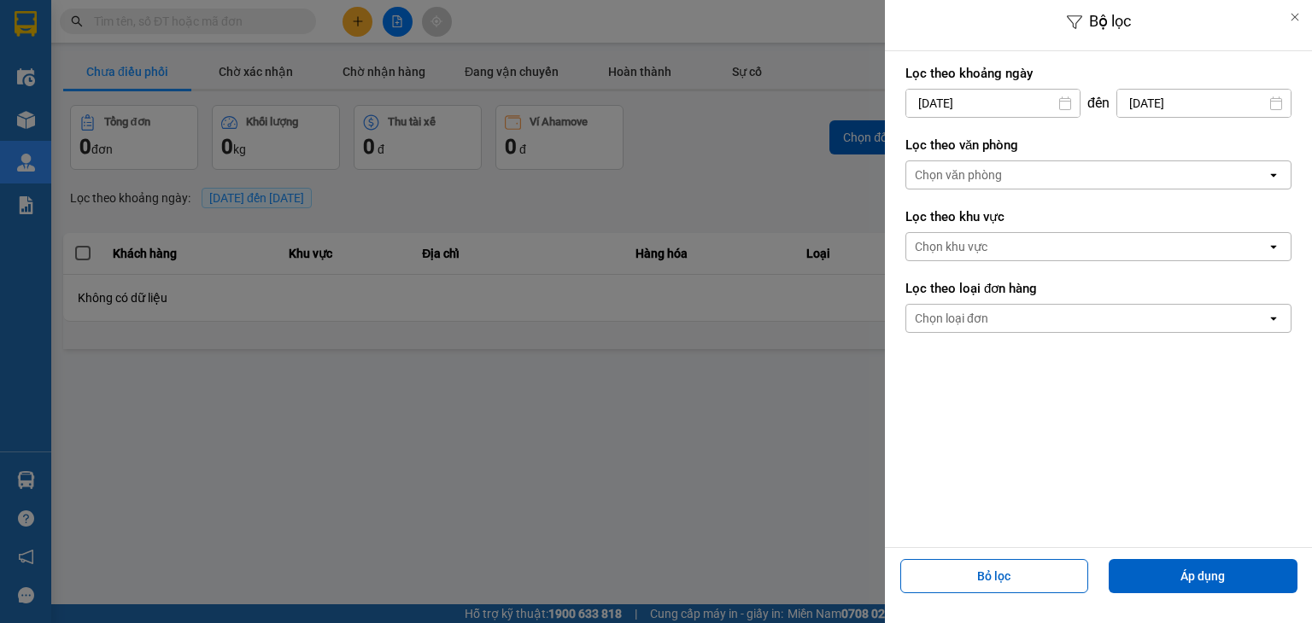
click at [964, 174] on div "Chọn văn phòng" at bounding box center [958, 175] width 87 height 17
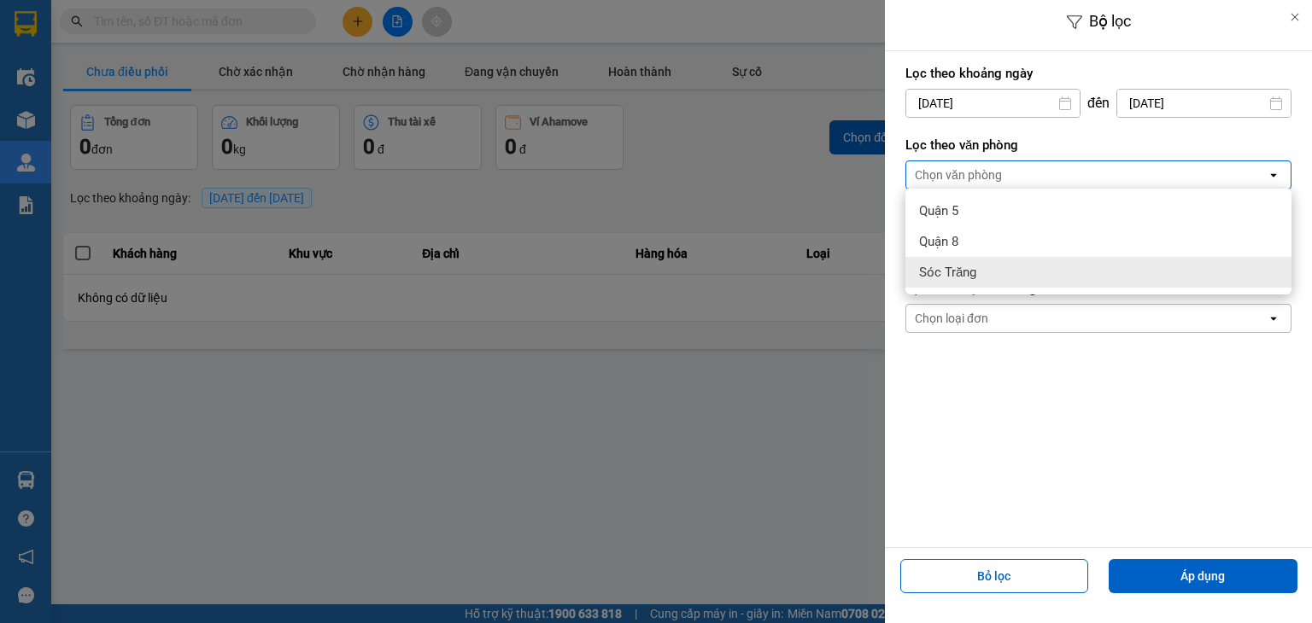
click at [985, 260] on div "Sóc Trăng" at bounding box center [1098, 272] width 386 height 31
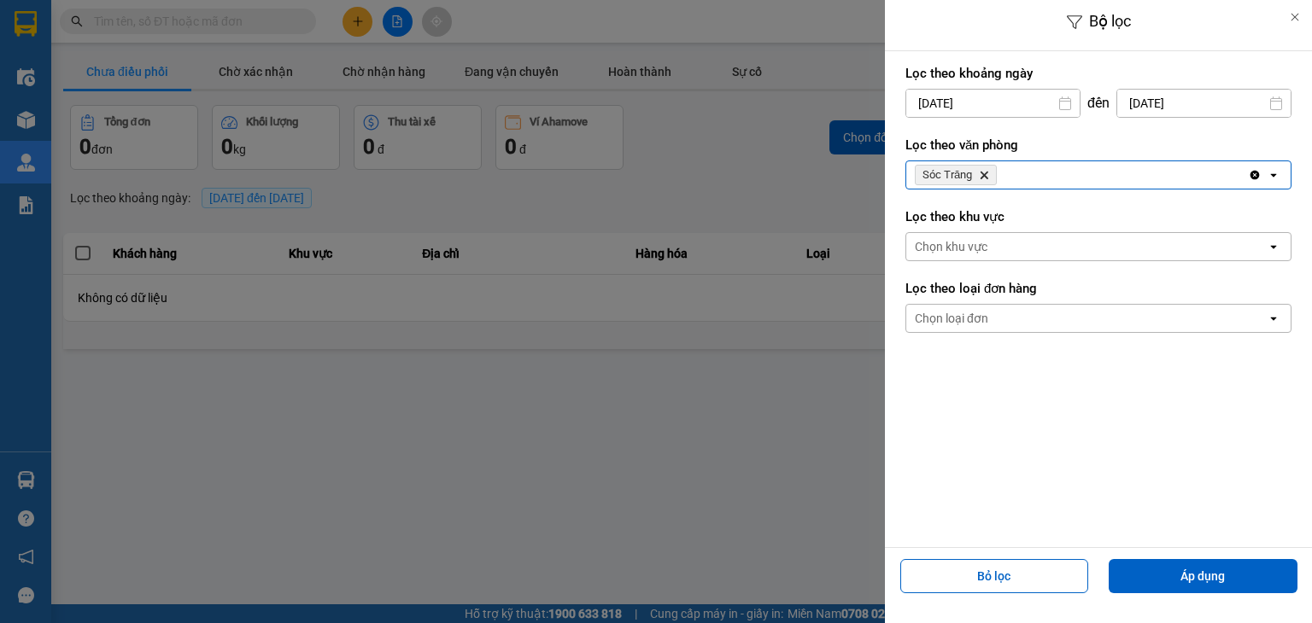
click at [981, 322] on div "Chọn loại đơn" at bounding box center [951, 318] width 73 height 17
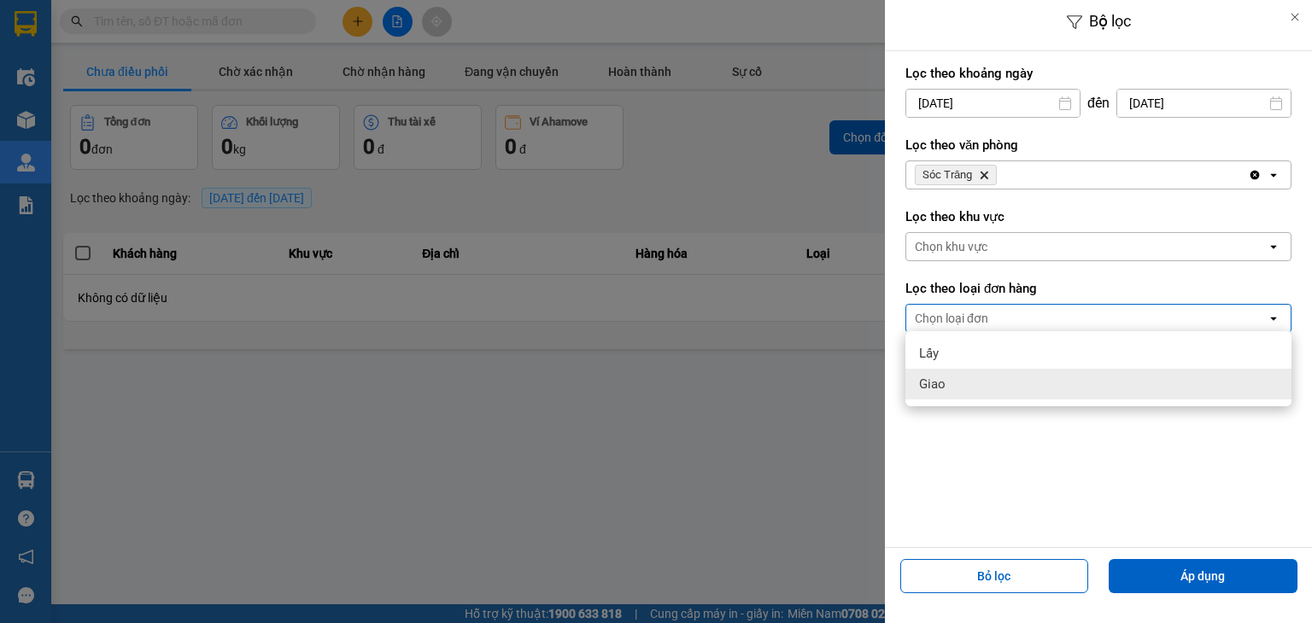
click at [950, 380] on div "Giao" at bounding box center [1098, 384] width 386 height 31
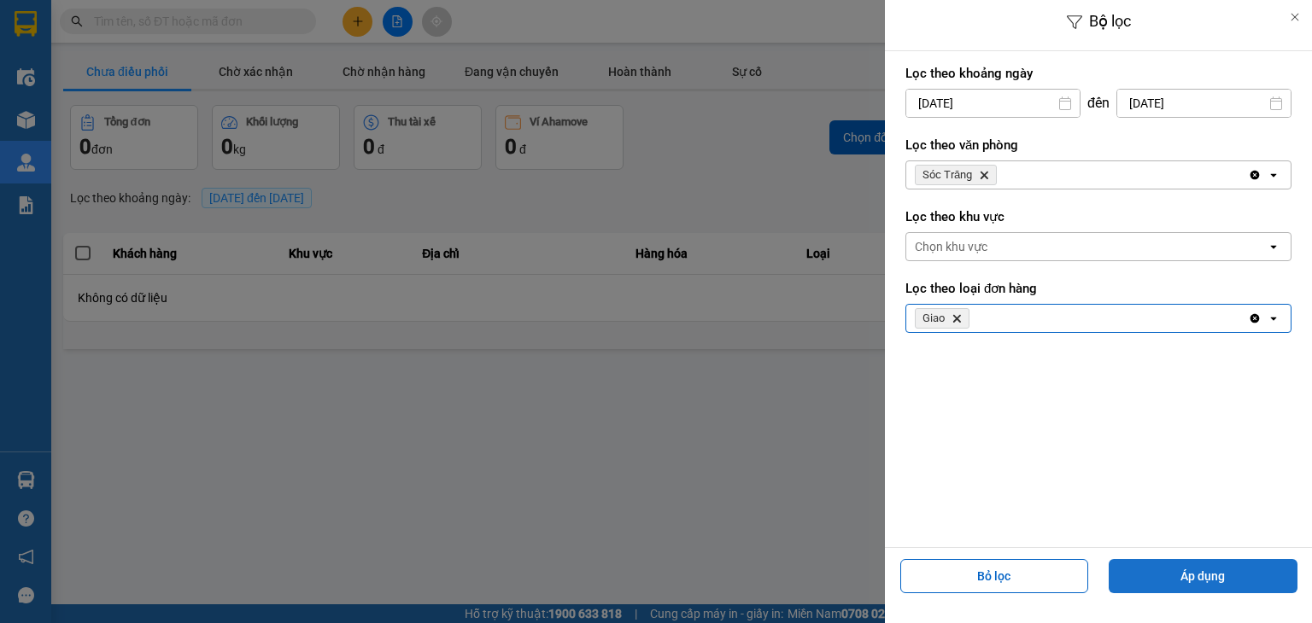
click at [1203, 585] on button "Áp dụng" at bounding box center [1202, 576] width 189 height 34
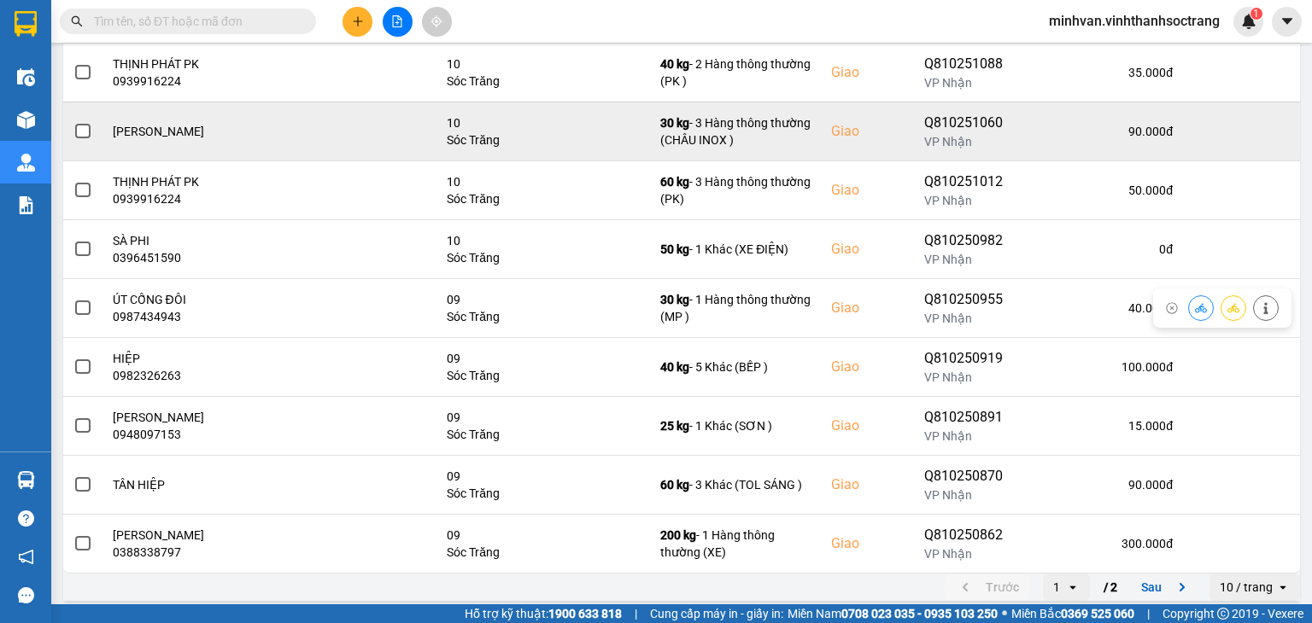
scroll to position [297, 0]
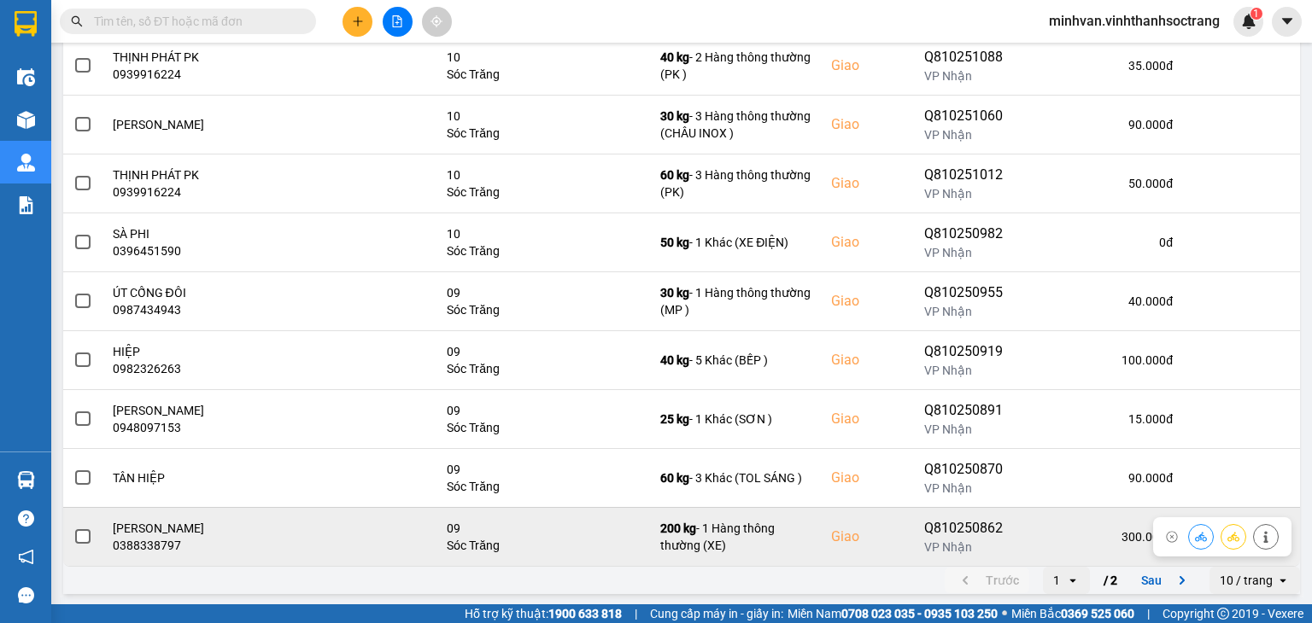
click at [80, 542] on span at bounding box center [82, 536] width 15 height 15
click at [73, 528] on input "checkbox" at bounding box center [73, 528] width 0 height 0
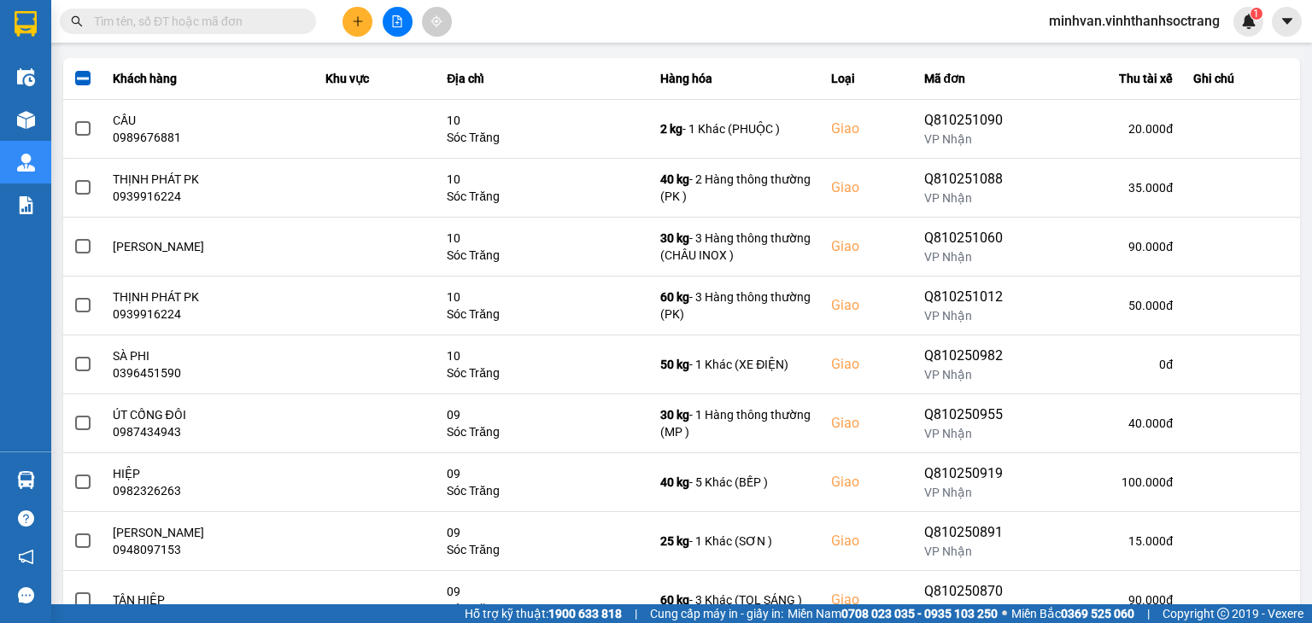
scroll to position [41, 0]
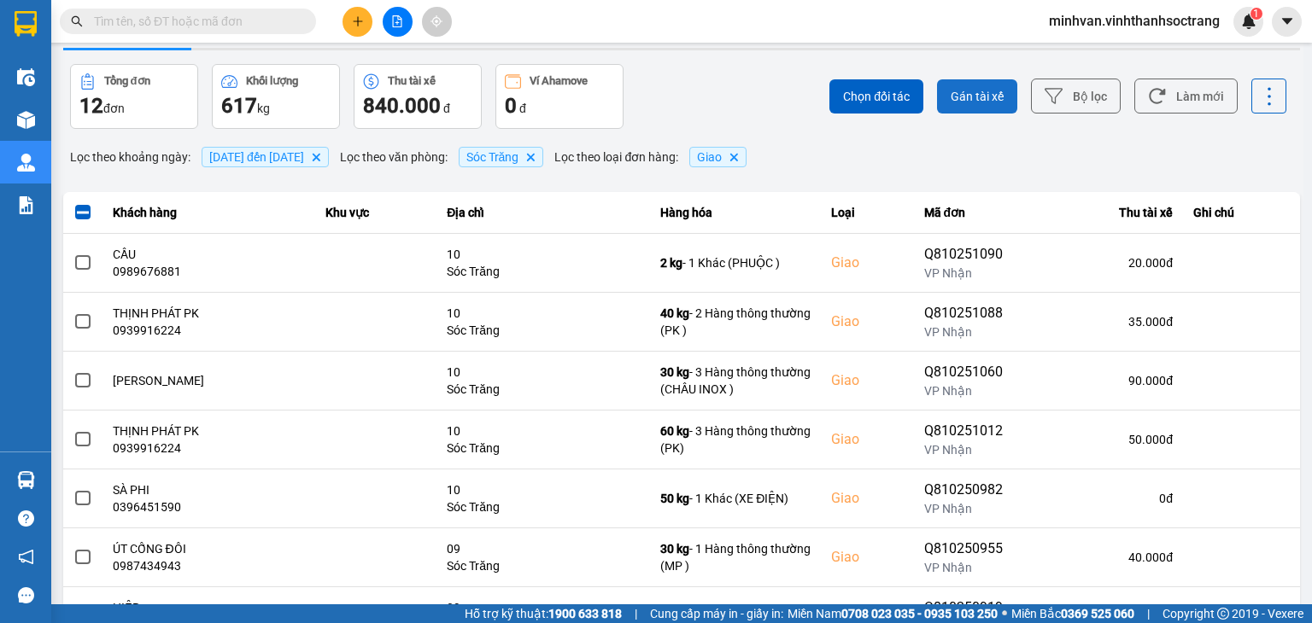
click at [954, 102] on span "Gán tài xế" at bounding box center [977, 96] width 53 height 17
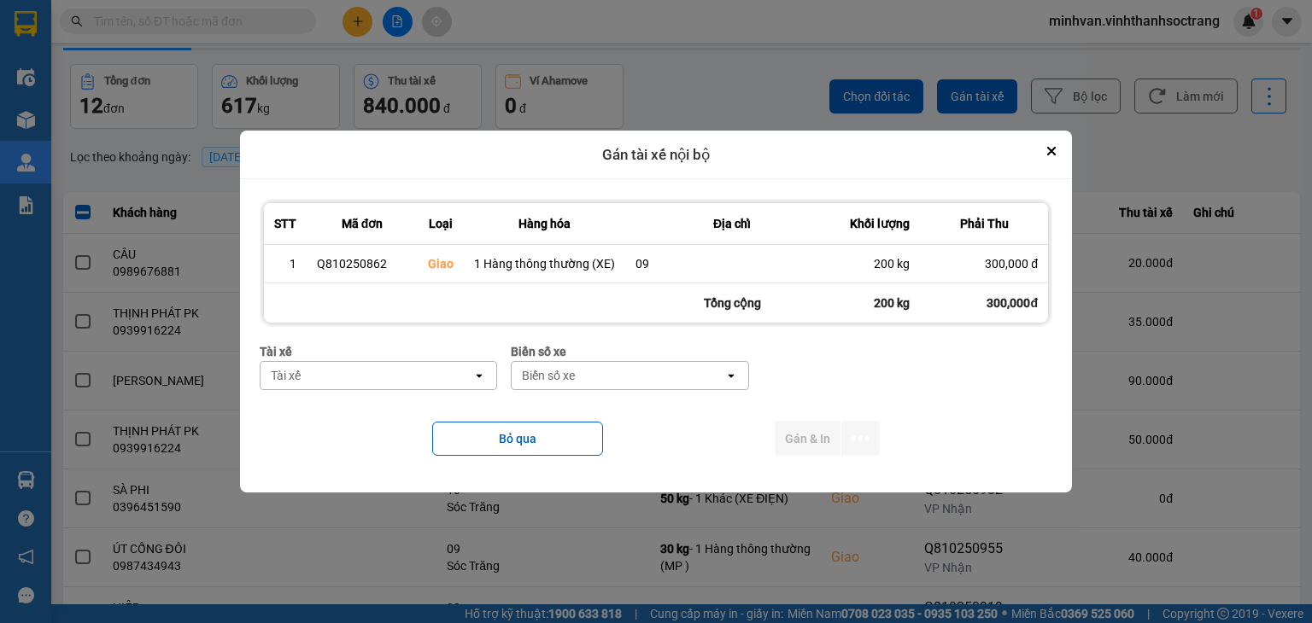
click at [357, 383] on div "Tài xế" at bounding box center [366, 375] width 212 height 27
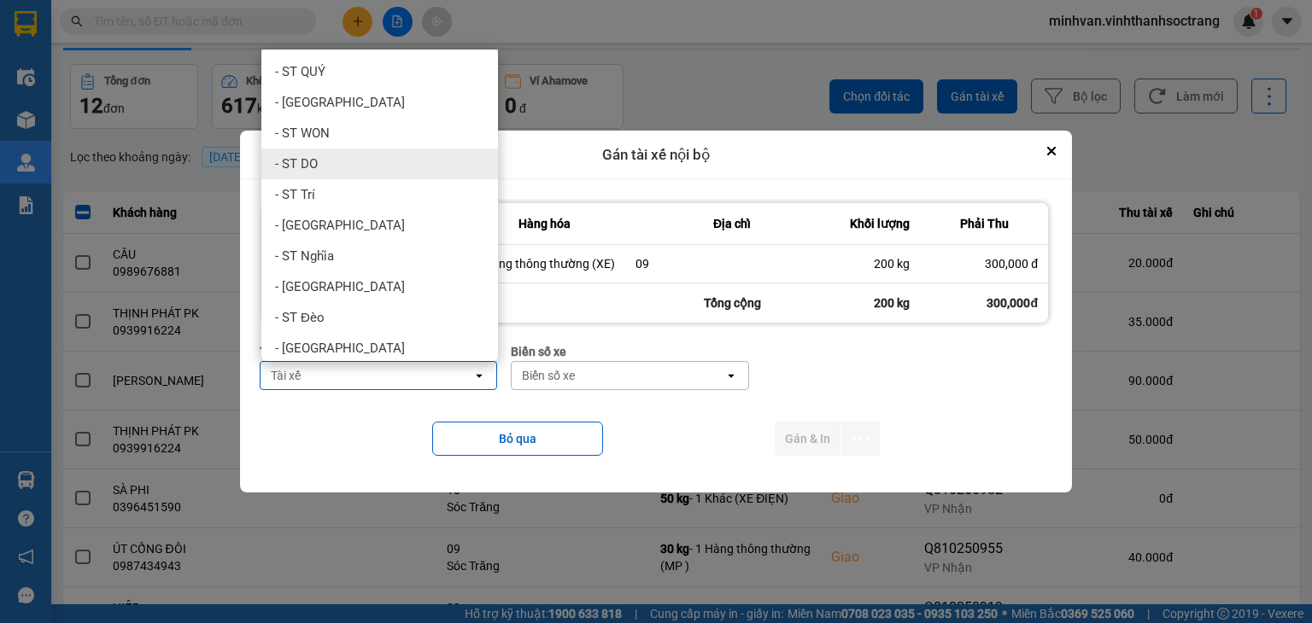
click at [307, 164] on span "- ST DO" at bounding box center [296, 163] width 43 height 17
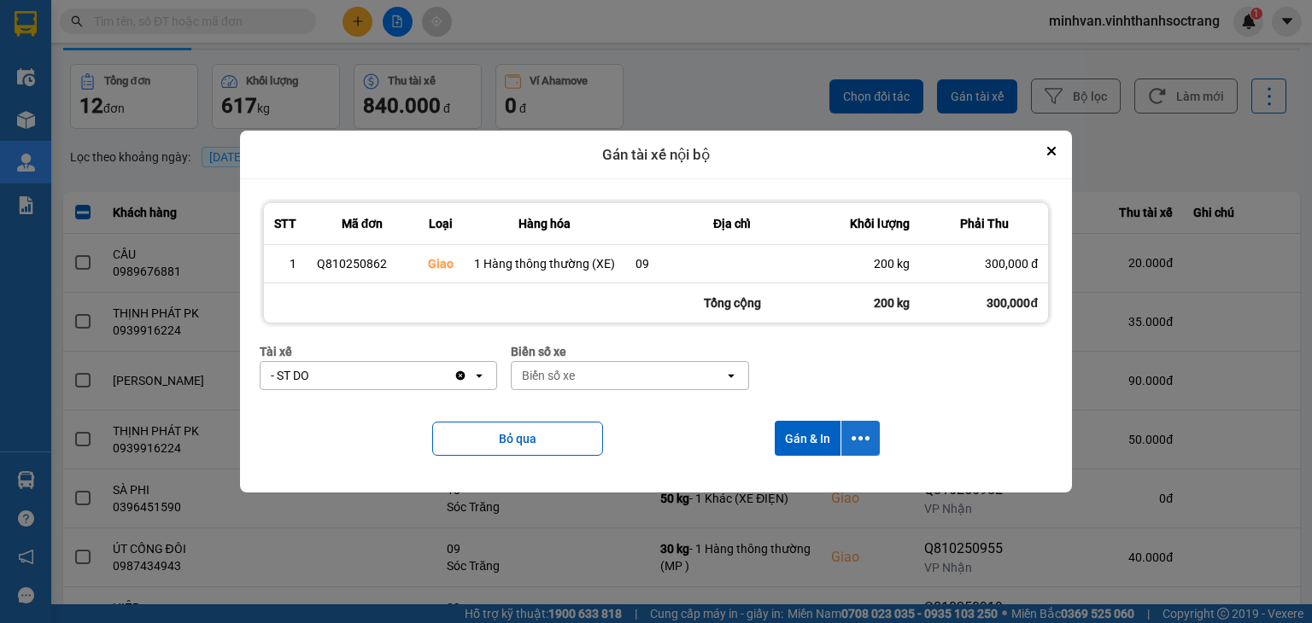
click at [865, 440] on icon "dialog" at bounding box center [860, 438] width 18 height 4
click at [824, 483] on div "Chỉ gán tài" at bounding box center [814, 484] width 101 height 17
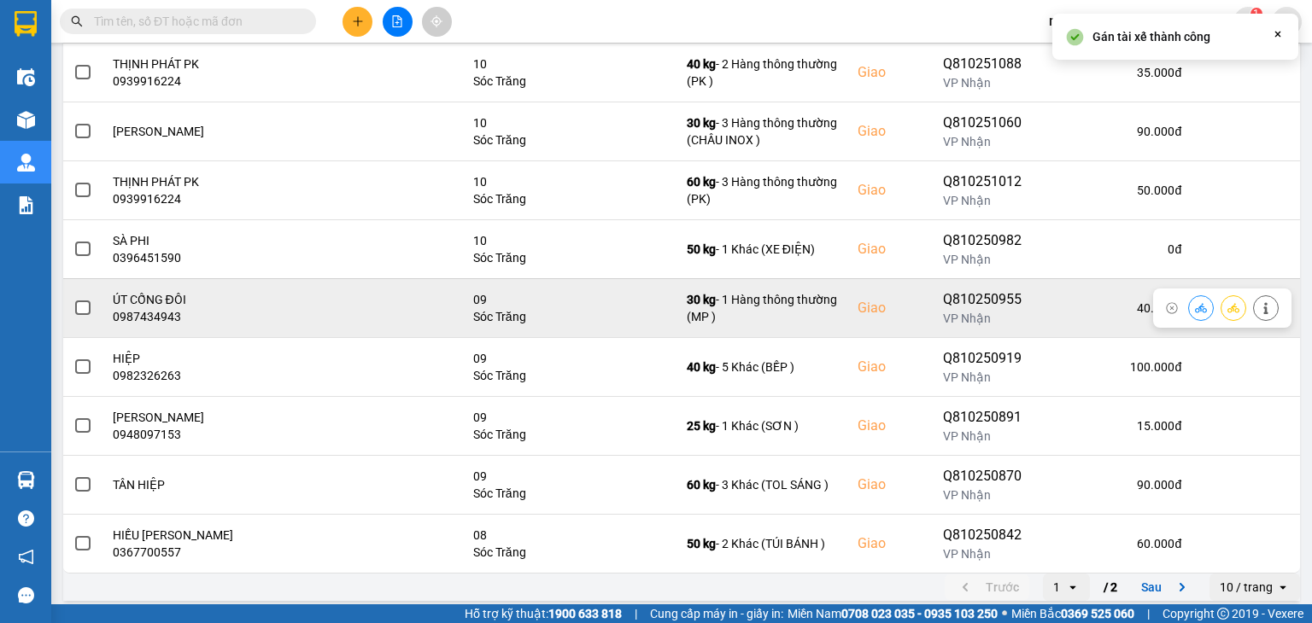
scroll to position [297, 0]
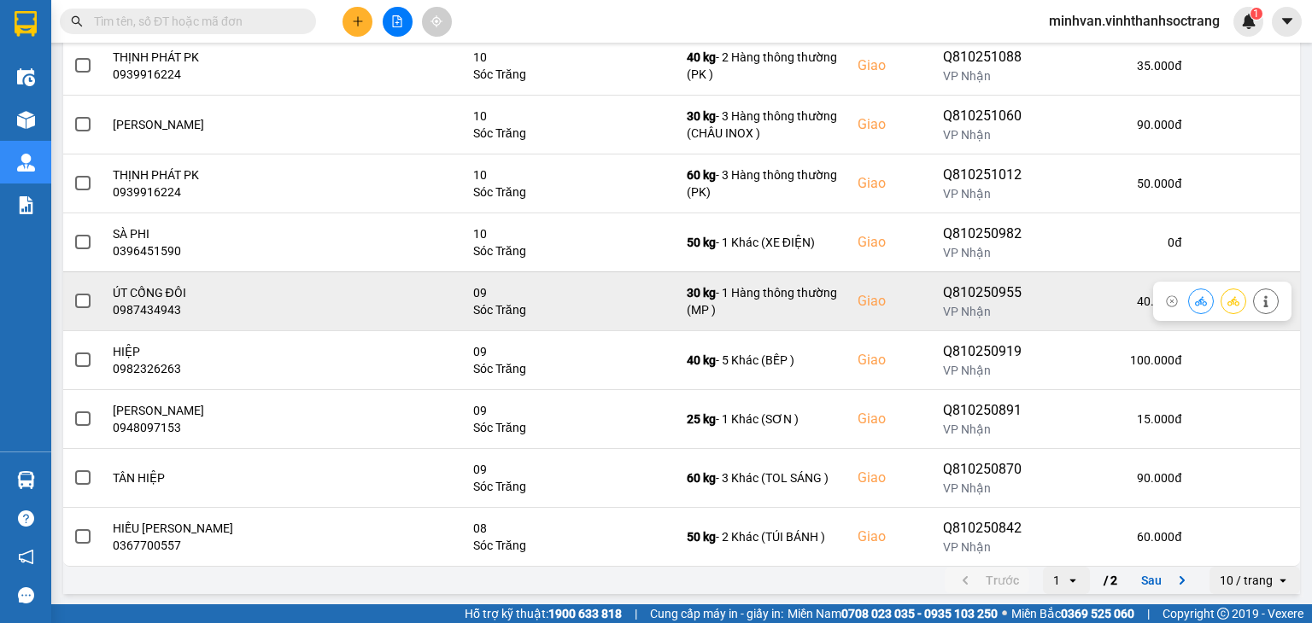
click at [77, 295] on span at bounding box center [82, 301] width 15 height 15
click at [73, 292] on input "checkbox" at bounding box center [73, 292] width 0 height 0
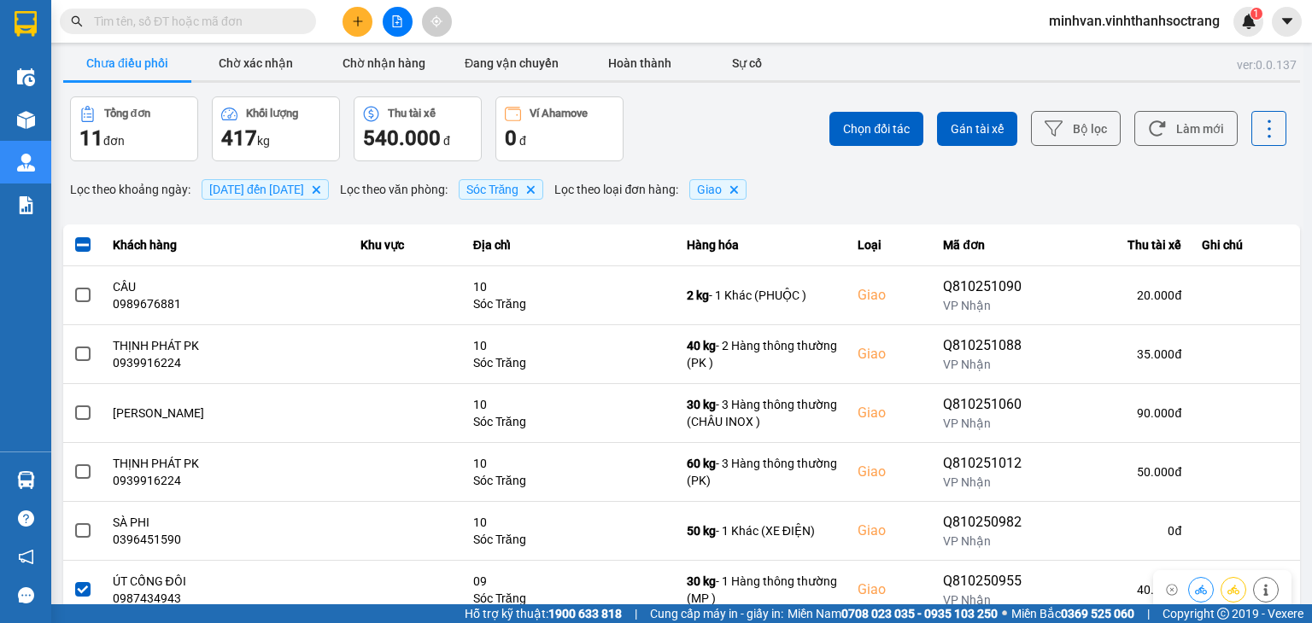
scroll to position [0, 0]
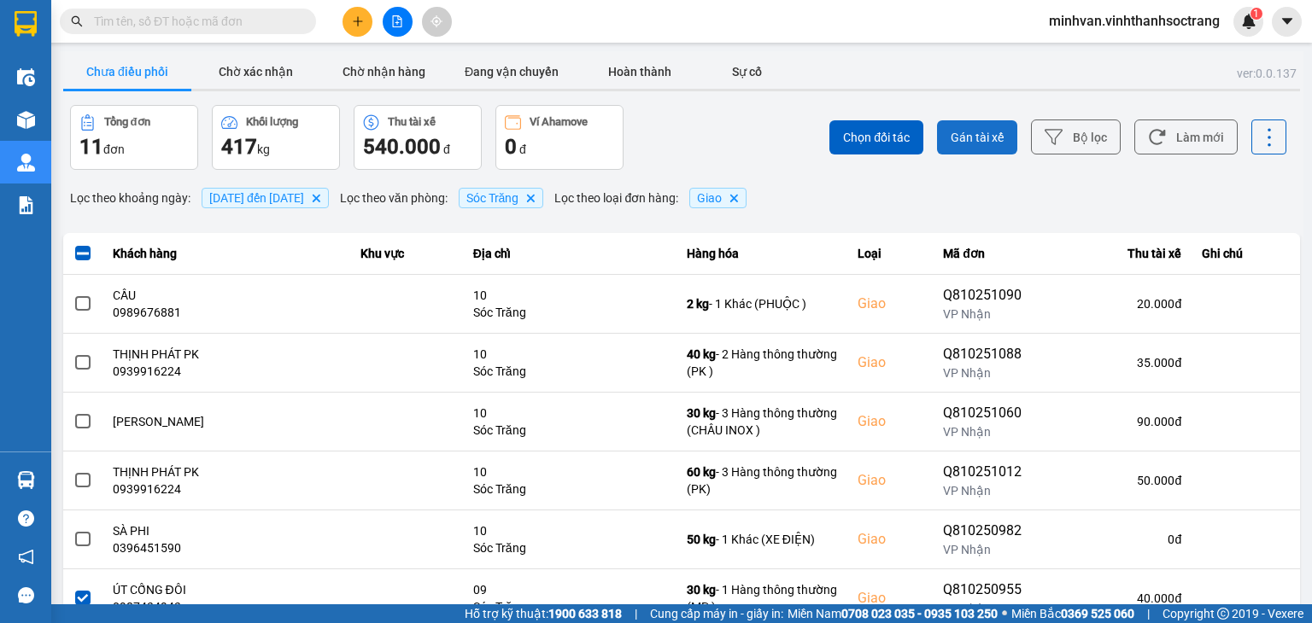
click at [963, 136] on span "Gán tài xế" at bounding box center [977, 137] width 53 height 17
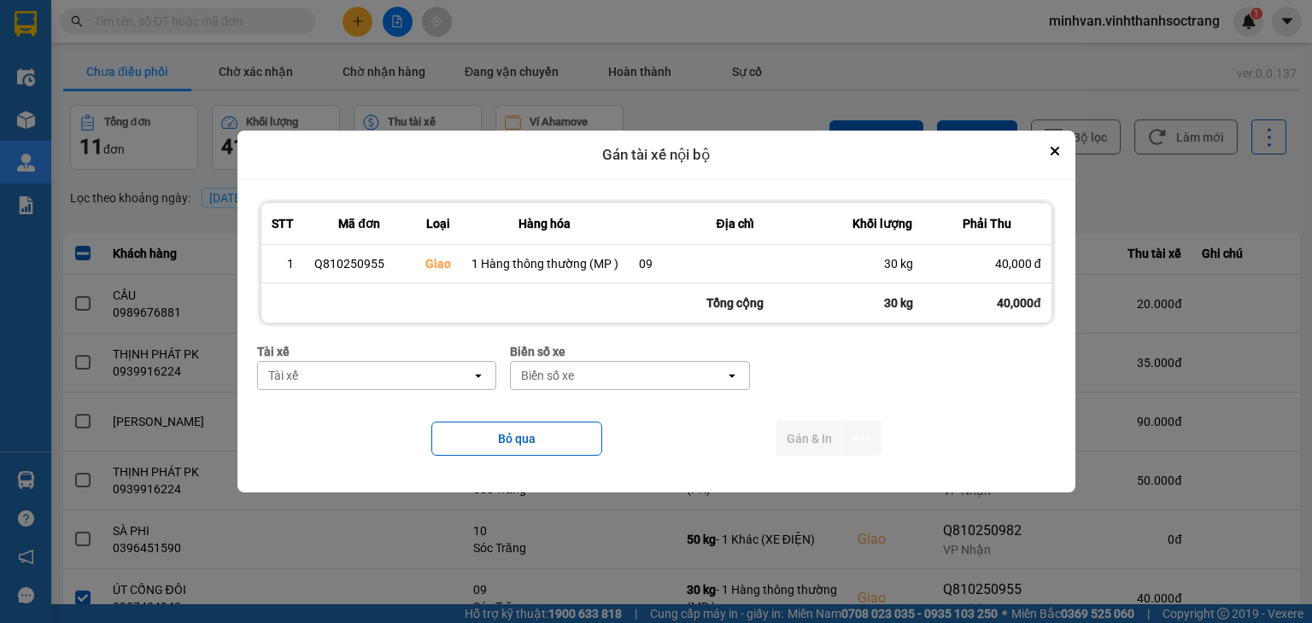
click at [314, 380] on div "Tài xế" at bounding box center [365, 375] width 214 height 27
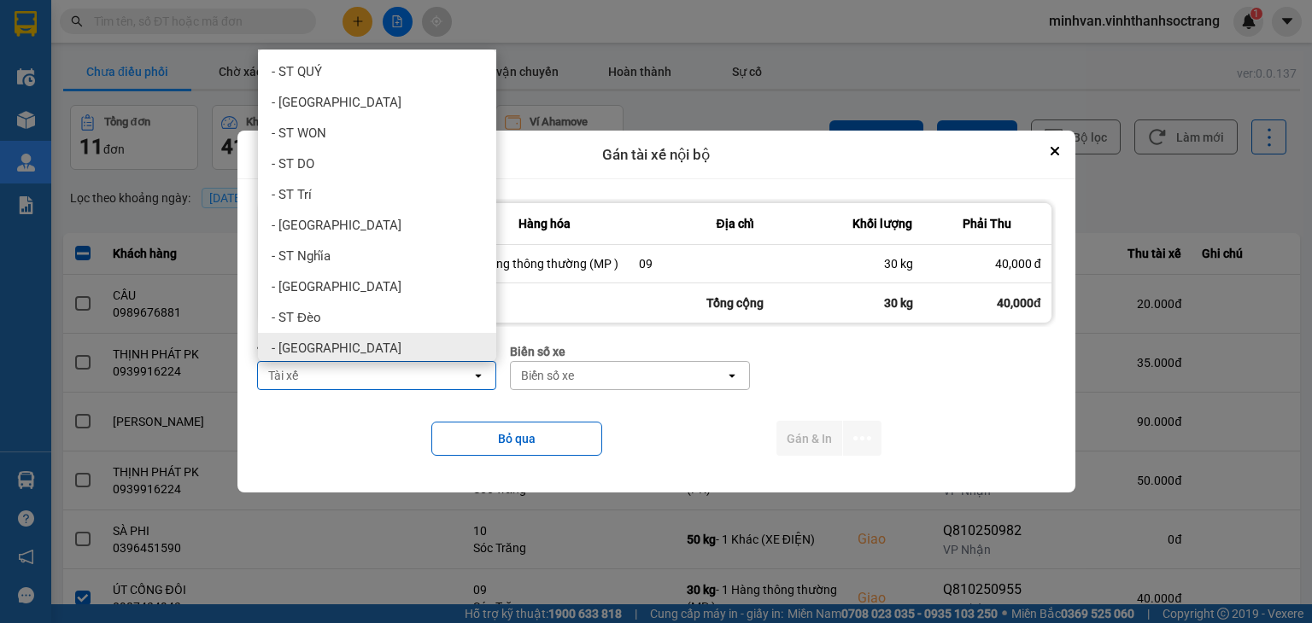
click at [362, 342] on div "- ST Lâm Giang" at bounding box center [377, 348] width 238 height 31
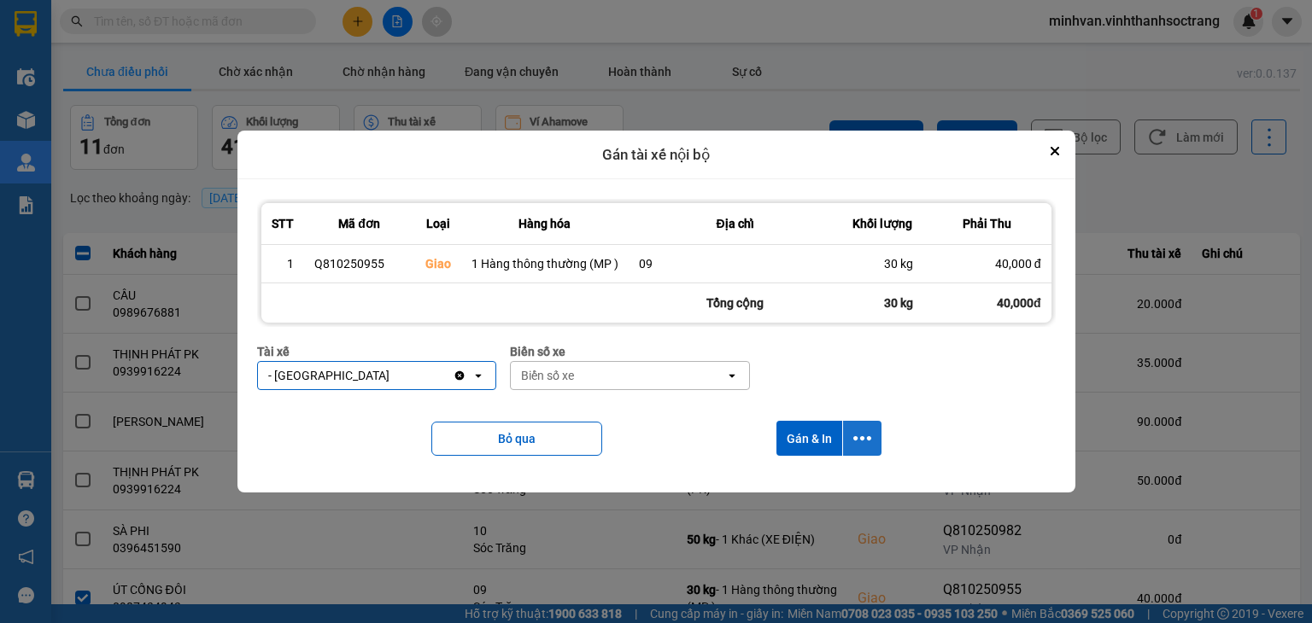
click at [861, 445] on icon "dialog" at bounding box center [862, 439] width 18 height 18
click at [825, 486] on div "Chỉ gán tài" at bounding box center [815, 484] width 101 height 17
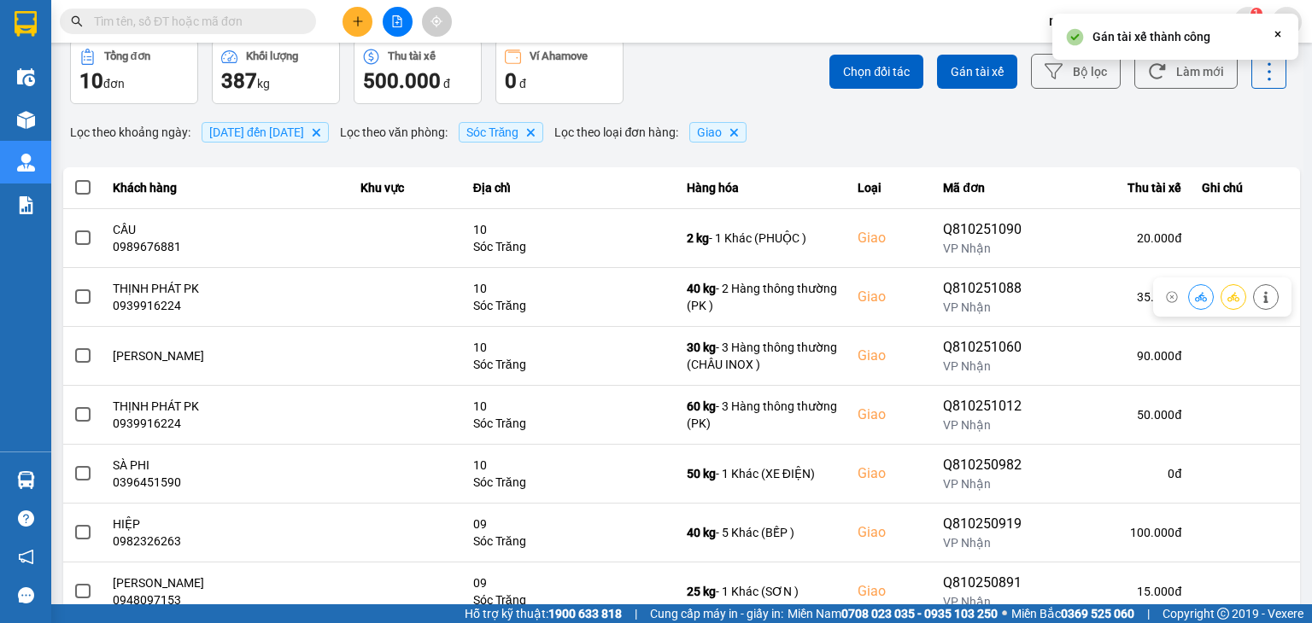
scroll to position [85, 0]
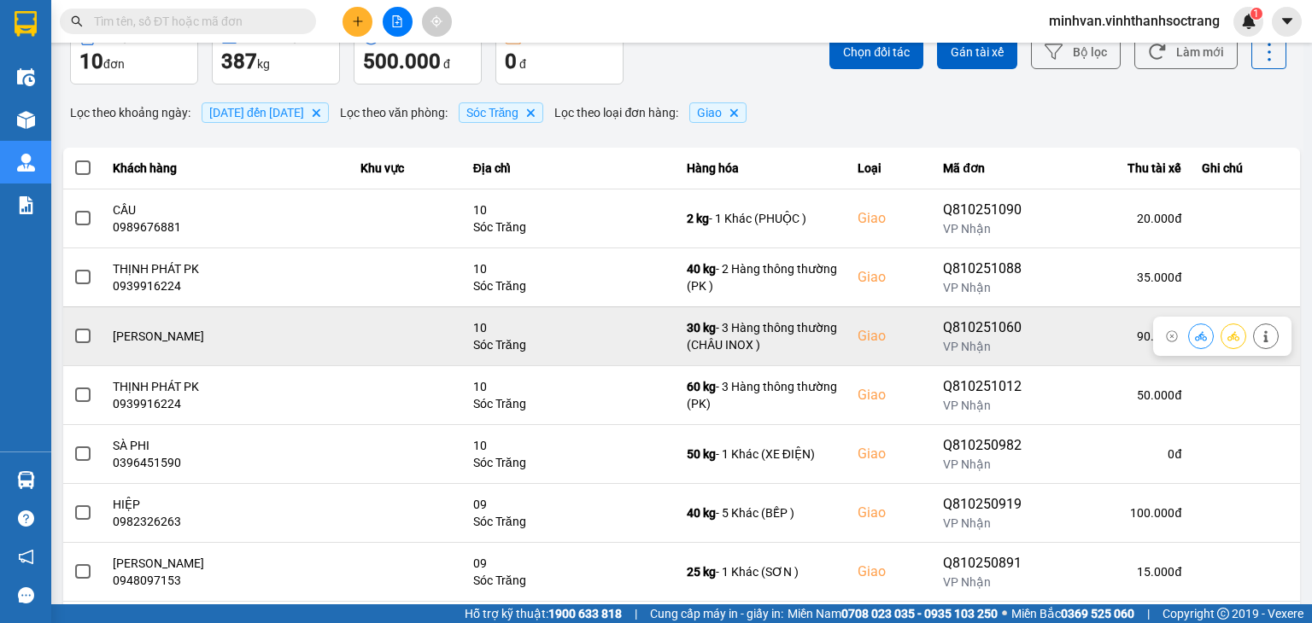
click at [85, 341] on span at bounding box center [82, 336] width 15 height 15
click at [73, 327] on input "checkbox" at bounding box center [73, 327] width 0 height 0
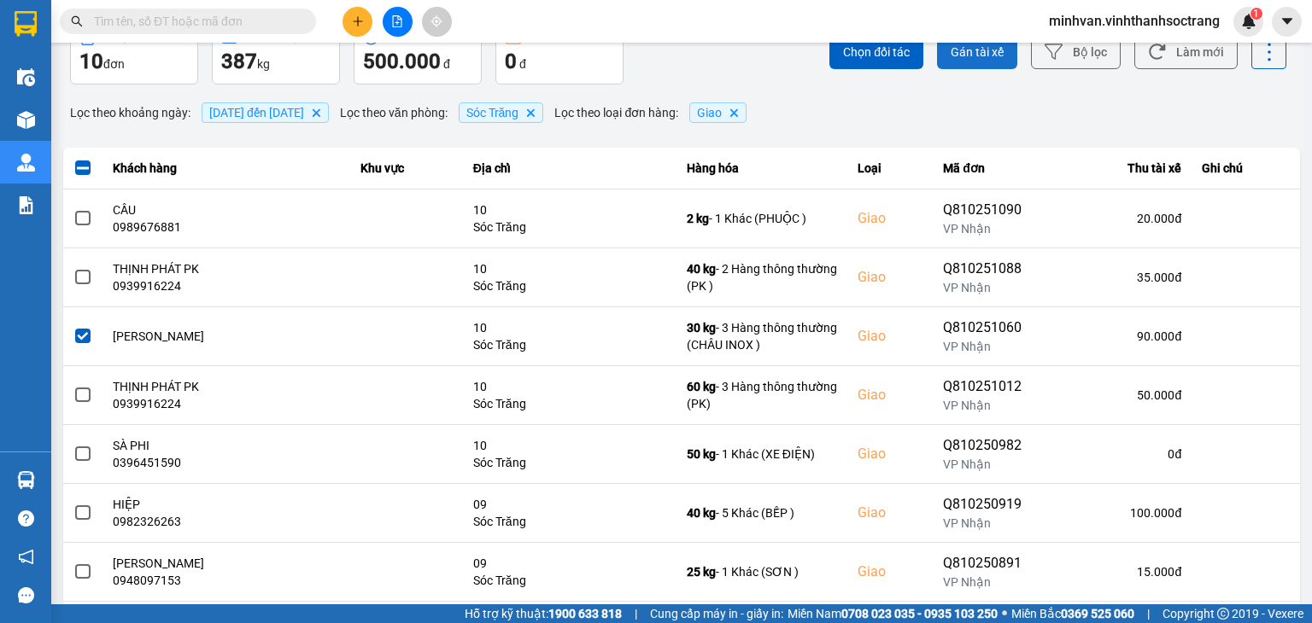
click at [968, 66] on button "Gán tài xế" at bounding box center [977, 52] width 80 height 34
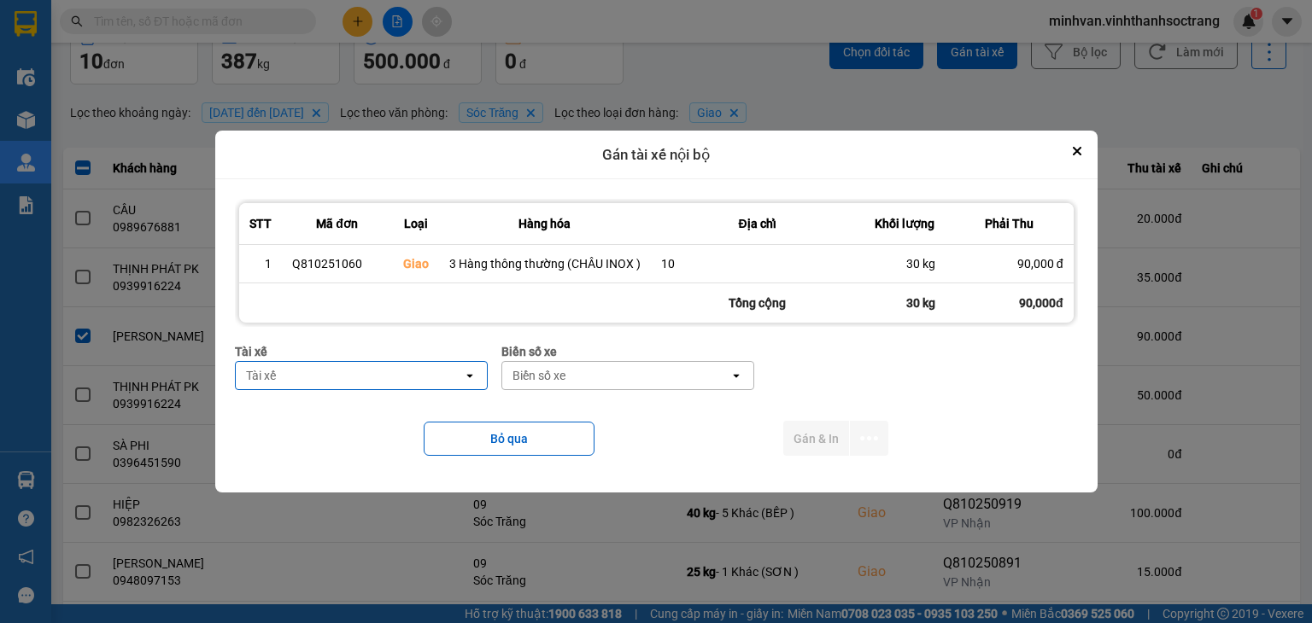
click at [318, 391] on div "Tài xế Tài xế open" at bounding box center [361, 372] width 253 height 61
click at [314, 377] on div "Tài xế" at bounding box center [349, 375] width 227 height 27
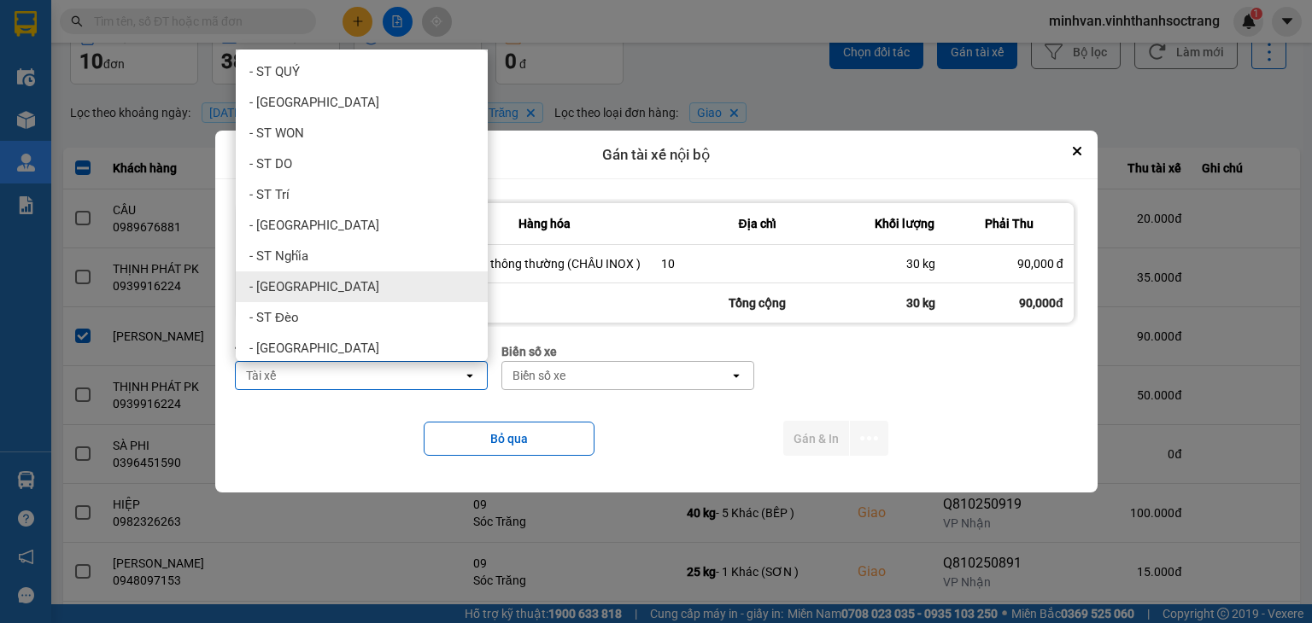
click at [312, 288] on div "- ST Cường" at bounding box center [362, 287] width 252 height 31
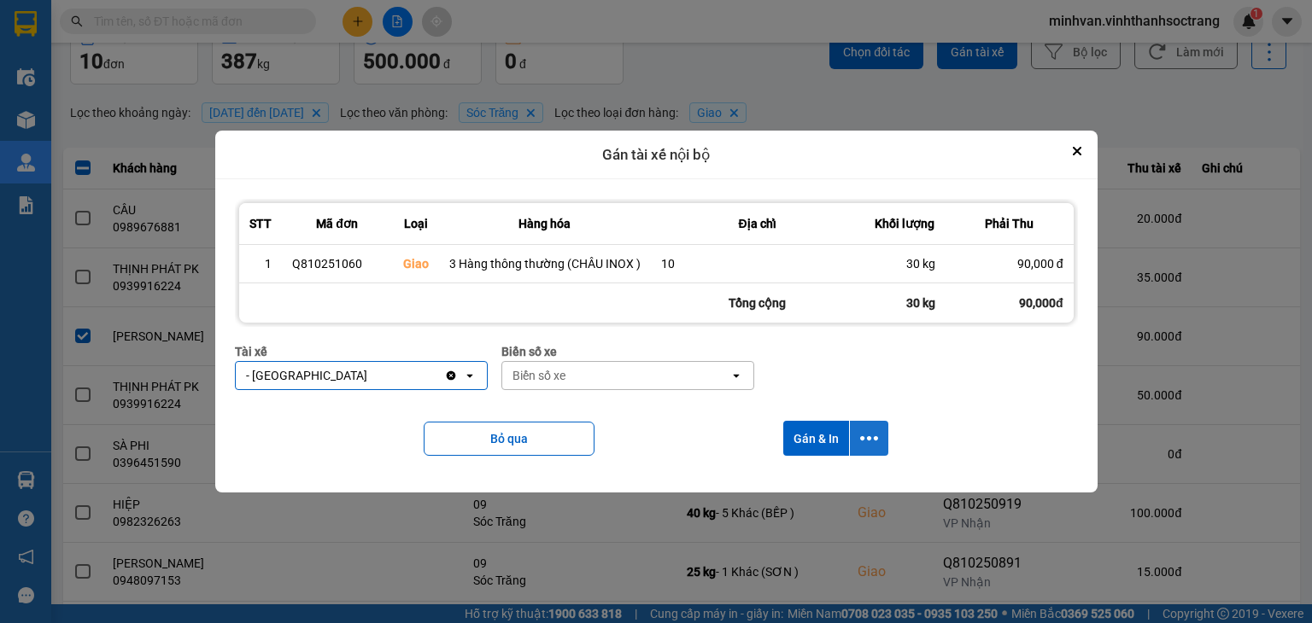
click at [860, 438] on icon "dialog" at bounding box center [869, 438] width 18 height 4
click at [827, 480] on span "Chỉ gán tài" at bounding box center [801, 484] width 56 height 17
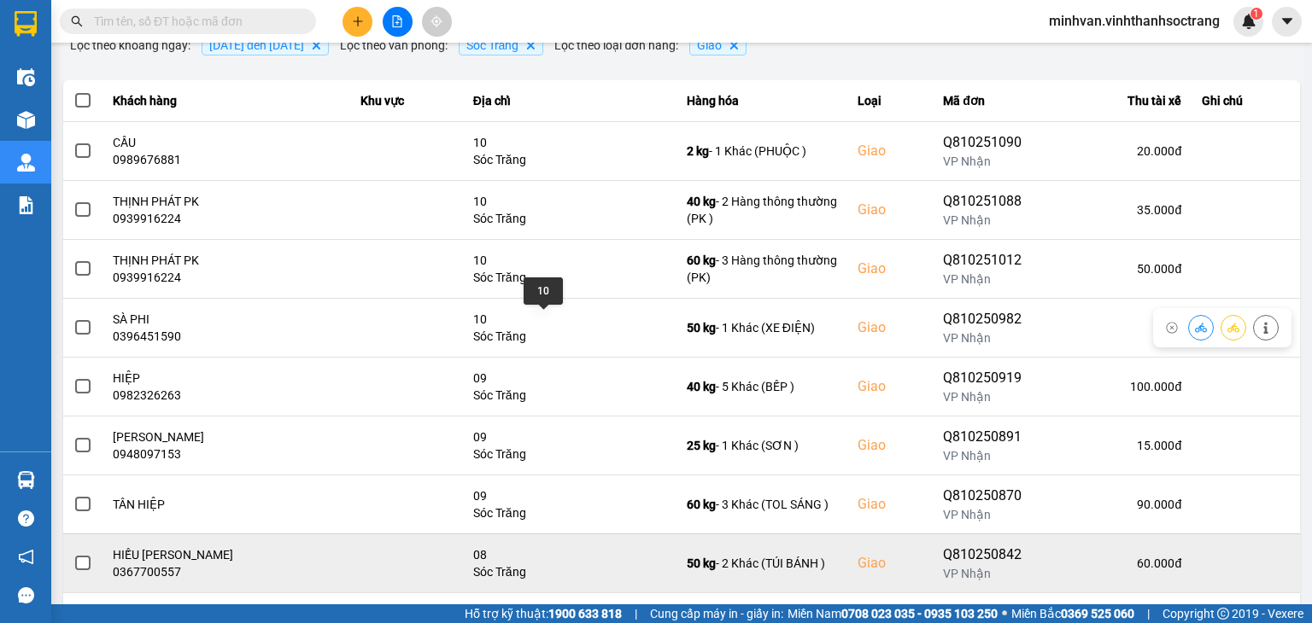
scroll to position [238, 0]
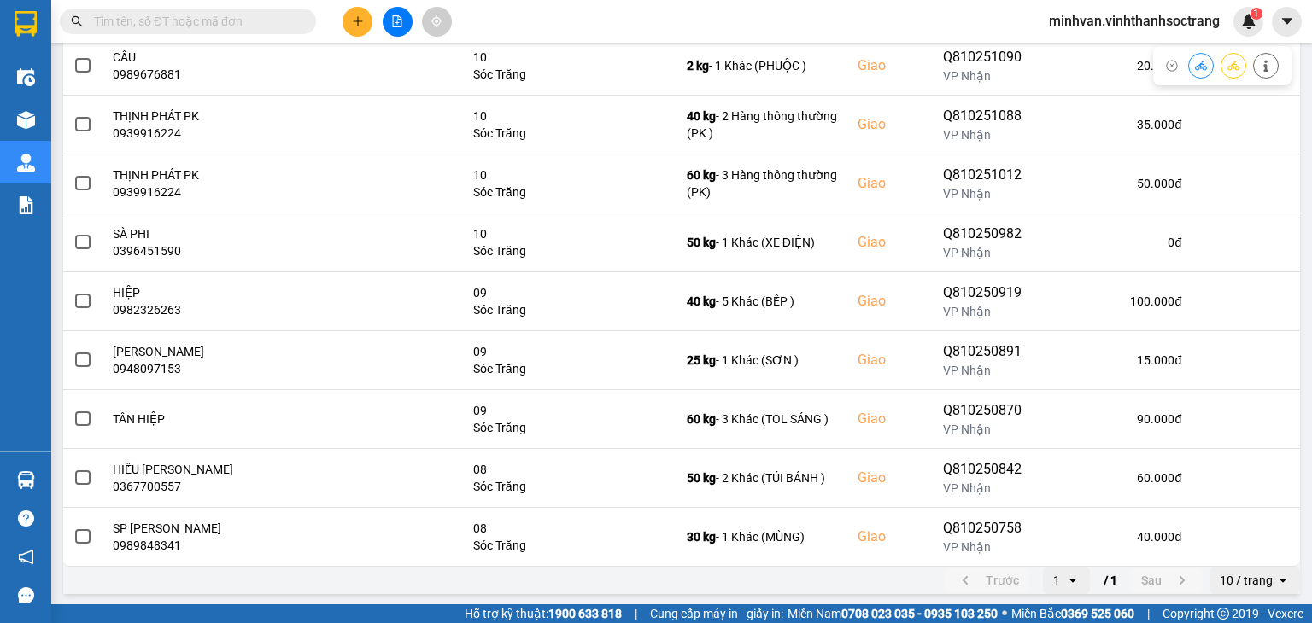
click at [1072, 12] on span "minhvan.vinhthanhsoctrang" at bounding box center [1134, 20] width 198 height 21
click at [1076, 54] on span "Đăng xuất" at bounding box center [1142, 53] width 162 height 19
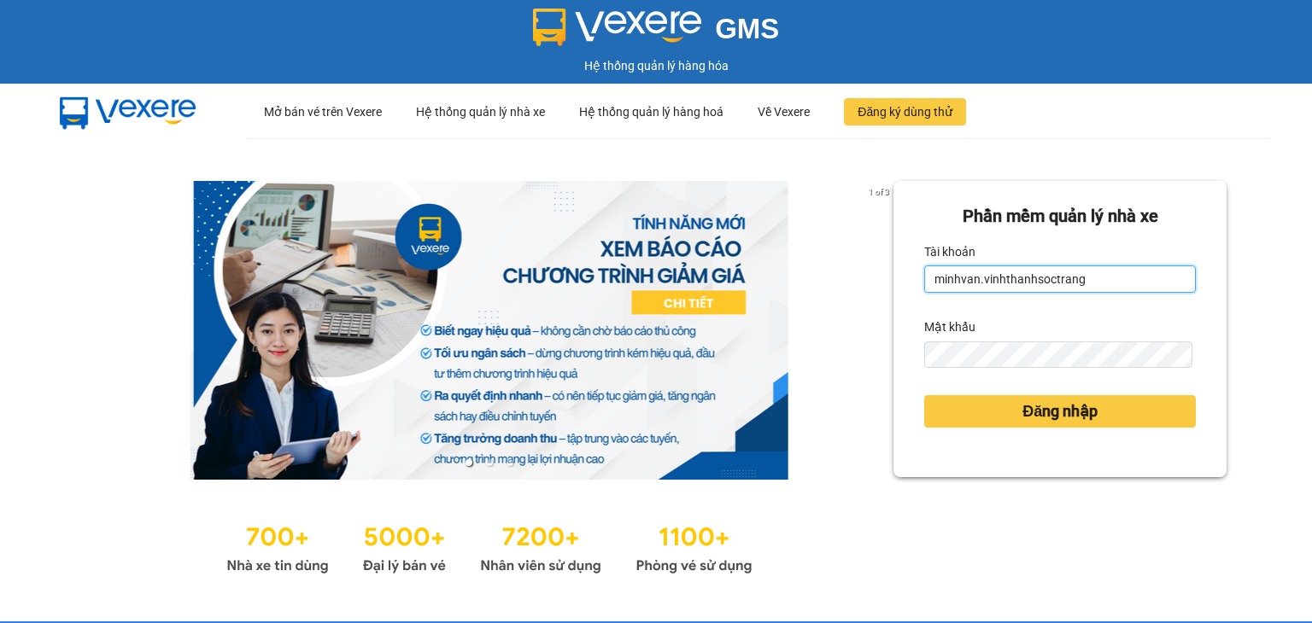
click at [1127, 276] on input "minhvan.vinhthanhsoctrang" at bounding box center [1060, 279] width 272 height 27
type input "minh.vinhthanhsoctrang"
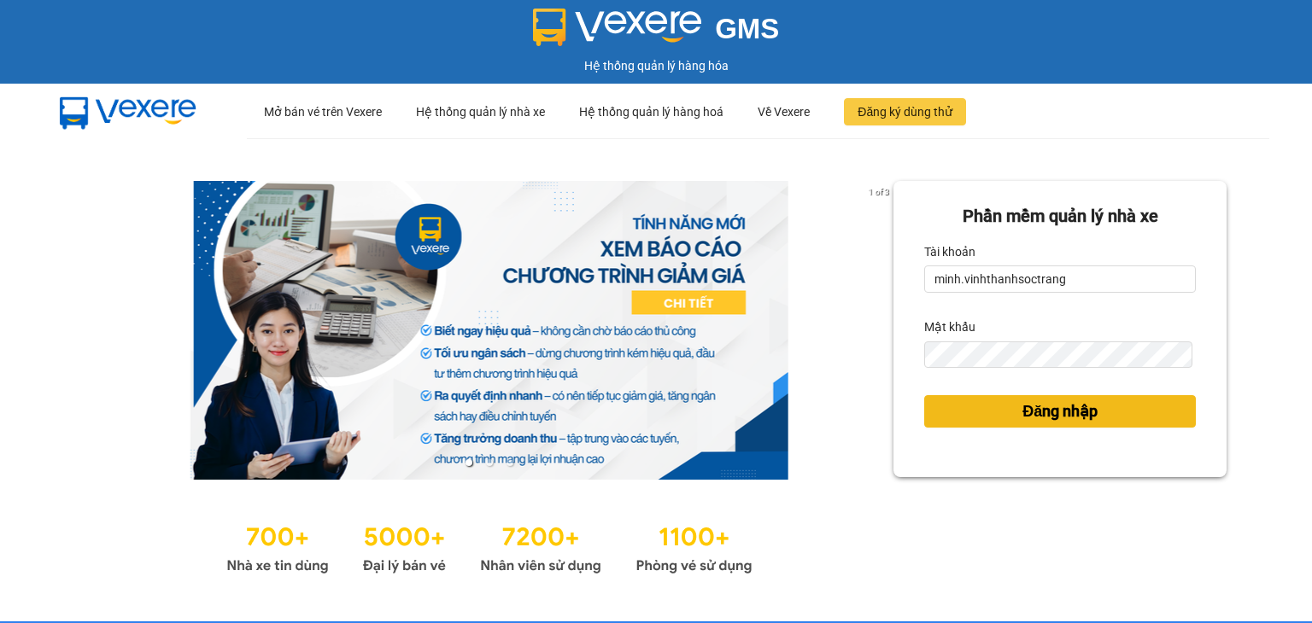
click at [963, 424] on button "Đăng nhập" at bounding box center [1060, 411] width 272 height 32
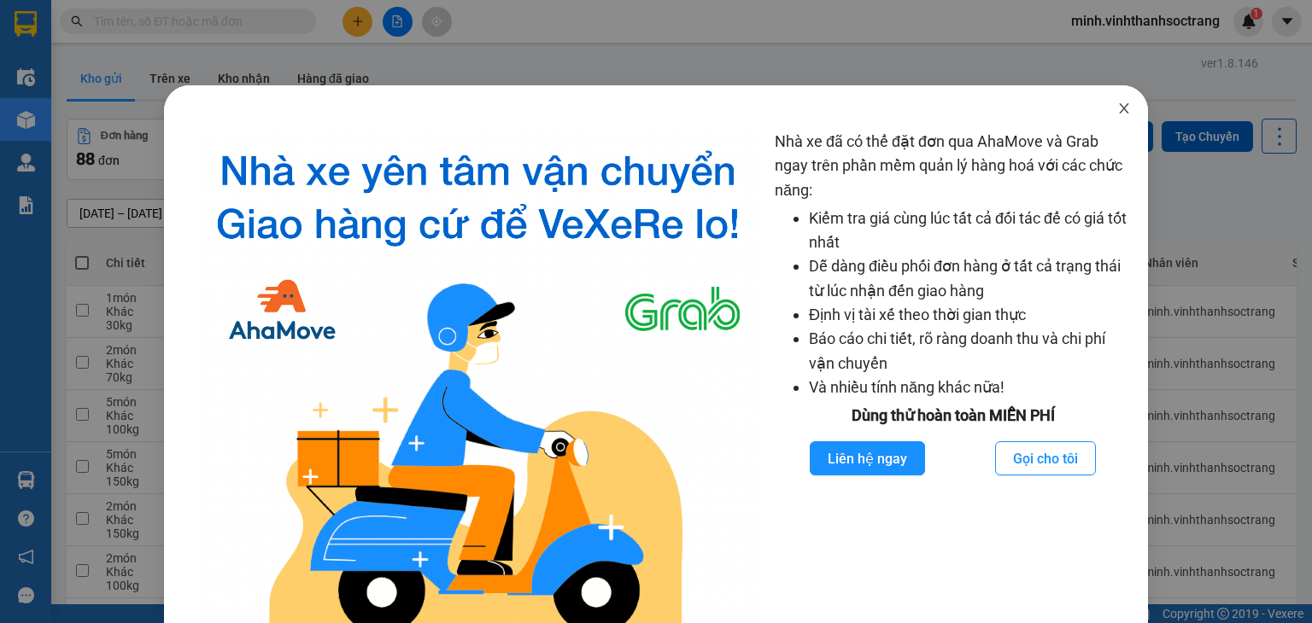
click at [1117, 106] on icon "close" at bounding box center [1124, 109] width 14 height 14
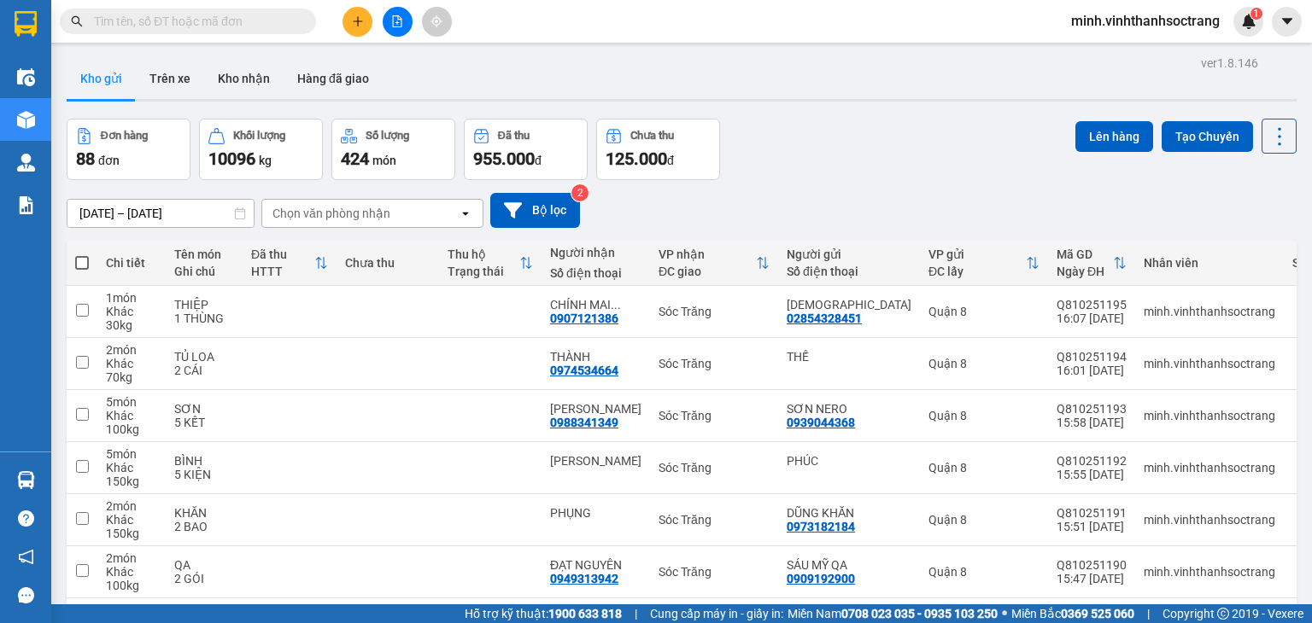
click at [195, 19] on input "text" at bounding box center [195, 21] width 202 height 19
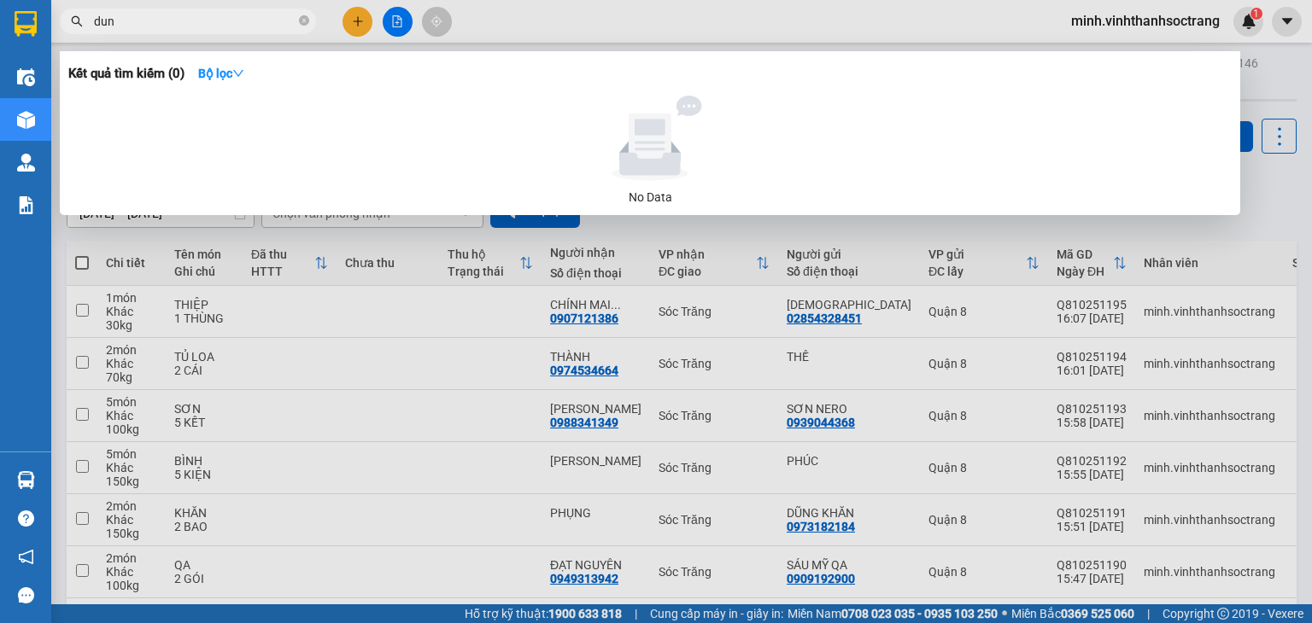
type input "dung"
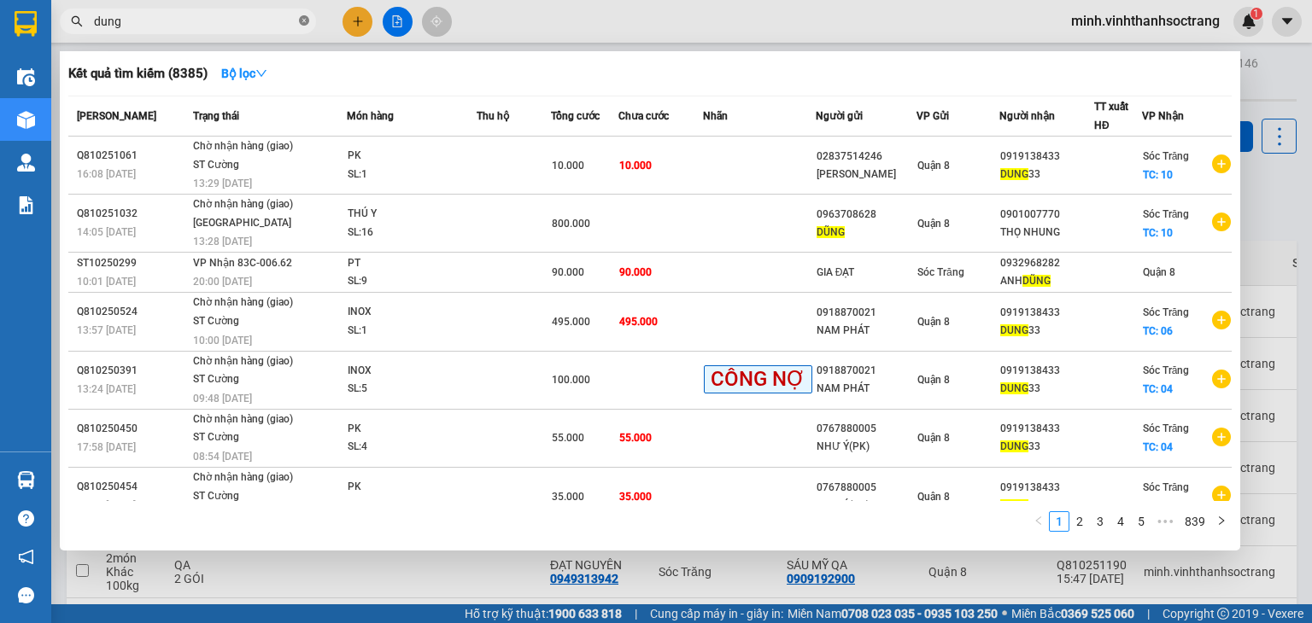
click at [304, 15] on icon "close-circle" at bounding box center [304, 20] width 10 height 10
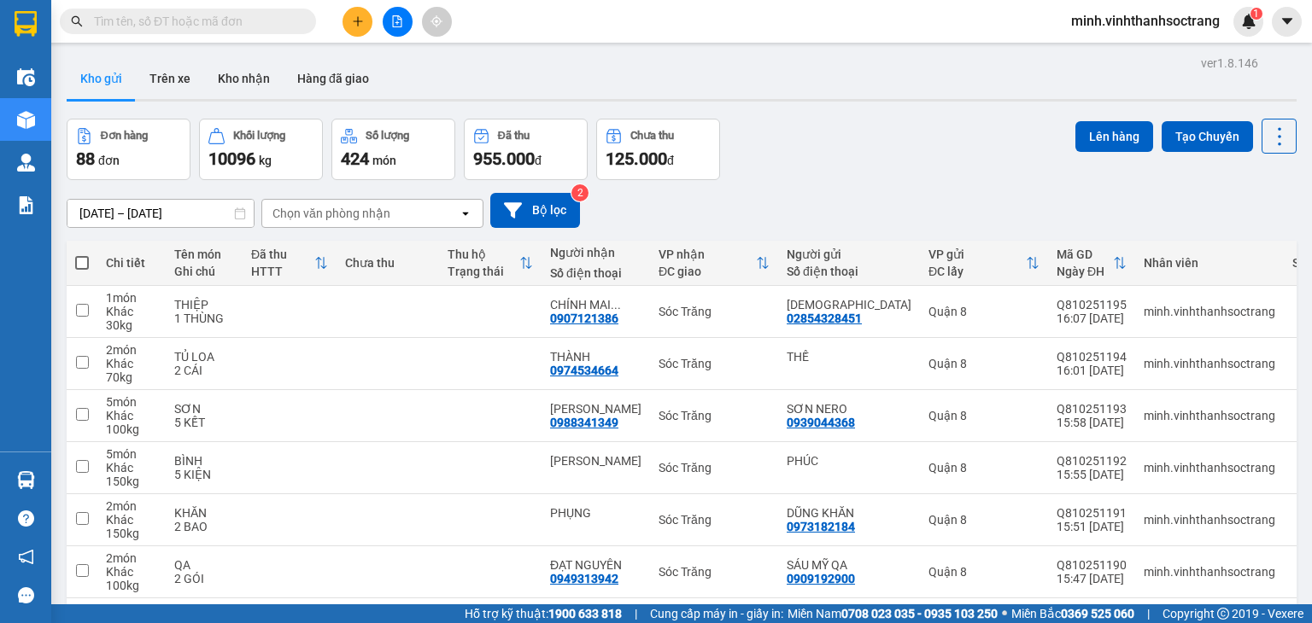
click at [219, 18] on input "text" at bounding box center [195, 21] width 202 height 19
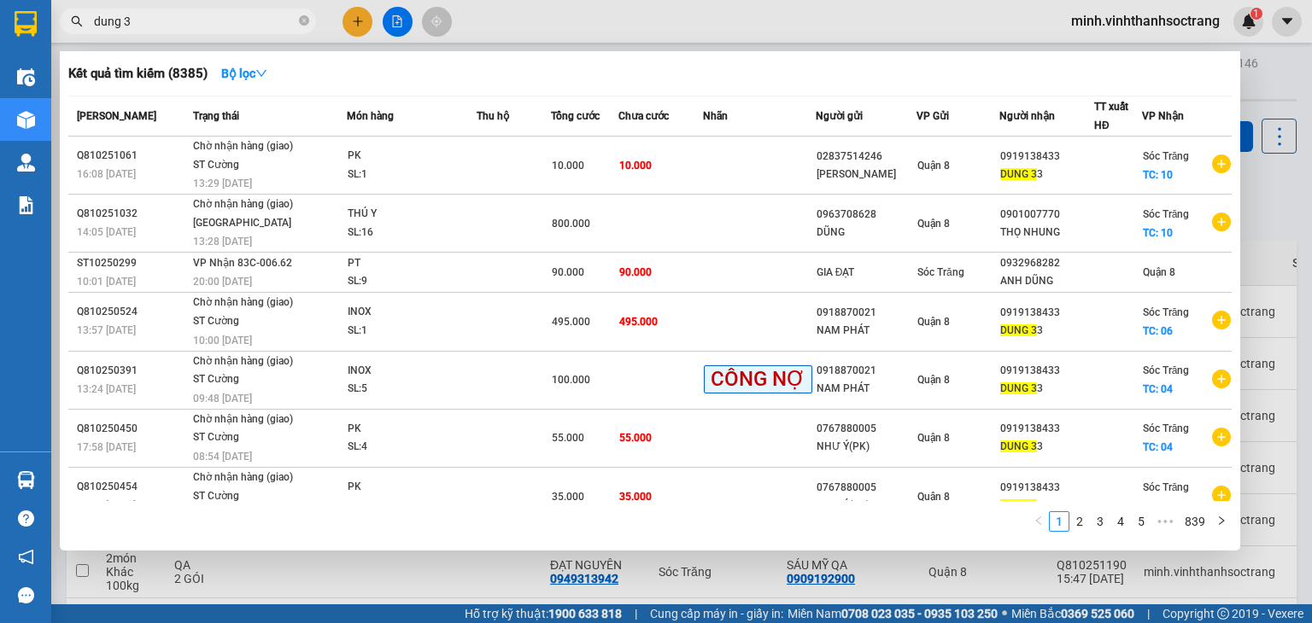
type input "dung 33"
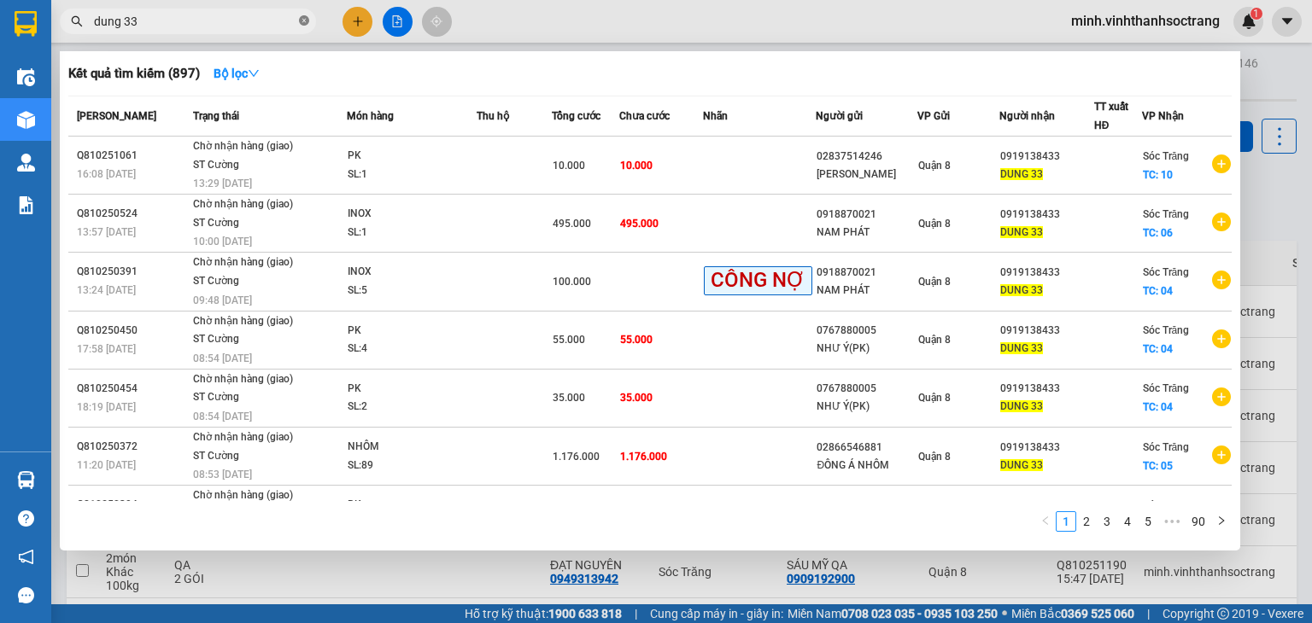
click at [301, 20] on icon "close-circle" at bounding box center [304, 20] width 10 height 10
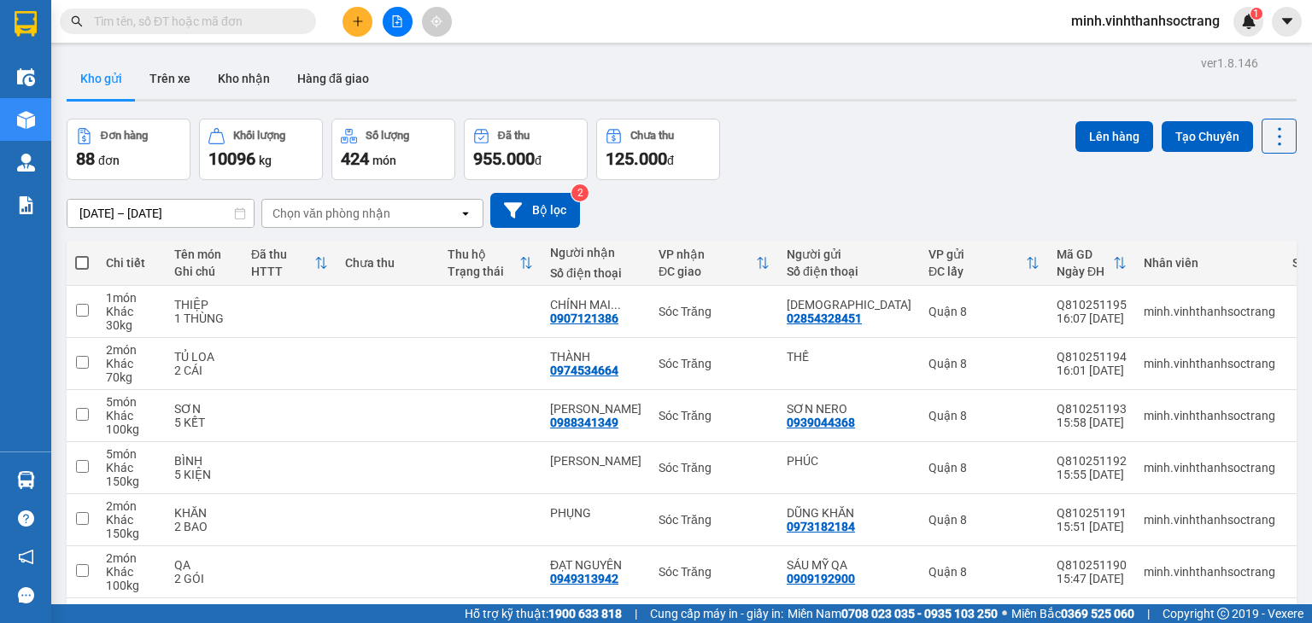
click at [106, 26] on input "text" at bounding box center [195, 21] width 202 height 19
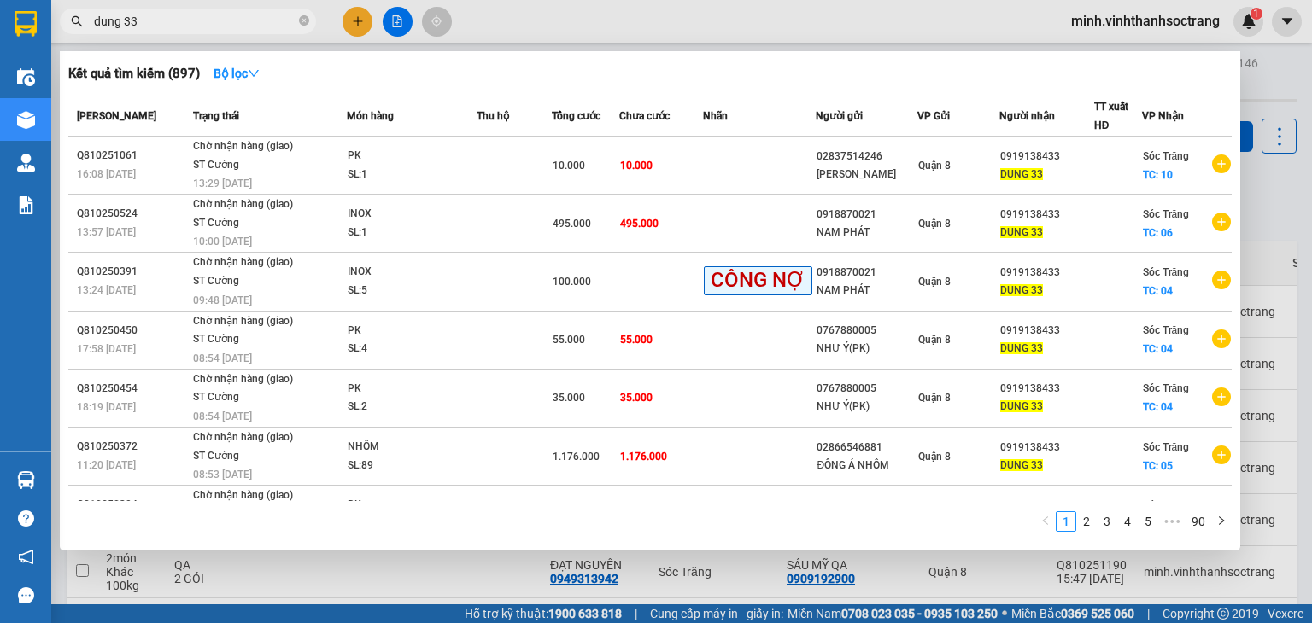
type input "dung 33"
click at [311, 575] on div at bounding box center [656, 311] width 1312 height 623
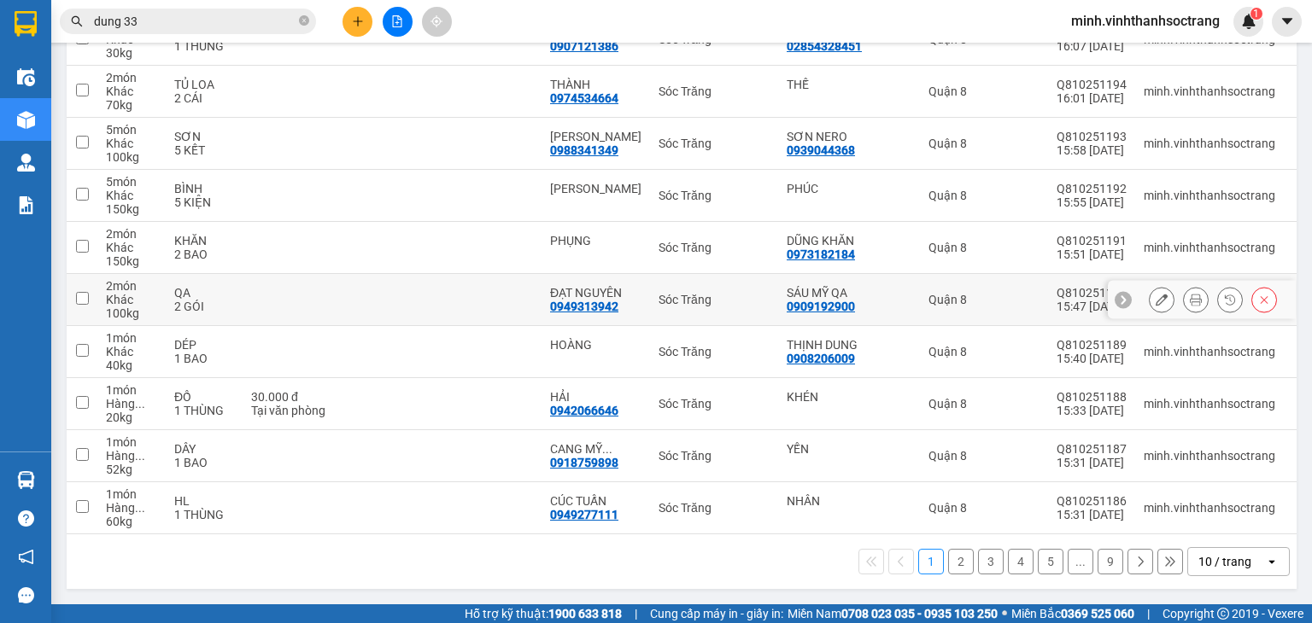
scroll to position [277, 0]
click at [1265, 563] on icon "open" at bounding box center [1272, 562] width 14 height 14
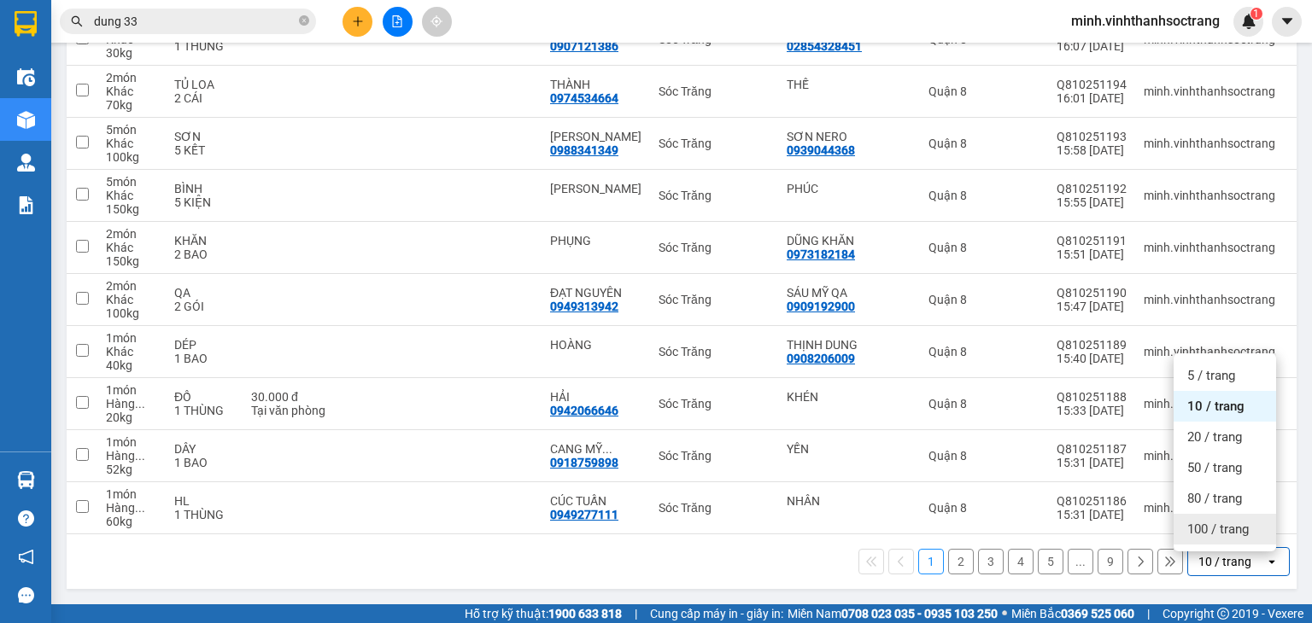
click at [1216, 530] on span "100 / trang" at bounding box center [1217, 529] width 61 height 17
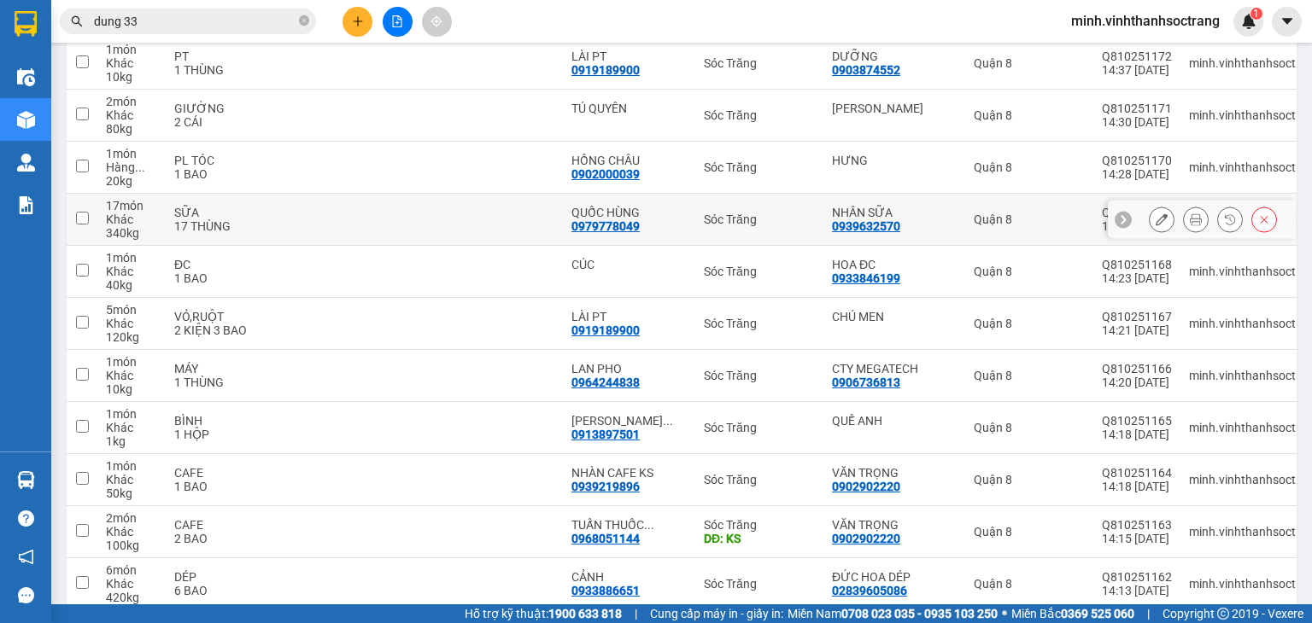
scroll to position [1472, 0]
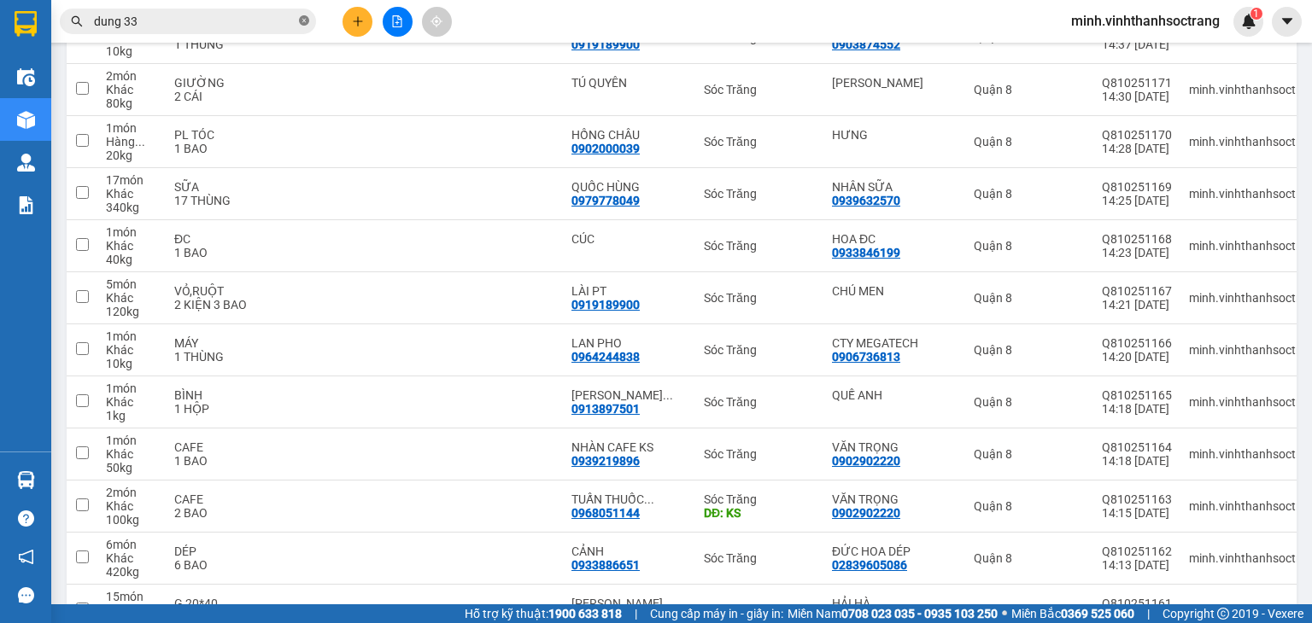
click at [301, 15] on icon "close-circle" at bounding box center [304, 20] width 10 height 10
click at [146, 15] on input "text" at bounding box center [195, 21] width 202 height 19
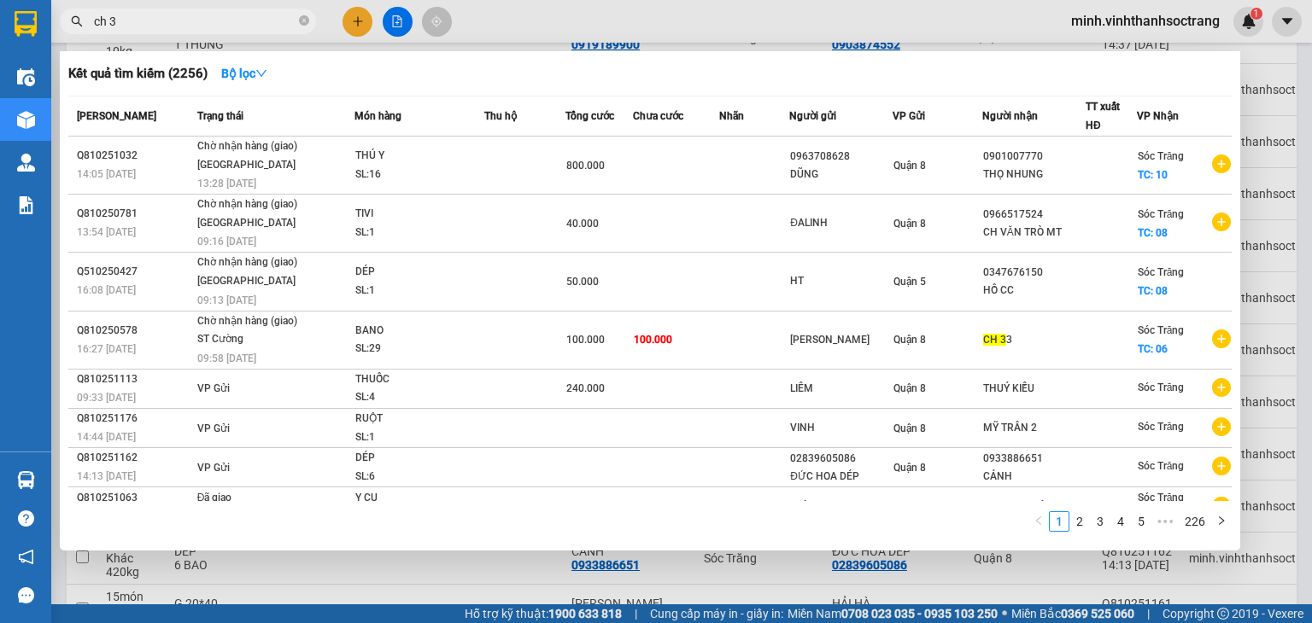
type input "ch 33"
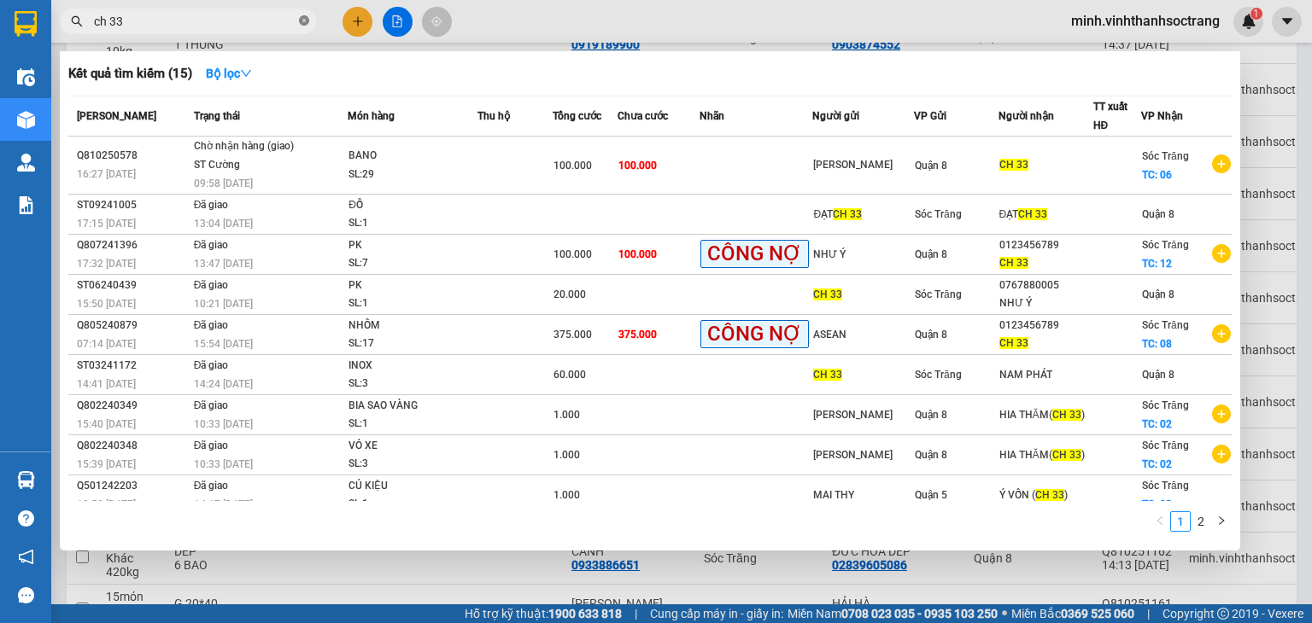
click at [299, 21] on icon "close-circle" at bounding box center [304, 20] width 10 height 10
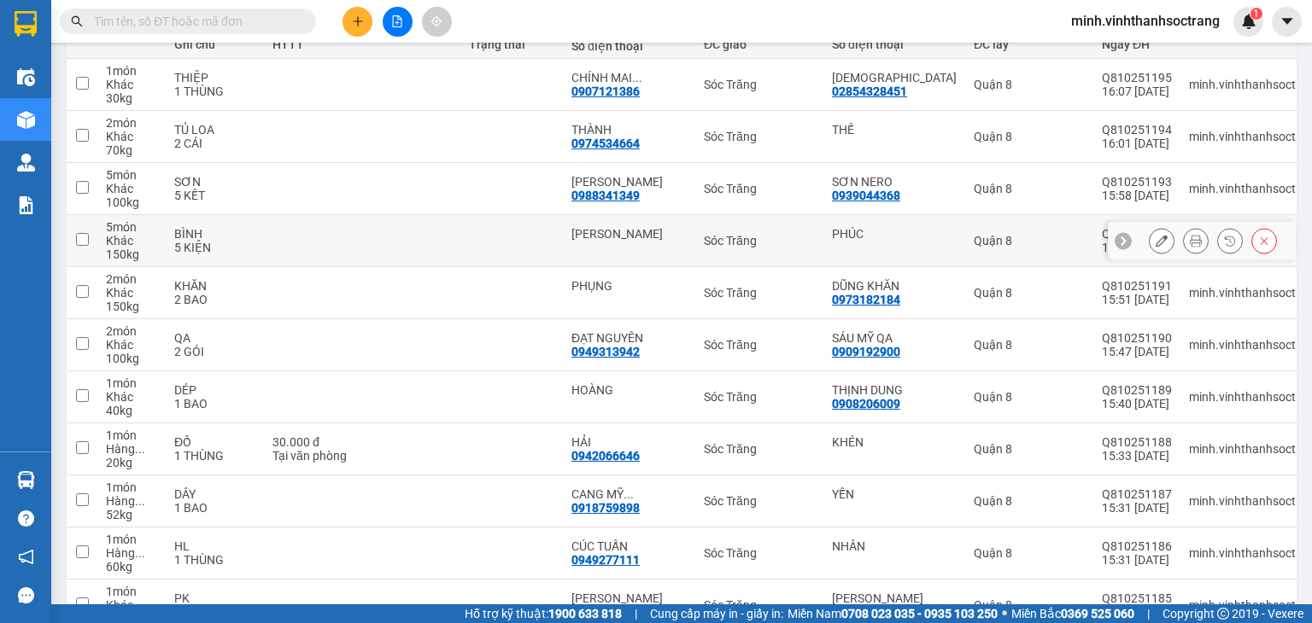
scroll to position [0, 0]
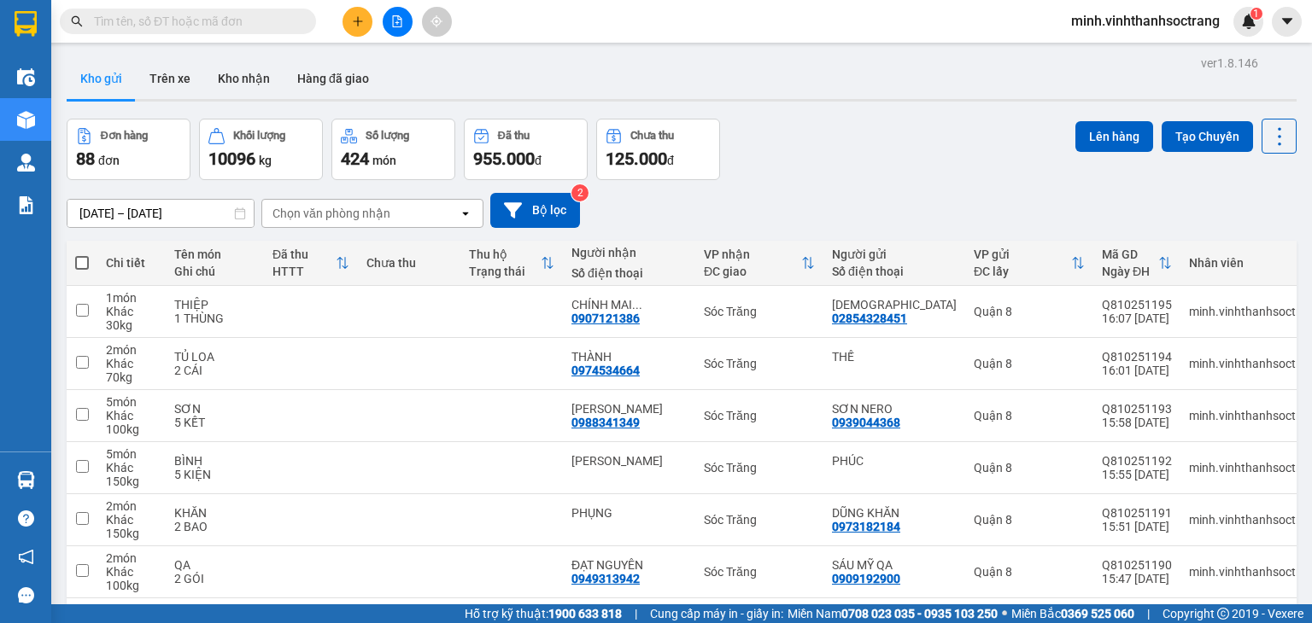
click at [1126, 24] on span "minh.vinhthanhsoctrang" at bounding box center [1145, 20] width 176 height 21
click at [1086, 57] on span "Đăng xuất" at bounding box center [1152, 53] width 141 height 19
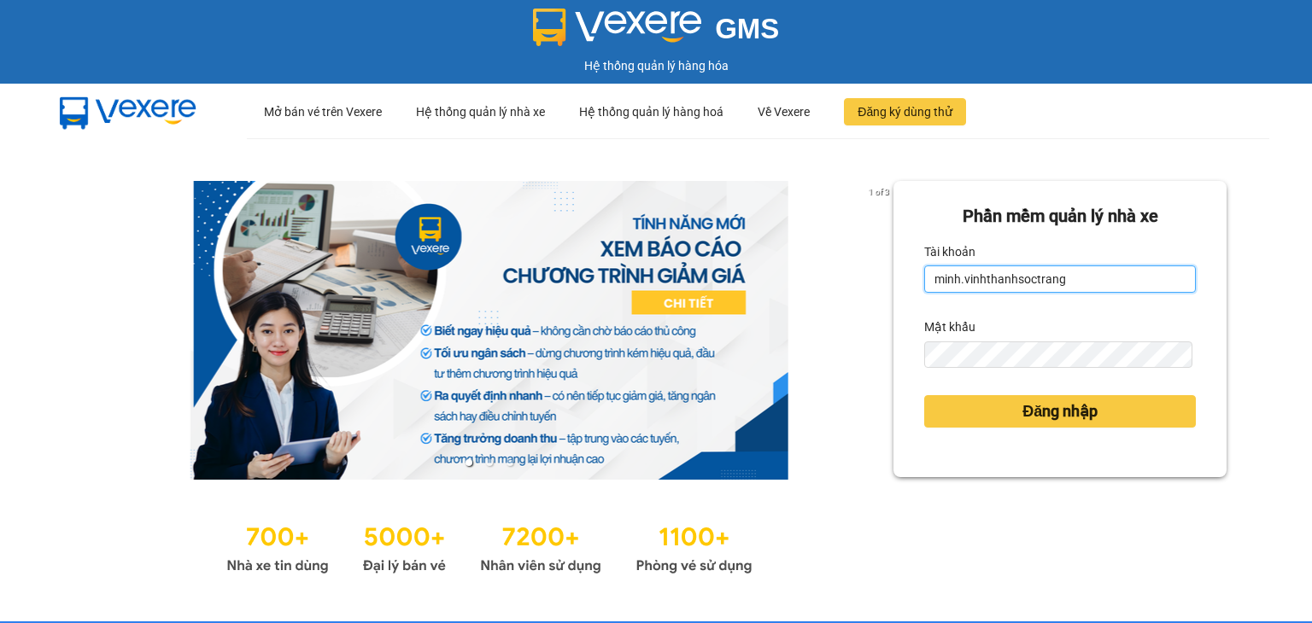
click at [1117, 279] on input "minh.vinhthanhsoctrang" at bounding box center [1060, 279] width 272 height 27
type input "[PERSON_NAME].vinhthanhsoctrang"
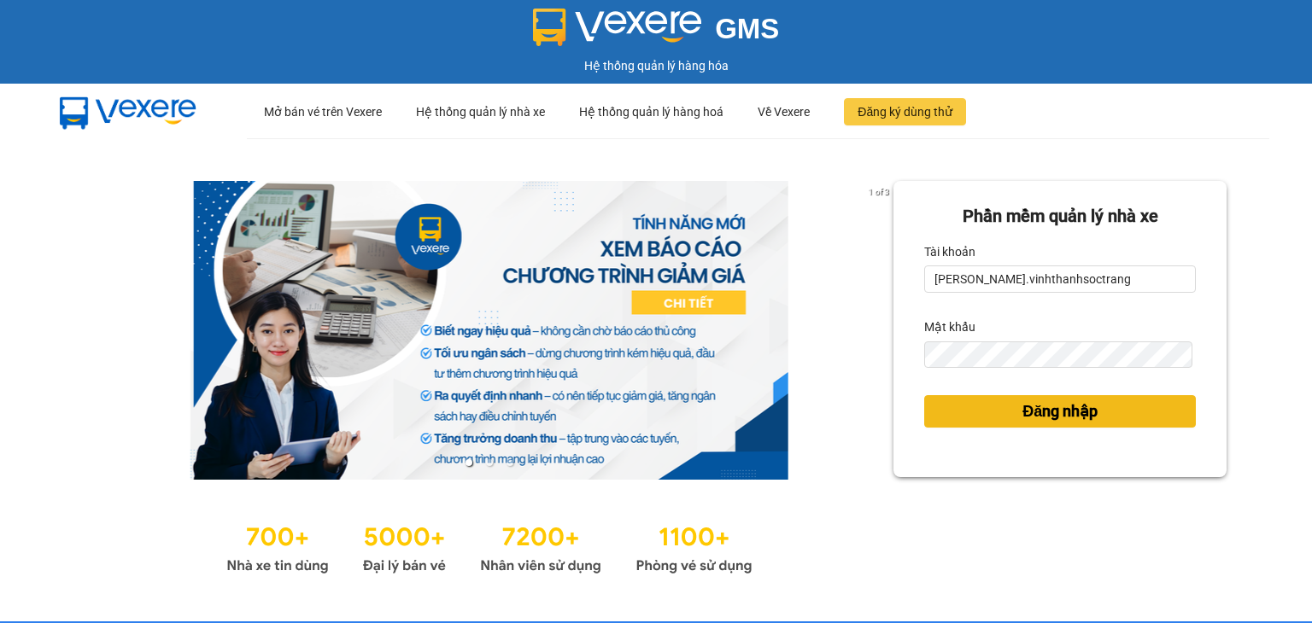
click at [994, 408] on button "Đăng nhập" at bounding box center [1060, 411] width 272 height 32
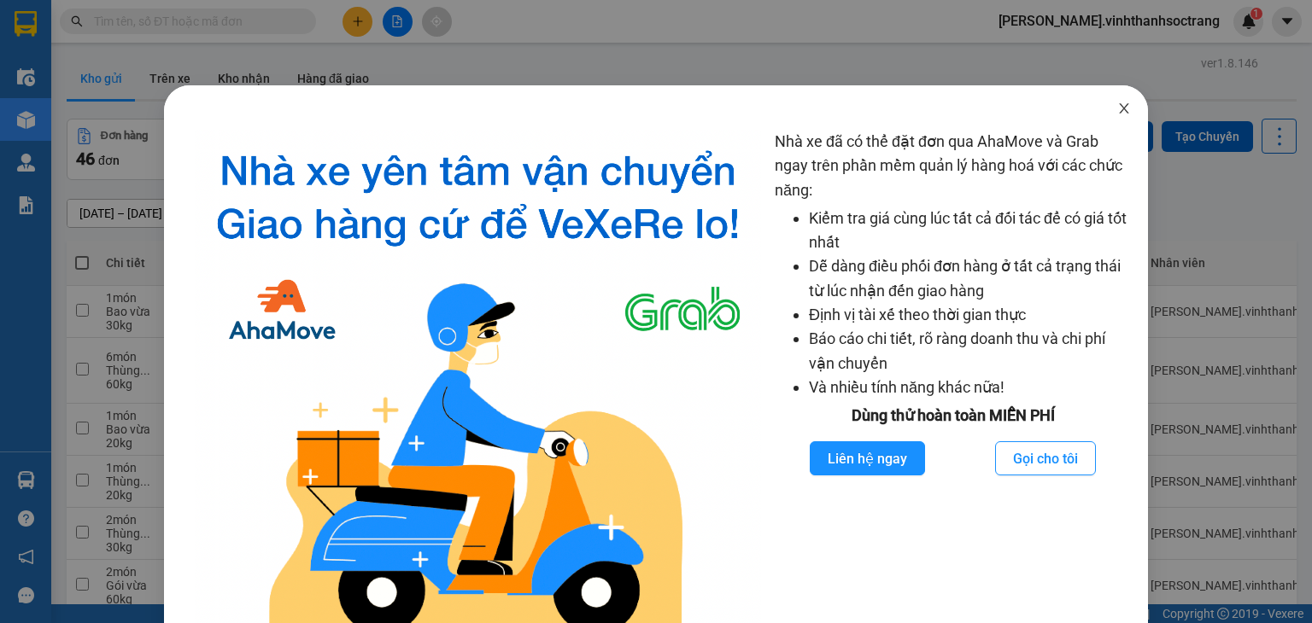
click at [1103, 110] on span "Close" at bounding box center [1124, 109] width 48 height 48
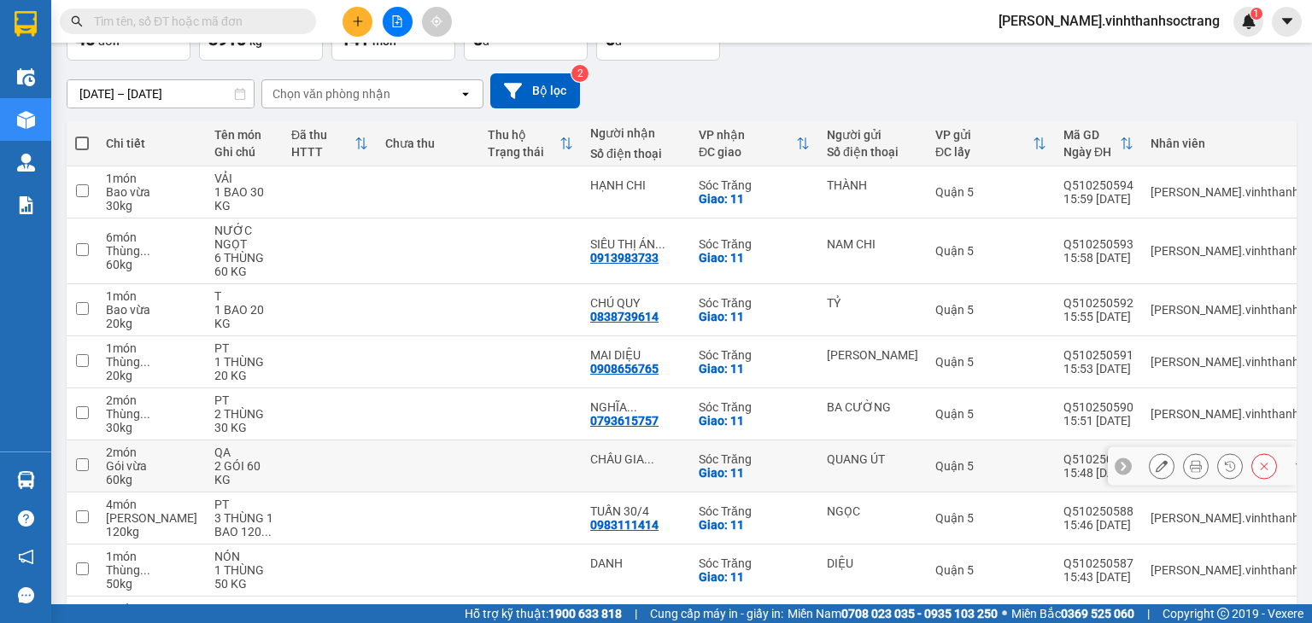
scroll to position [290, 0]
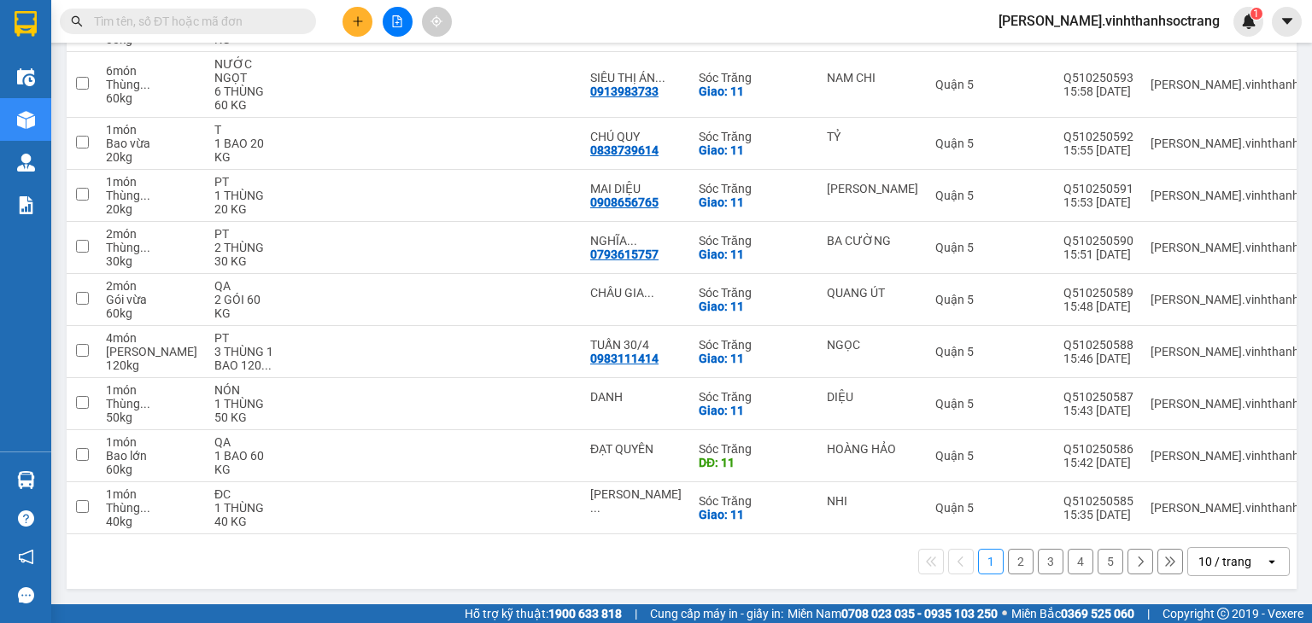
click at [1127, 564] on button at bounding box center [1140, 562] width 26 height 26
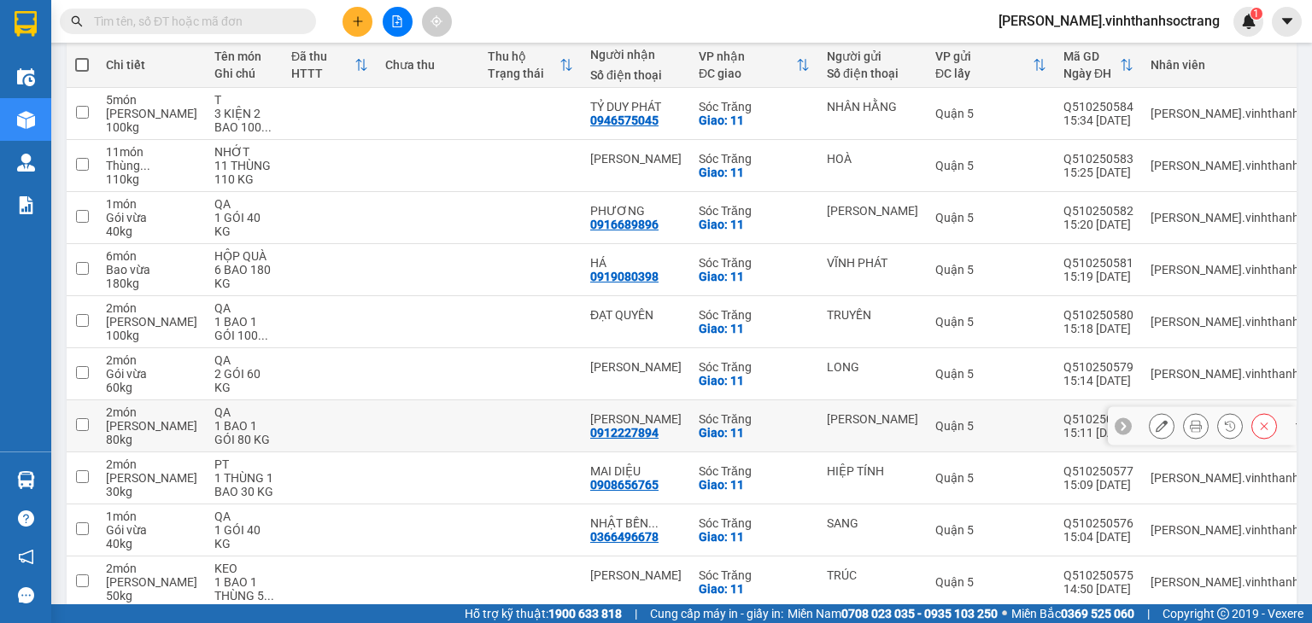
scroll to position [277, 0]
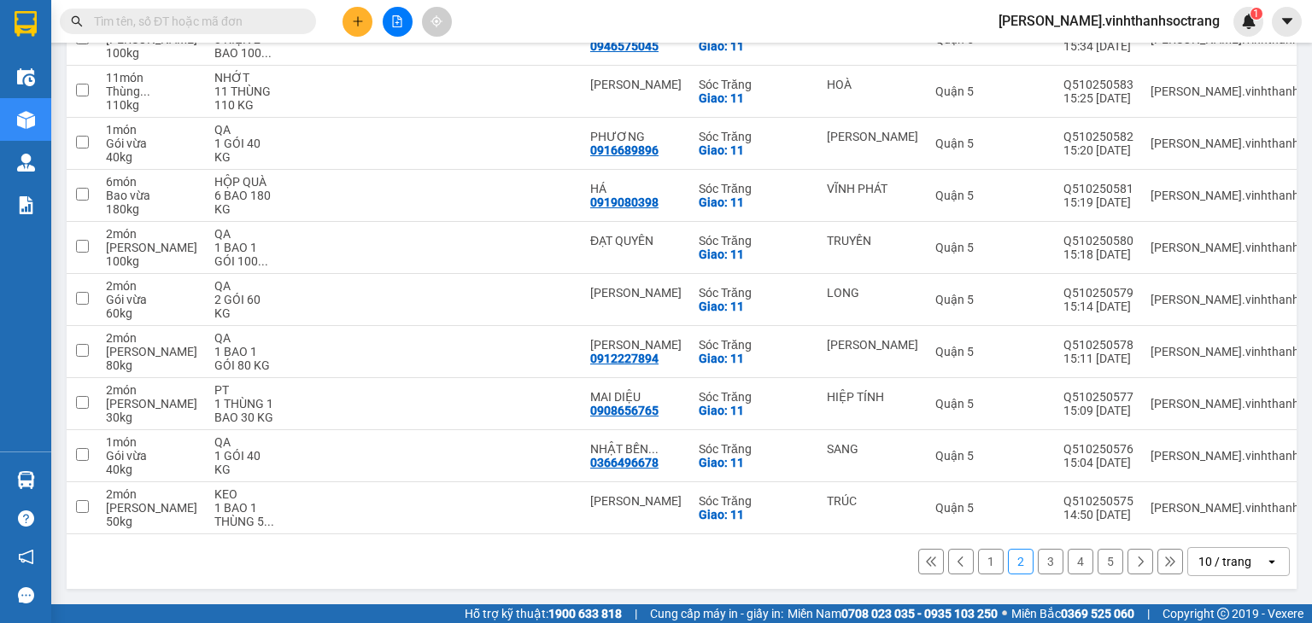
click at [1134, 565] on icon at bounding box center [1140, 562] width 12 height 12
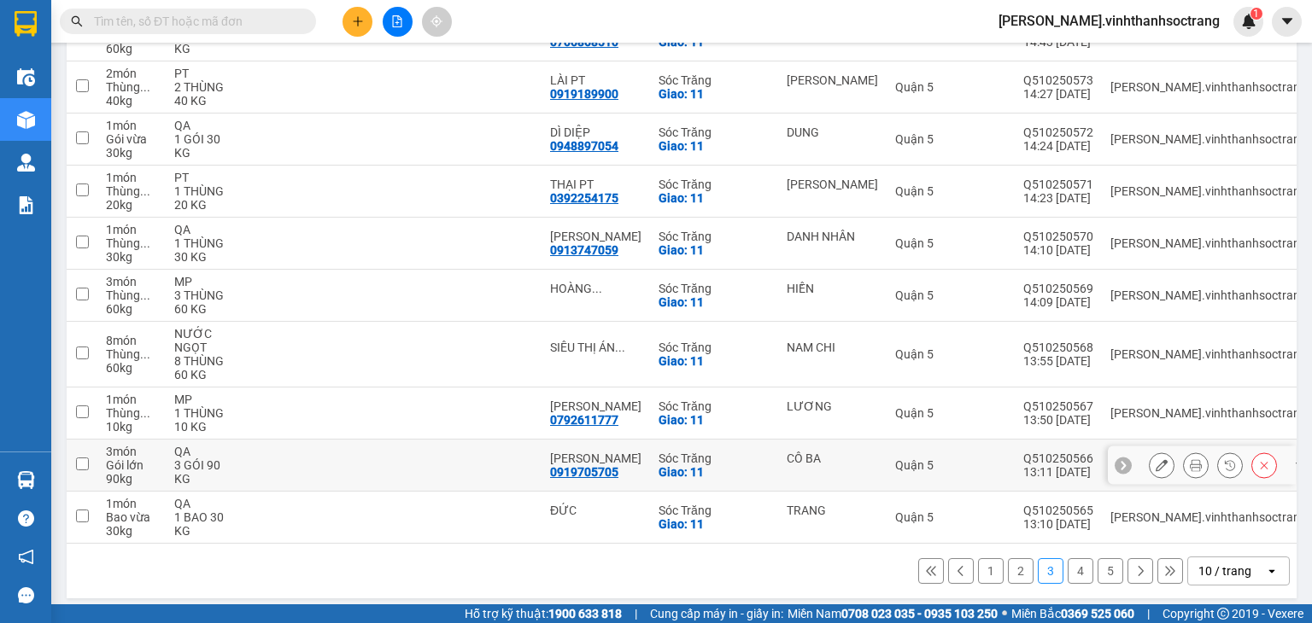
scroll to position [290, 0]
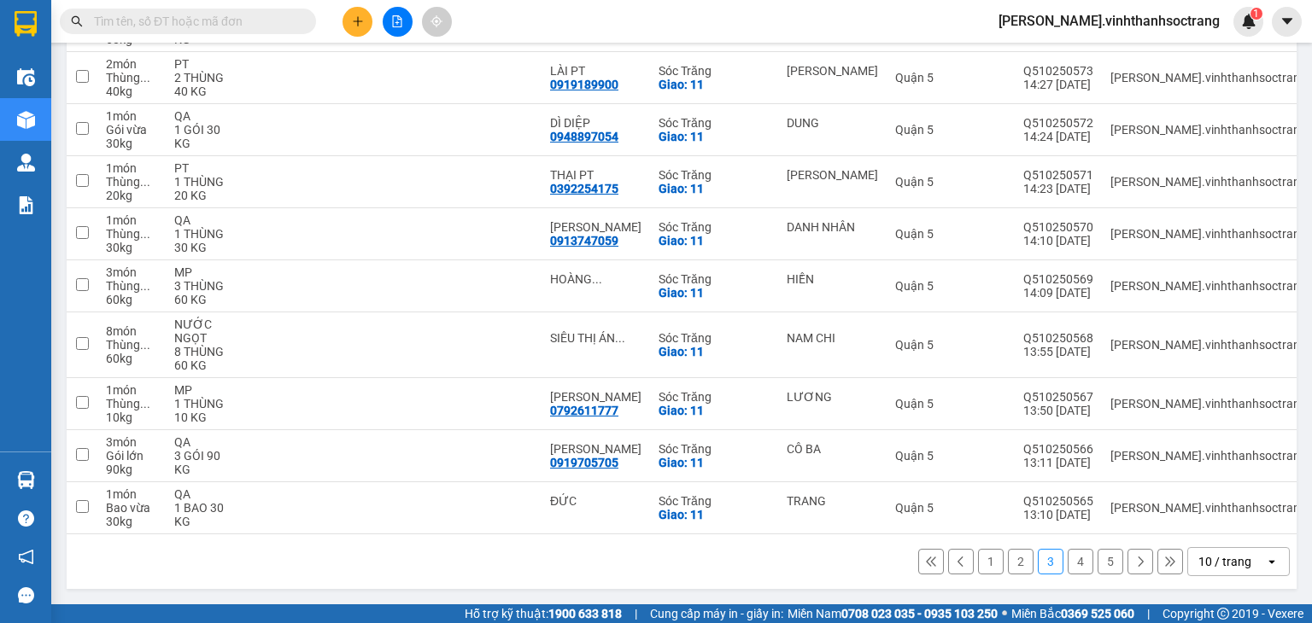
click at [1134, 561] on icon at bounding box center [1140, 562] width 12 height 12
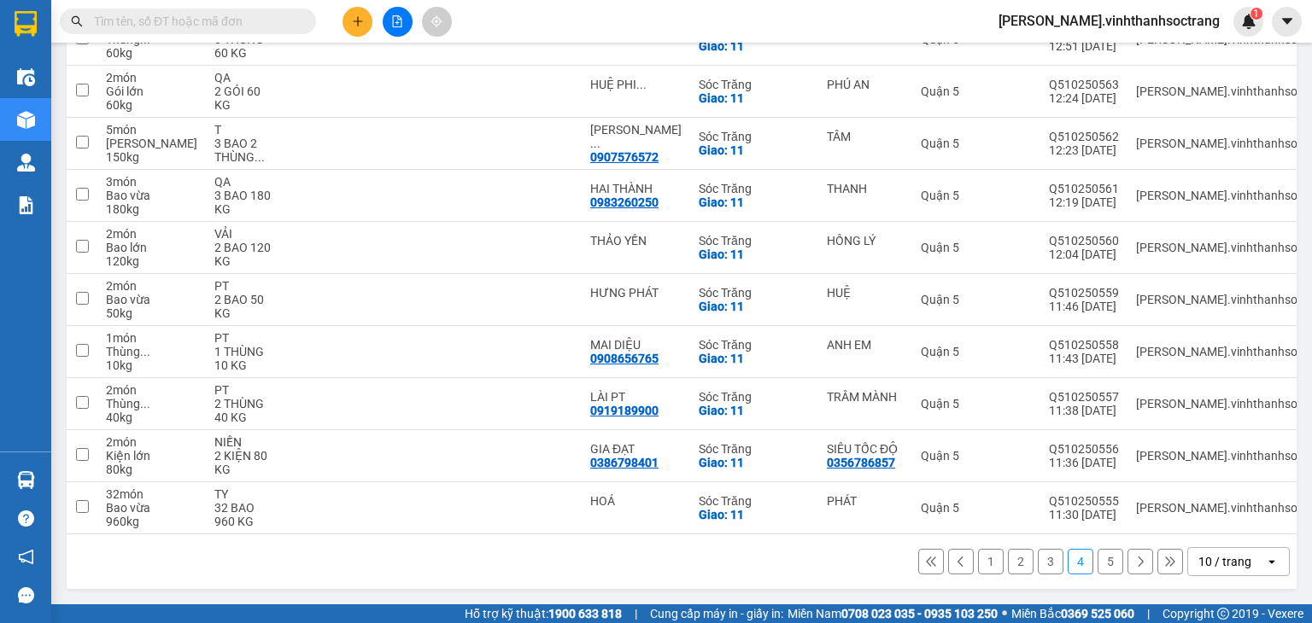
scroll to position [277, 0]
click at [1149, 508] on button at bounding box center [1161, 509] width 24 height 30
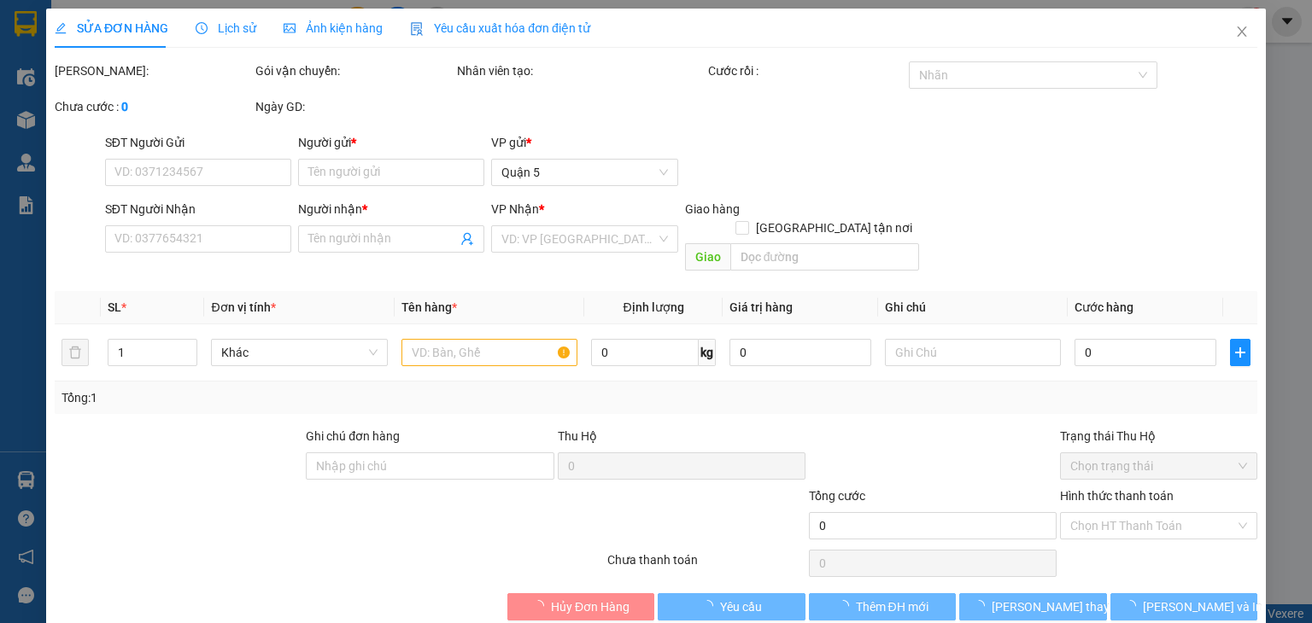
type input "PHÁT"
type input "HOÁ"
checkbox input "true"
type input "11"
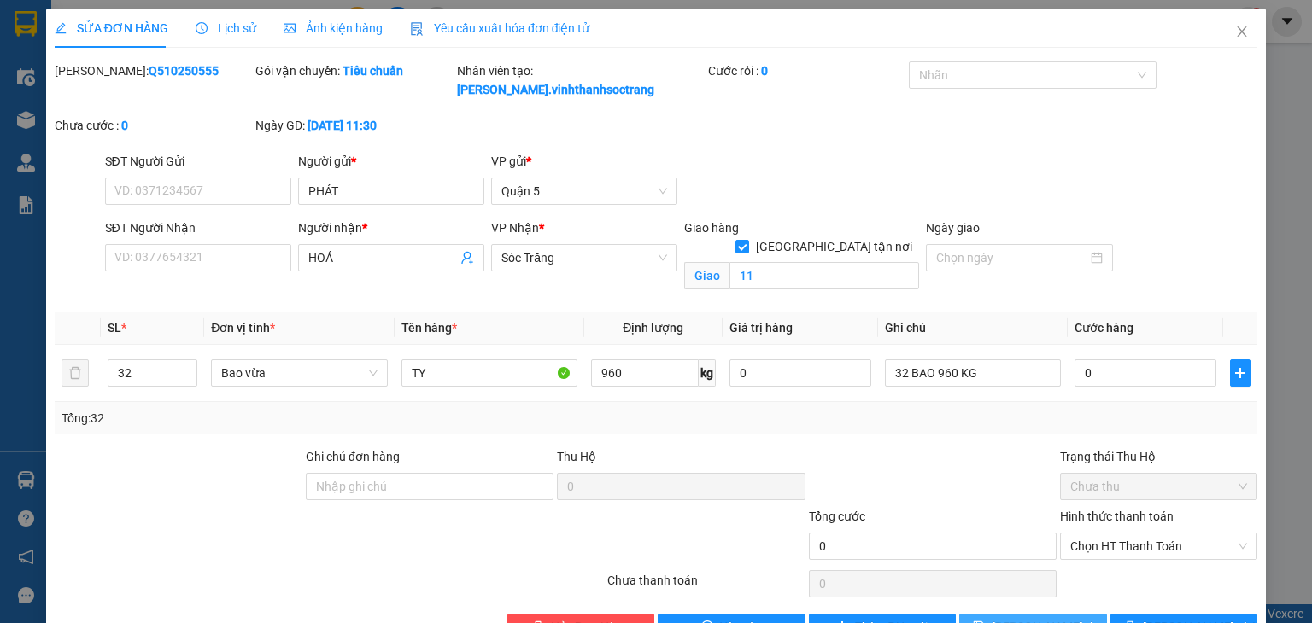
click at [1040, 618] on span "Lưu thay đổi" at bounding box center [1059, 627] width 137 height 19
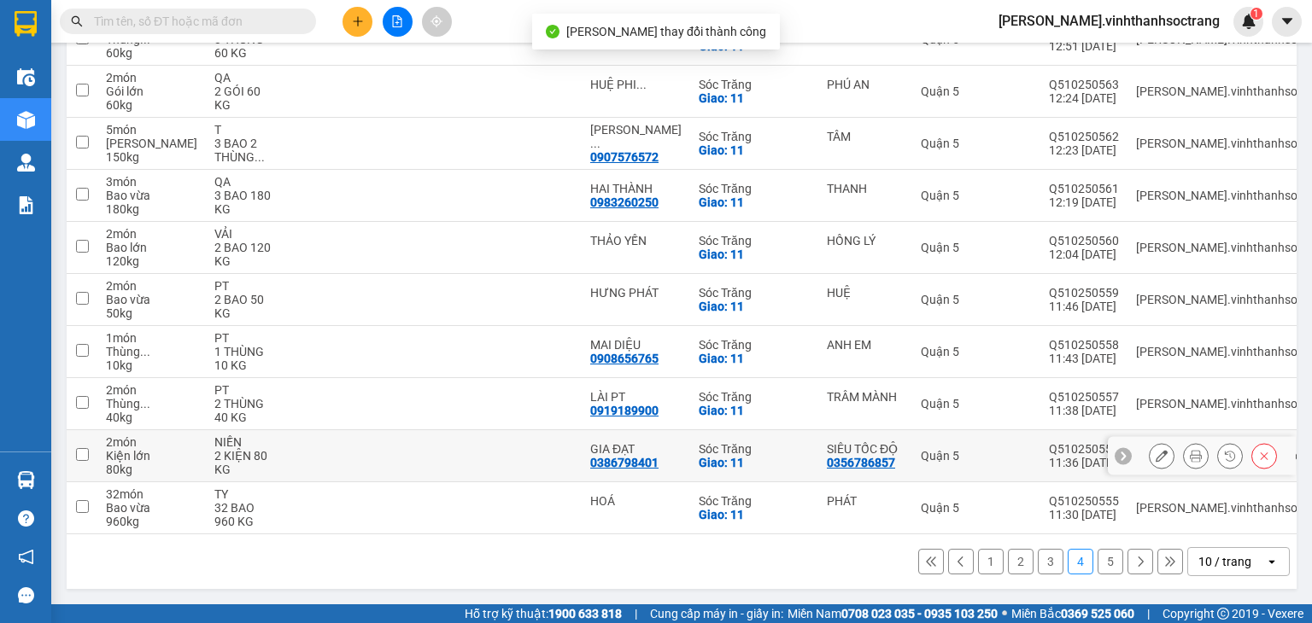
scroll to position [277, 0]
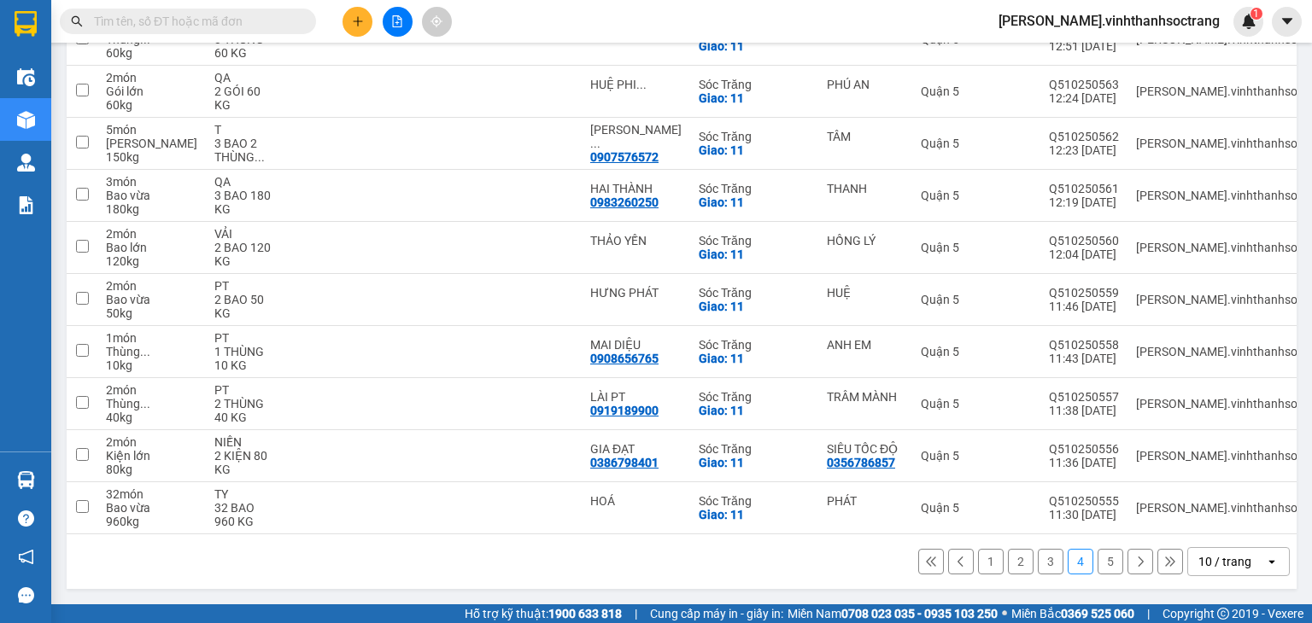
click at [1134, 556] on icon at bounding box center [1140, 562] width 12 height 12
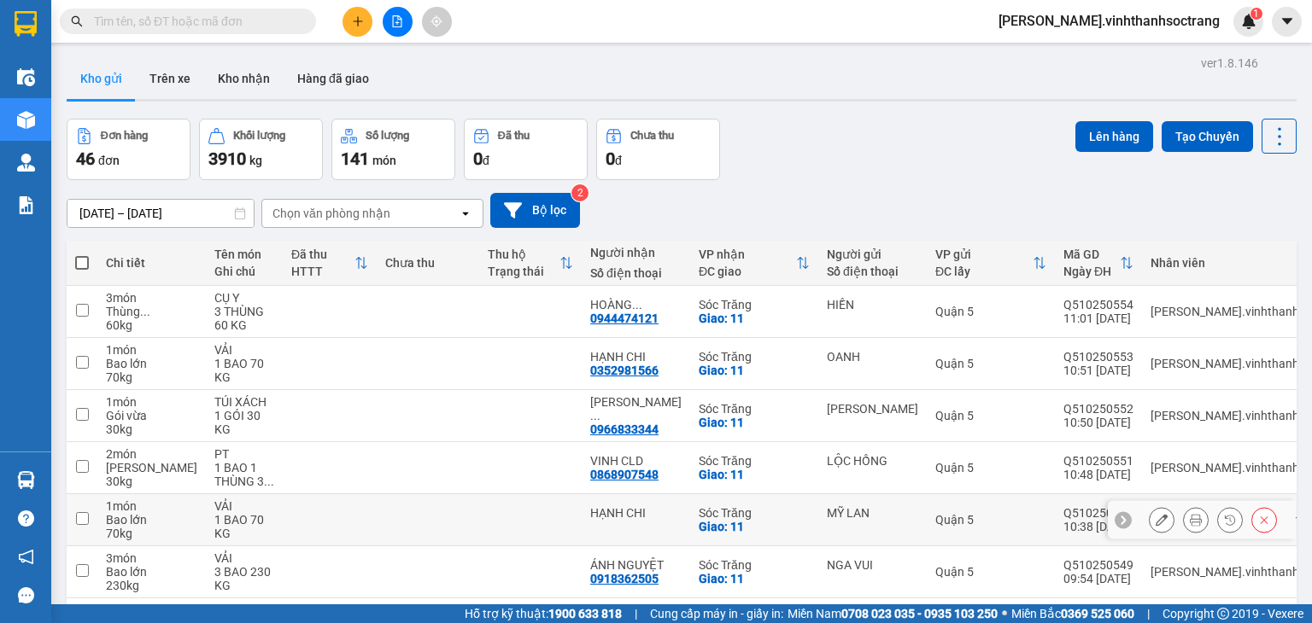
scroll to position [79, 0]
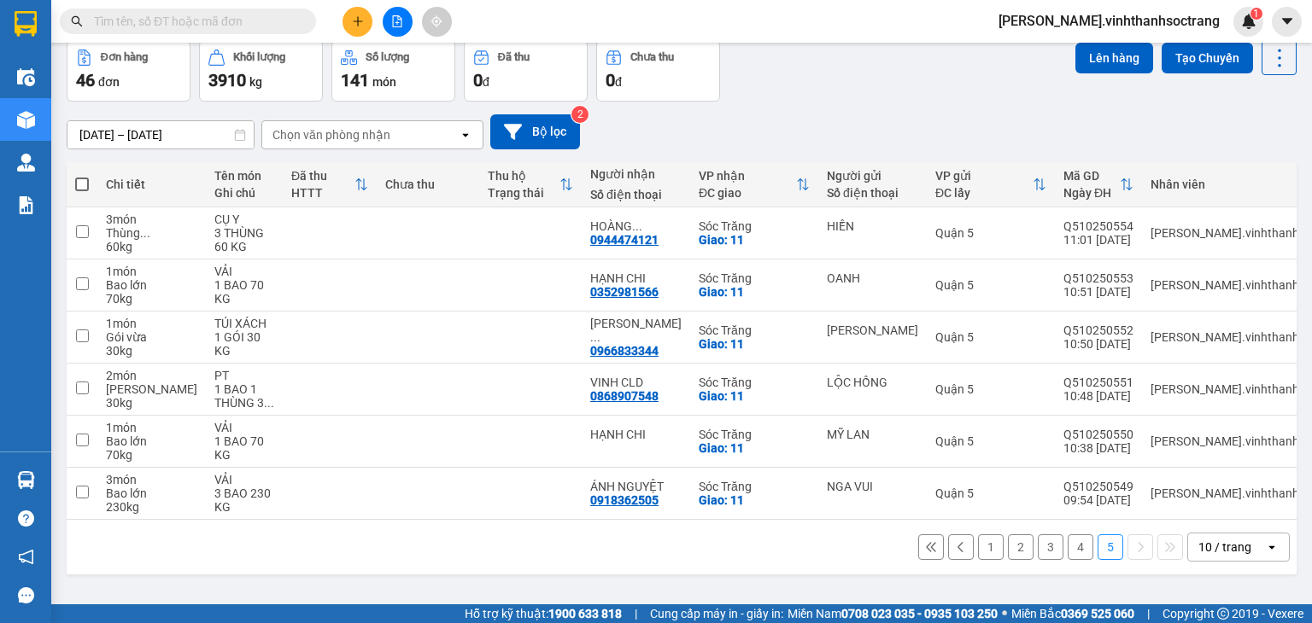
click at [984, 558] on button "1" at bounding box center [991, 548] width 26 height 26
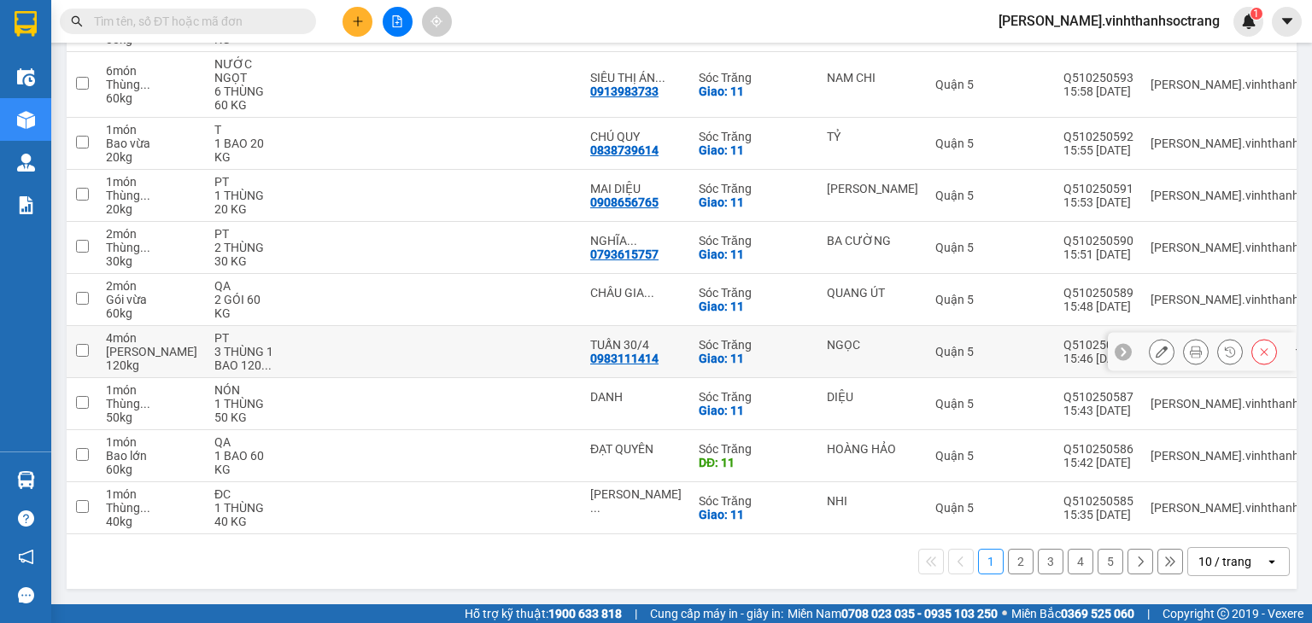
scroll to position [290, 0]
click at [1105, 559] on button "5" at bounding box center [1110, 562] width 26 height 26
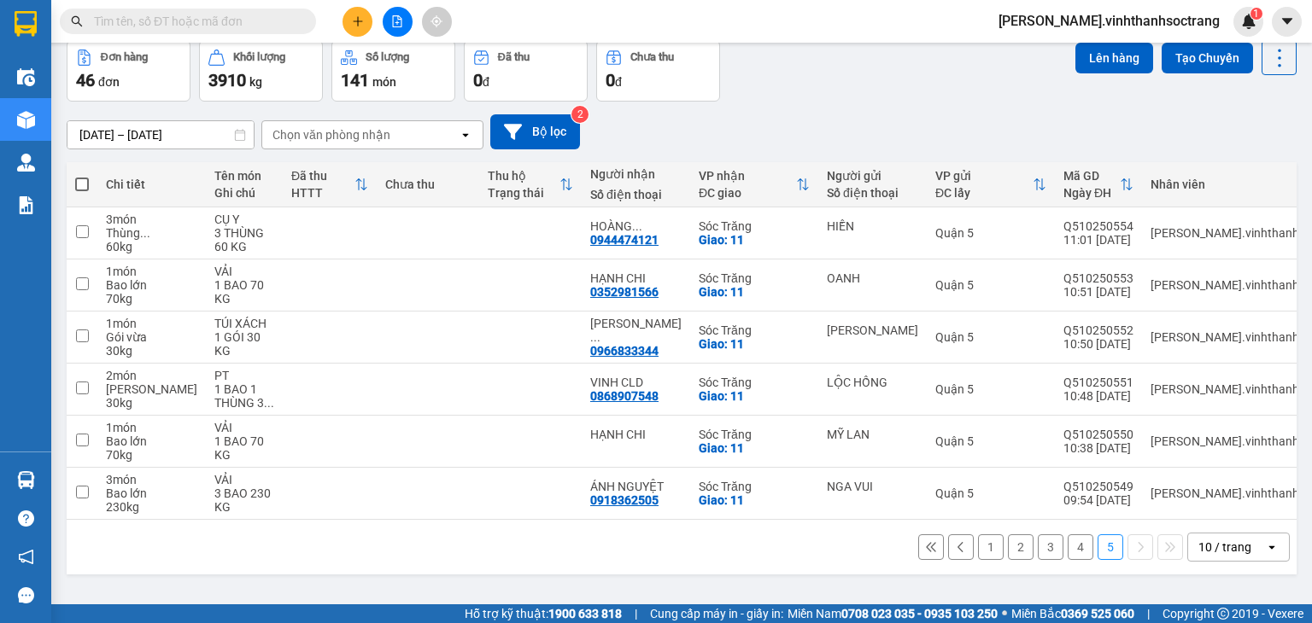
click at [1068, 560] on button "4" at bounding box center [1081, 548] width 26 height 26
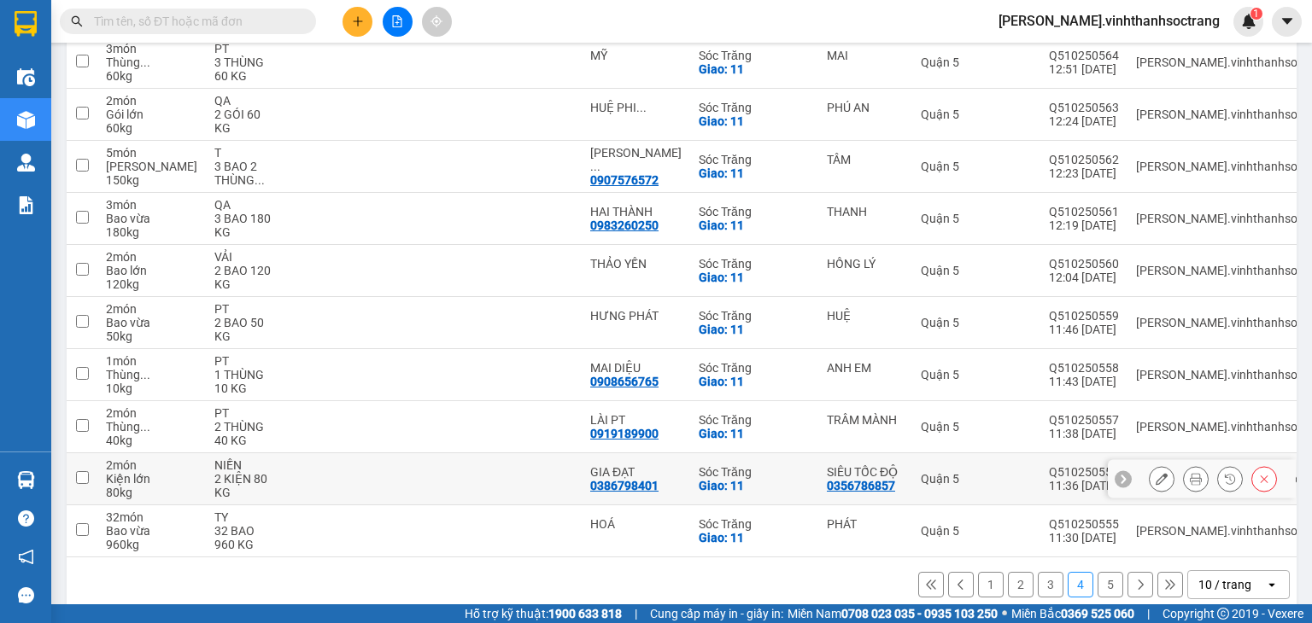
scroll to position [277, 0]
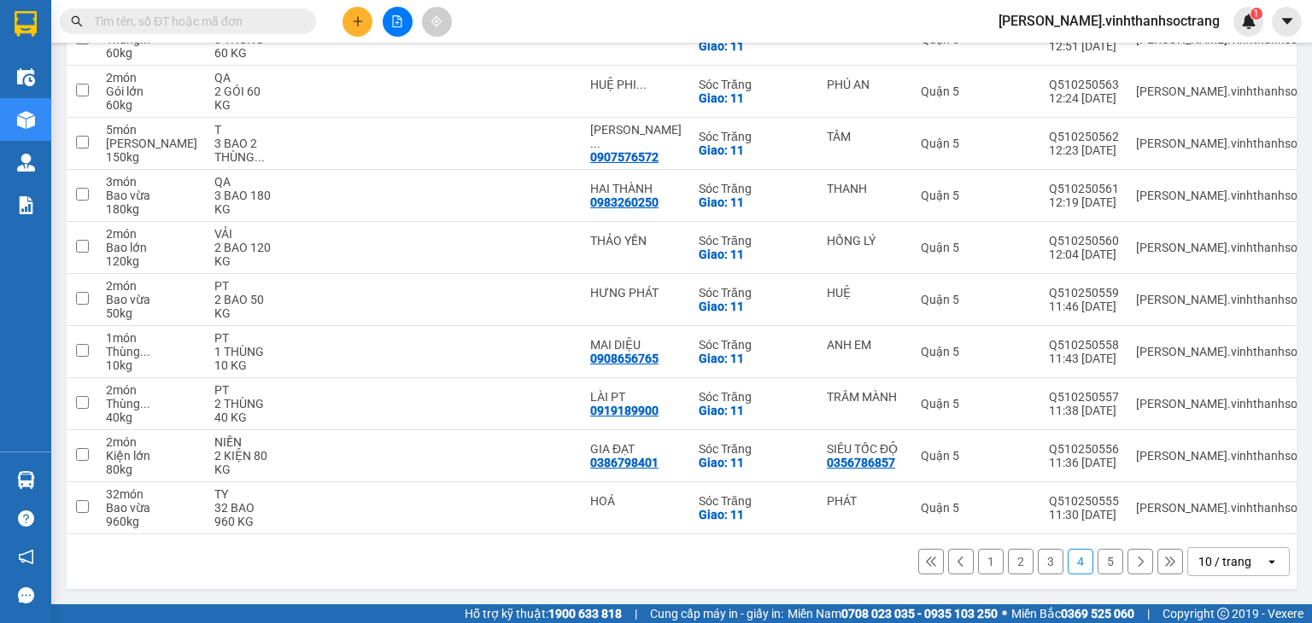
click at [978, 564] on button "1" at bounding box center [991, 562] width 26 height 26
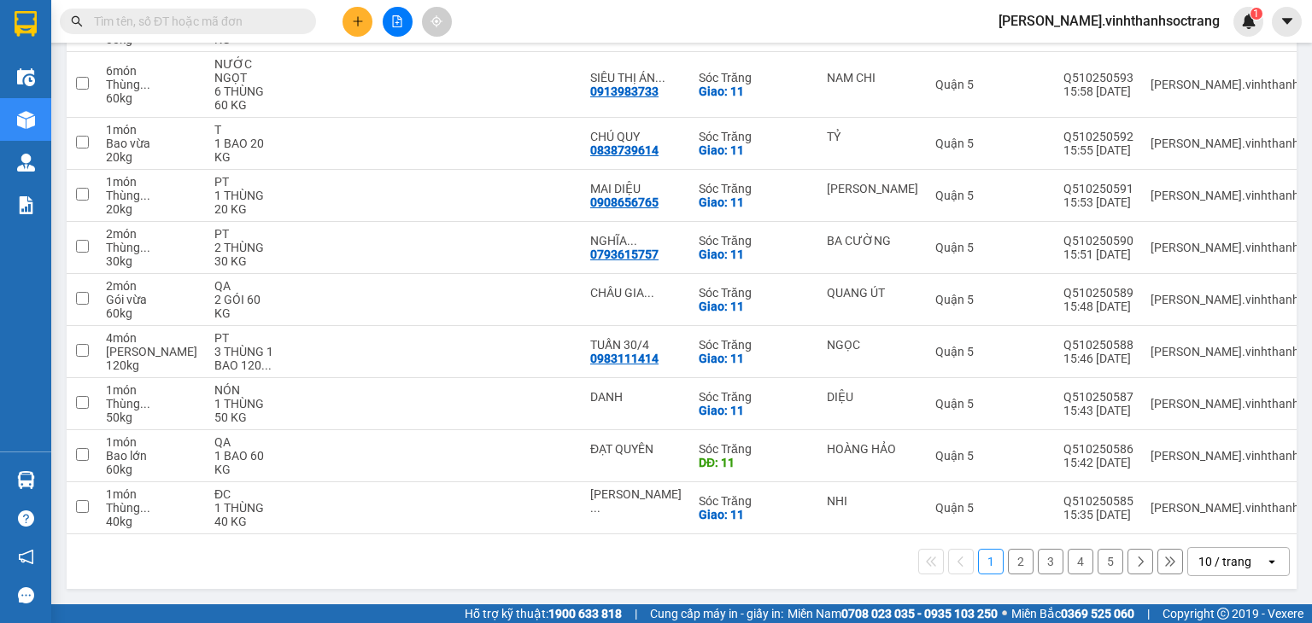
scroll to position [290, 0]
click at [1131, 570] on button at bounding box center [1140, 562] width 26 height 26
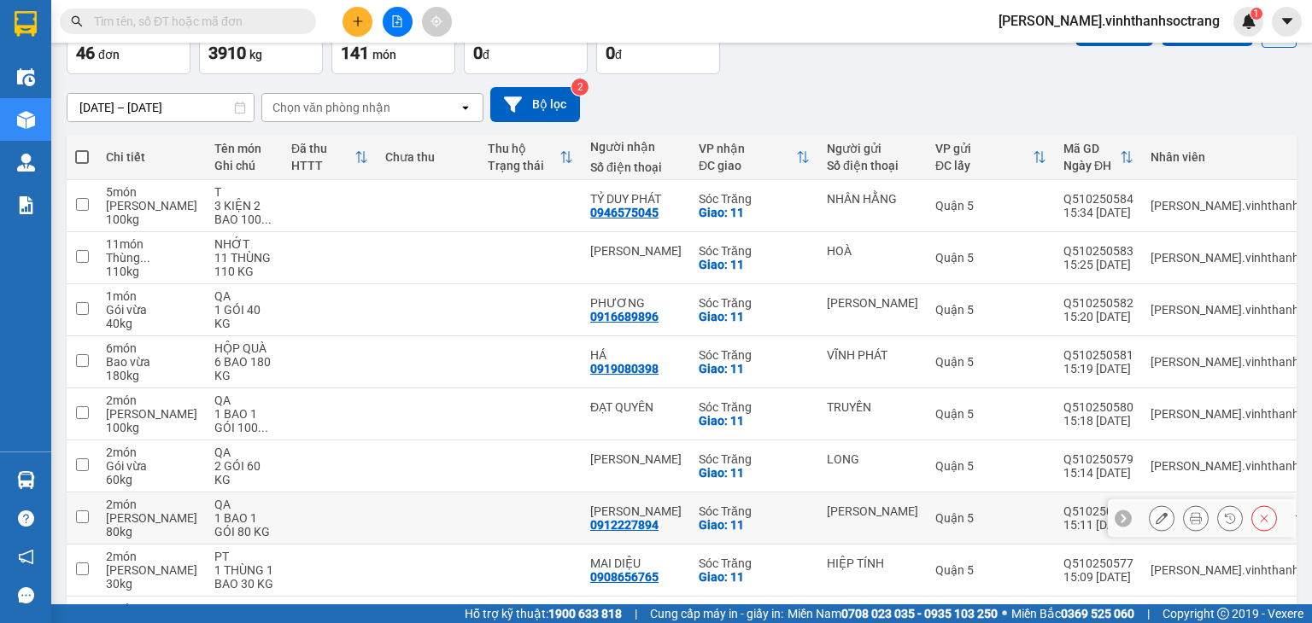
scroll to position [277, 0]
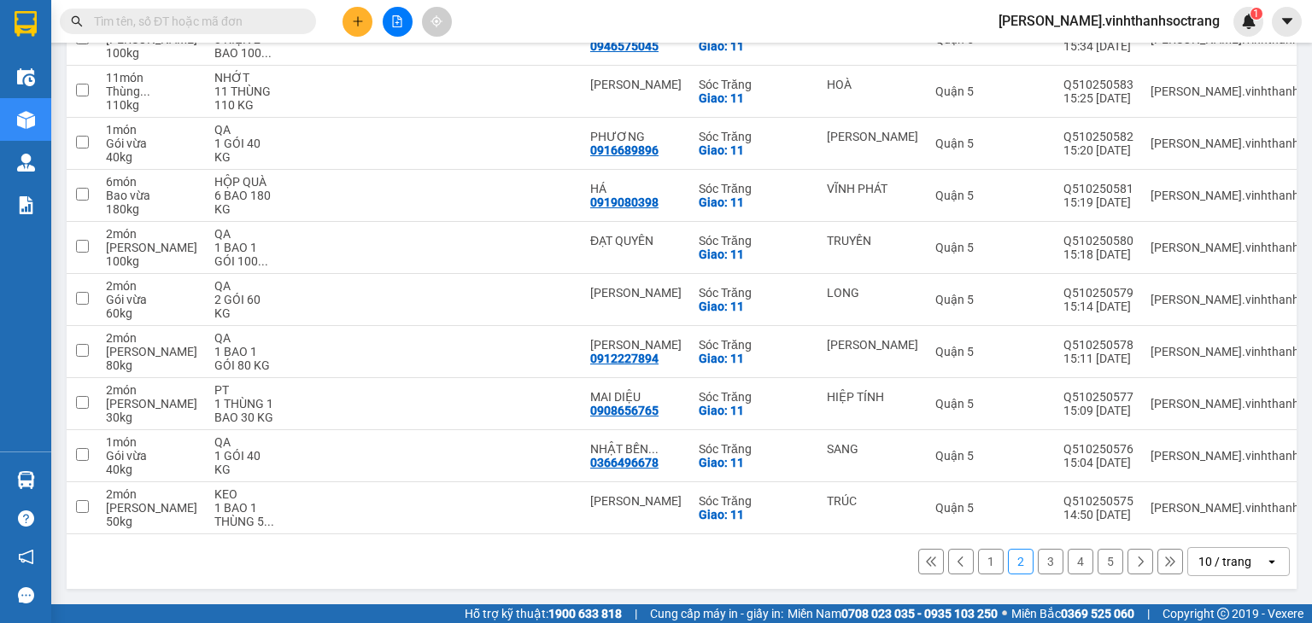
click at [1134, 566] on icon at bounding box center [1140, 562] width 12 height 12
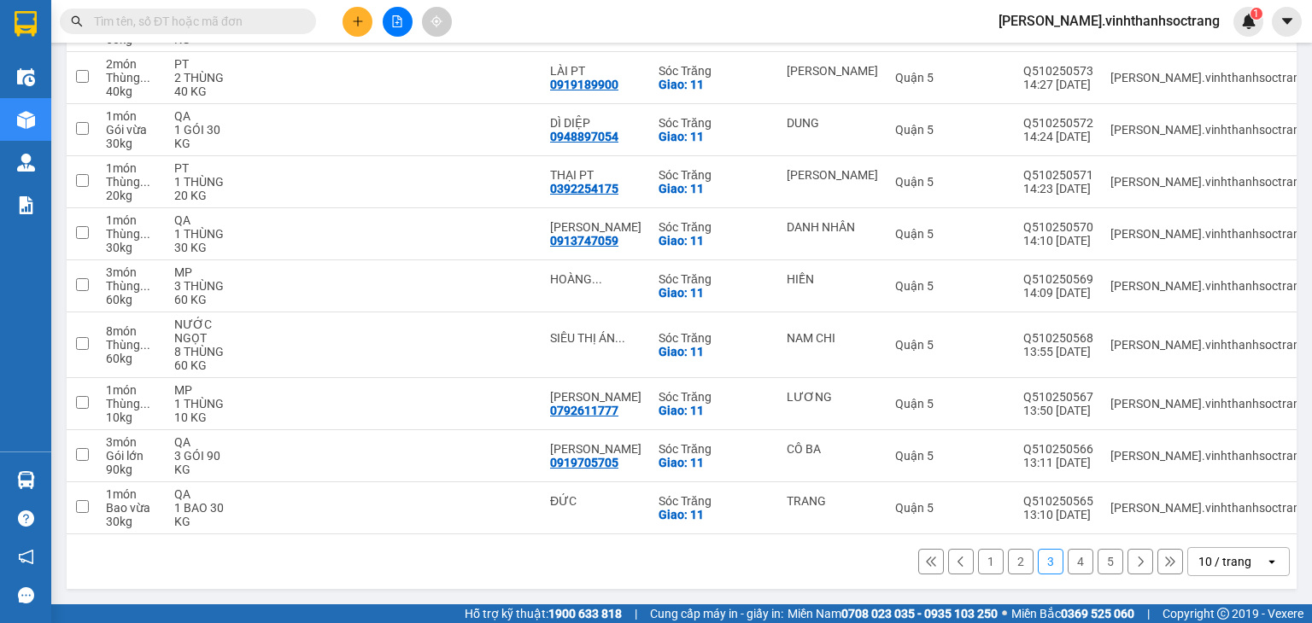
click at [1127, 565] on button at bounding box center [1140, 562] width 26 height 26
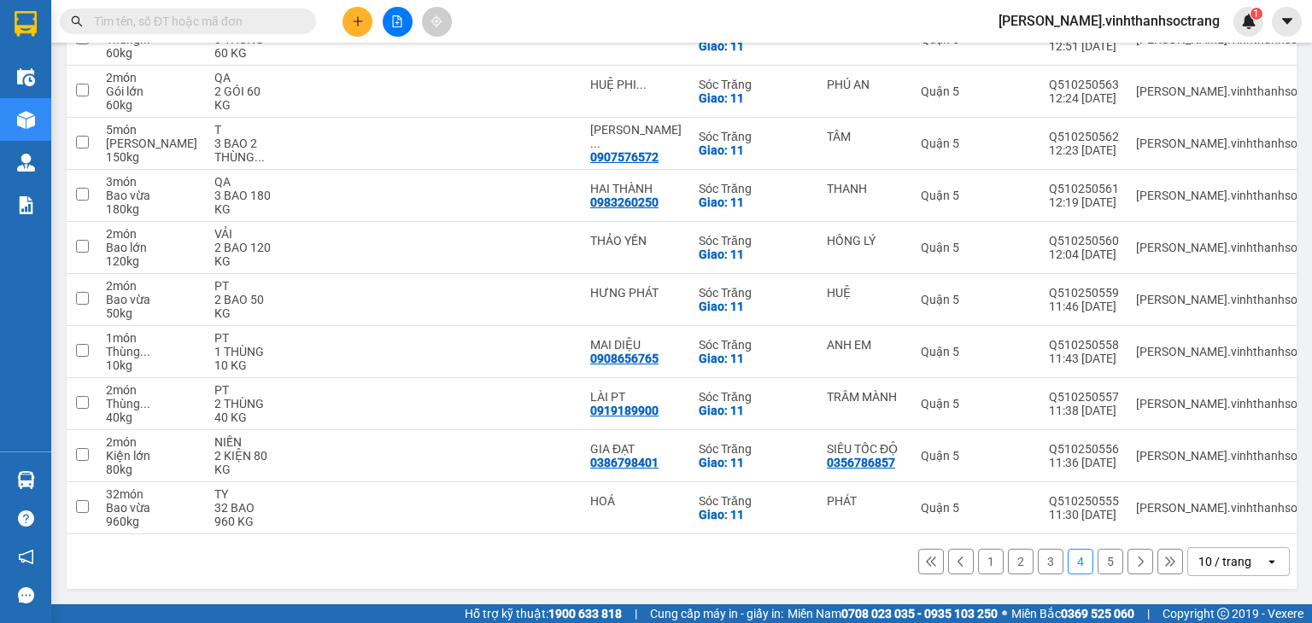
click at [1134, 566] on icon at bounding box center [1140, 562] width 12 height 12
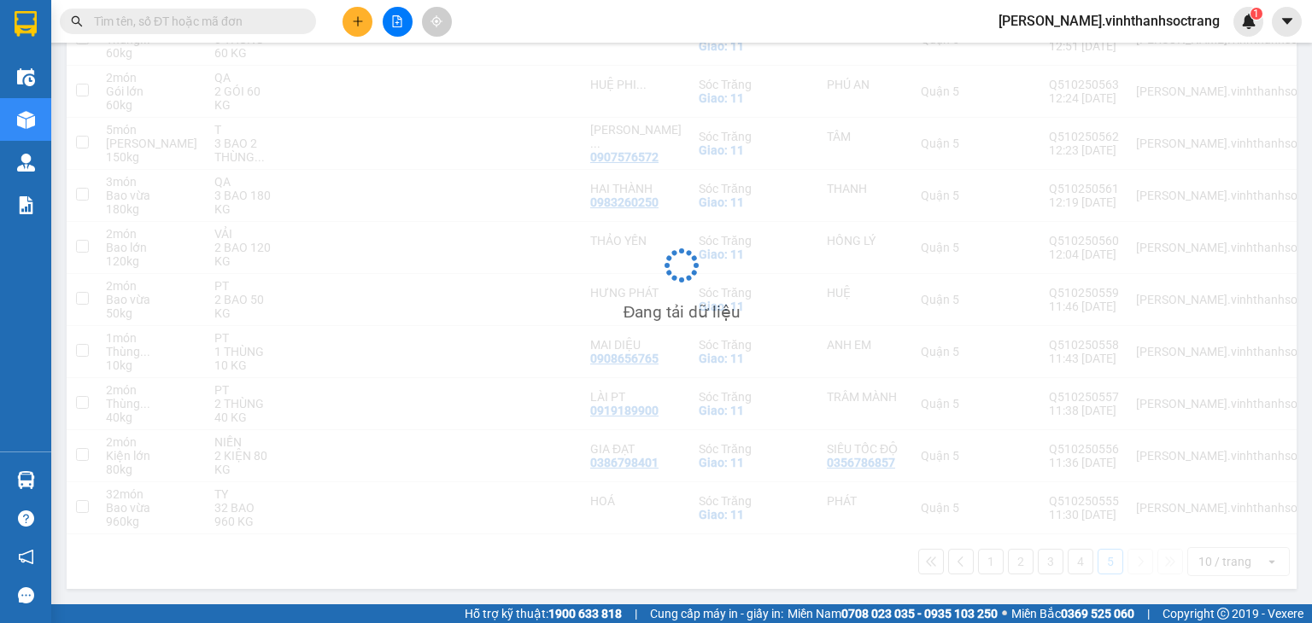
scroll to position [79, 0]
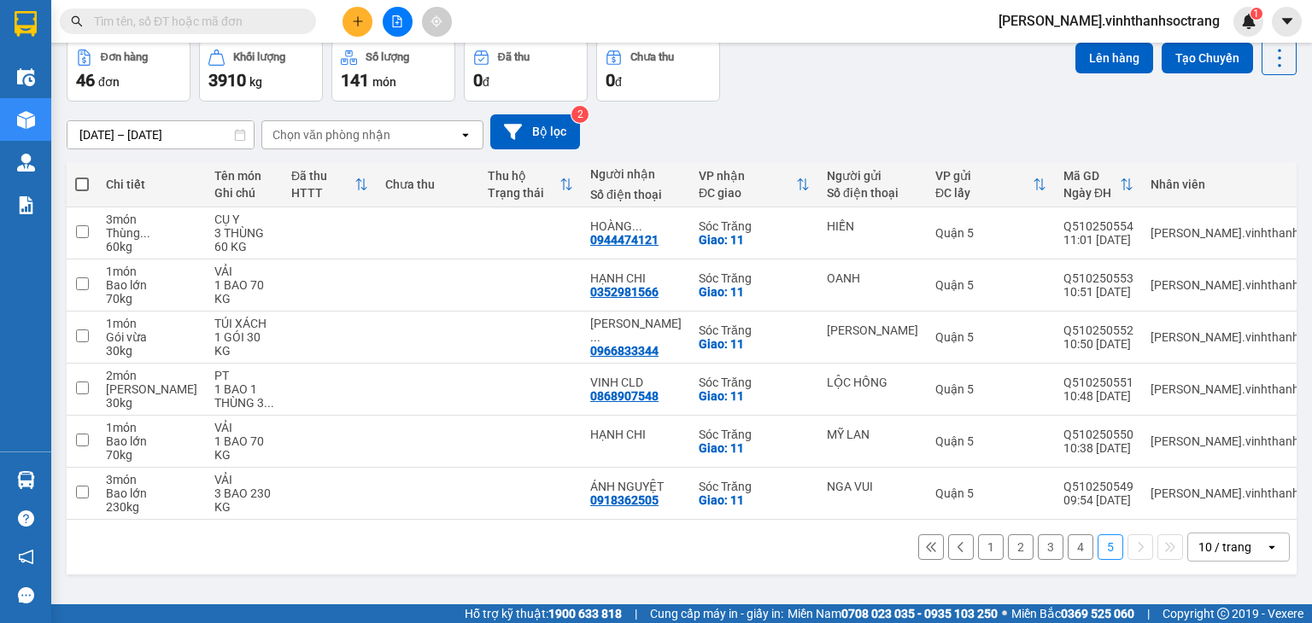
click at [1088, 18] on span "thom.vinhthanhsoctrang" at bounding box center [1109, 20] width 249 height 21
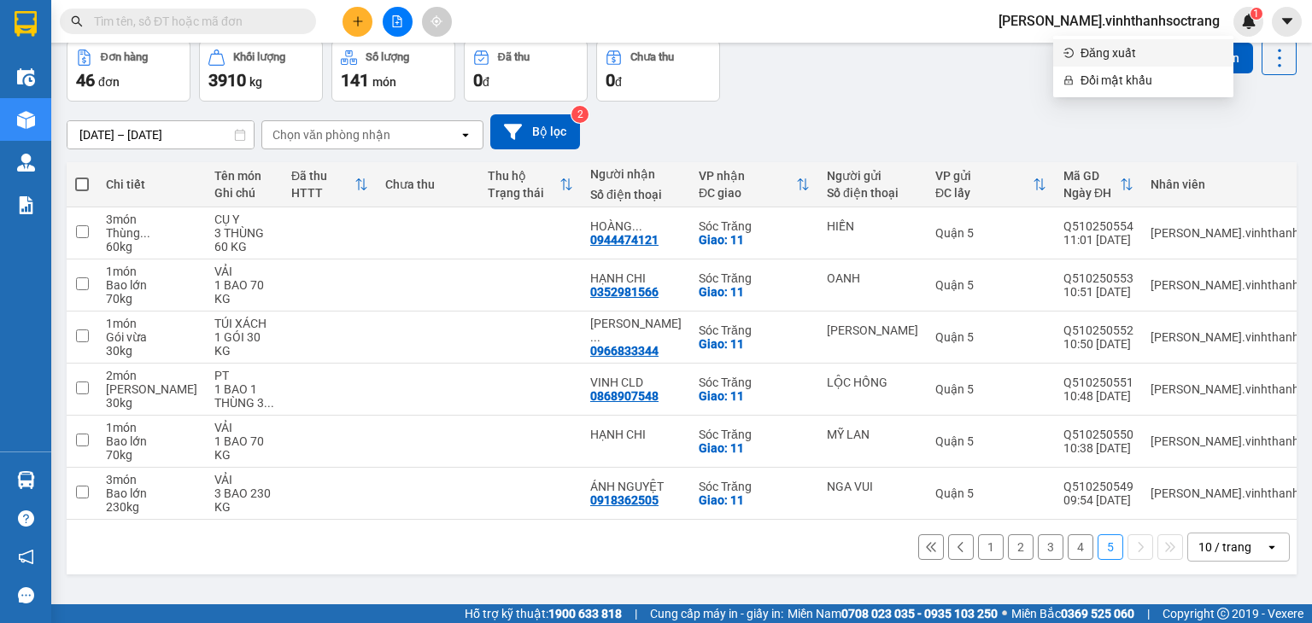
click at [1126, 54] on span "Đăng xuất" at bounding box center [1151, 53] width 143 height 19
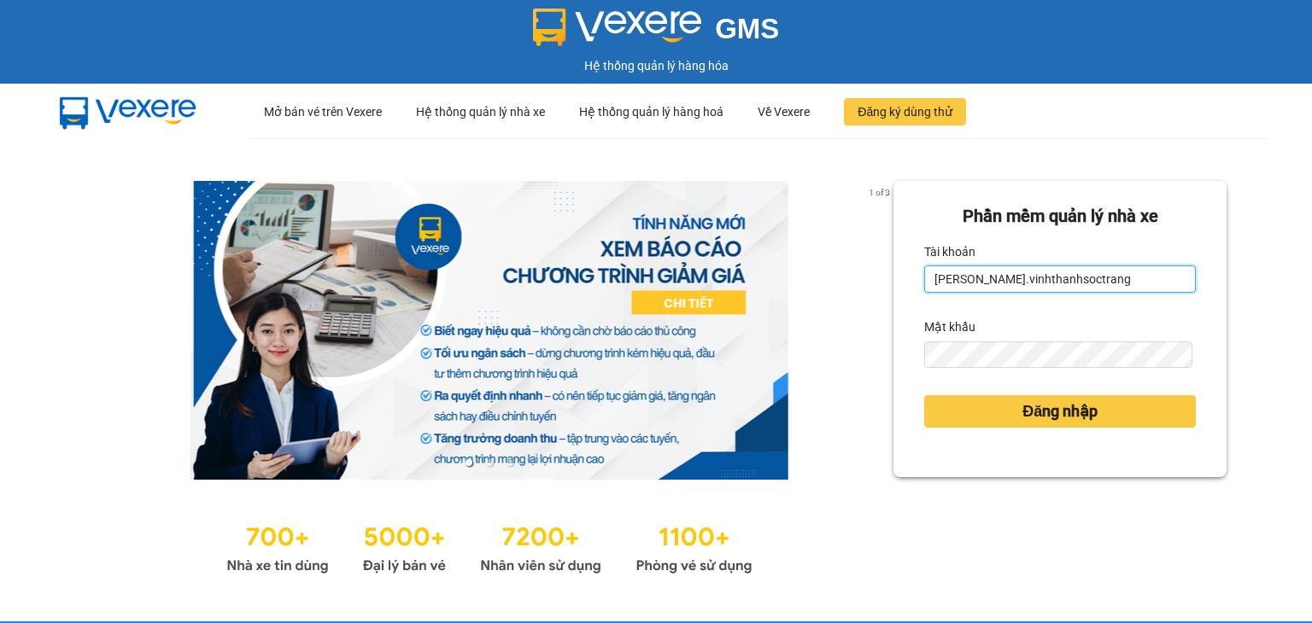
click at [1100, 284] on input "[PERSON_NAME].vinhthanhsoctrang" at bounding box center [1060, 279] width 272 height 27
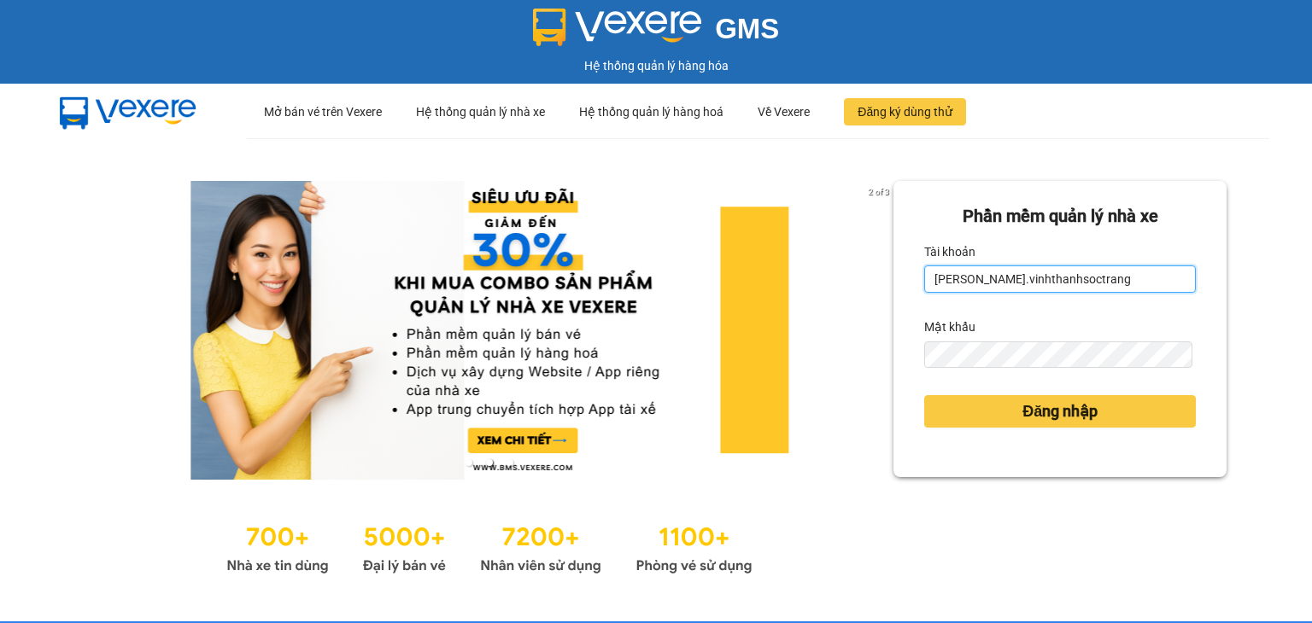
type input "minhvan.vinhthanhsoctrang"
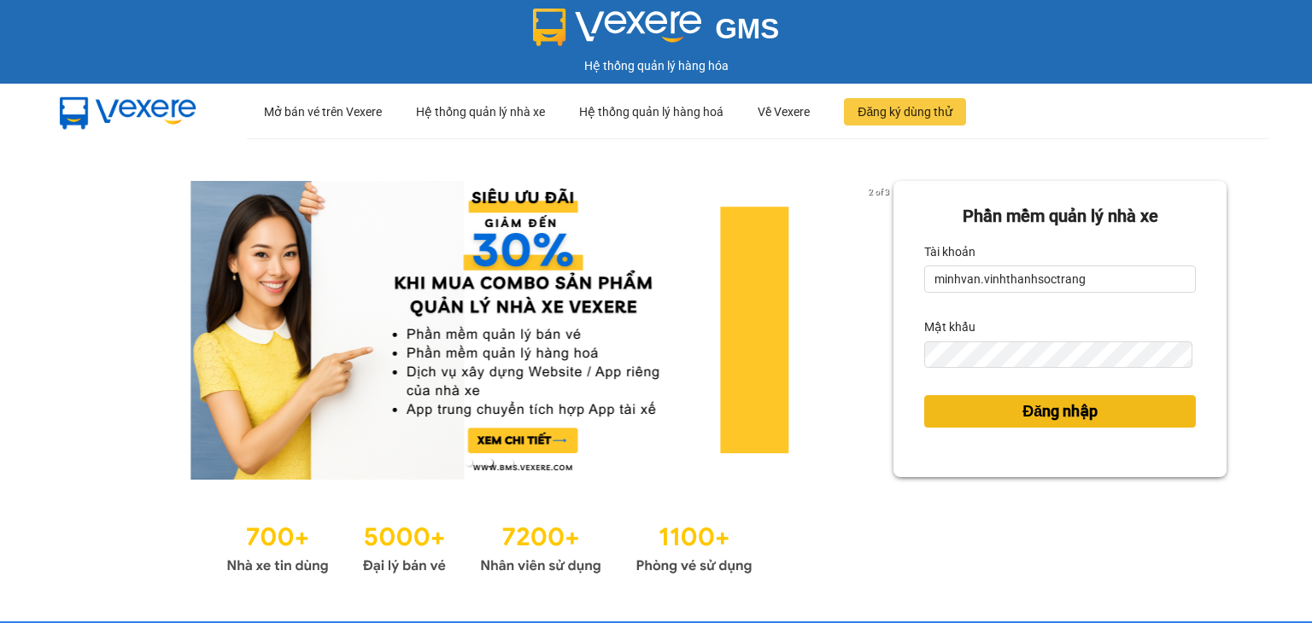
click at [977, 413] on button "Đăng nhập" at bounding box center [1060, 411] width 272 height 32
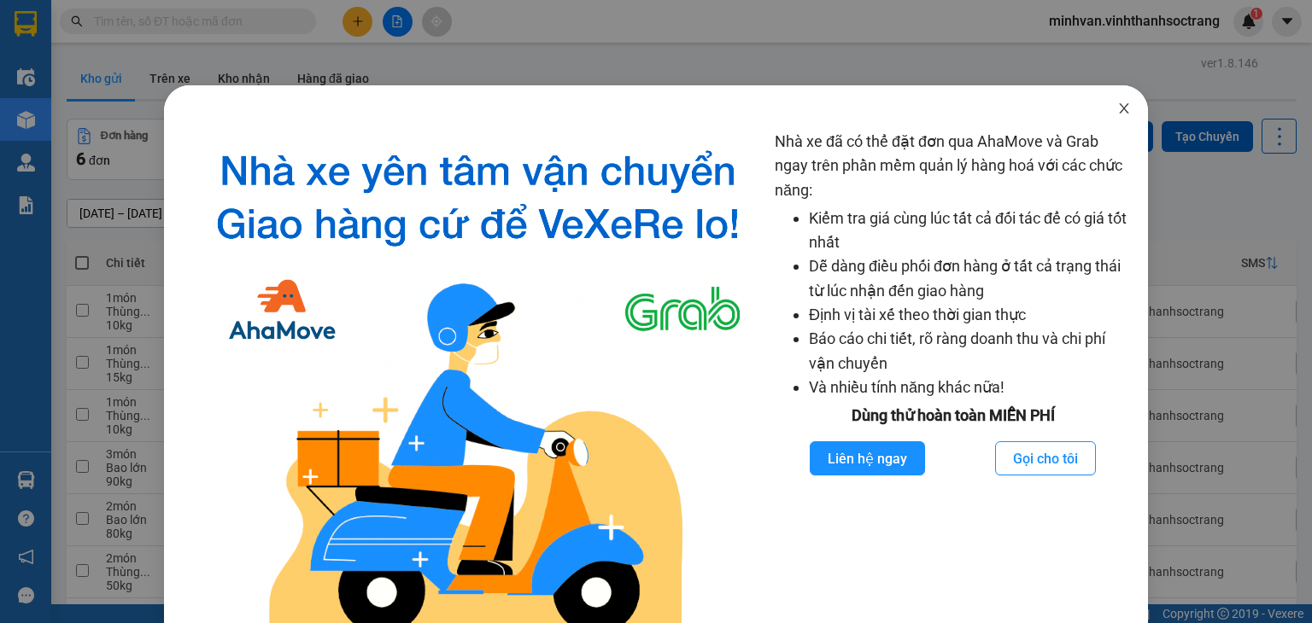
click at [1117, 113] on icon "close" at bounding box center [1124, 109] width 14 height 14
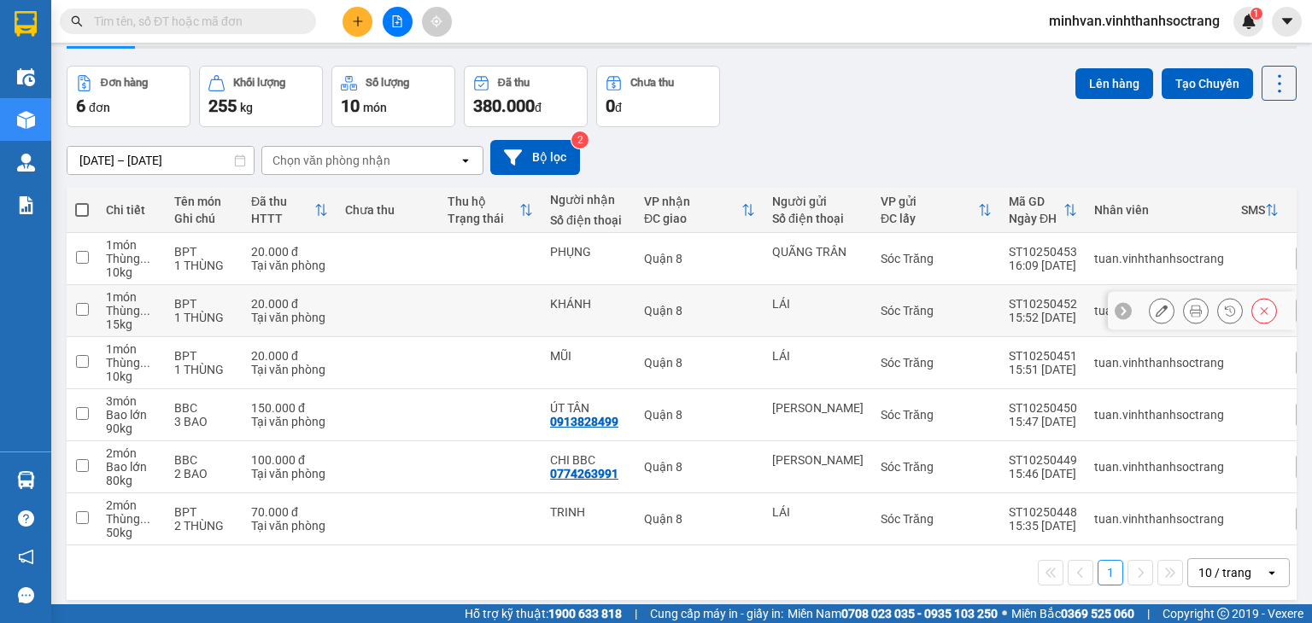
scroll to position [79, 0]
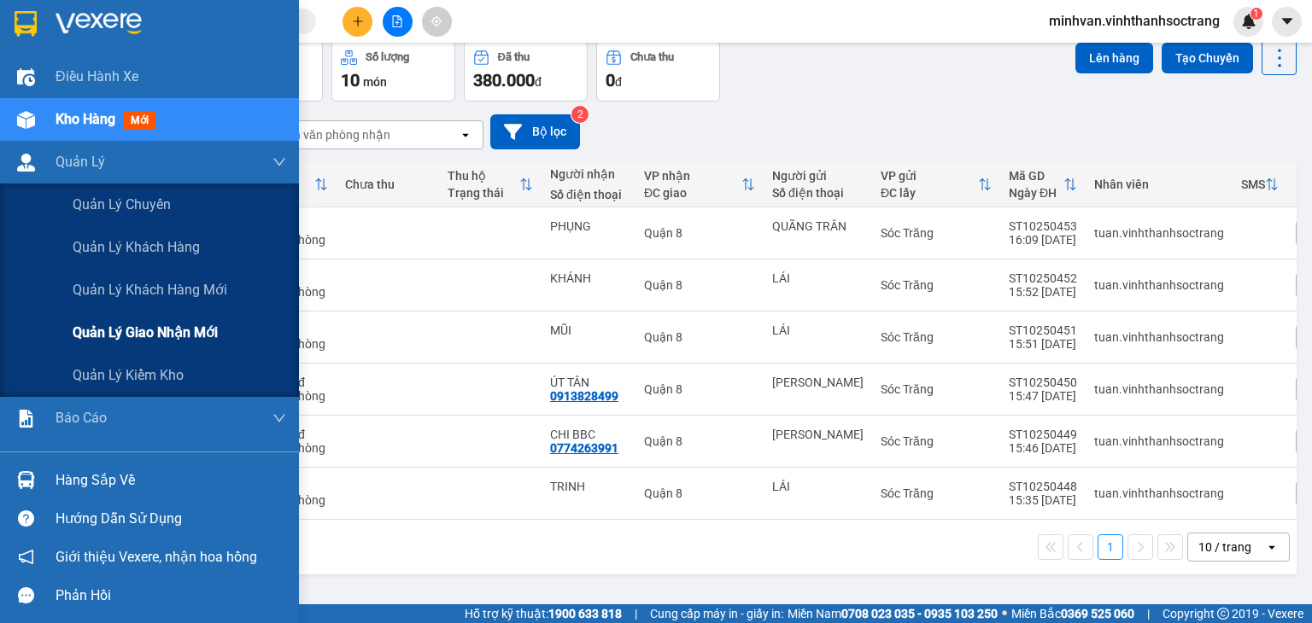
click at [149, 336] on span "Quản lý giao nhận mới" at bounding box center [145, 332] width 145 height 21
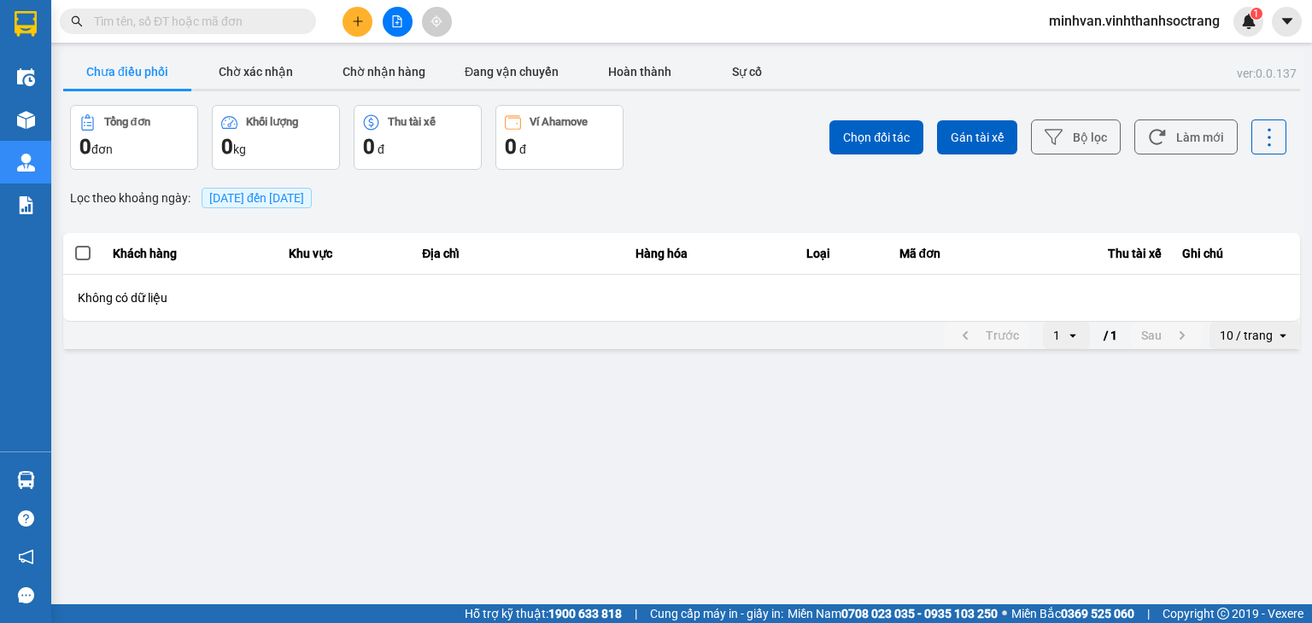
click at [280, 192] on span "[DATE] đến [DATE]" at bounding box center [256, 198] width 95 height 14
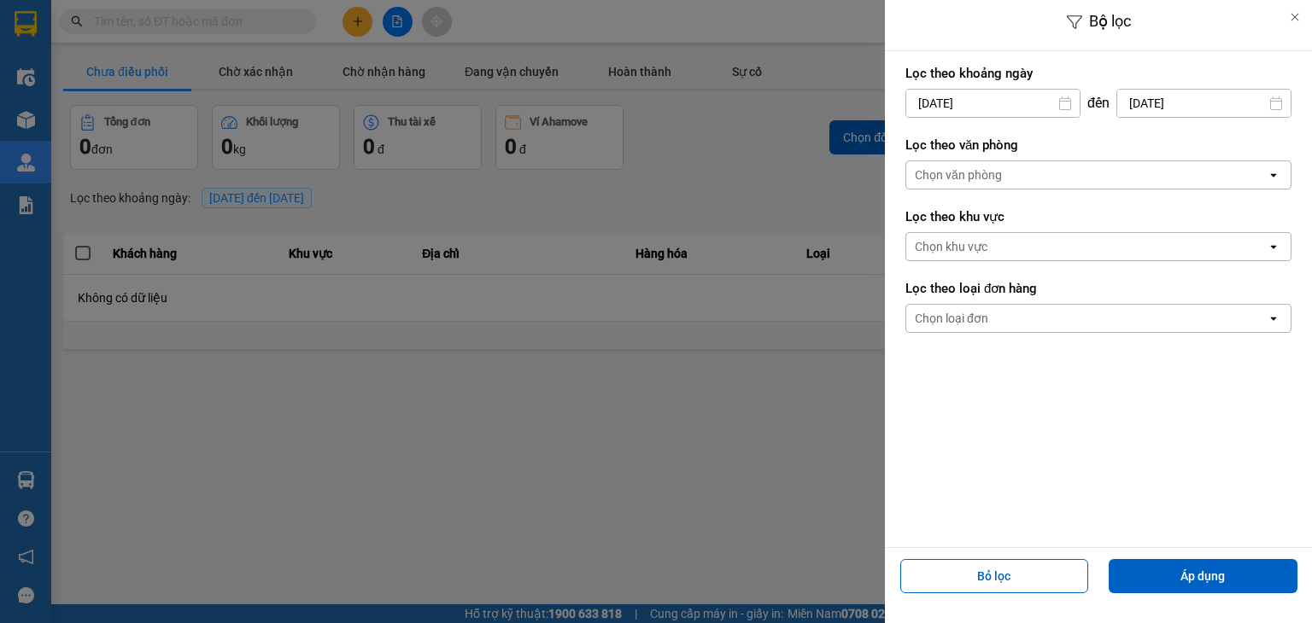
click at [1002, 107] on input "[DATE]" at bounding box center [992, 103] width 173 height 27
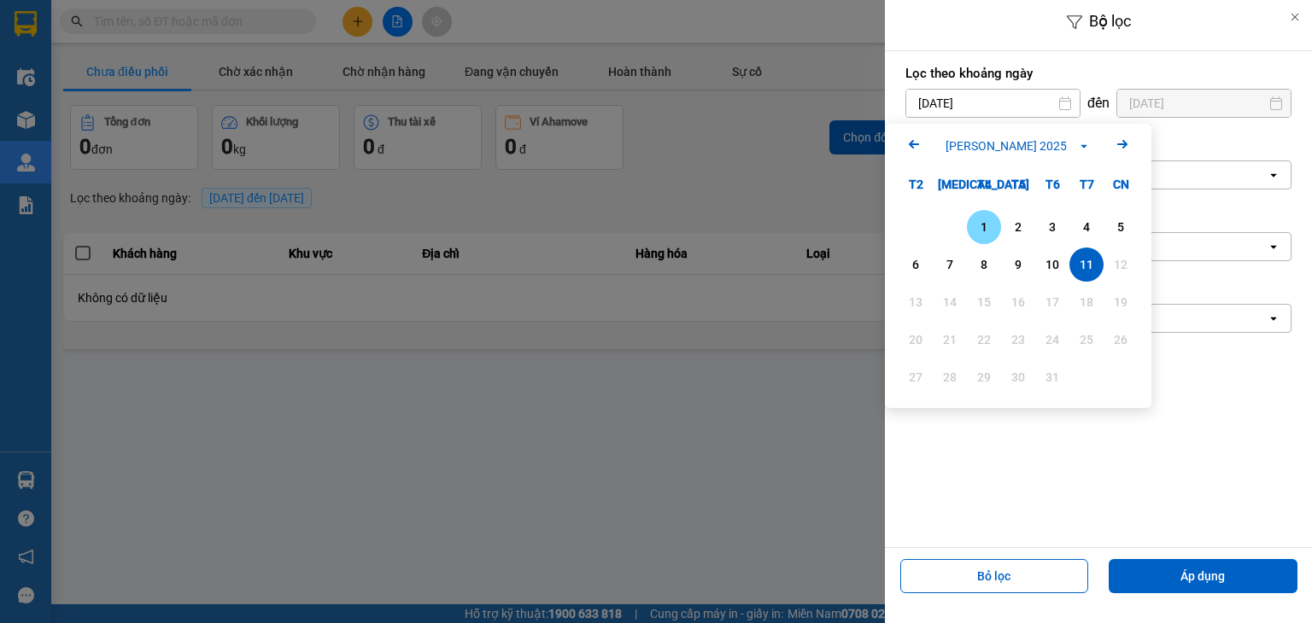
click at [988, 223] on div "1" at bounding box center [984, 227] width 24 height 20
type input "[DATE]"
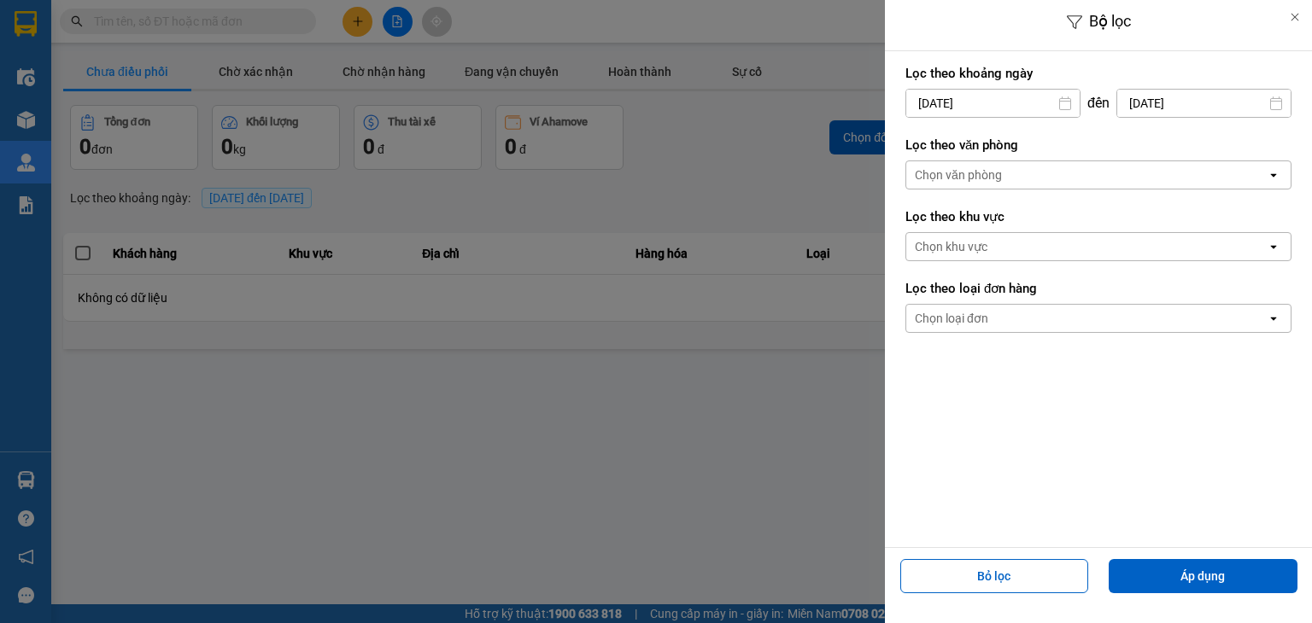
click at [956, 175] on div "Chọn văn phòng" at bounding box center [958, 175] width 87 height 17
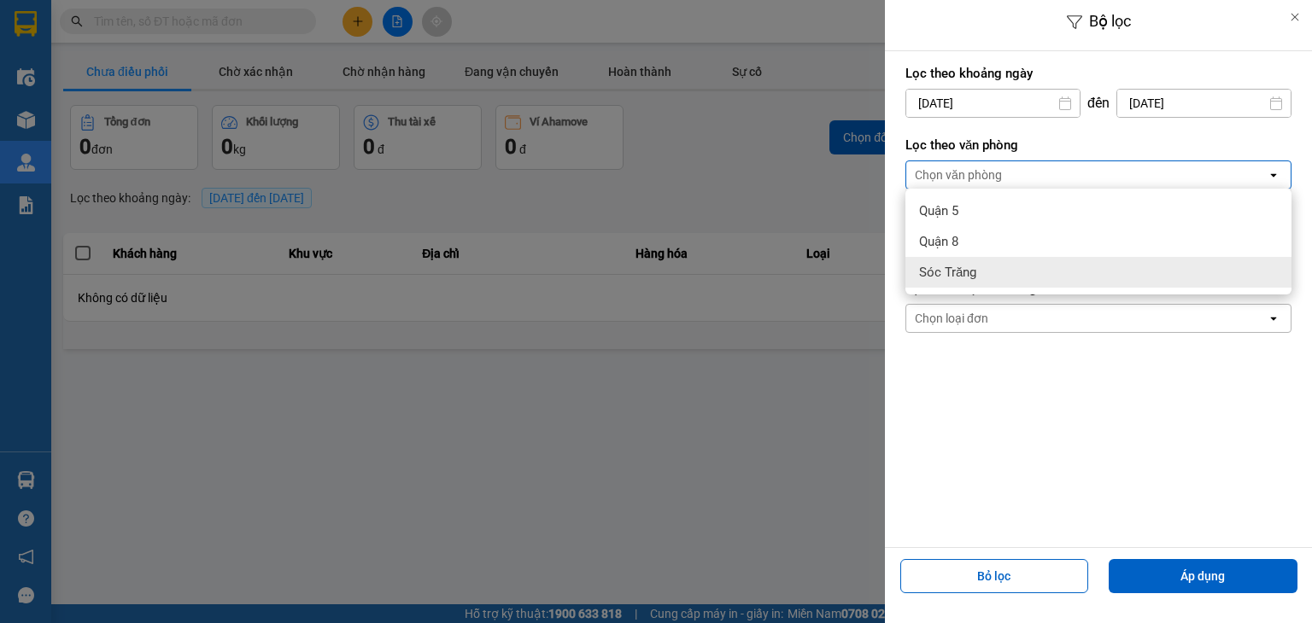
click at [986, 260] on div "Sóc Trăng" at bounding box center [1098, 272] width 386 height 31
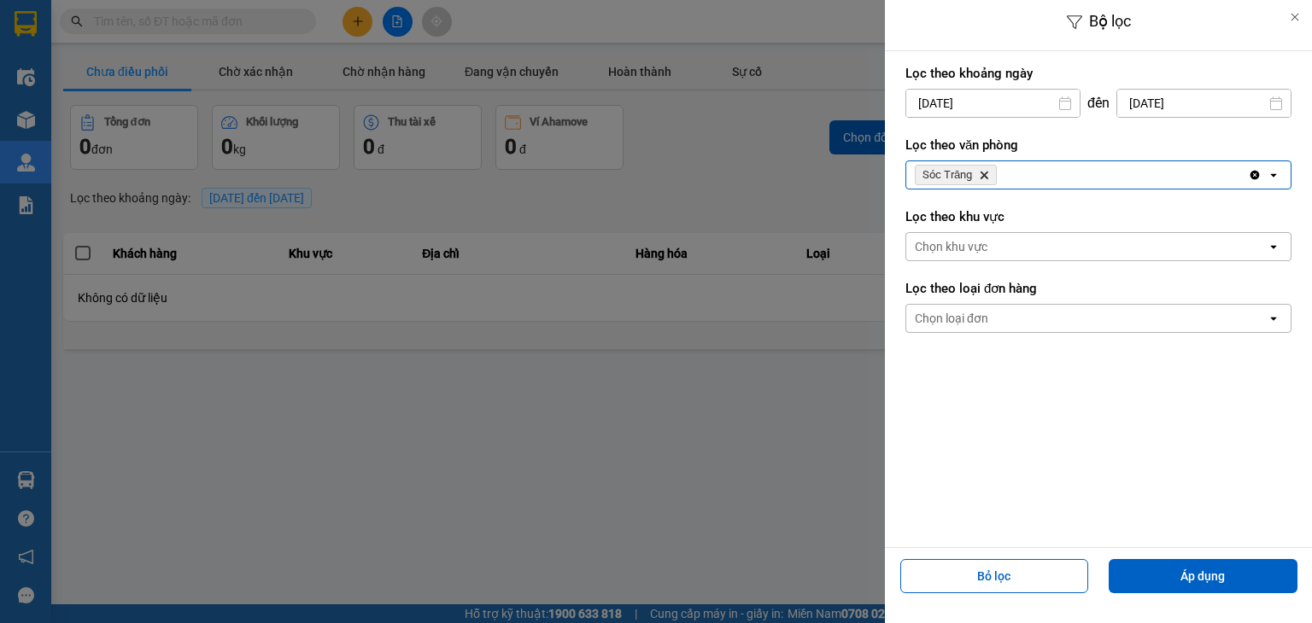
click at [980, 325] on div "Chọn loại đơn" at bounding box center [951, 318] width 73 height 17
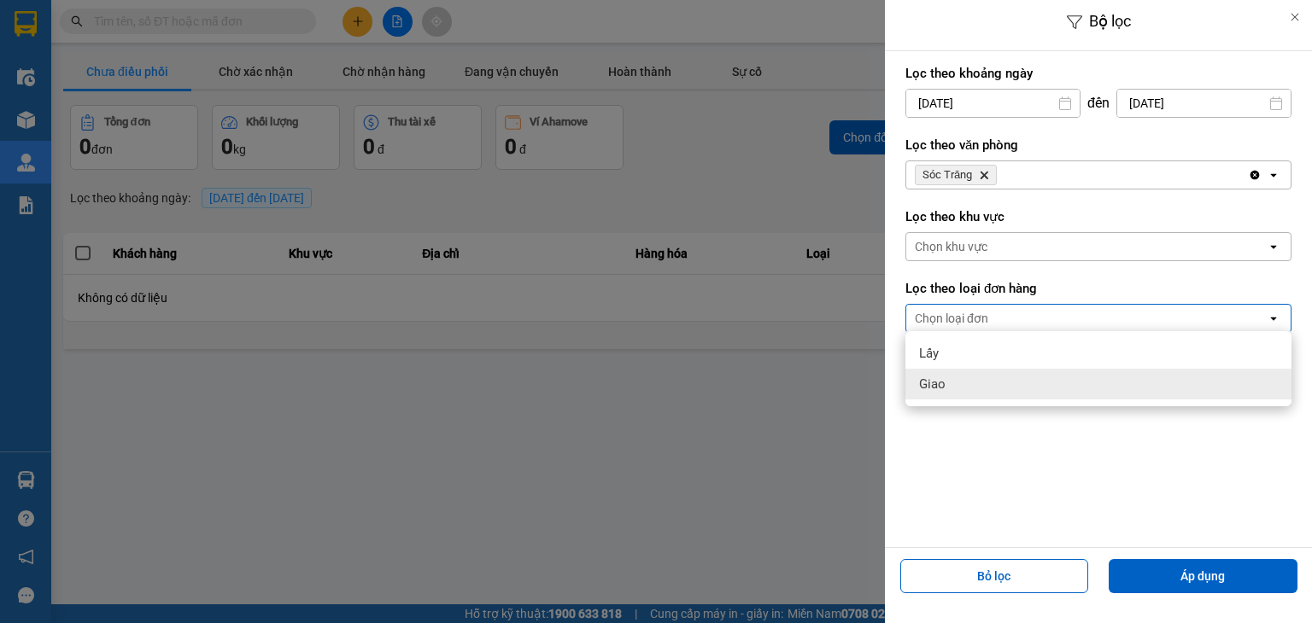
click at [960, 371] on div "Giao" at bounding box center [1098, 384] width 386 height 31
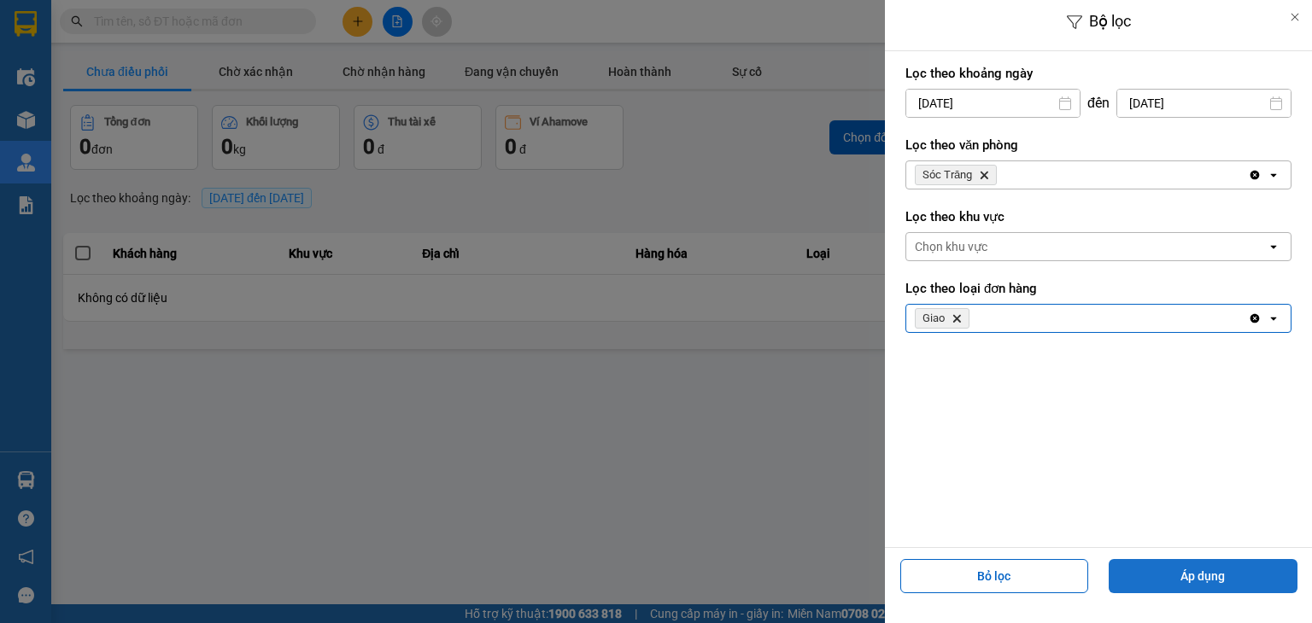
click at [1205, 582] on button "Áp dụng" at bounding box center [1202, 576] width 189 height 34
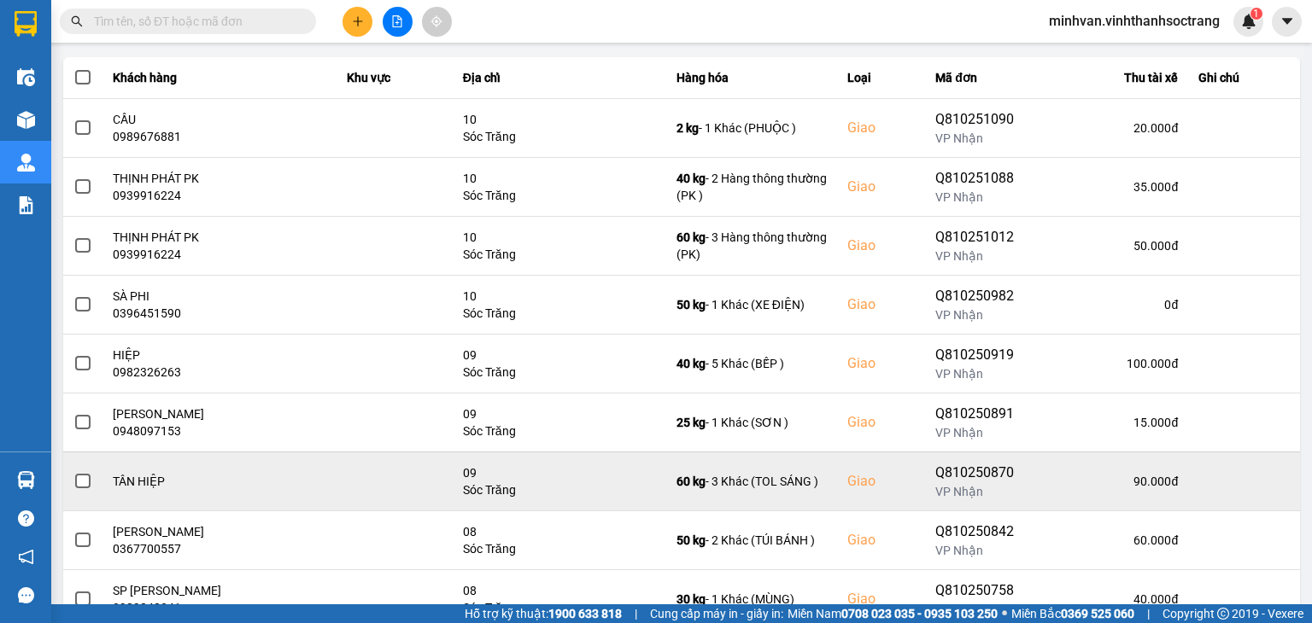
scroll to position [238, 0]
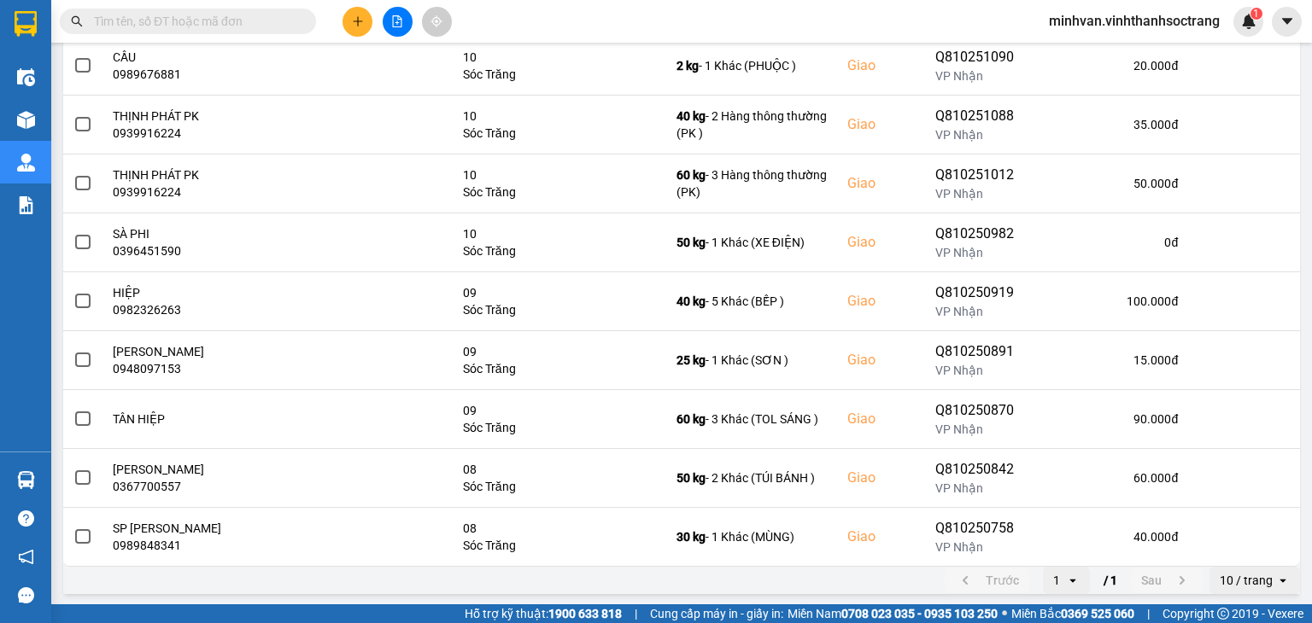
click at [1066, 575] on icon "open" at bounding box center [1073, 581] width 14 height 14
click at [1056, 548] on div "1" at bounding box center [1054, 542] width 20 height 17
click at [1066, 576] on icon "open" at bounding box center [1073, 581] width 14 height 14
click at [1072, 541] on li "1" at bounding box center [1053, 542] width 47 height 31
click at [1066, 577] on icon "open" at bounding box center [1073, 581] width 14 height 14
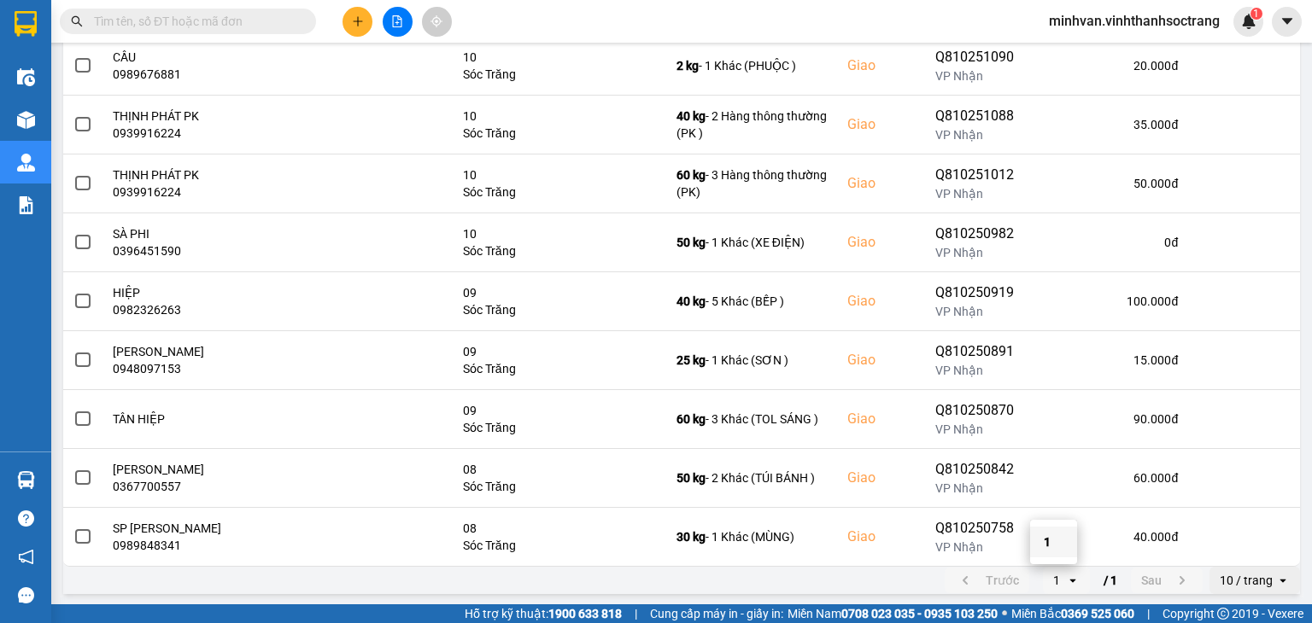
click at [1052, 540] on div "1" at bounding box center [1054, 542] width 20 height 17
click at [1066, 574] on icon "open" at bounding box center [1073, 581] width 14 height 14
click at [1048, 540] on div "1" at bounding box center [1054, 542] width 20 height 17
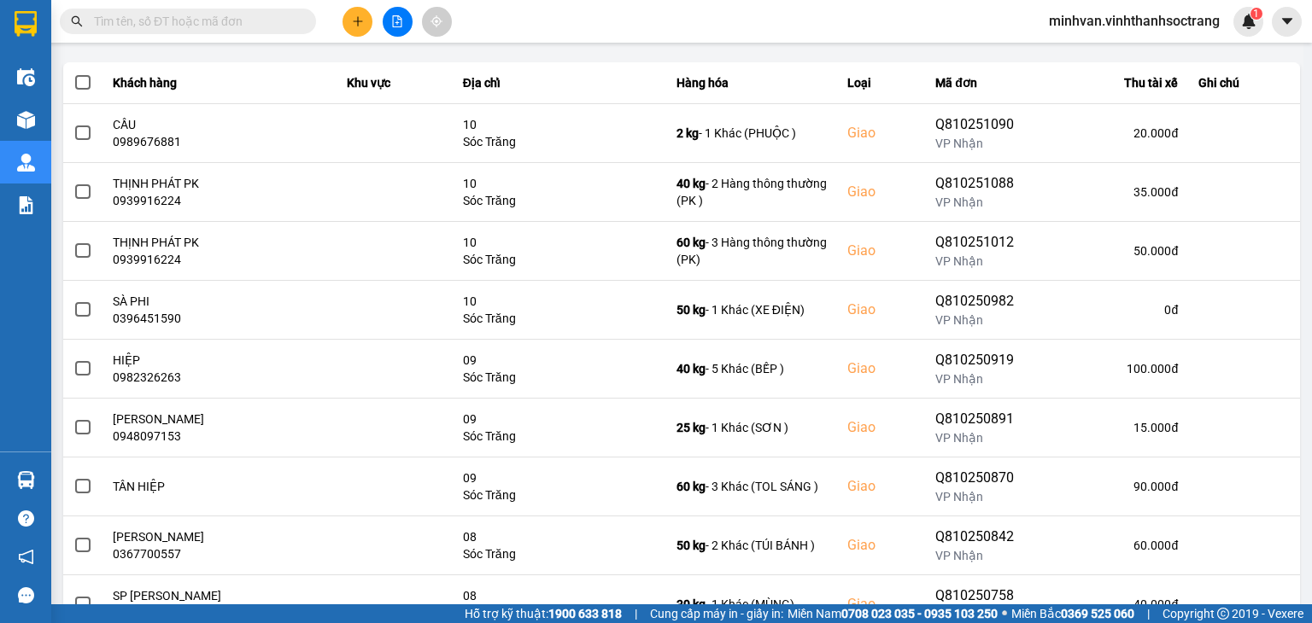
scroll to position [153, 0]
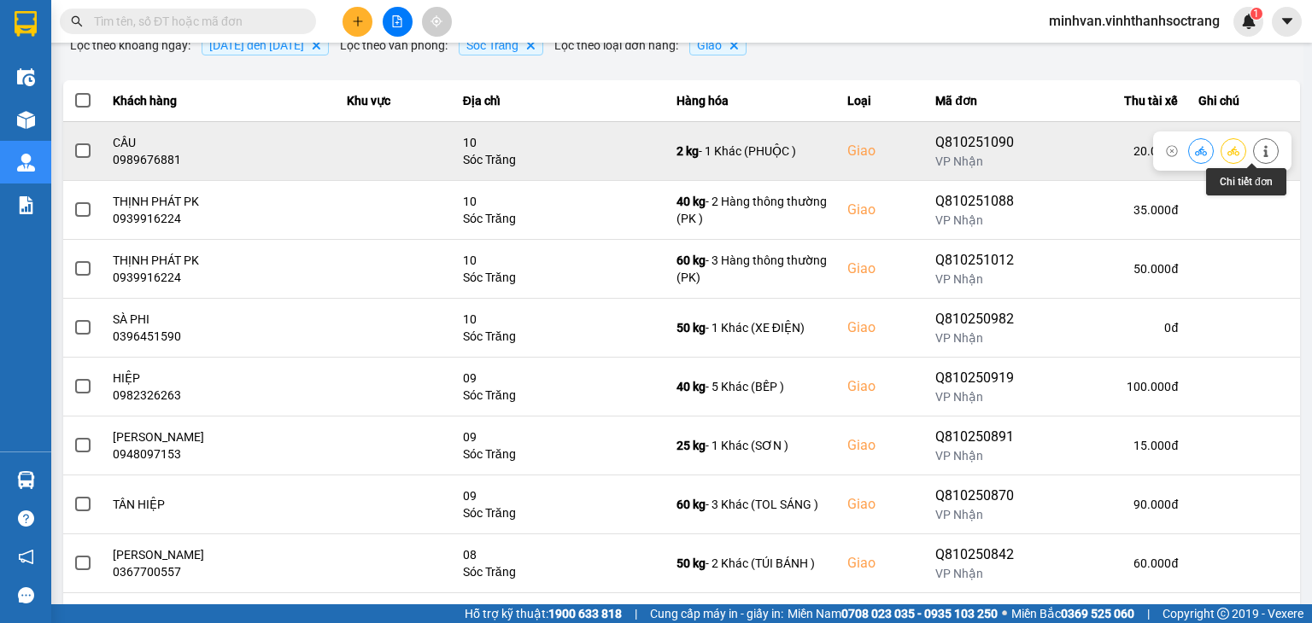
click at [1254, 152] on button at bounding box center [1266, 151] width 24 height 30
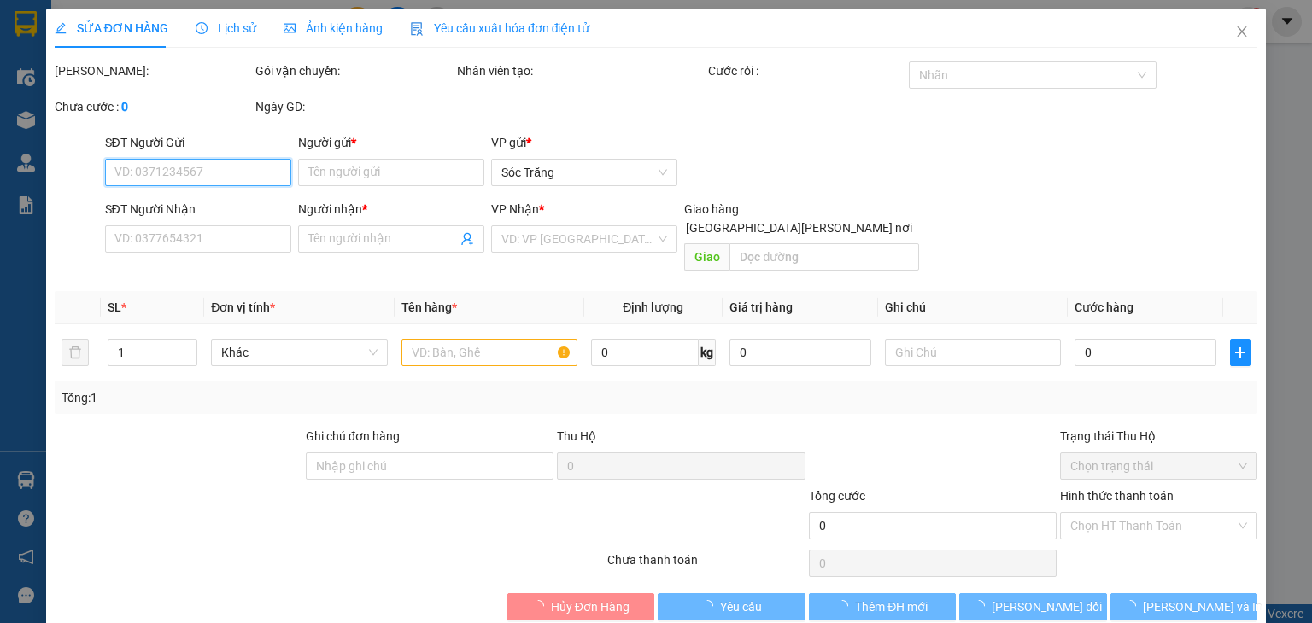
type input "OANH"
type input "0989676881"
type input "CẦU"
checkbox input "true"
type input "10"
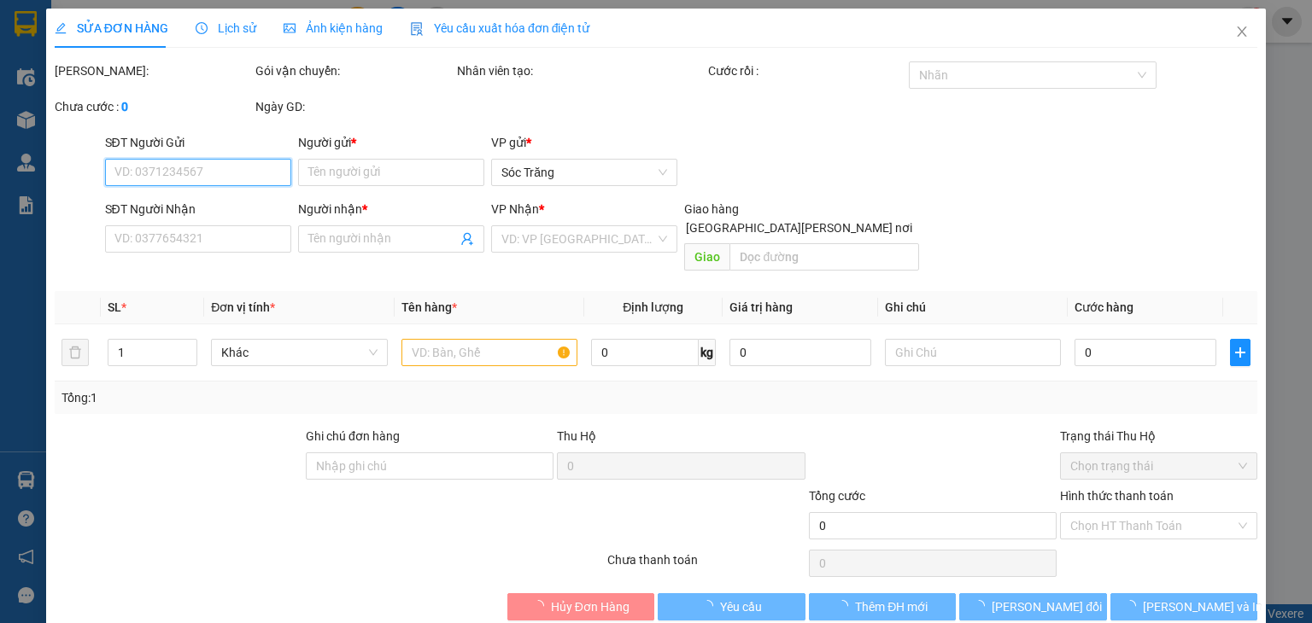
type input "20.000"
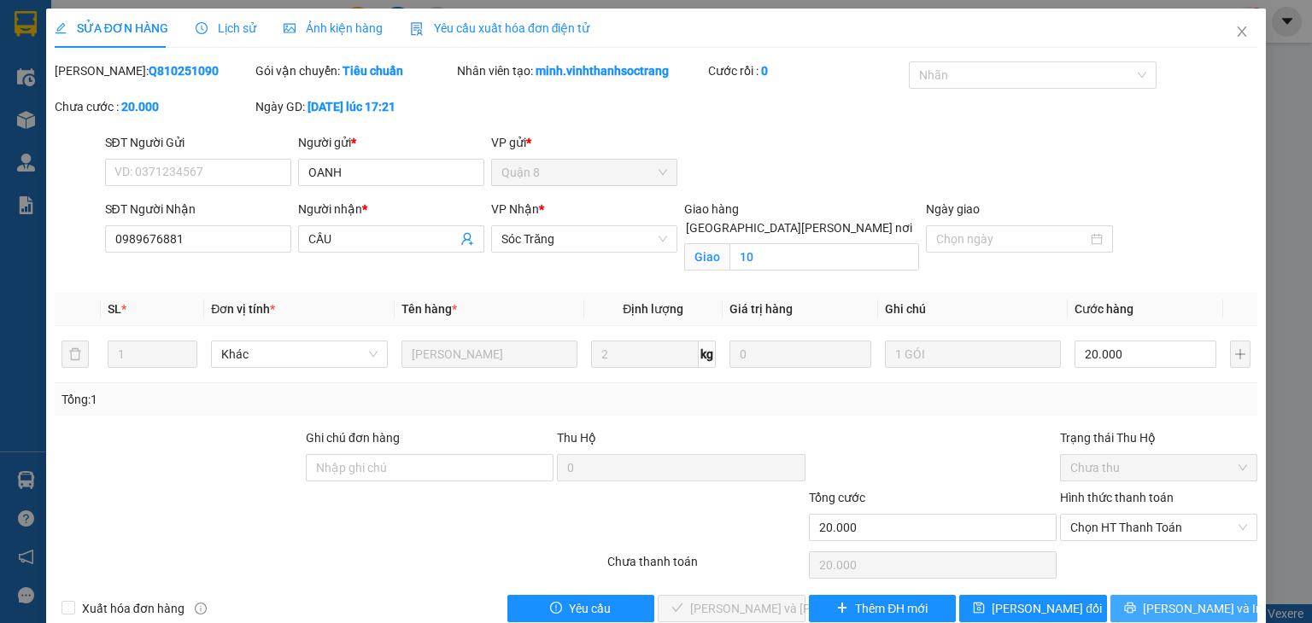
click at [1123, 595] on button "[PERSON_NAME] và In" at bounding box center [1184, 608] width 148 height 27
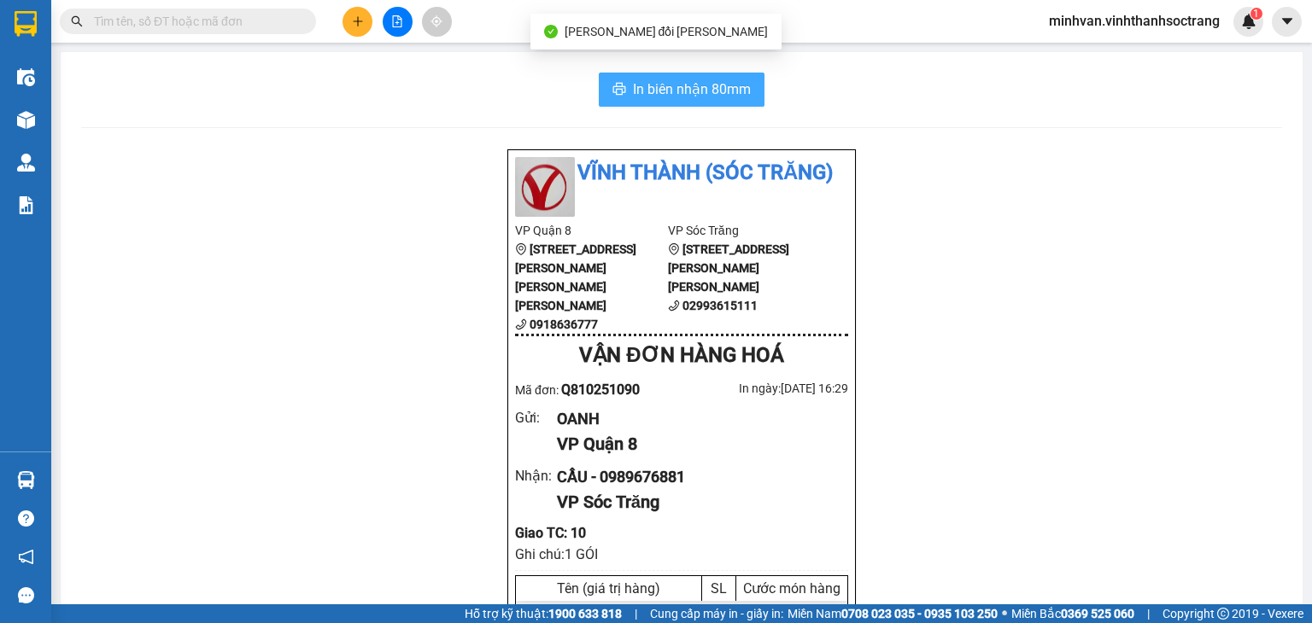
click at [715, 83] on span "In biên nhận 80mm" at bounding box center [692, 89] width 118 height 21
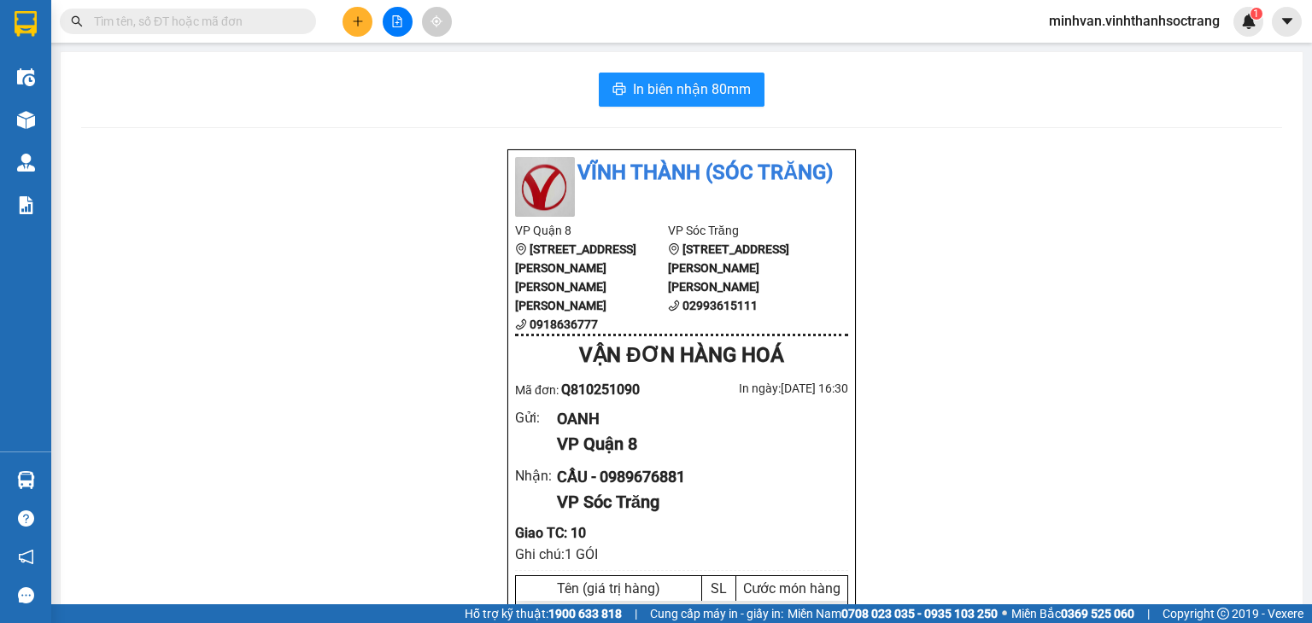
click at [195, 25] on input "text" at bounding box center [195, 21] width 202 height 19
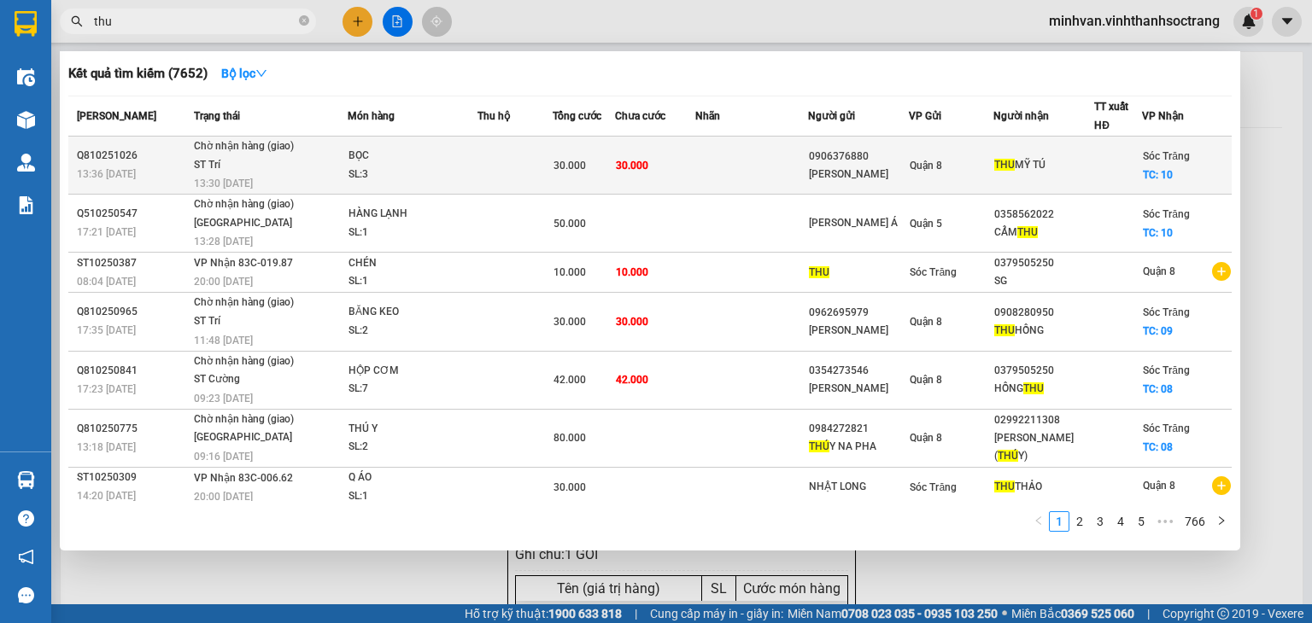
type input "thu"
click at [477, 171] on td at bounding box center [514, 166] width 75 height 58
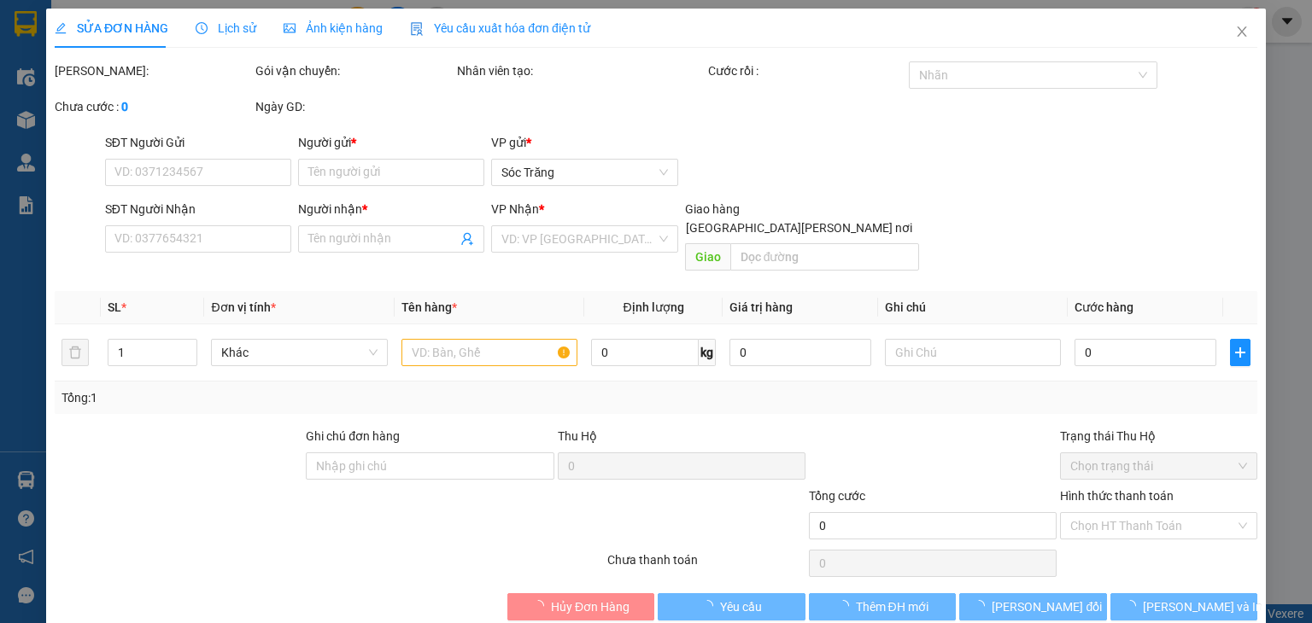
type input "0906376880"
type input "[PERSON_NAME]"
type input "THU MỸ TÚ"
checkbox input "true"
type input "10"
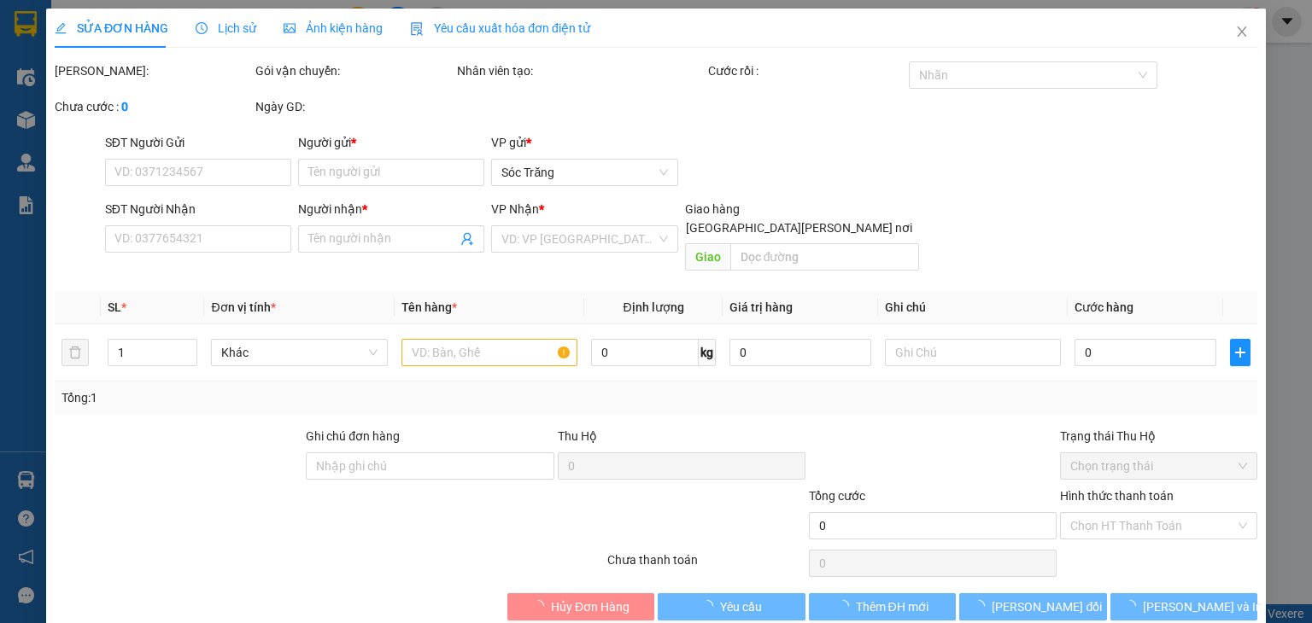
type input "30.000"
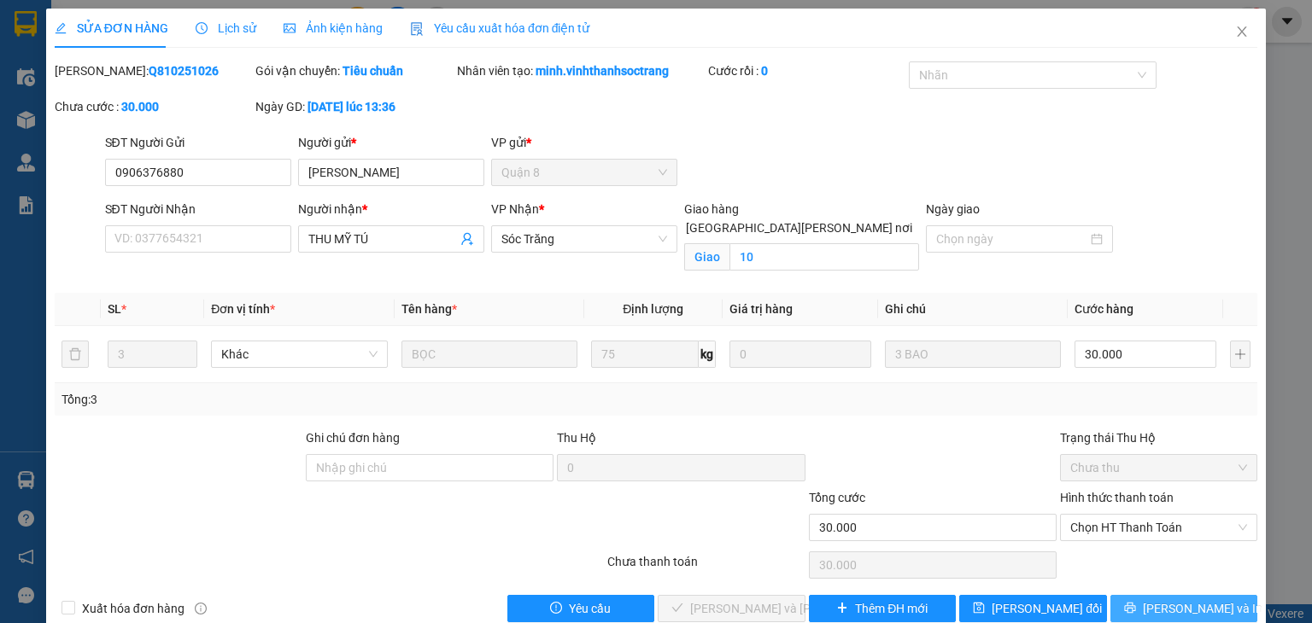
click at [1134, 597] on button "[PERSON_NAME] và In" at bounding box center [1184, 608] width 148 height 27
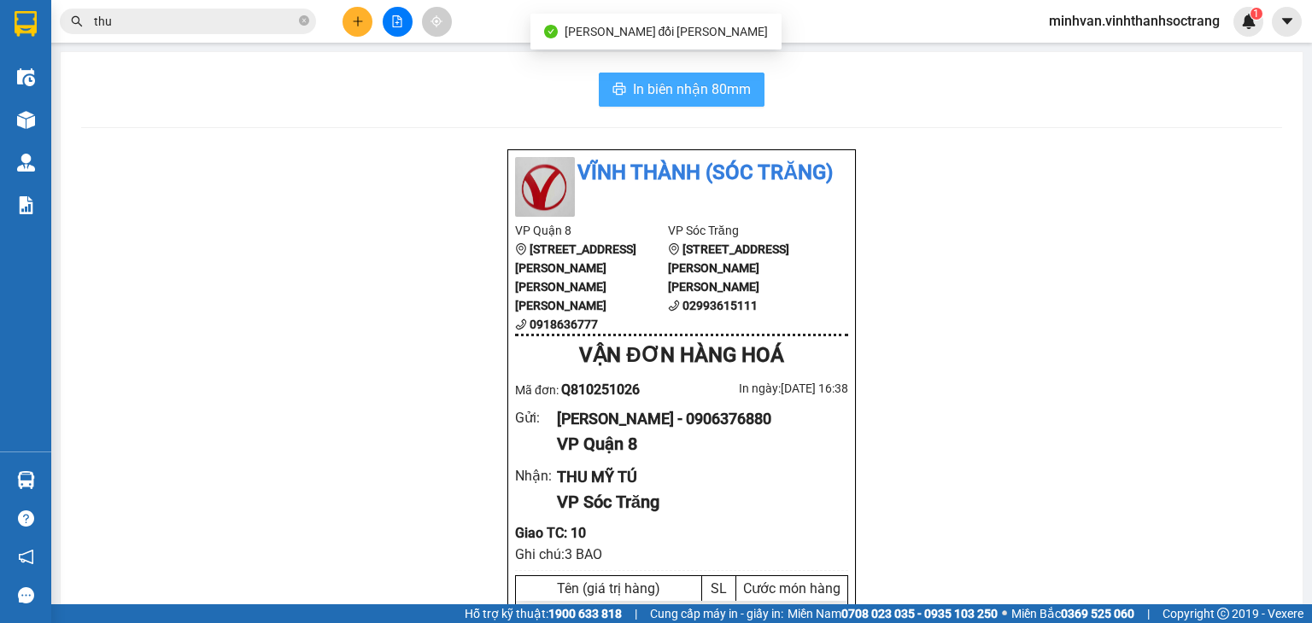
click at [655, 81] on span "In biên nhận 80mm" at bounding box center [692, 89] width 118 height 21
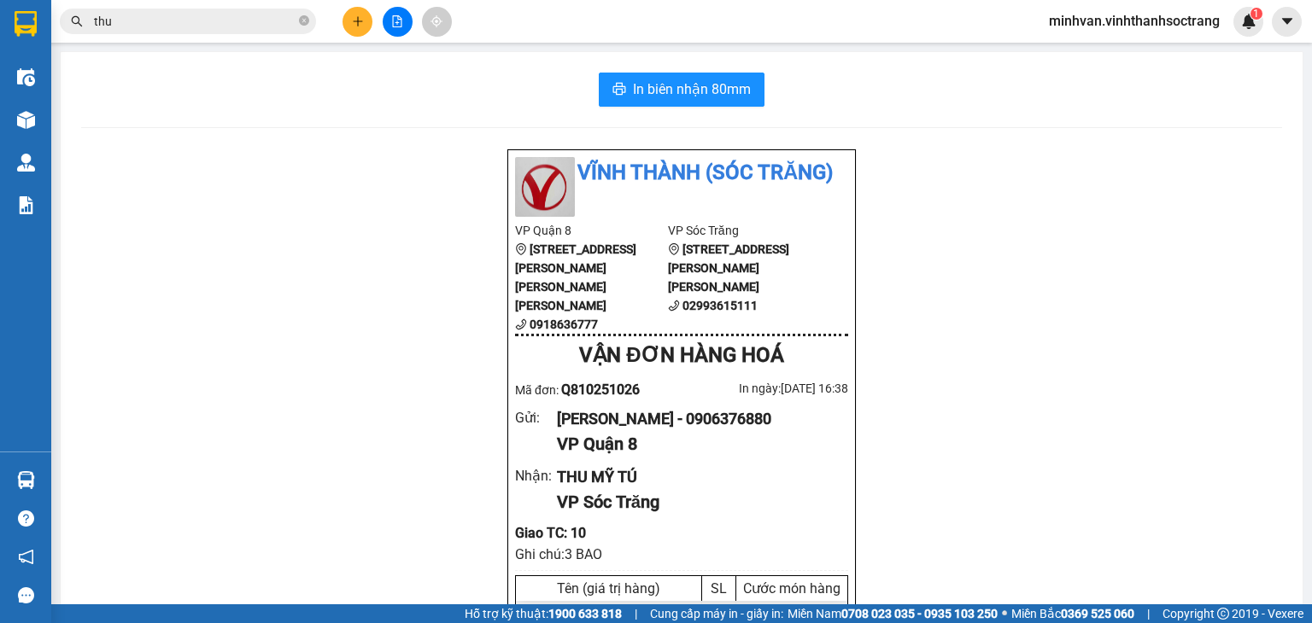
click at [208, 24] on input "thu" at bounding box center [195, 21] width 202 height 19
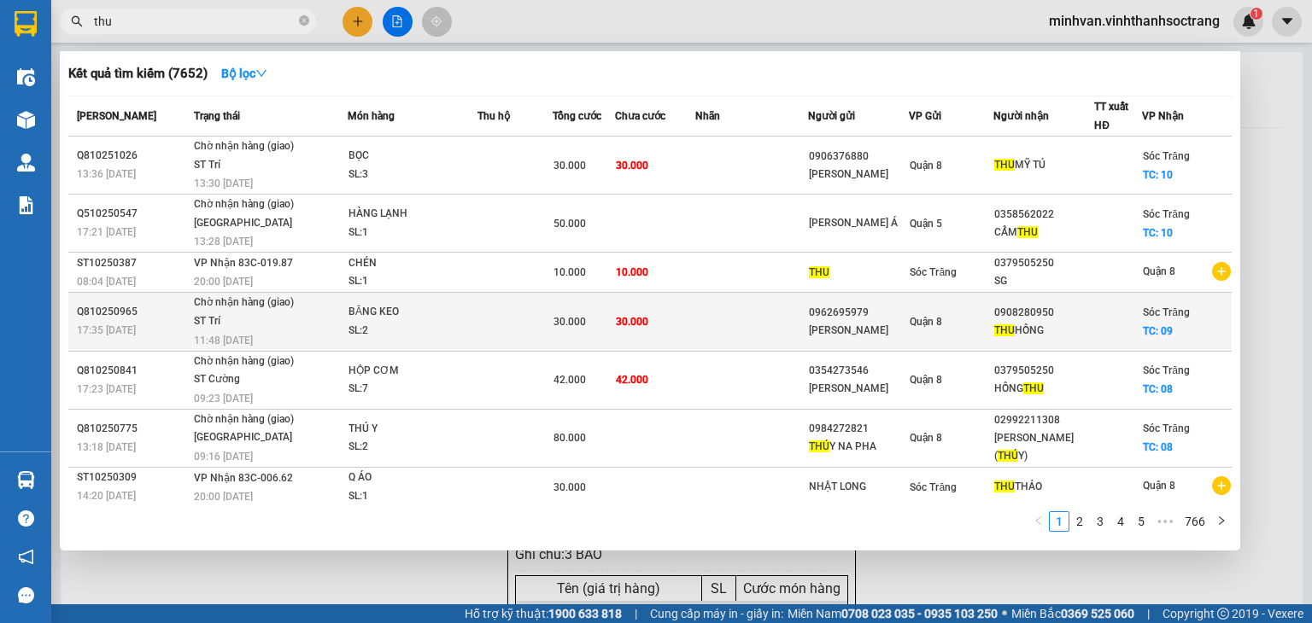
click at [490, 319] on td at bounding box center [514, 322] width 75 height 58
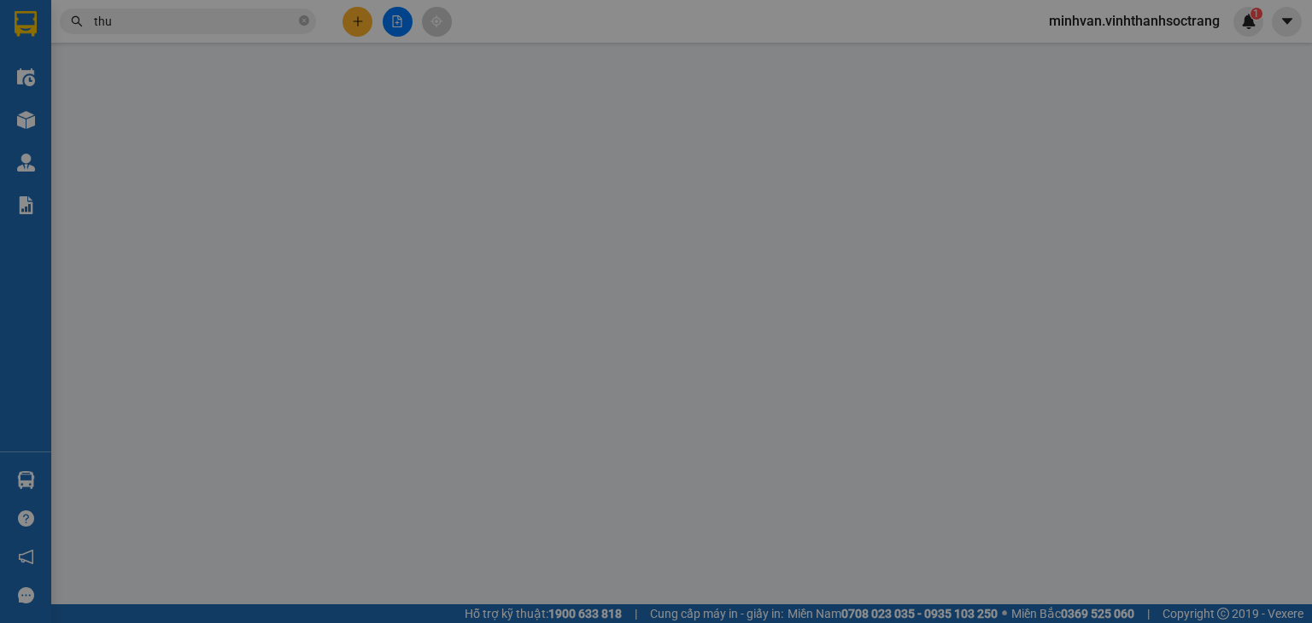
type input "0962695979"
type input "[PERSON_NAME]"
type input "0908280950"
type input "THU HỒNG"
checkbox input "true"
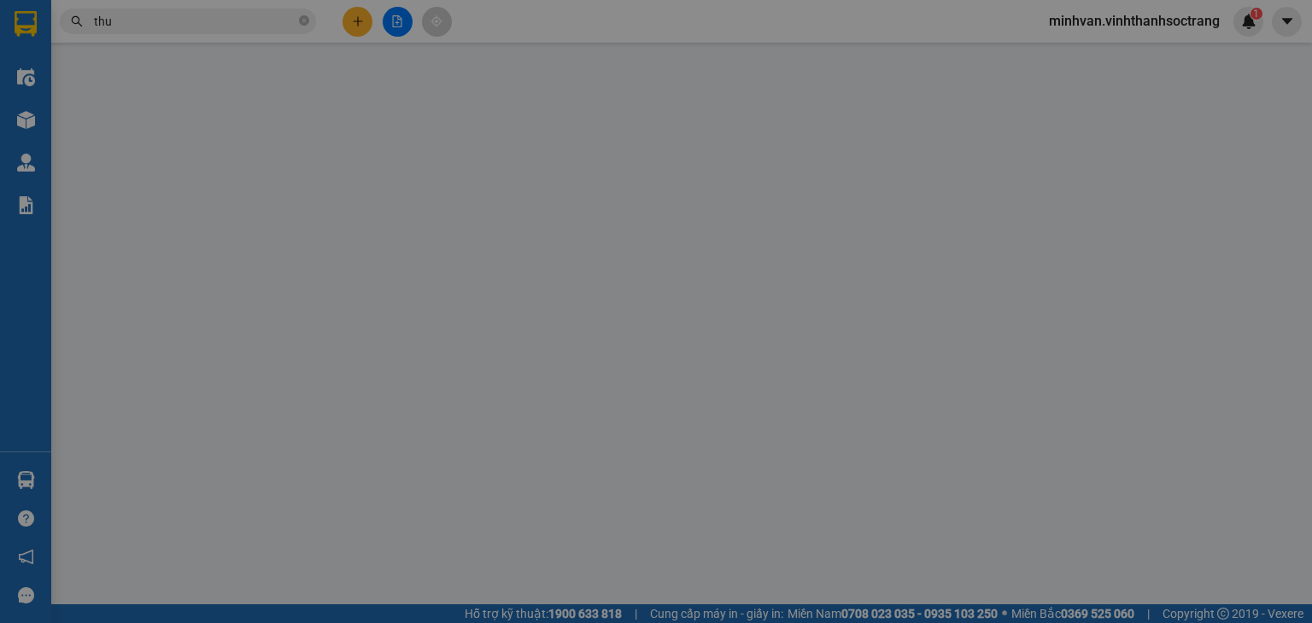
type input "09"
type input "THU [PERSON_NAME]"
type input "30.000"
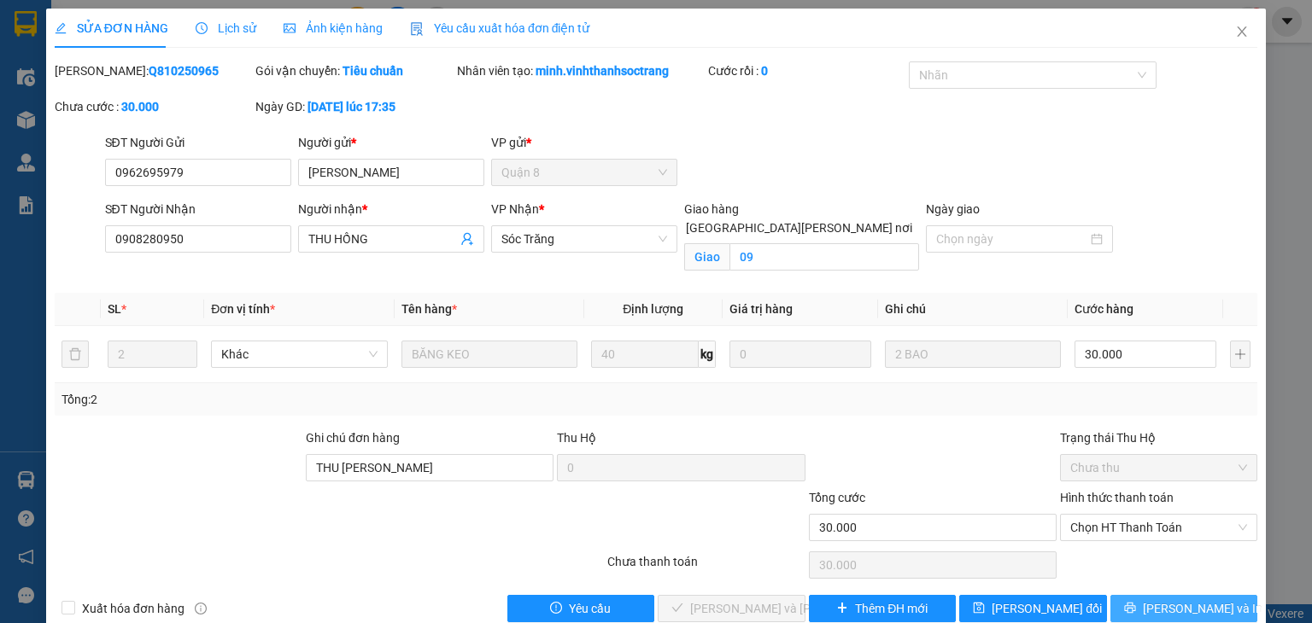
click at [1148, 599] on button "[PERSON_NAME] và In" at bounding box center [1184, 608] width 148 height 27
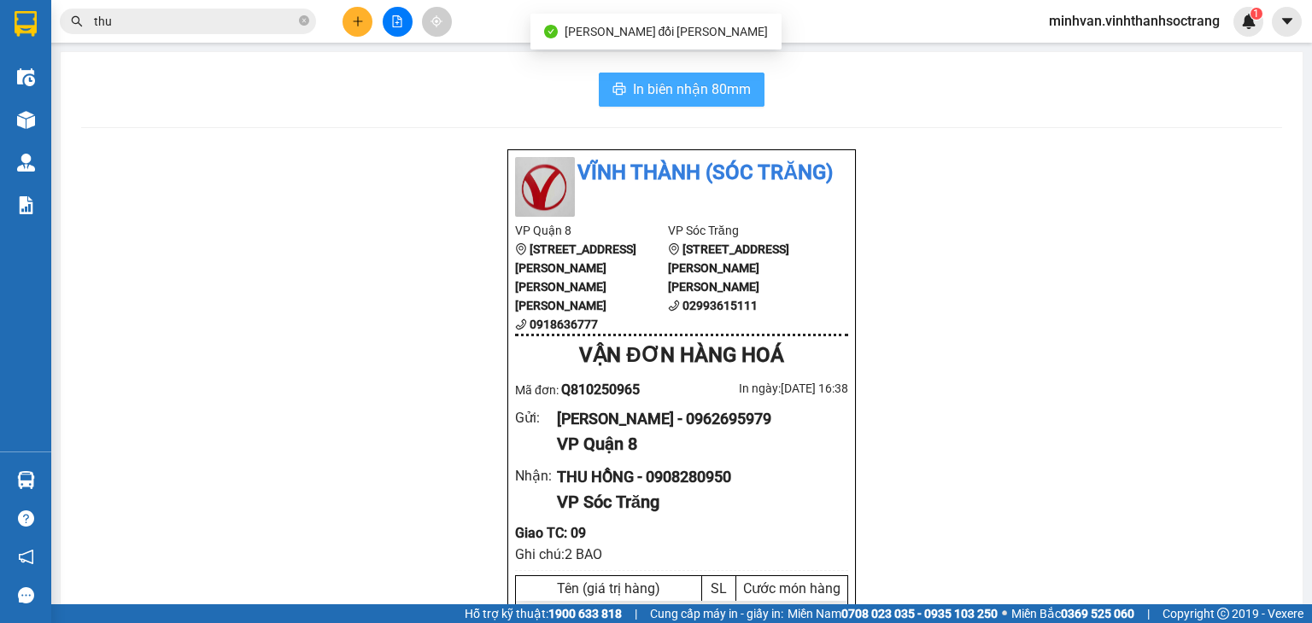
click at [717, 97] on span "In biên nhận 80mm" at bounding box center [692, 89] width 118 height 21
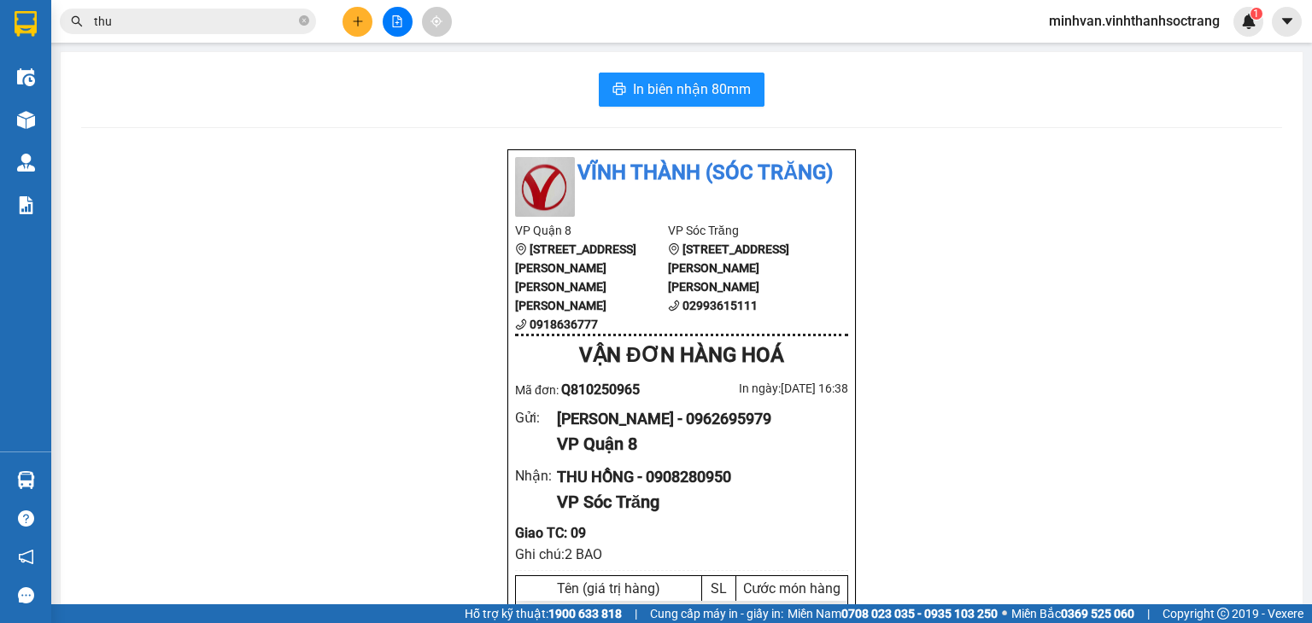
click at [208, 24] on input "thu" at bounding box center [195, 21] width 202 height 19
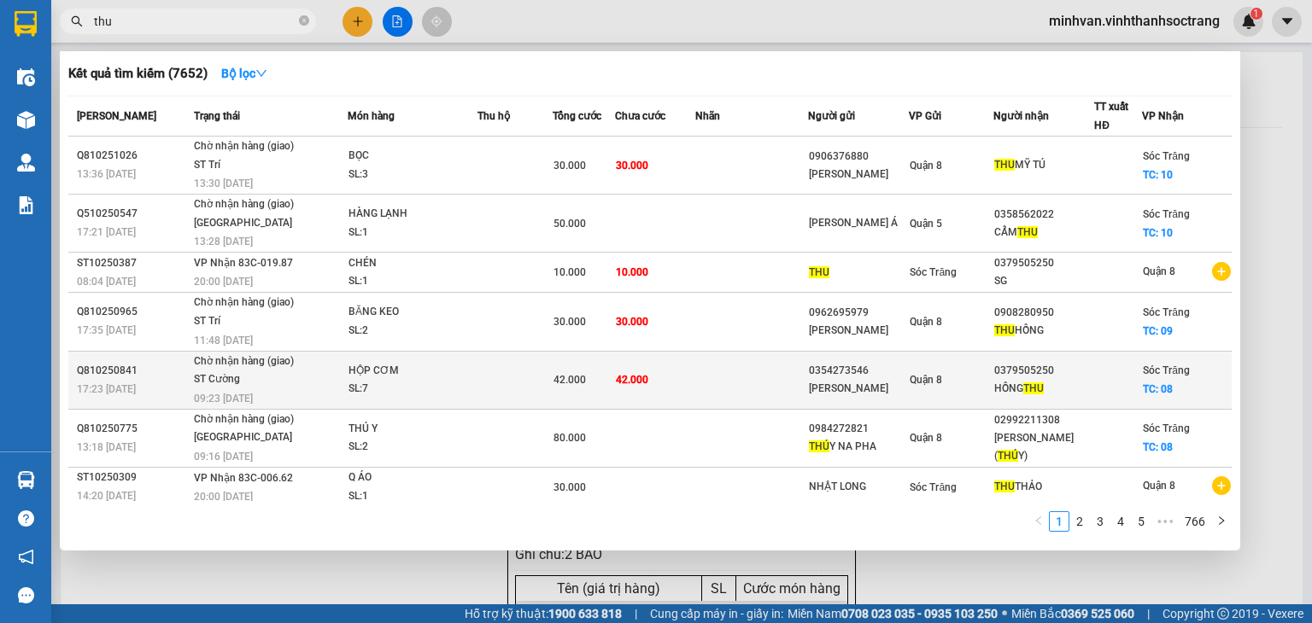
click at [526, 371] on td at bounding box center [514, 380] width 75 height 58
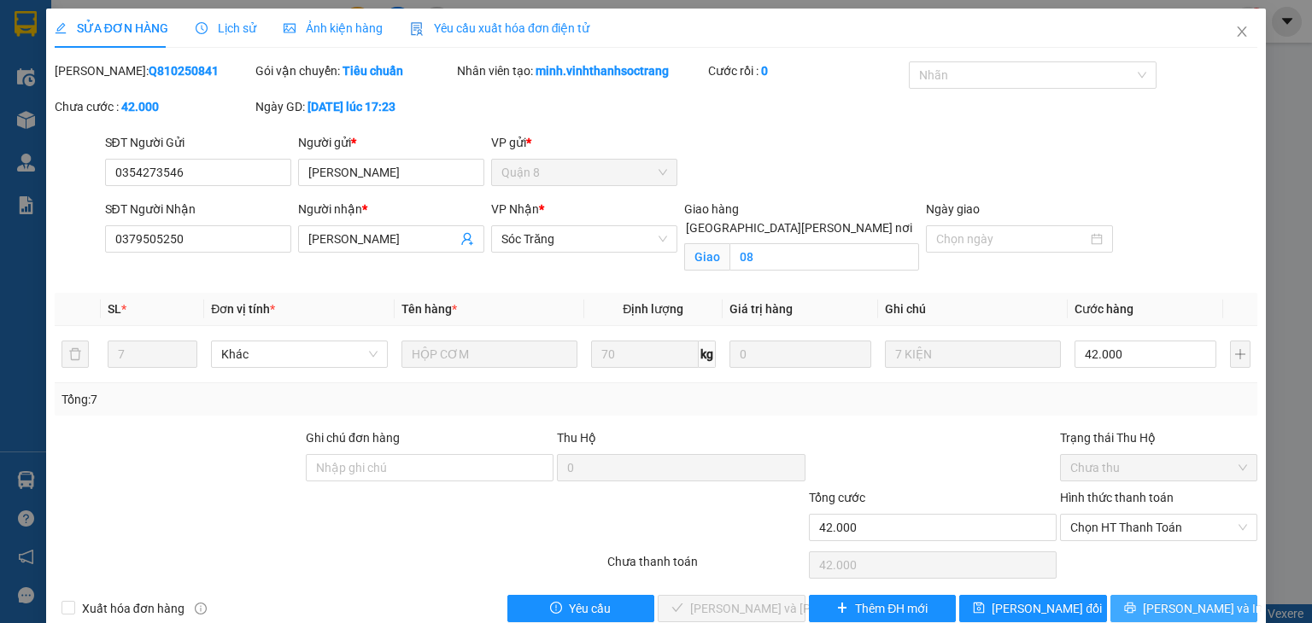
click at [1168, 612] on span "[PERSON_NAME] và In" at bounding box center [1203, 609] width 120 height 19
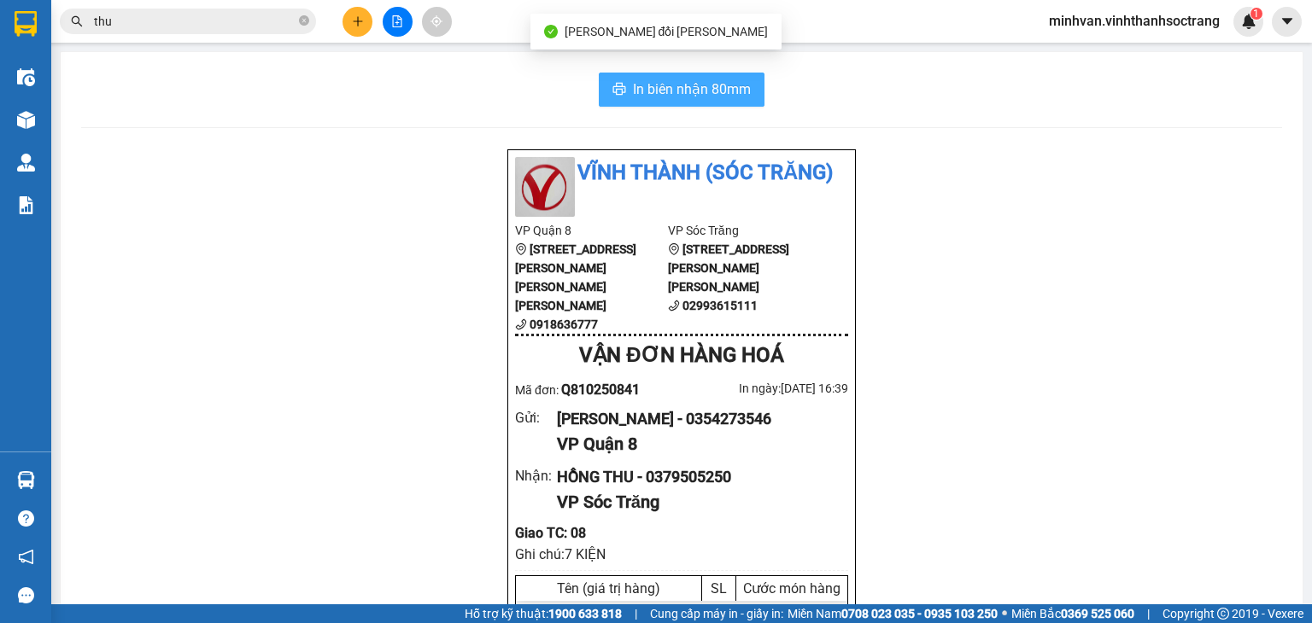
click at [679, 88] on span "In biên nhận 80mm" at bounding box center [692, 89] width 118 height 21
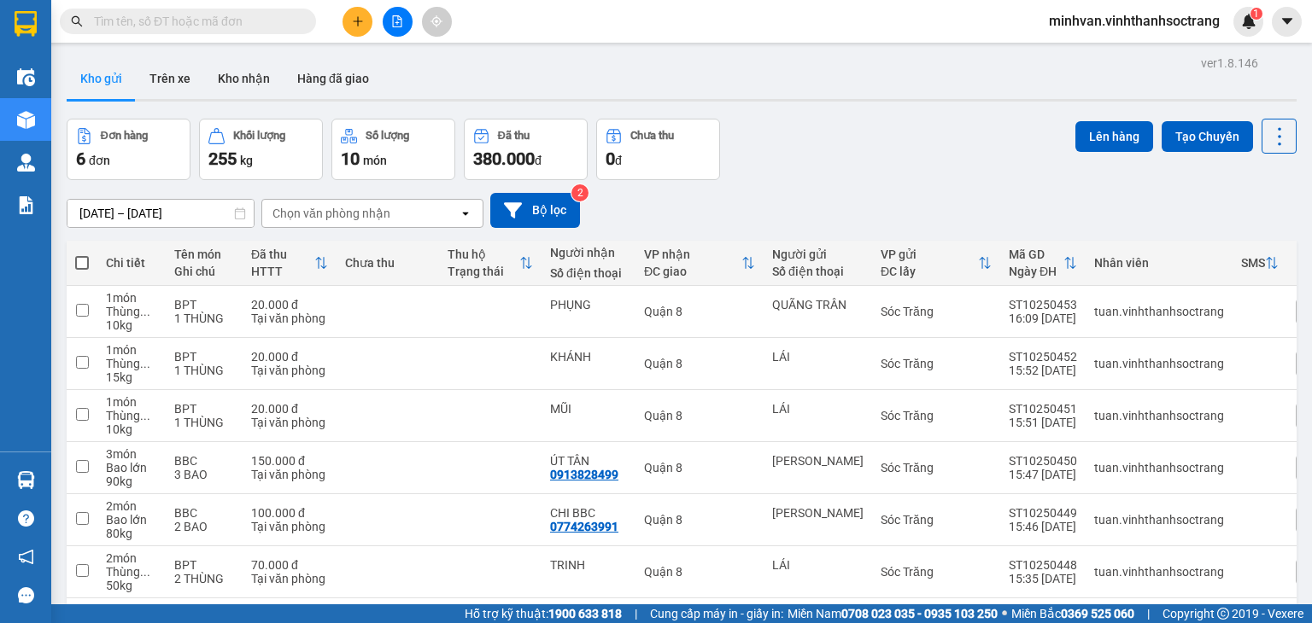
click at [1082, 18] on span "minhvan.vinhthanhsoctrang" at bounding box center [1134, 20] width 198 height 21
click at [1090, 49] on span "Đăng xuất" at bounding box center [1142, 53] width 162 height 19
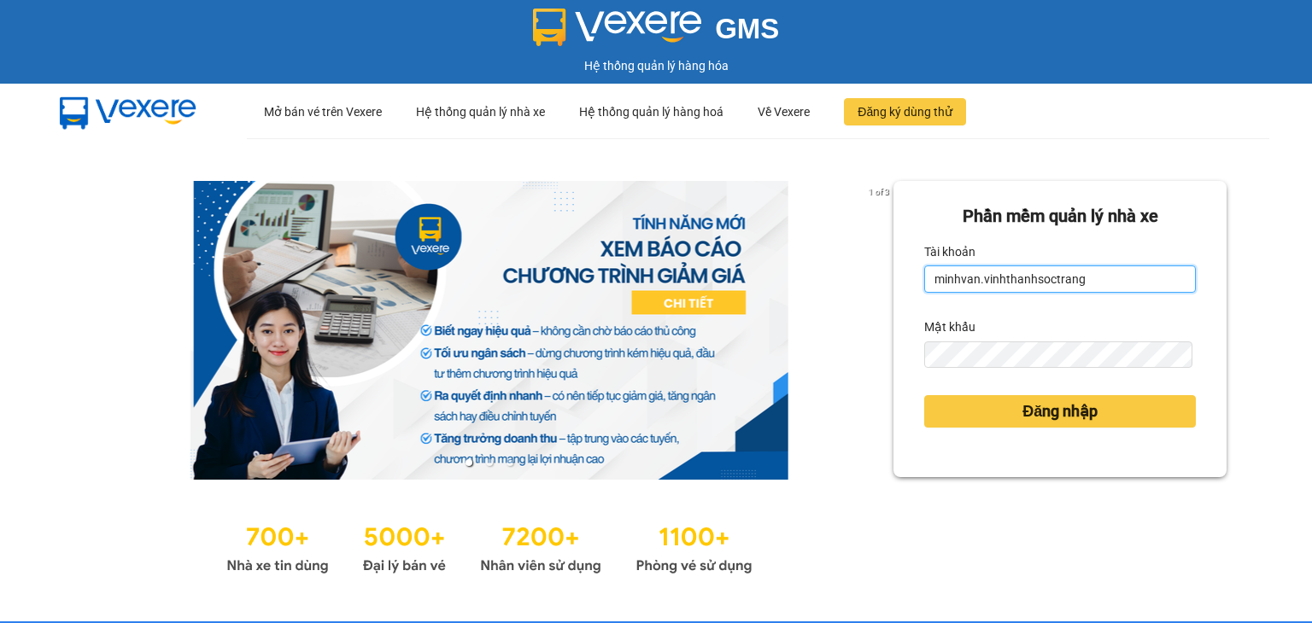
click at [1108, 282] on input "minhvan.vinhthanhsoctrang" at bounding box center [1060, 279] width 272 height 27
type input "minh.vinhthanhsoctrang"
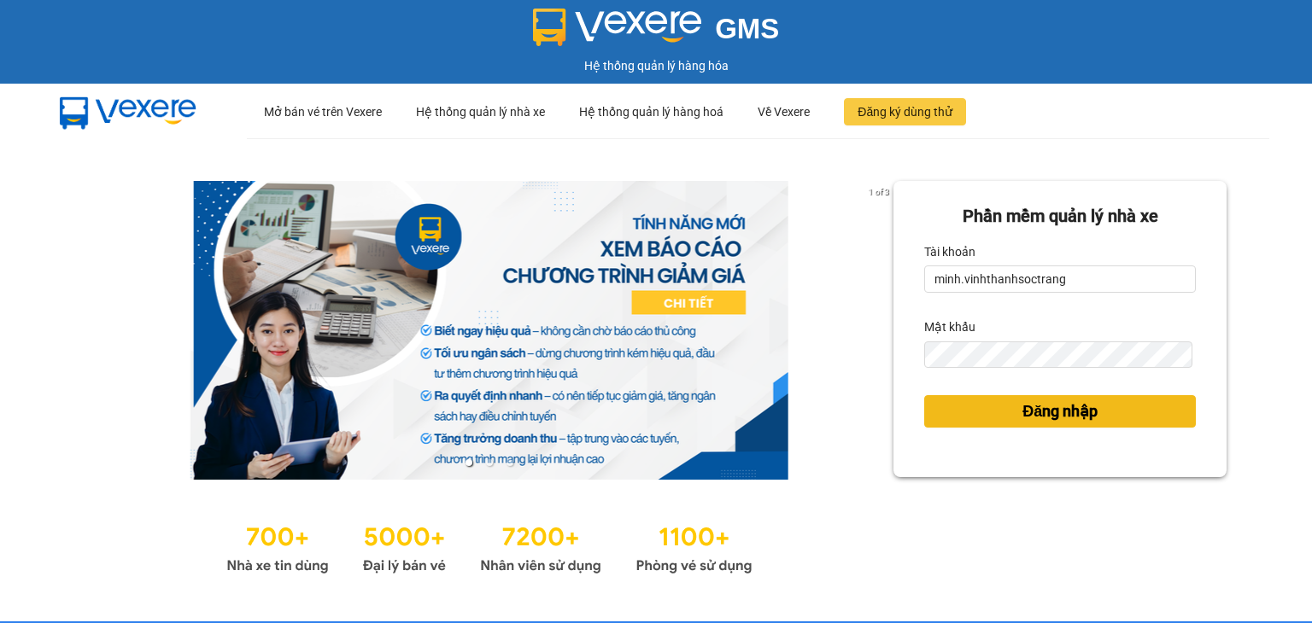
click at [986, 418] on button "Đăng nhập" at bounding box center [1060, 411] width 272 height 32
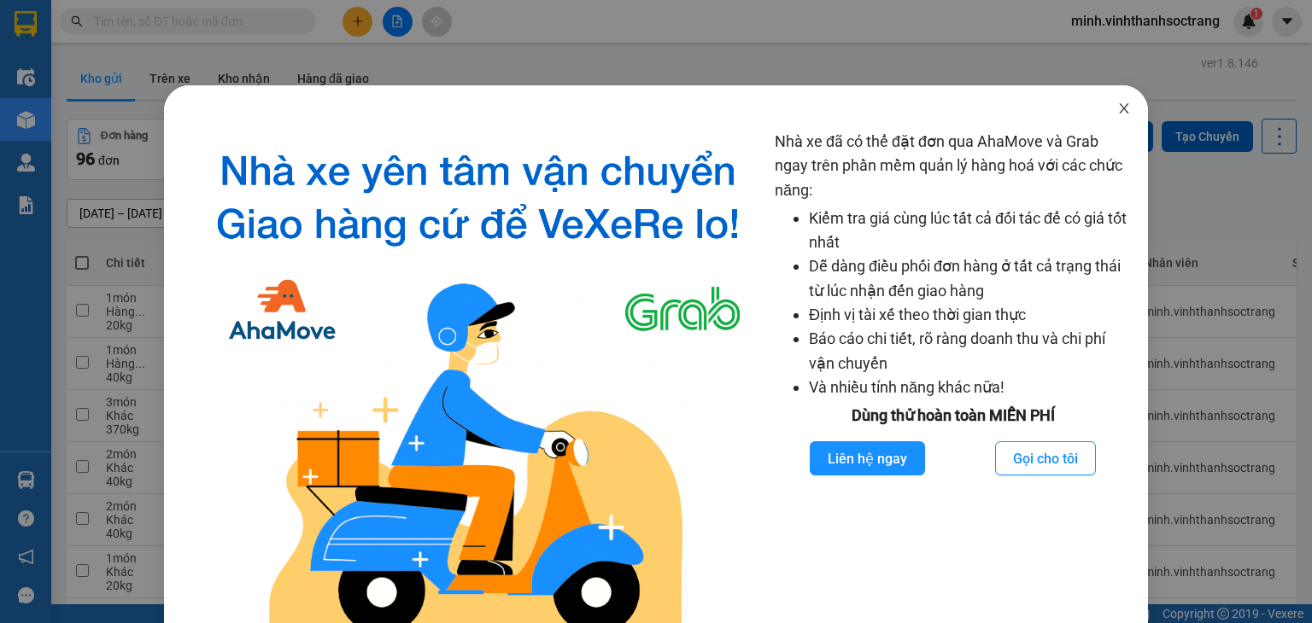
click at [1117, 115] on icon "close" at bounding box center [1124, 109] width 14 height 14
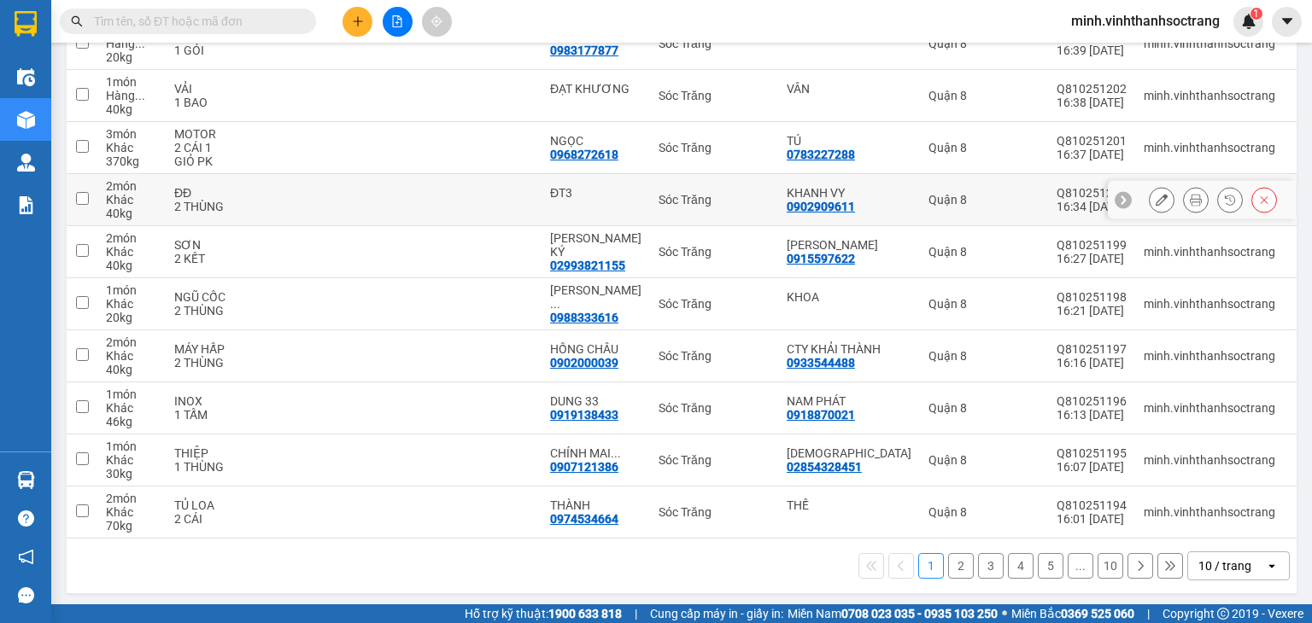
scroll to position [277, 0]
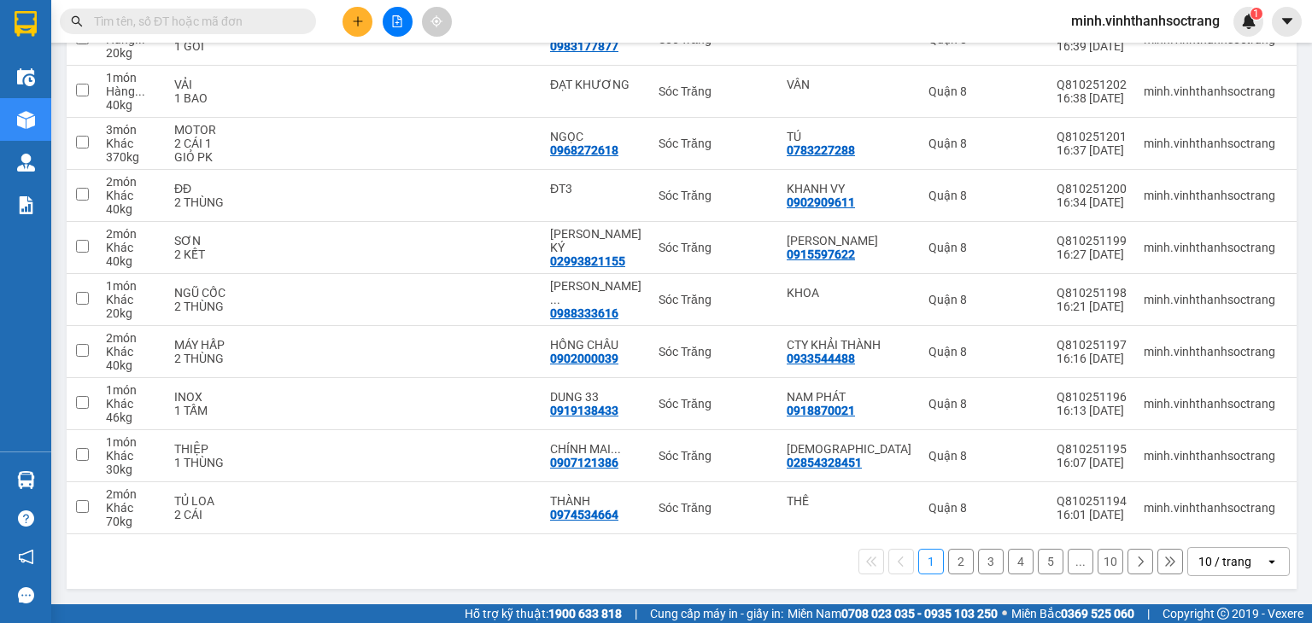
click at [1133, 564] on button at bounding box center [1140, 562] width 26 height 26
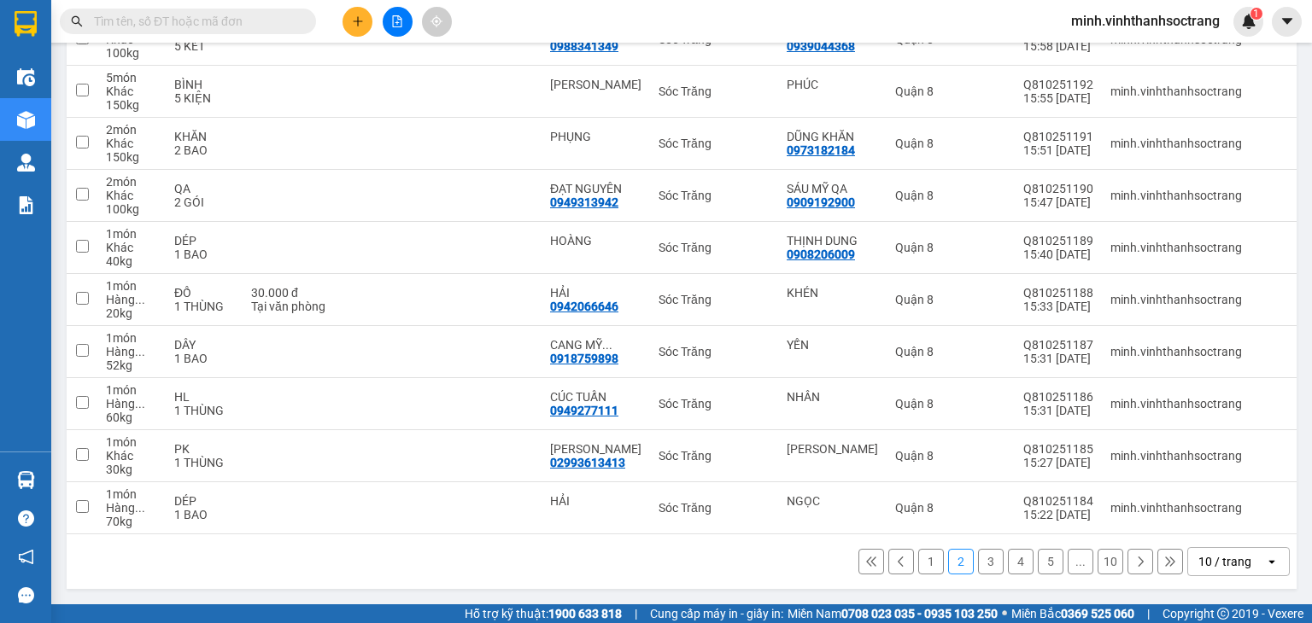
click at [1134, 560] on icon at bounding box center [1140, 562] width 12 height 12
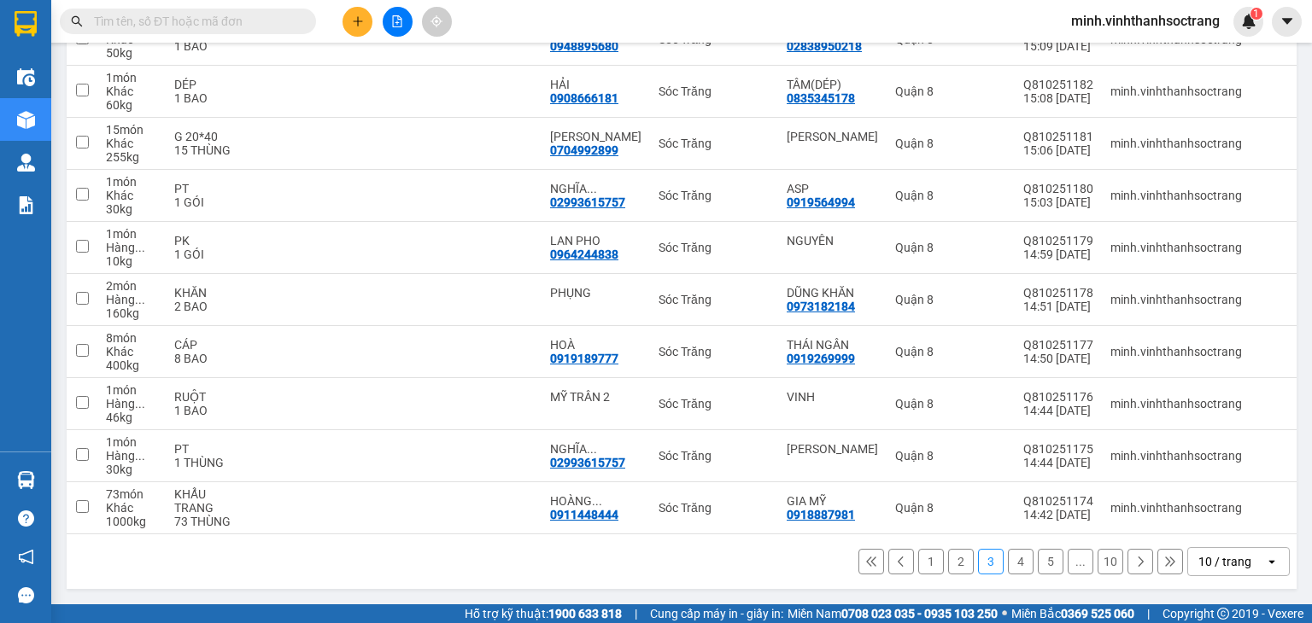
click at [1127, 564] on button at bounding box center [1140, 562] width 26 height 26
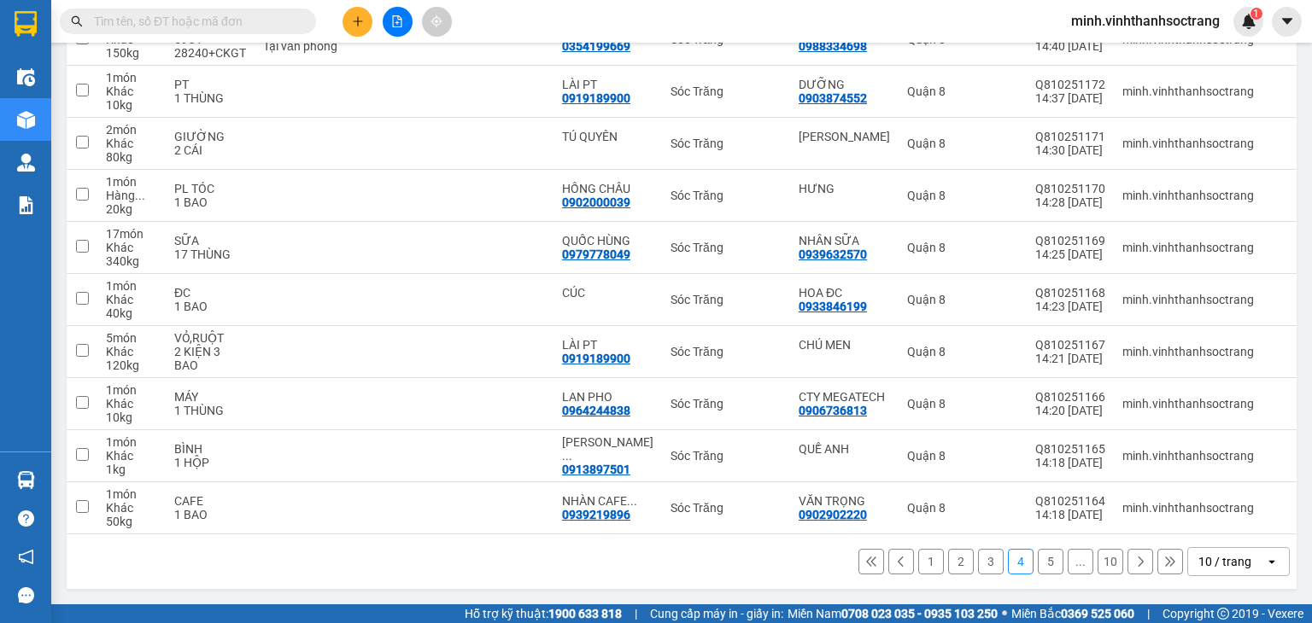
click at [1127, 568] on button at bounding box center [1140, 562] width 26 height 26
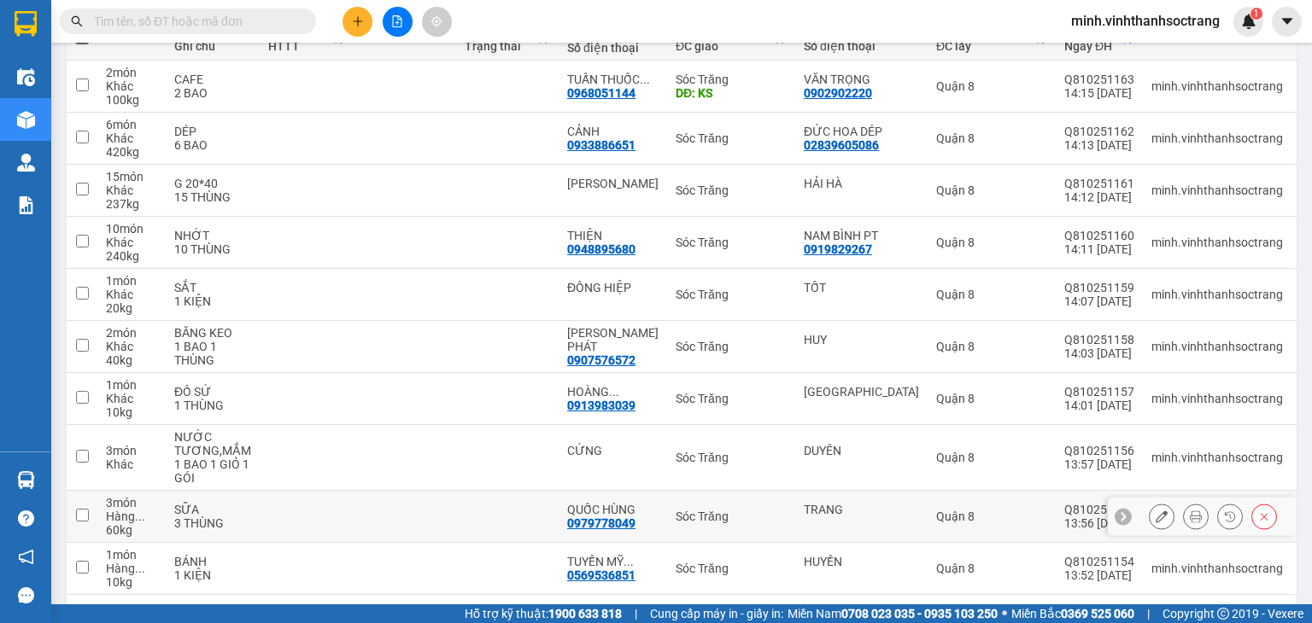
scroll to position [290, 0]
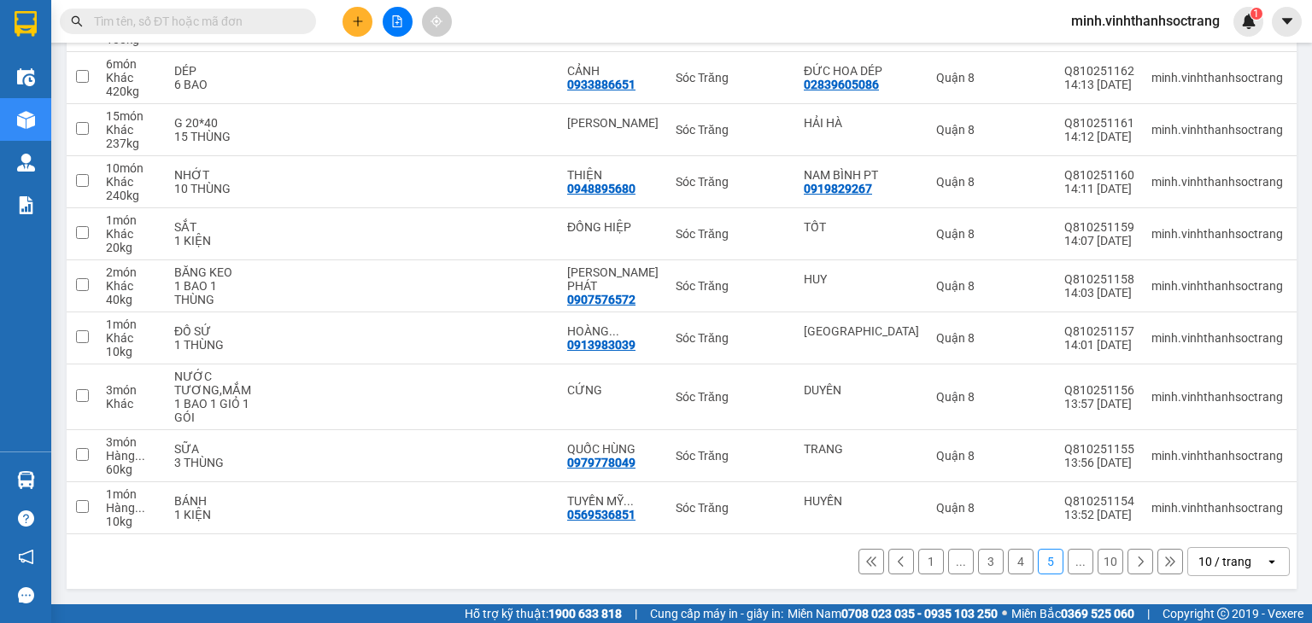
click at [1134, 564] on icon at bounding box center [1140, 562] width 12 height 12
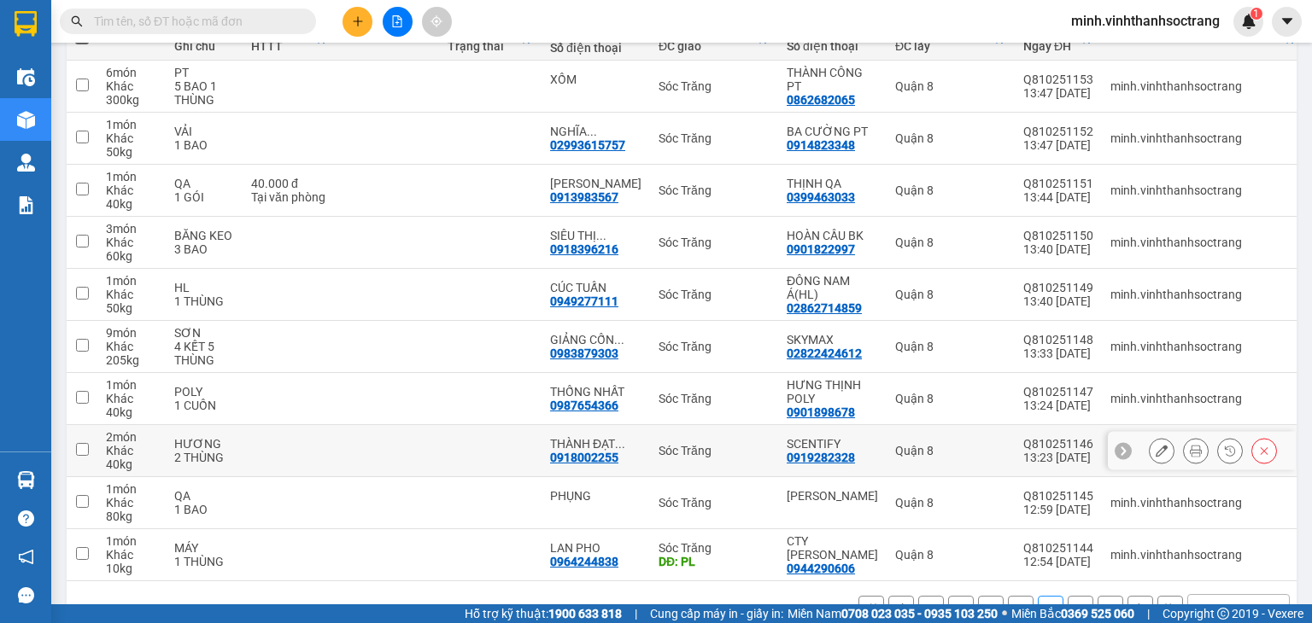
scroll to position [277, 0]
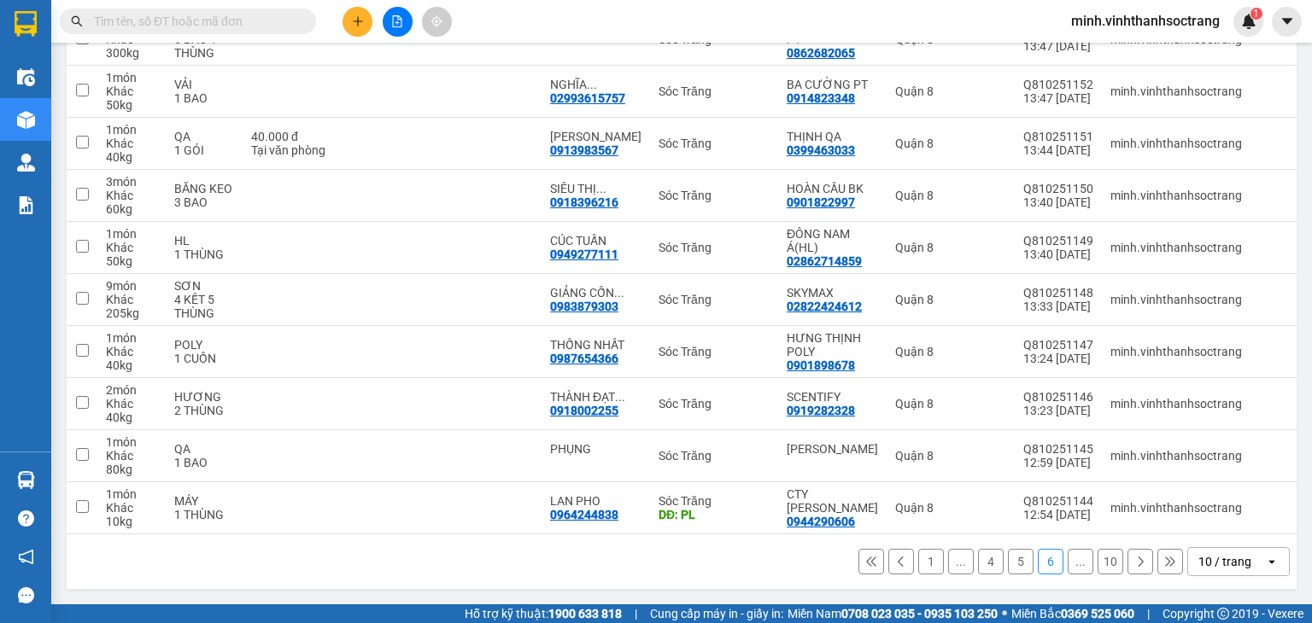
click at [1127, 563] on button at bounding box center [1140, 562] width 26 height 26
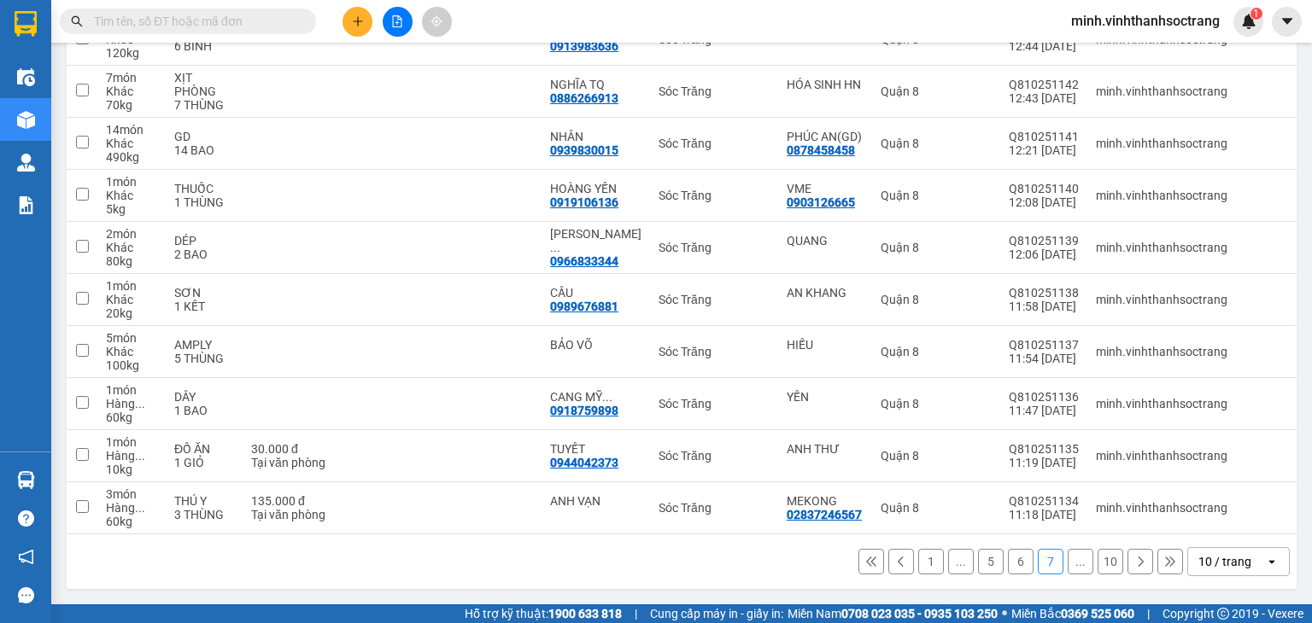
click at [1131, 574] on button at bounding box center [1140, 562] width 26 height 26
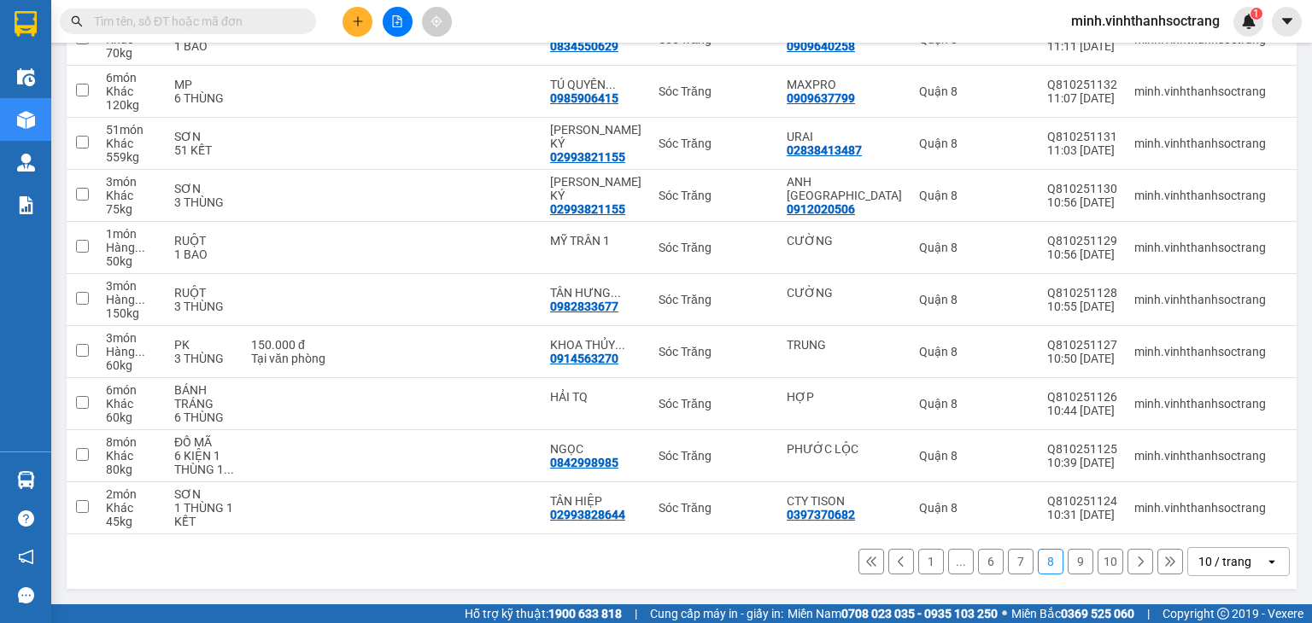
click at [1127, 571] on button at bounding box center [1140, 562] width 26 height 26
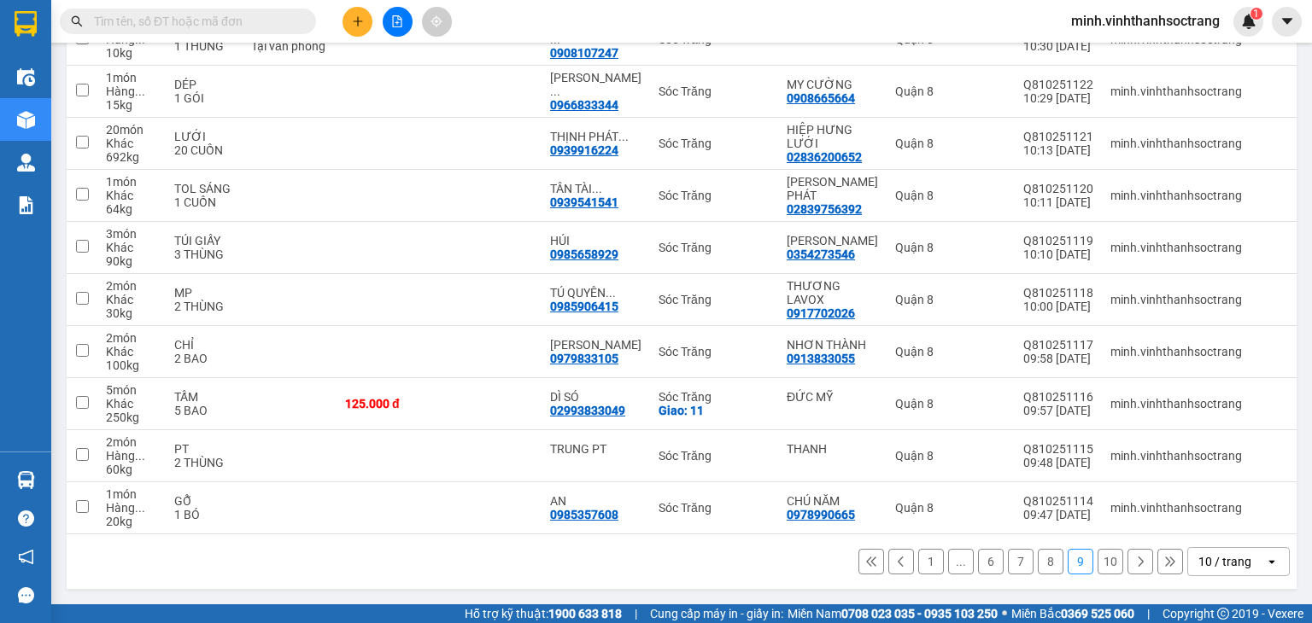
click at [1127, 570] on button at bounding box center [1140, 562] width 26 height 26
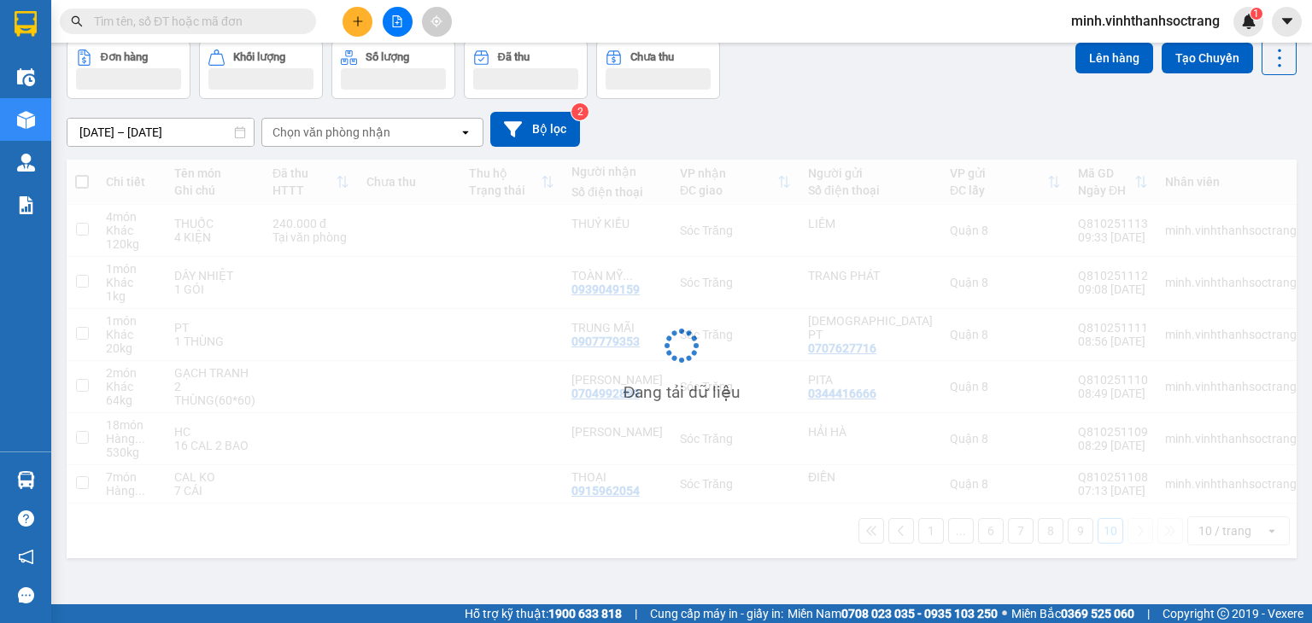
scroll to position [79, 0]
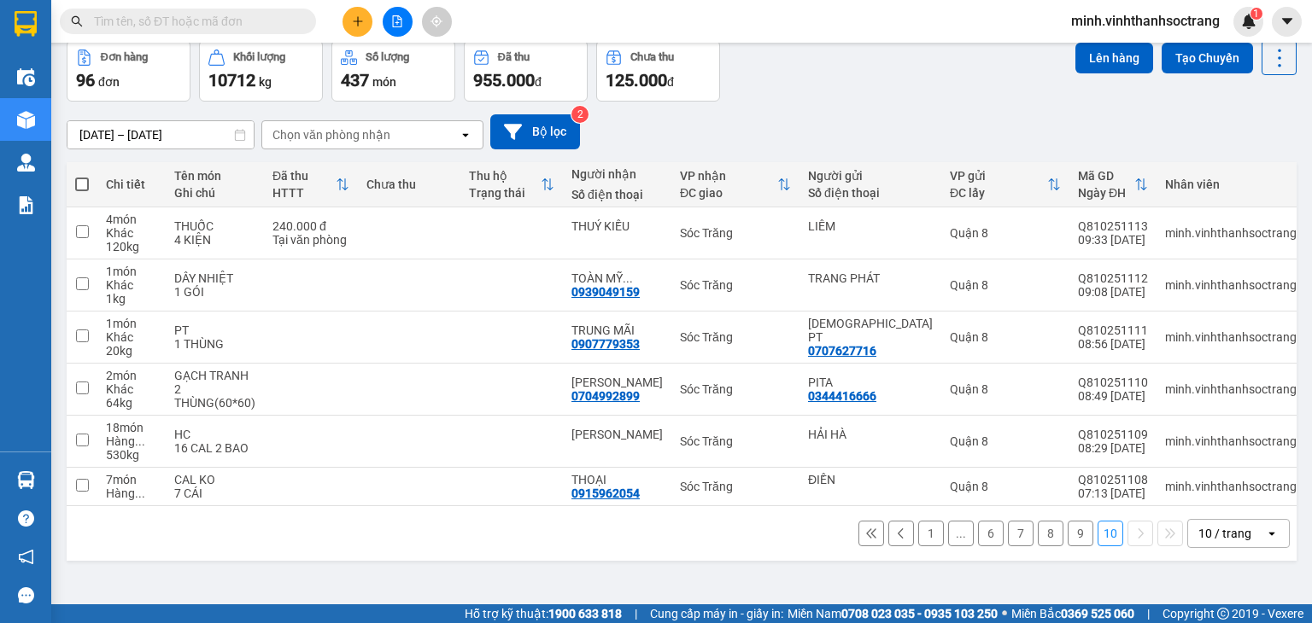
click at [918, 537] on button "1" at bounding box center [931, 534] width 26 height 26
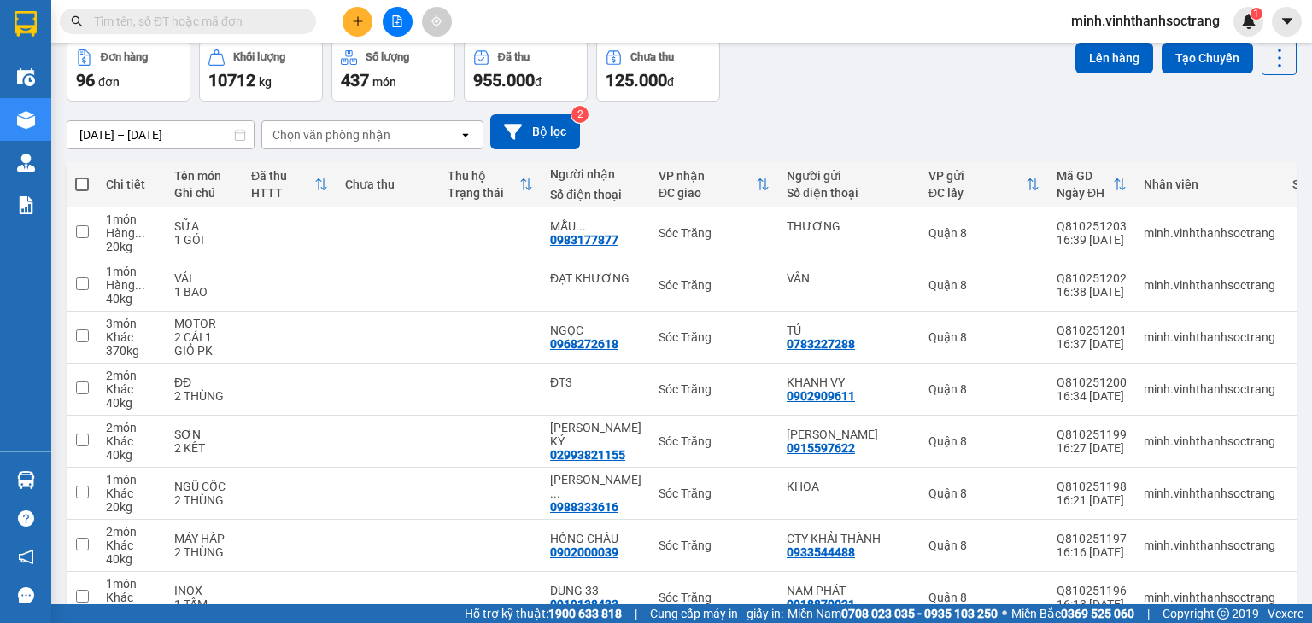
click at [1089, 20] on span "minh.vinhthanhsoctrang" at bounding box center [1145, 20] width 176 height 21
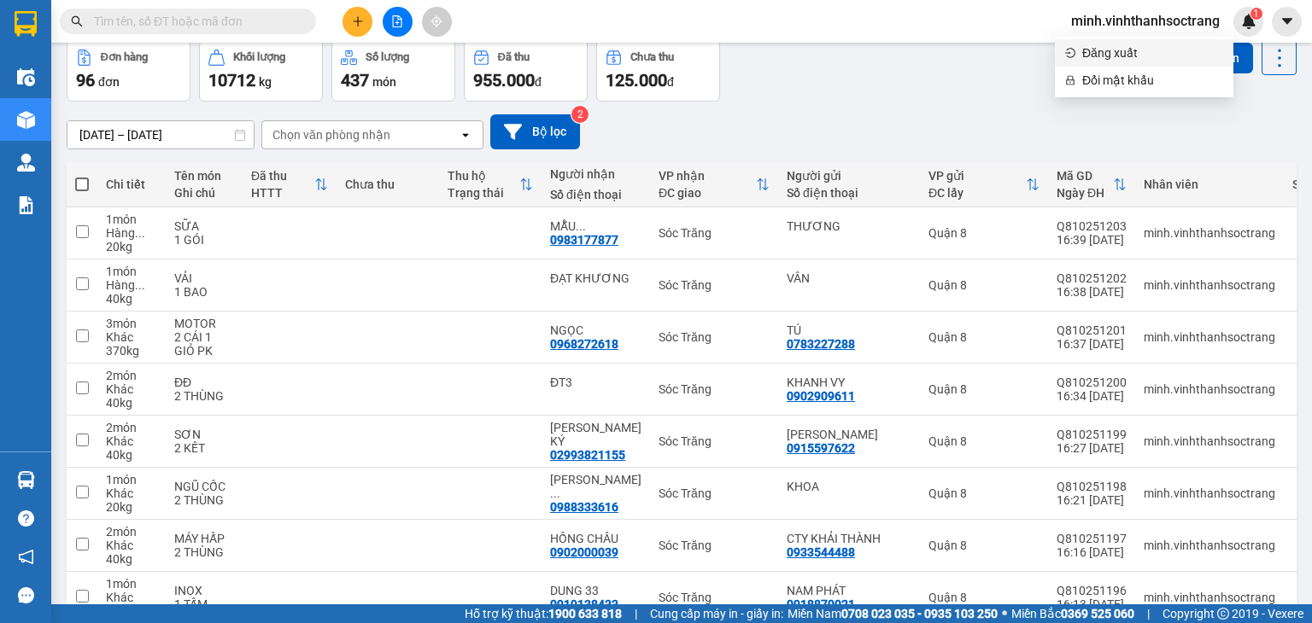
click at [1083, 56] on span "Đăng xuất" at bounding box center [1152, 53] width 141 height 19
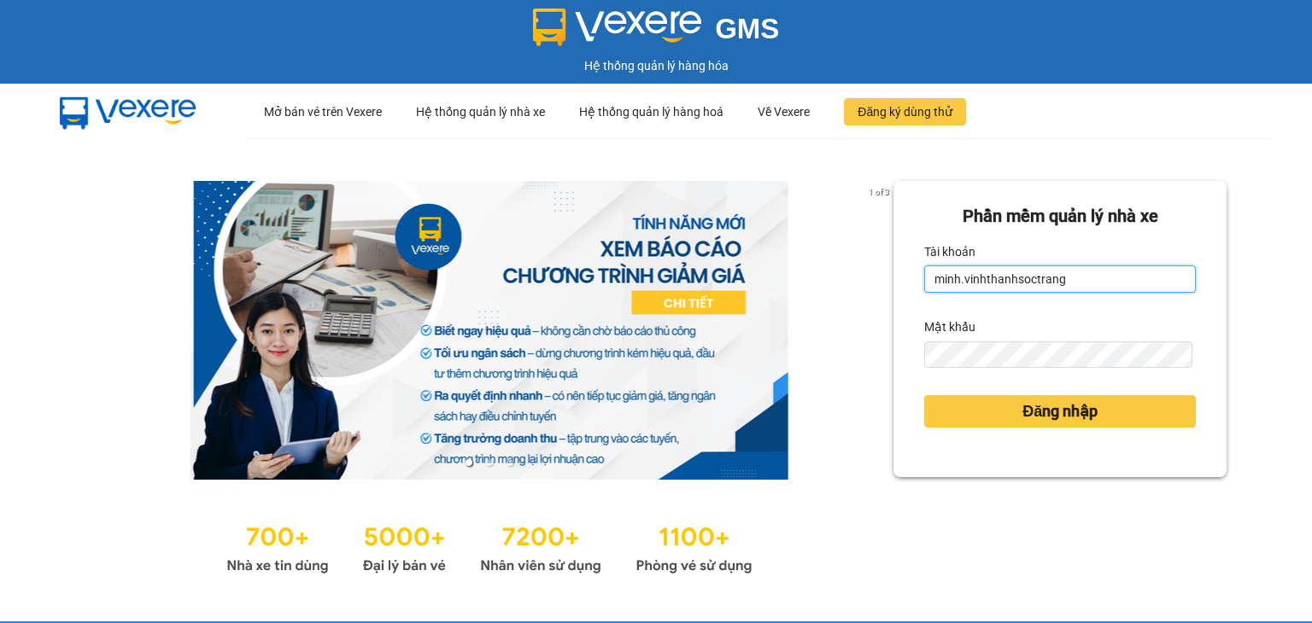
click at [1085, 274] on input "minh.vinhthanhsoctrang" at bounding box center [1060, 279] width 272 height 27
type input "minhvan.vinhthanhsoctrang"
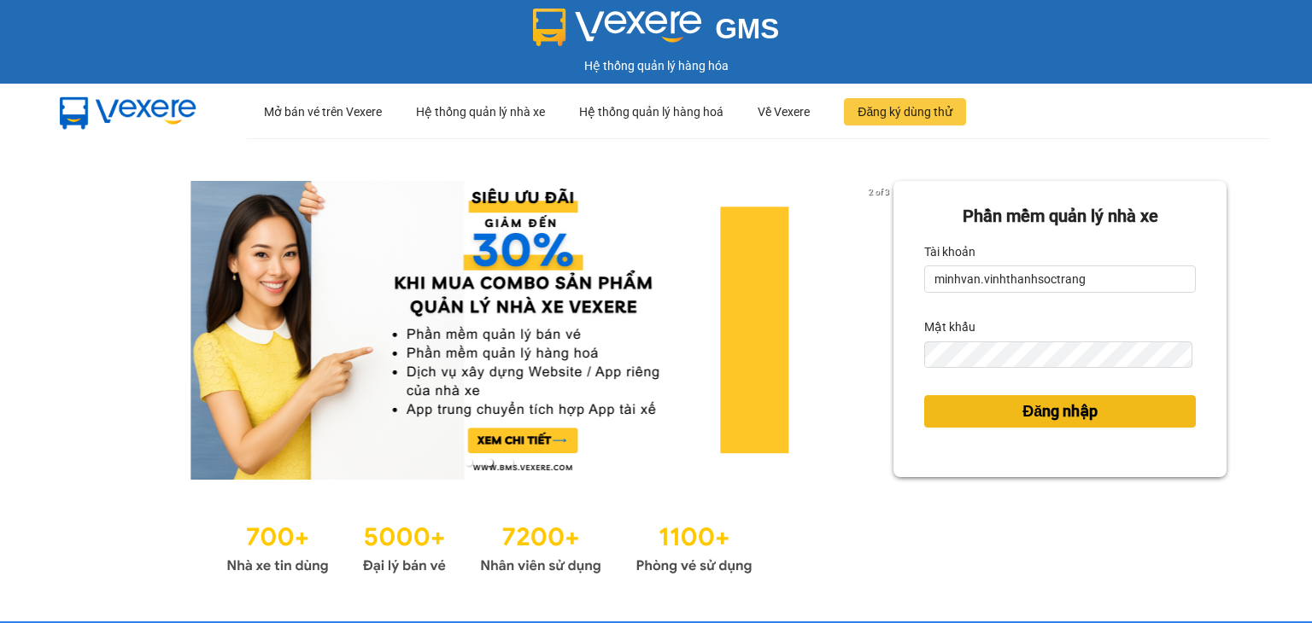
click at [987, 407] on button "Đăng nhập" at bounding box center [1060, 411] width 272 height 32
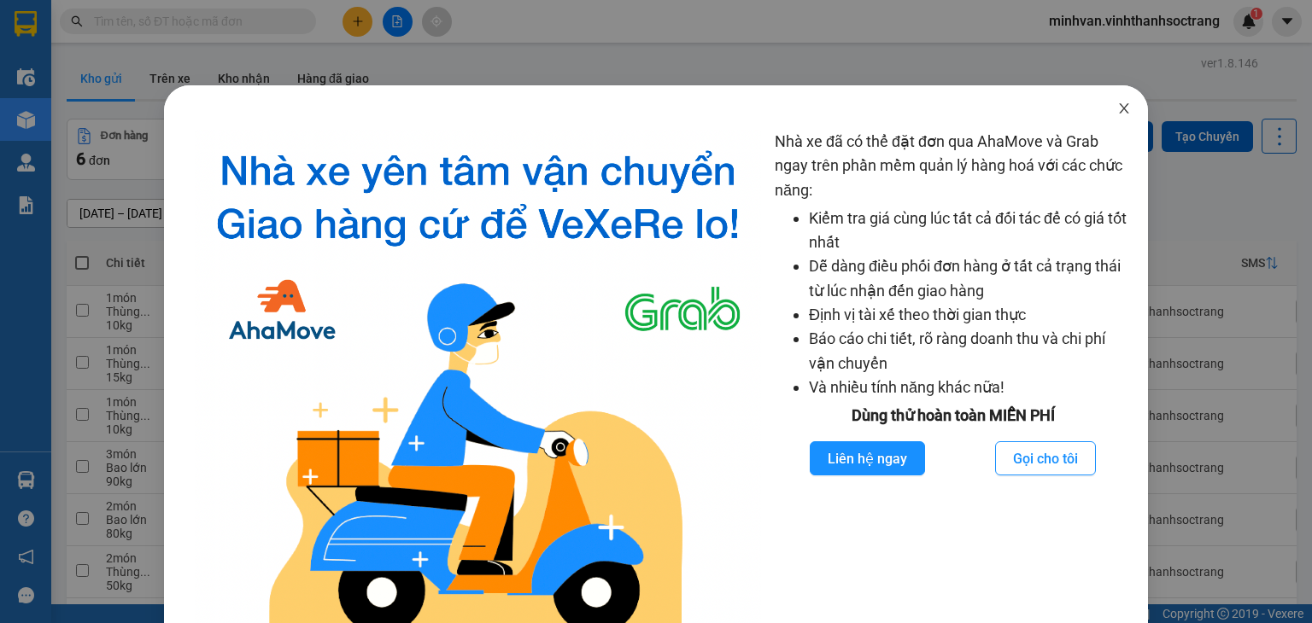
click at [1117, 107] on icon "close" at bounding box center [1124, 109] width 14 height 14
